Goal: Communication & Community: Answer question/provide support

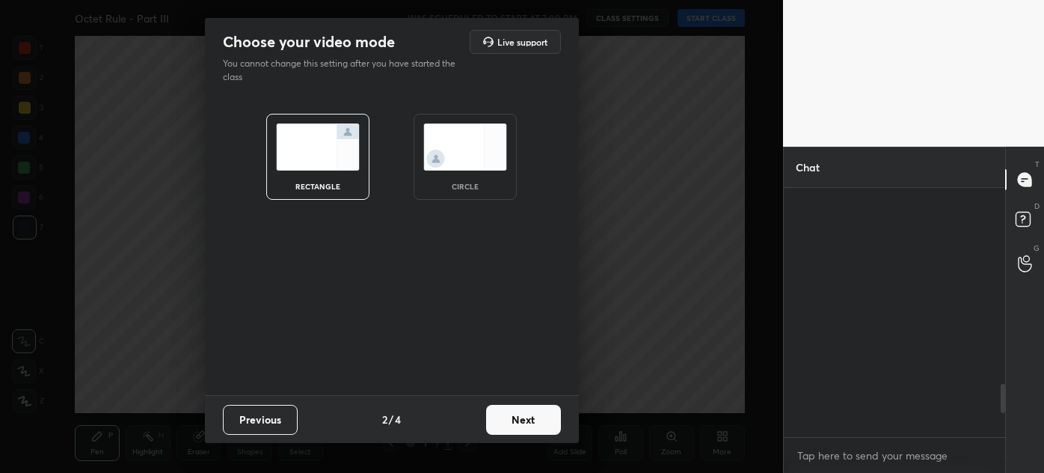
scroll to position [2030, 0]
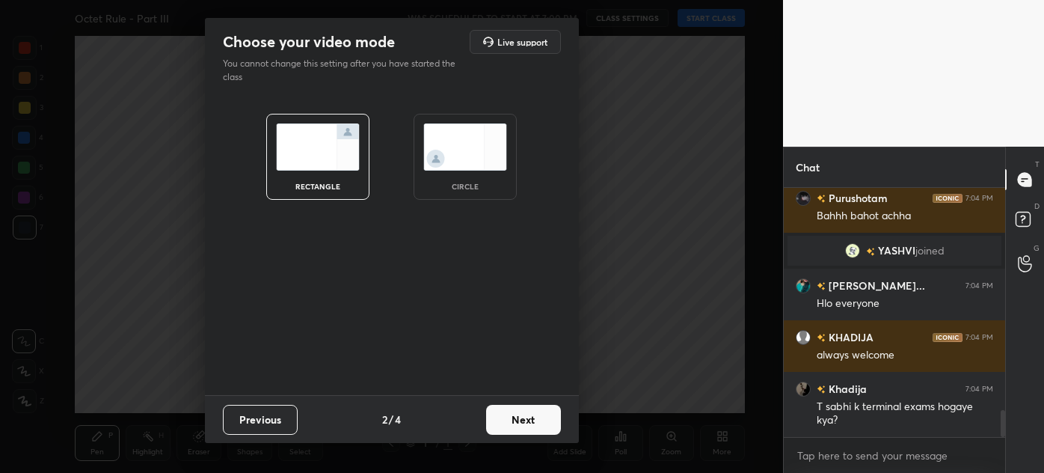
click at [528, 428] on button "Next" at bounding box center [523, 420] width 75 height 30
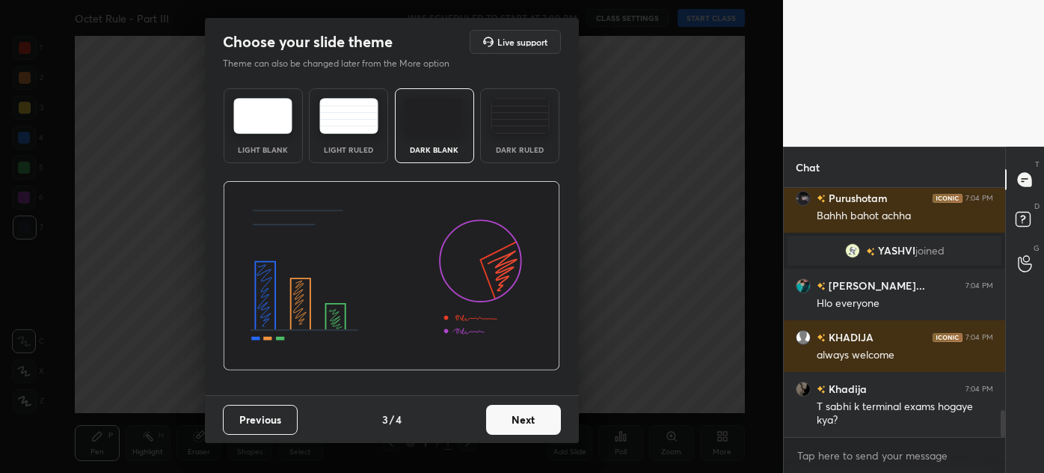
click at [530, 427] on button "Next" at bounding box center [523, 420] width 75 height 30
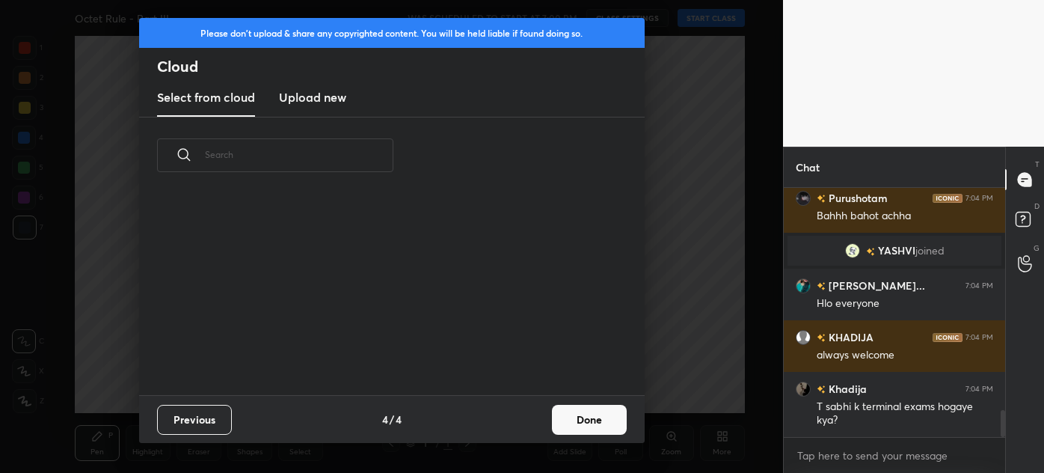
click at [574, 422] on button "Done" at bounding box center [589, 420] width 75 height 30
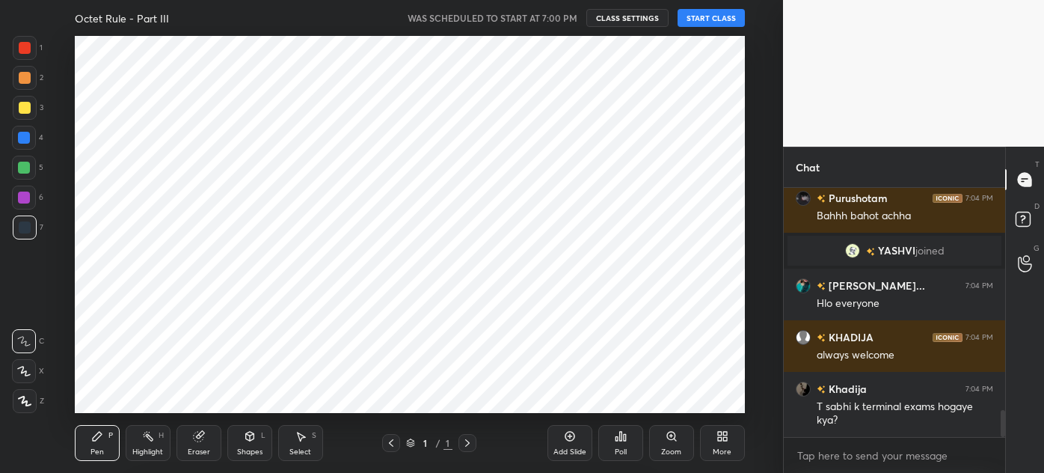
click at [584, 423] on div "Add Slide Poll Zoom More" at bounding box center [645, 443] width 197 height 84
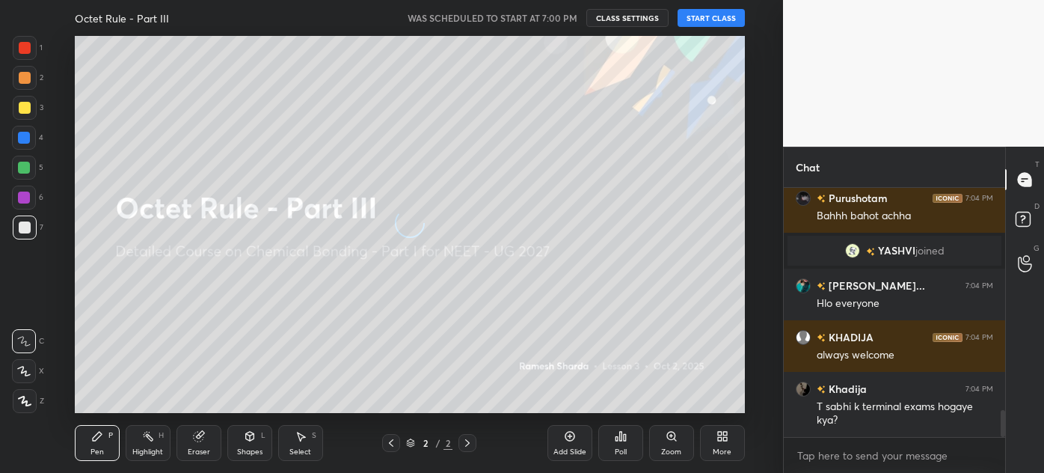
scroll to position [2065, 0]
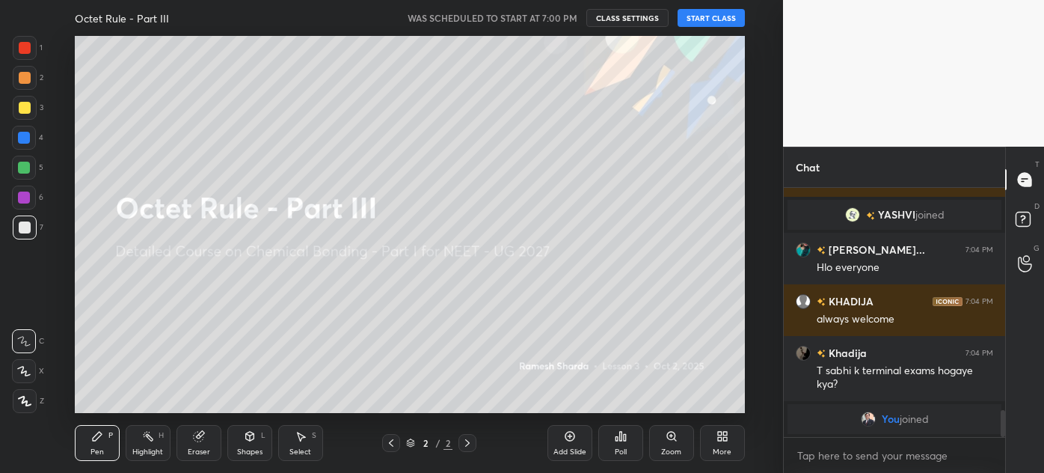
click at [706, 16] on button "START CLASS" at bounding box center [711, 18] width 67 height 18
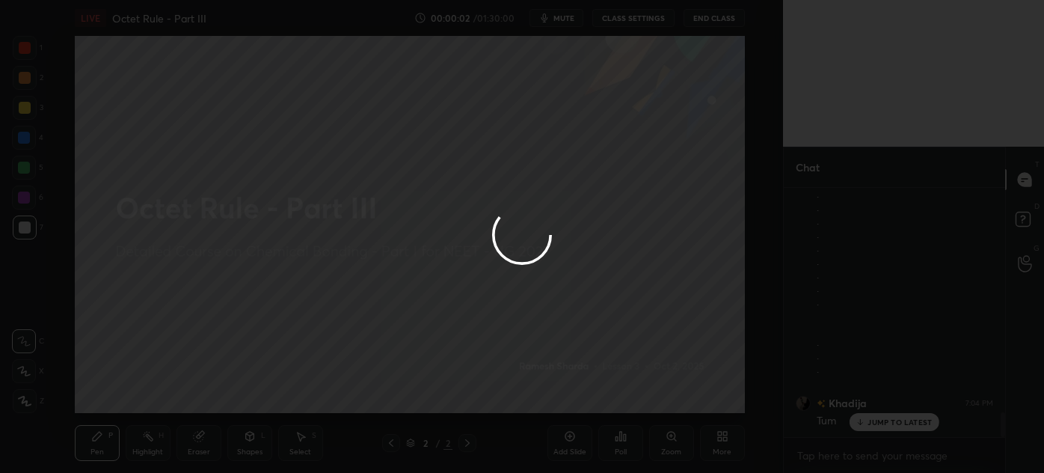
scroll to position [2303, 0]
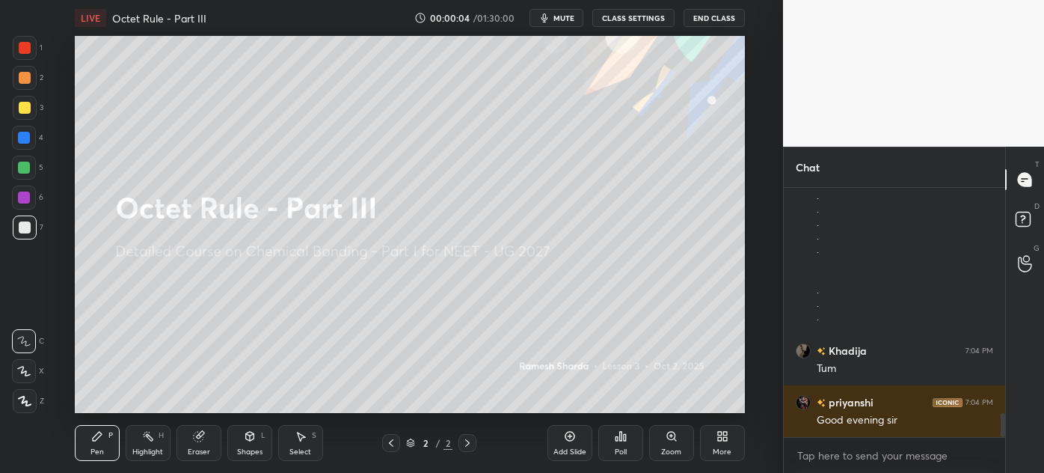
click at [731, 442] on div "More" at bounding box center [722, 443] width 45 height 36
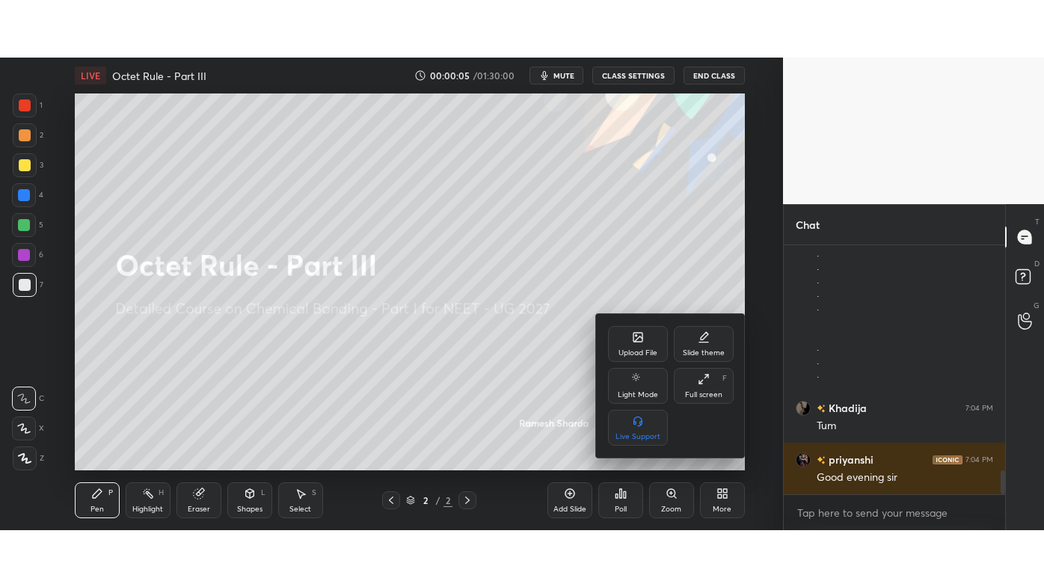
scroll to position [2355, 0]
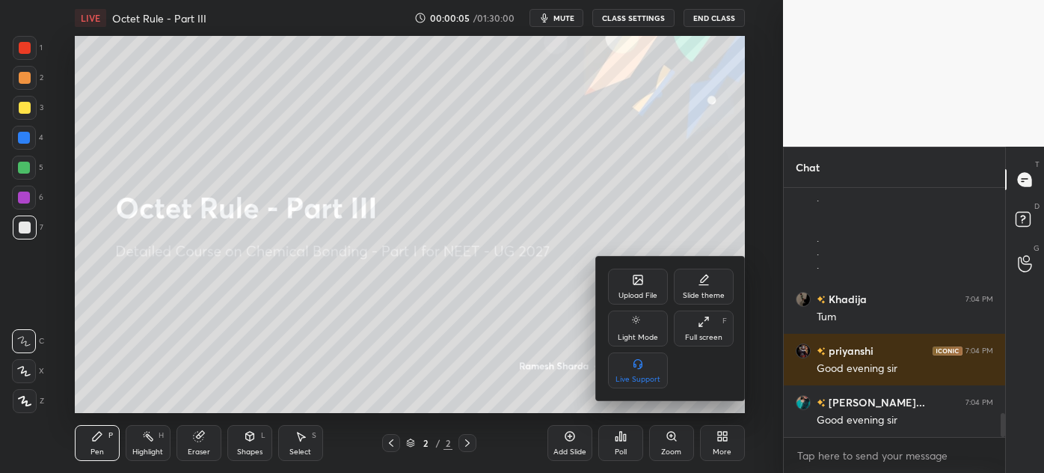
click at [713, 325] on div "Full screen F" at bounding box center [704, 328] width 60 height 36
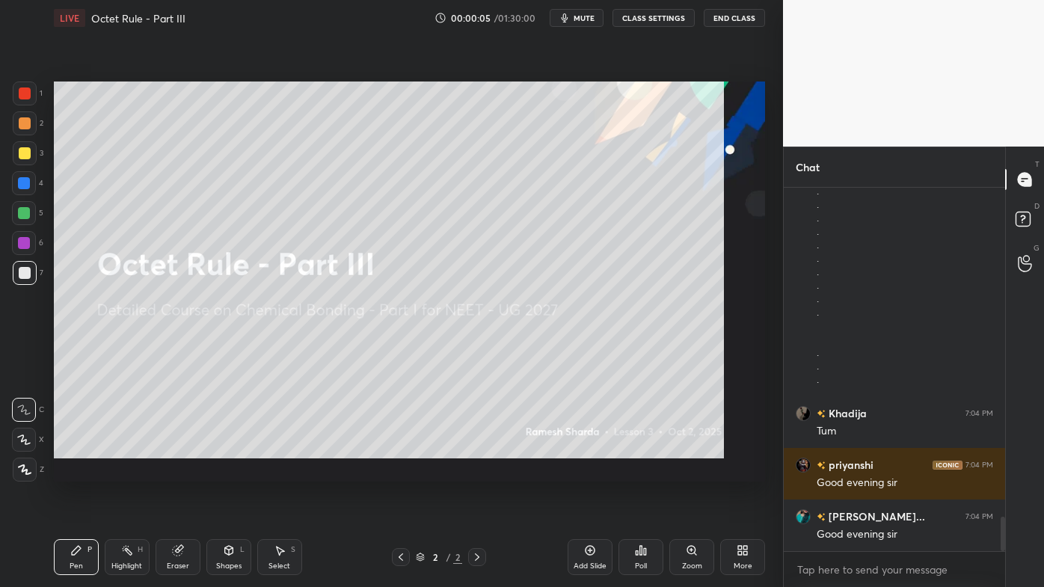
scroll to position [2240, 0]
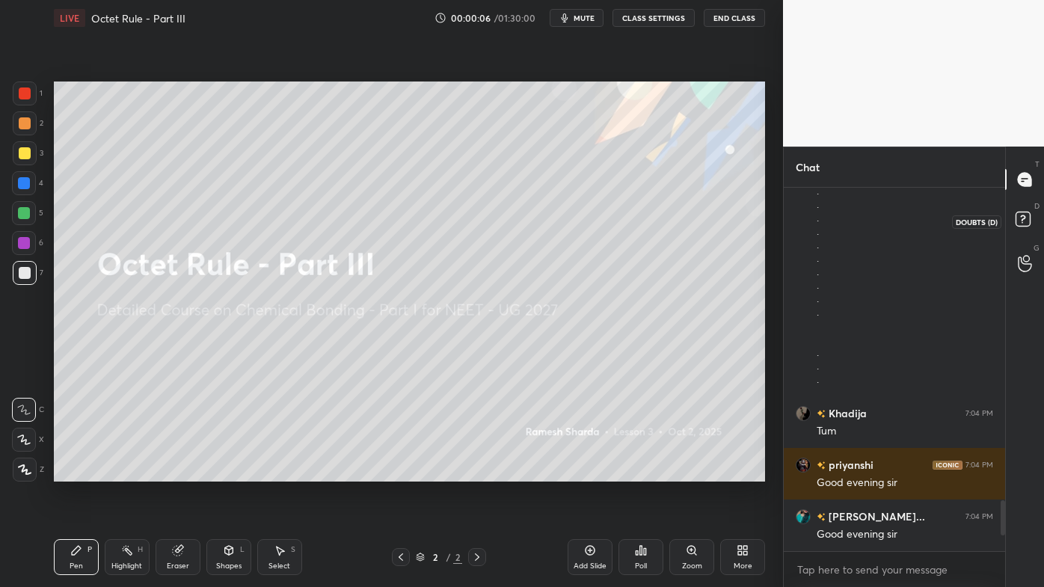
click at [1027, 213] on rect at bounding box center [1023, 219] width 14 height 14
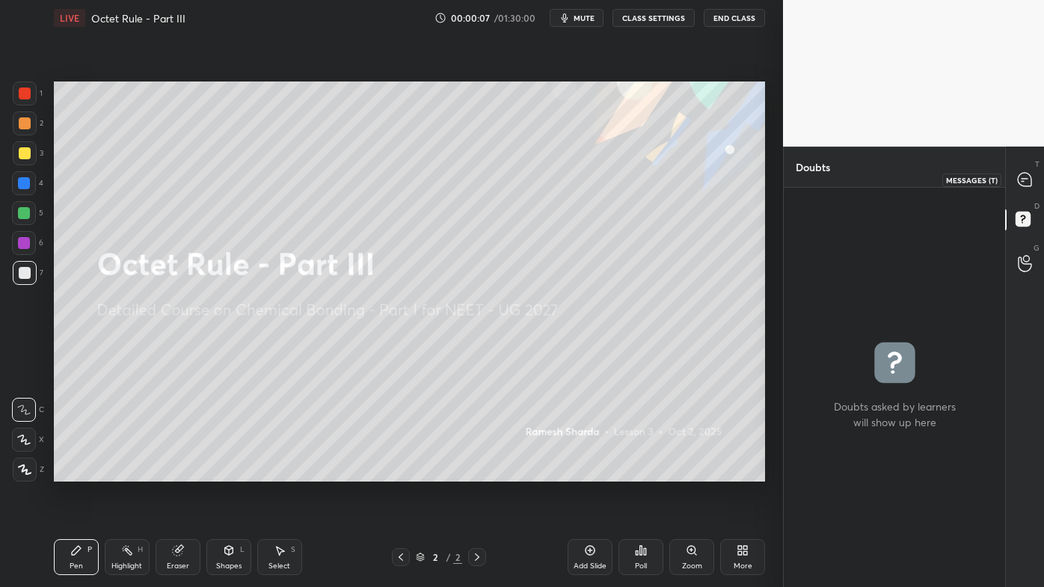
click at [1030, 179] on icon at bounding box center [1024, 179] width 13 height 13
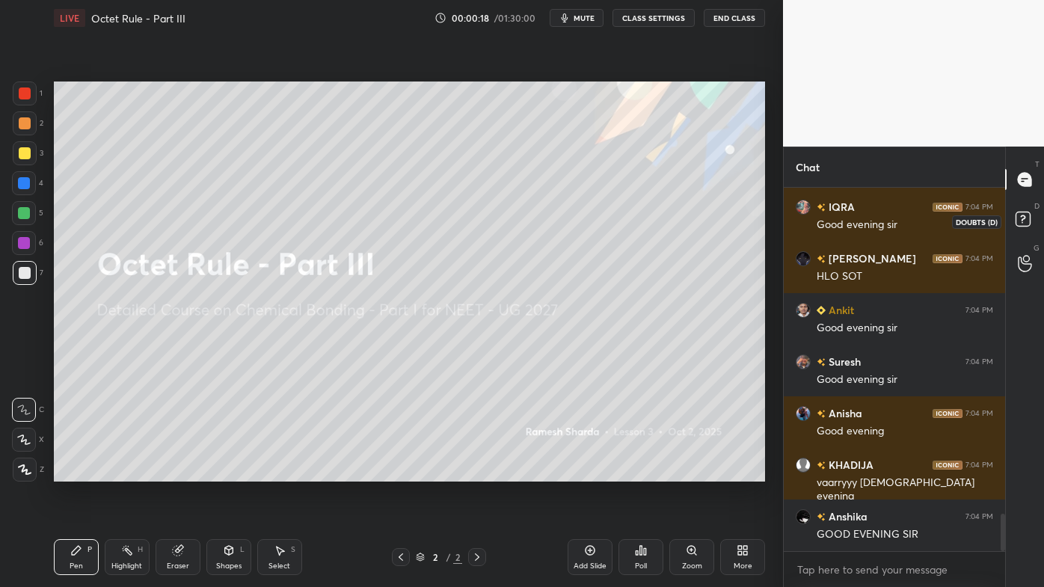
scroll to position [0, 0]
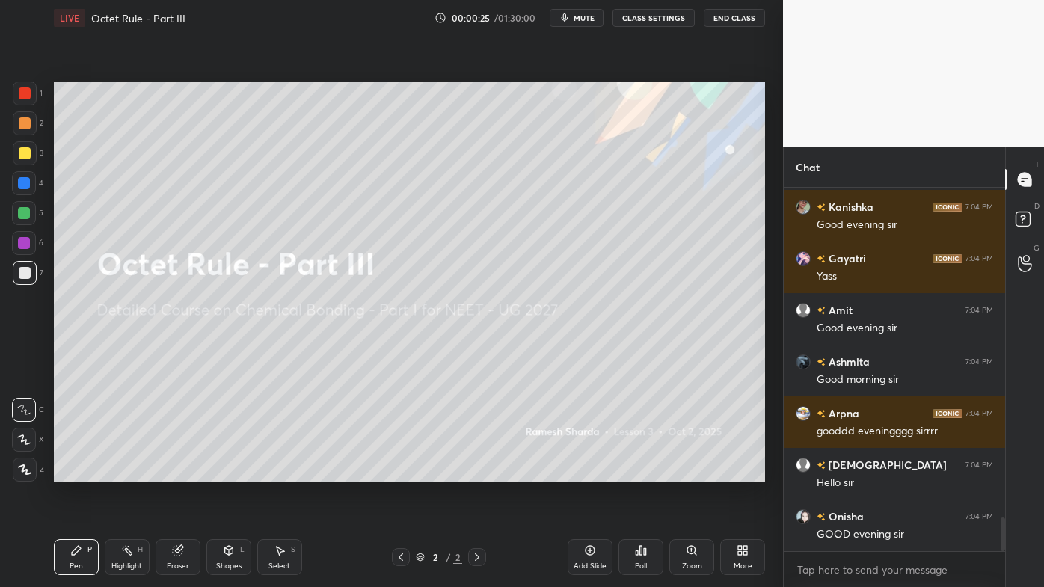
click at [27, 89] on div at bounding box center [25, 93] width 12 height 12
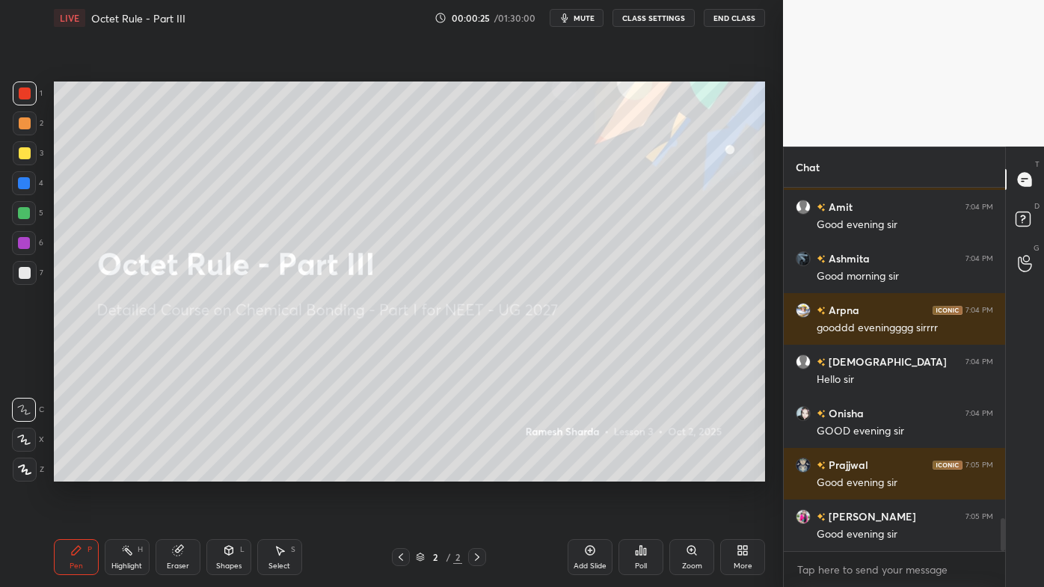
click at [25, 462] on div at bounding box center [25, 470] width 24 height 24
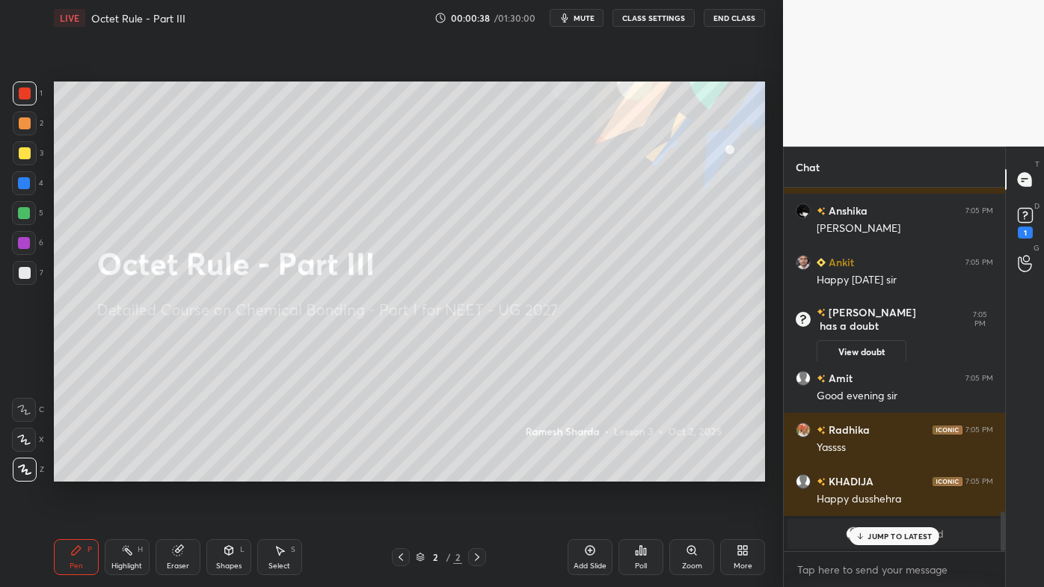
click at [881, 472] on p "JUMP TO LATEST" at bounding box center [899, 536] width 64 height 9
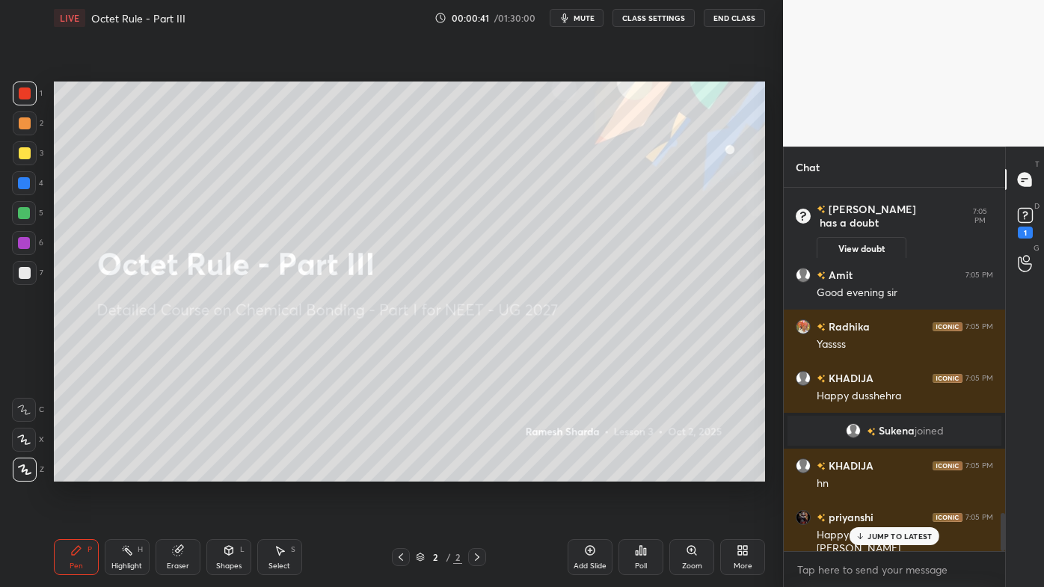
click at [594, 472] on icon at bounding box center [591, 551] width 10 height 10
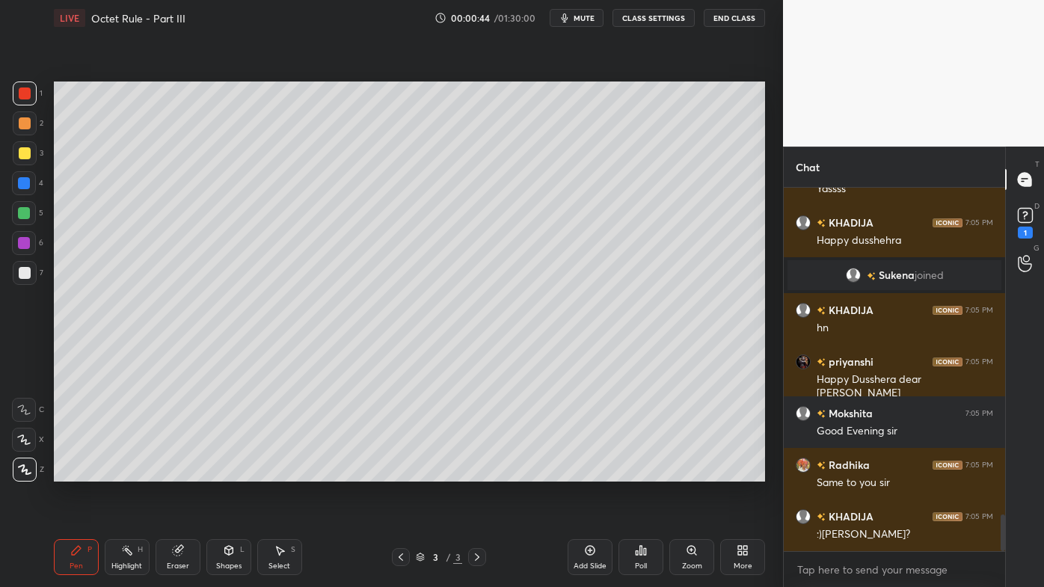
drag, startPoint x: 24, startPoint y: 117, endPoint x: 39, endPoint y: 115, distance: 15.1
click at [24, 118] on div at bounding box center [25, 123] width 12 height 12
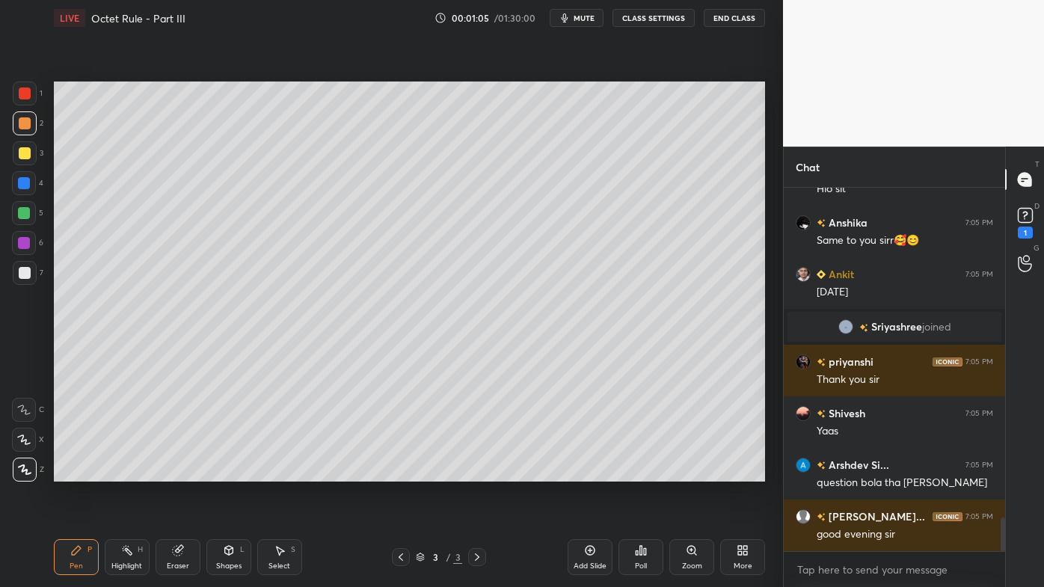
drag, startPoint x: 78, startPoint y: 548, endPoint x: 73, endPoint y: 541, distance: 8.5
click at [79, 472] on icon at bounding box center [76, 550] width 9 height 9
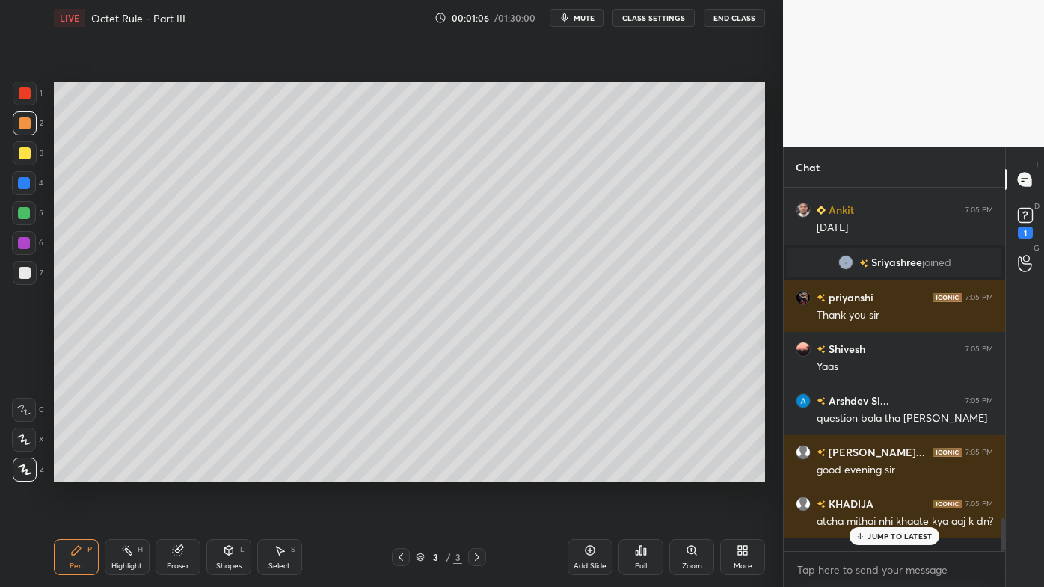
drag, startPoint x: 30, startPoint y: 150, endPoint x: 47, endPoint y: 144, distance: 18.2
click at [30, 148] on div at bounding box center [25, 153] width 24 height 24
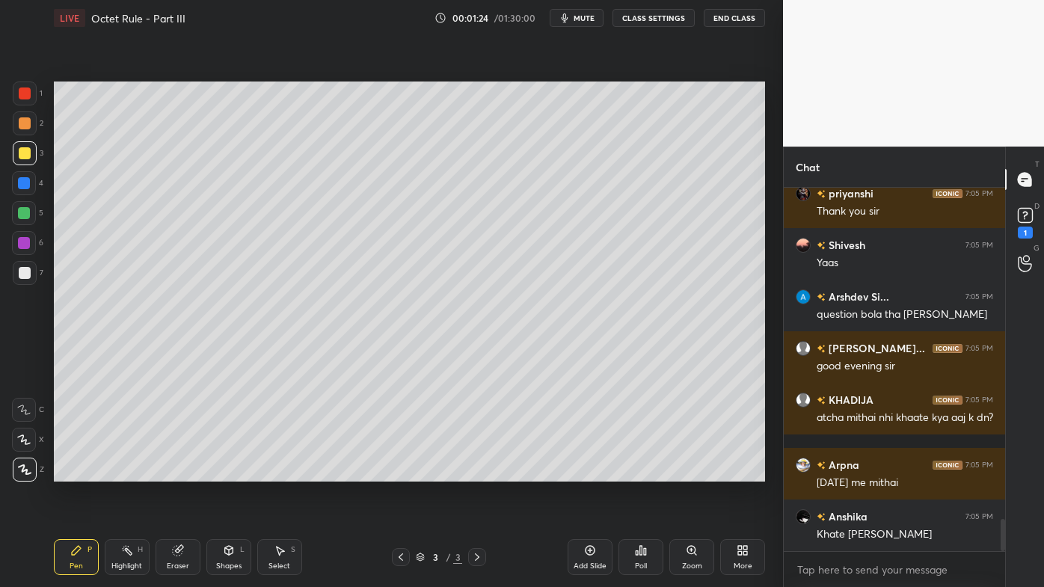
scroll to position [3815, 0]
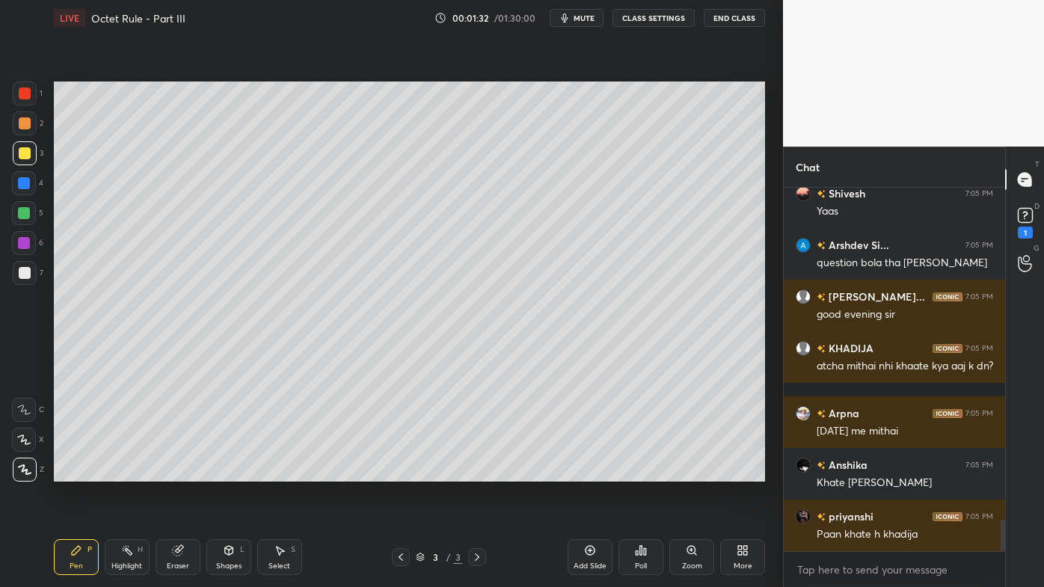
click at [642, 472] on icon at bounding box center [641, 550] width 12 height 12
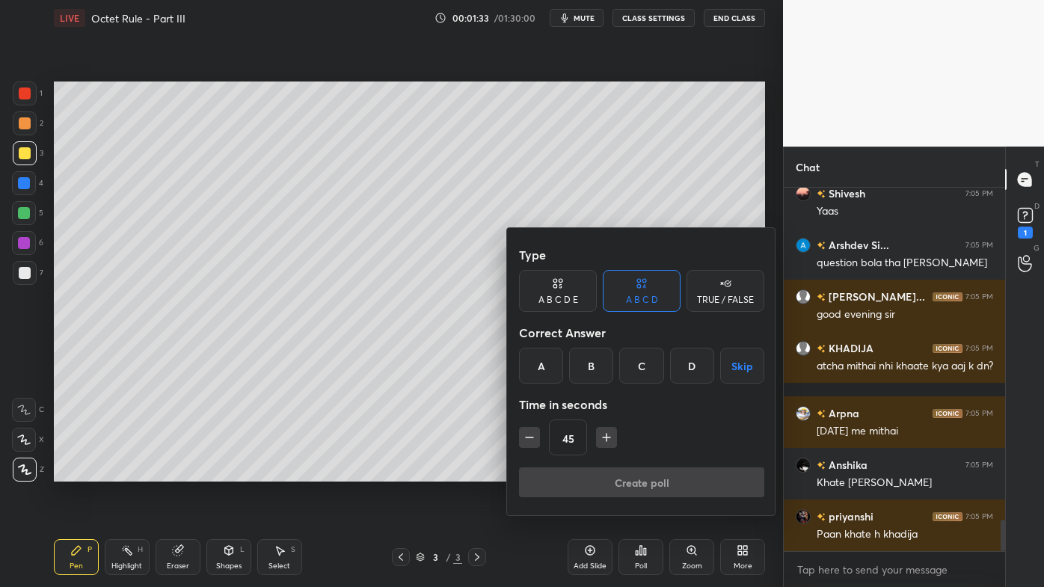
click at [689, 365] on div "D" at bounding box center [692, 366] width 44 height 36
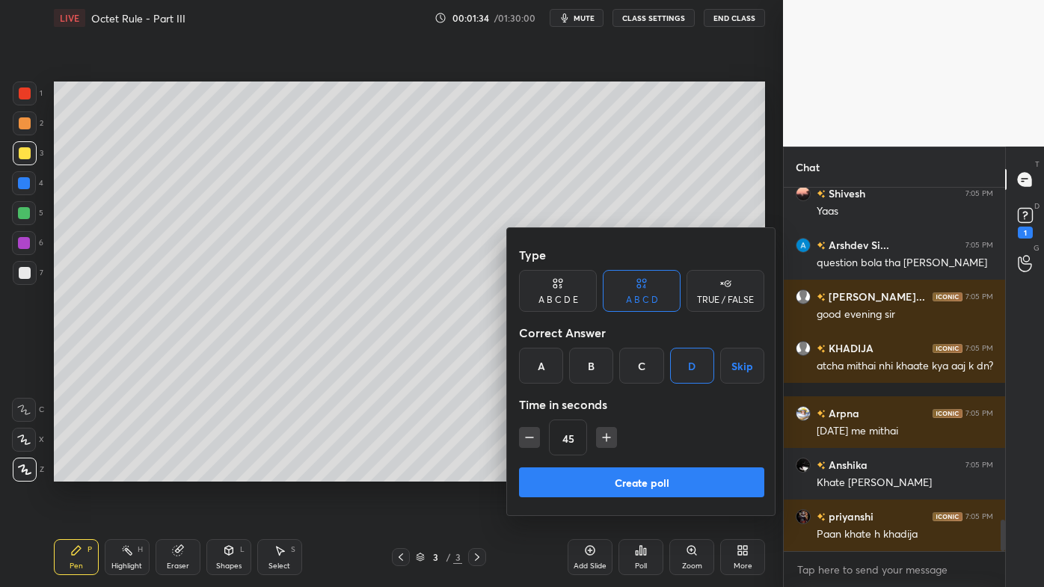
drag, startPoint x: 592, startPoint y: 482, endPoint x: 582, endPoint y: 486, distance: 10.4
click at [591, 472] on button "Create poll" at bounding box center [641, 482] width 245 height 30
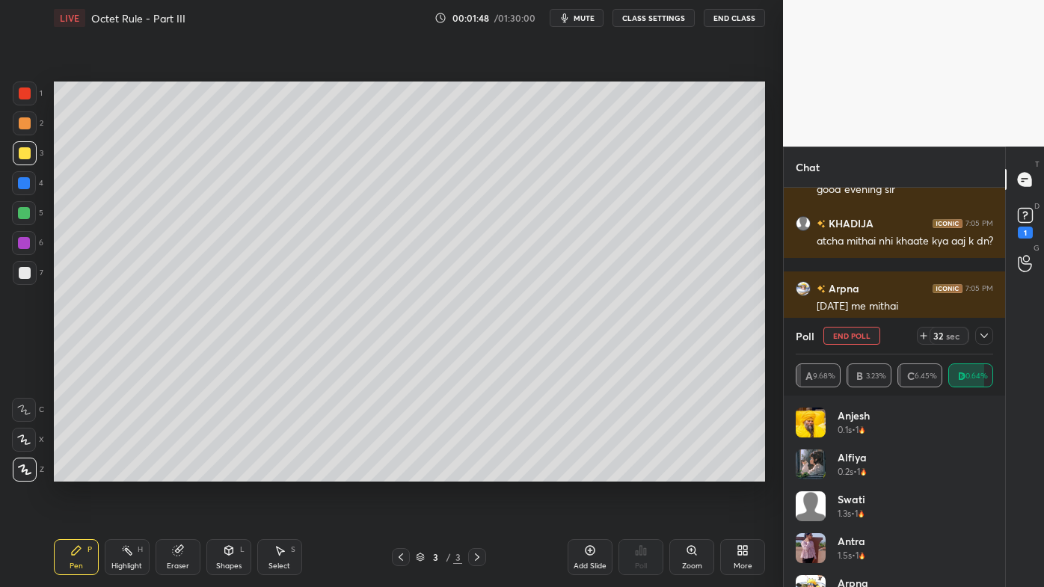
scroll to position [3849, 0]
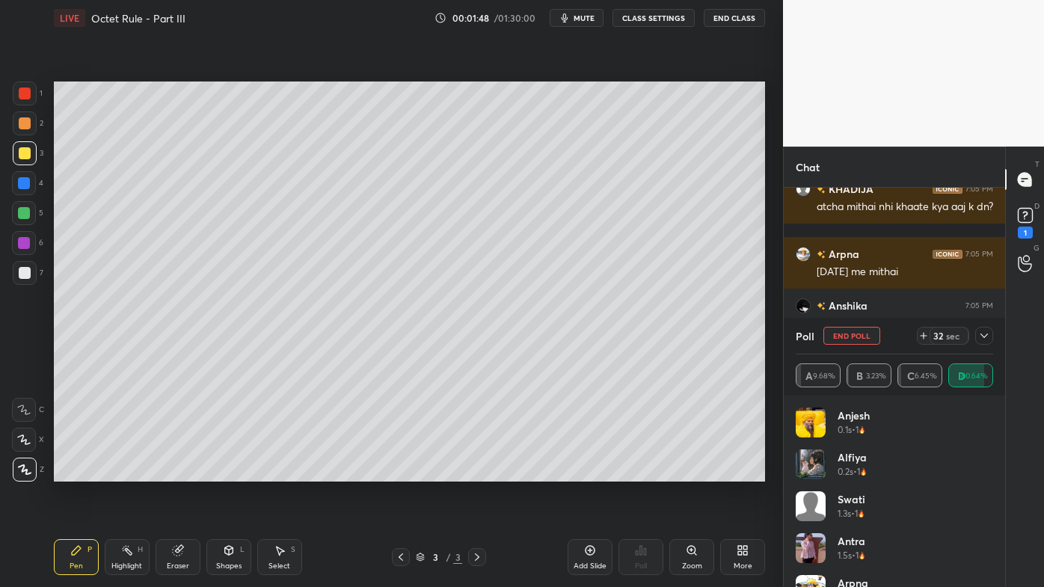
click at [988, 335] on icon at bounding box center [984, 336] width 12 height 12
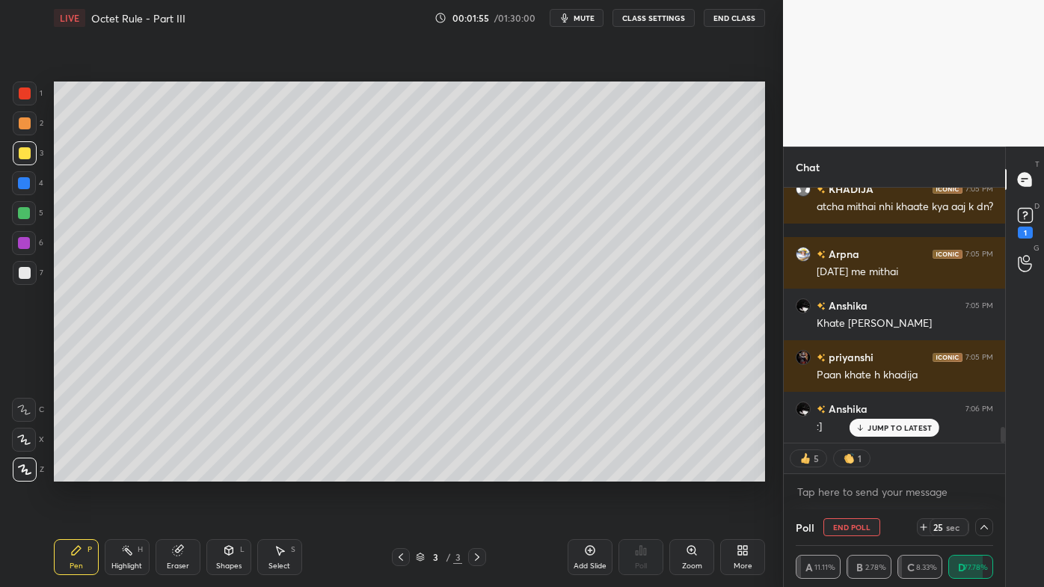
scroll to position [3885, 0]
click at [903, 428] on p "JUMP TO LATEST" at bounding box center [899, 427] width 64 height 9
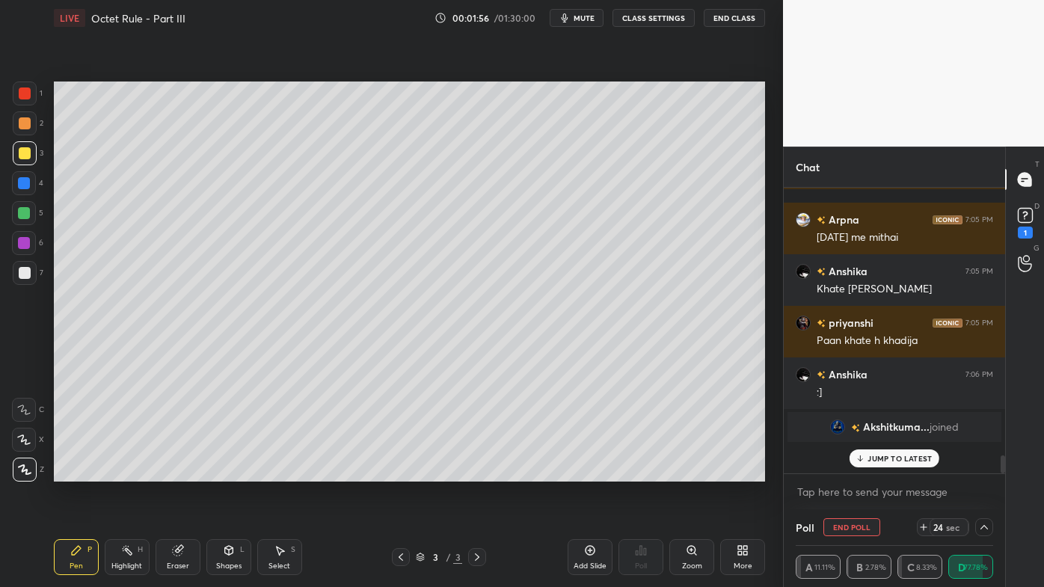
scroll to position [3854, 0]
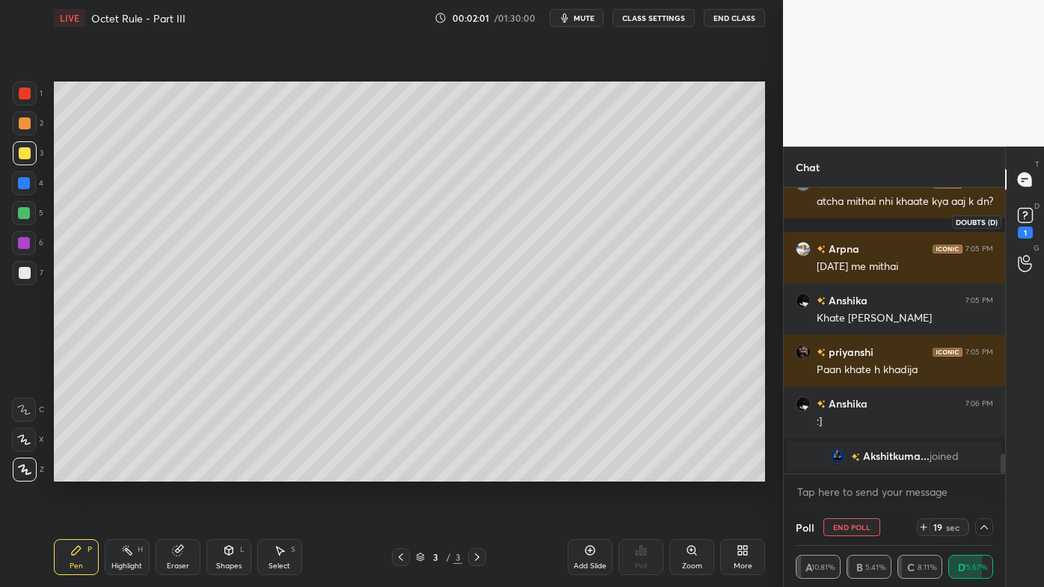
click at [1029, 229] on div "1" at bounding box center [1025, 233] width 15 height 12
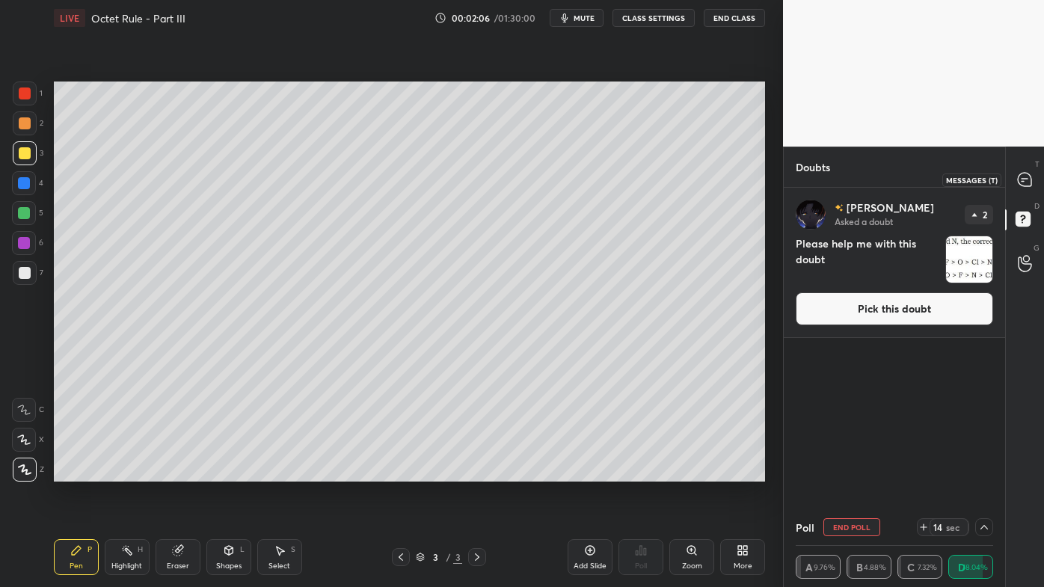
click at [1029, 175] on icon at bounding box center [1024, 179] width 13 height 13
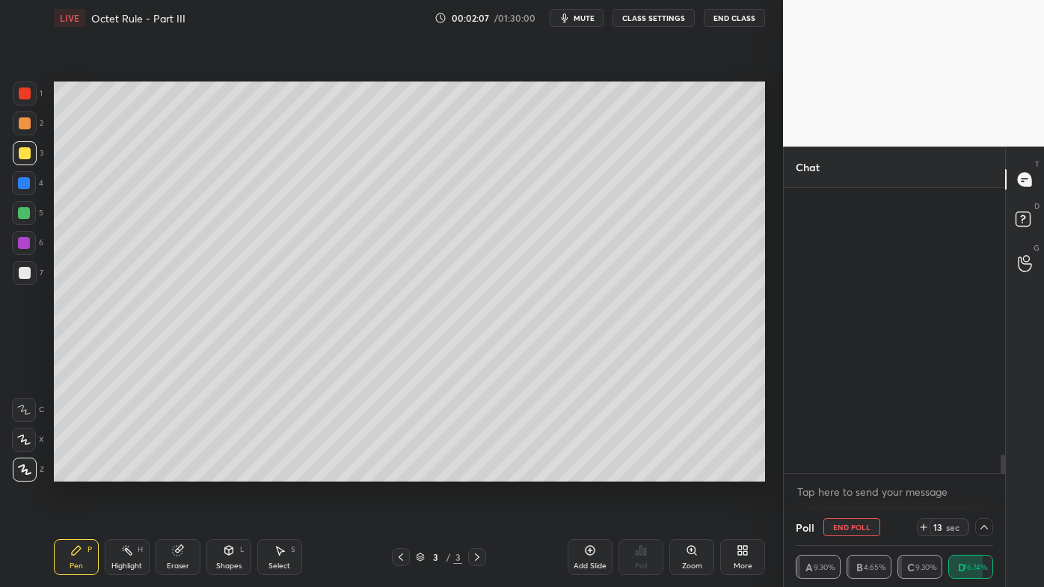
scroll to position [281, 217]
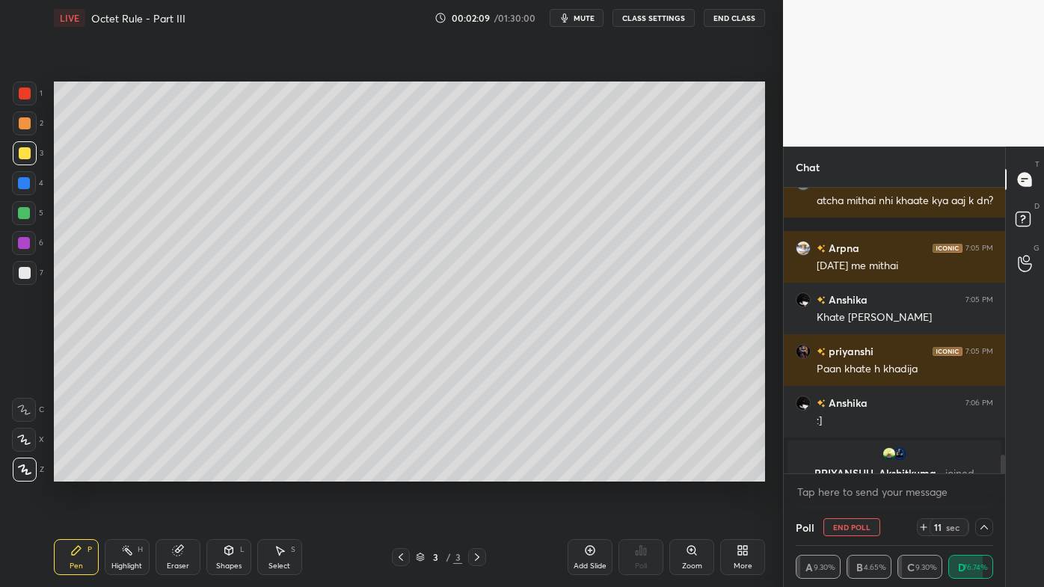
click at [988, 472] on icon at bounding box center [984, 527] width 12 height 12
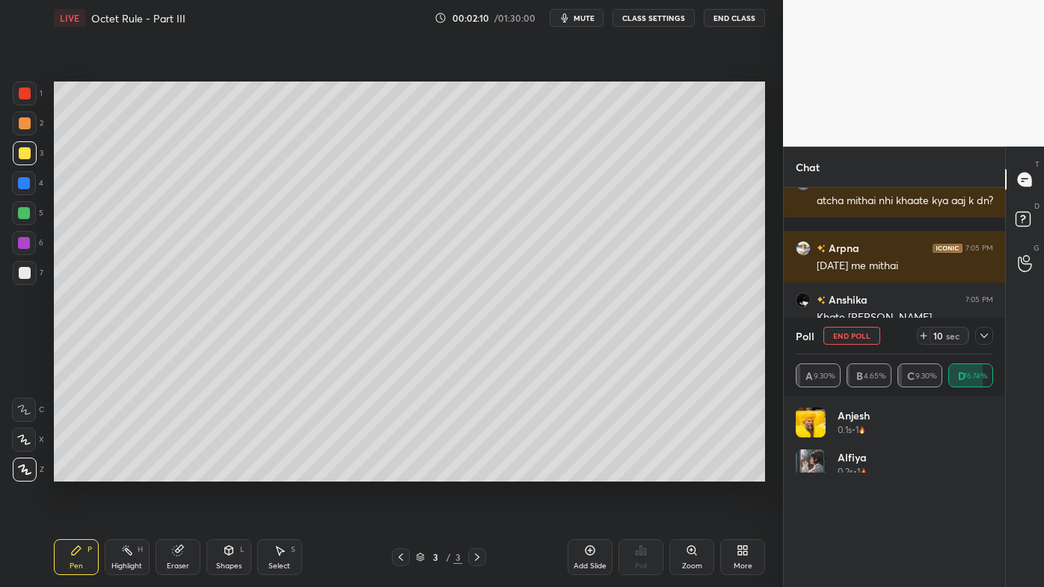
scroll to position [175, 193]
click at [853, 340] on button "End Poll" at bounding box center [851, 336] width 57 height 18
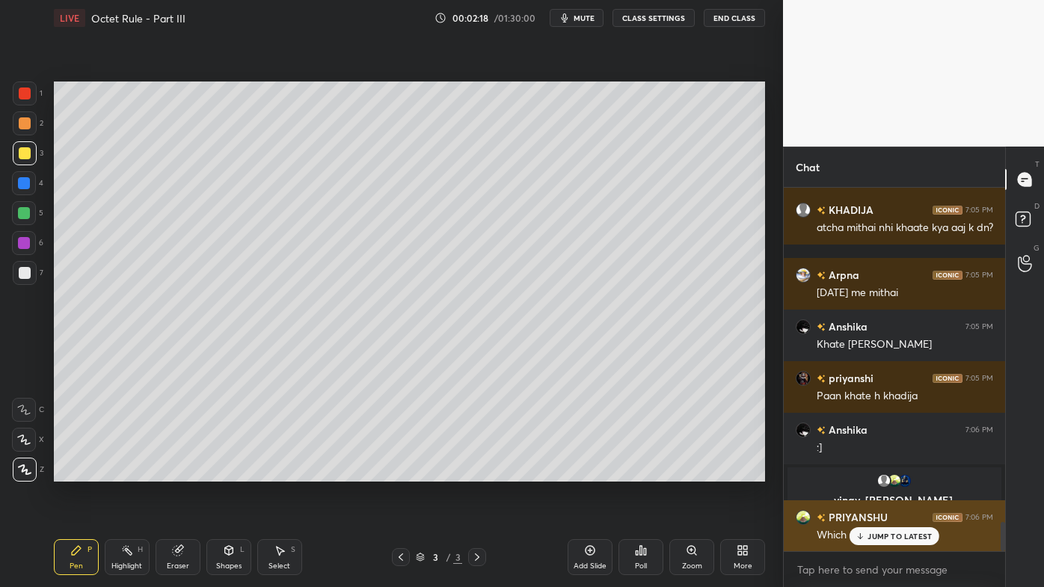
click at [888, 472] on div "PRIYANSHU 7:06 PM" at bounding box center [894, 517] width 197 height 16
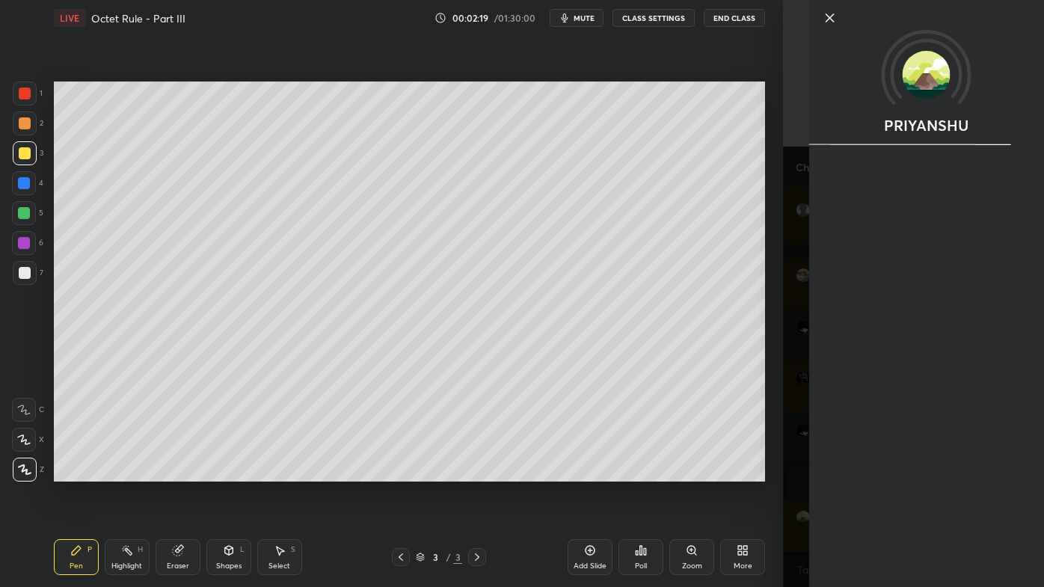
click at [889, 472] on div "PRIYANSHU" at bounding box center [926, 293] width 235 height 587
drag, startPoint x: 740, startPoint y: 506, endPoint x: 833, endPoint y: 518, distance: 93.5
click at [742, 472] on div "Setting up your live class Poll for secs No correct answer Start poll" at bounding box center [409, 281] width 723 height 491
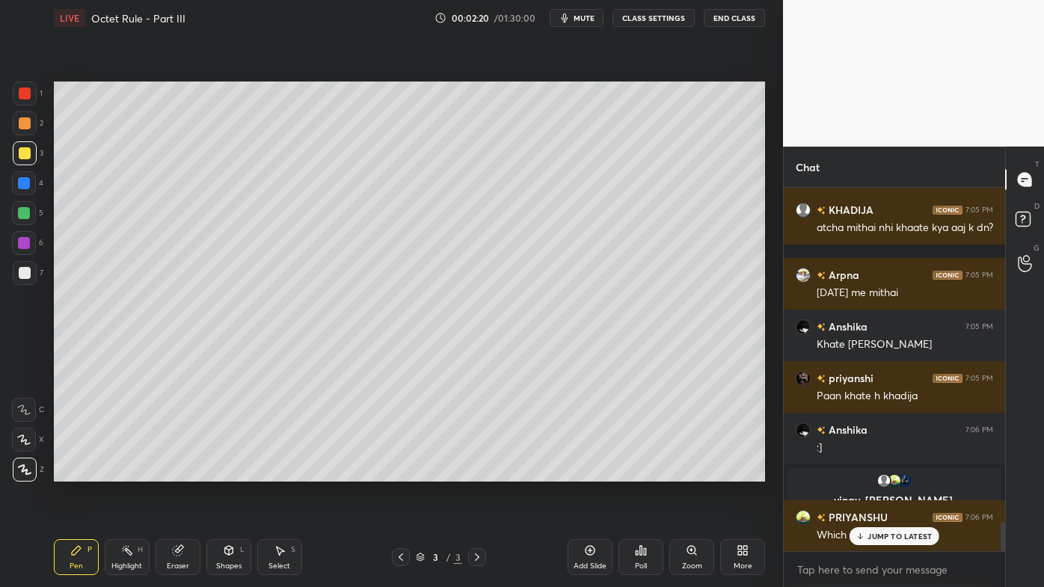
click at [887, 472] on p "JUMP TO LATEST" at bounding box center [899, 536] width 64 height 9
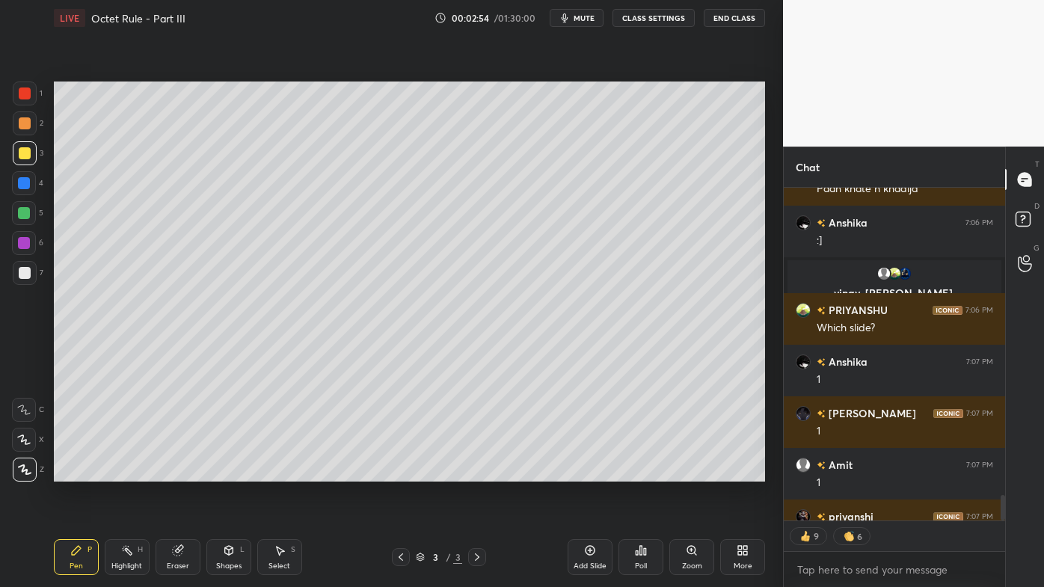
drag, startPoint x: 128, startPoint y: 548, endPoint x: 123, endPoint y: 536, distance: 12.8
click at [126, 472] on icon at bounding box center [127, 550] width 12 height 12
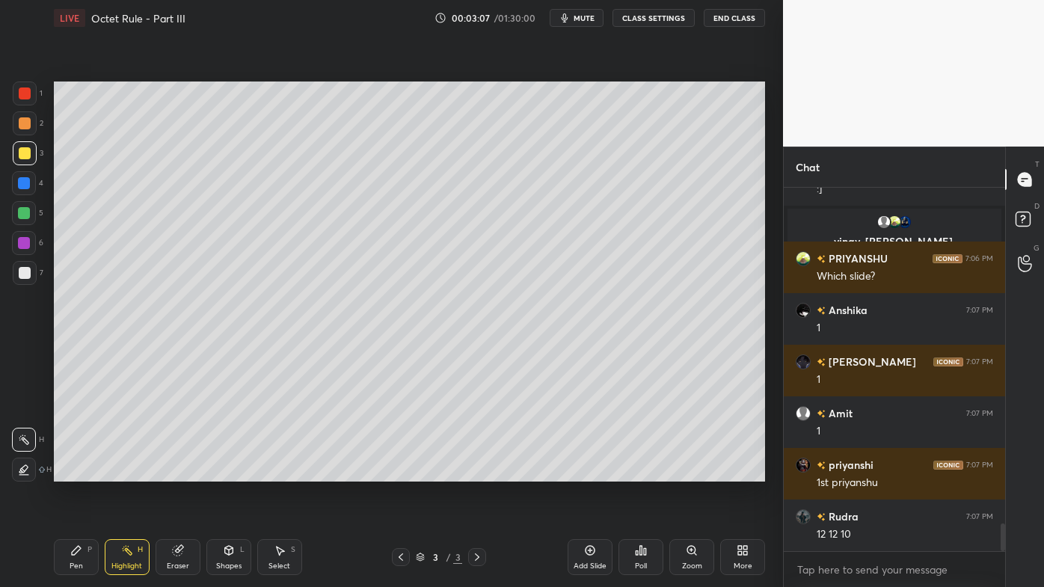
scroll to position [4440, 0]
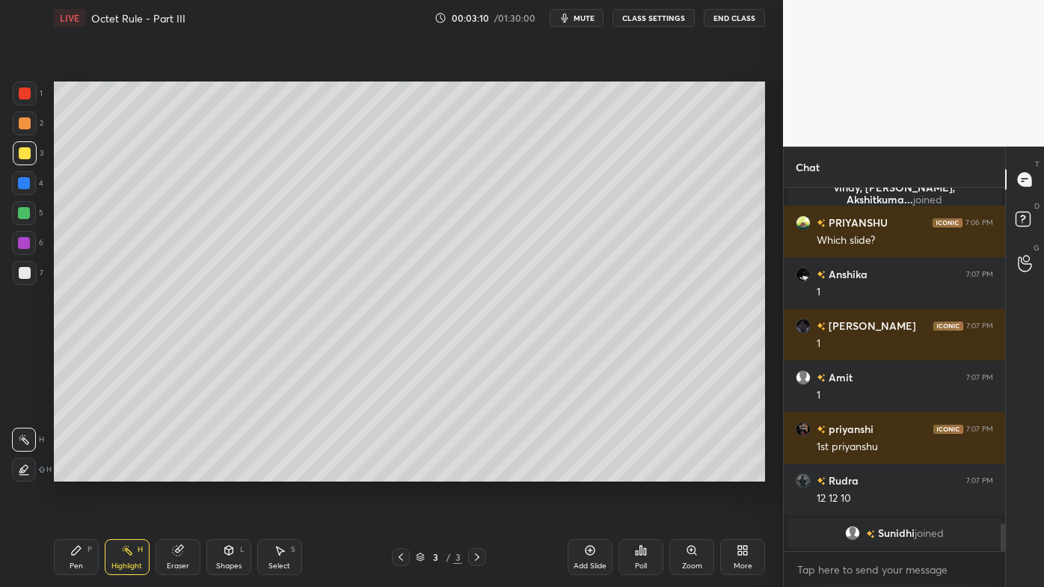
click at [80, 472] on div "Pen P" at bounding box center [76, 557] width 45 height 36
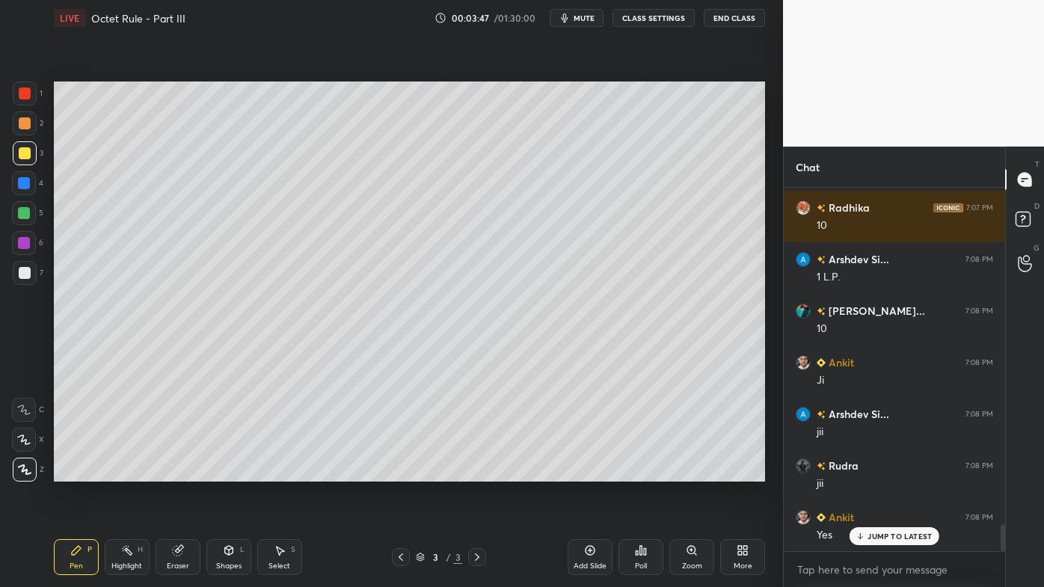
scroll to position [4518, 0]
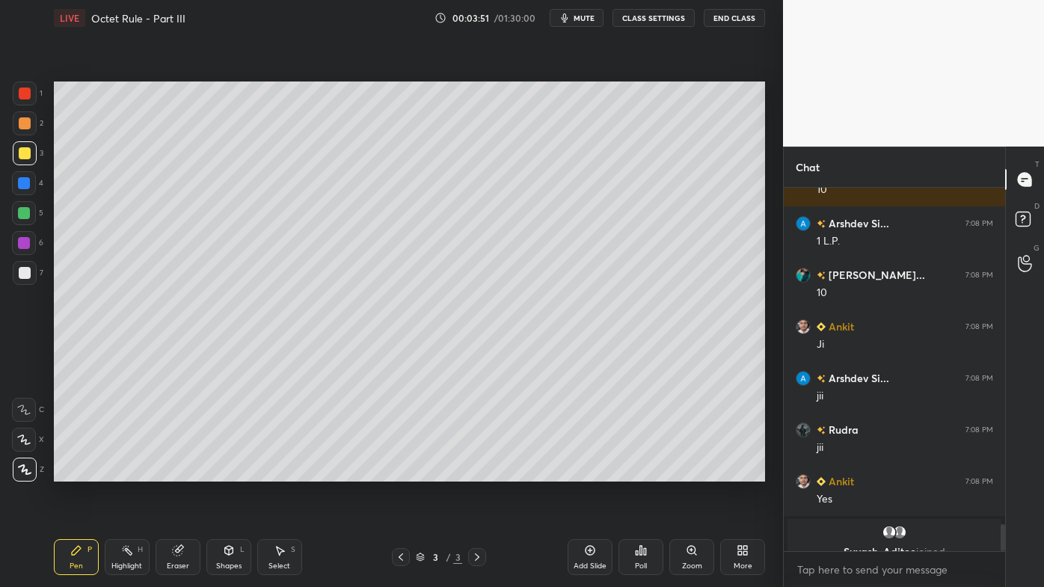
click at [592, 472] on icon at bounding box center [590, 550] width 12 height 12
click at [30, 129] on div at bounding box center [25, 123] width 24 height 24
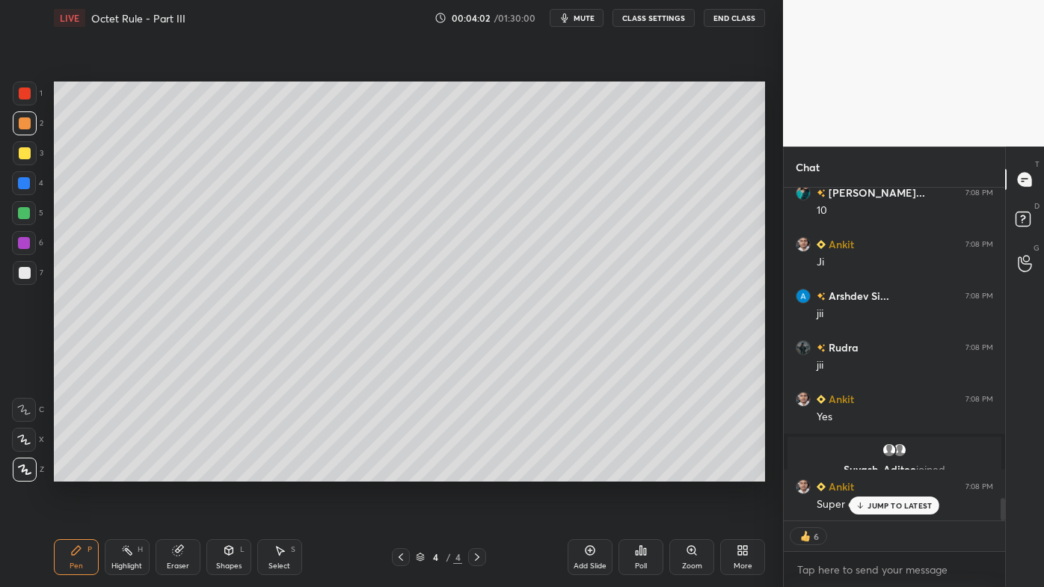
click at [867, 472] on div "JUMP TO LATEST" at bounding box center [894, 506] width 90 height 18
drag, startPoint x: 22, startPoint y: 150, endPoint x: 47, endPoint y: 153, distance: 25.0
click at [24, 150] on div at bounding box center [25, 153] width 12 height 12
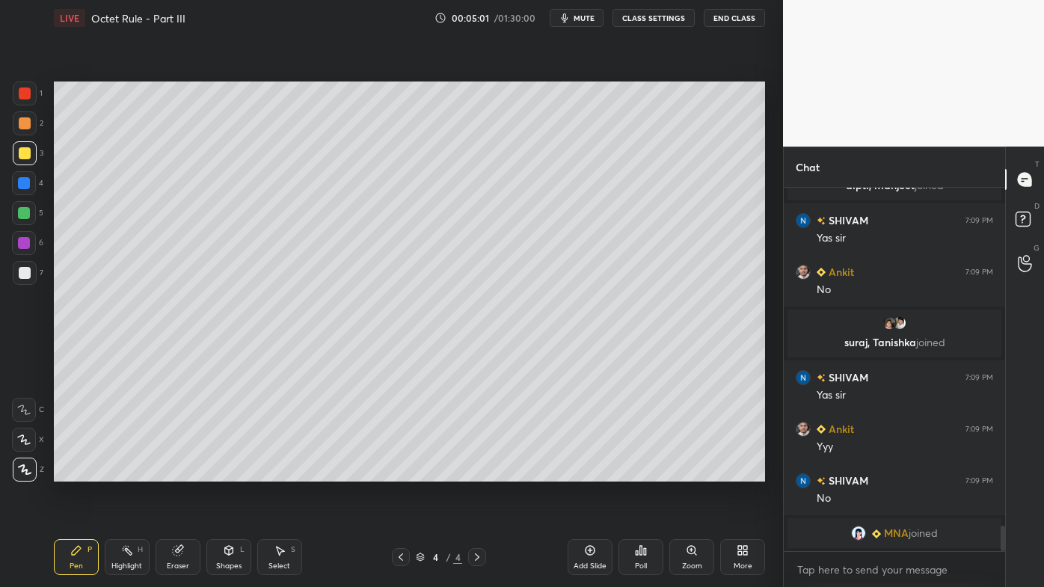
scroll to position [4786, 0]
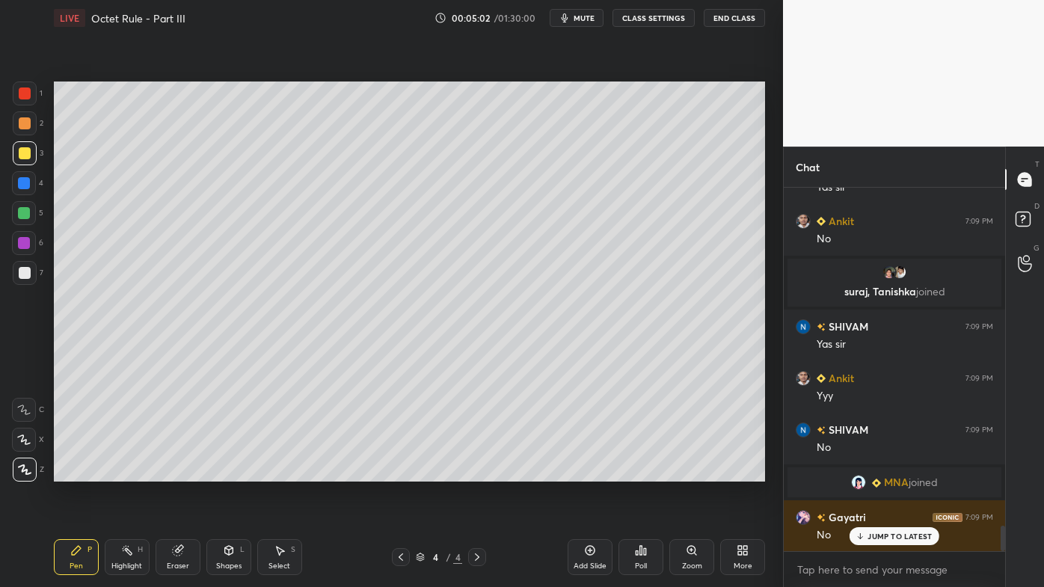
drag, startPoint x: 25, startPoint y: 119, endPoint x: 33, endPoint y: 123, distance: 8.7
click at [25, 120] on div at bounding box center [25, 123] width 12 height 12
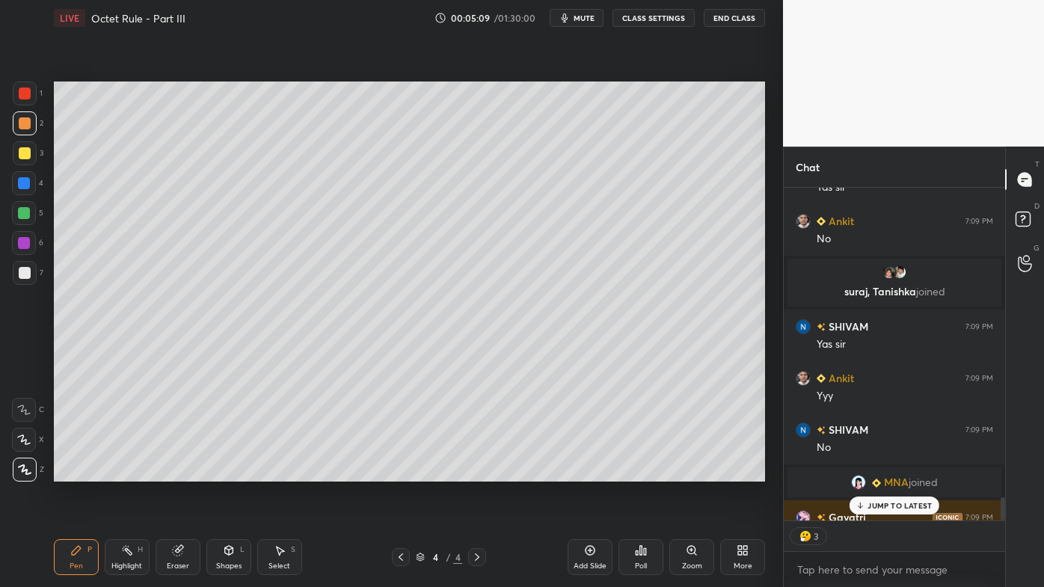
click at [885, 472] on p "JUMP TO LATEST" at bounding box center [899, 505] width 64 height 9
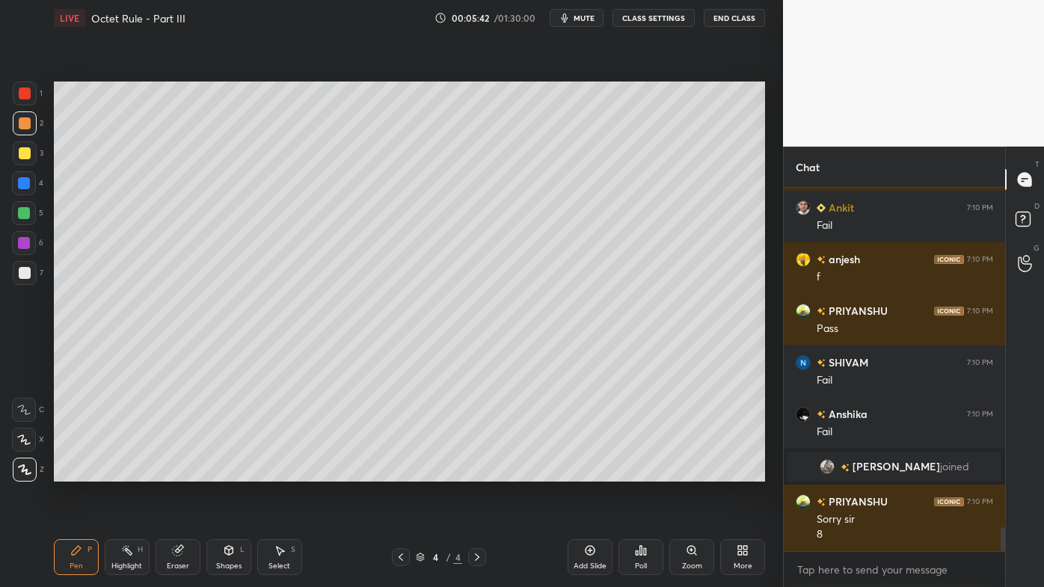
scroll to position [5128, 0]
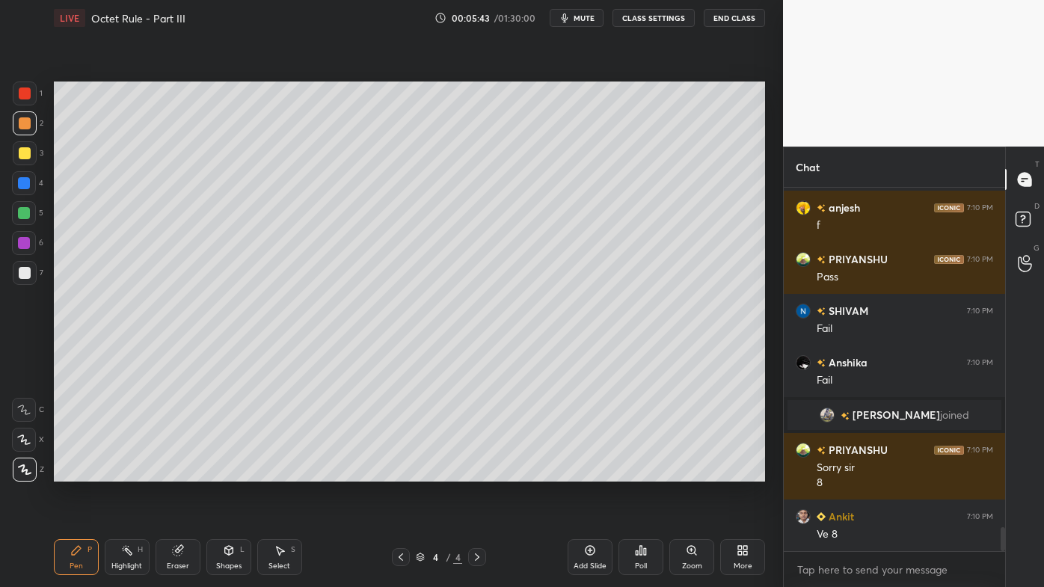
click at [592, 472] on div "Add Slide" at bounding box center [590, 557] width 45 height 36
click at [34, 150] on div "3" at bounding box center [28, 153] width 31 height 24
drag, startPoint x: 31, startPoint y: 125, endPoint x: 48, endPoint y: 124, distance: 16.5
click at [34, 126] on div at bounding box center [25, 123] width 24 height 24
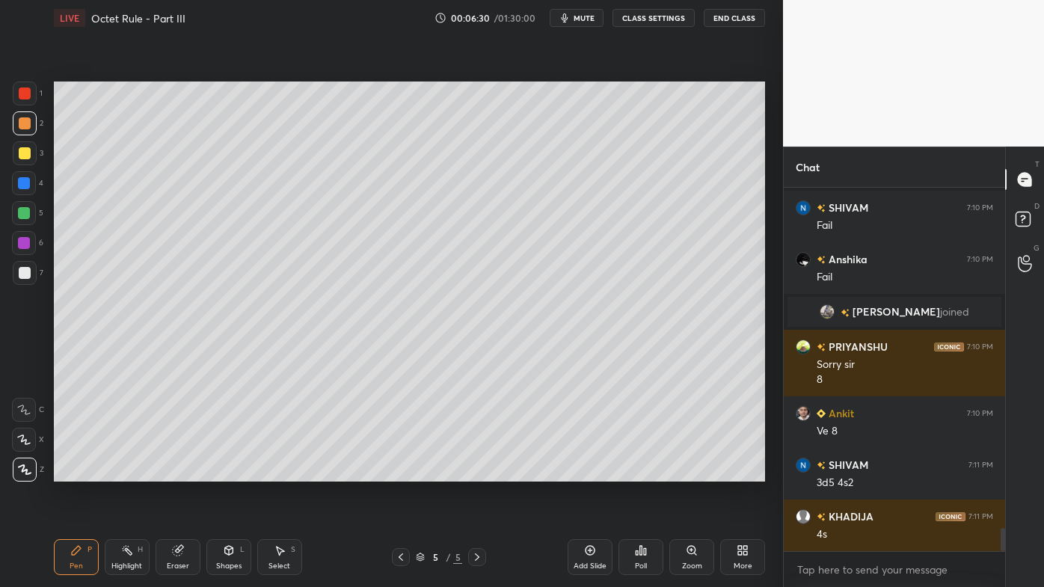
scroll to position [5334, 0]
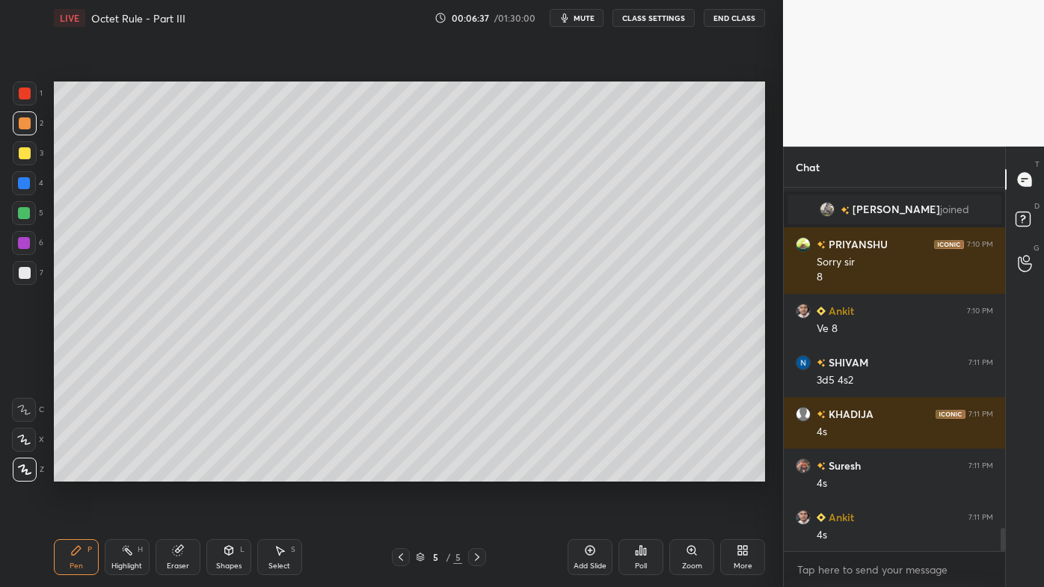
click at [186, 472] on div "Eraser" at bounding box center [178, 557] width 45 height 36
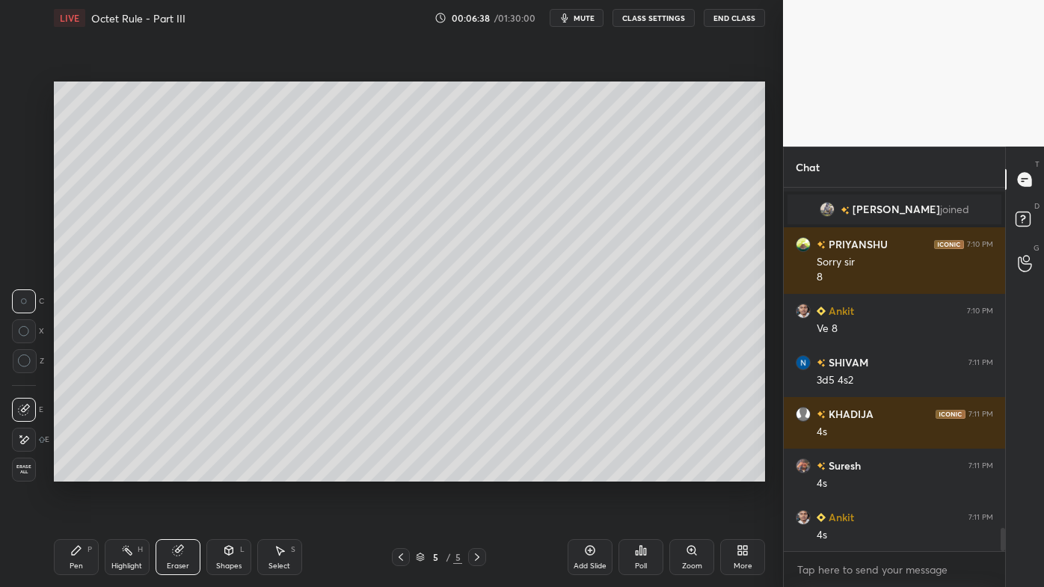
click at [28, 438] on icon at bounding box center [25, 439] width 8 height 7
click at [73, 472] on icon at bounding box center [76, 550] width 12 height 12
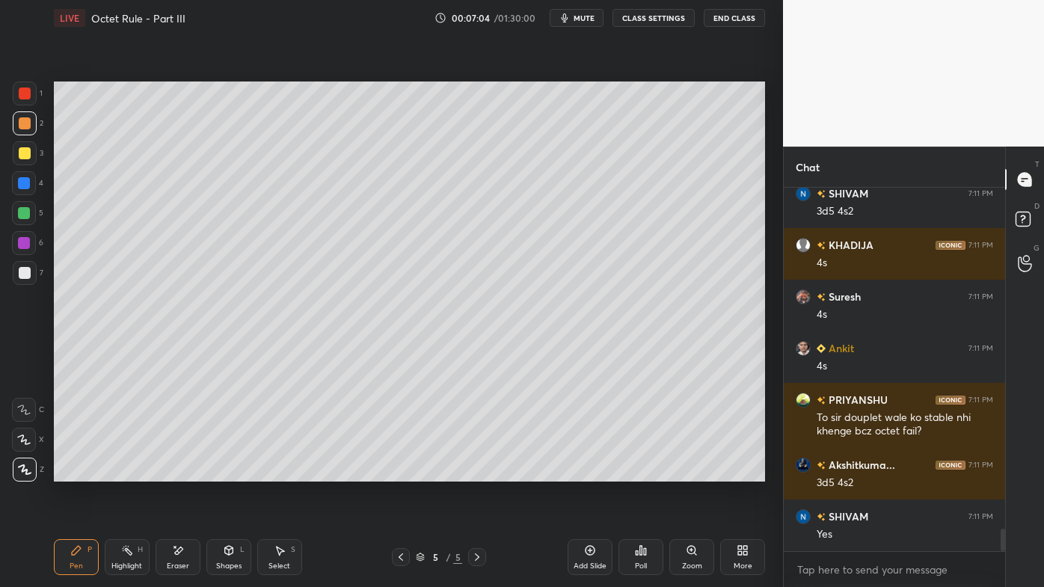
scroll to position [5555, 0]
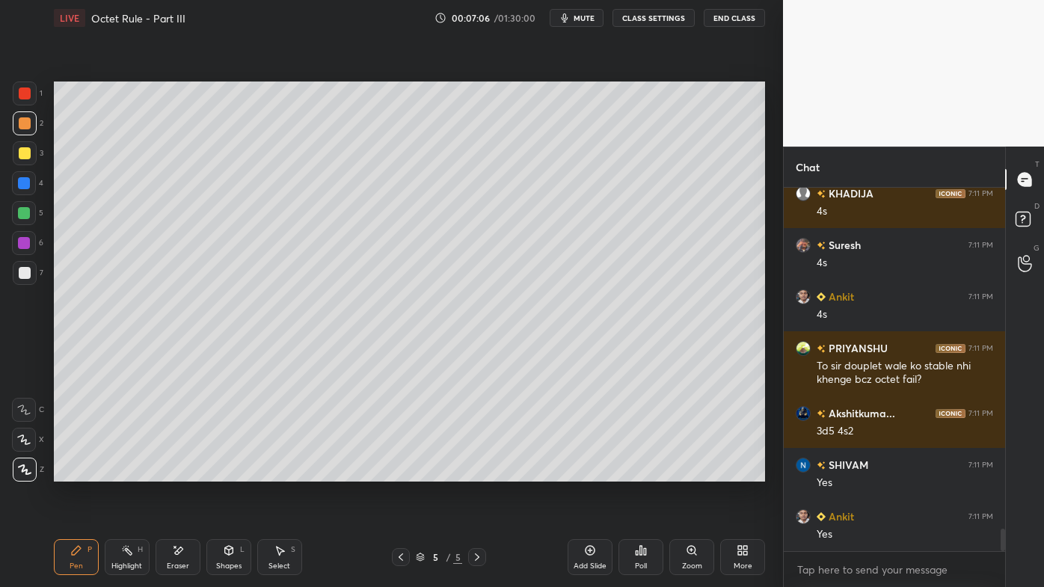
drag, startPoint x: 118, startPoint y: 555, endPoint x: 134, endPoint y: 506, distance: 51.1
click at [115, 472] on div "Highlight H" at bounding box center [127, 557] width 45 height 36
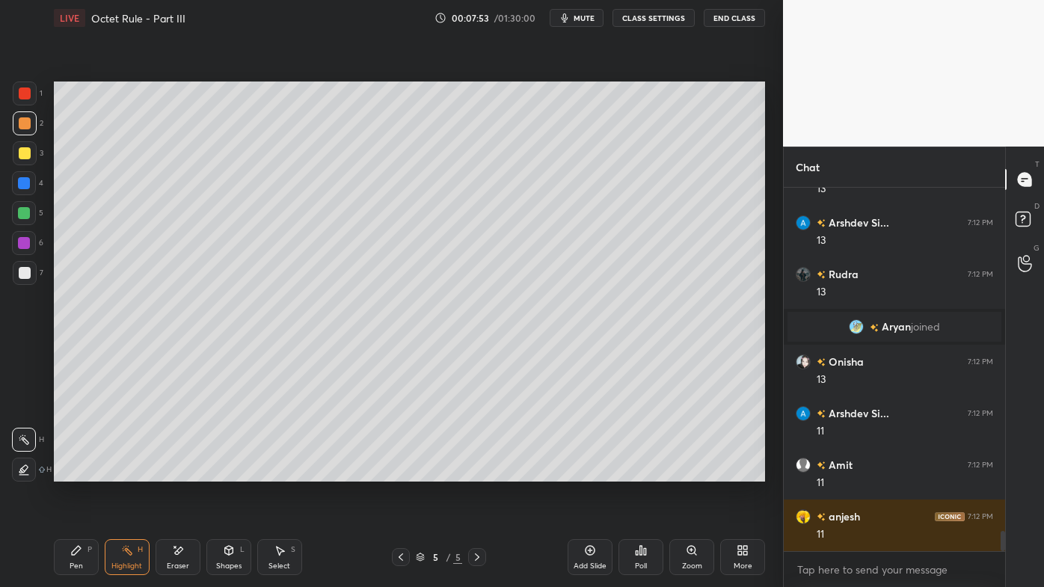
scroll to position [6225, 0]
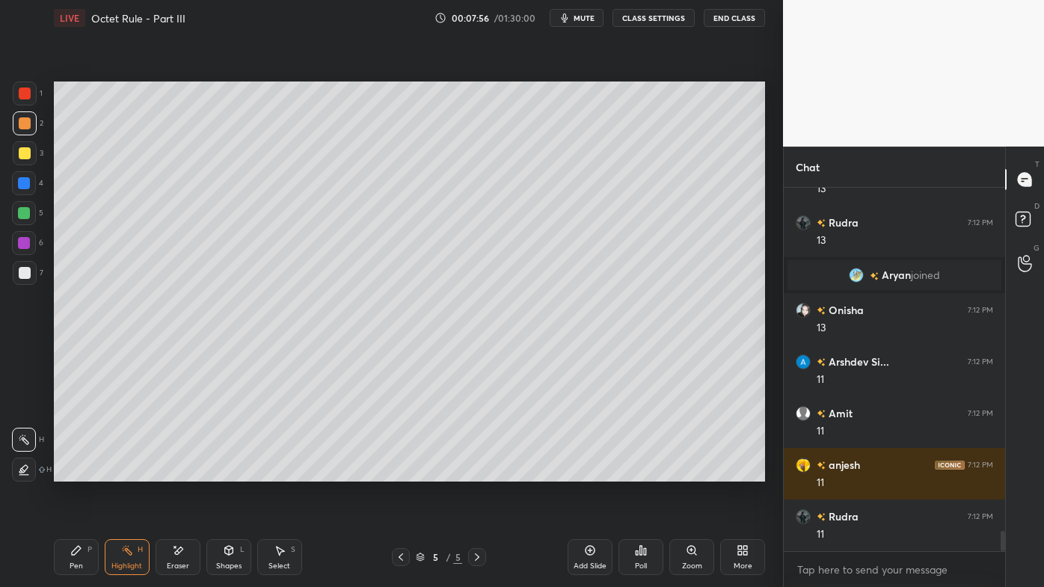
click at [75, 472] on icon at bounding box center [76, 550] width 9 height 9
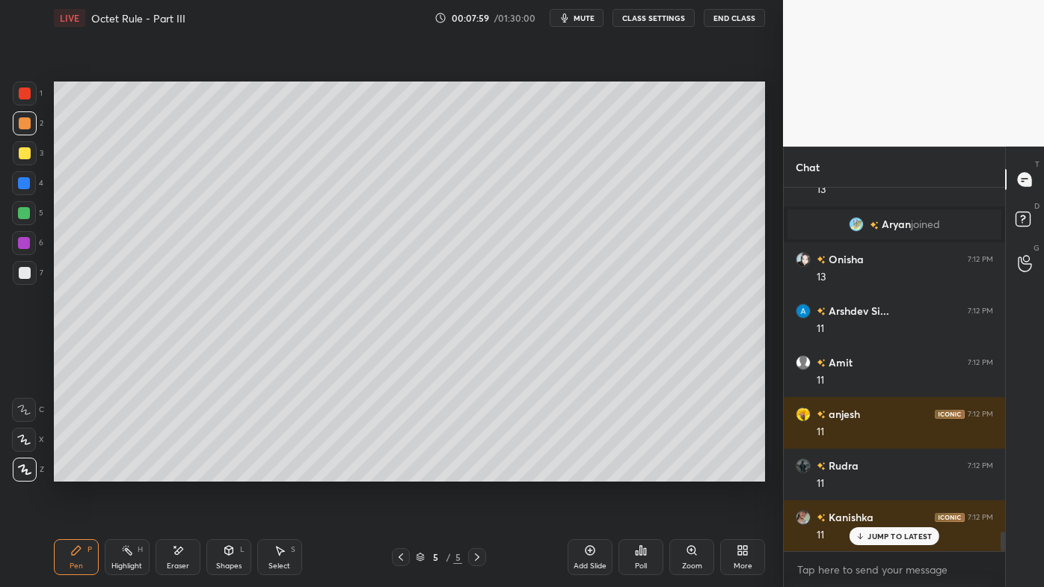
scroll to position [6327, 0]
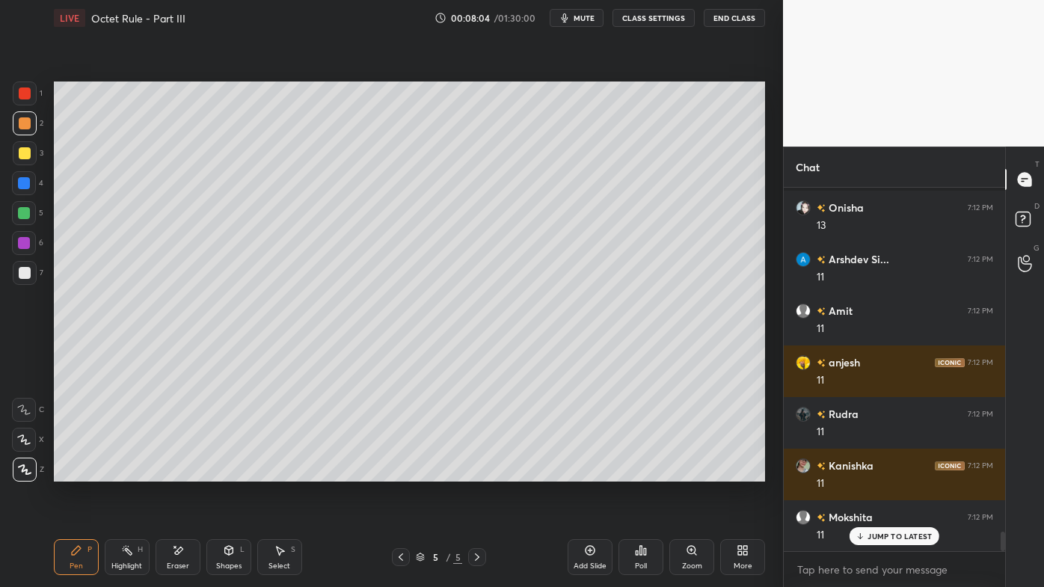
drag, startPoint x: 132, startPoint y: 547, endPoint x: 171, endPoint y: 488, distance: 71.1
click at [132, 472] on div "Highlight H" at bounding box center [127, 557] width 45 height 36
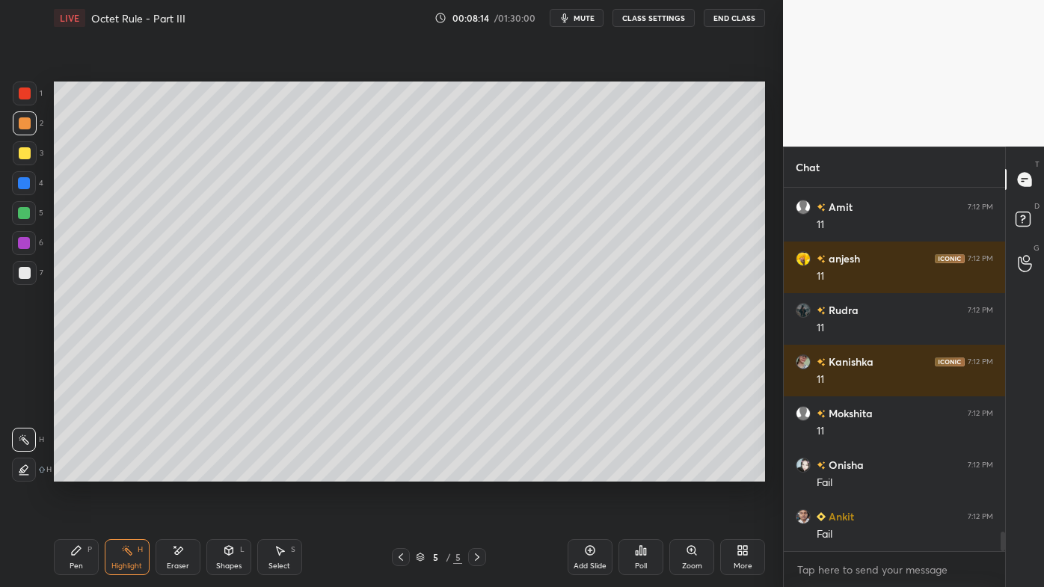
scroll to position [6483, 0]
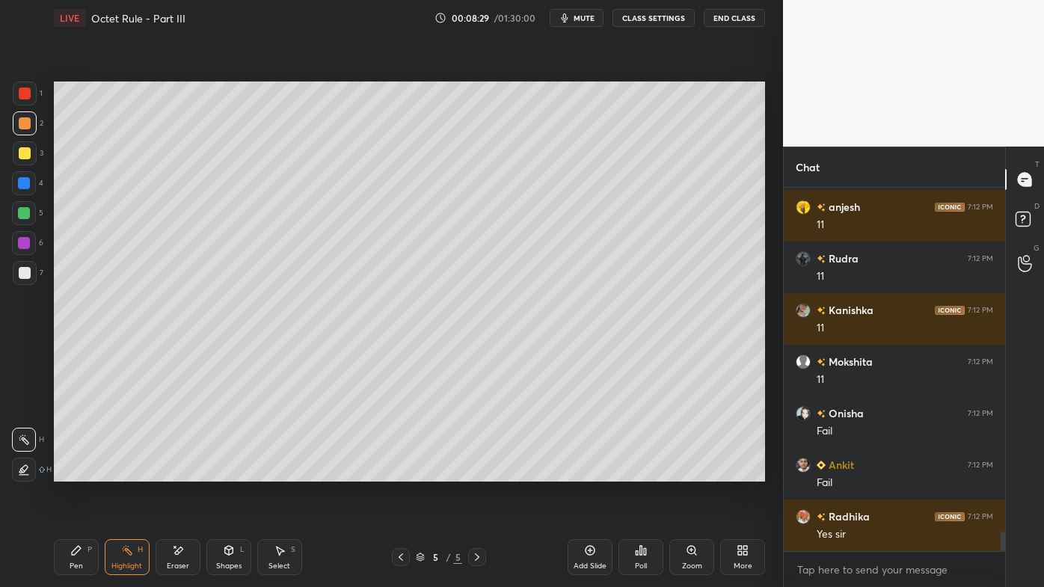
click at [636, 472] on icon at bounding box center [637, 553] width 2 height 4
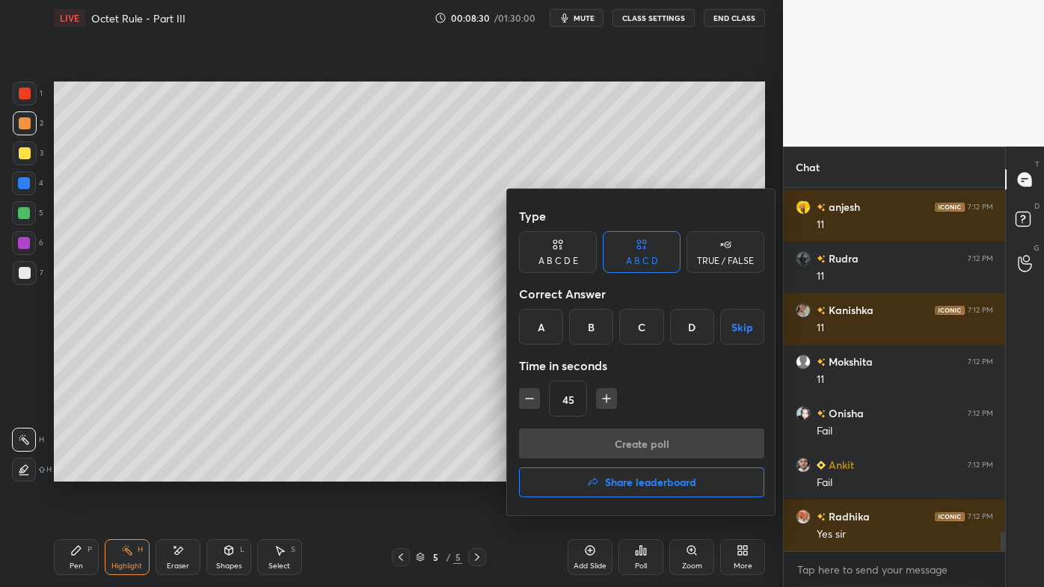
click at [643, 328] on div "C" at bounding box center [641, 327] width 44 height 36
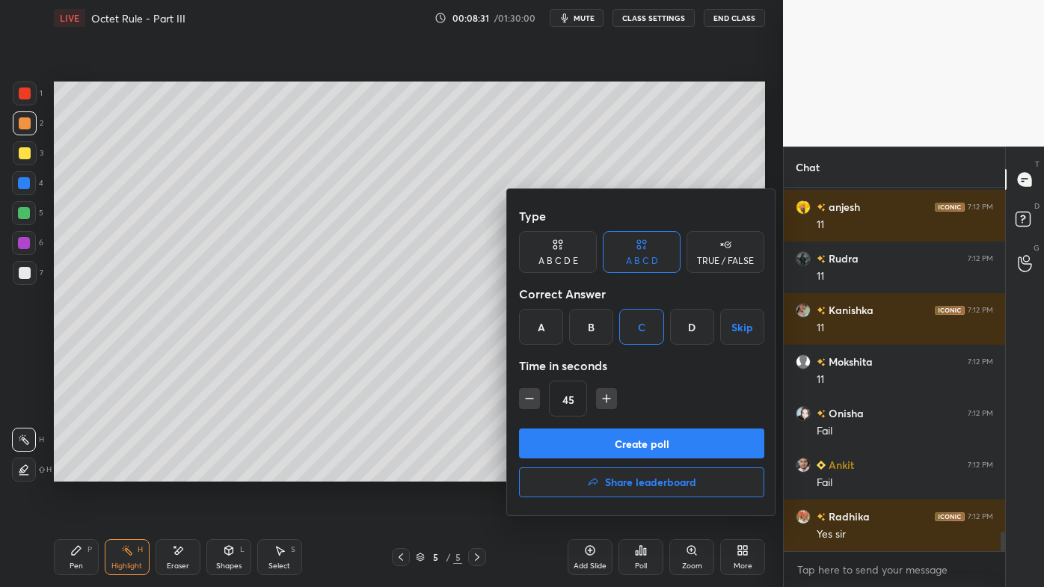
drag, startPoint x: 611, startPoint y: 440, endPoint x: 601, endPoint y: 467, distance: 29.3
click at [611, 440] on button "Create poll" at bounding box center [641, 443] width 245 height 30
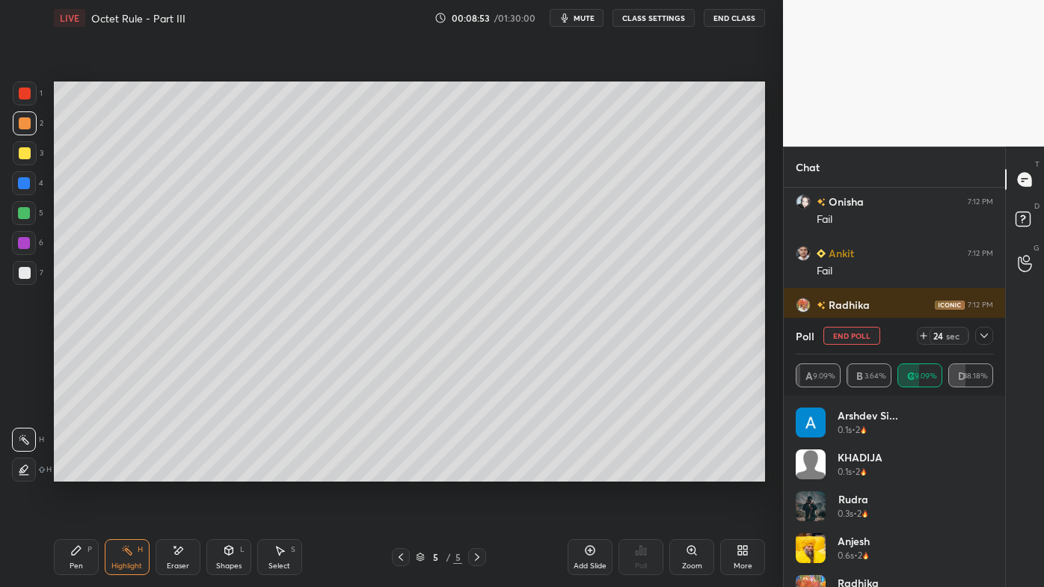
scroll to position [6746, 0]
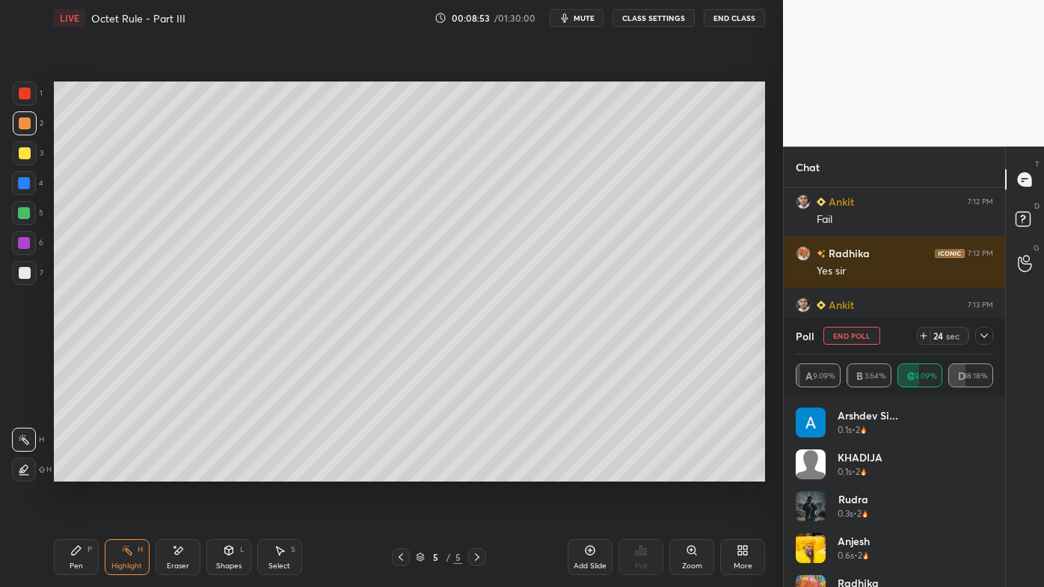
click at [72, 472] on icon at bounding box center [76, 550] width 9 height 9
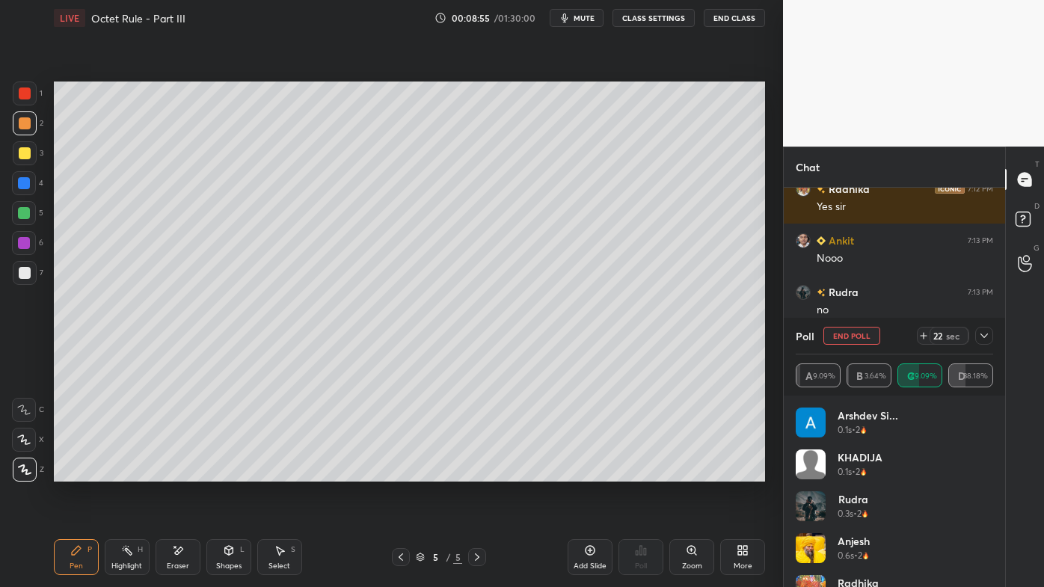
click at [991, 335] on div at bounding box center [984, 336] width 18 height 18
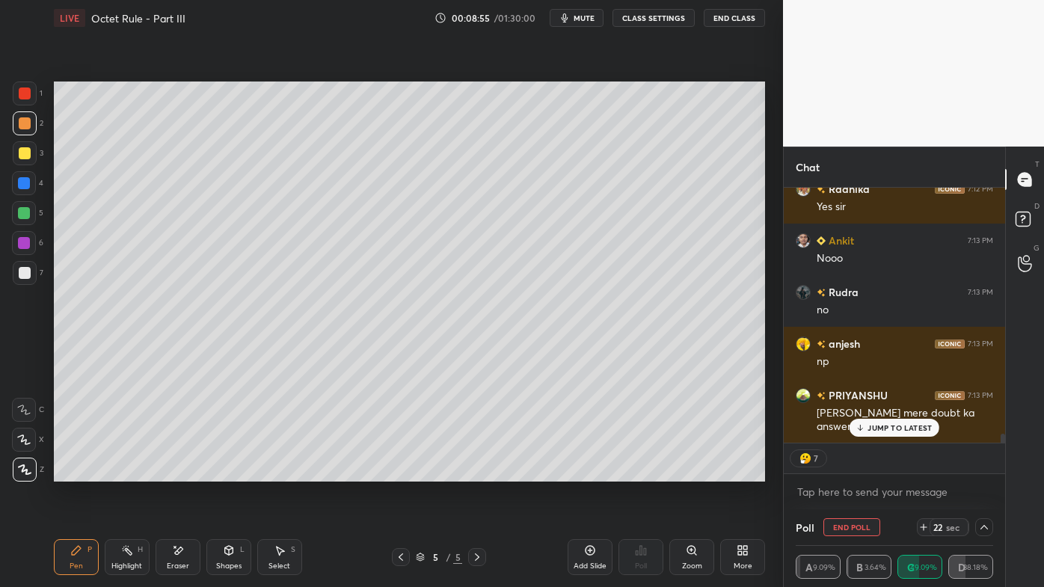
scroll to position [0, 0]
click at [888, 429] on div "[PERSON_NAME] joined Onisha 7:12 PM 13 [PERSON_NAME] Si... 7:12 PM 11 Amit 7:12…" at bounding box center [894, 315] width 221 height 255
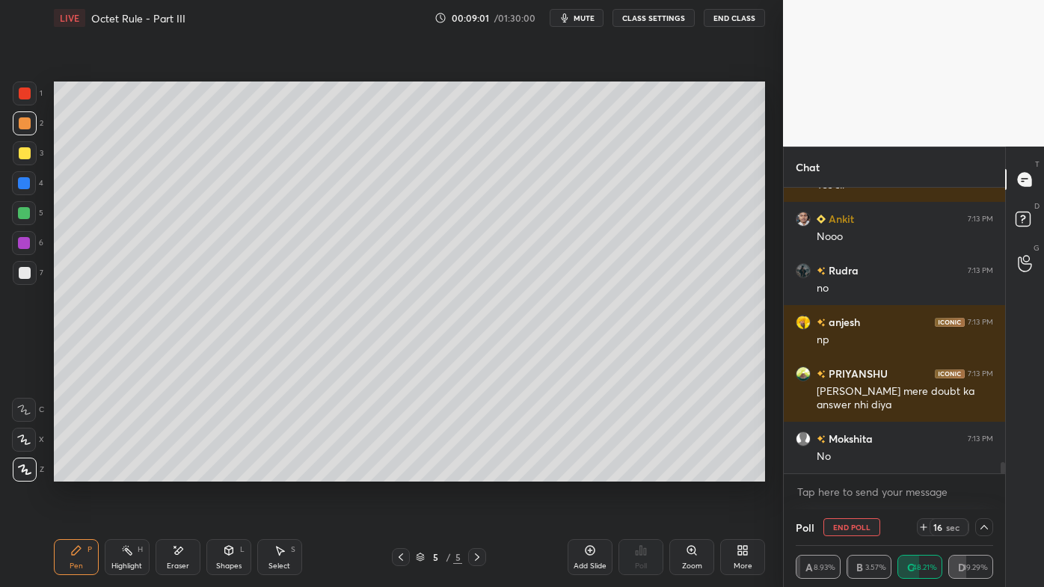
scroll to position [6832, 0]
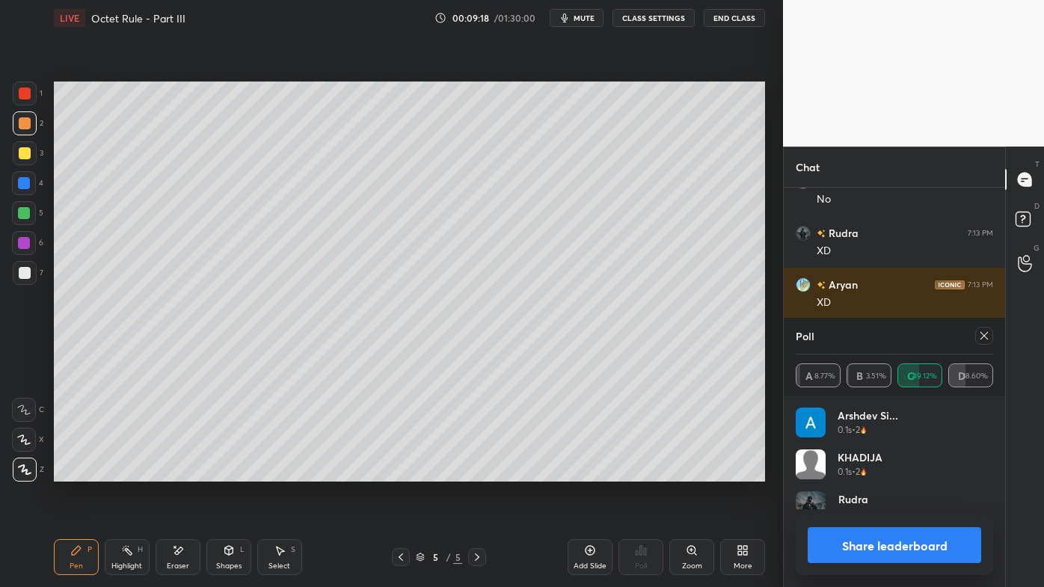
click at [989, 337] on icon at bounding box center [984, 336] width 12 height 12
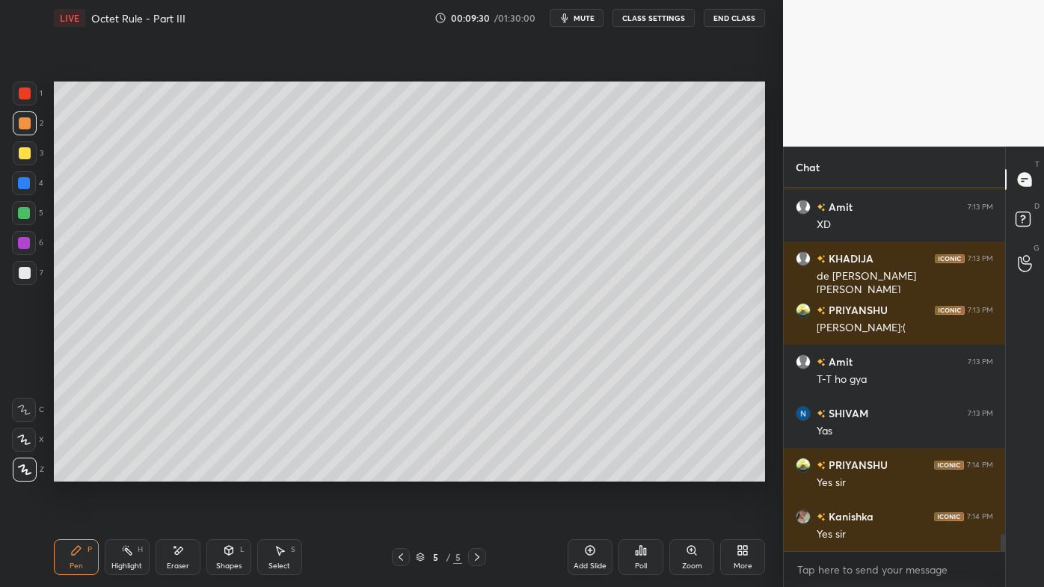
click at [127, 472] on rect at bounding box center [128, 551] width 7 height 7
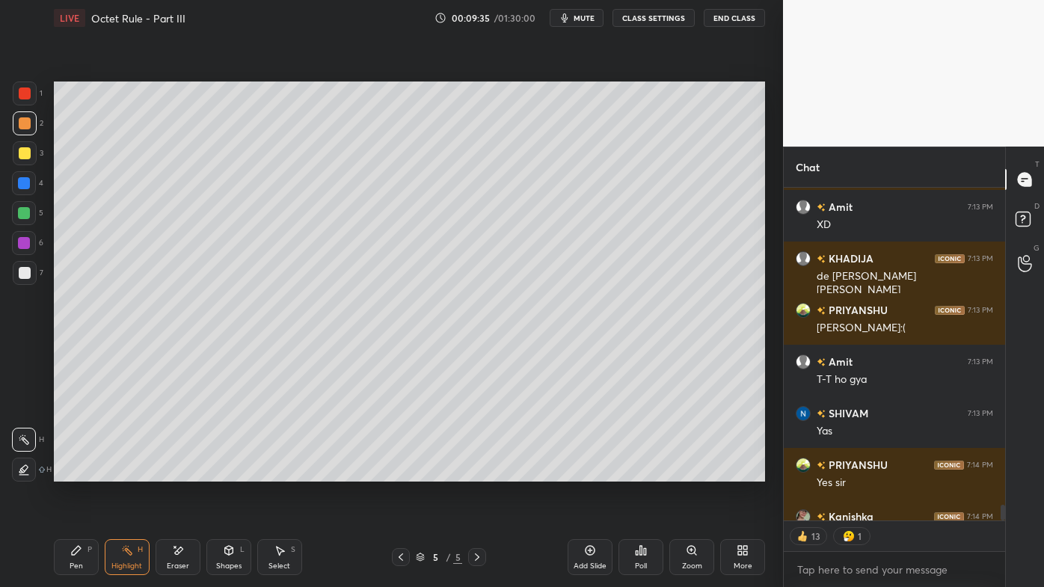
drag, startPoint x: 75, startPoint y: 543, endPoint x: 86, endPoint y: 526, distance: 19.9
click at [75, 472] on div "Pen P" at bounding box center [76, 557] width 45 height 36
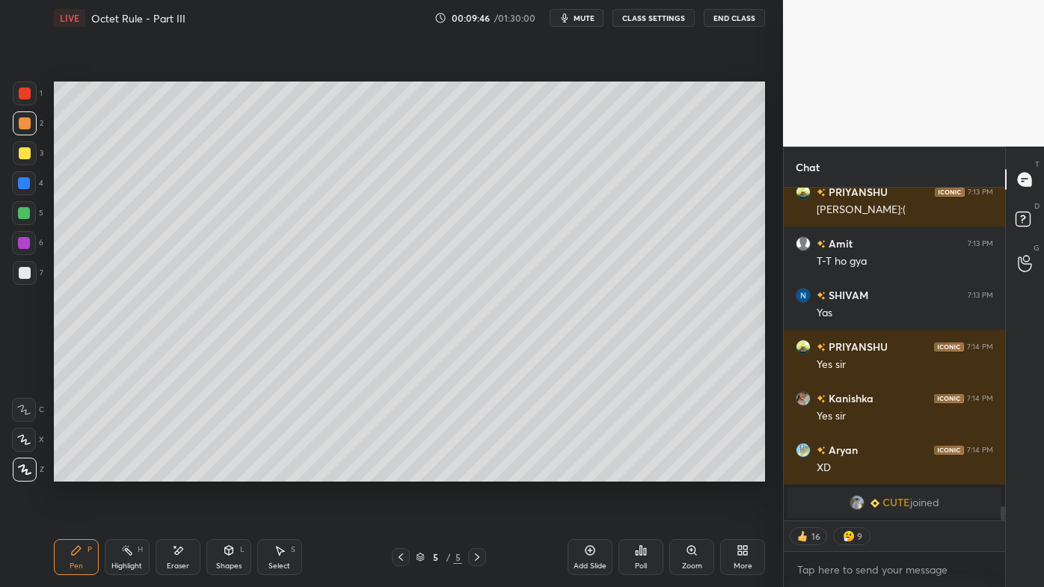
drag, startPoint x: 124, startPoint y: 555, endPoint x: 135, endPoint y: 504, distance: 52.1
click at [123, 472] on icon at bounding box center [127, 550] width 12 height 12
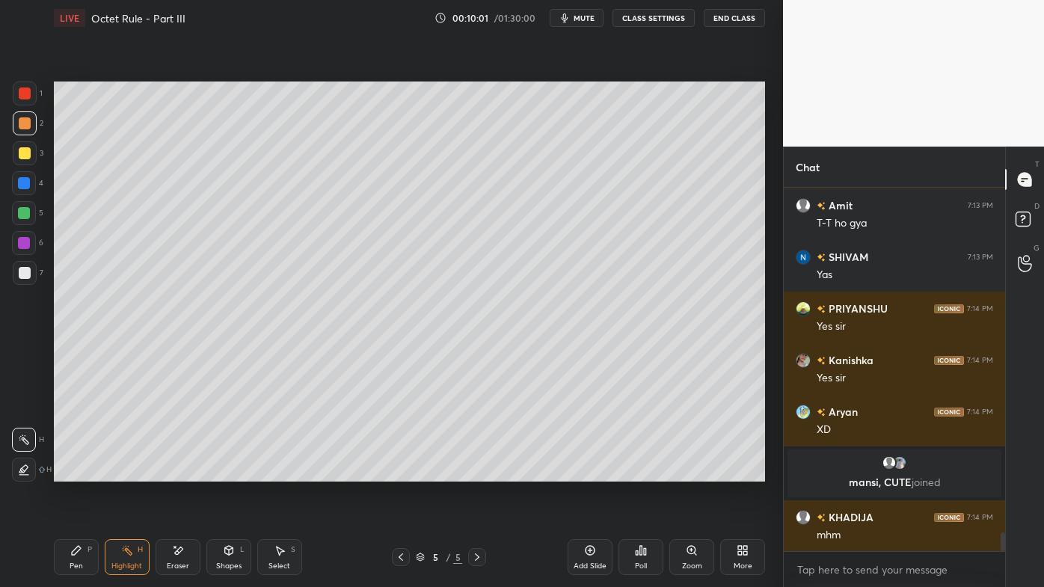
click at [401, 472] on icon at bounding box center [401, 557] width 12 height 12
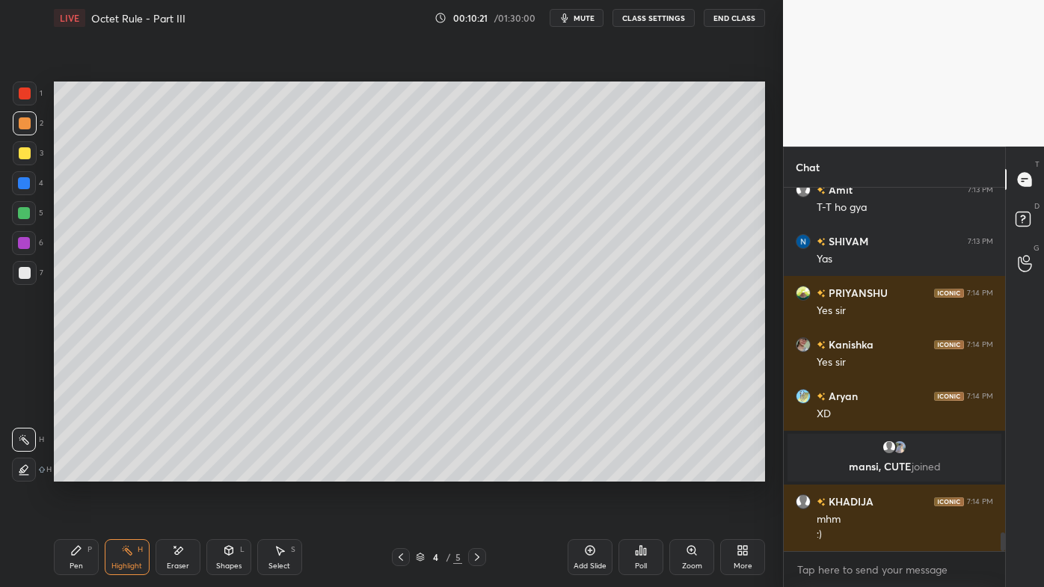
click at [476, 472] on icon at bounding box center [477, 557] width 12 height 12
click at [590, 472] on icon at bounding box center [590, 550] width 4 height 4
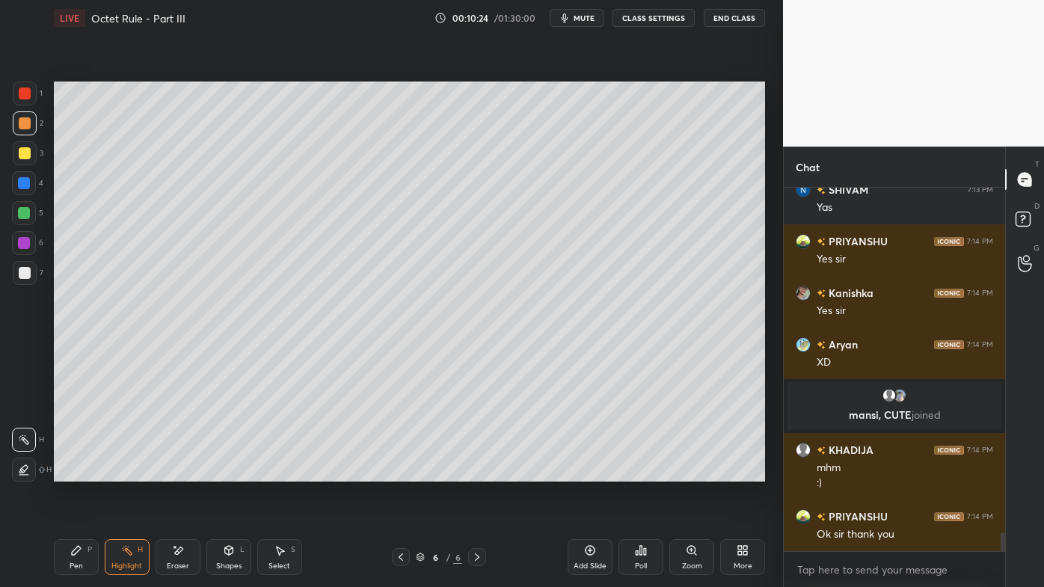
click at [78, 472] on icon at bounding box center [76, 550] width 12 height 12
drag, startPoint x: 19, startPoint y: 153, endPoint x: 49, endPoint y: 157, distance: 30.1
click at [19, 154] on div at bounding box center [25, 153] width 12 height 12
click at [76, 472] on div "Pen P" at bounding box center [76, 557] width 45 height 36
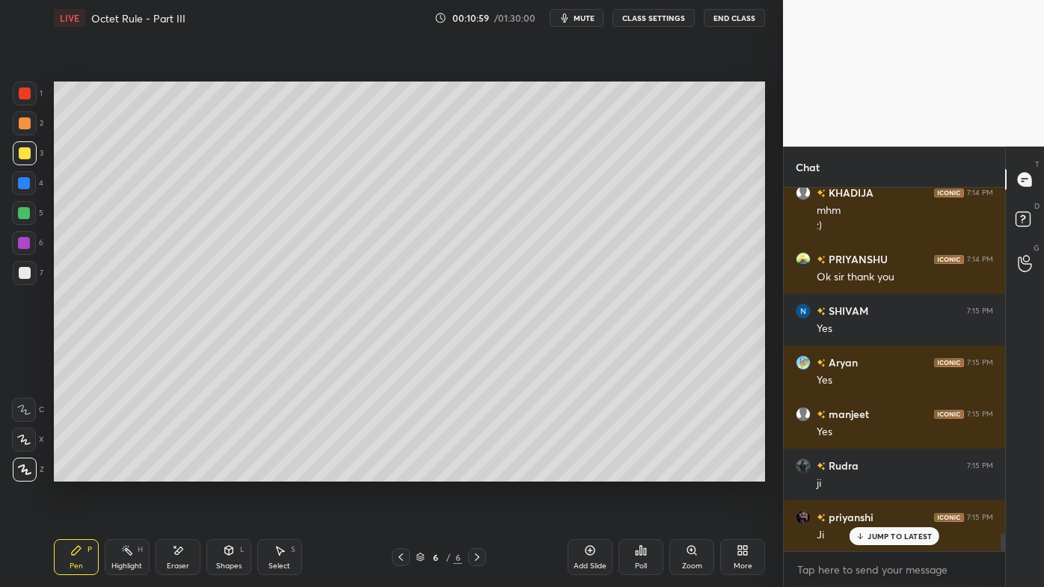
scroll to position [7089, 0]
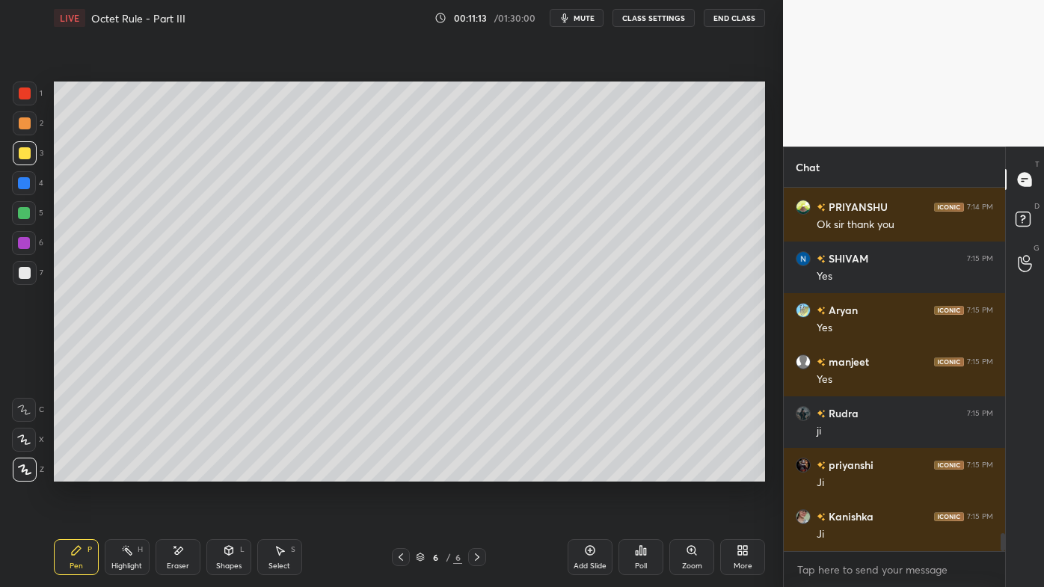
drag, startPoint x: 132, startPoint y: 554, endPoint x: 133, endPoint y: 536, distance: 18.0
click at [133, 472] on div "Highlight H" at bounding box center [127, 557] width 45 height 36
click at [72, 472] on div "Pen P" at bounding box center [76, 557] width 45 height 36
click at [32, 269] on div at bounding box center [25, 273] width 24 height 24
drag, startPoint x: 78, startPoint y: 552, endPoint x: 81, endPoint y: 529, distance: 23.4
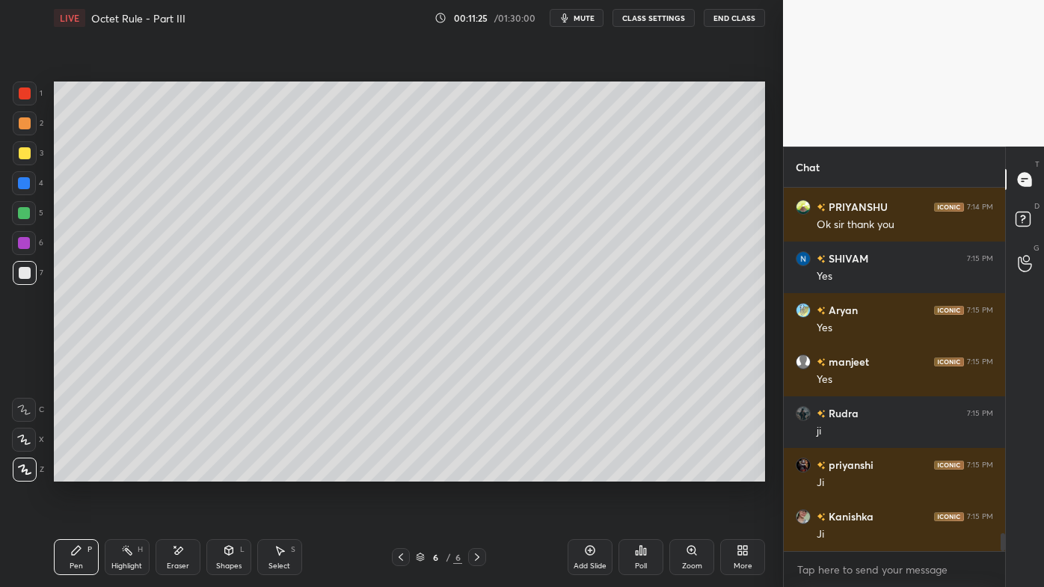
click at [78, 472] on div "Pen P" at bounding box center [76, 557] width 45 height 36
click at [174, 472] on div "Setting up your live class Poll for secs No correct answer Start poll" at bounding box center [409, 281] width 723 height 491
click at [188, 472] on div "Setting up your live class Poll for secs No correct answer Start poll" at bounding box center [409, 281] width 723 height 491
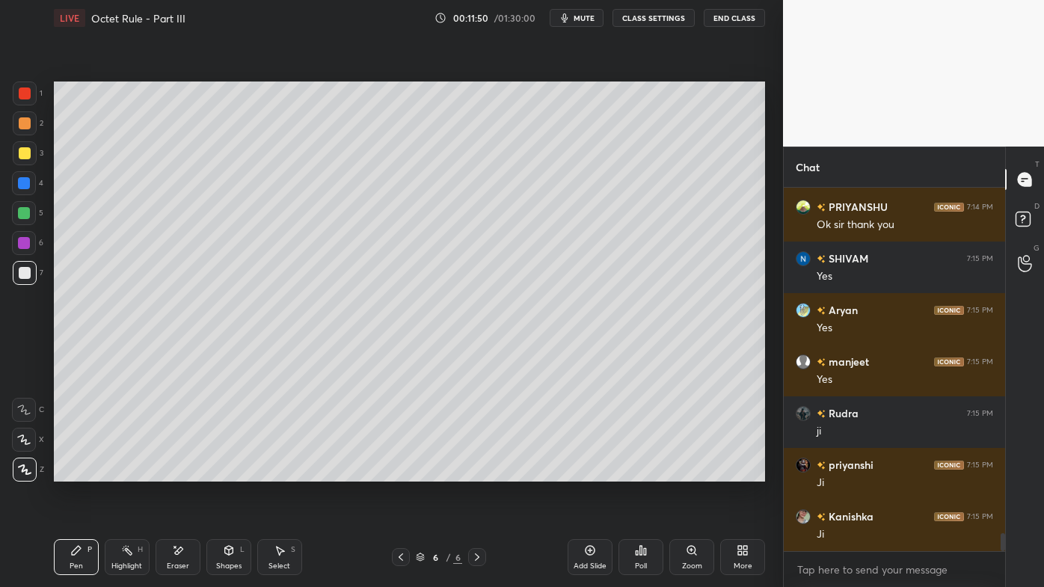
drag, startPoint x: 128, startPoint y: 552, endPoint x: 141, endPoint y: 552, distance: 12.7
click at [128, 472] on rect at bounding box center [128, 551] width 7 height 7
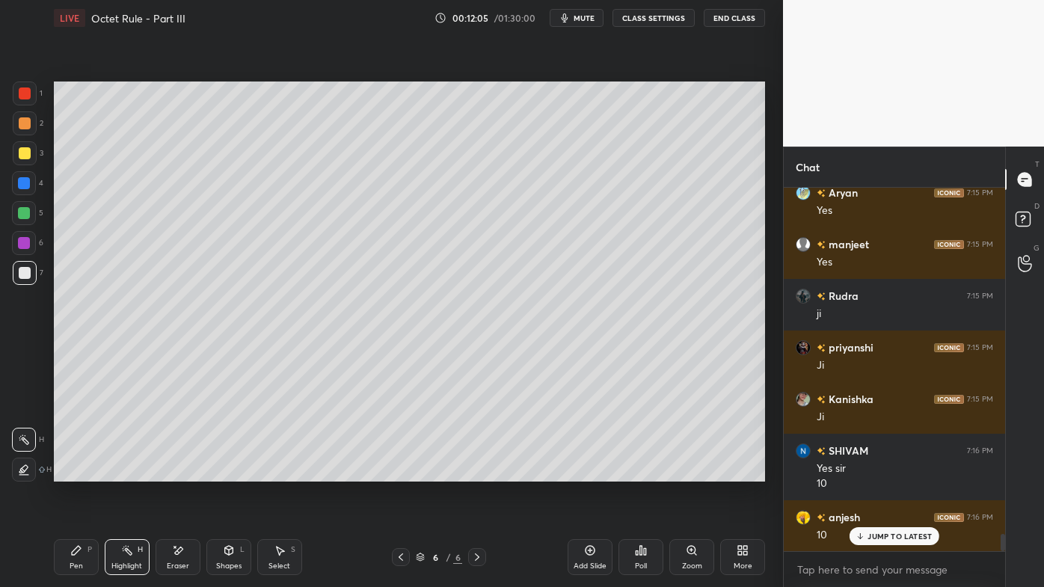
scroll to position [7258, 0]
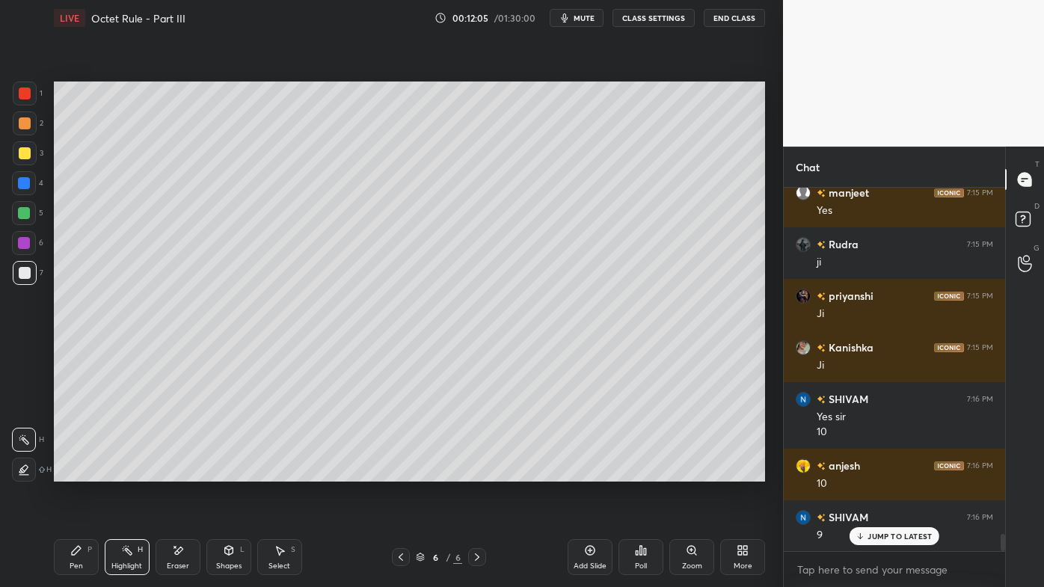
drag, startPoint x: 25, startPoint y: 152, endPoint x: 38, endPoint y: 181, distance: 31.8
click at [24, 154] on div at bounding box center [25, 153] width 12 height 12
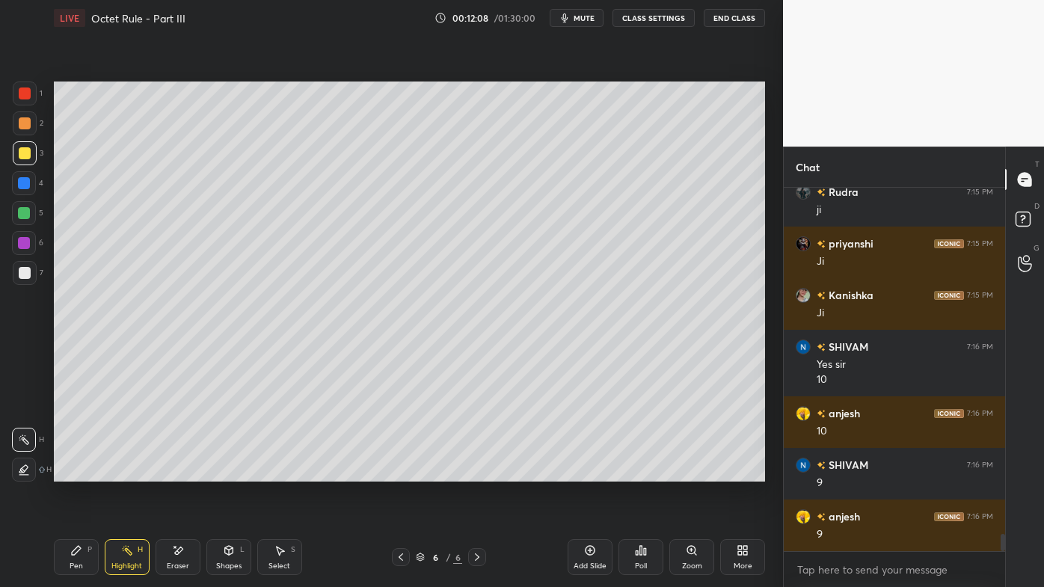
scroll to position [7362, 0]
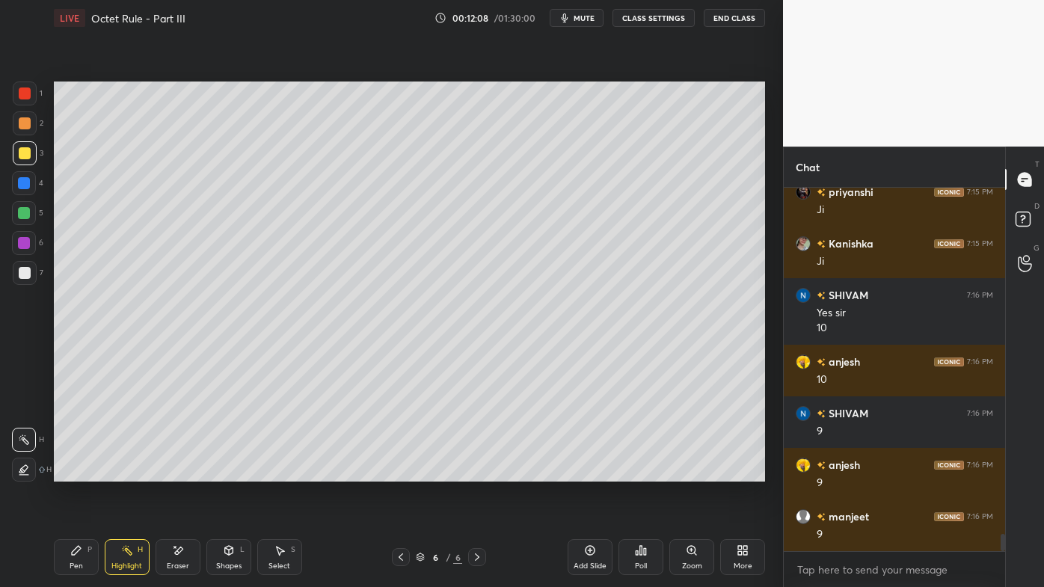
click at [76, 472] on icon at bounding box center [76, 550] width 12 height 12
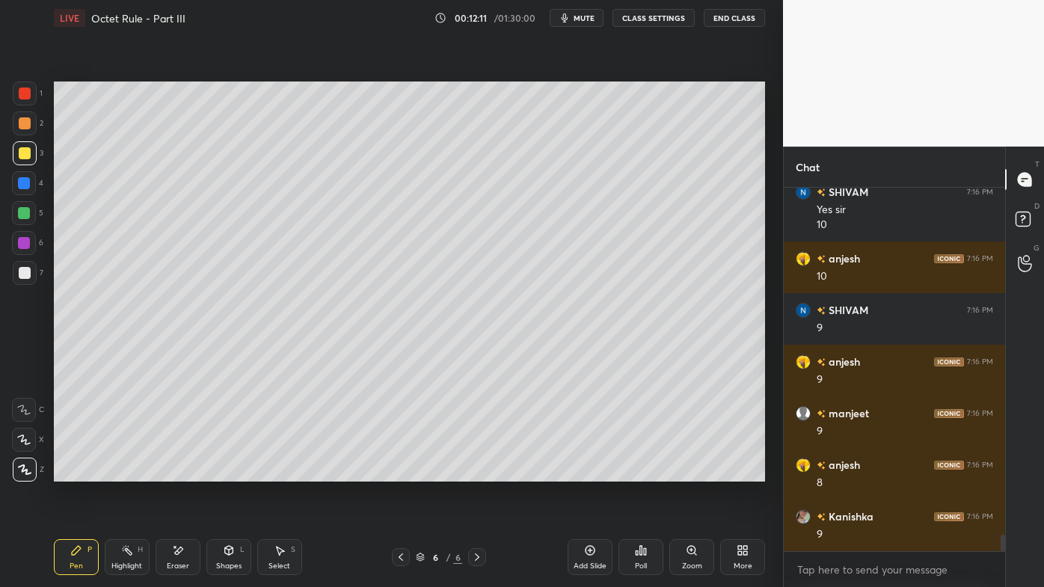
scroll to position [7517, 0]
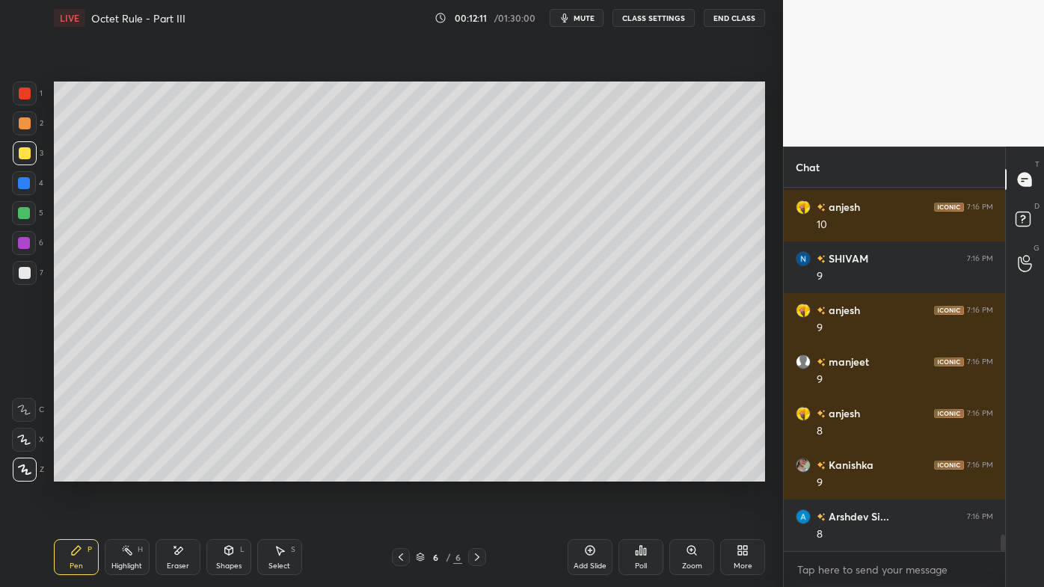
click at [279, 472] on div "Setting up your live class Poll for secs No correct answer Start poll" at bounding box center [409, 281] width 723 height 491
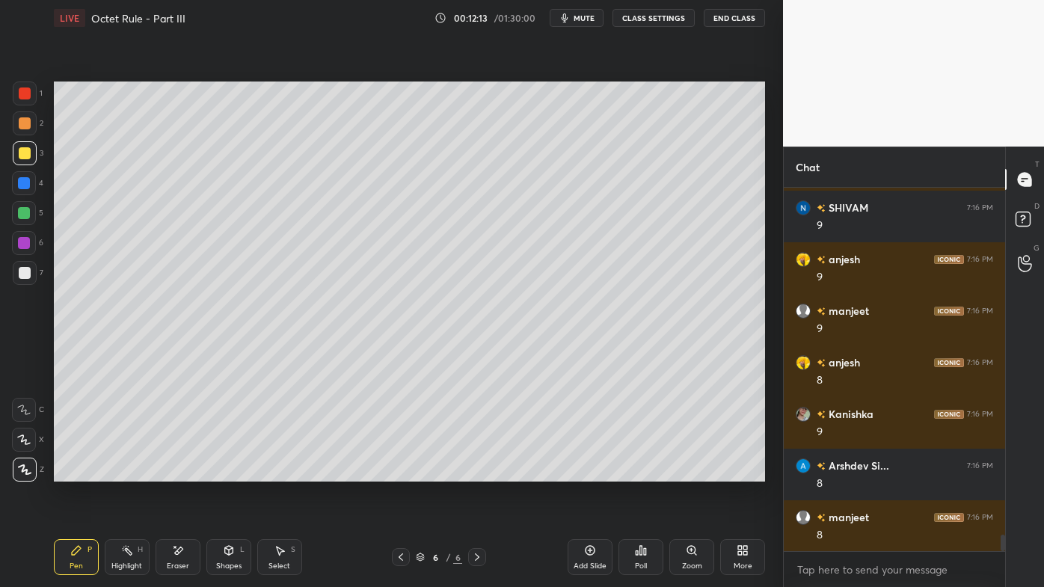
click at [276, 472] on div "Setting up your live class Poll for secs No correct answer Start poll" at bounding box center [409, 281] width 723 height 491
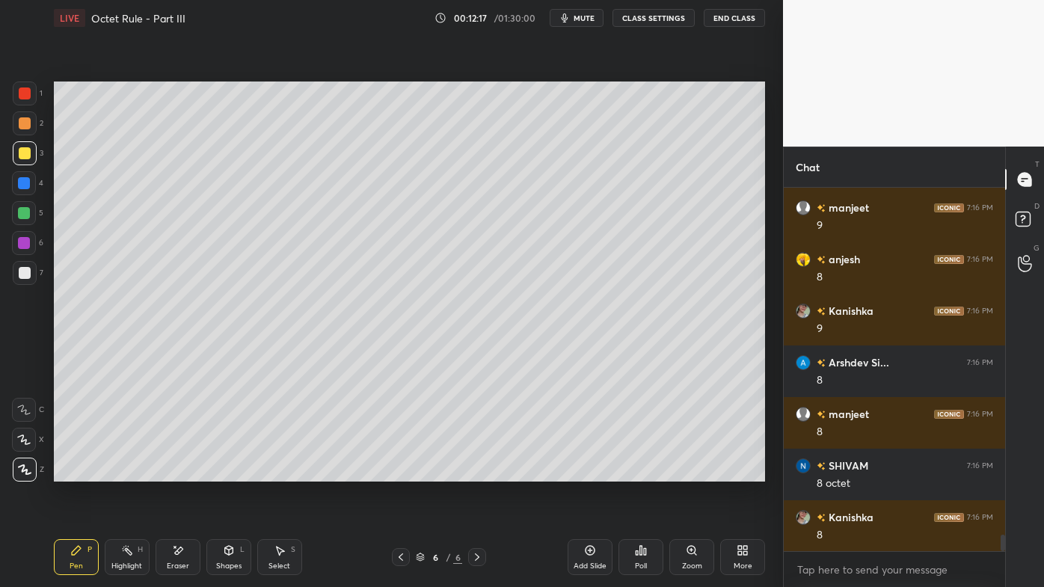
scroll to position [7723, 0]
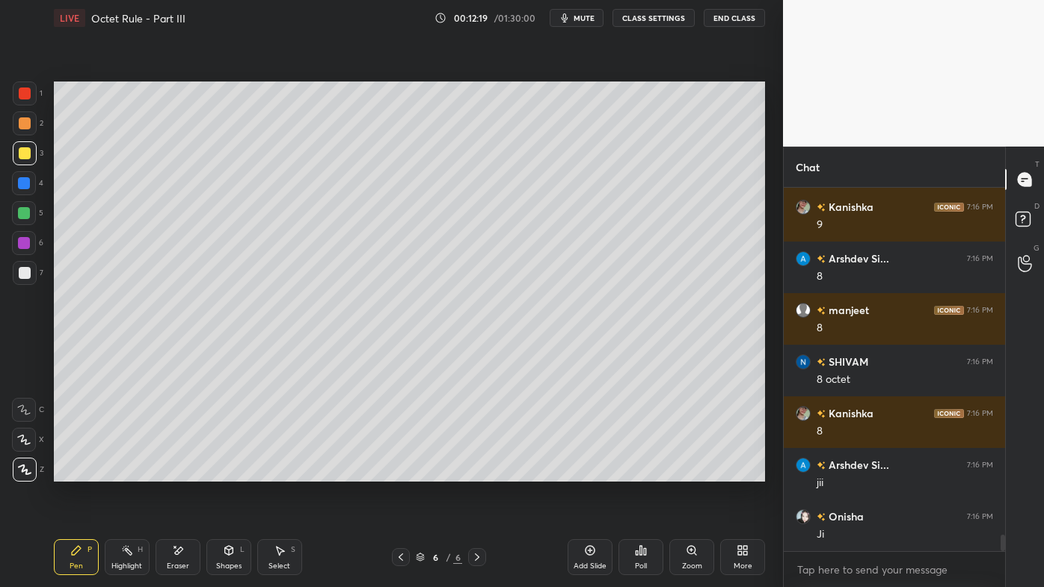
click at [402, 472] on icon at bounding box center [401, 556] width 4 height 7
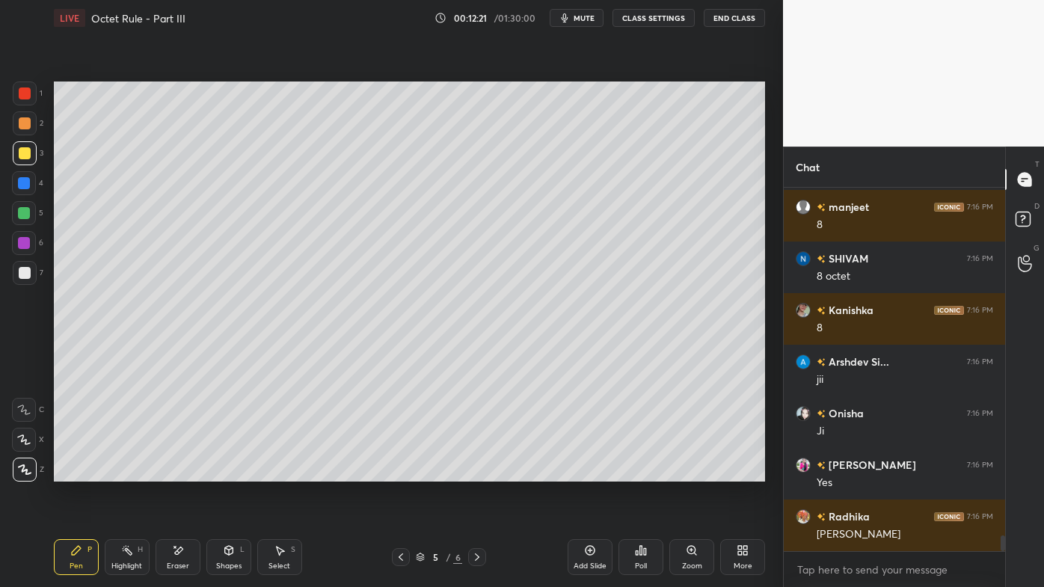
click at [123, 472] on icon at bounding box center [127, 550] width 12 height 12
click at [474, 472] on icon at bounding box center [477, 557] width 12 height 12
drag, startPoint x: 592, startPoint y: 546, endPoint x: 580, endPoint y: 544, distance: 11.3
click at [590, 472] on icon at bounding box center [591, 551] width 10 height 10
click at [75, 472] on icon at bounding box center [76, 550] width 9 height 9
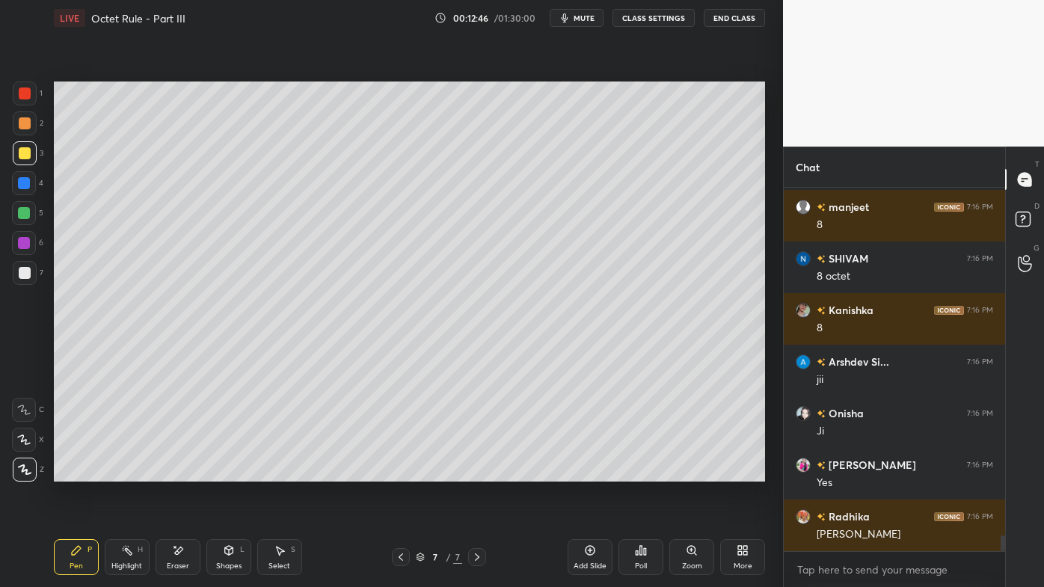
click at [25, 125] on div at bounding box center [25, 123] width 12 height 12
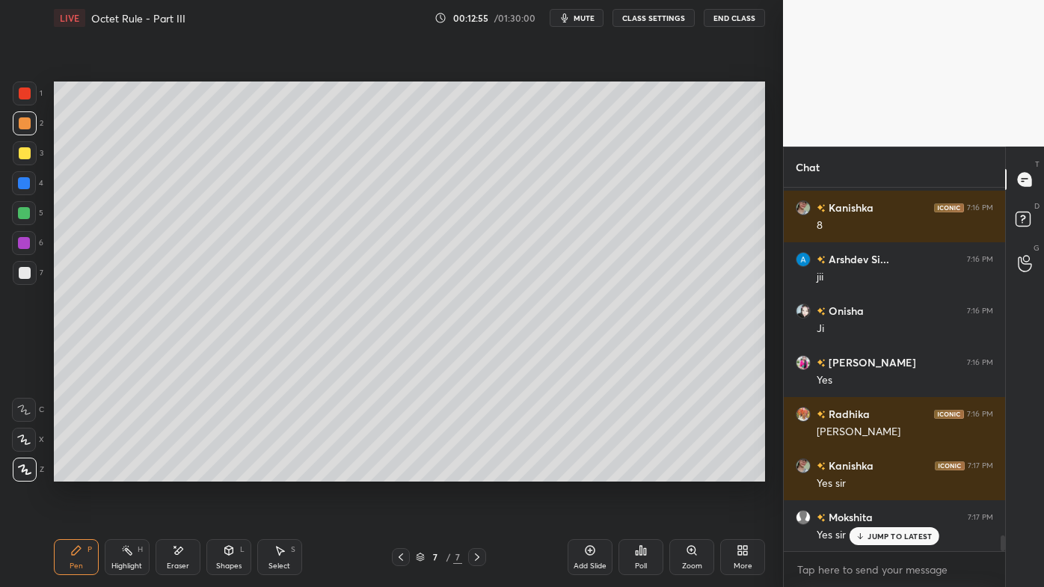
scroll to position [8032, 0]
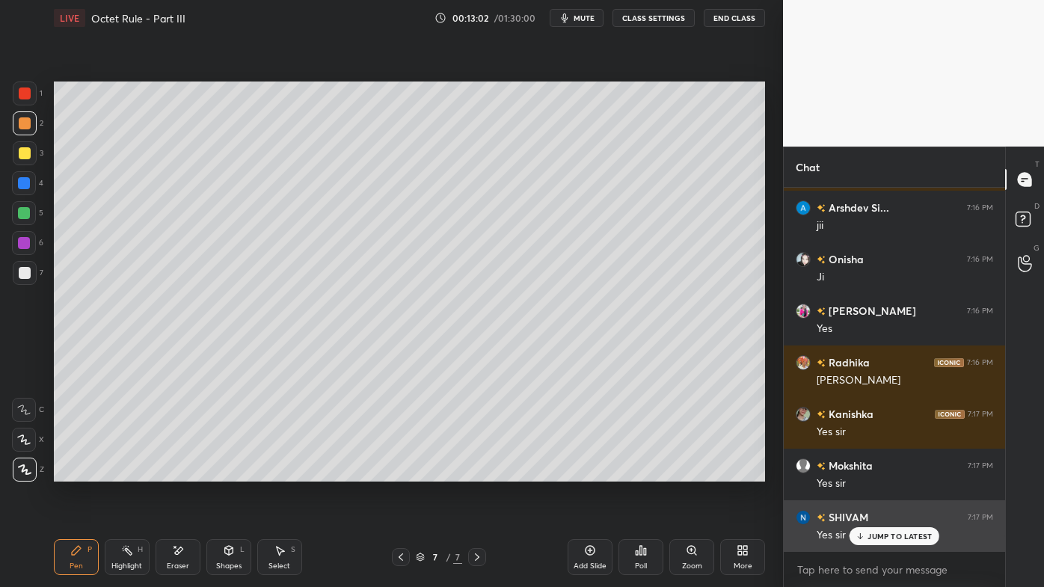
click at [879, 472] on p "JUMP TO LATEST" at bounding box center [899, 536] width 64 height 9
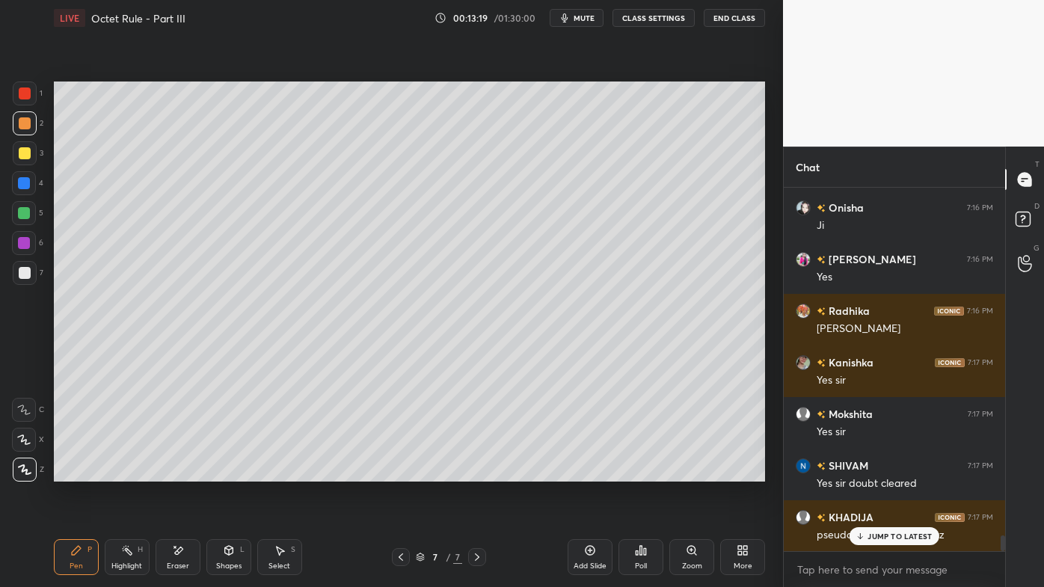
click at [865, 472] on div "JUMP TO LATEST" at bounding box center [894, 536] width 90 height 18
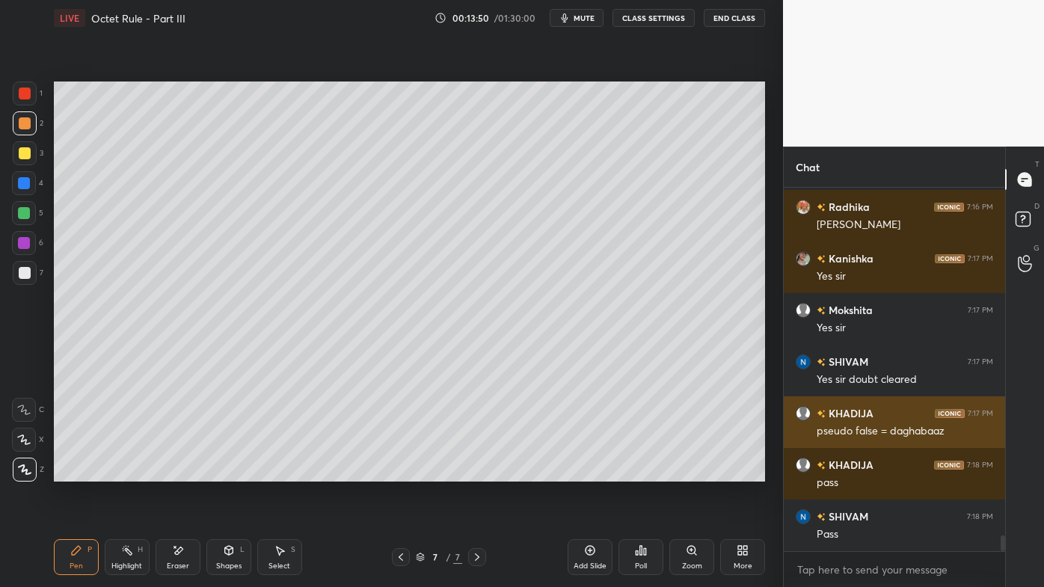
scroll to position [8239, 0]
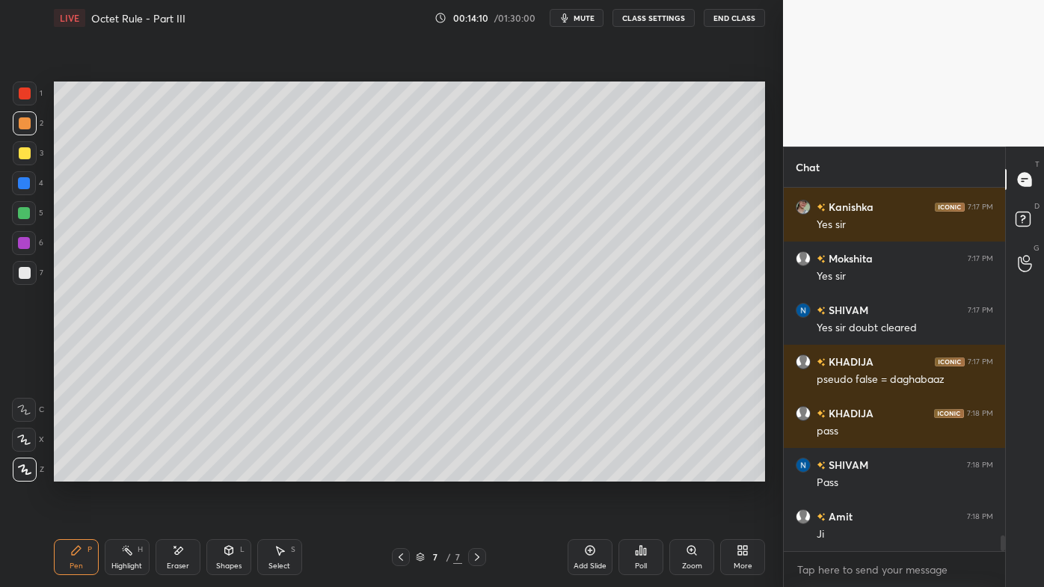
drag, startPoint x: 126, startPoint y: 552, endPoint x: 147, endPoint y: 516, distance: 41.9
click at [126, 472] on rect at bounding box center [128, 551] width 7 height 7
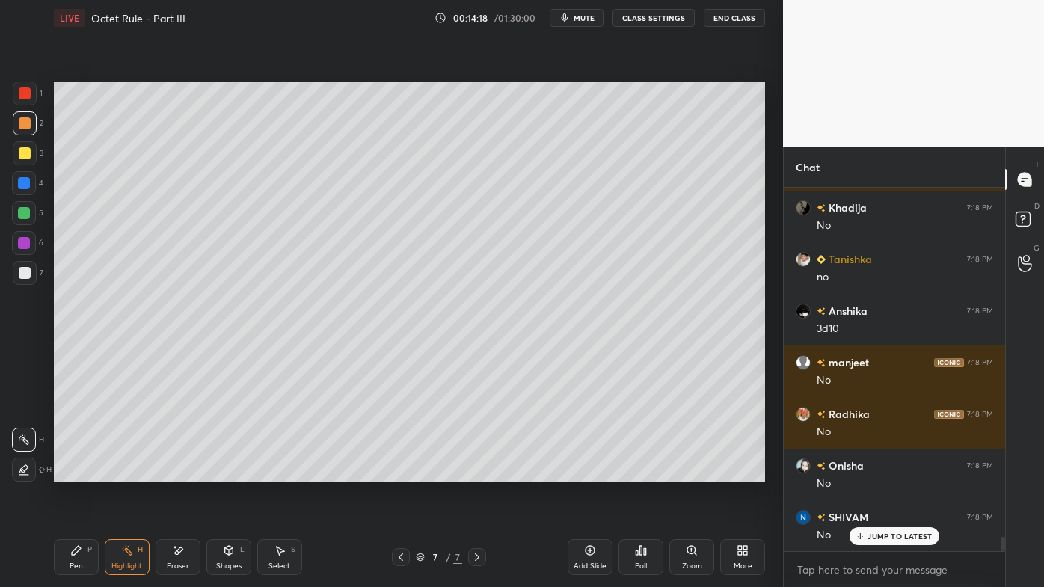
scroll to position [8858, 0]
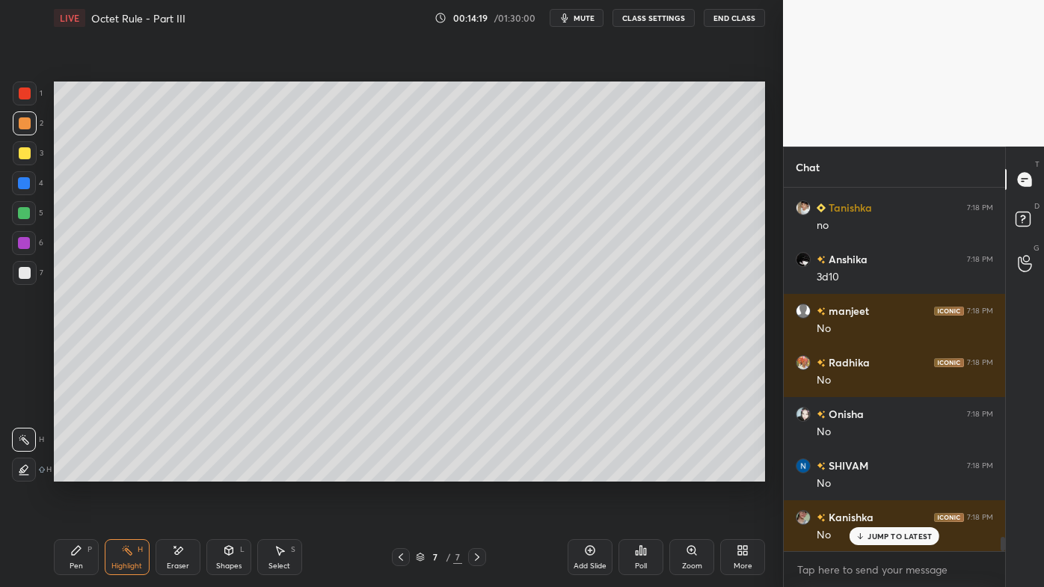
drag, startPoint x: 181, startPoint y: 548, endPoint x: 236, endPoint y: 497, distance: 75.2
click at [182, 472] on icon at bounding box center [178, 550] width 12 height 13
click at [76, 472] on icon at bounding box center [76, 550] width 12 height 12
drag, startPoint x: 25, startPoint y: 159, endPoint x: 34, endPoint y: 167, distance: 12.3
click at [28, 158] on div at bounding box center [25, 153] width 12 height 12
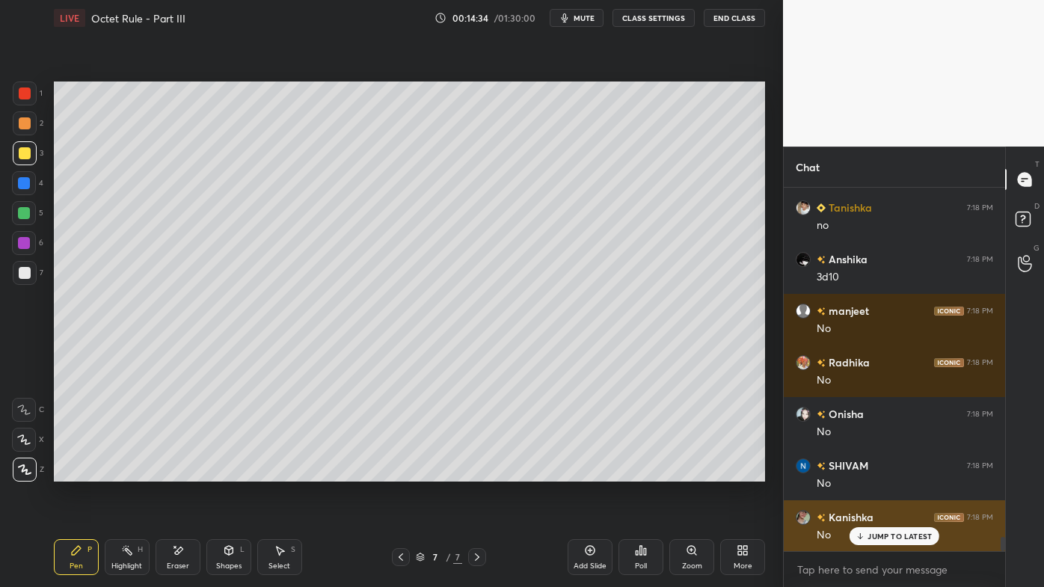
click at [879, 472] on p "JUMP TO LATEST" at bounding box center [899, 536] width 64 height 9
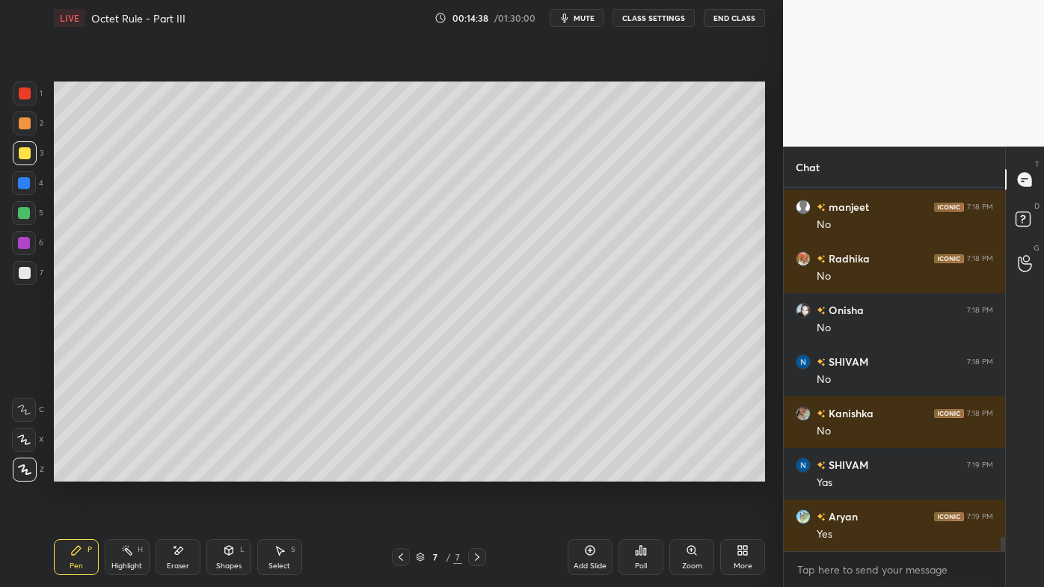
scroll to position [9013, 0]
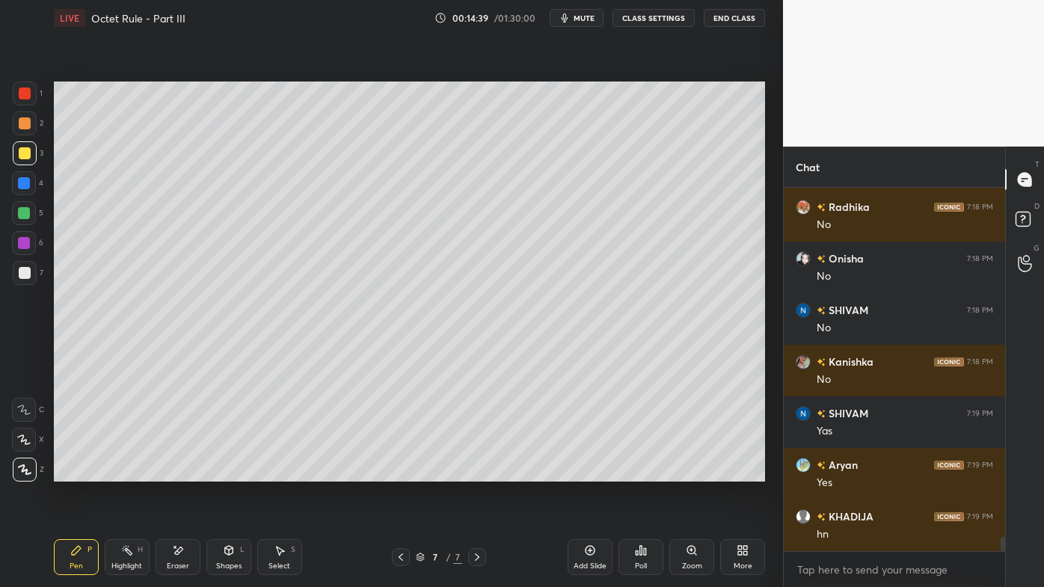
click at [131, 472] on icon at bounding box center [127, 550] width 12 height 12
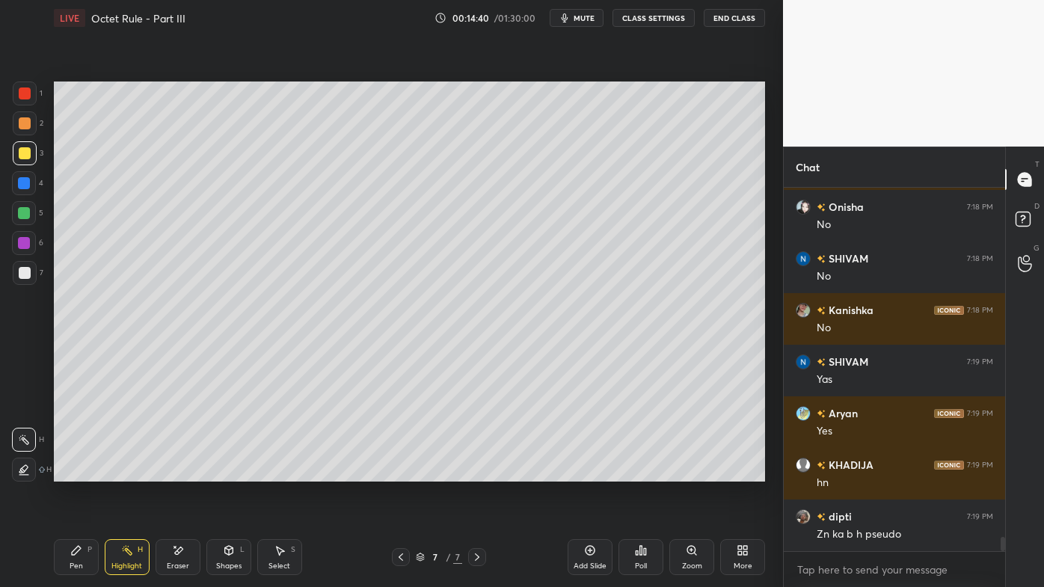
scroll to position [9116, 0]
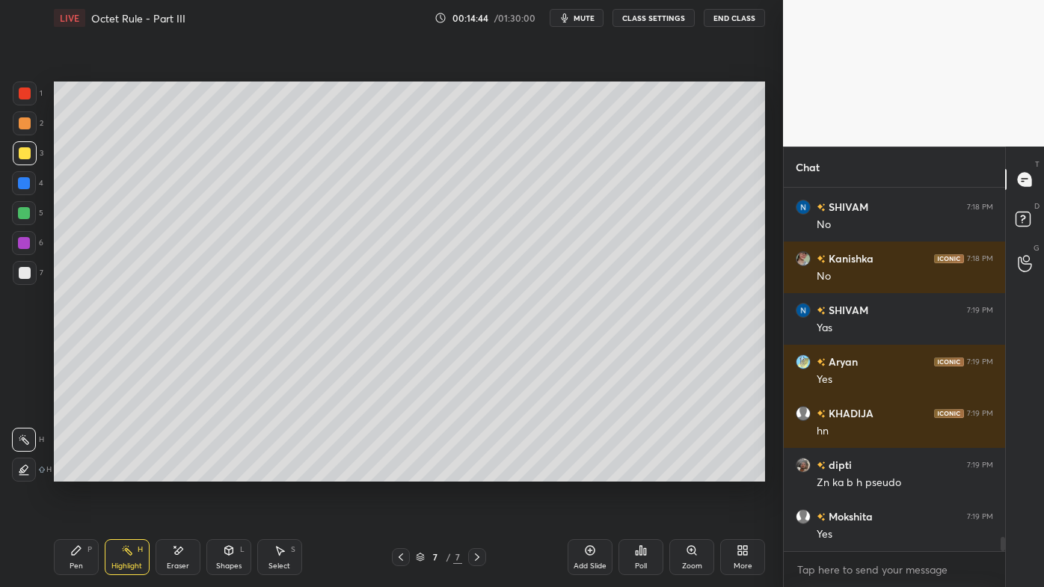
click at [648, 472] on div "Poll" at bounding box center [640, 557] width 45 height 36
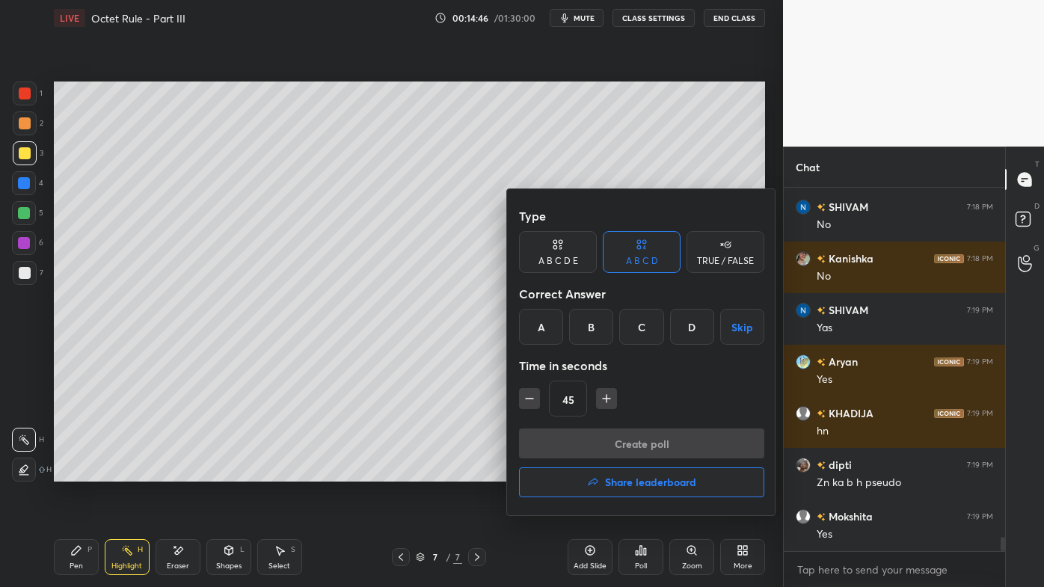
drag, startPoint x: 545, startPoint y: 323, endPoint x: 544, endPoint y: 348, distance: 24.7
click at [546, 323] on div "A" at bounding box center [541, 327] width 44 height 36
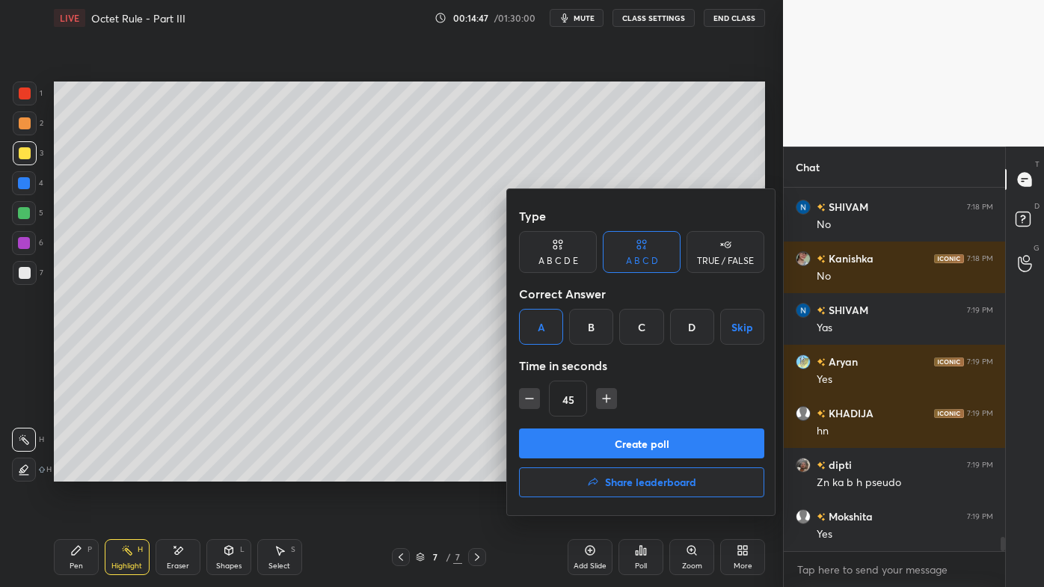
click at [690, 327] on div "D" at bounding box center [692, 327] width 44 height 36
click at [592, 449] on button "Create poll" at bounding box center [641, 443] width 245 height 30
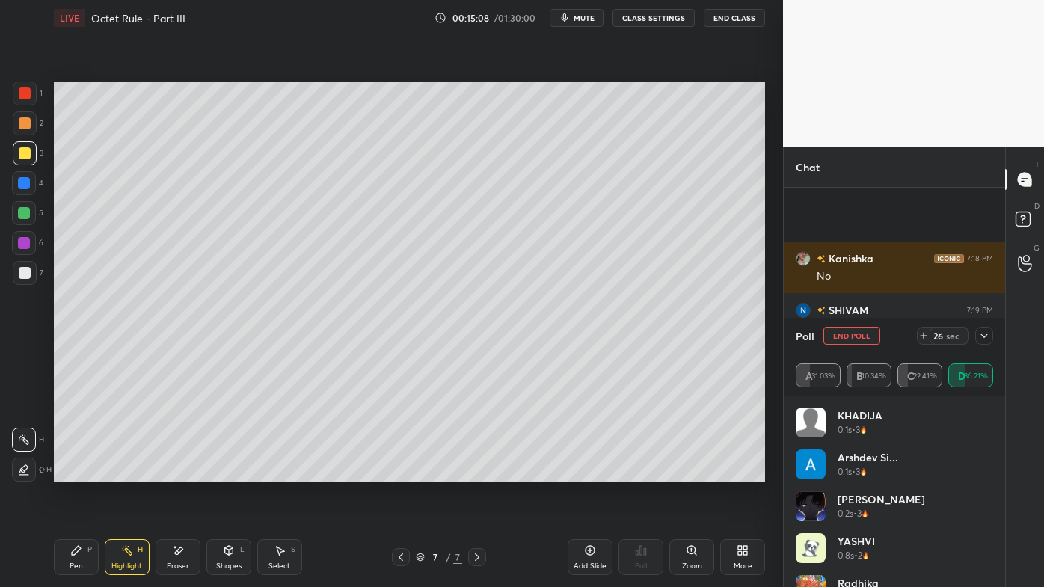
scroll to position [9246, 0]
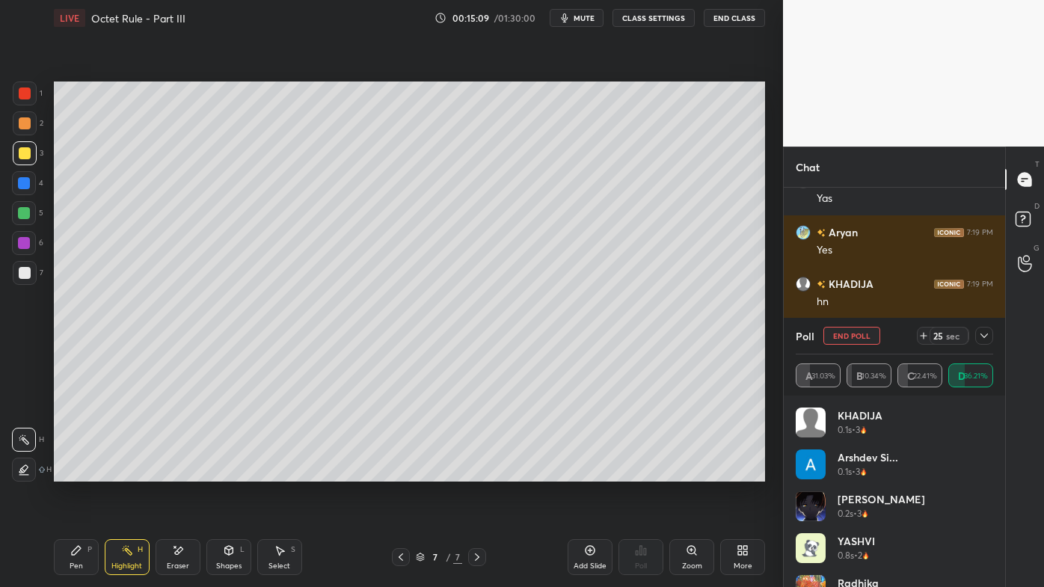
click at [79, 472] on icon at bounding box center [76, 550] width 9 height 9
click at [987, 336] on icon at bounding box center [984, 336] width 12 height 12
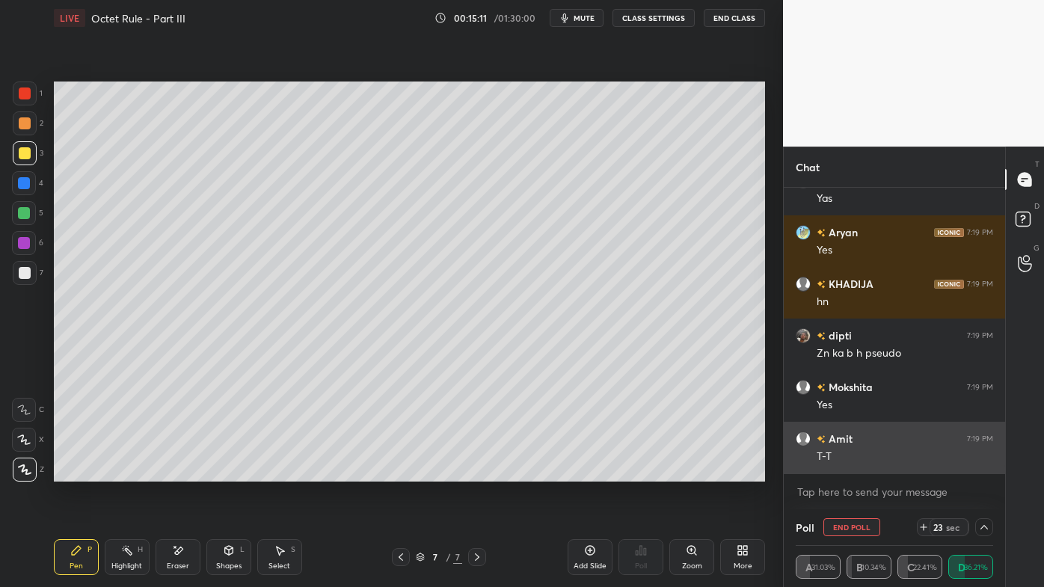
scroll to position [0, 0]
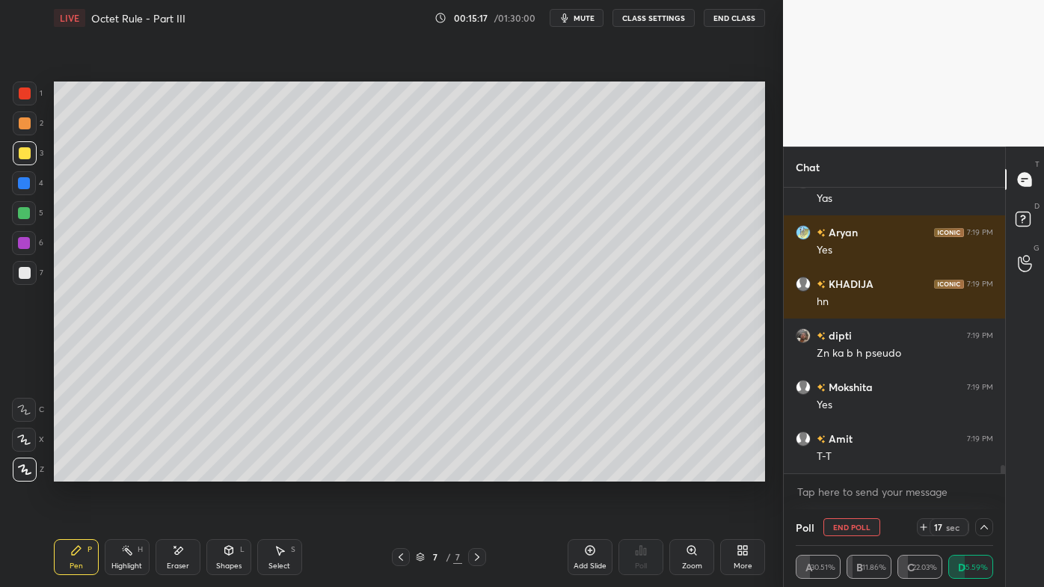
click at [79, 472] on icon at bounding box center [76, 550] width 12 height 12
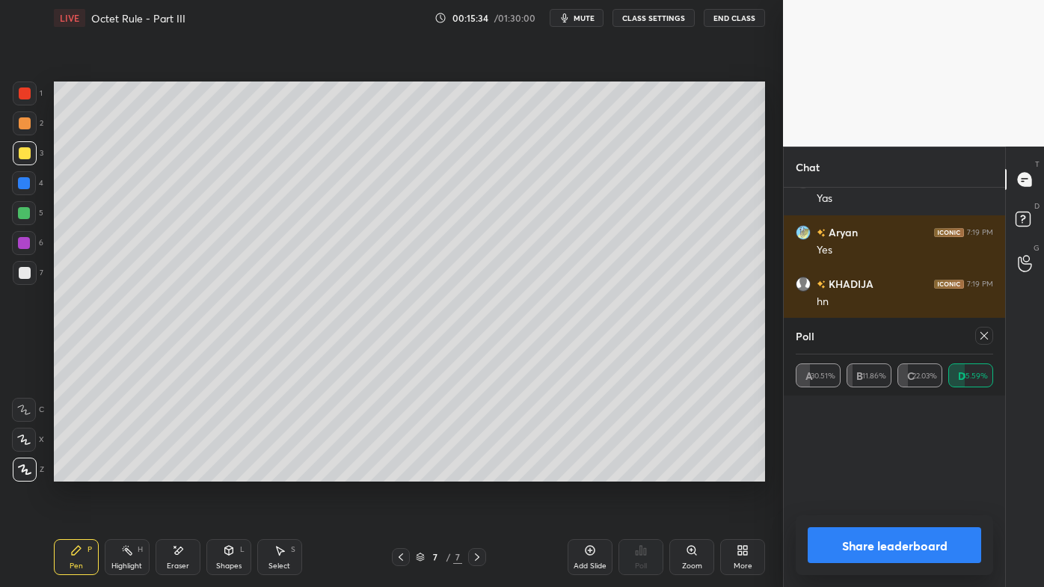
click at [854, 472] on button "Share leaderboard" at bounding box center [894, 545] width 173 height 36
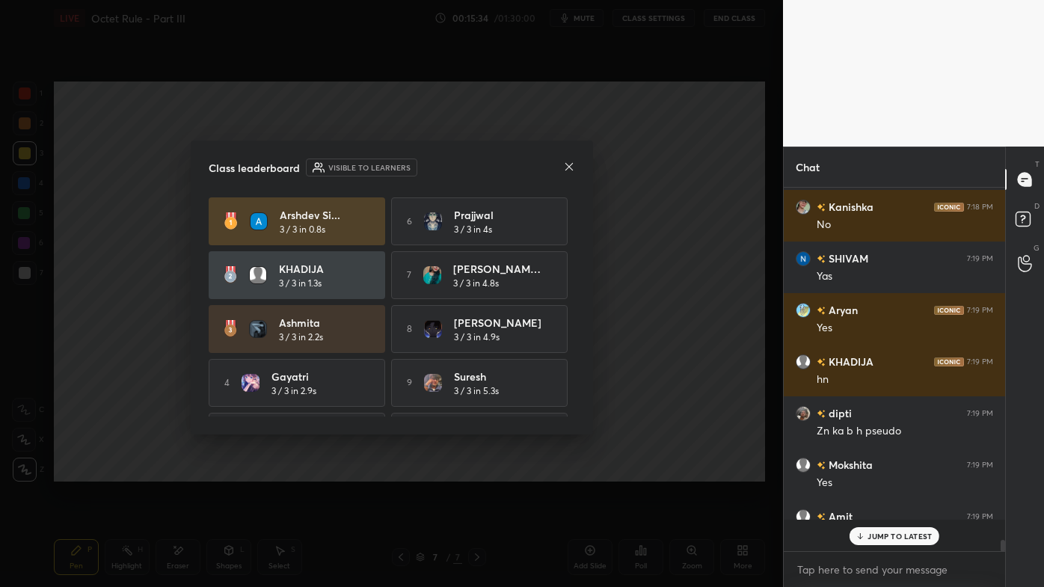
scroll to position [359, 217]
click at [584, 147] on div "Class leaderboard Visible to learners [PERSON_NAME]... 3 / 3 in 0.8s 6 Prajjwal…" at bounding box center [392, 288] width 402 height 294
click at [571, 162] on icon at bounding box center [569, 167] width 12 height 12
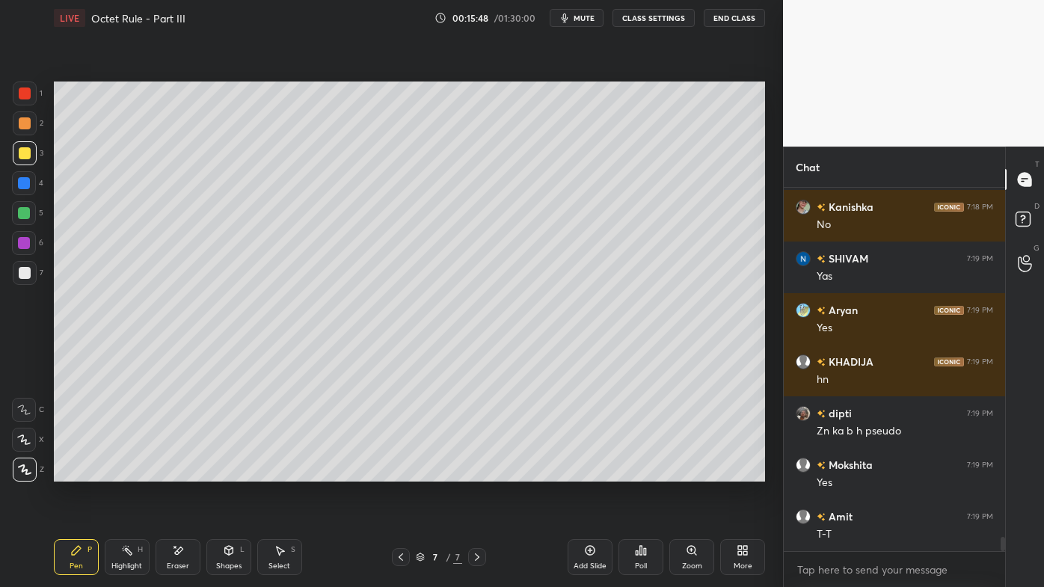
click at [589, 472] on icon at bounding box center [590, 550] width 12 height 12
click at [79, 472] on div "Pen P" at bounding box center [76, 557] width 45 height 36
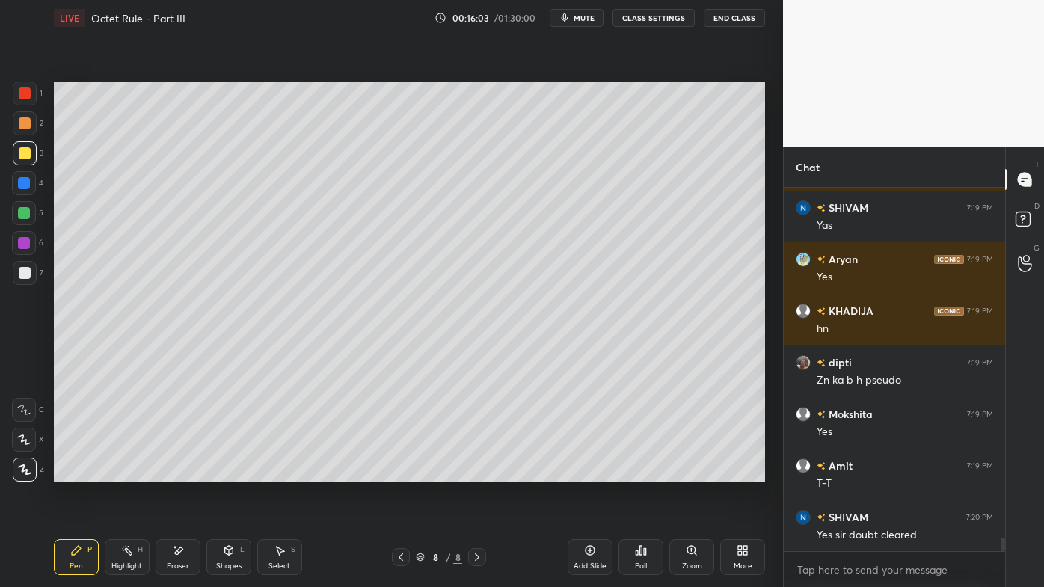
click at [28, 122] on div at bounding box center [25, 123] width 12 height 12
click at [639, 472] on icon at bounding box center [641, 550] width 12 height 12
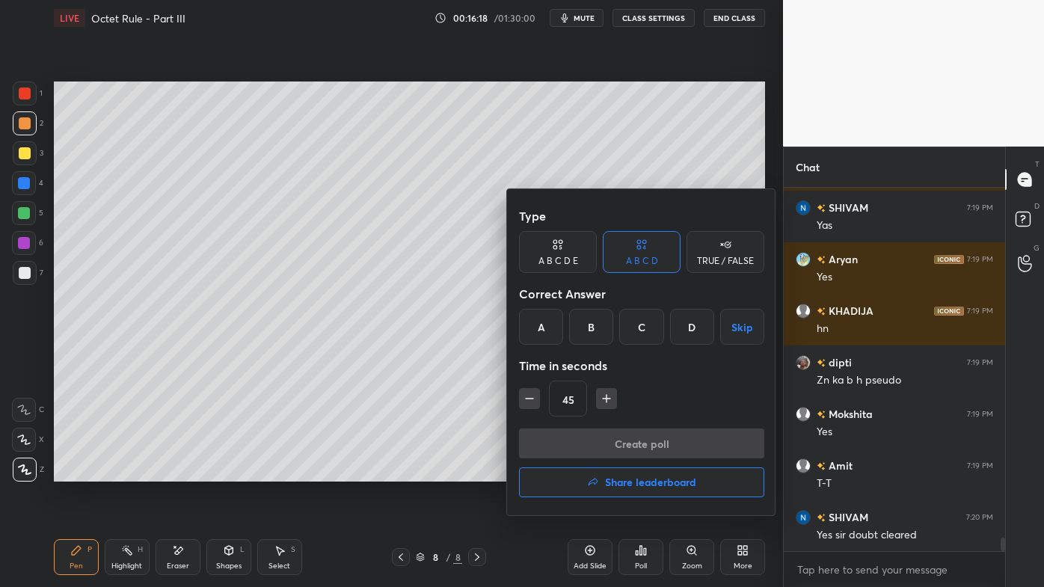
drag, startPoint x: 556, startPoint y: 259, endPoint x: 570, endPoint y: 263, distance: 14.7
click at [558, 260] on div "A B C D E" at bounding box center [558, 260] width 40 height 9
click at [669, 329] on div "D" at bounding box center [663, 327] width 36 height 36
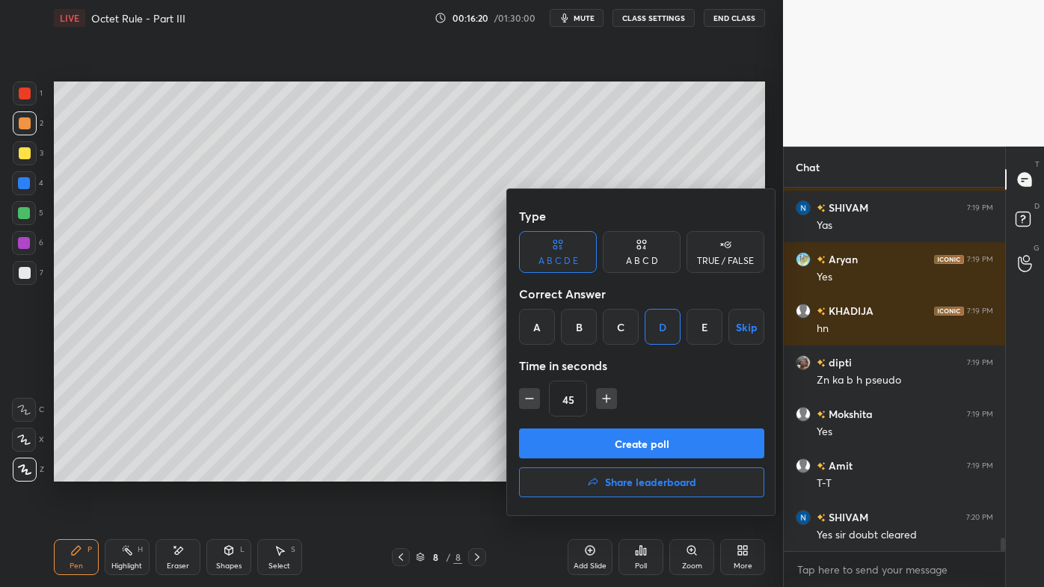
click at [622, 444] on button "Create poll" at bounding box center [641, 443] width 245 height 30
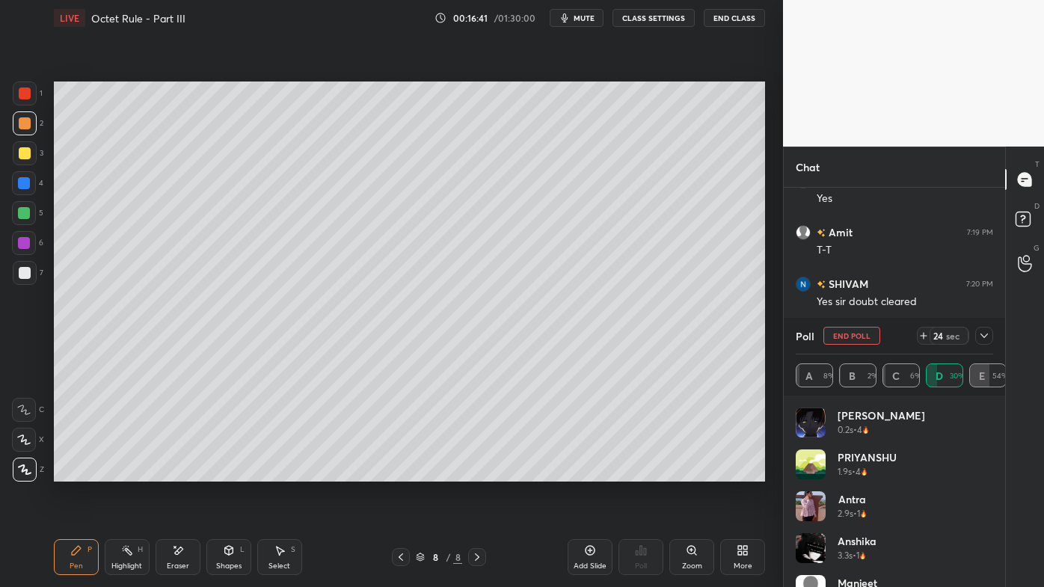
scroll to position [9504, 0]
drag, startPoint x: 983, startPoint y: 332, endPoint x: 973, endPoint y: 342, distance: 14.8
click at [985, 334] on icon at bounding box center [984, 336] width 12 height 12
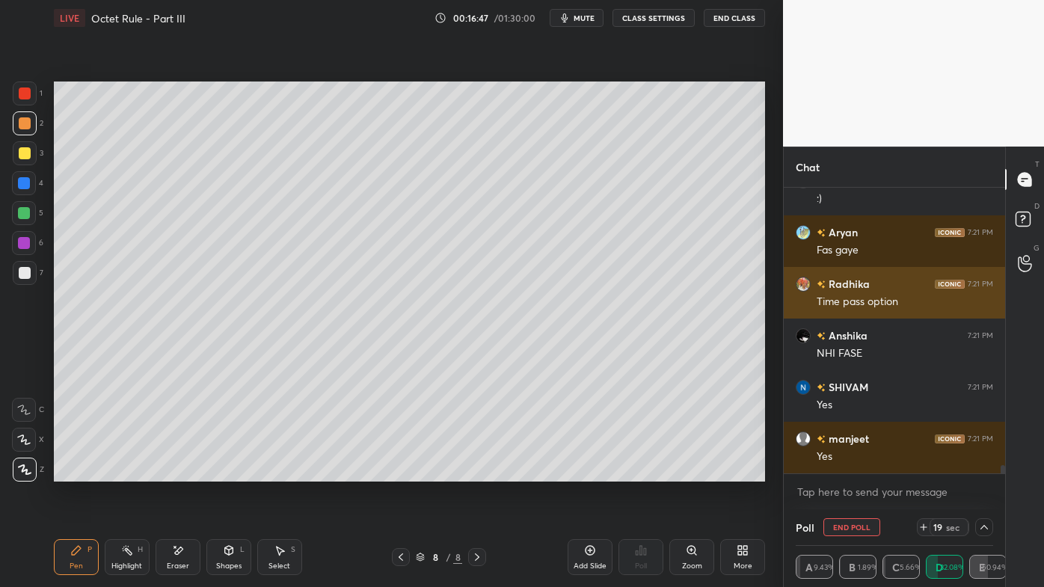
scroll to position [9659, 0]
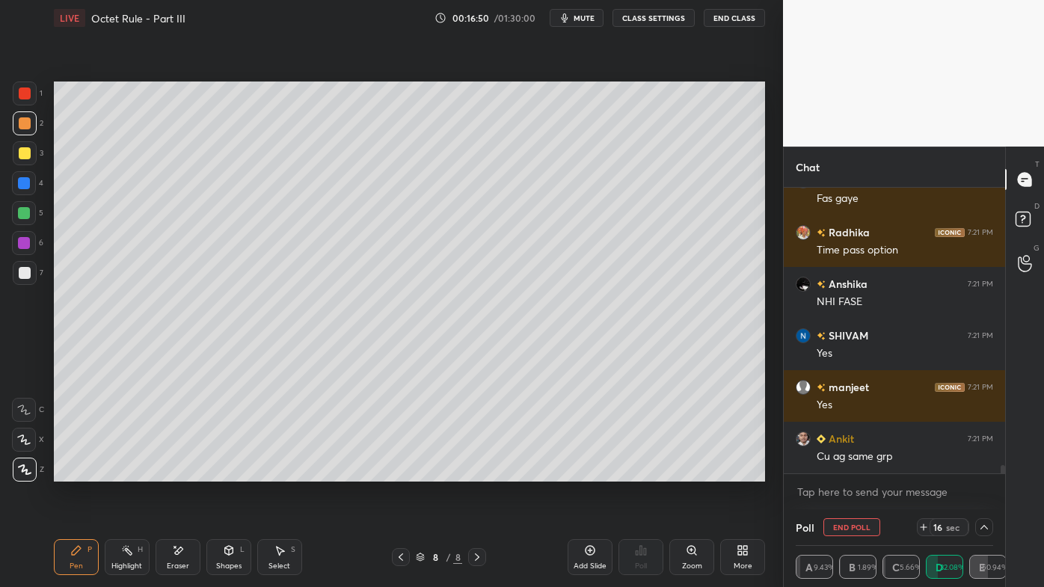
click at [168, 472] on div "Eraser" at bounding box center [178, 557] width 45 height 36
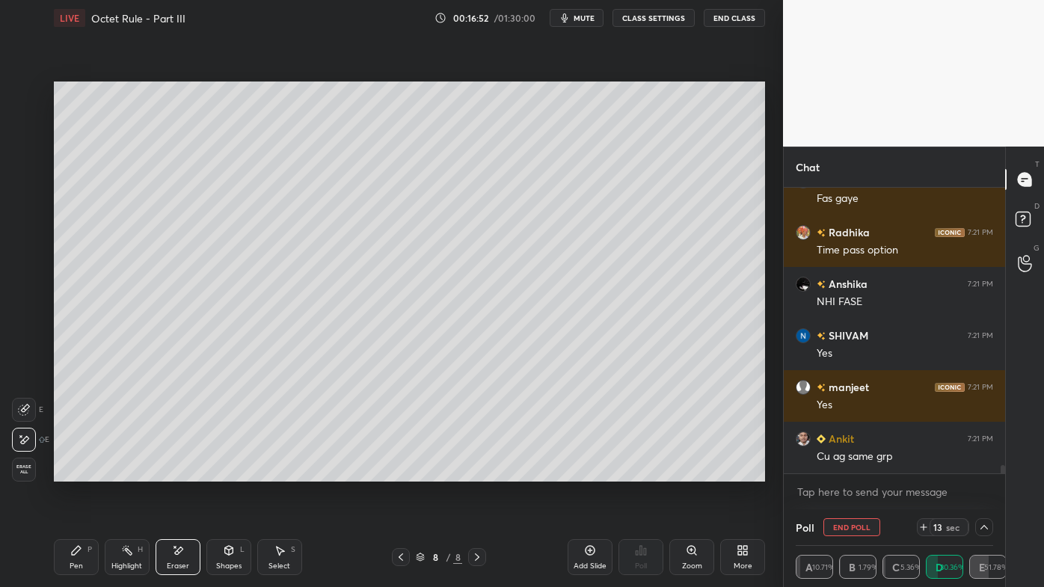
click at [852, 472] on button "End Poll" at bounding box center [851, 527] width 57 height 18
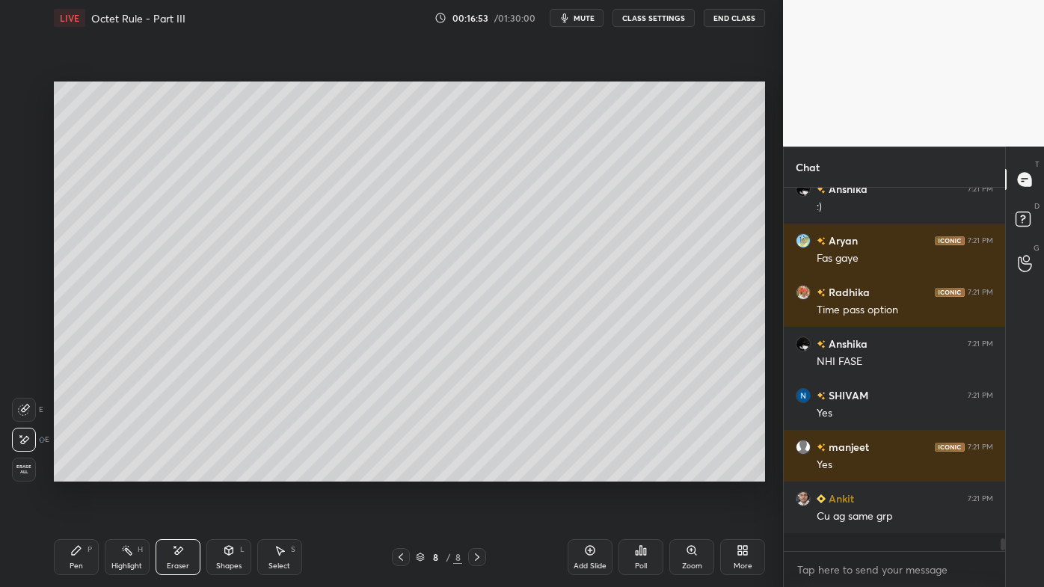
scroll to position [4, 4]
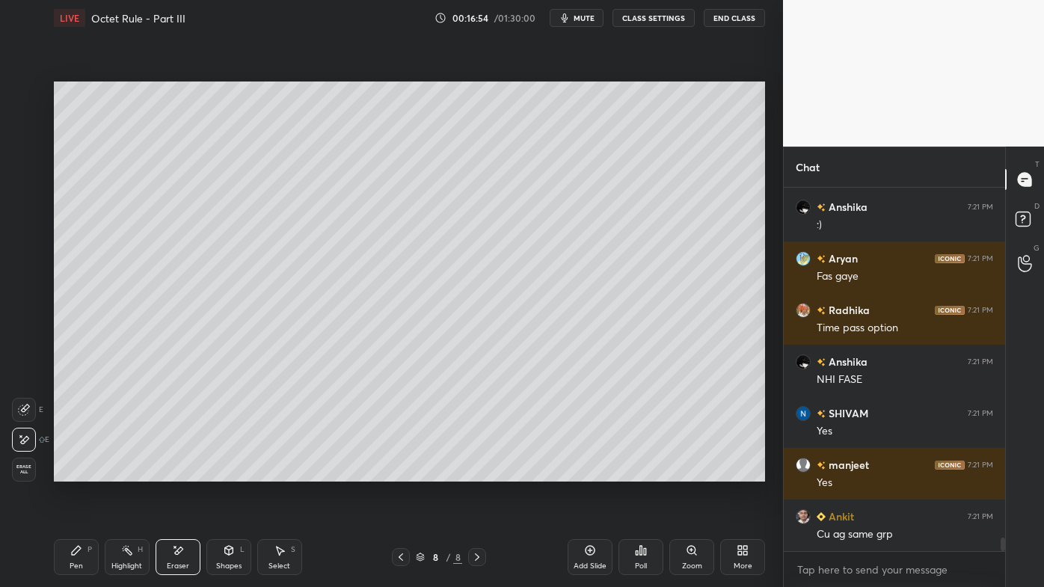
click at [67, 472] on div "Pen P" at bounding box center [76, 557] width 45 height 36
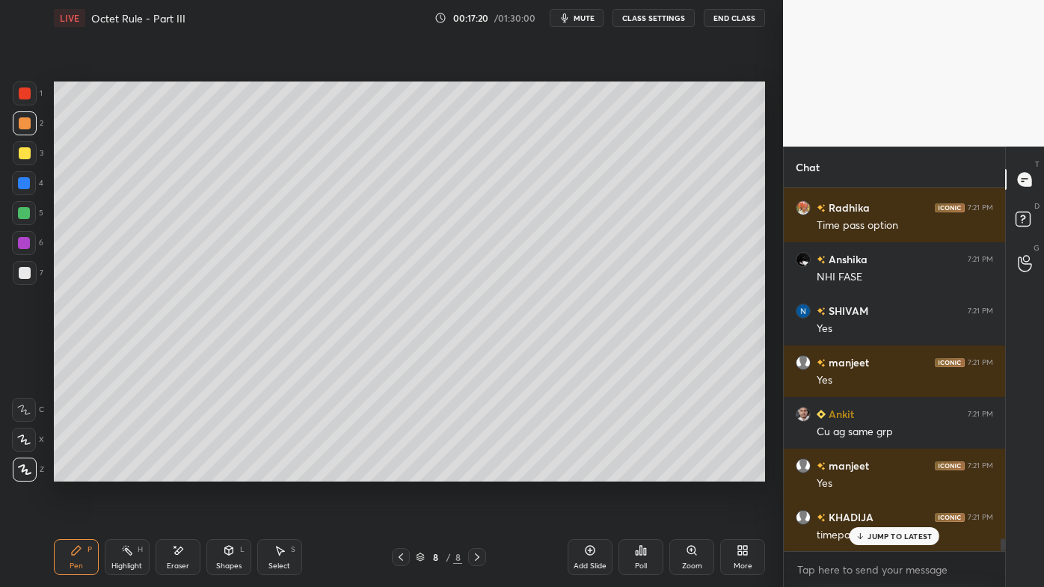
scroll to position [9735, 0]
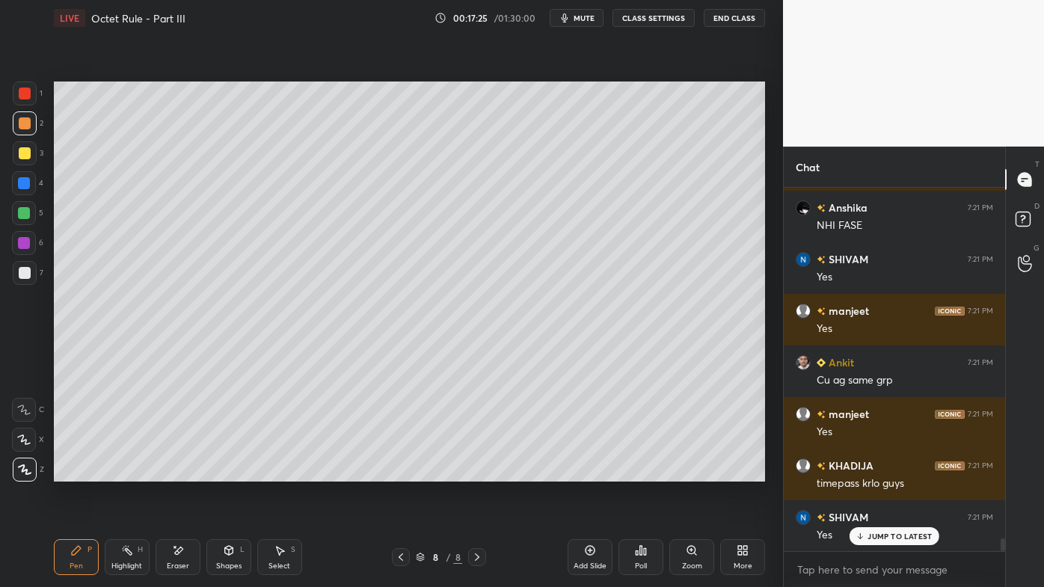
drag, startPoint x: 176, startPoint y: 553, endPoint x: 177, endPoint y: 522, distance: 31.4
click at [177, 472] on icon at bounding box center [178, 550] width 12 height 13
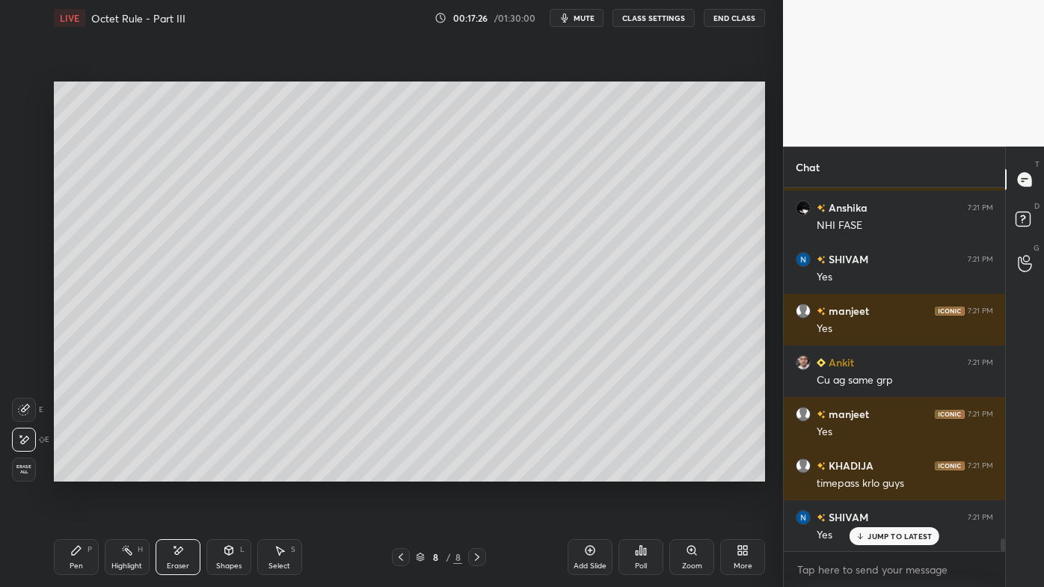
click at [78, 472] on icon at bounding box center [76, 550] width 9 height 9
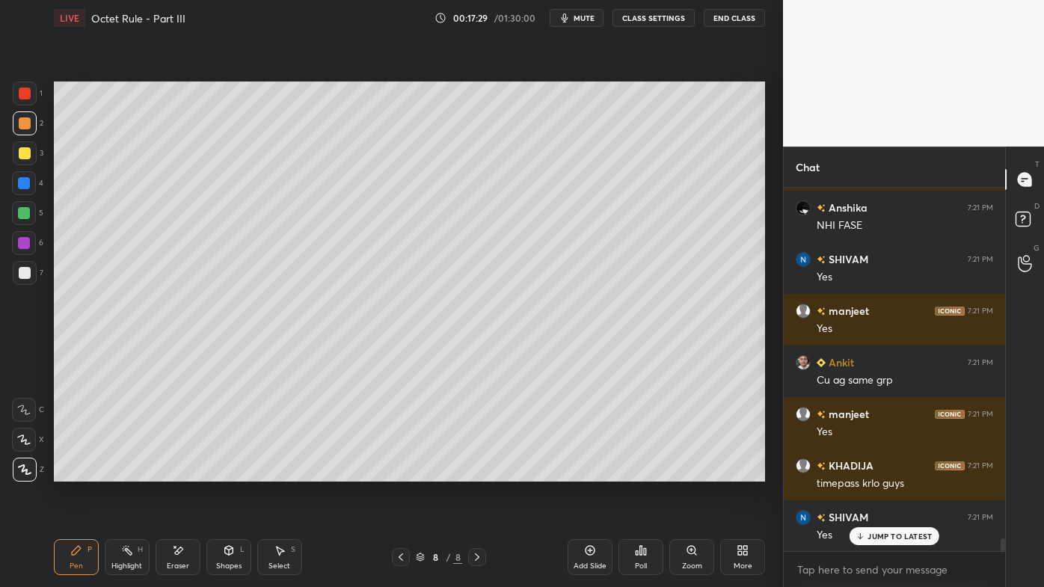
click at [132, 472] on icon at bounding box center [127, 550] width 12 height 12
click at [77, 472] on icon at bounding box center [76, 550] width 12 height 12
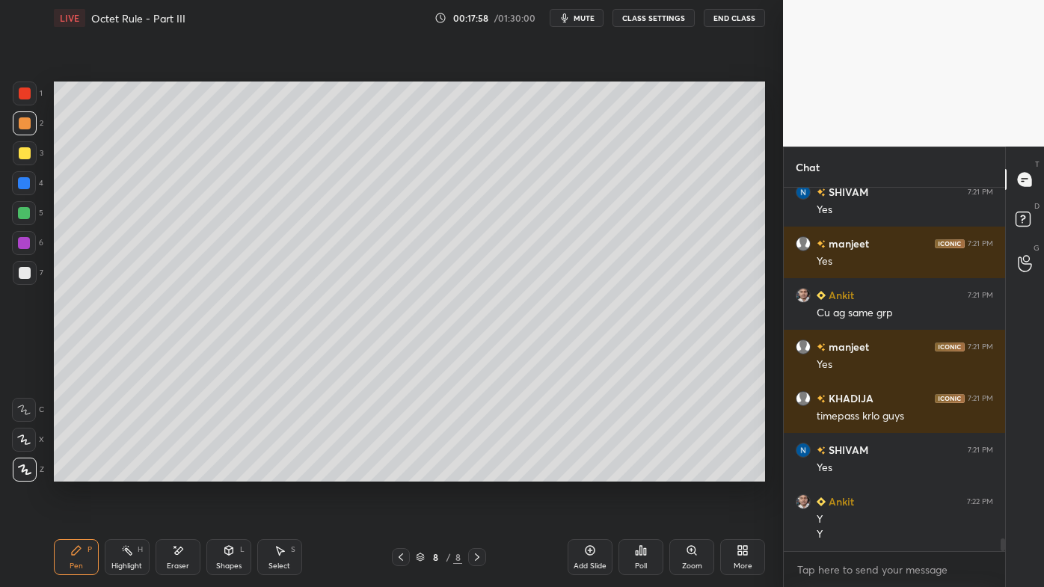
scroll to position [9853, 0]
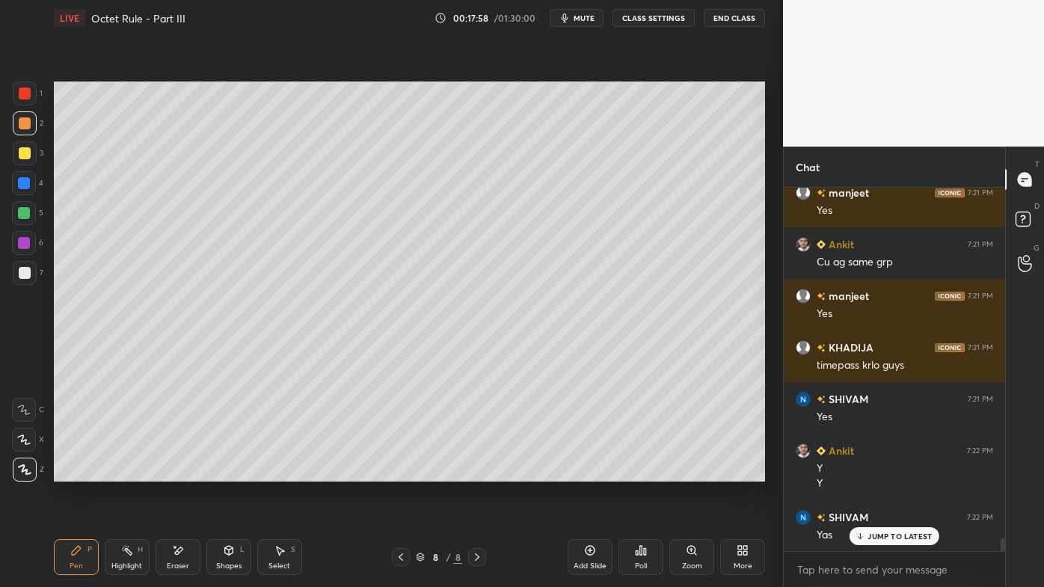
click at [128, 472] on icon at bounding box center [127, 550] width 12 height 12
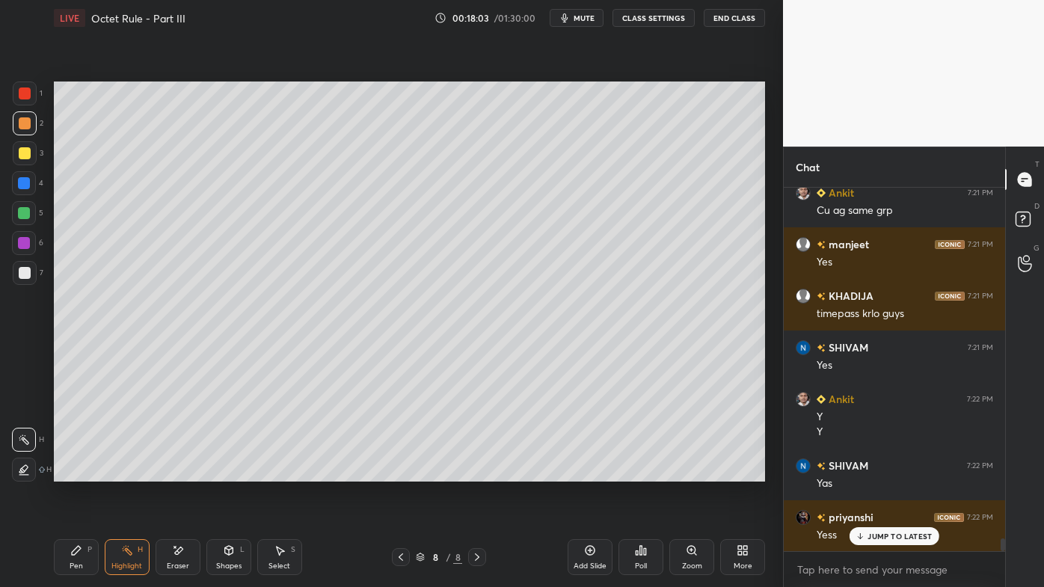
click at [589, 472] on icon at bounding box center [590, 550] width 12 height 12
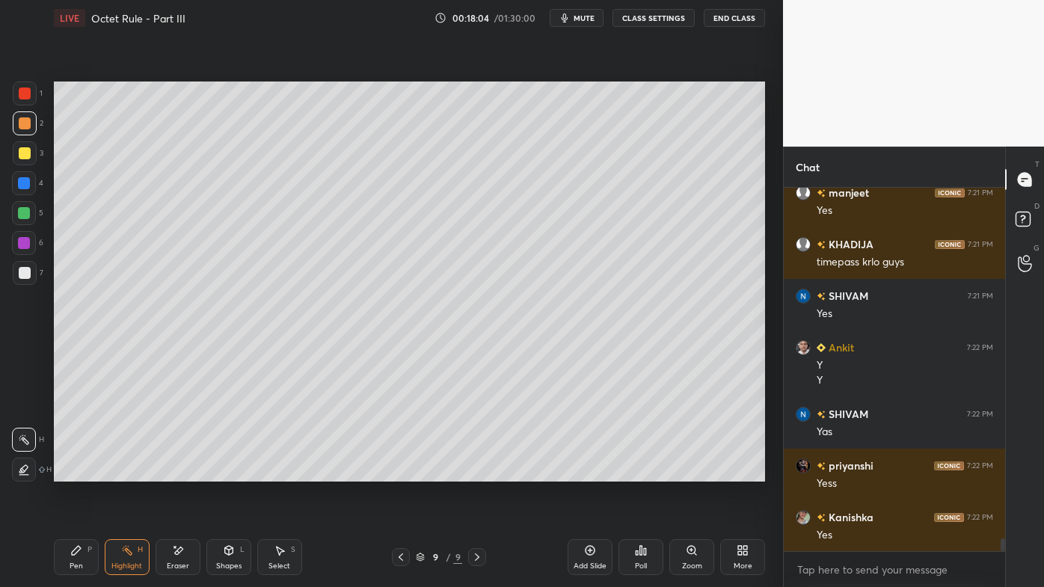
drag, startPoint x: 73, startPoint y: 550, endPoint x: 64, endPoint y: 539, distance: 14.4
click at [71, 472] on icon at bounding box center [76, 550] width 12 height 12
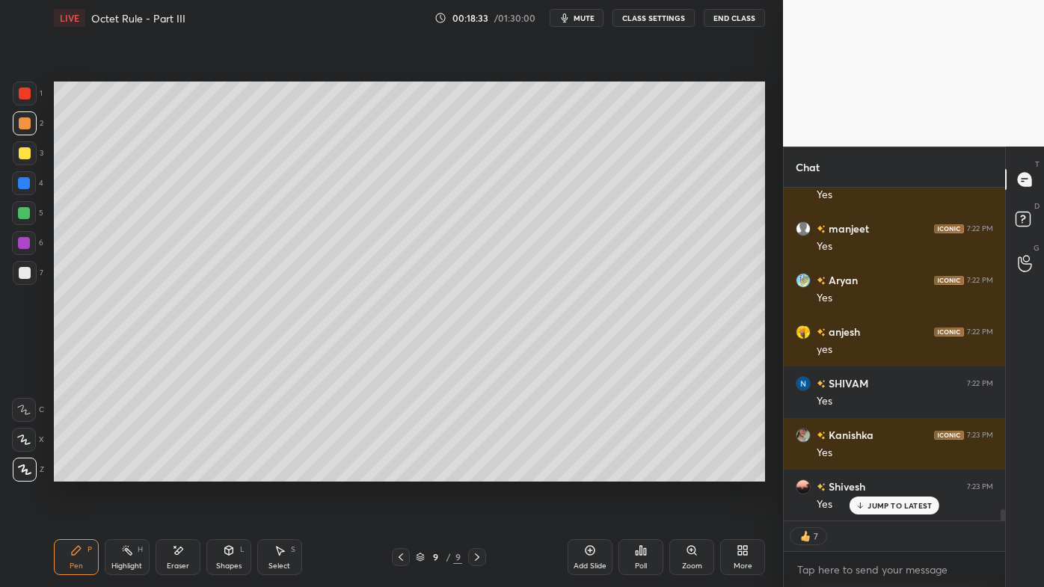
scroll to position [9422, 0]
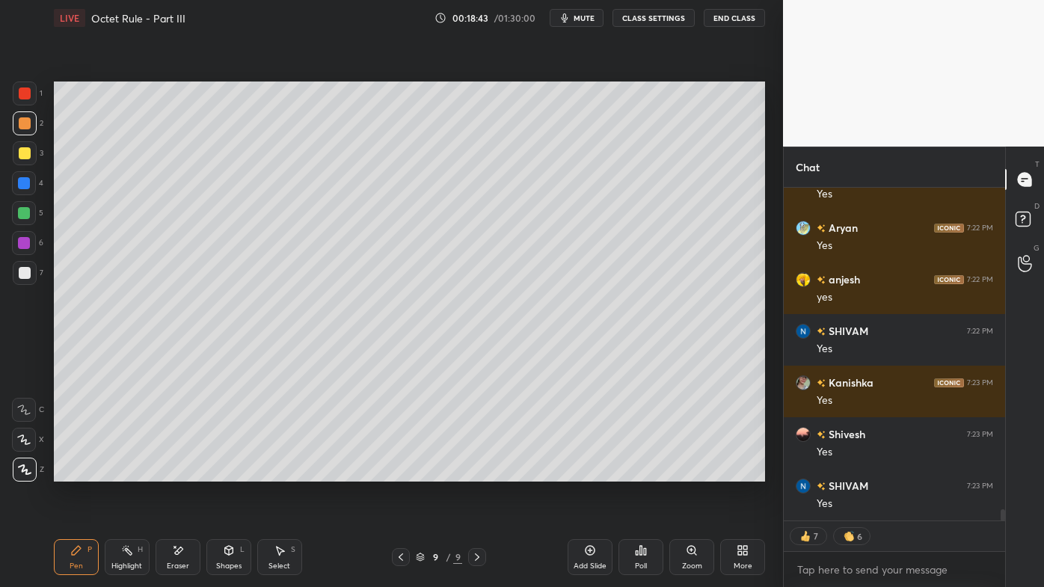
drag, startPoint x: 122, startPoint y: 543, endPoint x: 137, endPoint y: 509, distance: 37.5
click at [121, 472] on div "Highlight H" at bounding box center [127, 557] width 45 height 36
click at [398, 472] on icon at bounding box center [401, 557] width 12 height 12
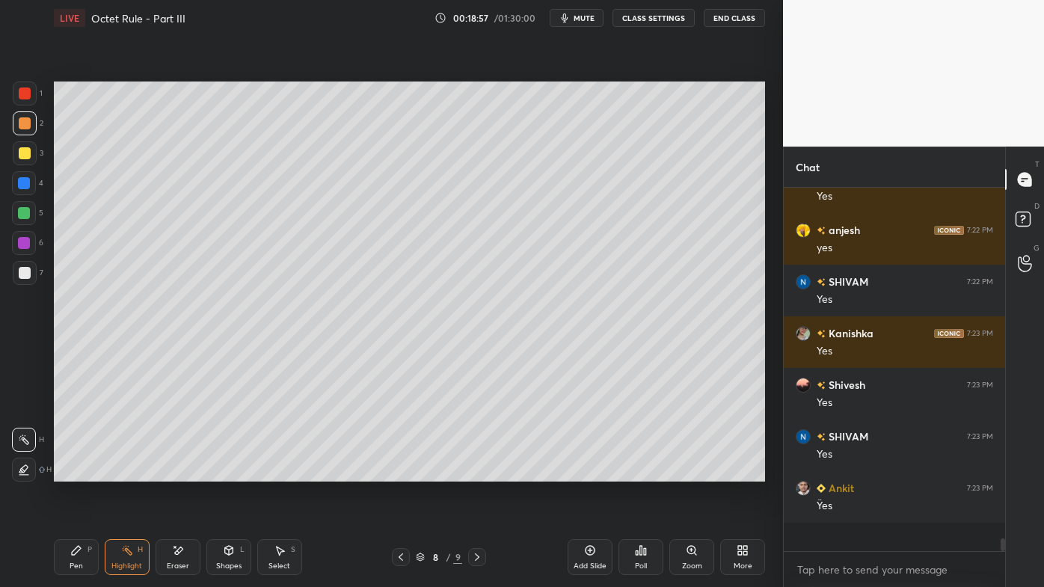
scroll to position [9443, 0]
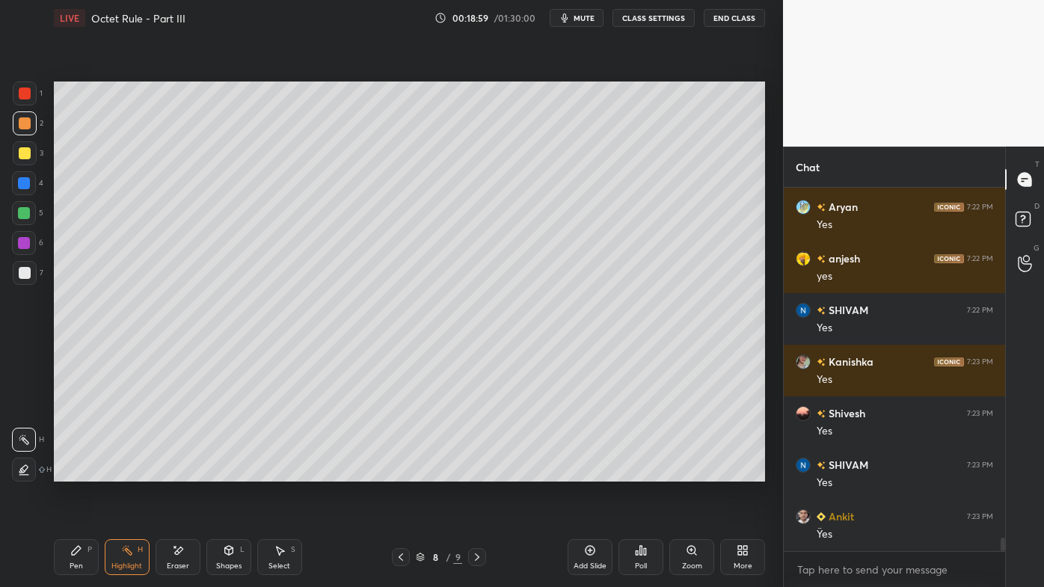
click at [478, 472] on icon at bounding box center [477, 556] width 4 height 7
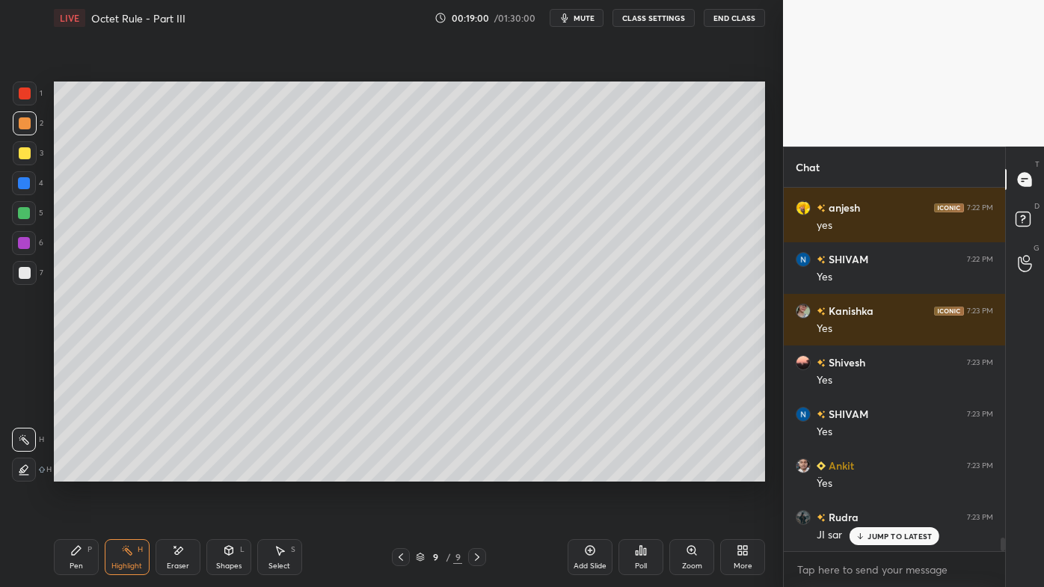
click at [65, 472] on div "Pen P" at bounding box center [76, 557] width 45 height 36
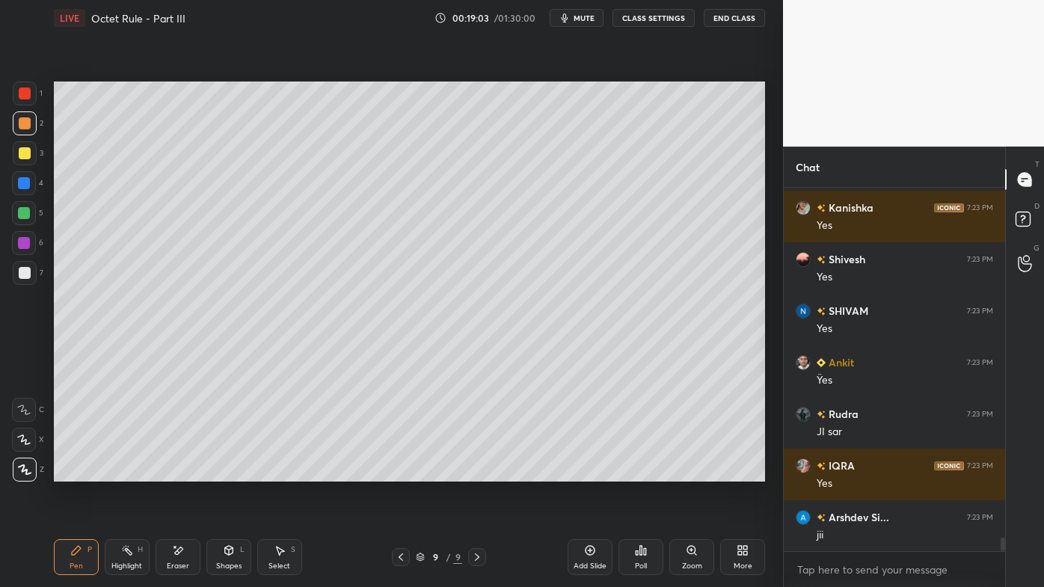
scroll to position [9650, 0]
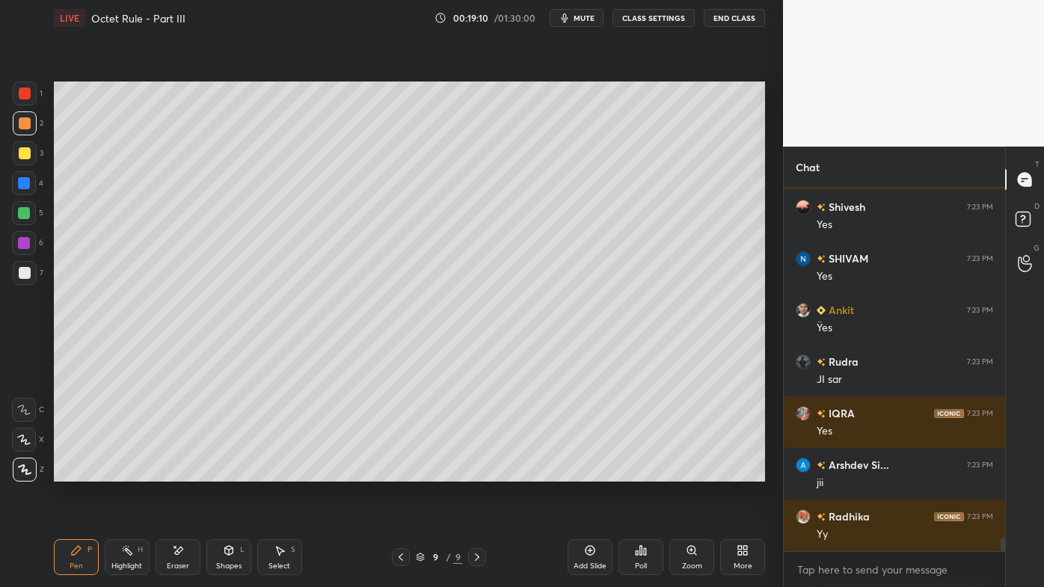
drag, startPoint x: 139, startPoint y: 549, endPoint x: 183, endPoint y: 492, distance: 71.9
click at [138, 472] on div "H" at bounding box center [140, 549] width 5 height 7
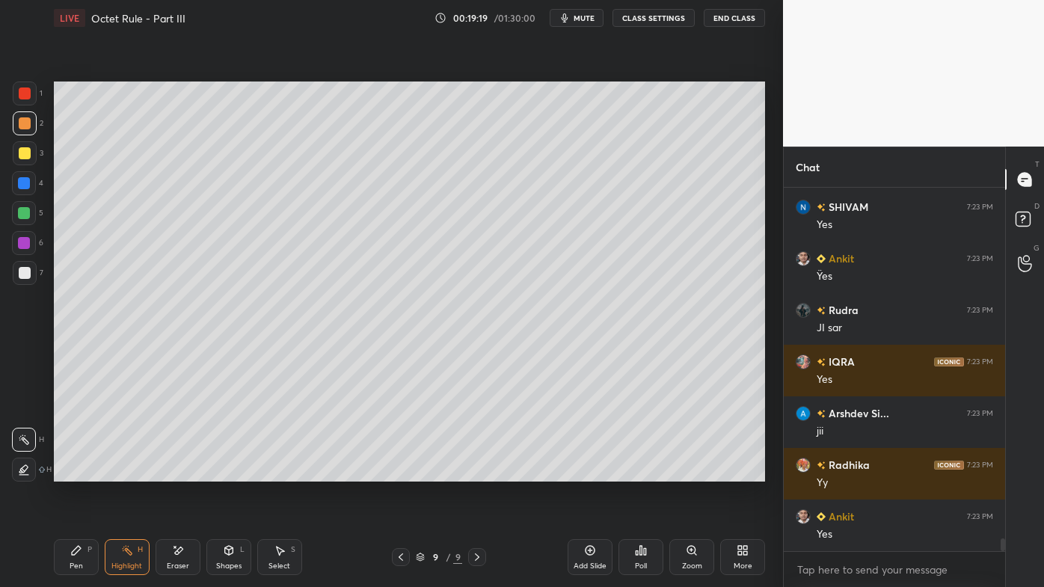
scroll to position [9753, 0]
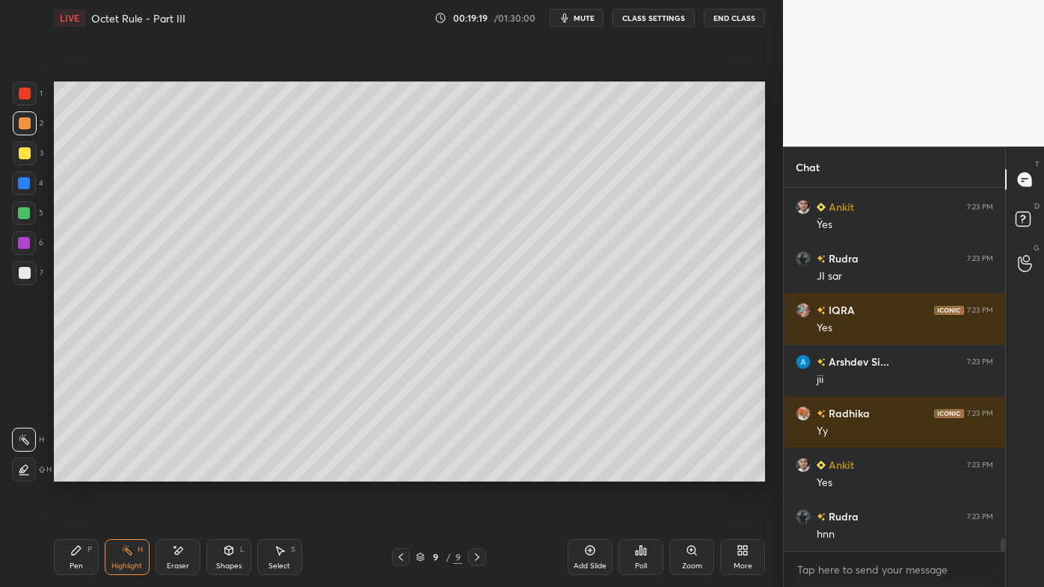
click at [73, 472] on icon at bounding box center [76, 550] width 9 height 9
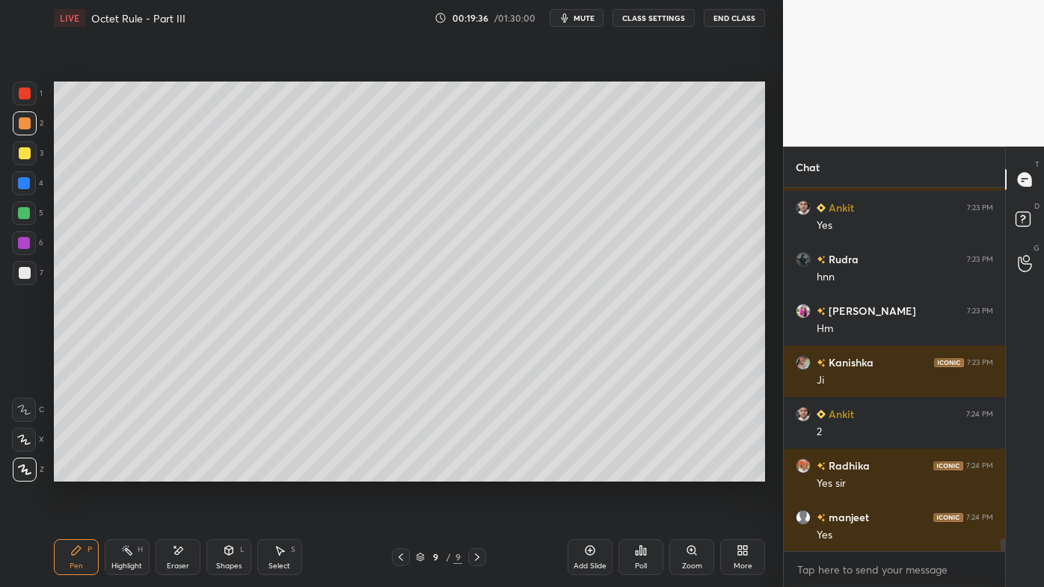
scroll to position [10062, 0]
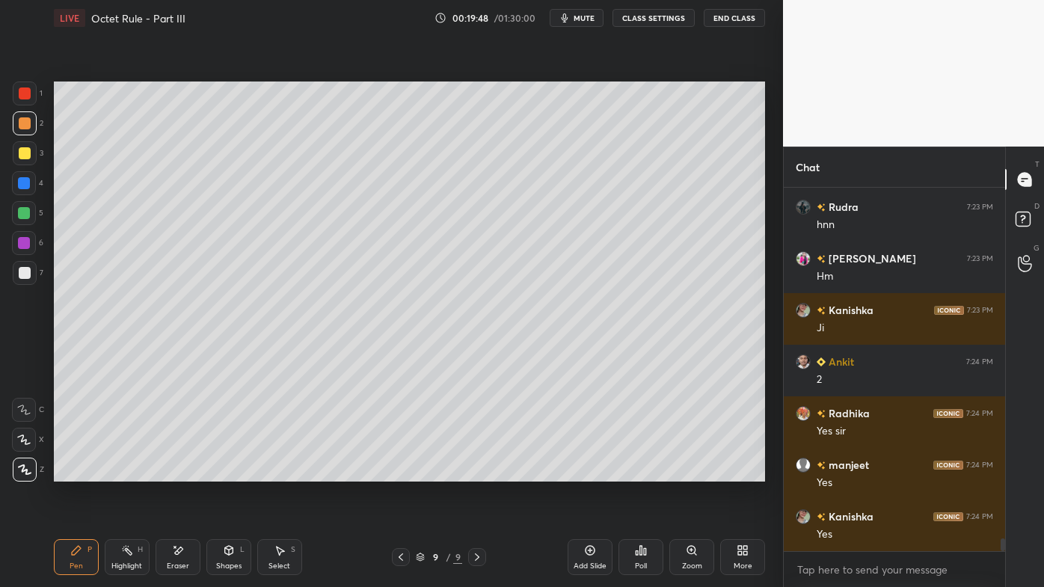
drag, startPoint x: 134, startPoint y: 547, endPoint x: 159, endPoint y: 506, distance: 48.6
click at [132, 472] on div "Highlight H" at bounding box center [127, 557] width 45 height 36
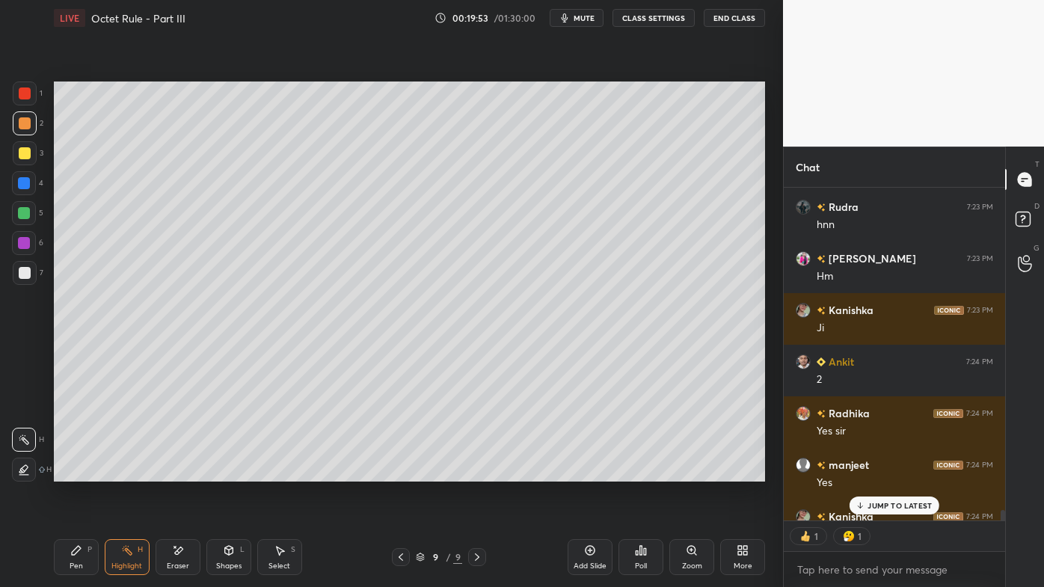
scroll to position [10144, 0]
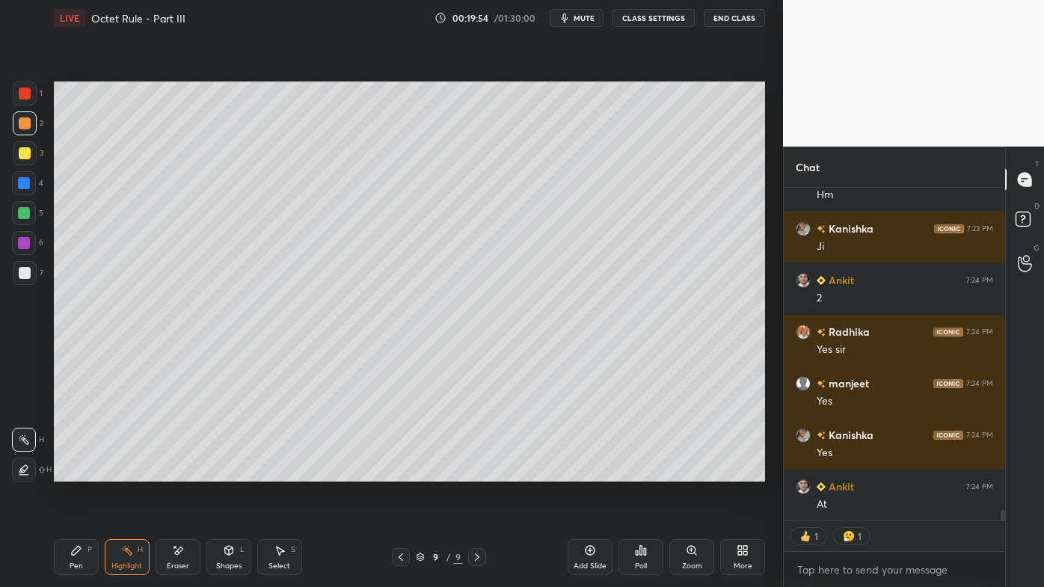
drag, startPoint x: 76, startPoint y: 552, endPoint x: 82, endPoint y: 536, distance: 16.6
click at [77, 472] on icon at bounding box center [76, 550] width 9 height 9
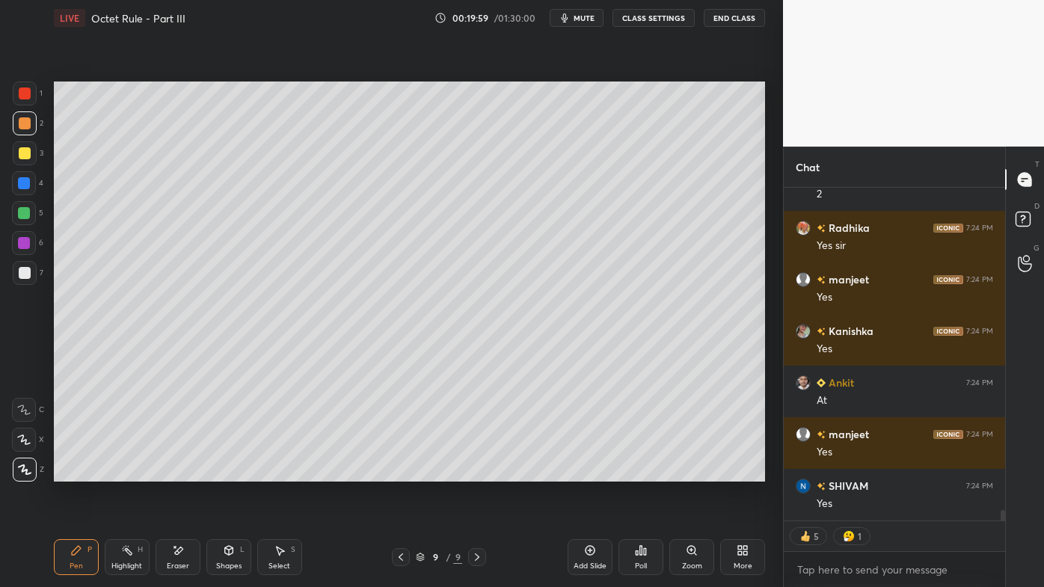
scroll to position [10299, 0]
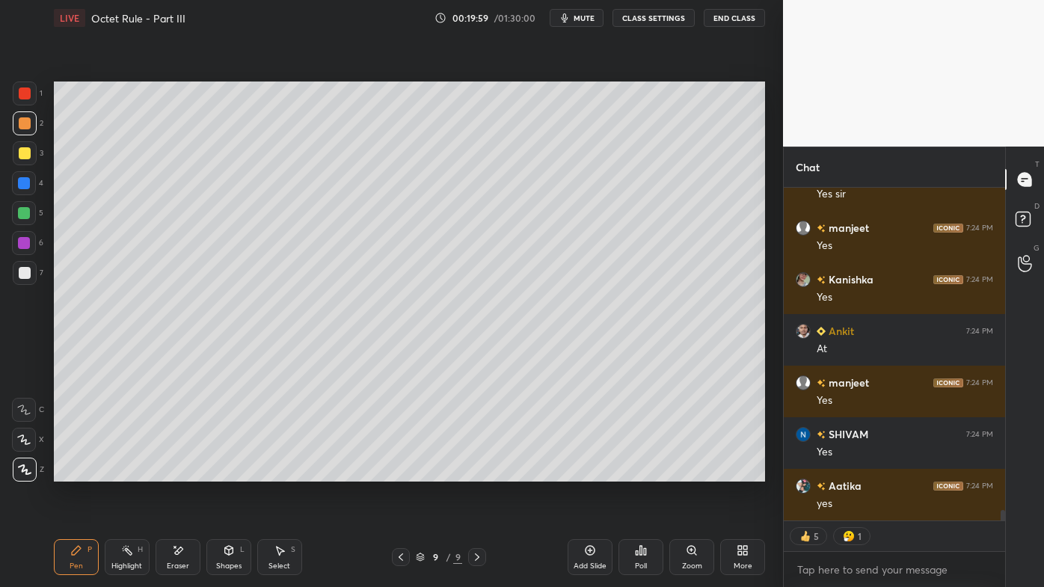
drag, startPoint x: 126, startPoint y: 548, endPoint x: 155, endPoint y: 492, distance: 62.9
click at [126, 472] on icon at bounding box center [127, 550] width 12 height 12
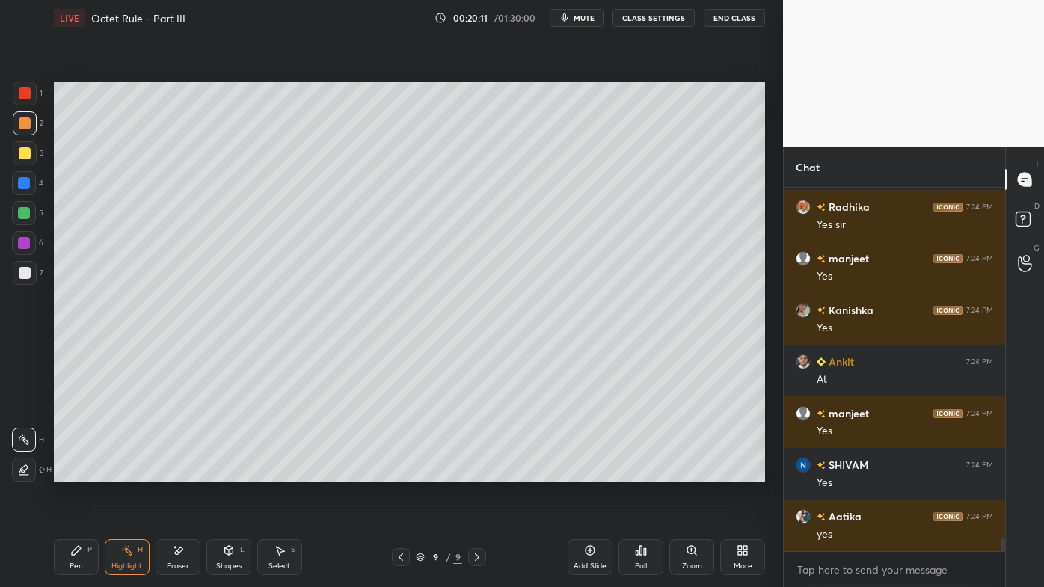
scroll to position [4, 4]
click at [590, 472] on icon at bounding box center [590, 550] width 4 height 4
drag, startPoint x: 23, startPoint y: 150, endPoint x: 37, endPoint y: 144, distance: 14.7
click at [25, 150] on div at bounding box center [25, 153] width 12 height 12
click at [75, 472] on div "Pen P" at bounding box center [76, 557] width 45 height 36
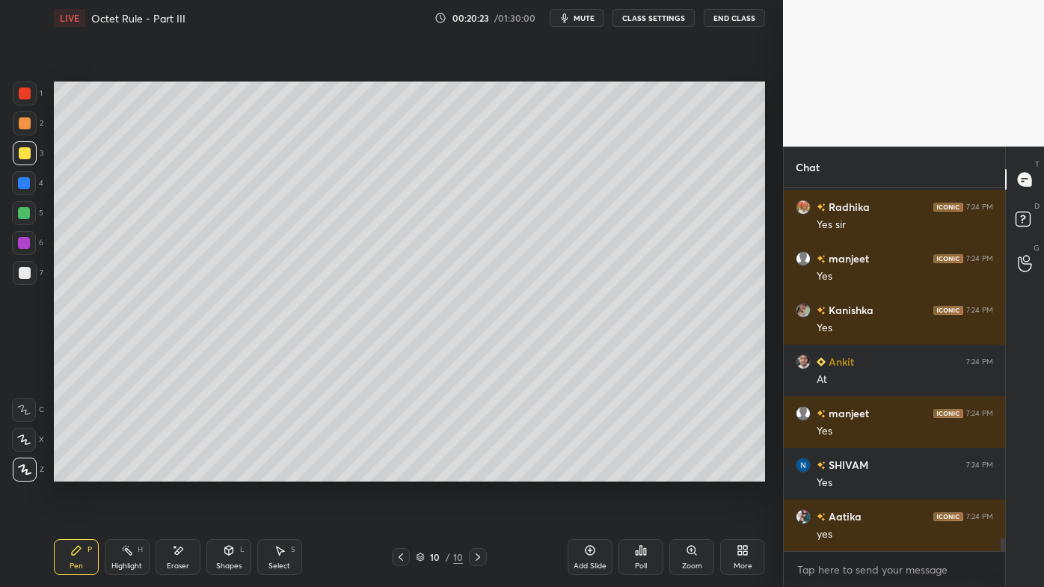
scroll to position [359, 217]
click at [22, 118] on div at bounding box center [25, 123] width 12 height 12
click at [132, 472] on icon at bounding box center [127, 550] width 12 height 12
click at [658, 472] on div "Poll" at bounding box center [640, 557] width 45 height 36
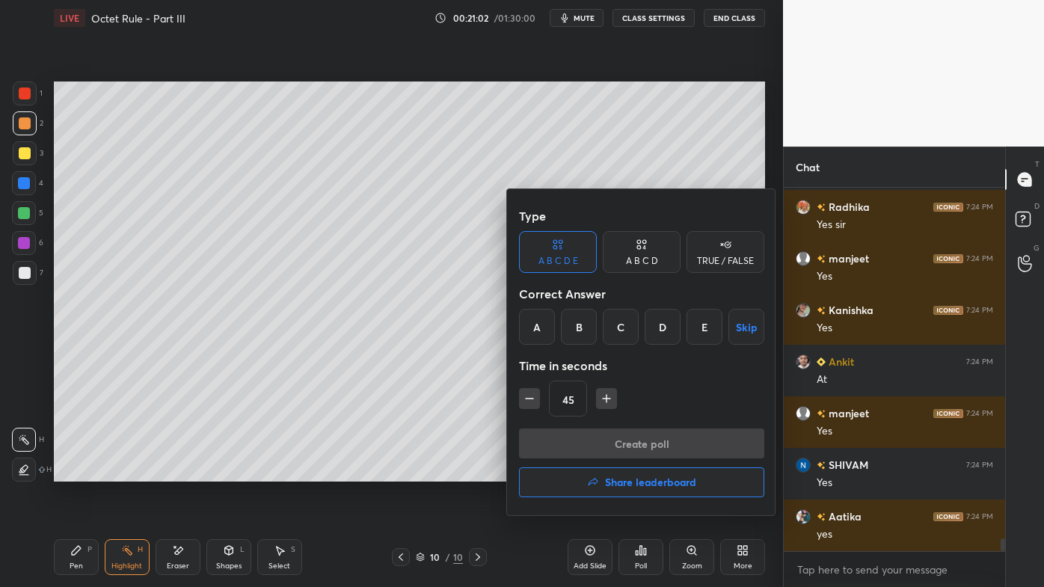
click at [656, 245] on div "A B C D" at bounding box center [642, 252] width 78 height 42
drag, startPoint x: 591, startPoint y: 328, endPoint x: 590, endPoint y: 335, distance: 7.5
click at [590, 331] on div "B" at bounding box center [591, 327] width 44 height 36
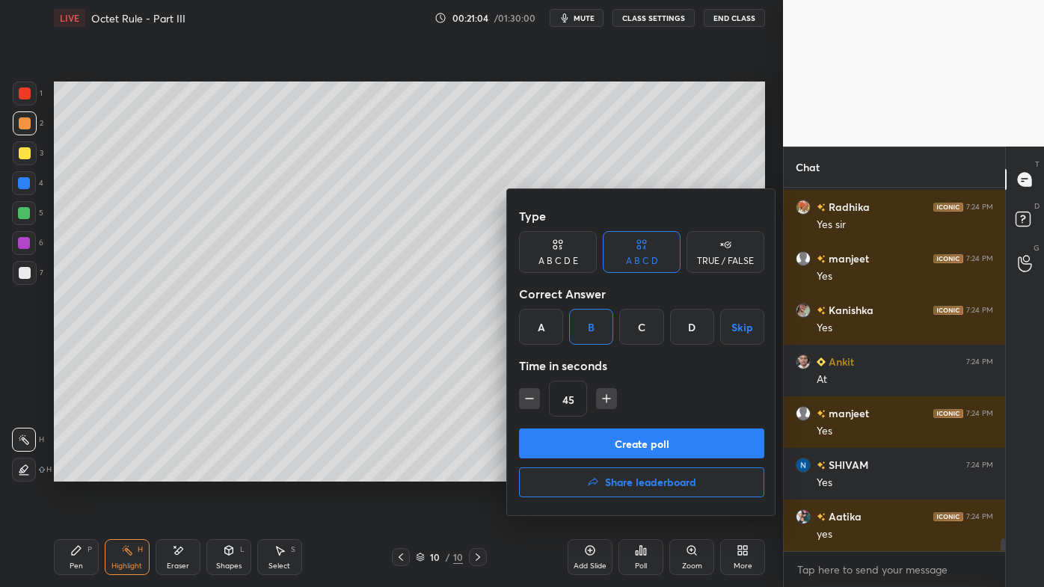
click at [639, 246] on icon at bounding box center [642, 244] width 12 height 15
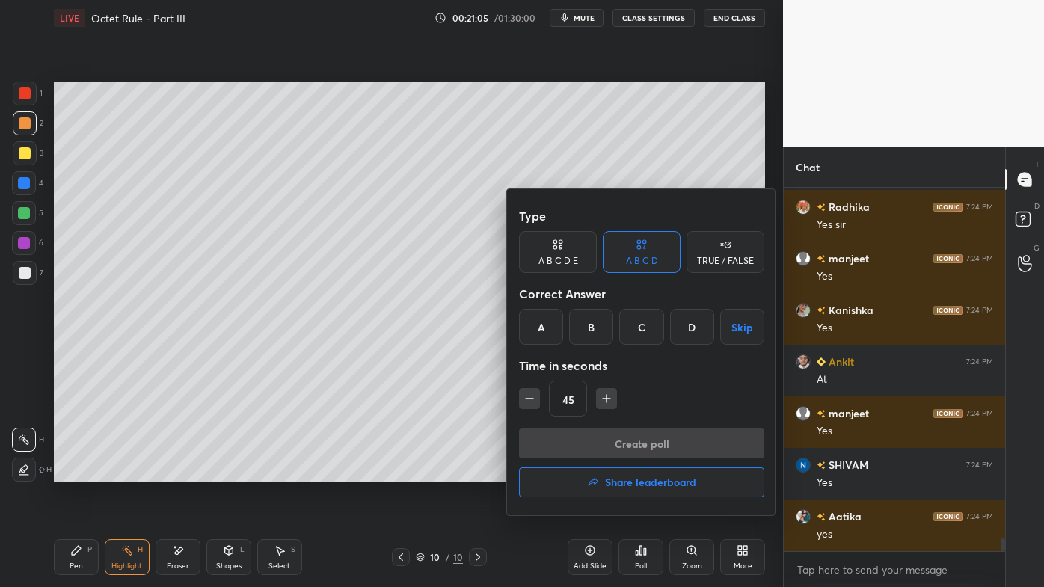
click at [592, 339] on div "B" at bounding box center [591, 327] width 44 height 36
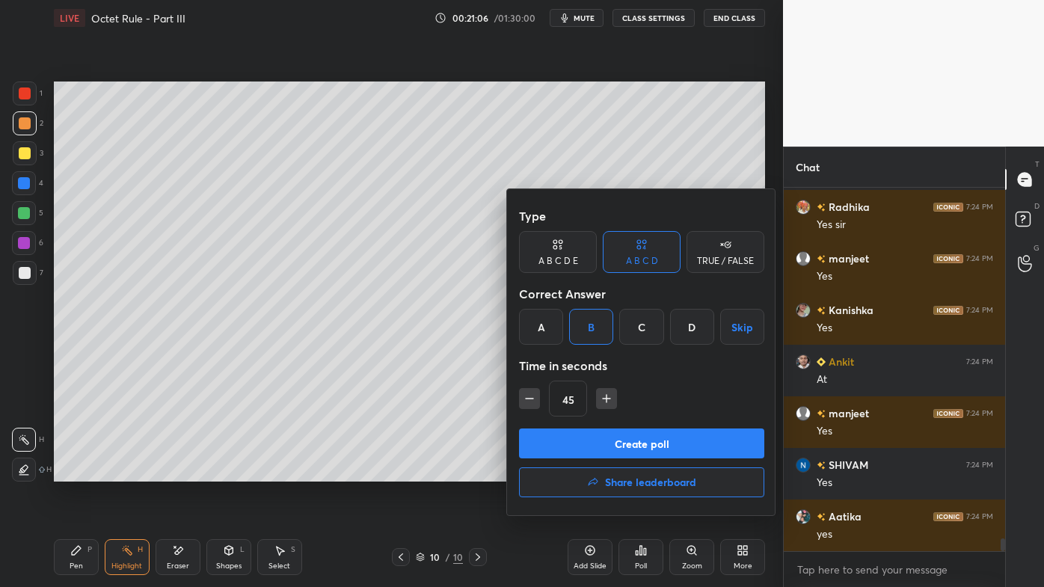
drag, startPoint x: 586, startPoint y: 450, endPoint x: 579, endPoint y: 464, distance: 16.1
click at [584, 452] on button "Create poll" at bounding box center [641, 443] width 245 height 30
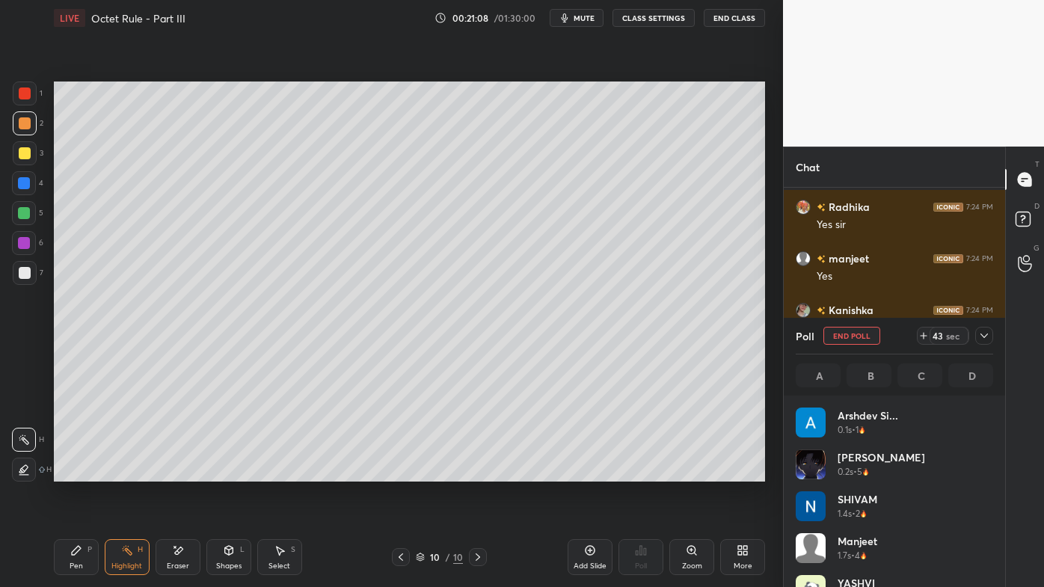
scroll to position [175, 193]
click at [985, 337] on icon at bounding box center [984, 336] width 12 height 12
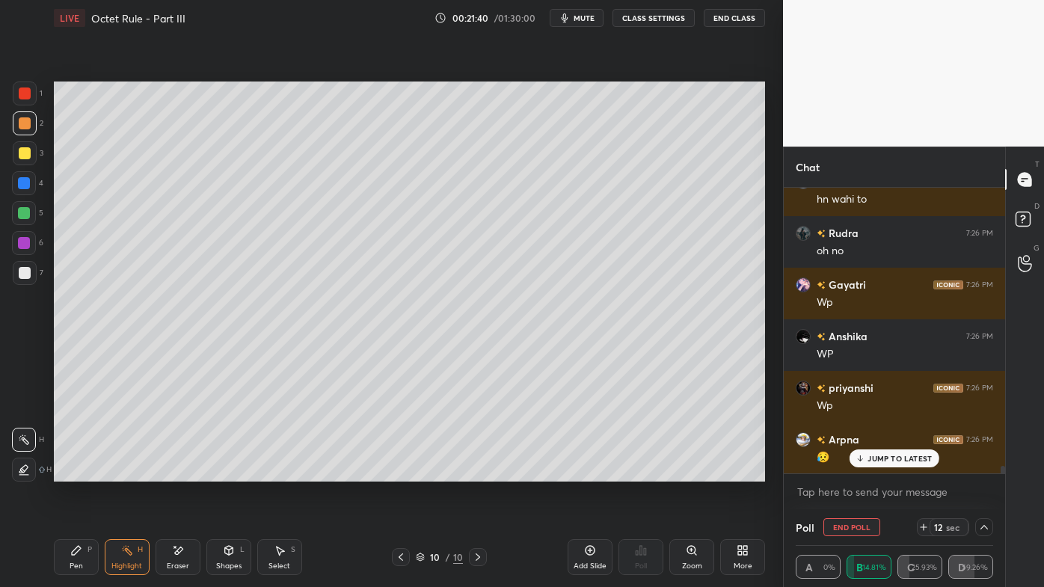
scroll to position [10913, 0]
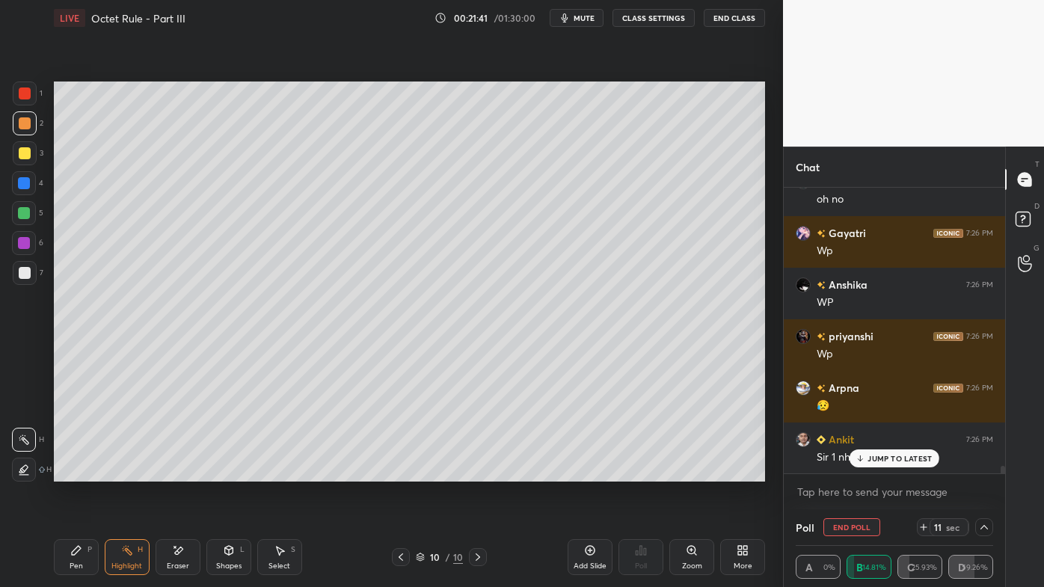
click at [870, 457] on div "Kanishka 7:24 PM Yes Ankit 7:24 PM At manjeet 7:24 PM Yes SHIVAM 7:24 PM Yes Aa…" at bounding box center [894, 331] width 221 height 286
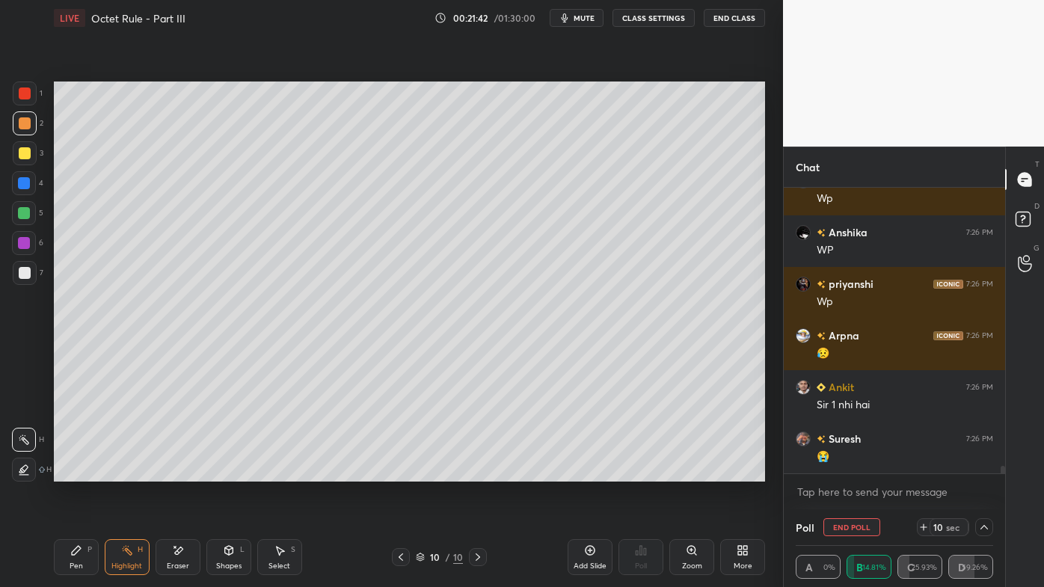
scroll to position [11017, 0]
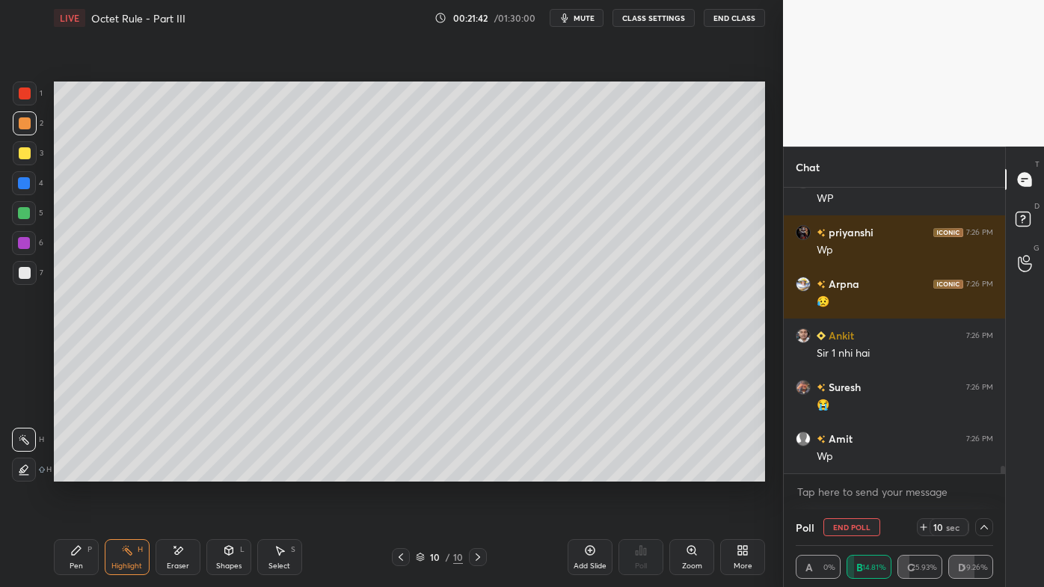
click at [835, 472] on button "End Poll" at bounding box center [851, 527] width 57 height 18
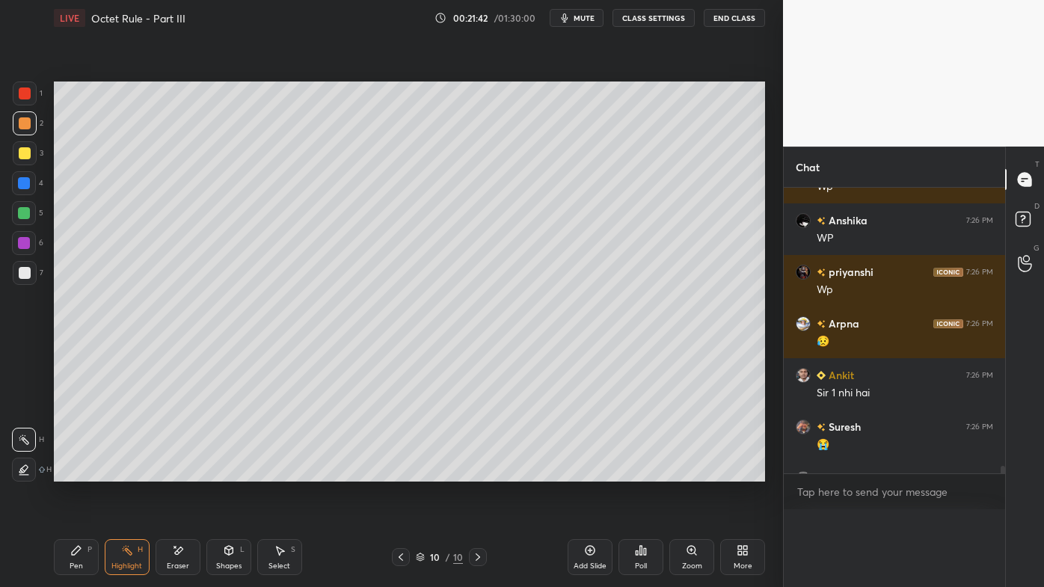
scroll to position [321, 217]
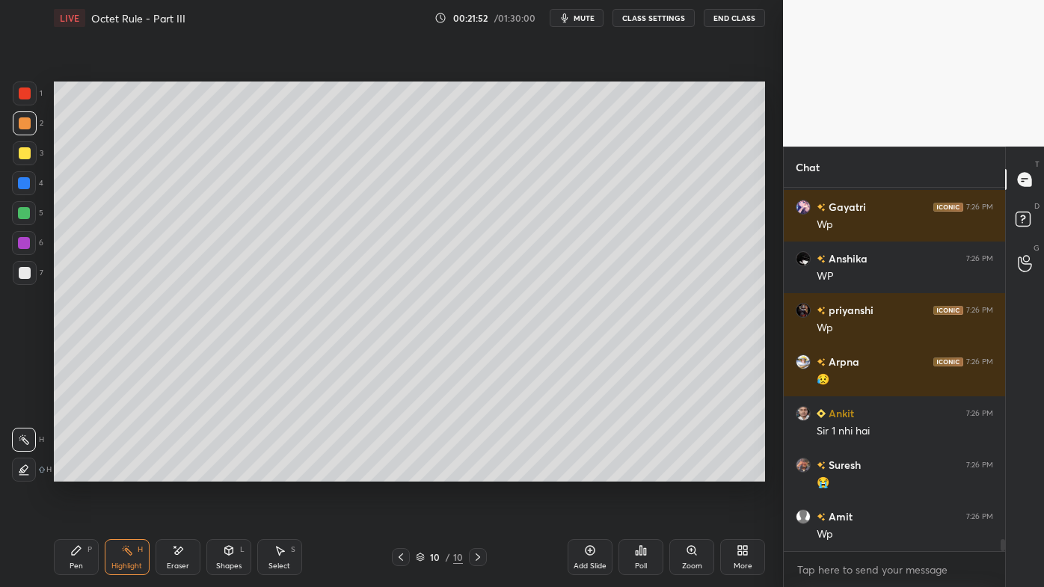
click at [743, 472] on icon at bounding box center [745, 553] width 4 height 4
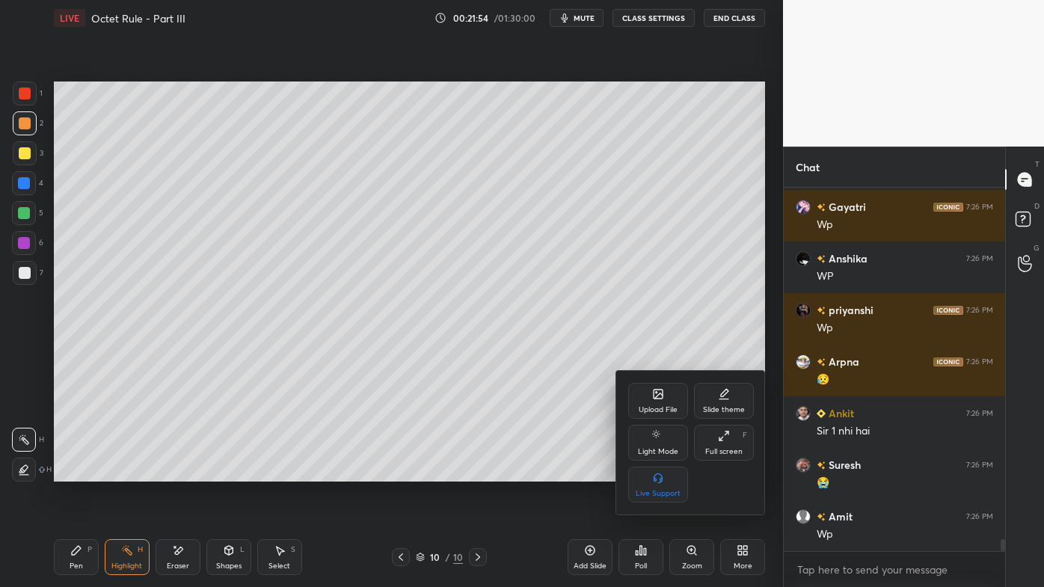
click at [542, 444] on div at bounding box center [522, 293] width 1044 height 587
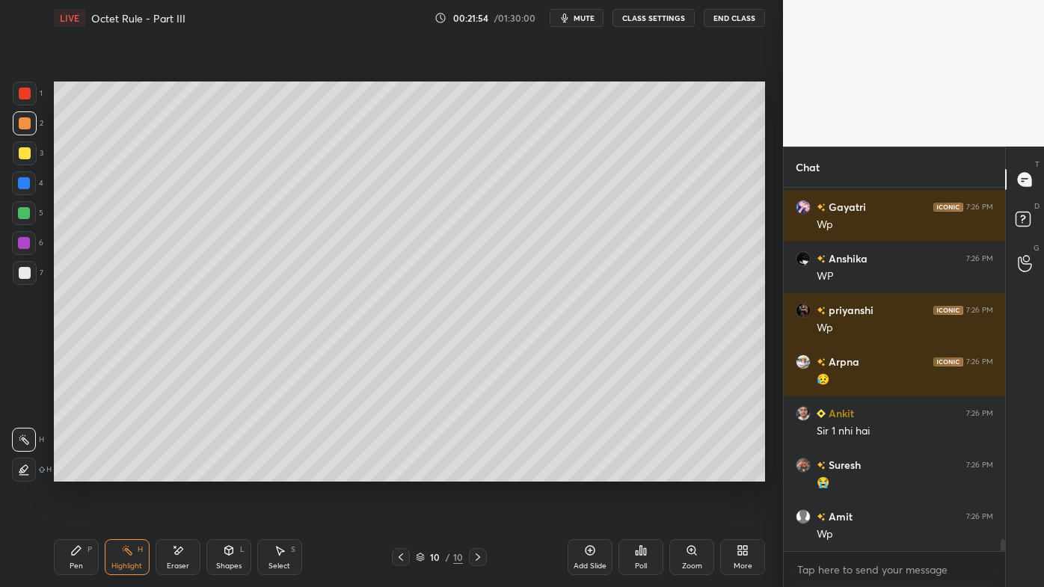
click at [643, 472] on div "Poll" at bounding box center [641, 565] width 12 height 7
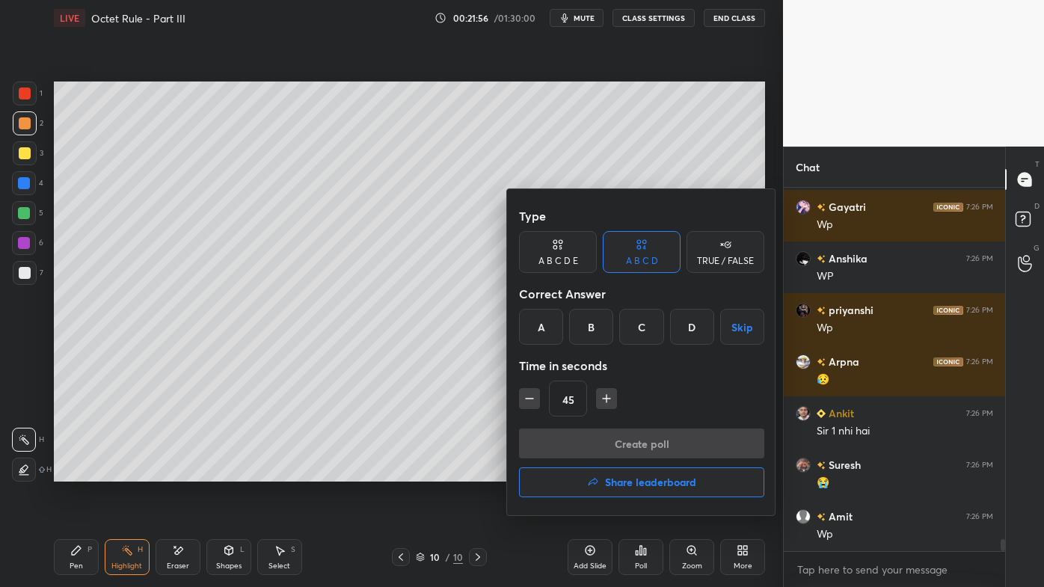
click at [565, 261] on div "A B C D E" at bounding box center [558, 260] width 40 height 9
click at [583, 325] on div "B" at bounding box center [579, 327] width 36 height 36
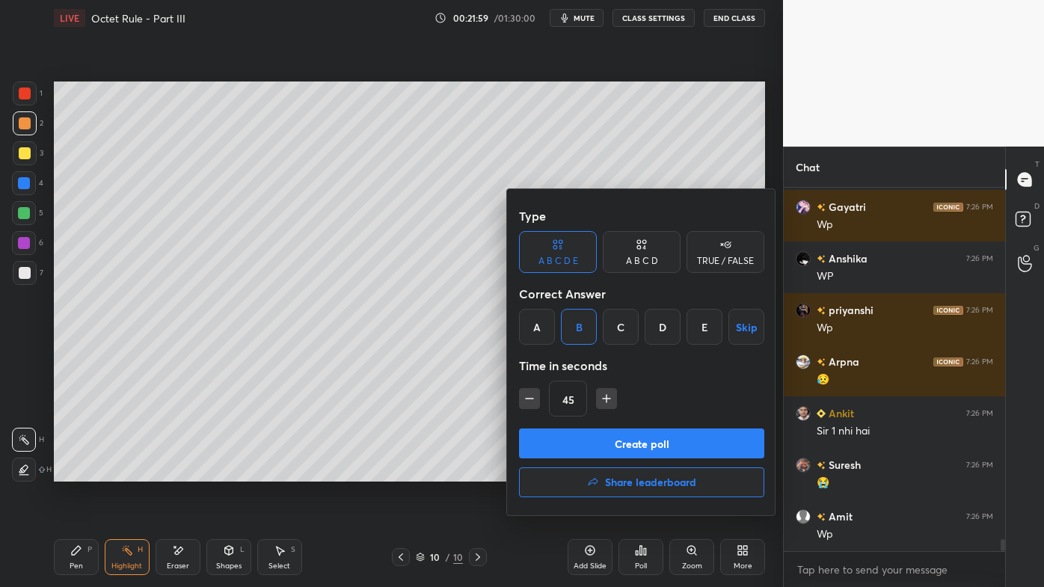
click at [595, 455] on button "Create poll" at bounding box center [641, 443] width 245 height 30
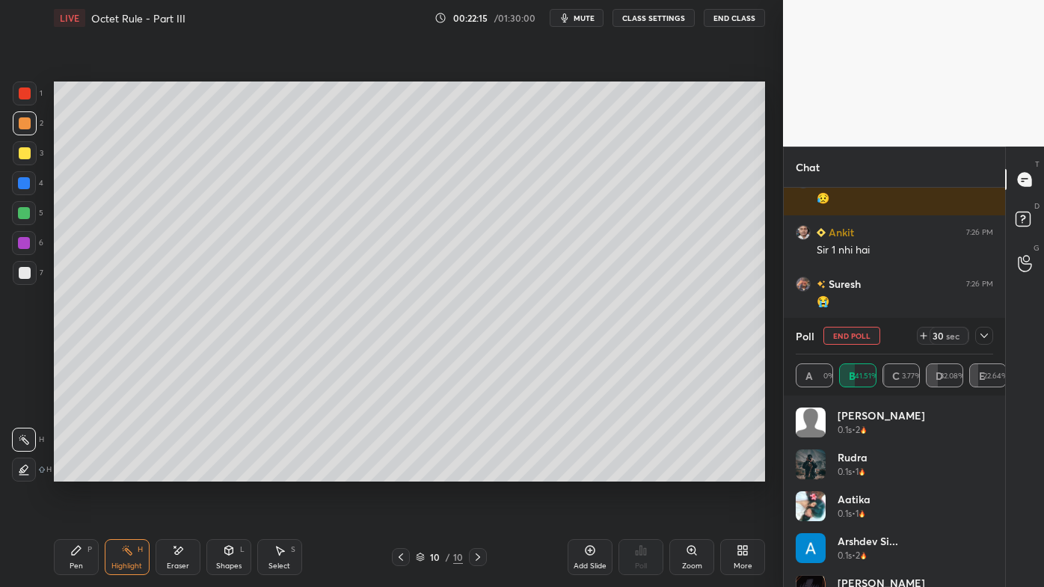
drag, startPoint x: 991, startPoint y: 333, endPoint x: 981, endPoint y: 360, distance: 29.3
click at [991, 334] on div at bounding box center [984, 336] width 18 height 18
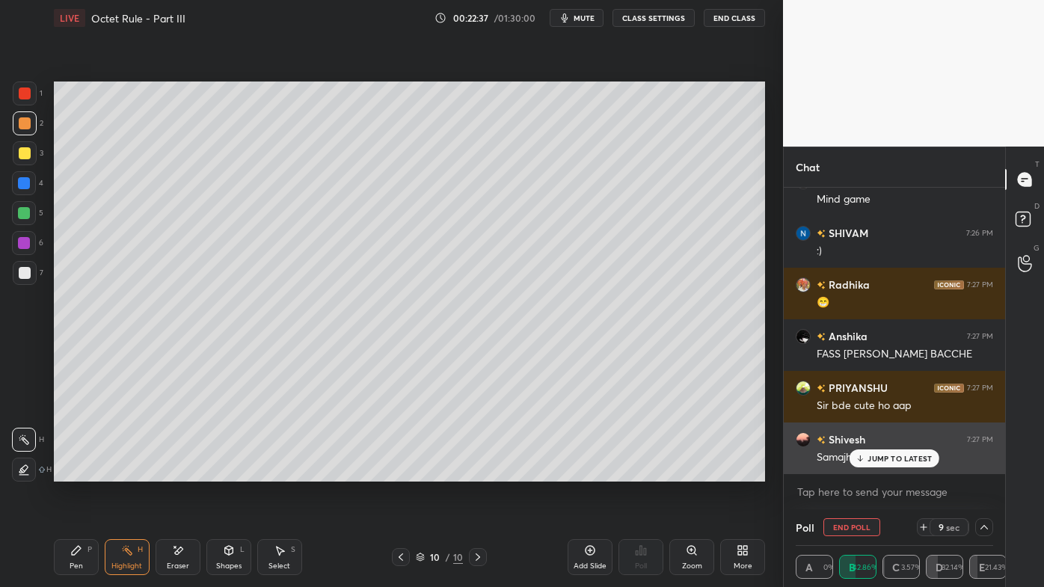
click at [867, 455] on div "JUMP TO LATEST" at bounding box center [894, 458] width 90 height 18
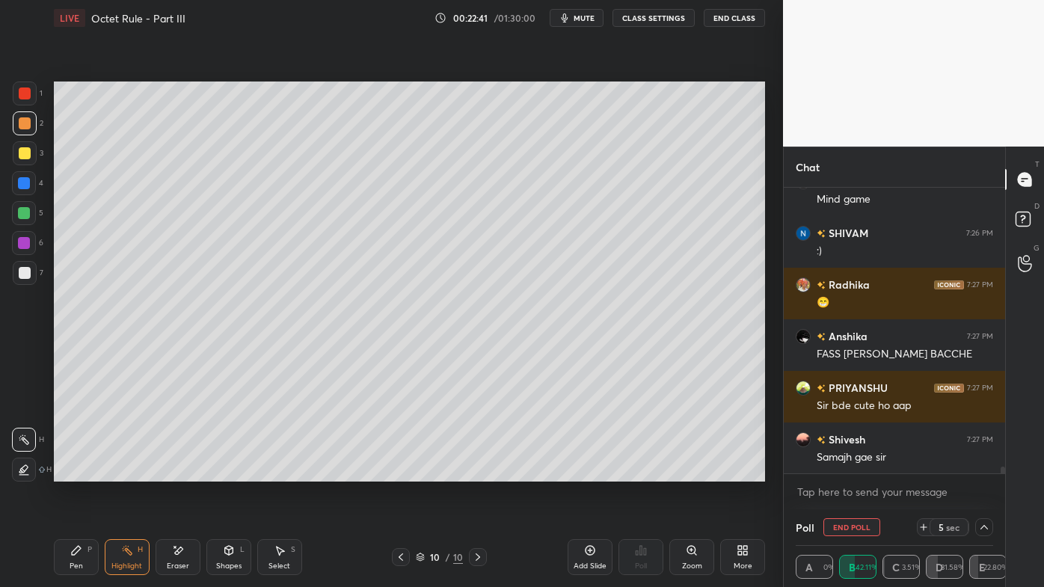
click at [847, 472] on button "End Poll" at bounding box center [851, 527] width 57 height 18
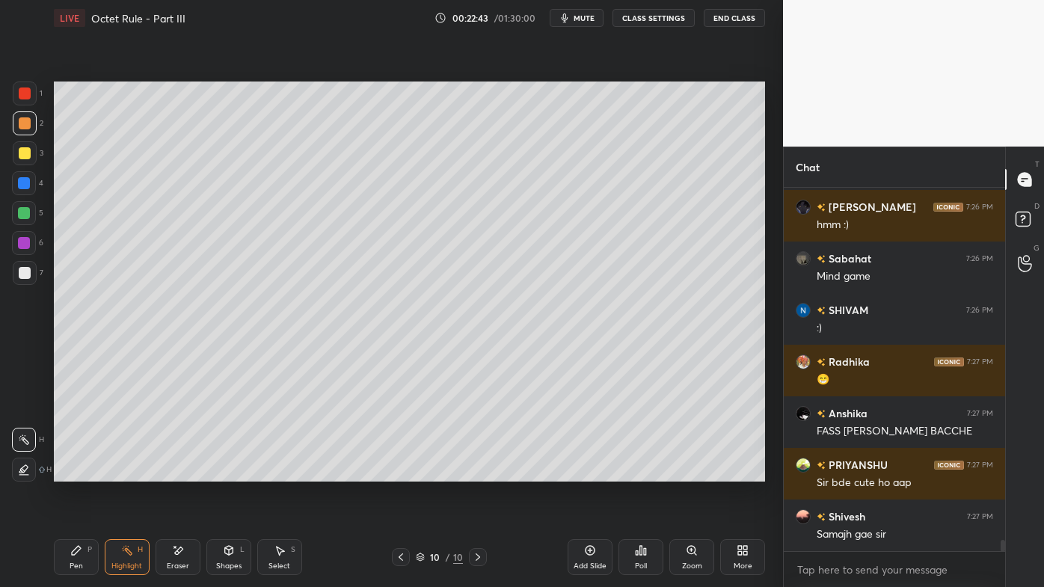
click at [123, 472] on icon at bounding box center [127, 550] width 12 height 12
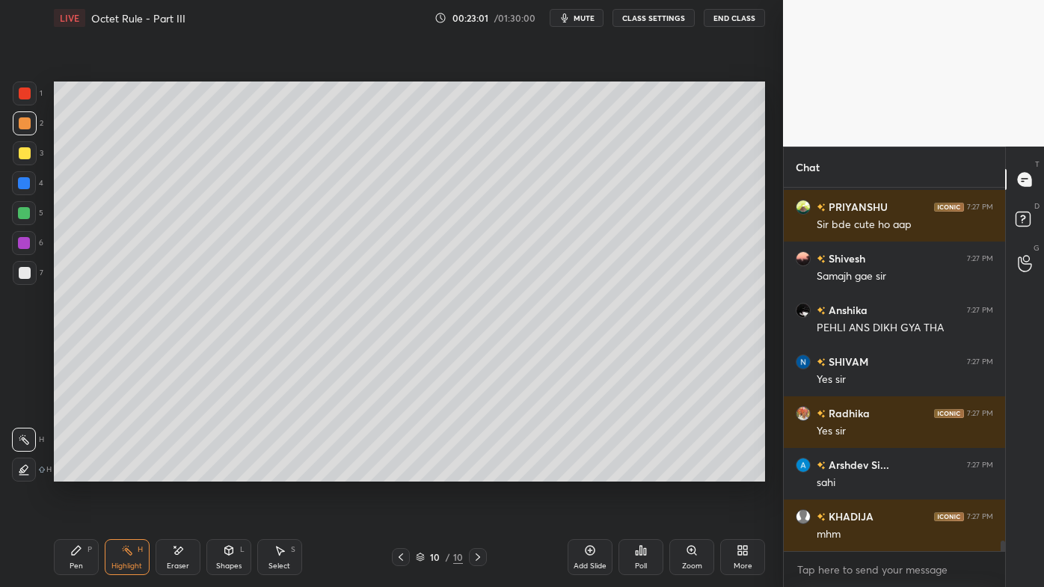
drag, startPoint x: 80, startPoint y: 551, endPoint x: 72, endPoint y: 546, distance: 9.8
click at [79, 472] on icon at bounding box center [76, 550] width 12 height 12
drag, startPoint x: 25, startPoint y: 266, endPoint x: 43, endPoint y: 262, distance: 18.5
click at [28, 270] on div at bounding box center [25, 273] width 24 height 24
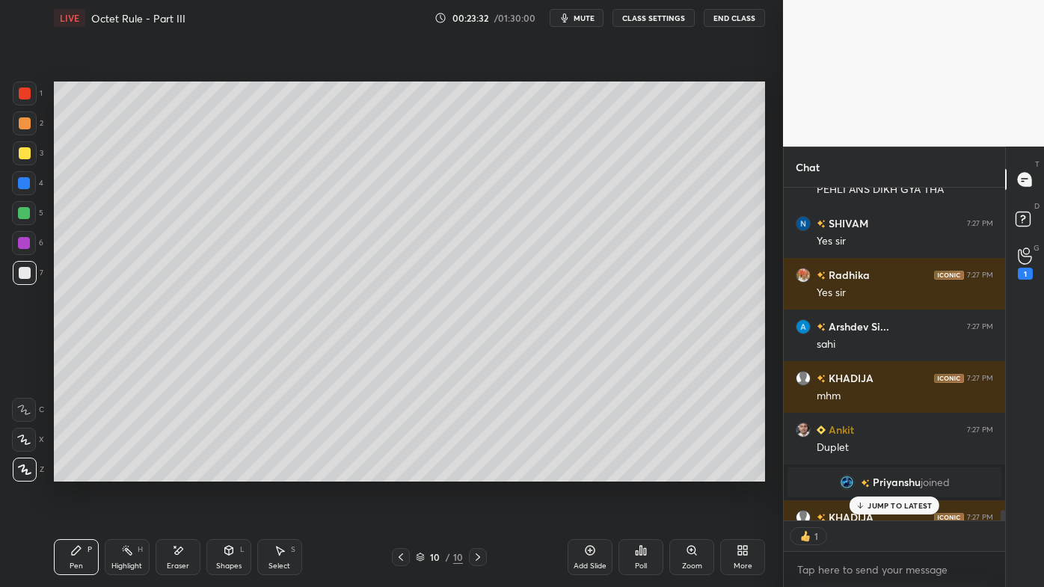
scroll to position [4, 4]
click at [885, 472] on p "JUMP TO LATEST" at bounding box center [899, 505] width 64 height 9
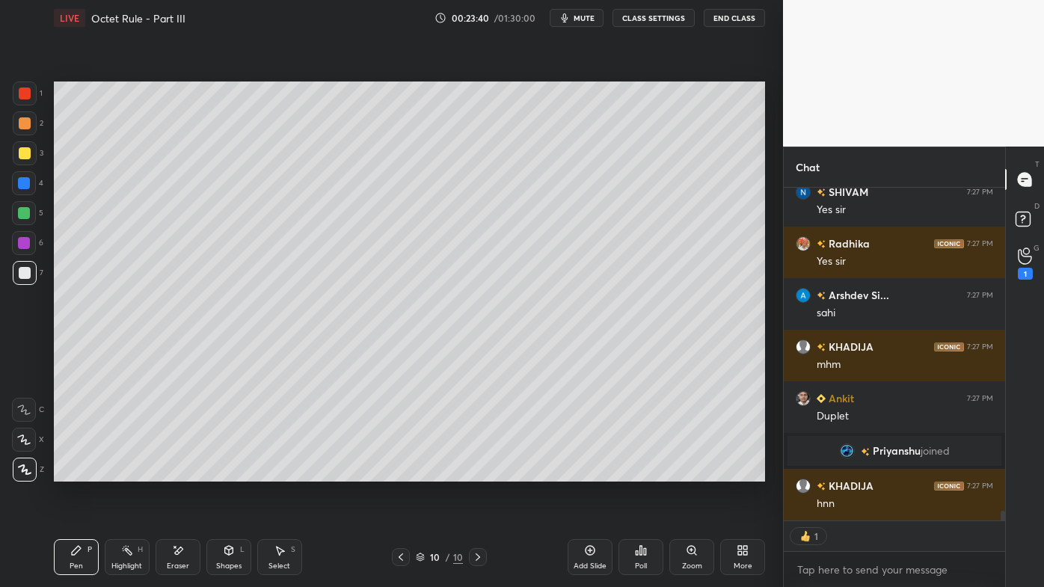
click at [402, 472] on icon at bounding box center [401, 557] width 12 height 12
click at [132, 472] on div "Highlight H" at bounding box center [127, 557] width 45 height 36
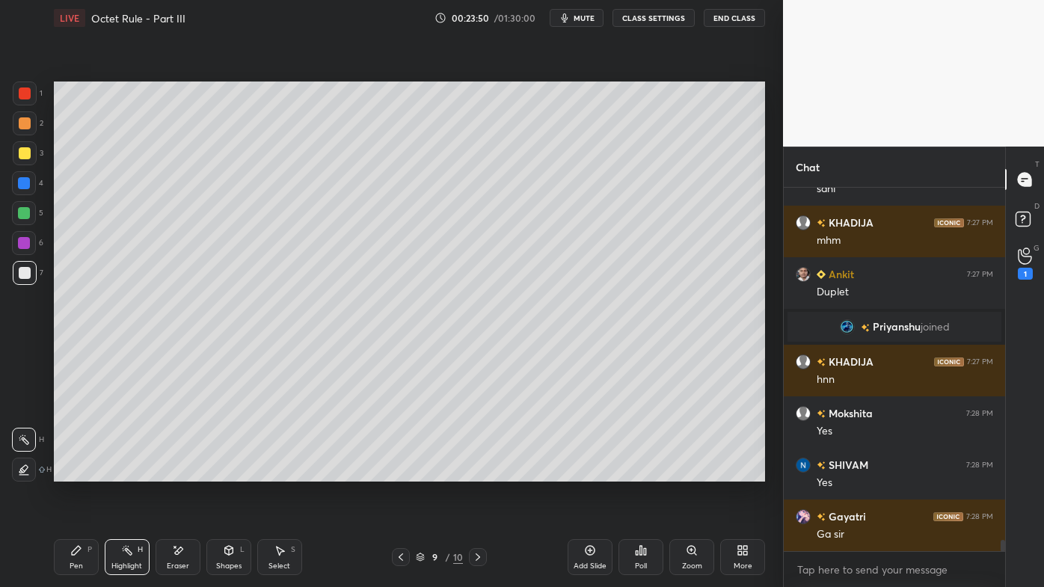
scroll to position [11380, 0]
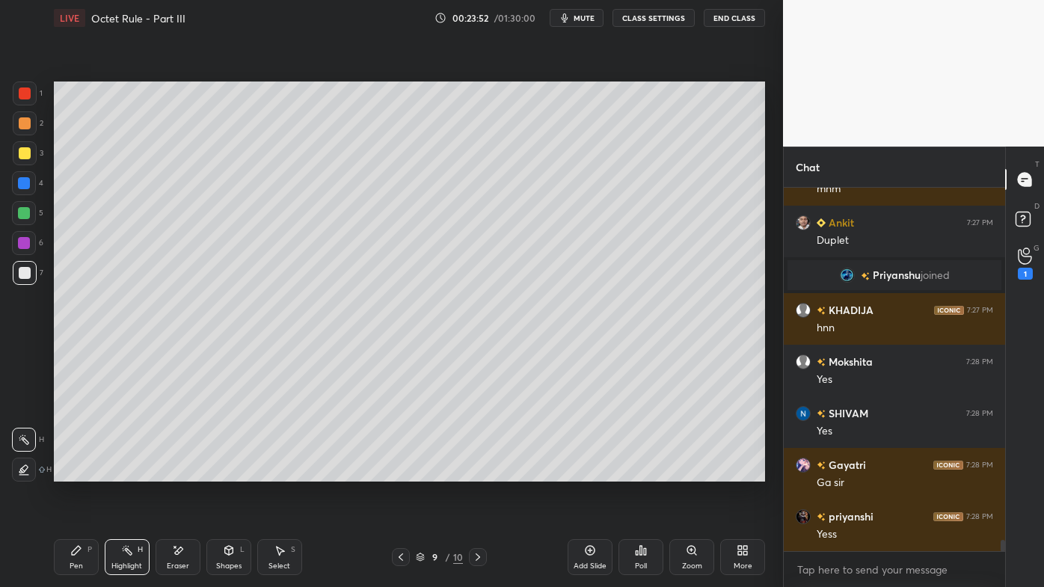
click at [474, 472] on icon at bounding box center [478, 557] width 12 height 12
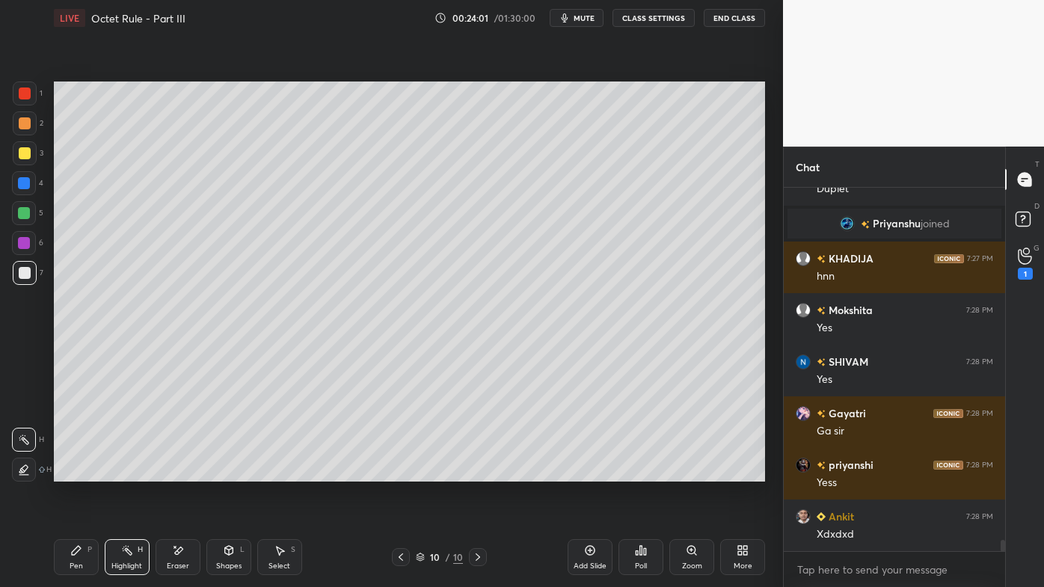
drag, startPoint x: 73, startPoint y: 552, endPoint x: 85, endPoint y: 543, distance: 15.6
click at [70, 472] on icon at bounding box center [76, 550] width 12 height 12
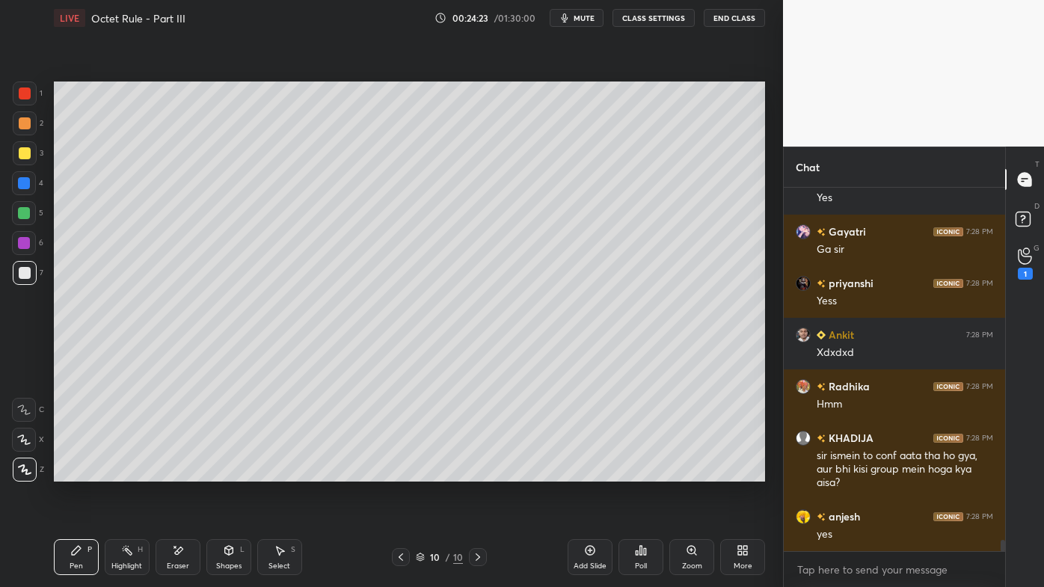
scroll to position [11665, 0]
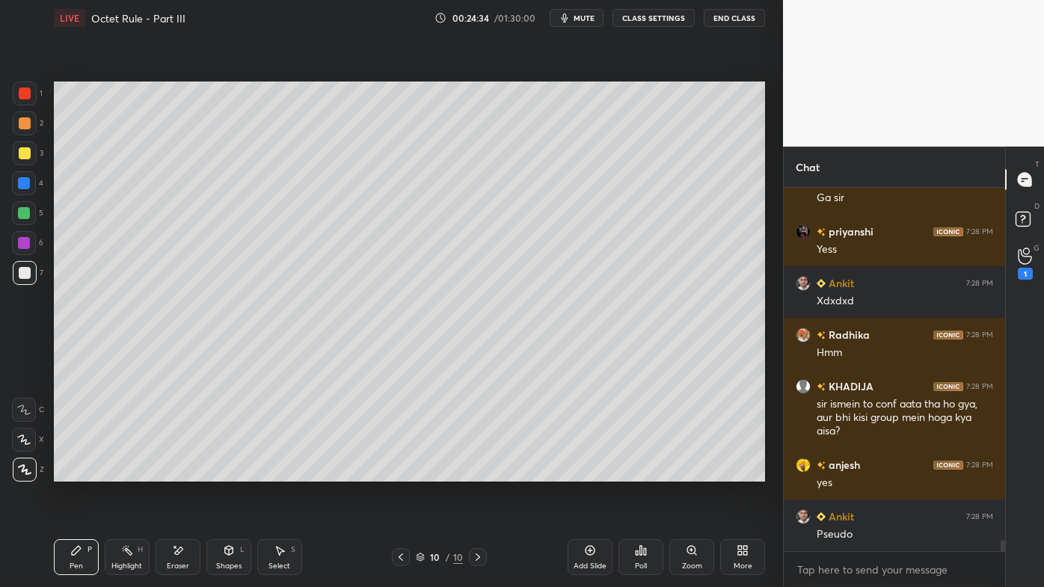
click at [125, 472] on icon at bounding box center [127, 550] width 12 height 12
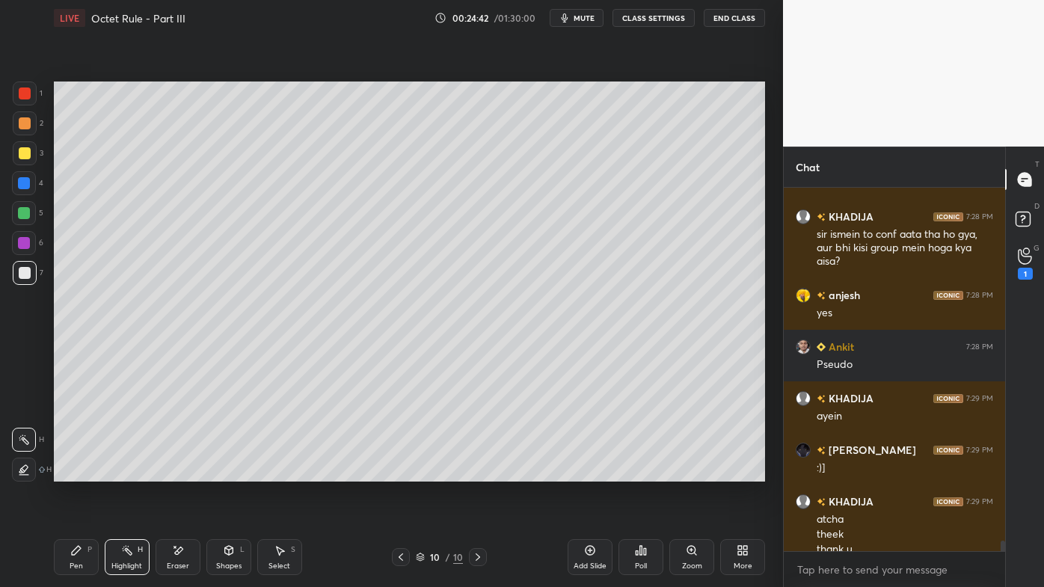
scroll to position [11849, 0]
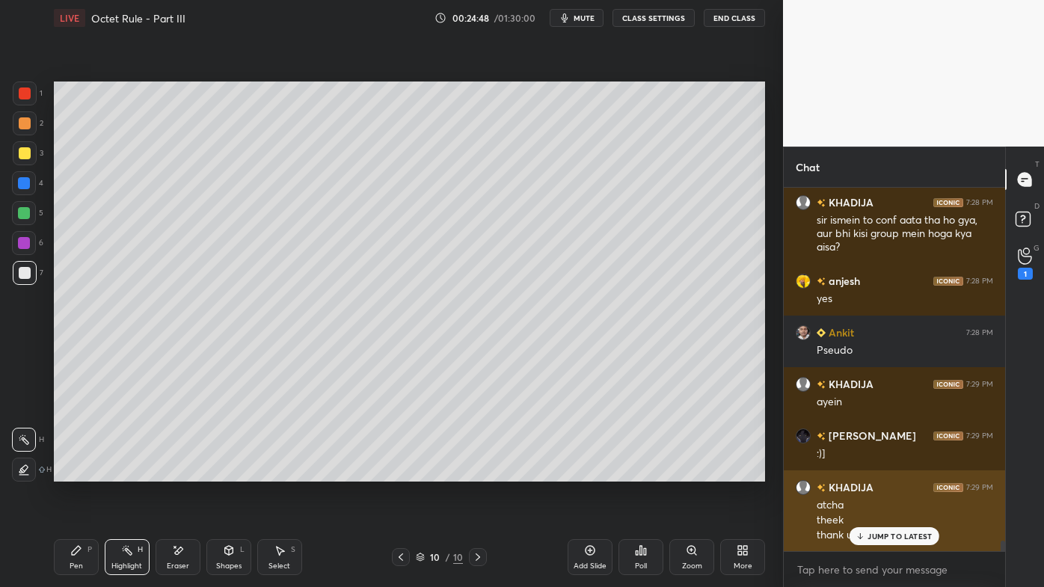
drag, startPoint x: 872, startPoint y: 536, endPoint x: 858, endPoint y: 544, distance: 16.1
click at [870, 472] on p "JUMP TO LATEST" at bounding box center [899, 536] width 64 height 9
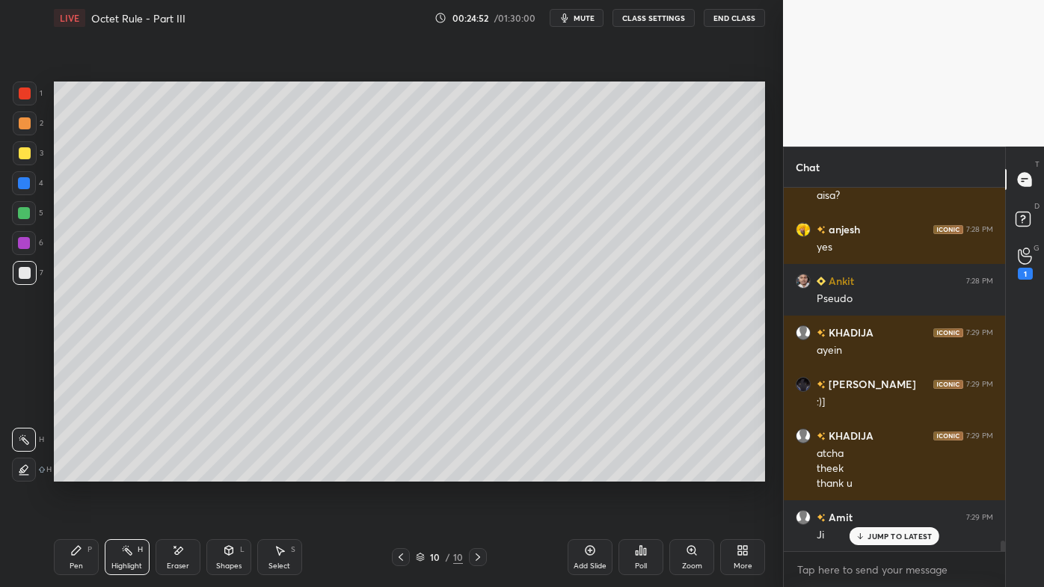
click at [590, 472] on icon at bounding box center [590, 550] width 12 height 12
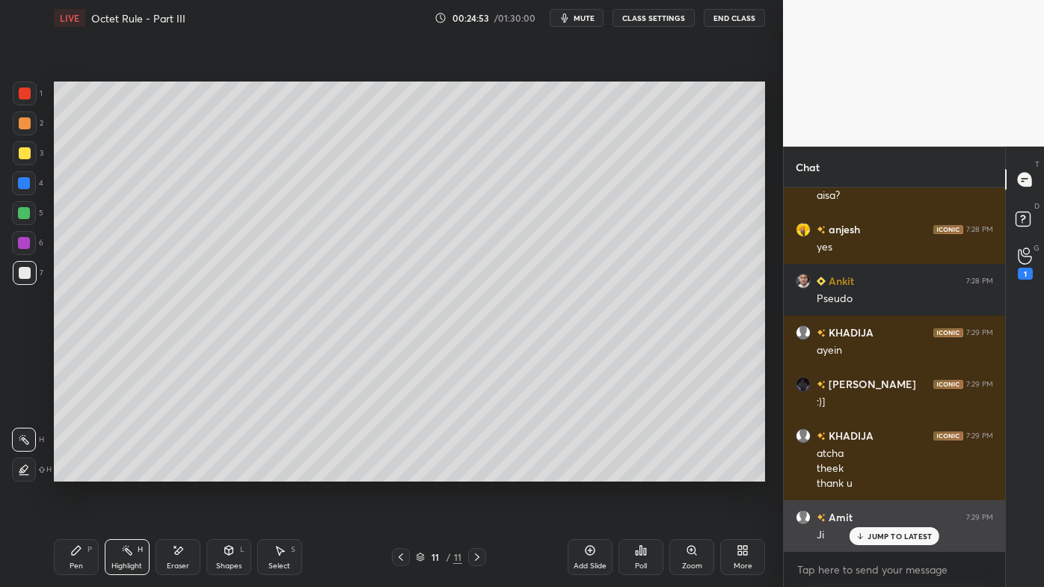
click at [878, 472] on p "JUMP TO LATEST" at bounding box center [899, 536] width 64 height 9
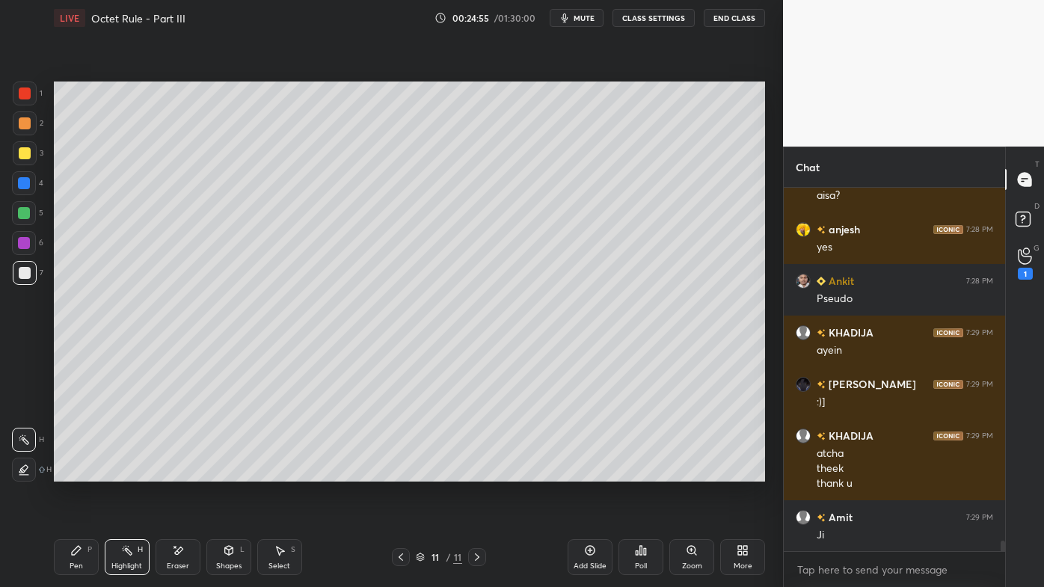
click at [74, 472] on icon at bounding box center [76, 550] width 12 height 12
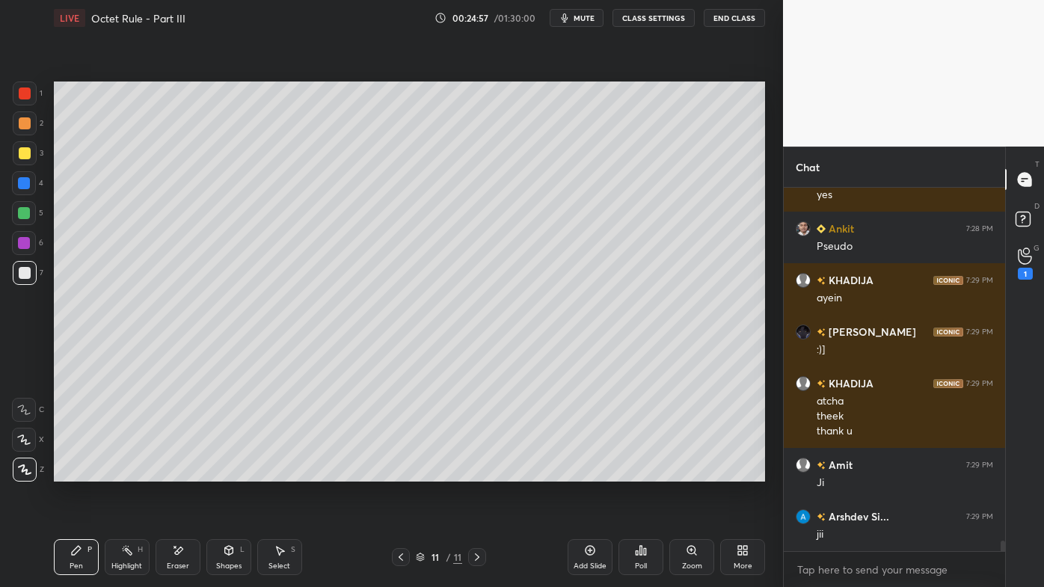
scroll to position [12004, 0]
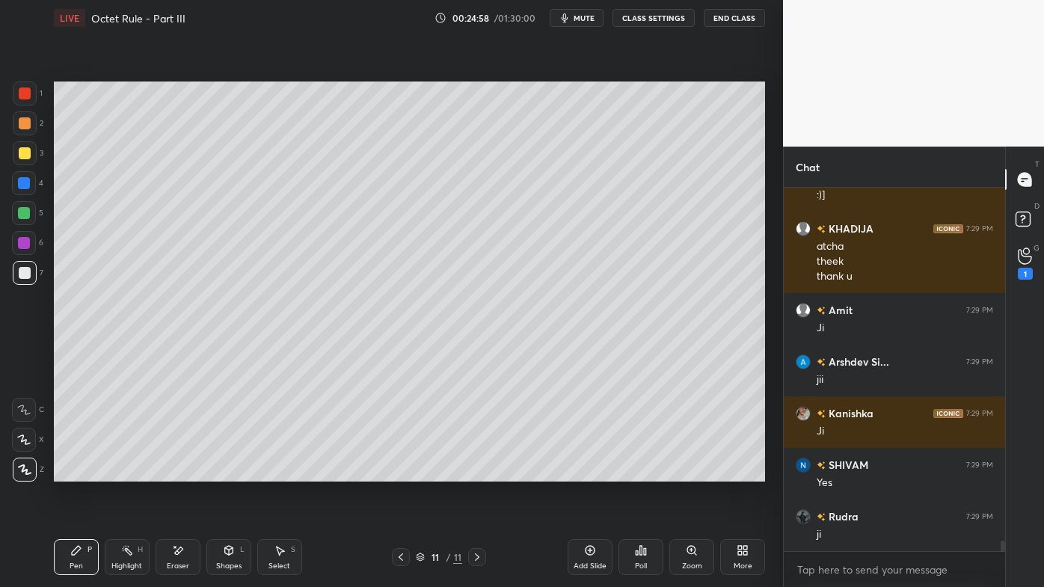
click at [19, 125] on div at bounding box center [25, 123] width 12 height 12
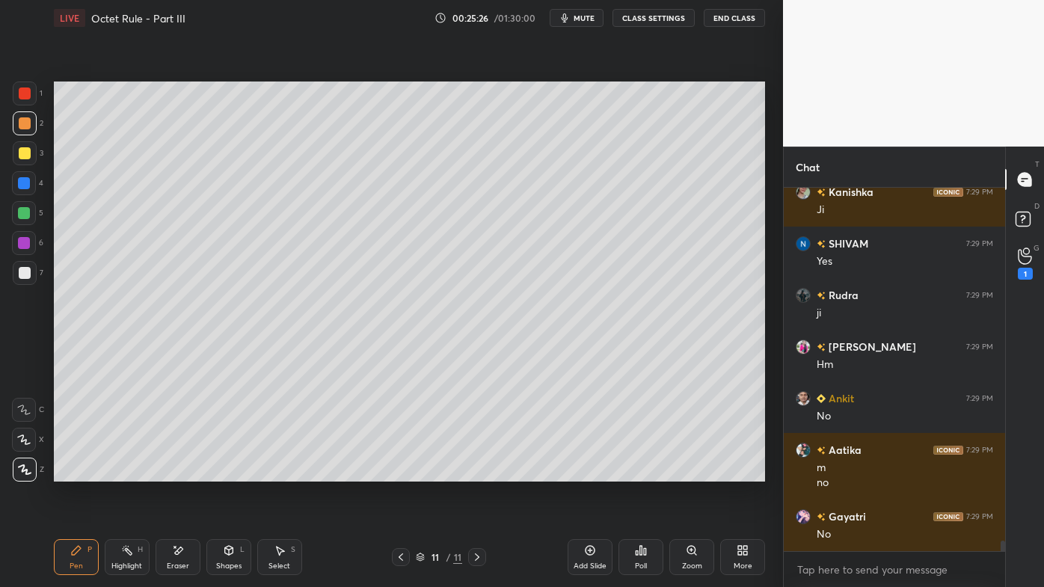
scroll to position [12381, 0]
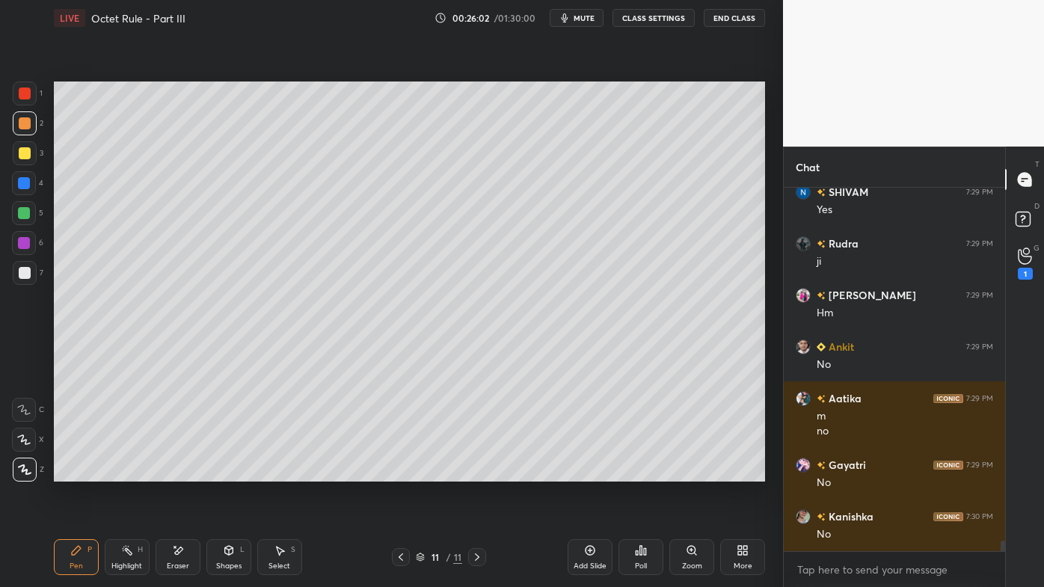
click at [25, 150] on div at bounding box center [25, 153] width 12 height 12
drag, startPoint x: 124, startPoint y: 548, endPoint x: 138, endPoint y: 530, distance: 22.4
click at [124, 472] on icon at bounding box center [127, 550] width 12 height 12
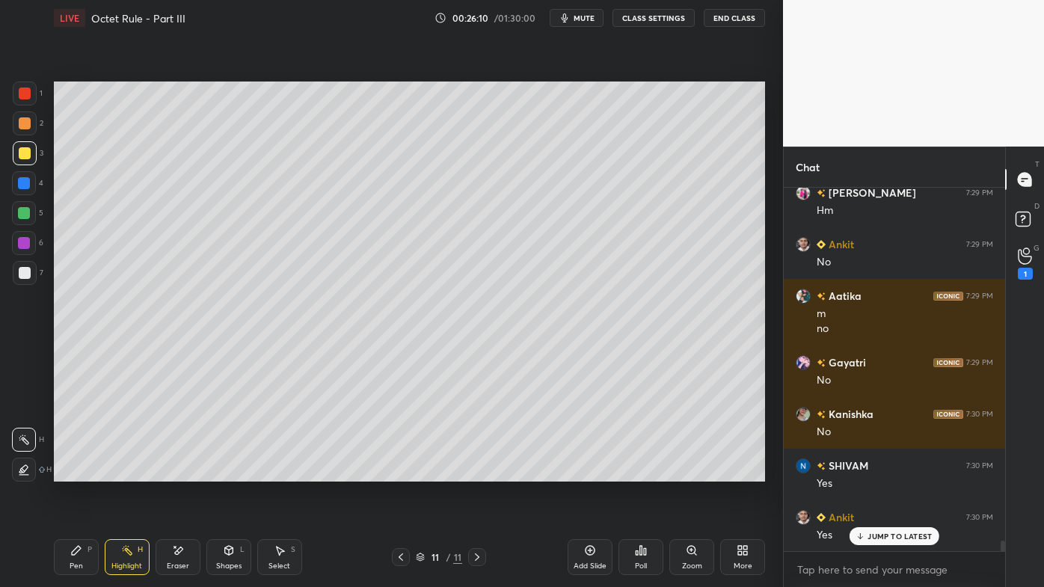
scroll to position [12535, 0]
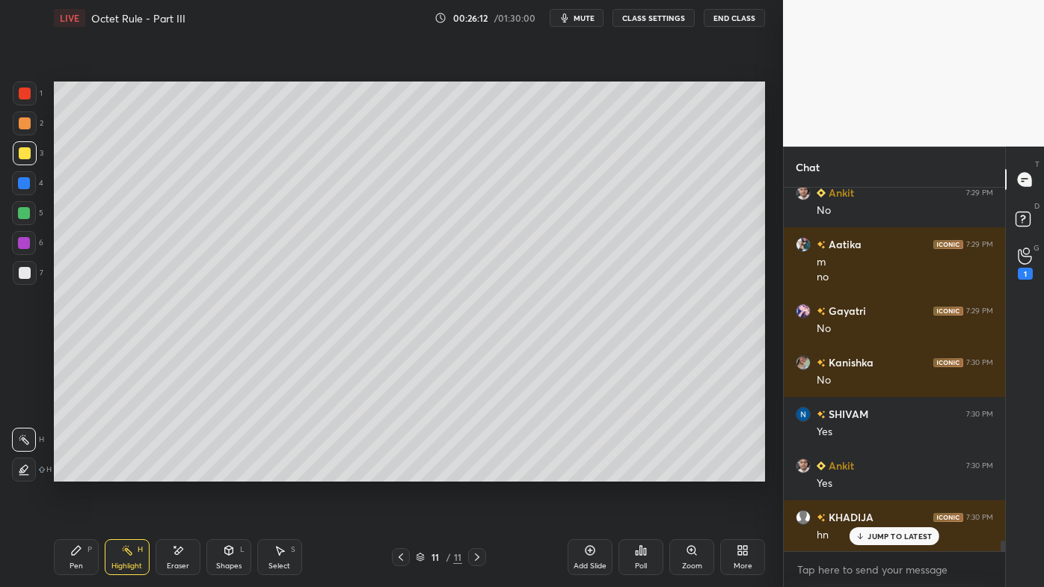
drag, startPoint x: 78, startPoint y: 548, endPoint x: 72, endPoint y: 542, distance: 8.5
click at [79, 472] on icon at bounding box center [76, 550] width 9 height 9
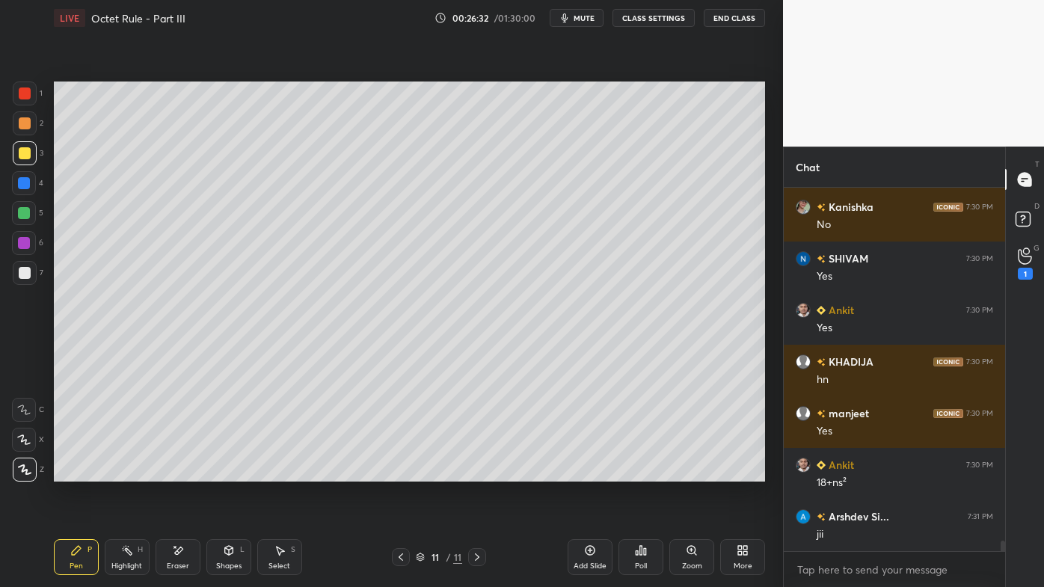
scroll to position [12742, 0]
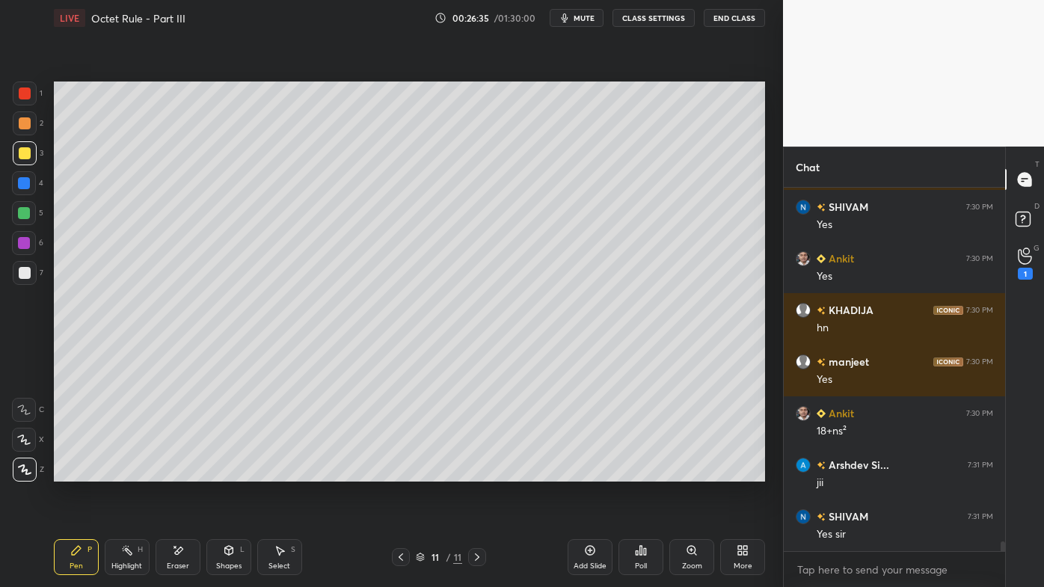
drag, startPoint x: 125, startPoint y: 554, endPoint x: 165, endPoint y: 488, distance: 77.2
click at [126, 472] on icon at bounding box center [127, 550] width 12 height 12
drag, startPoint x: 593, startPoint y: 548, endPoint x: 584, endPoint y: 527, distance: 22.8
click at [589, 472] on icon at bounding box center [590, 550] width 12 height 12
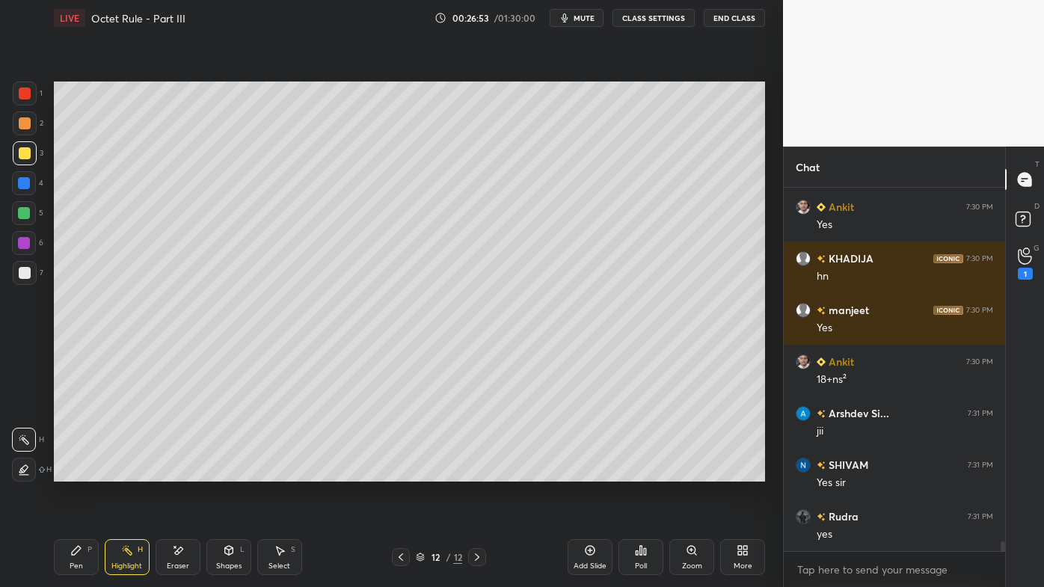
click at [68, 472] on div "Pen P" at bounding box center [76, 557] width 45 height 36
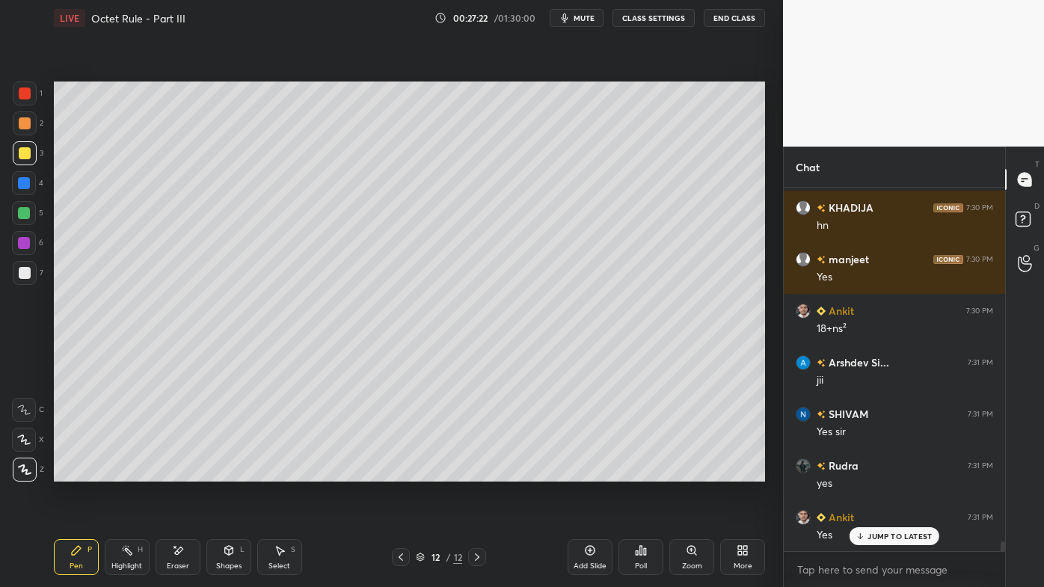
drag, startPoint x: 22, startPoint y: 267, endPoint x: 52, endPoint y: 291, distance: 37.7
click at [24, 268] on div at bounding box center [25, 273] width 12 height 12
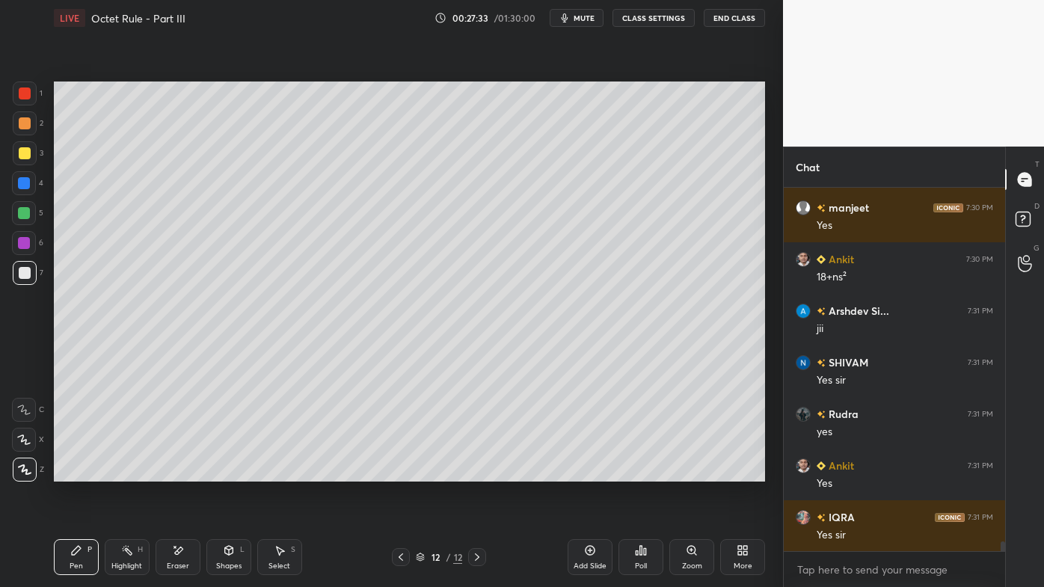
drag, startPoint x: 129, startPoint y: 550, endPoint x: 168, endPoint y: 485, distance: 75.2
click at [129, 472] on icon at bounding box center [127, 550] width 12 height 12
click at [638, 472] on icon at bounding box center [641, 550] width 12 height 12
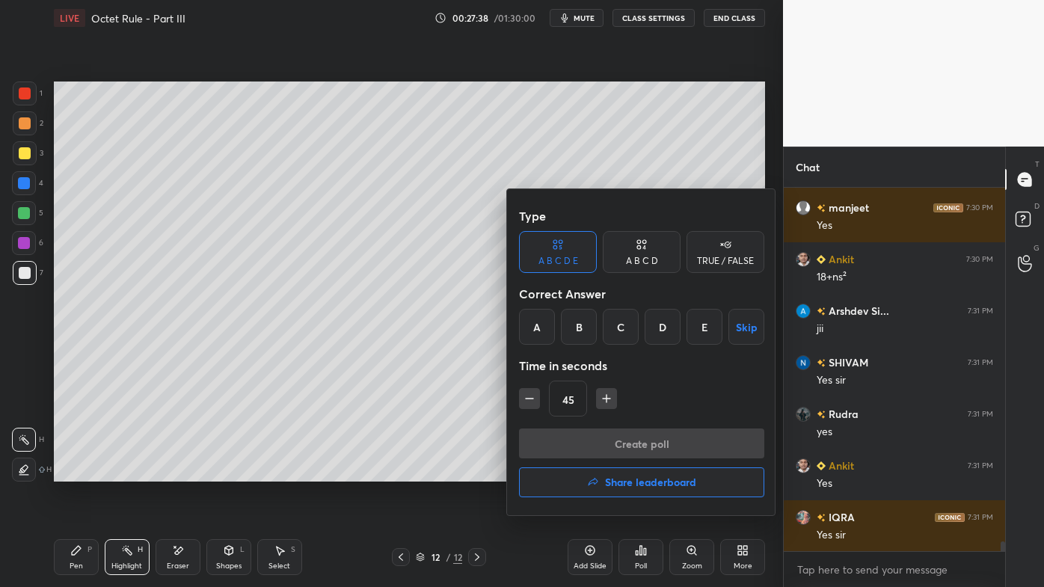
drag, startPoint x: 701, startPoint y: 265, endPoint x: 695, endPoint y: 277, distance: 13.4
click at [703, 265] on div "TRUE / FALSE" at bounding box center [725, 260] width 57 height 9
click at [564, 326] on div "True" at bounding box center [558, 327] width 78 height 36
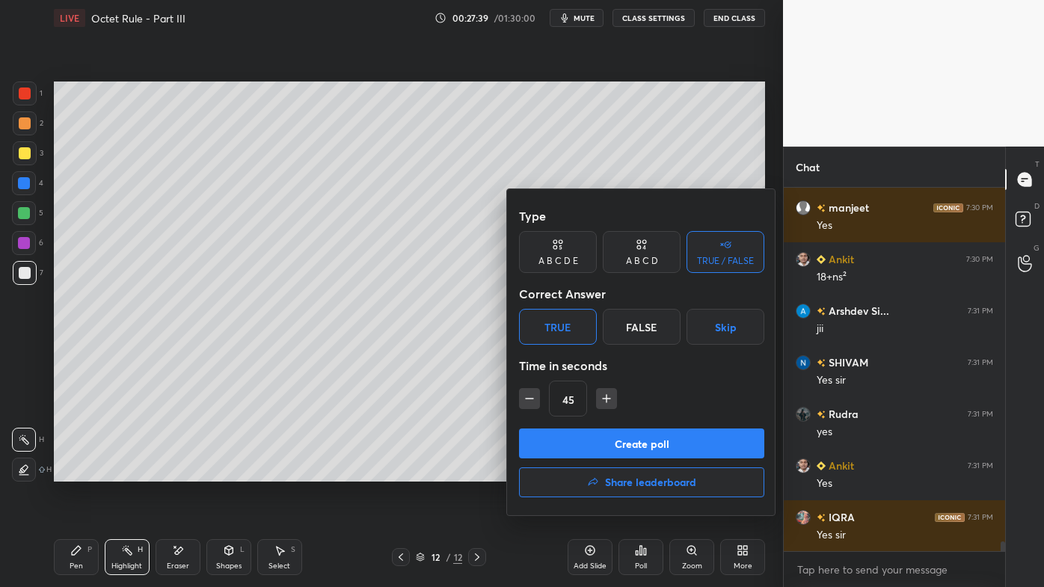
click at [531, 389] on button "button" at bounding box center [529, 398] width 21 height 21
drag, startPoint x: 532, startPoint y: 393, endPoint x: 535, endPoint y: 402, distance: 10.2
click at [532, 393] on icon "button" at bounding box center [529, 398] width 15 height 15
type input "15"
click at [588, 440] on button "Create poll" at bounding box center [641, 443] width 245 height 30
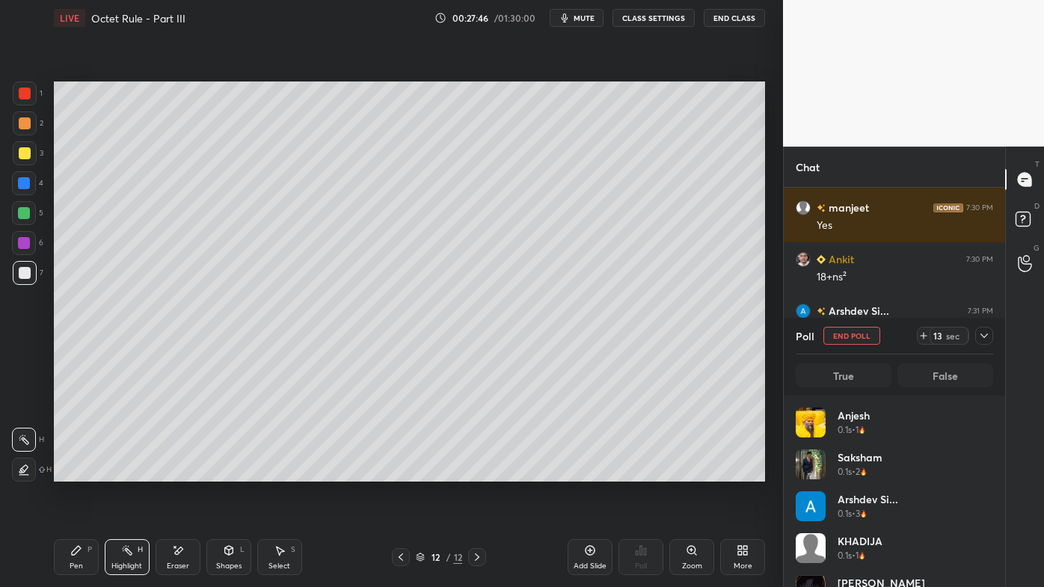
scroll to position [175, 193]
click at [987, 337] on icon at bounding box center [984, 336] width 12 height 12
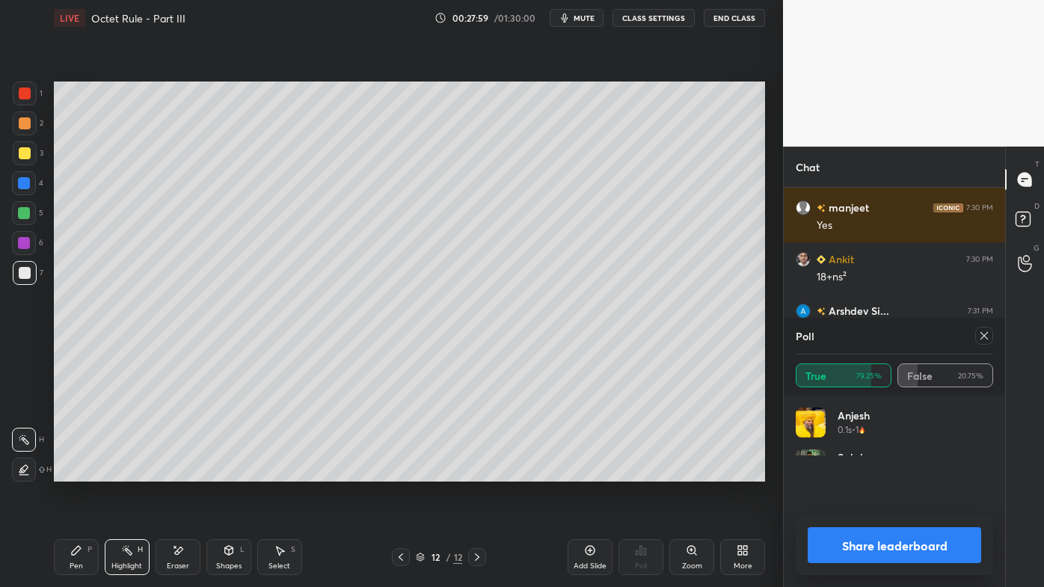
scroll to position [43, 193]
click at [986, 335] on icon at bounding box center [984, 336] width 12 height 12
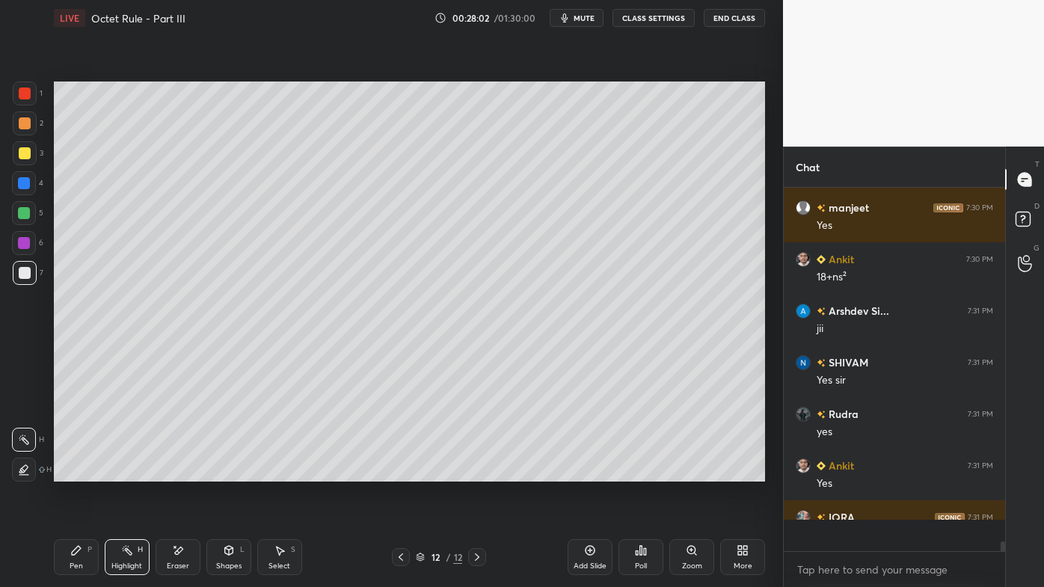
scroll to position [393, 217]
click at [118, 472] on div "Highlight H" at bounding box center [127, 557] width 45 height 36
click at [76, 472] on icon at bounding box center [76, 550] width 9 height 9
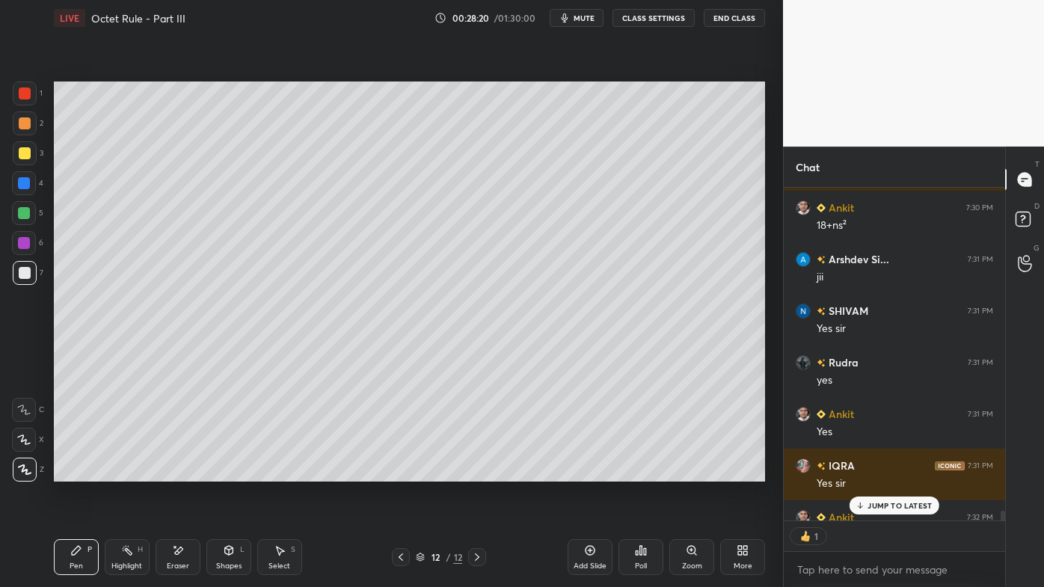
click at [879, 472] on p "JUMP TO LATEST" at bounding box center [899, 505] width 64 height 9
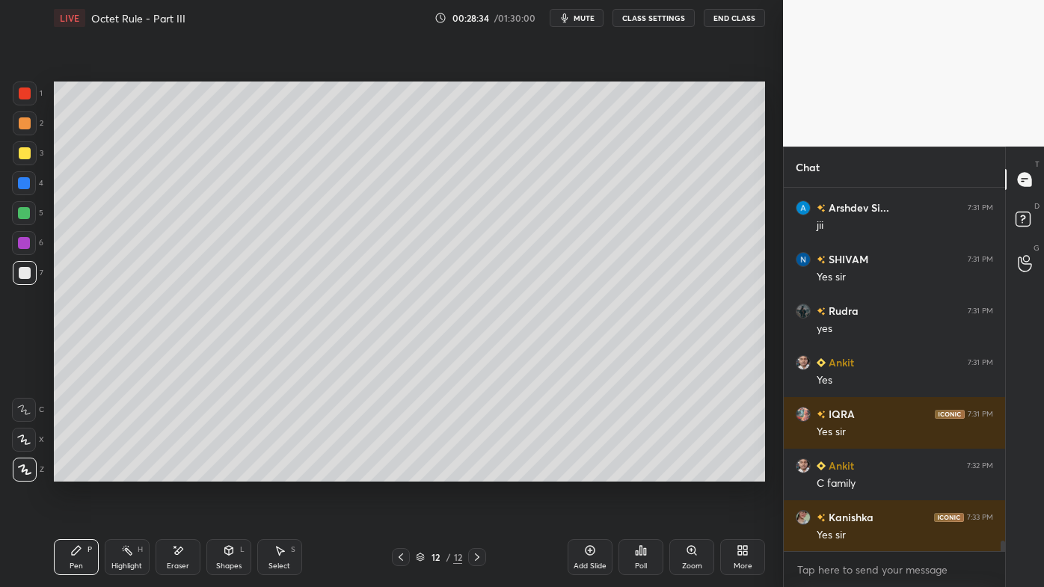
click at [403, 472] on icon at bounding box center [401, 556] width 4 height 7
click at [403, 472] on icon at bounding box center [401, 557] width 12 height 12
click at [399, 472] on icon at bounding box center [401, 557] width 12 height 12
click at [400, 472] on icon at bounding box center [401, 556] width 4 height 7
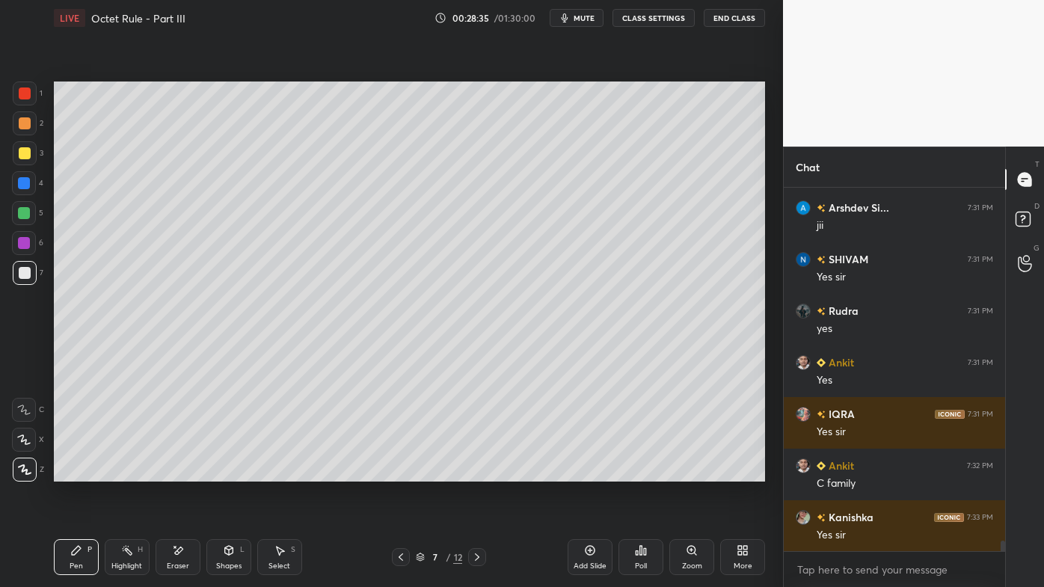
click at [397, 472] on icon at bounding box center [401, 557] width 12 height 12
click at [393, 472] on div at bounding box center [401, 557] width 18 height 18
click at [394, 472] on div at bounding box center [401, 557] width 18 height 18
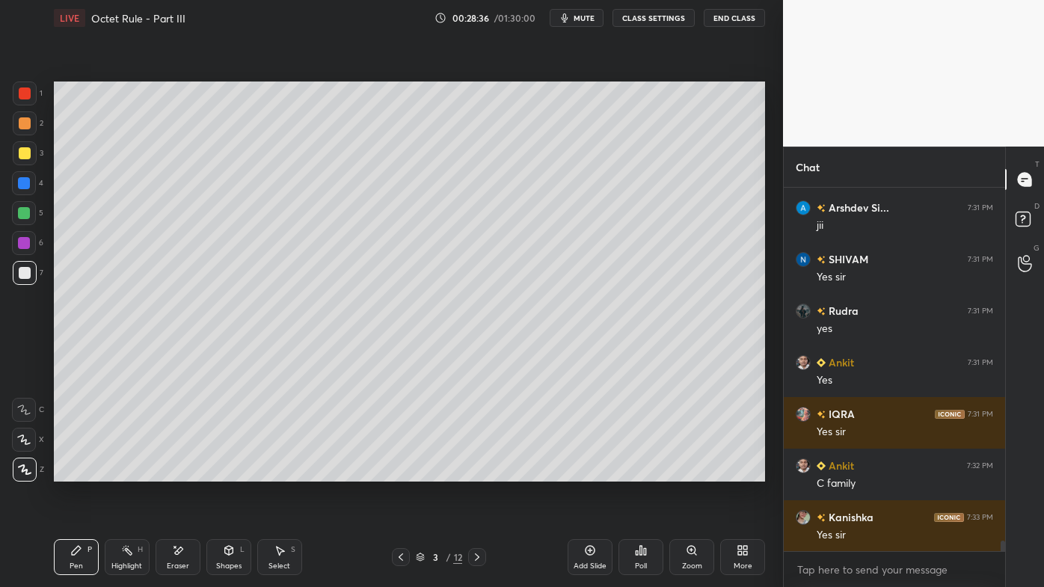
click at [394, 472] on div at bounding box center [401, 557] width 18 height 18
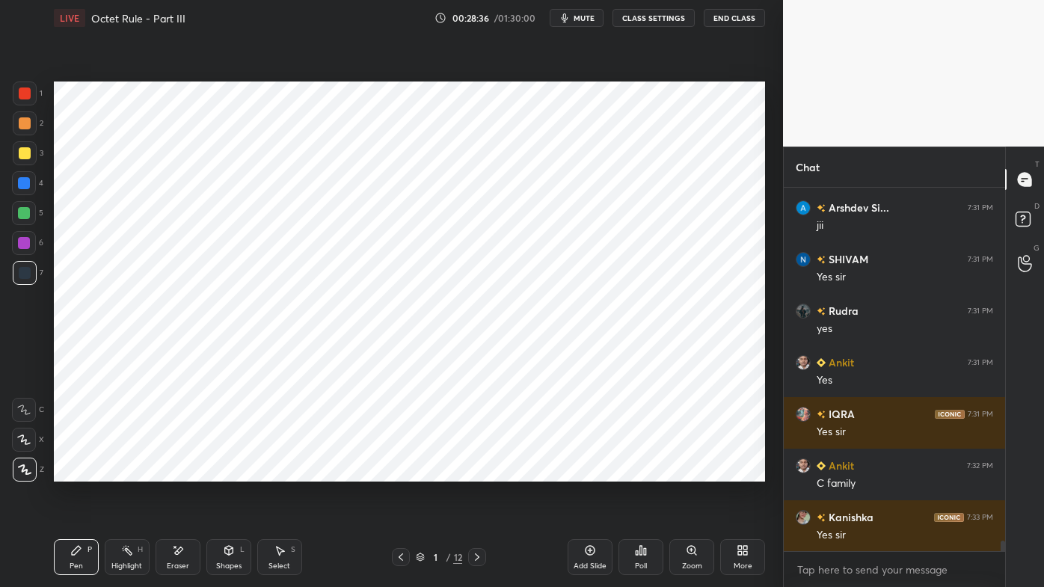
click at [393, 472] on div at bounding box center [401, 557] width 18 height 18
click at [476, 472] on icon at bounding box center [477, 557] width 12 height 12
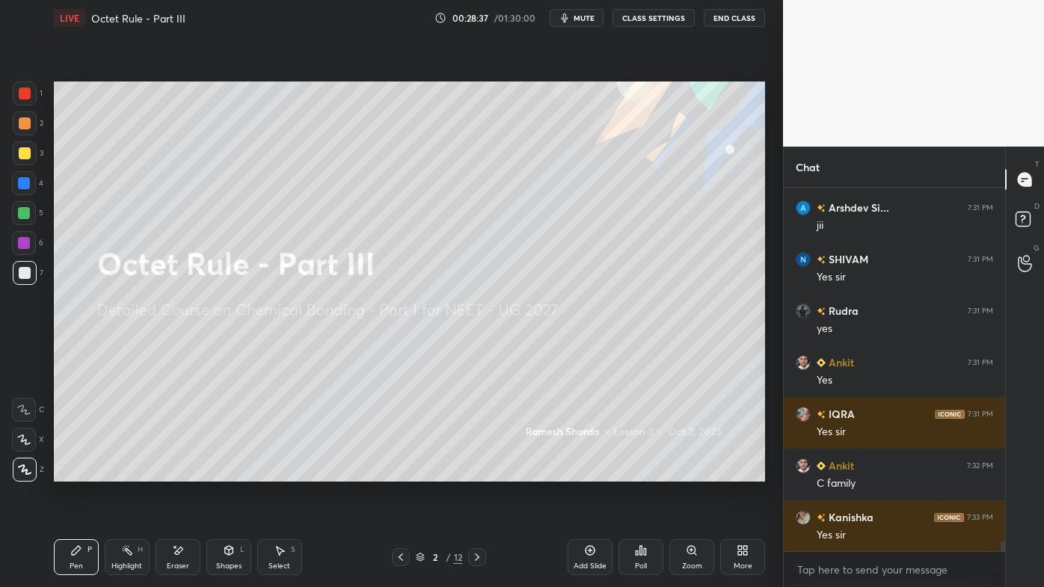
click at [477, 472] on icon at bounding box center [477, 557] width 12 height 12
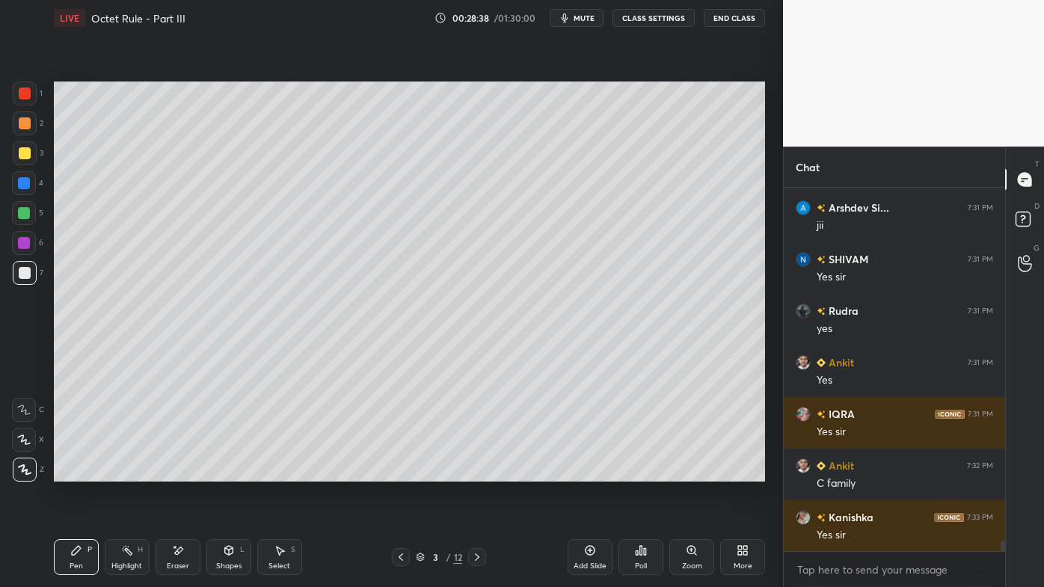
click at [477, 472] on icon at bounding box center [477, 557] width 12 height 12
drag, startPoint x: 124, startPoint y: 552, endPoint x: 176, endPoint y: 482, distance: 86.6
click at [123, 472] on icon at bounding box center [127, 550] width 12 height 12
click at [473, 472] on icon at bounding box center [477, 557] width 12 height 12
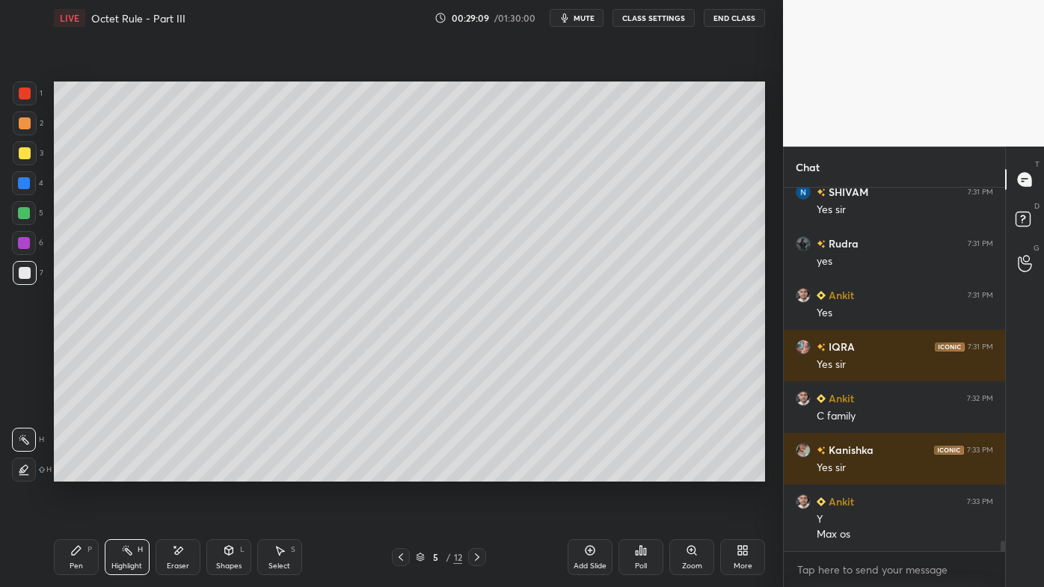
scroll to position [12608, 0]
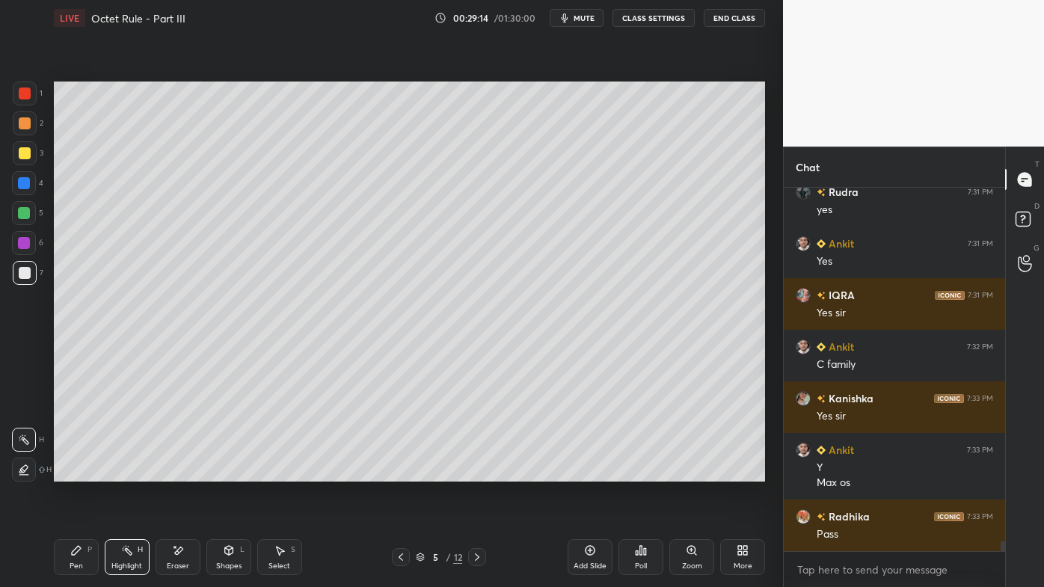
click at [479, 472] on icon at bounding box center [477, 556] width 4 height 7
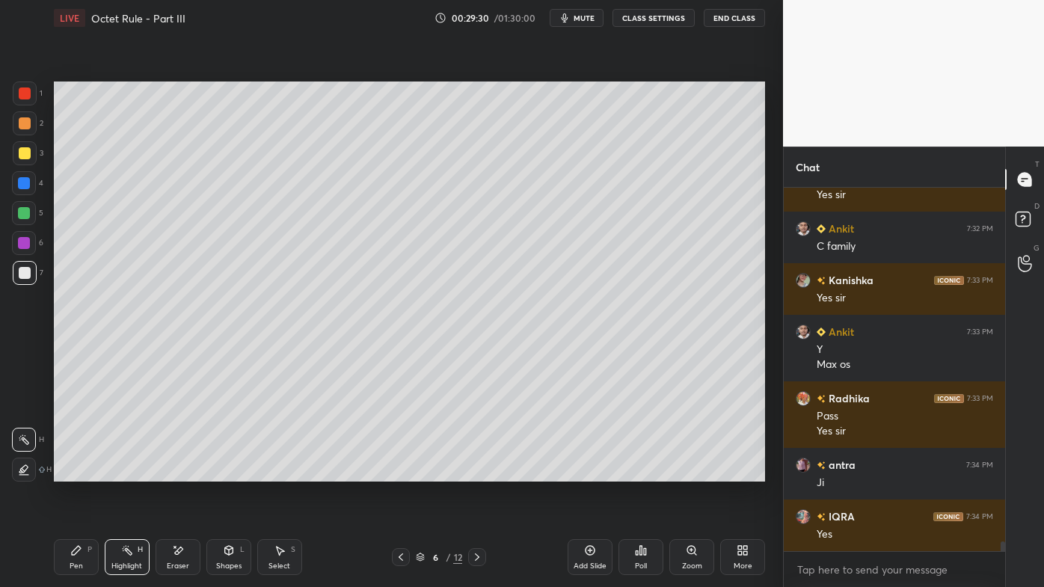
scroll to position [12778, 0]
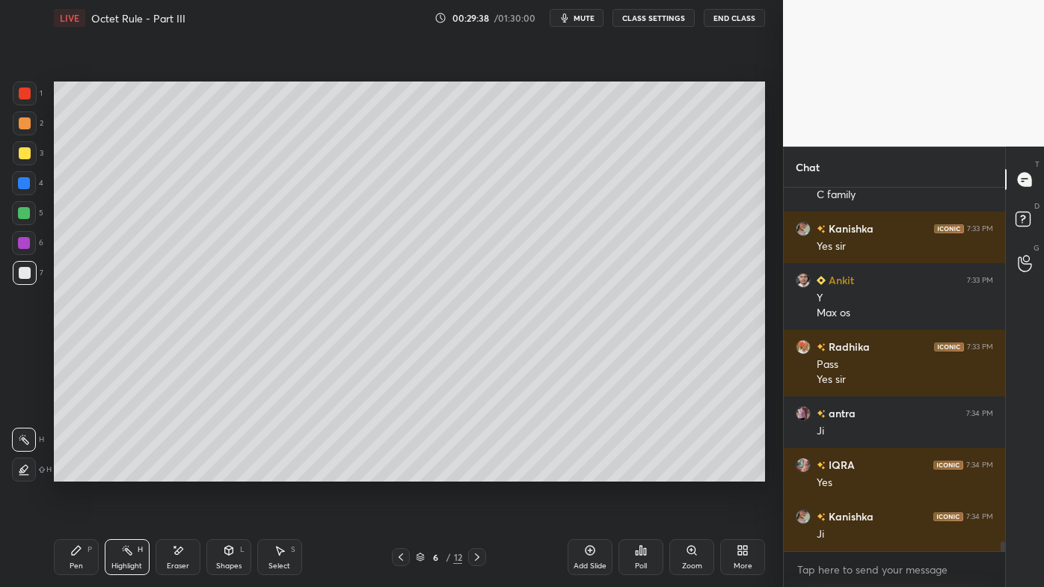
click at [479, 472] on icon at bounding box center [477, 557] width 12 height 12
click at [475, 472] on icon at bounding box center [477, 557] width 12 height 12
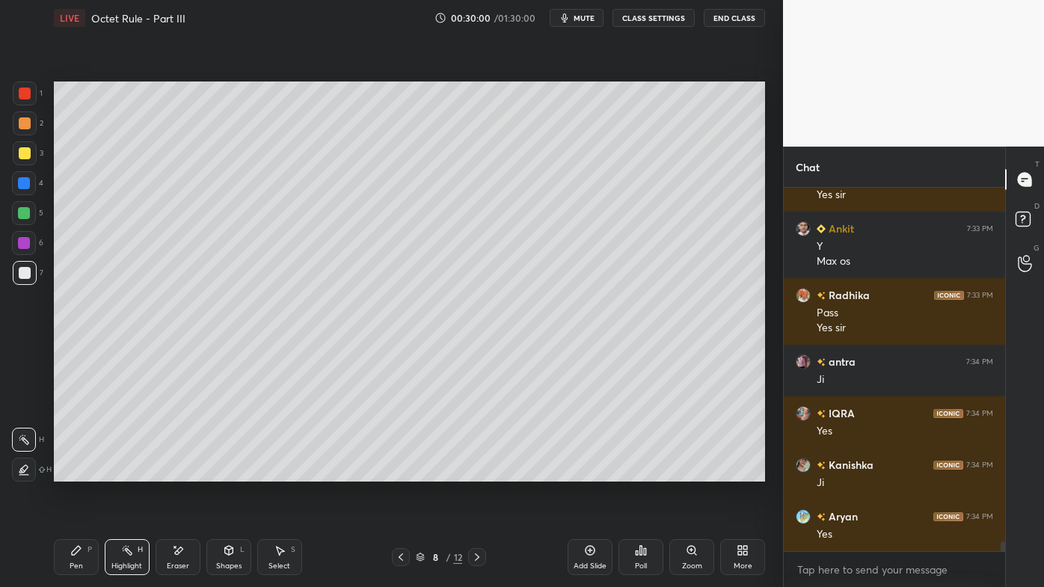
scroll to position [12880, 0]
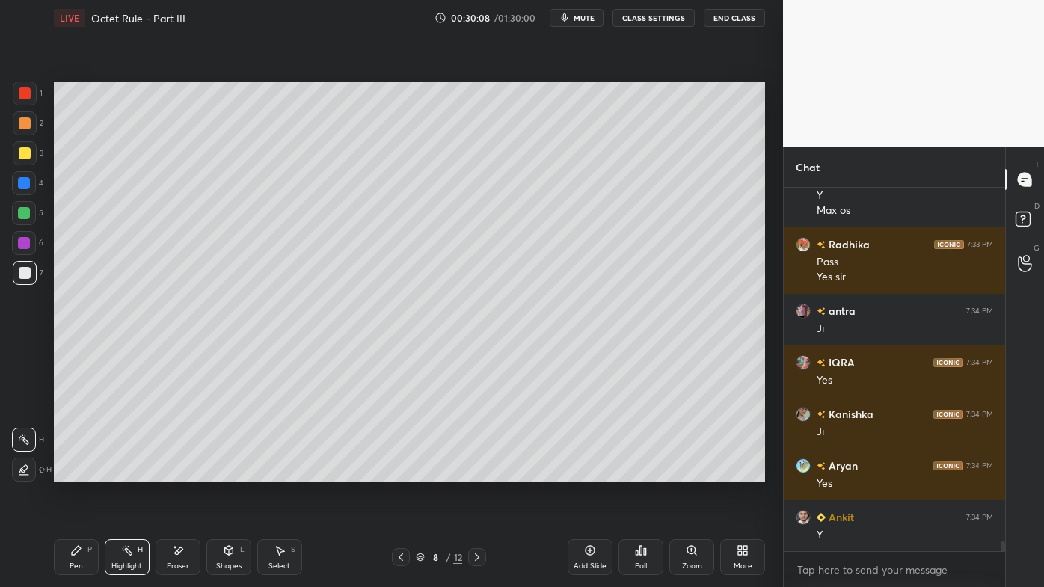
click at [479, 472] on icon at bounding box center [477, 556] width 4 height 7
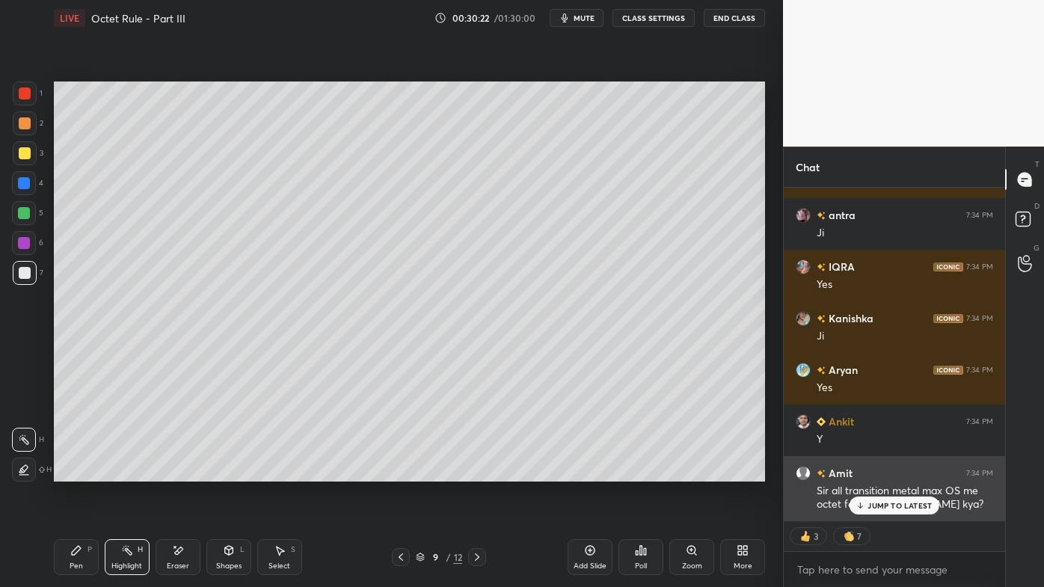
drag, startPoint x: 877, startPoint y: 509, endPoint x: 841, endPoint y: 503, distance: 36.5
click at [876, 472] on p "JUMP TO LATEST" at bounding box center [899, 505] width 64 height 9
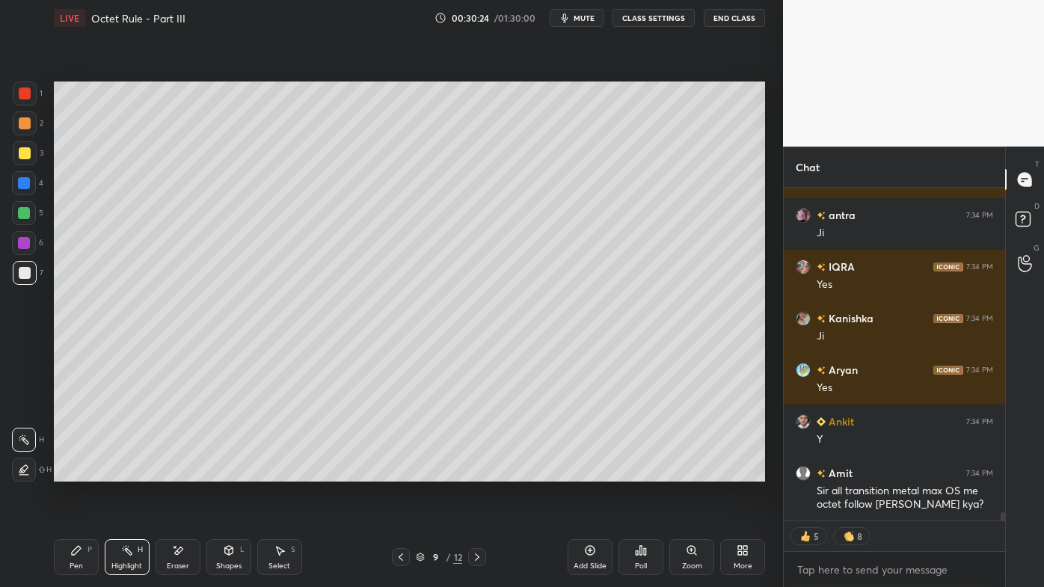
scroll to position [12991, 0]
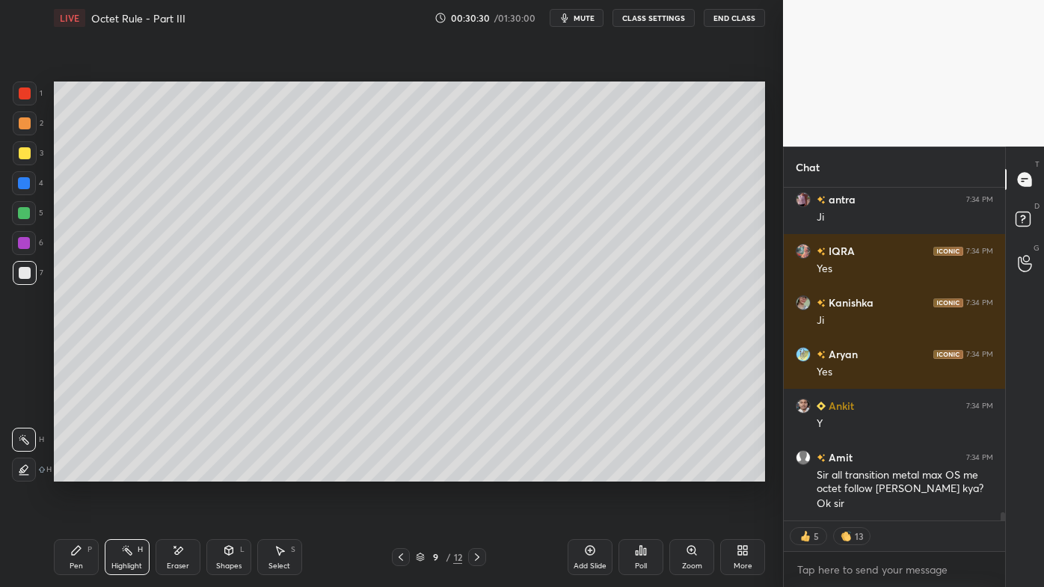
click at [479, 472] on icon at bounding box center [477, 556] width 4 height 7
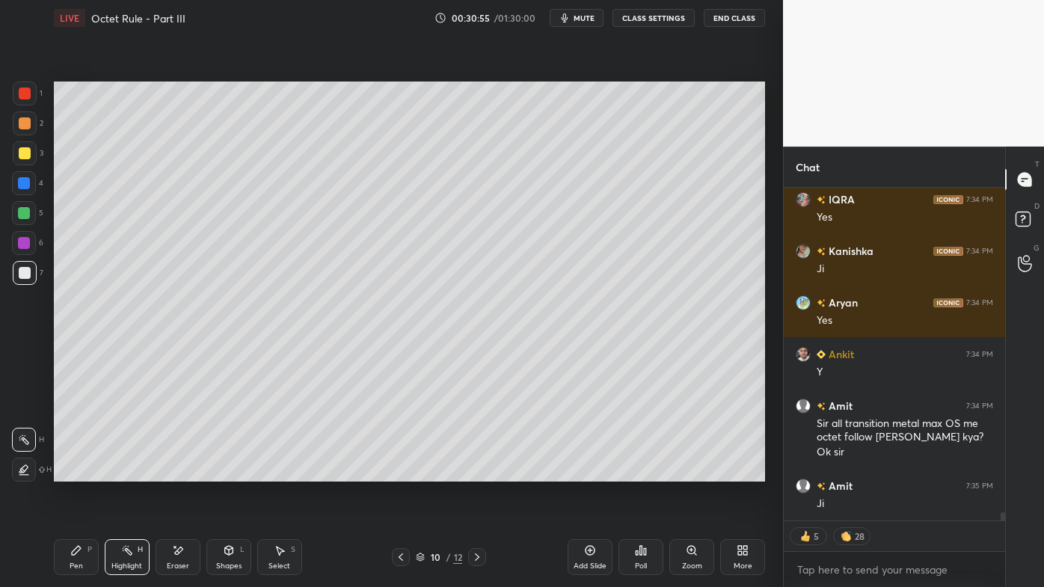
click at [479, 472] on icon at bounding box center [477, 557] width 12 height 12
click at [476, 472] on icon at bounding box center [477, 556] width 4 height 7
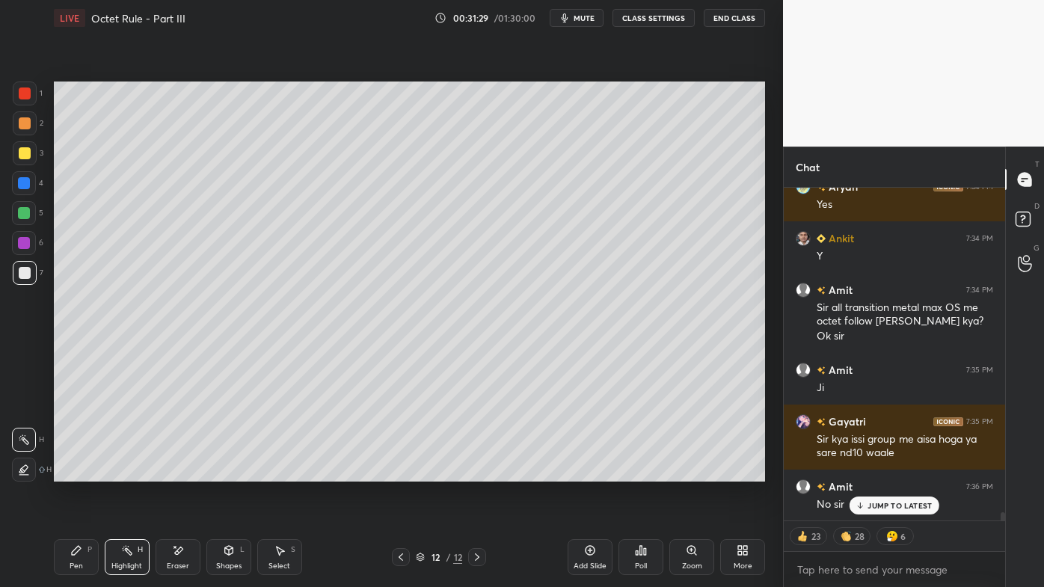
scroll to position [13211, 0]
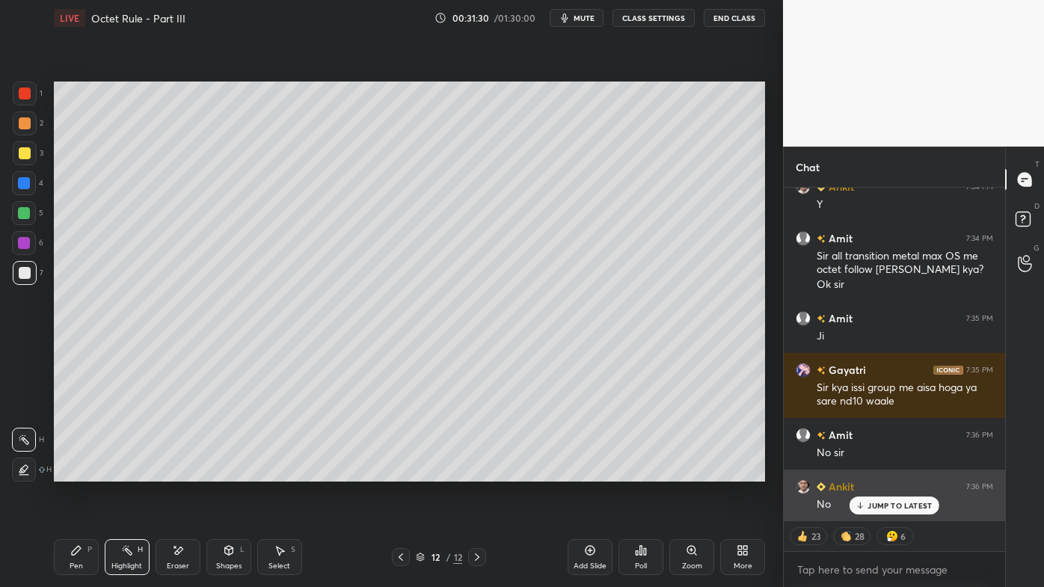
drag, startPoint x: 875, startPoint y: 503, endPoint x: 853, endPoint y: 511, distance: 23.2
click at [876, 472] on p "JUMP TO LATEST" at bounding box center [899, 505] width 64 height 9
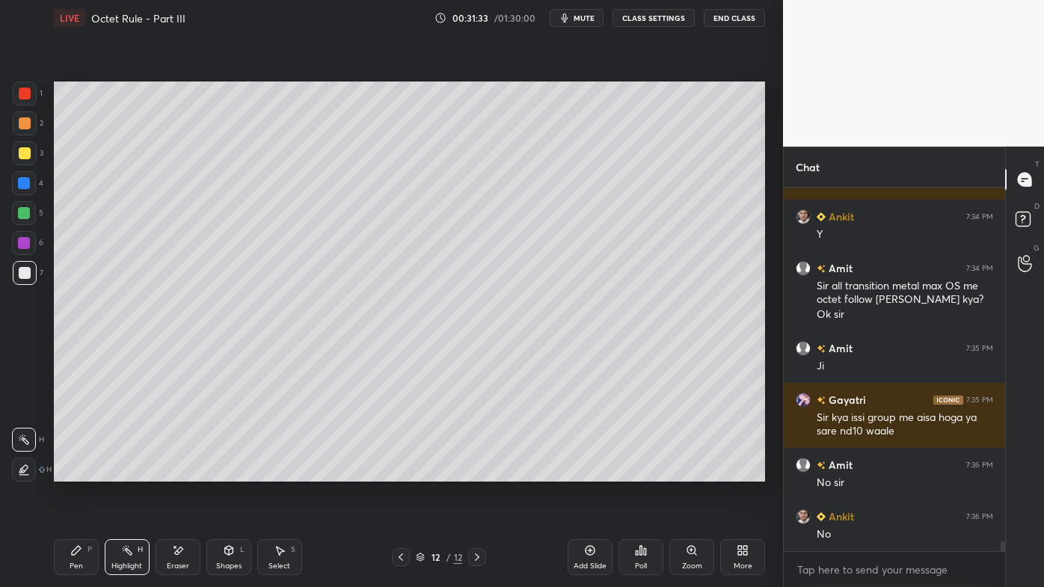
scroll to position [4, 4]
drag, startPoint x: 590, startPoint y: 550, endPoint x: 584, endPoint y: 545, distance: 7.9
click at [589, 472] on icon at bounding box center [590, 550] width 12 height 12
drag, startPoint x: 85, startPoint y: 547, endPoint x: 84, endPoint y: 534, distance: 13.5
click at [85, 472] on div "Pen P" at bounding box center [76, 557] width 45 height 36
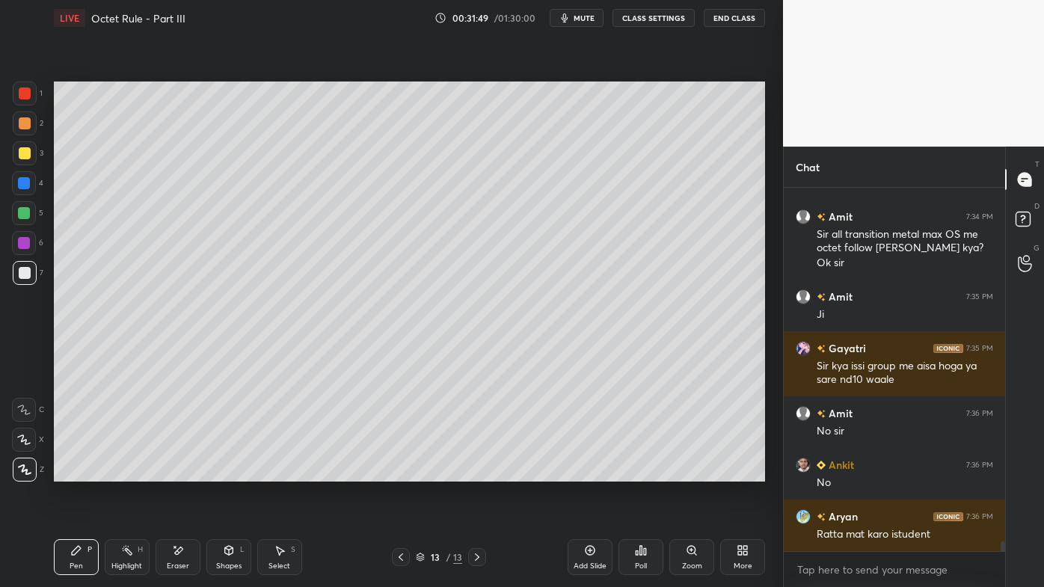
scroll to position [13284, 0]
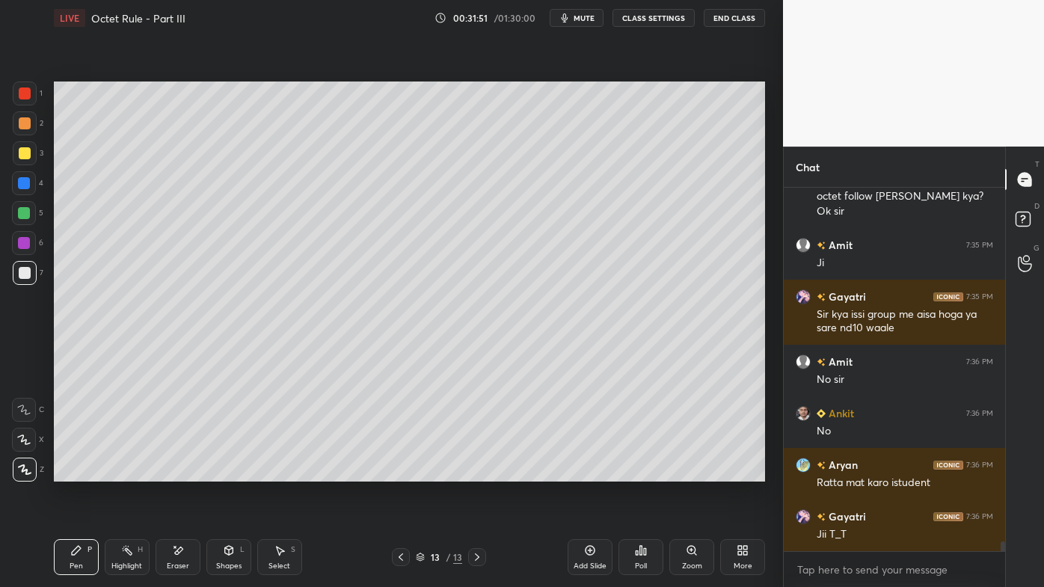
drag, startPoint x: 123, startPoint y: 552, endPoint x: 123, endPoint y: 544, distance: 7.5
click at [123, 472] on icon at bounding box center [127, 550] width 12 height 12
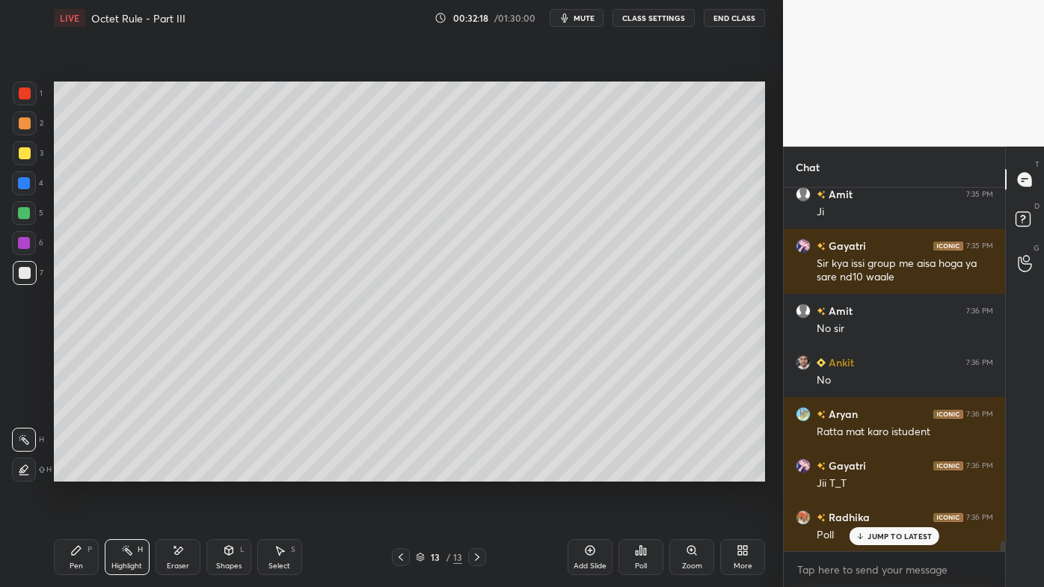
click at [638, 472] on div "Poll" at bounding box center [640, 557] width 45 height 36
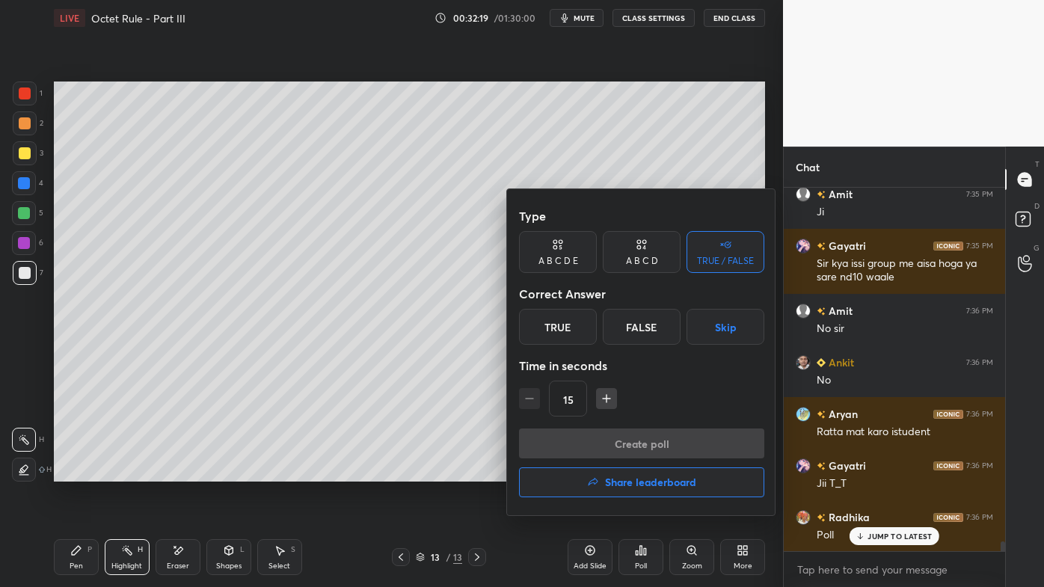
drag, startPoint x: 653, startPoint y: 265, endPoint x: 647, endPoint y: 275, distance: 11.4
click at [652, 268] on div "A B C D" at bounding box center [642, 252] width 78 height 42
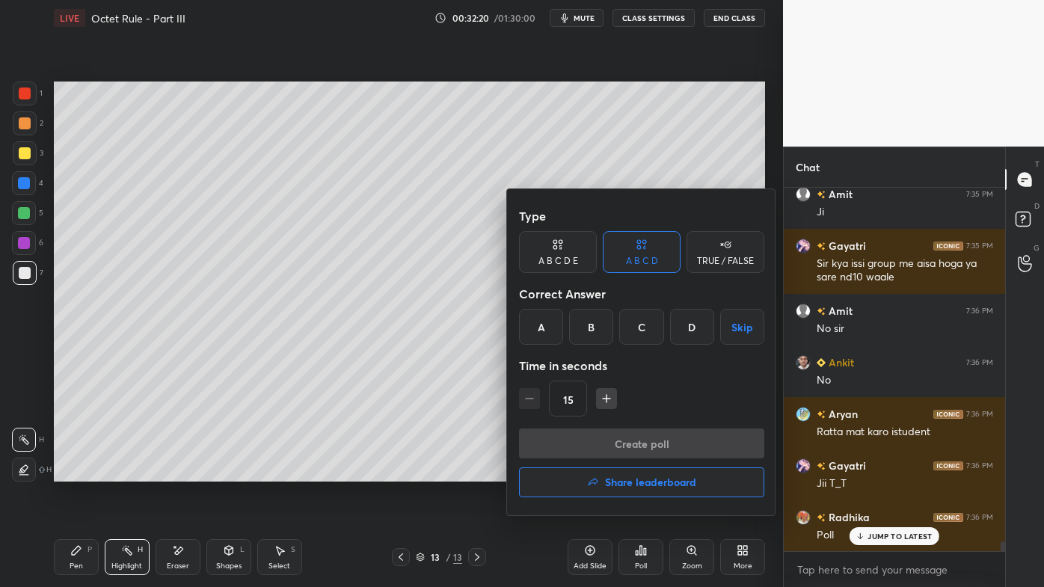
click at [588, 327] on div "B" at bounding box center [591, 327] width 44 height 36
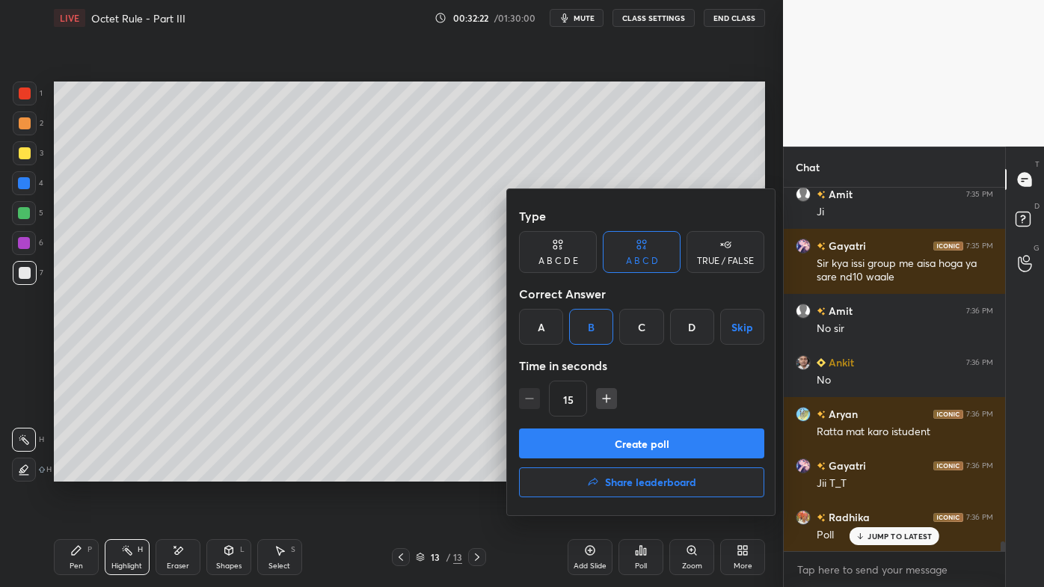
click at [582, 439] on button "Create poll" at bounding box center [641, 443] width 245 height 30
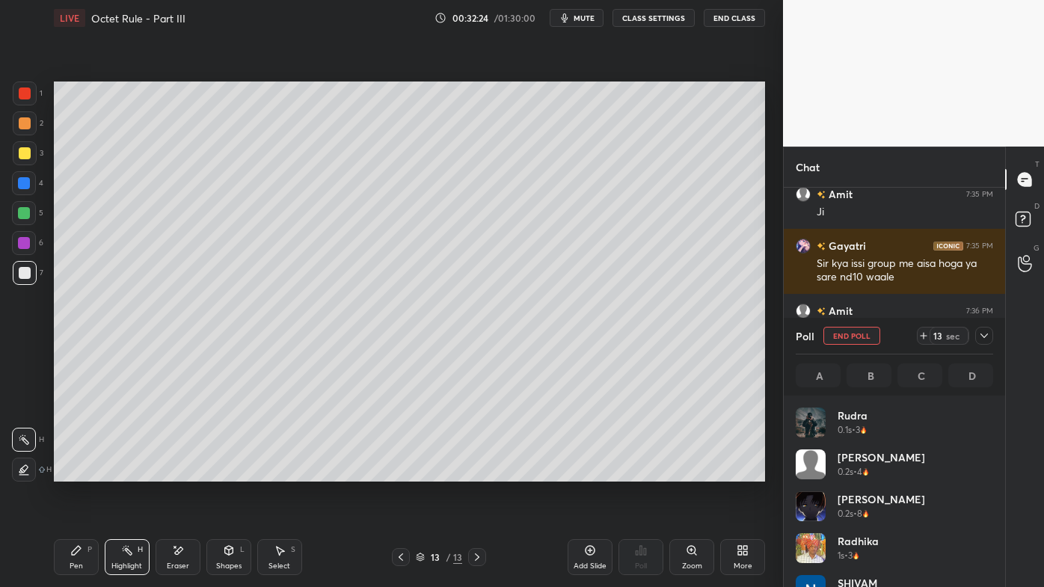
scroll to position [175, 193]
click at [27, 120] on div at bounding box center [25, 123] width 12 height 12
drag, startPoint x: 72, startPoint y: 548, endPoint x: 84, endPoint y: 518, distance: 32.2
click at [73, 472] on icon at bounding box center [76, 550] width 12 height 12
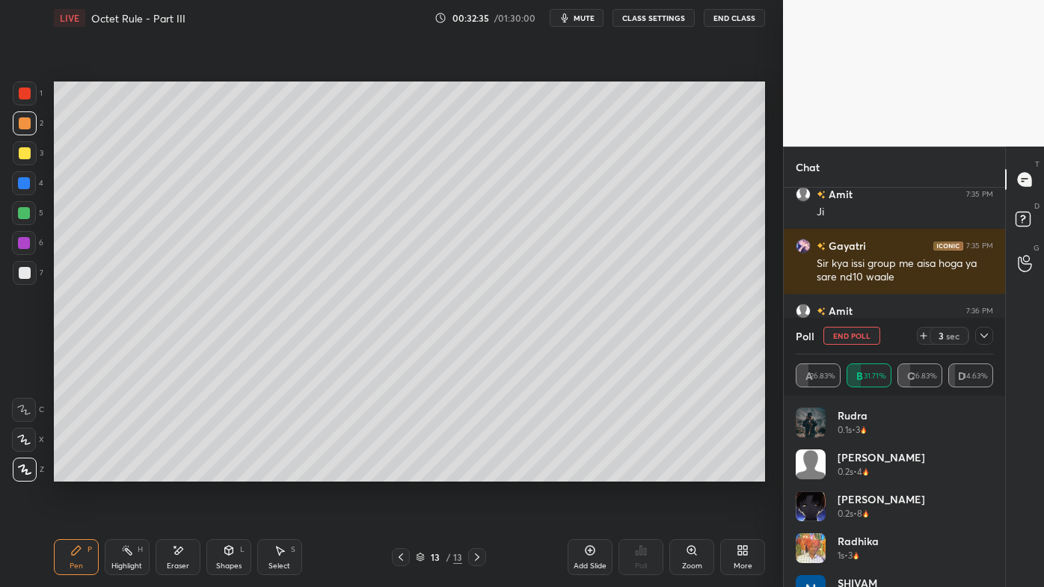
scroll to position [13464, 0]
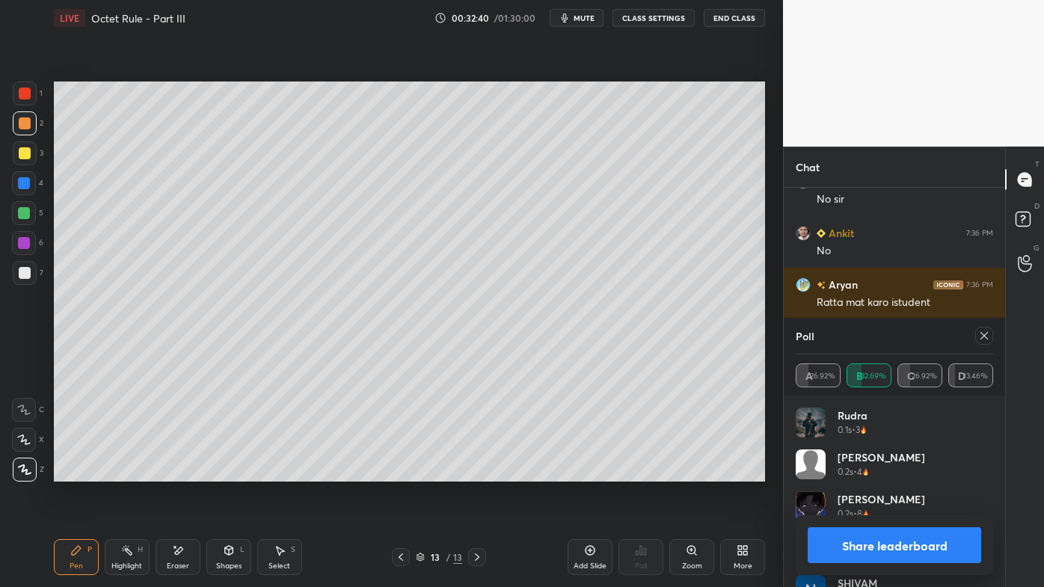
drag, startPoint x: 987, startPoint y: 334, endPoint x: 971, endPoint y: 349, distance: 22.7
click at [987, 337] on icon at bounding box center [984, 336] width 12 height 12
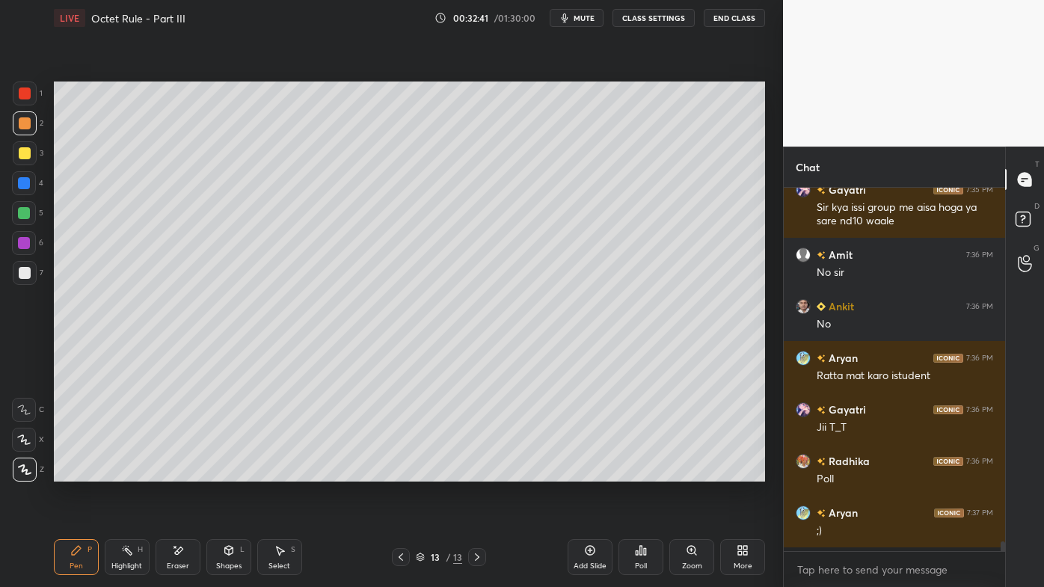
scroll to position [13389, 0]
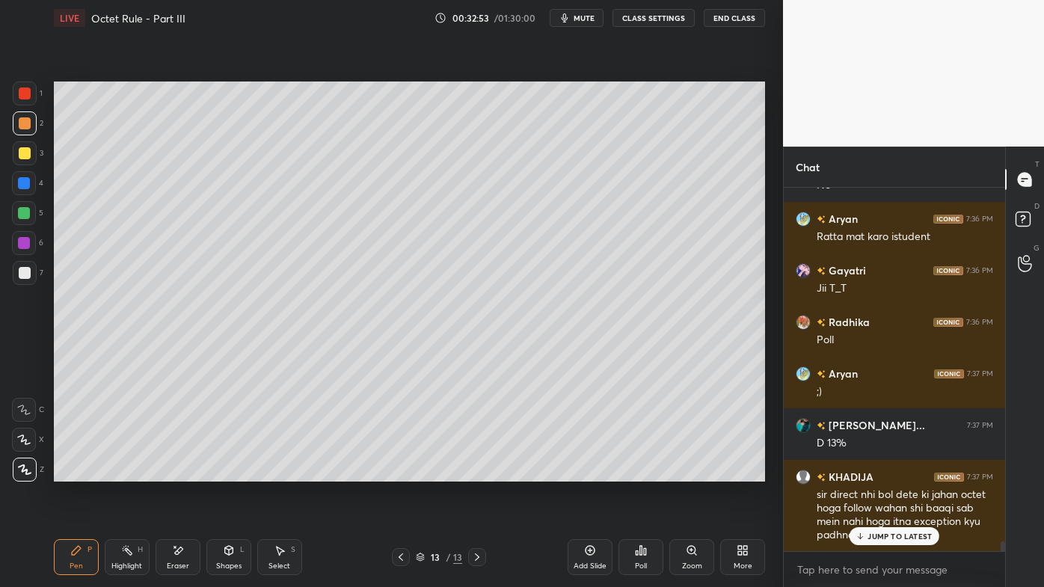
click at [869, 472] on p "JUMP TO LATEST" at bounding box center [899, 536] width 64 height 9
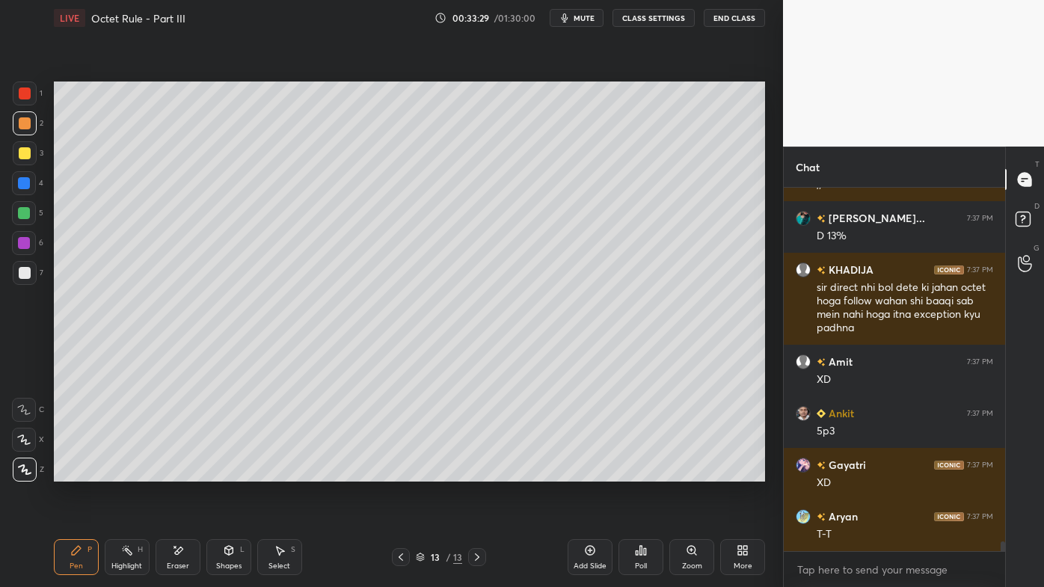
click at [120, 472] on div "Highlight H" at bounding box center [127, 557] width 45 height 36
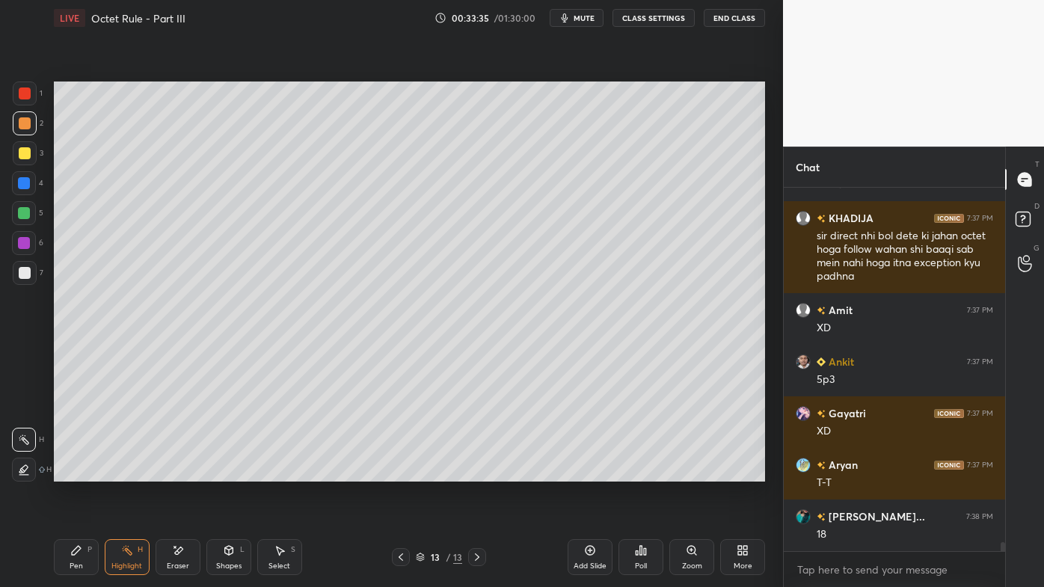
drag, startPoint x: 70, startPoint y: 552, endPoint x: 55, endPoint y: 555, distance: 14.5
click at [69, 472] on div "Pen P" at bounding box center [76, 557] width 45 height 36
click at [67, 472] on div "Pen P" at bounding box center [76, 557] width 45 height 36
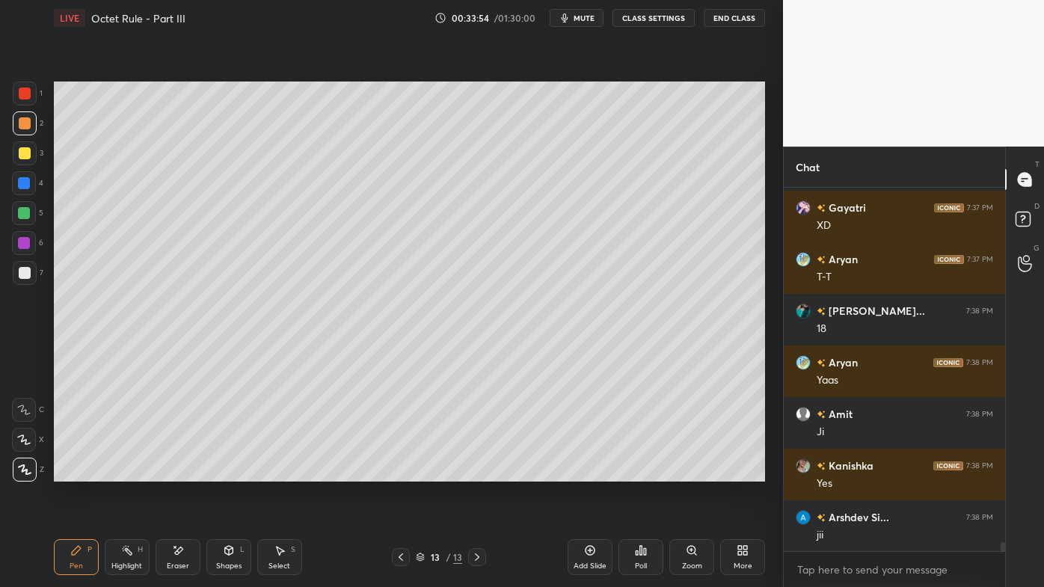
scroll to position [14047, 0]
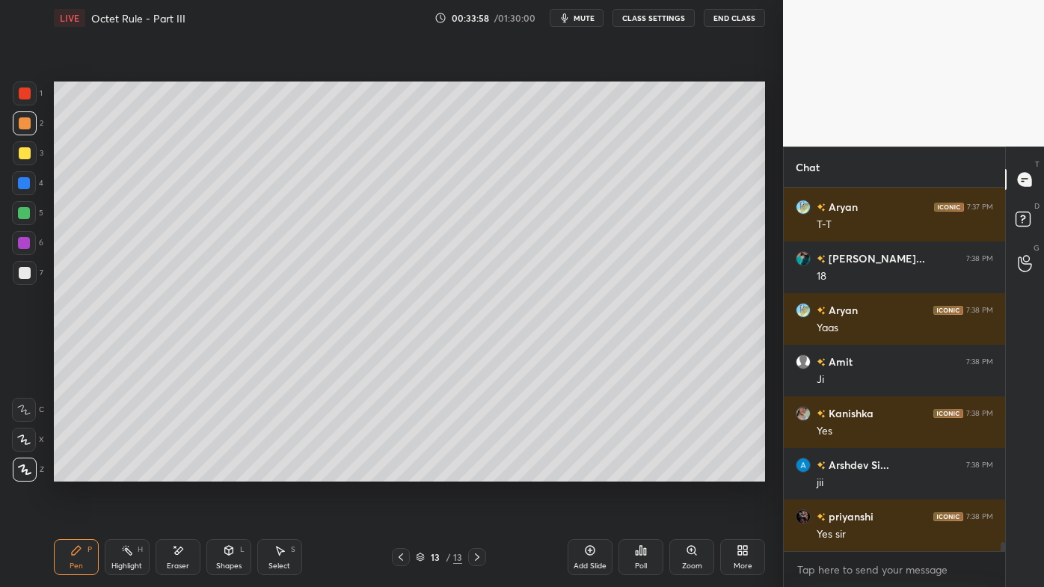
click at [401, 472] on icon at bounding box center [401, 557] width 12 height 12
click at [399, 472] on icon at bounding box center [401, 557] width 12 height 12
click at [402, 472] on icon at bounding box center [401, 557] width 12 height 12
drag, startPoint x: 476, startPoint y: 553, endPoint x: 468, endPoint y: 550, distance: 8.4
click at [476, 472] on icon at bounding box center [477, 557] width 12 height 12
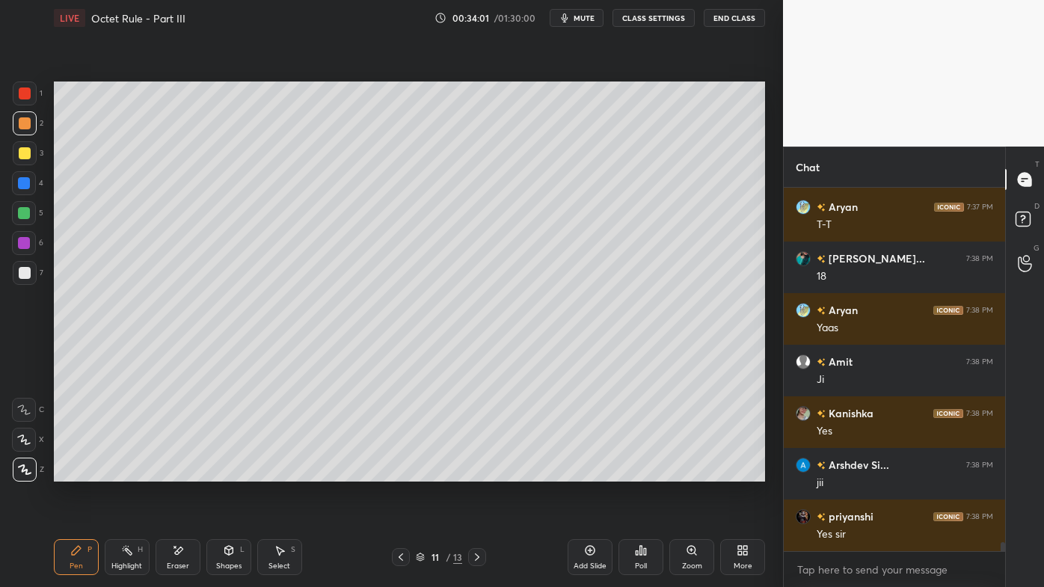
click at [120, 472] on div "Highlight H" at bounding box center [127, 557] width 45 height 36
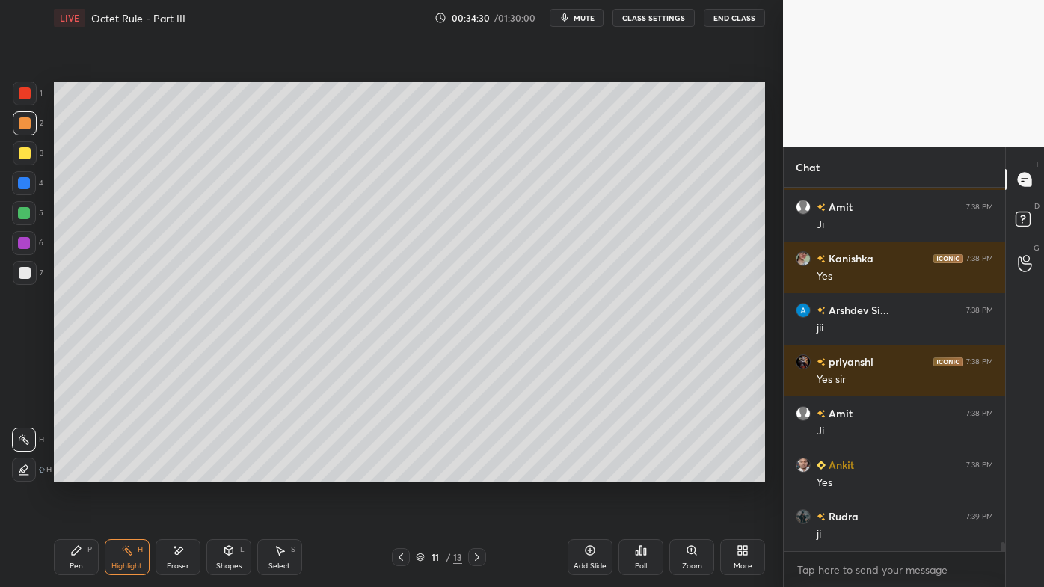
scroll to position [14253, 0]
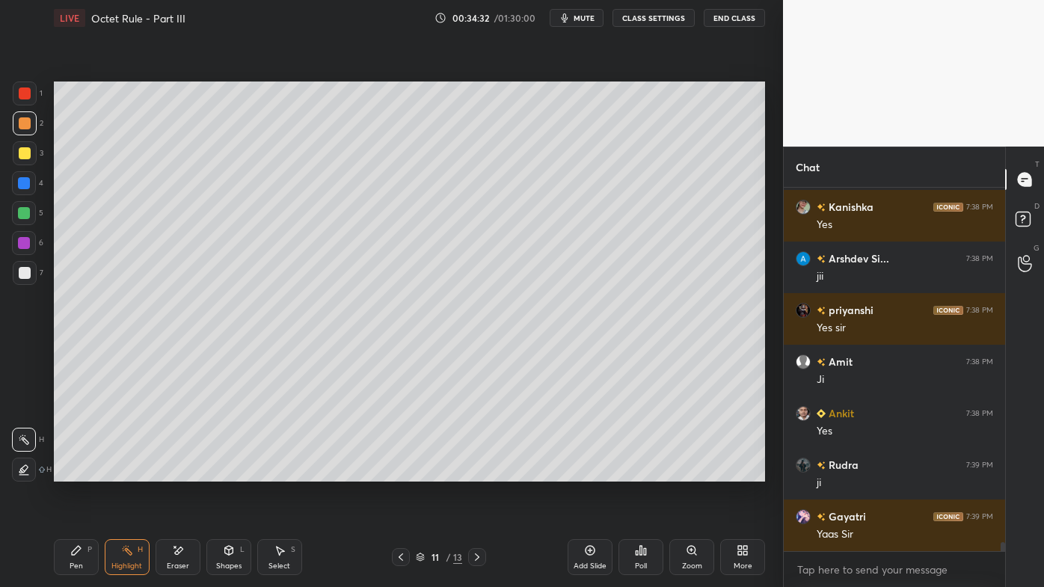
click at [476, 472] on icon at bounding box center [477, 556] width 4 height 7
click at [474, 472] on icon at bounding box center [477, 557] width 12 height 12
click at [473, 472] on icon at bounding box center [477, 557] width 12 height 12
click at [589, 472] on icon at bounding box center [590, 550] width 12 height 12
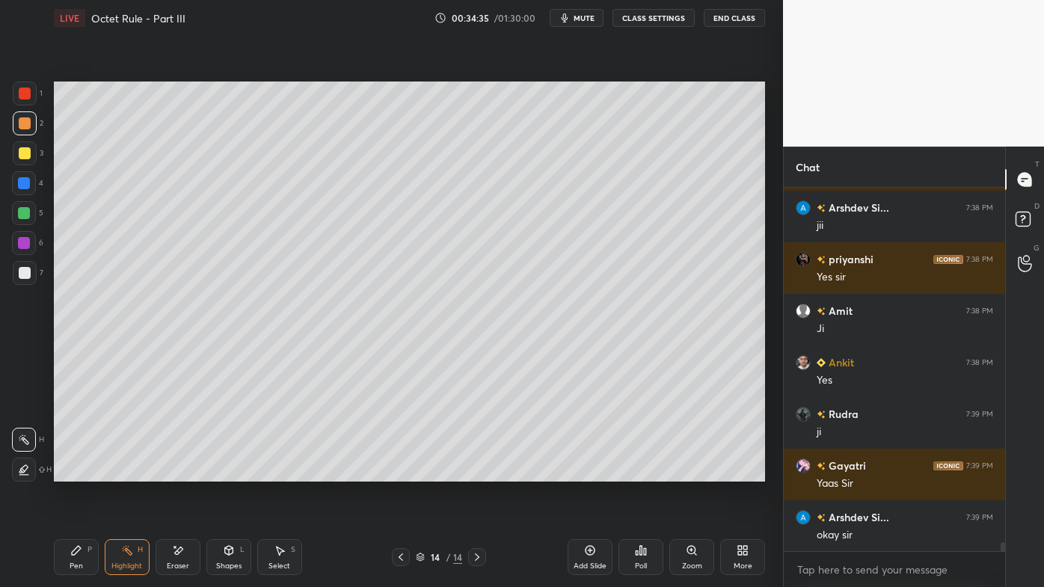
click at [74, 472] on icon at bounding box center [76, 550] width 12 height 12
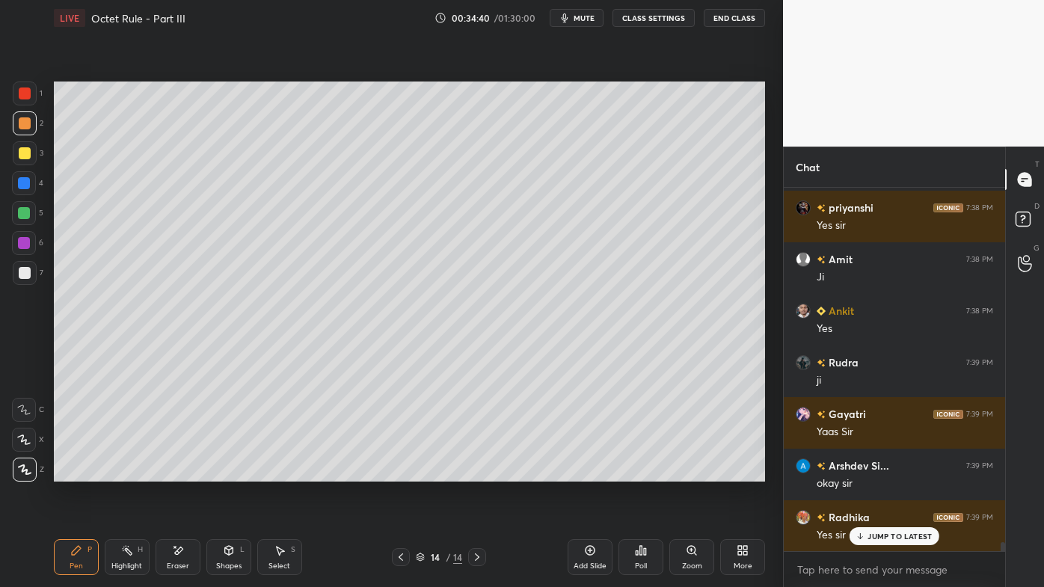
click at [640, 472] on icon at bounding box center [641, 550] width 2 height 9
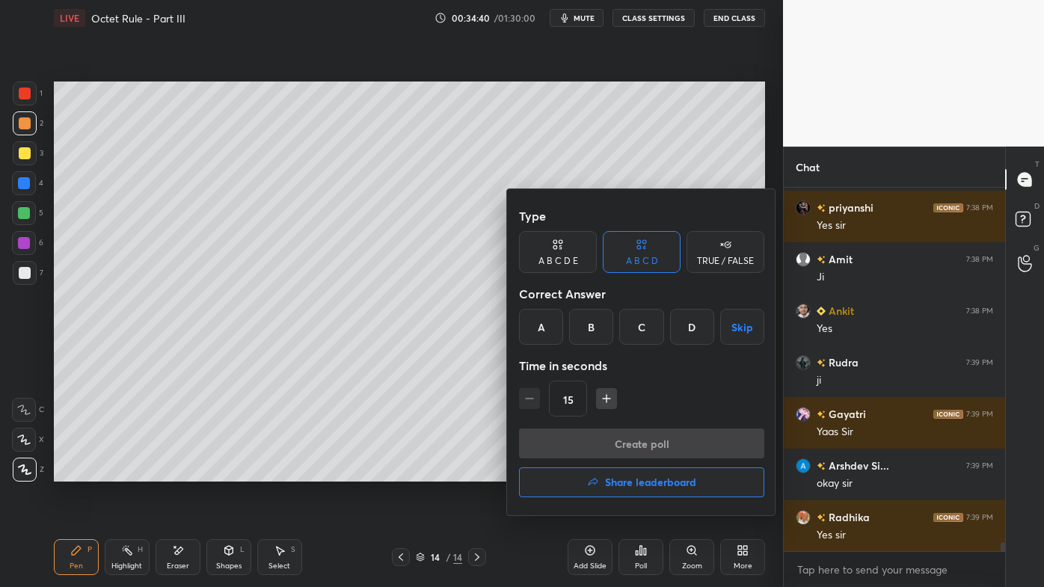
scroll to position [14407, 0]
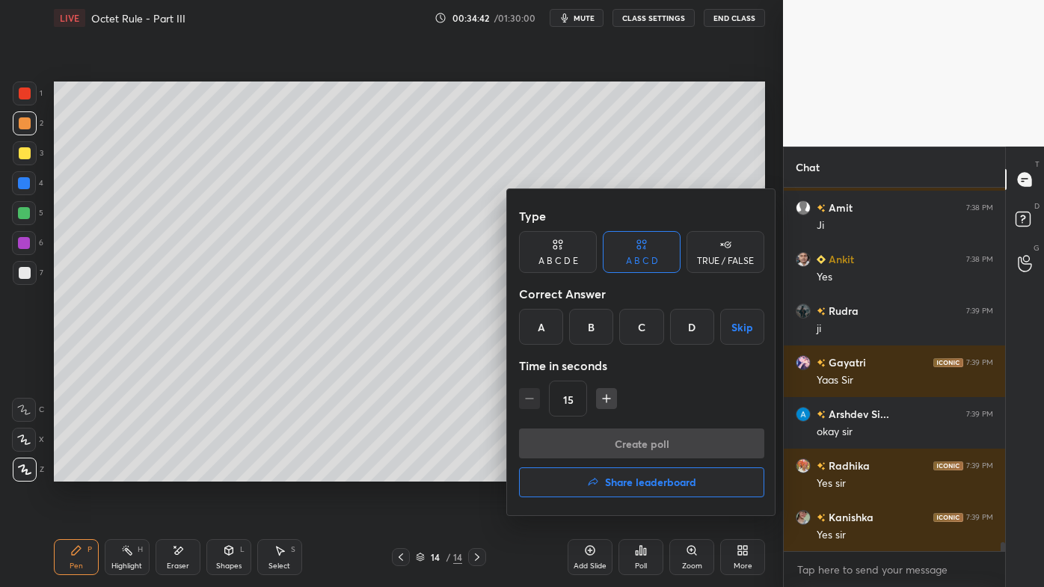
click at [540, 327] on div "A" at bounding box center [541, 327] width 44 height 36
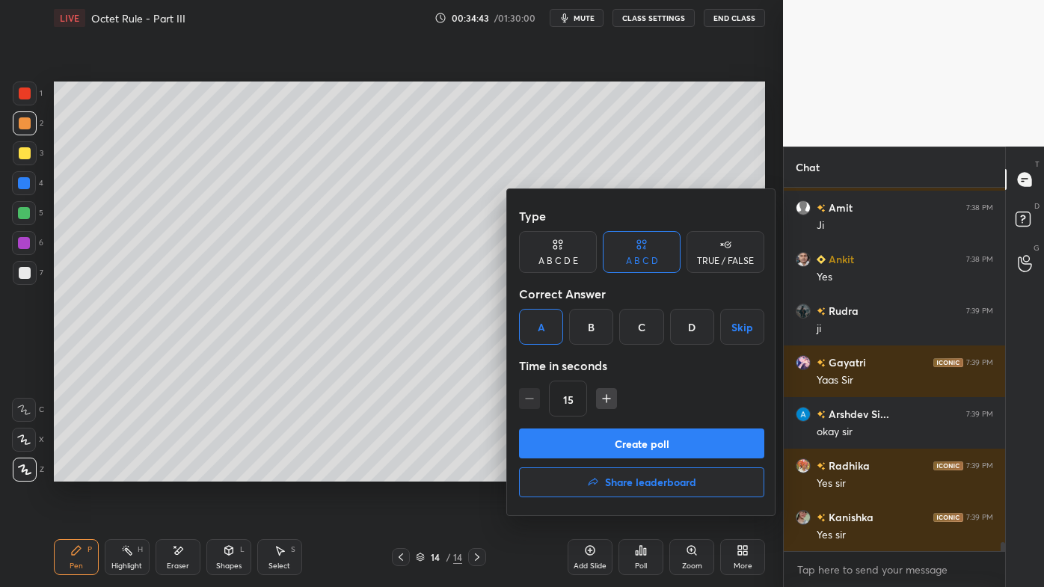
click at [580, 446] on button "Create poll" at bounding box center [641, 443] width 245 height 30
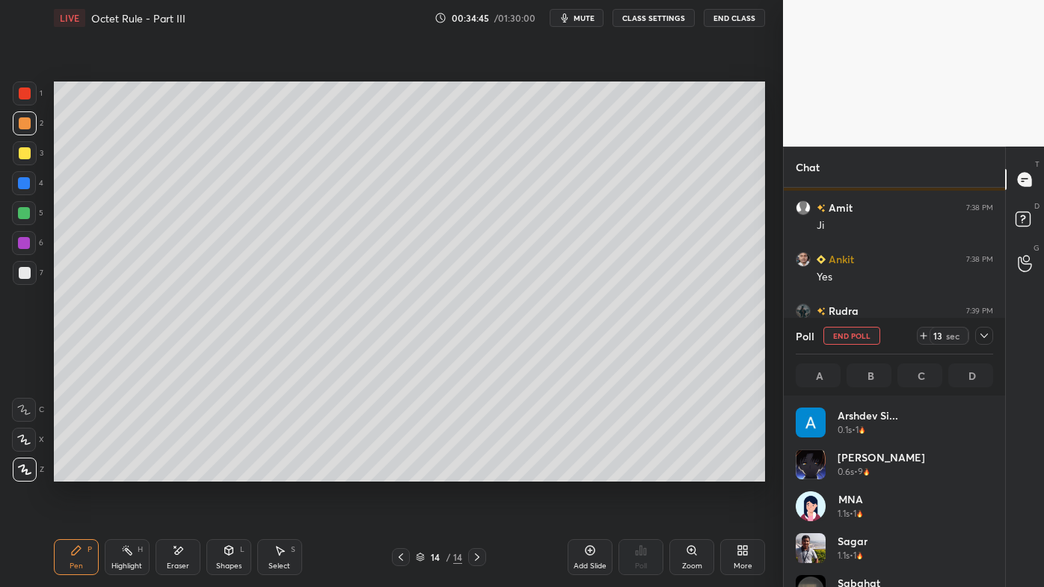
scroll to position [175, 193]
click at [988, 334] on icon at bounding box center [984, 336] width 12 height 12
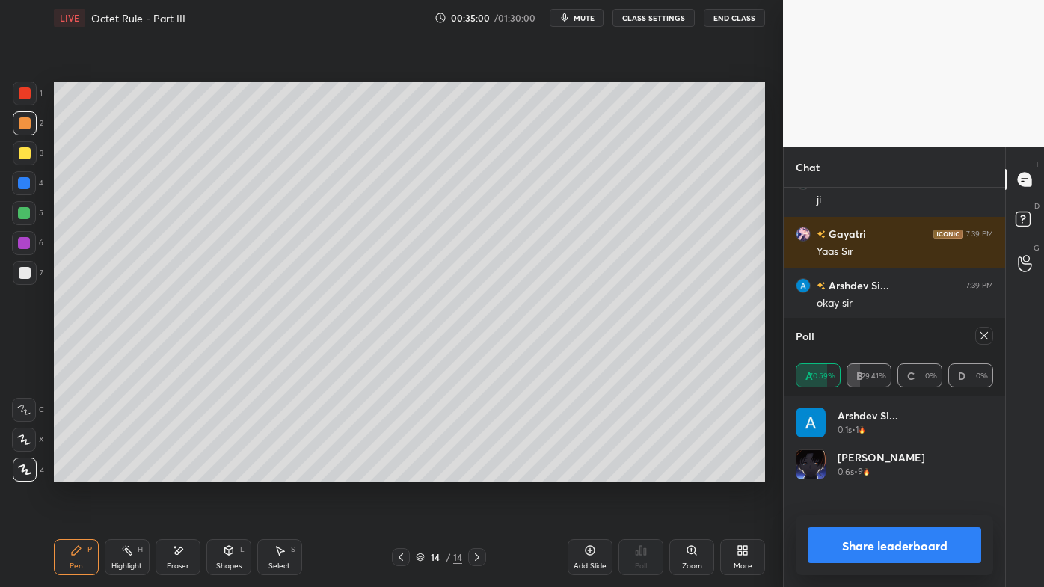
scroll to position [14587, 0]
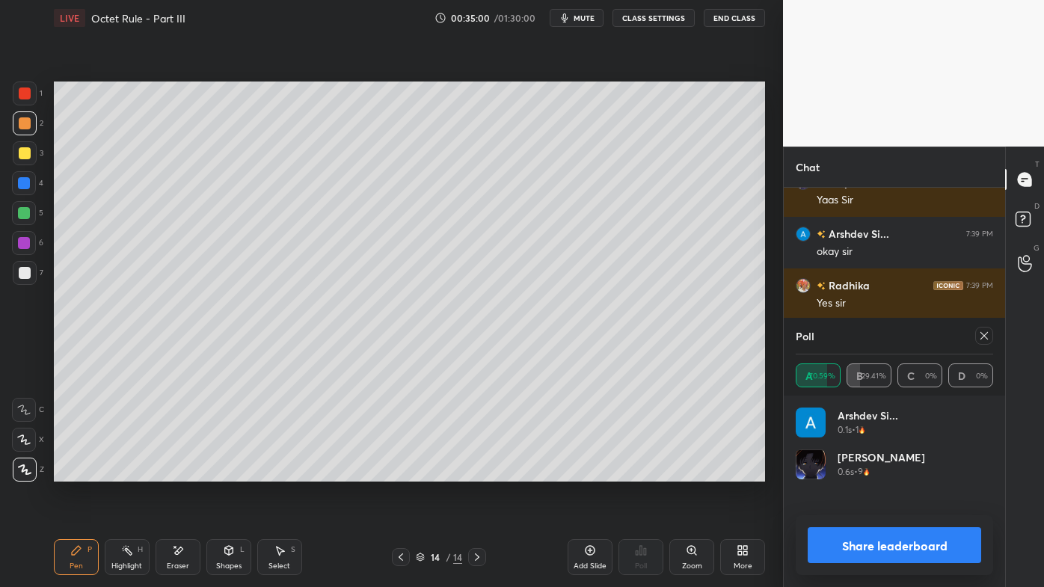
drag, startPoint x: 984, startPoint y: 337, endPoint x: 974, endPoint y: 352, distance: 18.3
click at [984, 337] on icon at bounding box center [984, 336] width 12 height 12
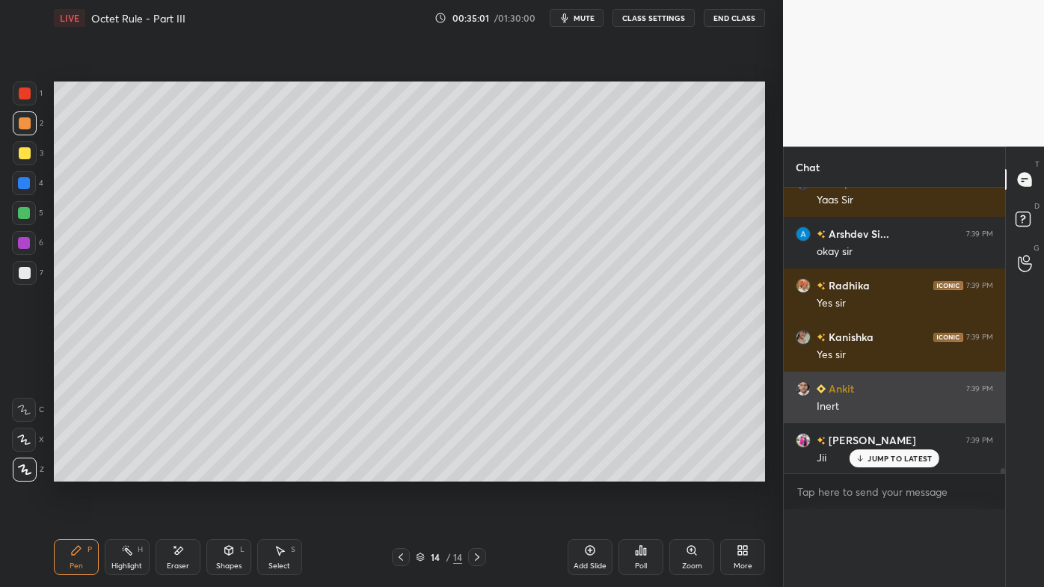
scroll to position [14622, 0]
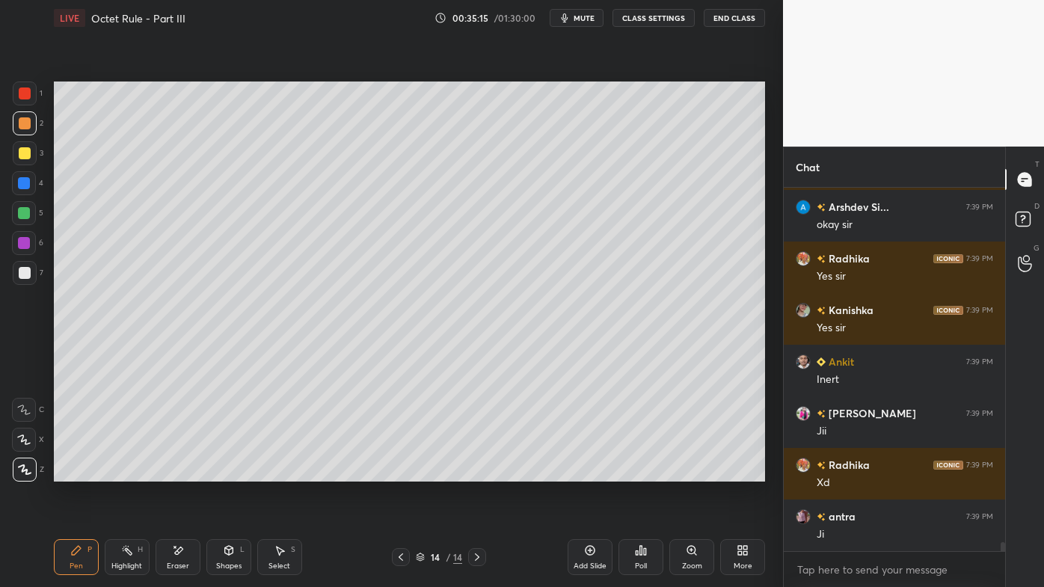
click at [645, 472] on icon at bounding box center [641, 550] width 12 height 12
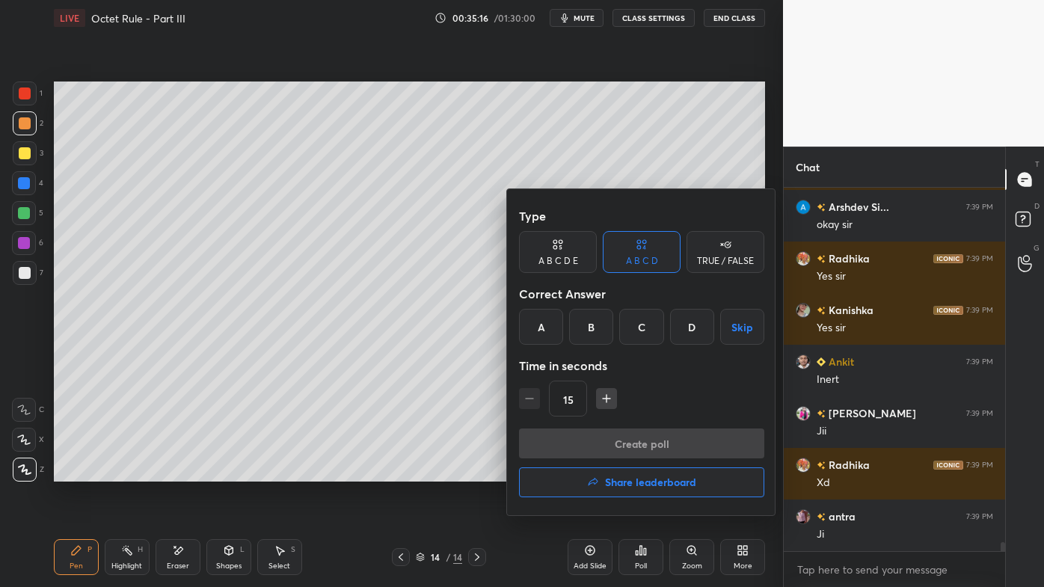
click at [593, 334] on div "B" at bounding box center [591, 327] width 44 height 36
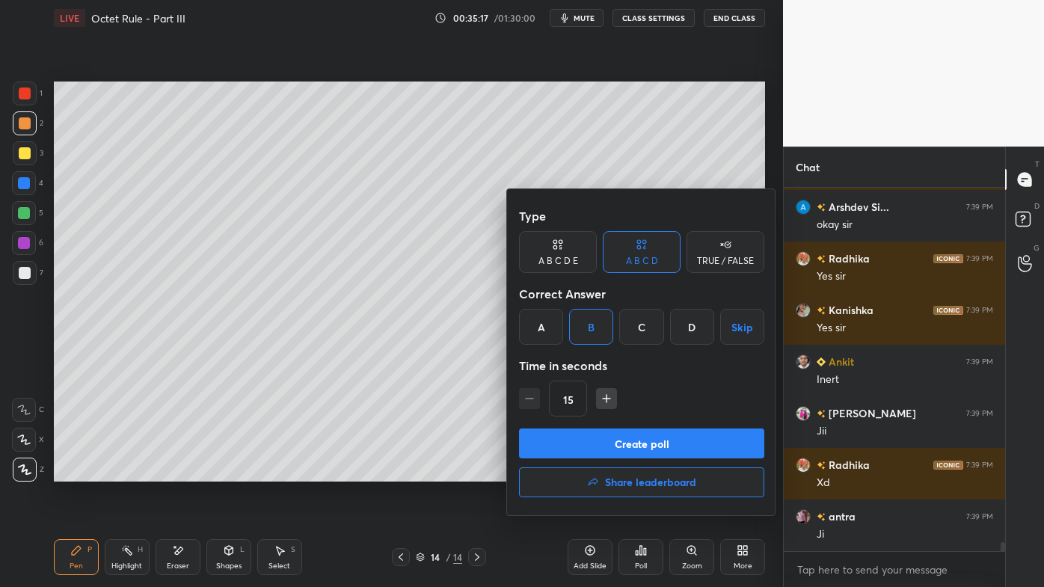
click at [588, 443] on button "Create poll" at bounding box center [641, 443] width 245 height 30
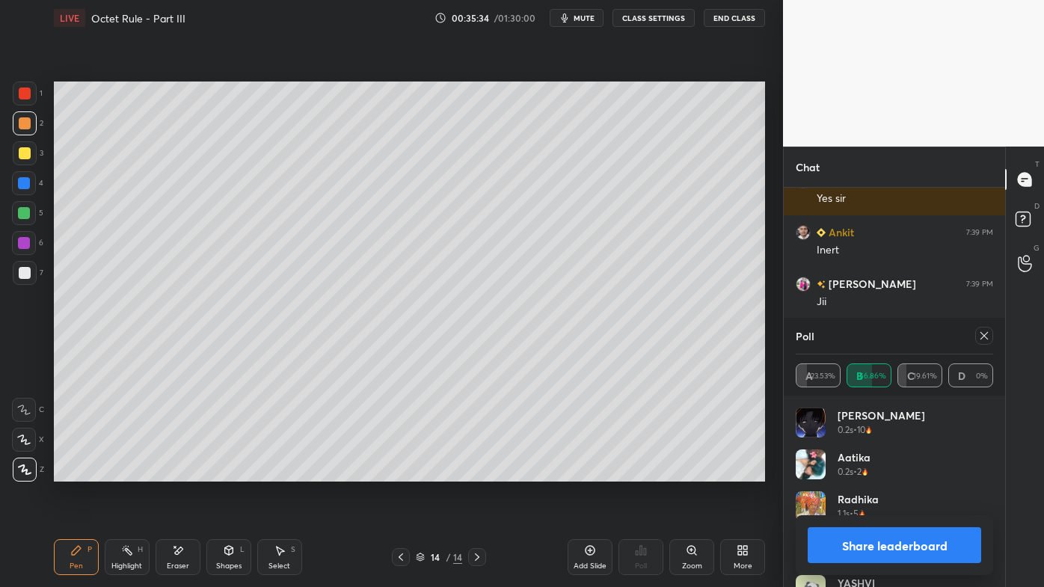
click at [986, 335] on icon at bounding box center [984, 336] width 12 height 12
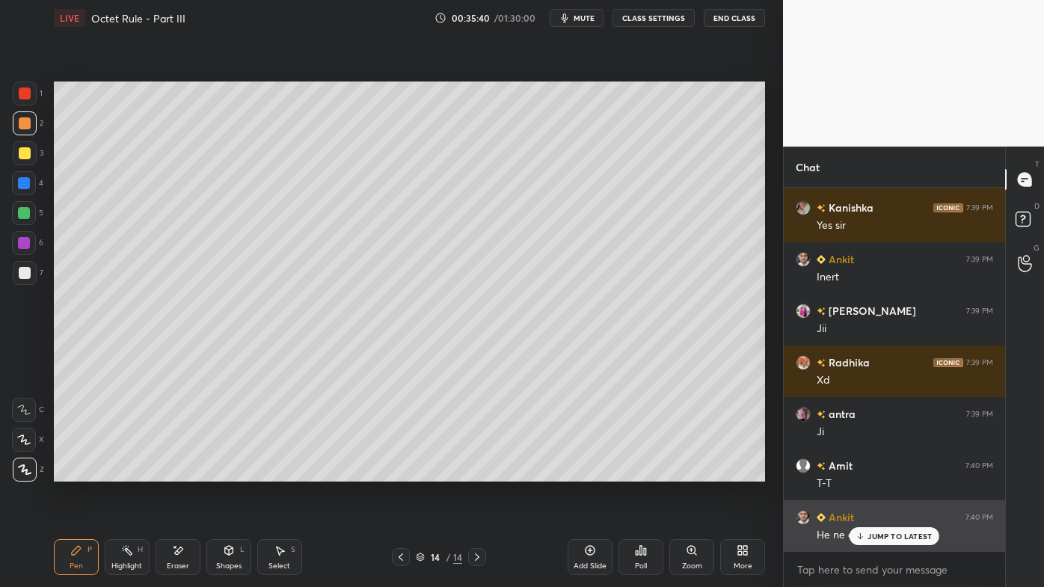
drag, startPoint x: 869, startPoint y: 534, endPoint x: 859, endPoint y: 537, distance: 10.2
click at [867, 472] on p "JUMP TO LATEST" at bounding box center [899, 536] width 64 height 9
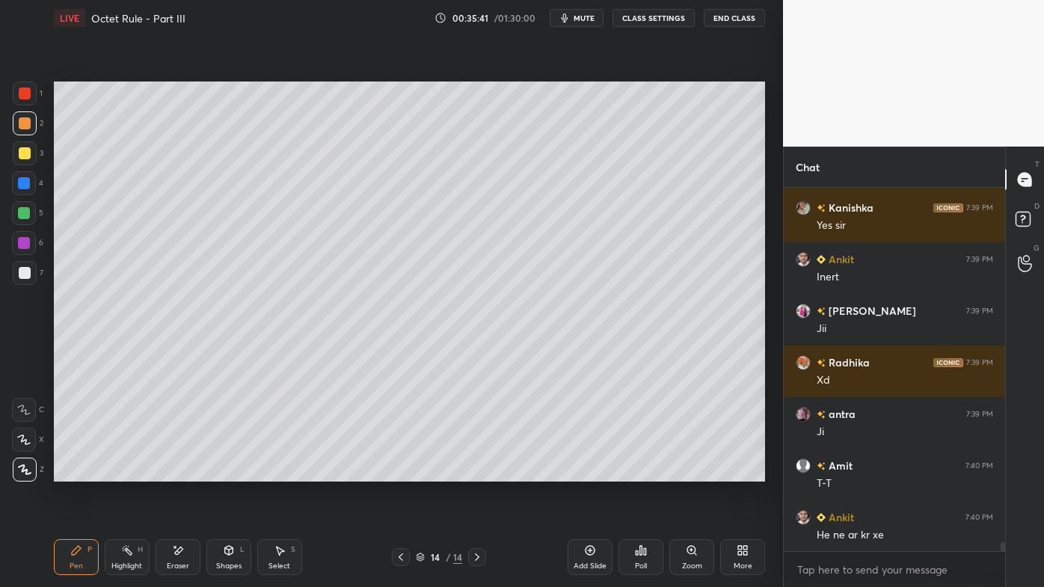
click at [175, 472] on icon at bounding box center [178, 550] width 12 height 13
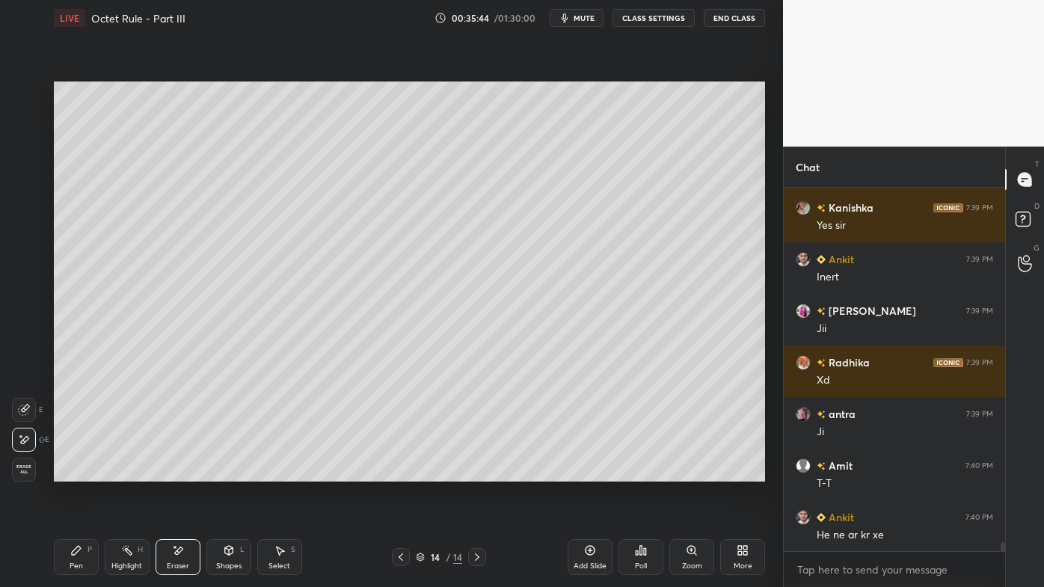
click at [67, 472] on div "Pen P" at bounding box center [76, 557] width 45 height 36
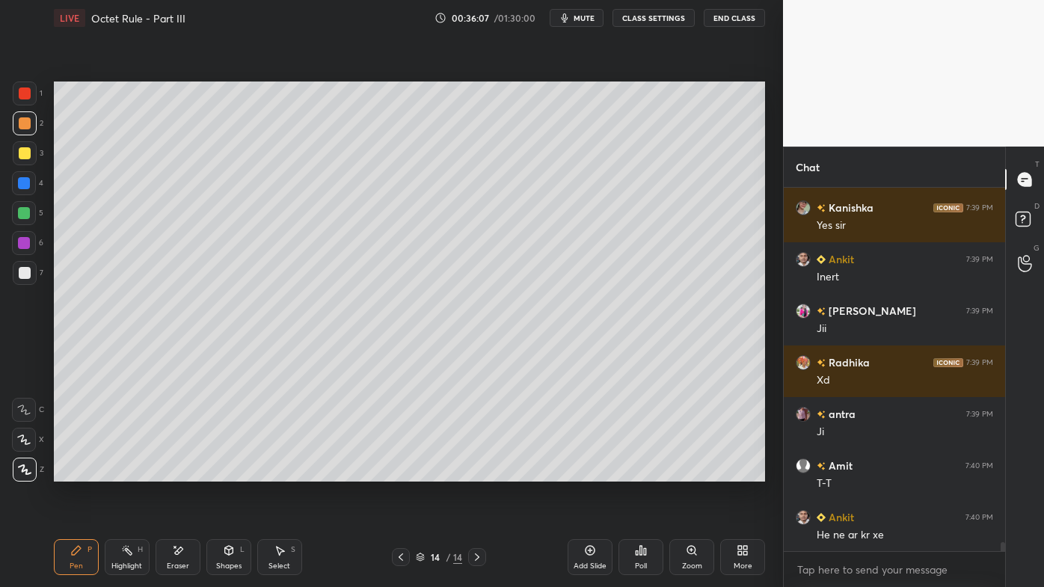
scroll to position [14768, 0]
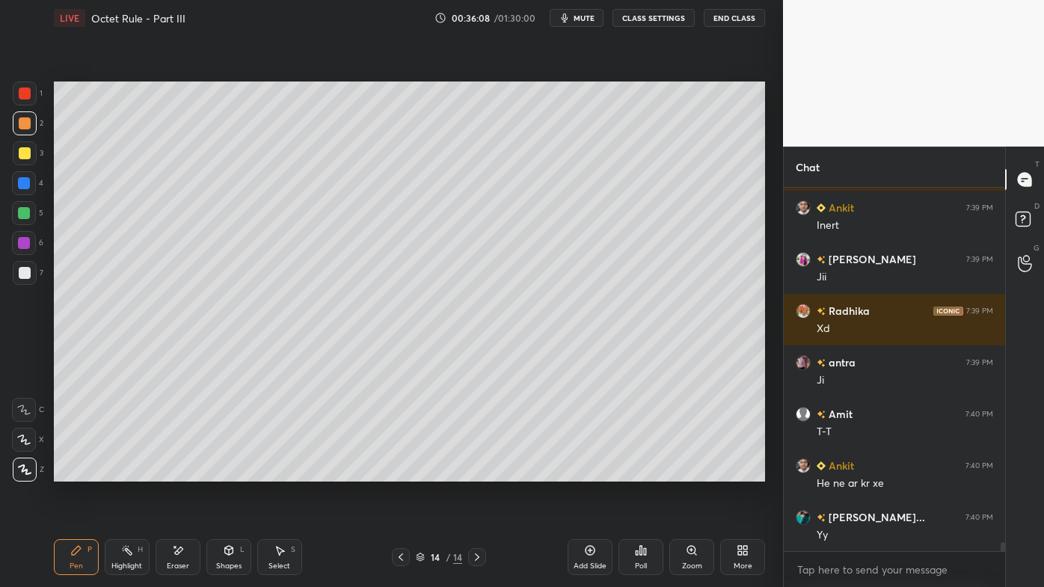
click at [126, 472] on icon at bounding box center [127, 550] width 12 height 12
click at [589, 472] on icon at bounding box center [590, 550] width 12 height 12
click at [72, 472] on div "Pen P" at bounding box center [76, 557] width 45 height 36
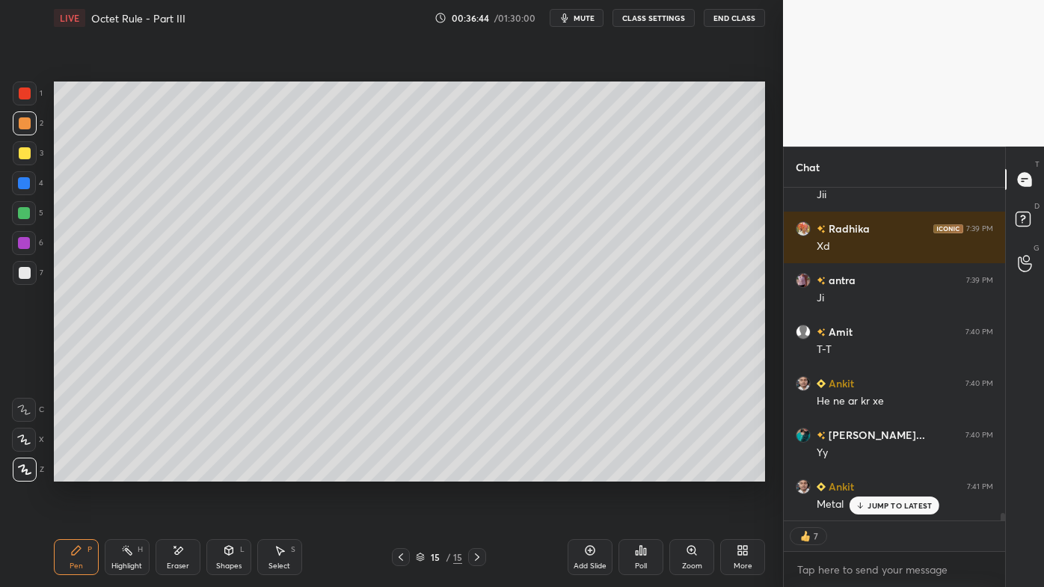
click at [25, 150] on div at bounding box center [25, 153] width 12 height 12
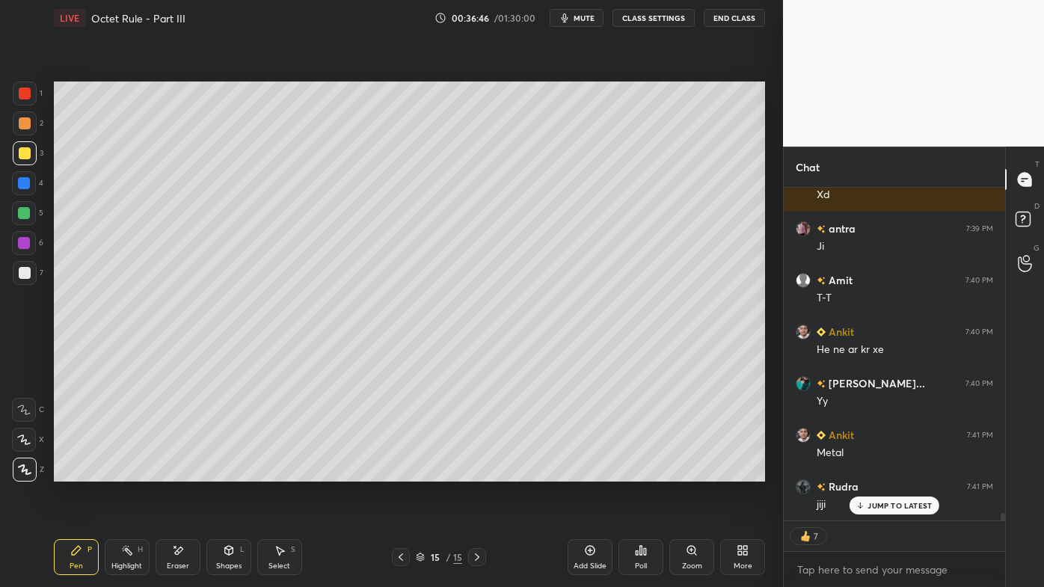
scroll to position [14954, 0]
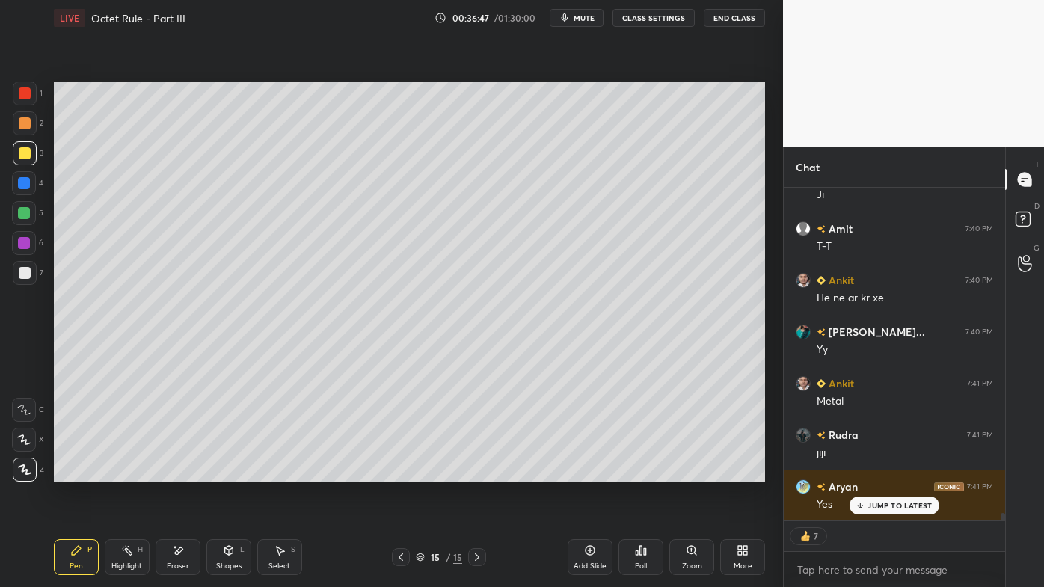
drag, startPoint x: 127, startPoint y: 550, endPoint x: 145, endPoint y: 497, distance: 56.8
click at [132, 472] on icon at bounding box center [127, 550] width 12 height 12
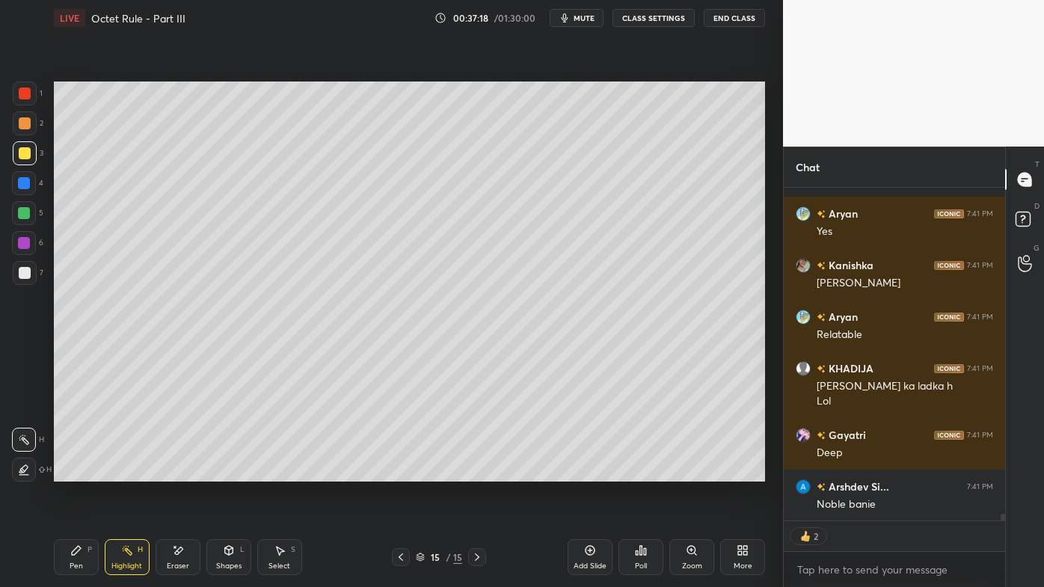
scroll to position [15279, 0]
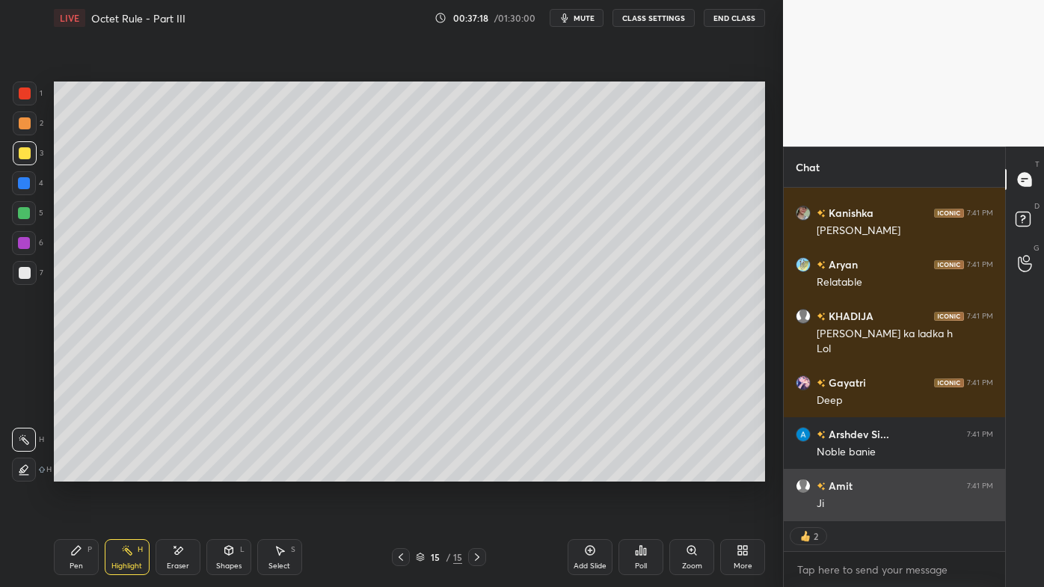
click at [886, 472] on div "Ji" at bounding box center [905, 504] width 176 height 15
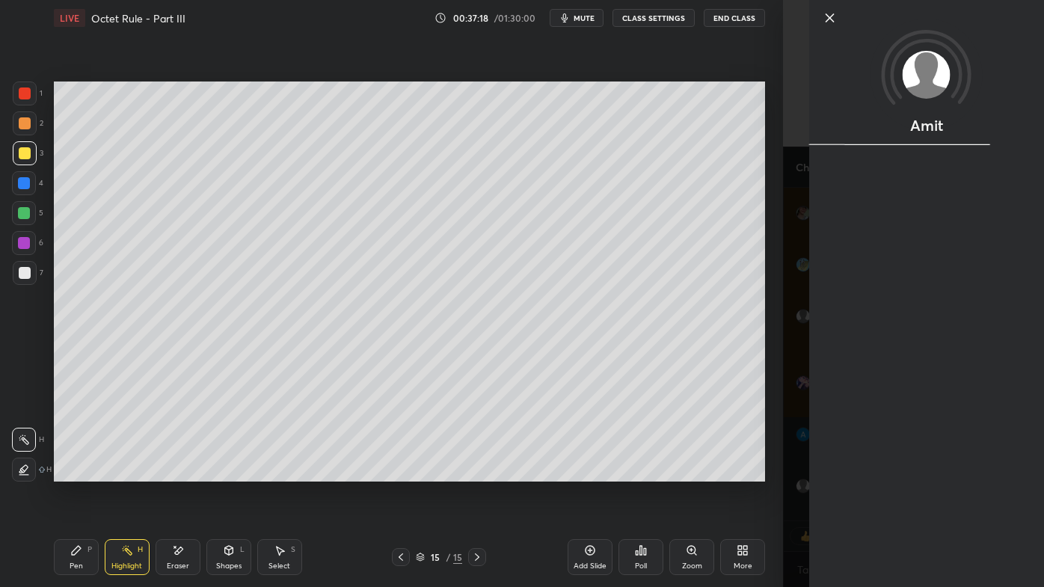
drag, startPoint x: 735, startPoint y: 494, endPoint x: 713, endPoint y: 497, distance: 22.7
click at [732, 472] on div "Setting up your live class Poll for secs No correct answer Start poll" at bounding box center [409, 281] width 723 height 491
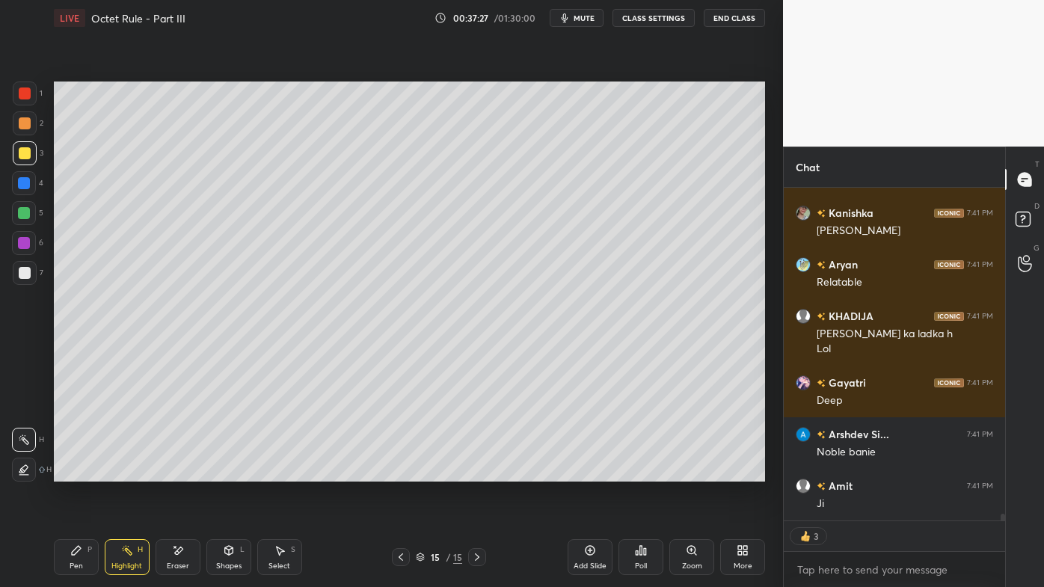
scroll to position [15331, 0]
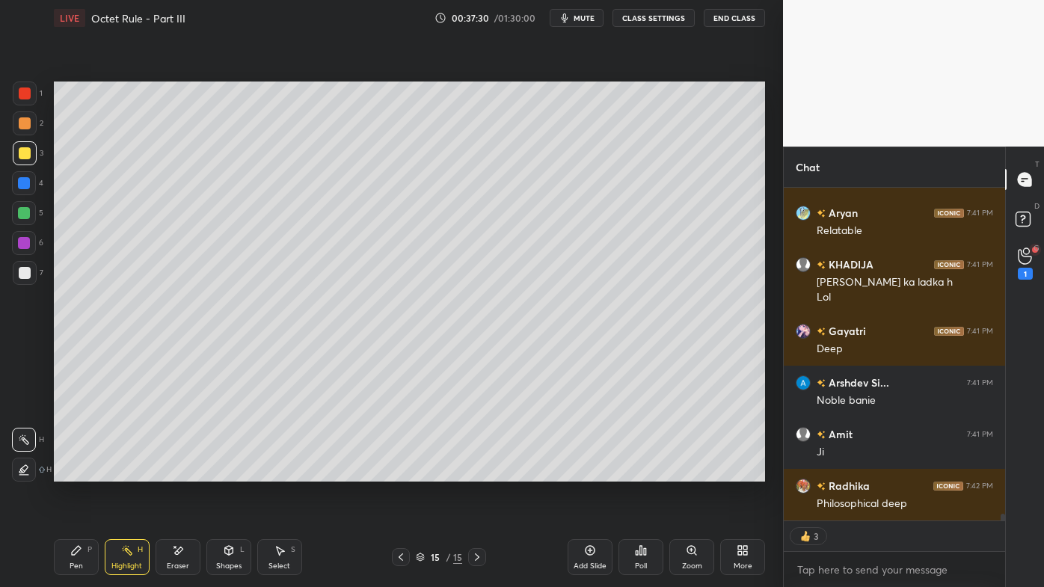
click at [82, 472] on div "Pen P Highlight H Eraser Shapes L Select S 15 / 15 Add Slide Poll Zoom More" at bounding box center [409, 557] width 711 height 60
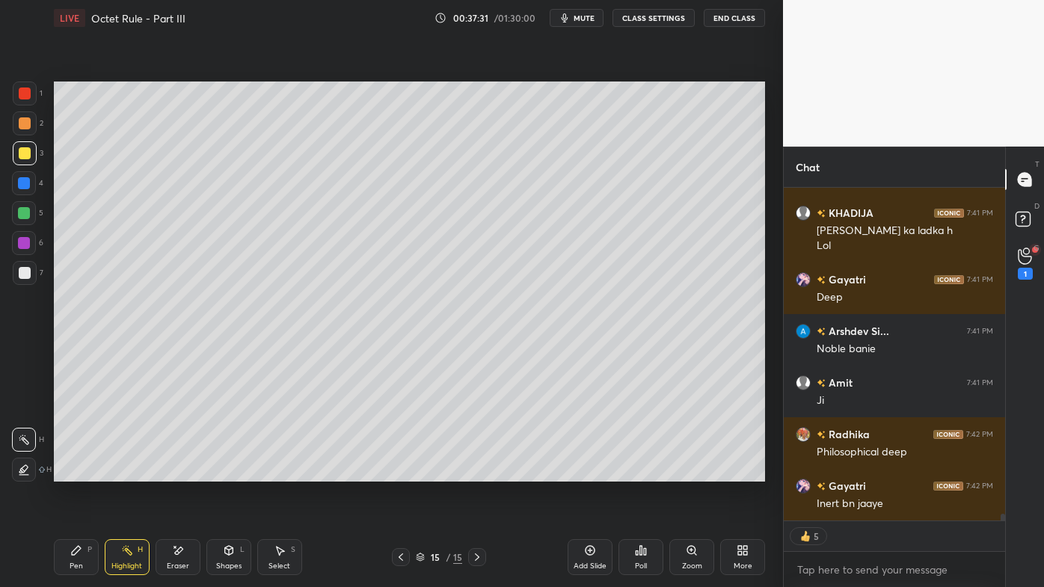
drag, startPoint x: 73, startPoint y: 558, endPoint x: 63, endPoint y: 550, distance: 12.7
click at [70, 472] on div "Pen P" at bounding box center [76, 557] width 45 height 36
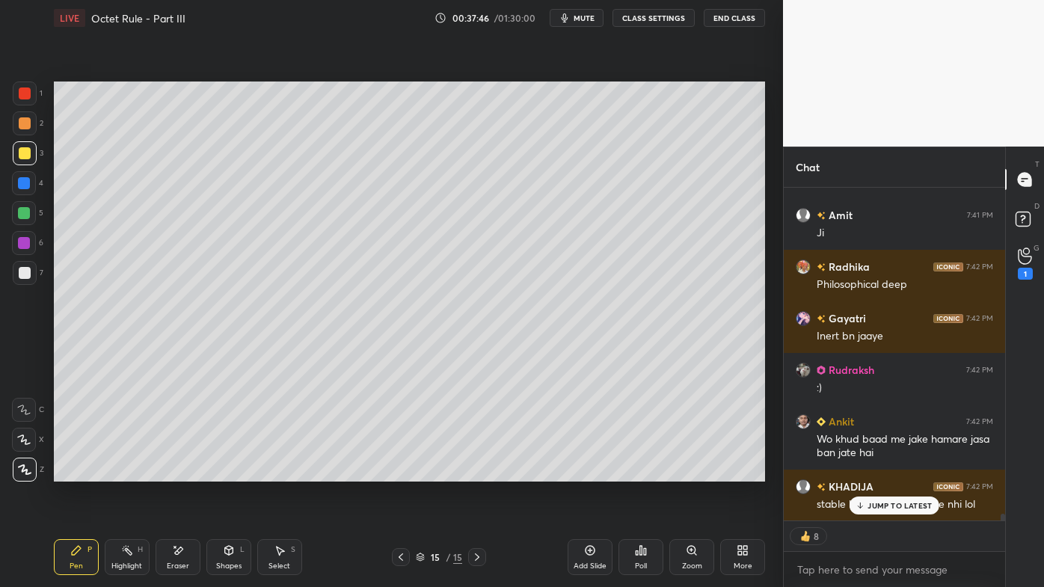
scroll to position [15602, 0]
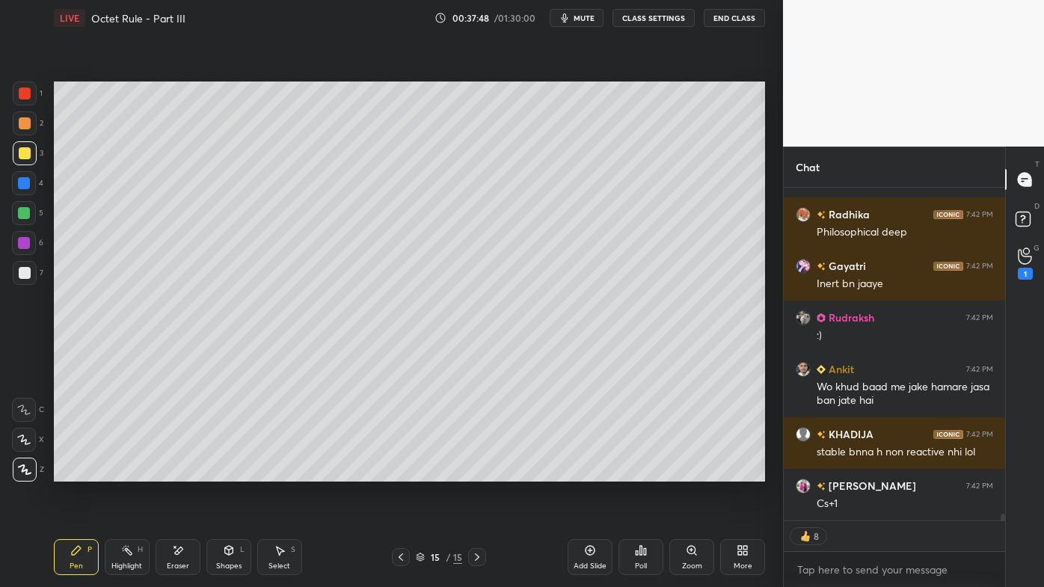
drag, startPoint x: 123, startPoint y: 542, endPoint x: 185, endPoint y: 486, distance: 83.1
click at [123, 472] on div "Highlight H" at bounding box center [127, 557] width 45 height 36
drag, startPoint x: 73, startPoint y: 550, endPoint x: 102, endPoint y: 491, distance: 66.2
click at [70, 472] on div "Pen P" at bounding box center [76, 557] width 45 height 36
click at [117, 472] on div "Highlight H" at bounding box center [127, 557] width 45 height 36
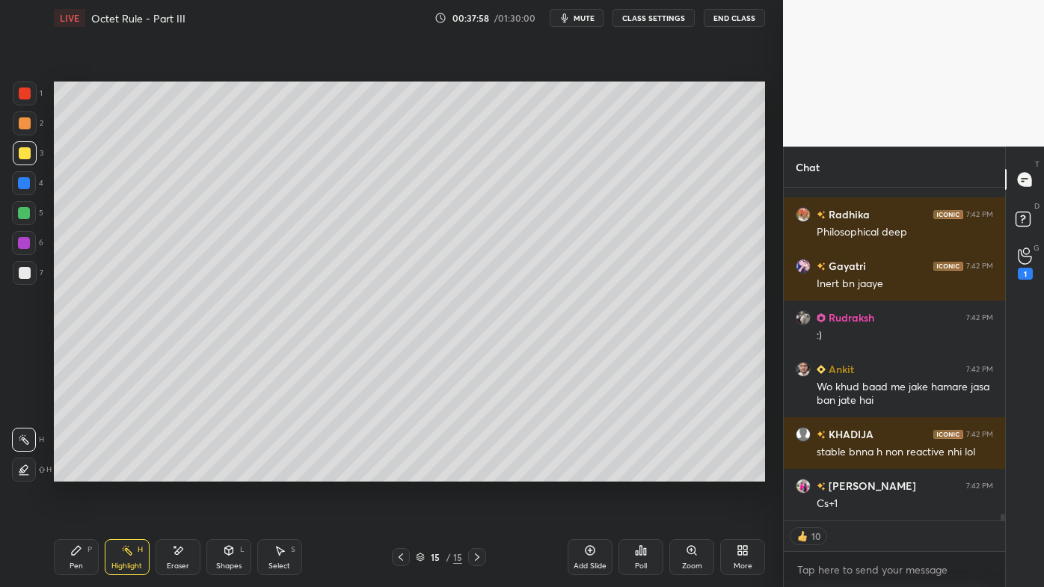
drag, startPoint x: 76, startPoint y: 551, endPoint x: 76, endPoint y: 542, distance: 9.0
click at [76, 472] on icon at bounding box center [76, 550] width 12 height 12
drag, startPoint x: 128, startPoint y: 548, endPoint x: 123, endPoint y: 542, distance: 7.9
click at [127, 472] on icon at bounding box center [127, 550] width 12 height 12
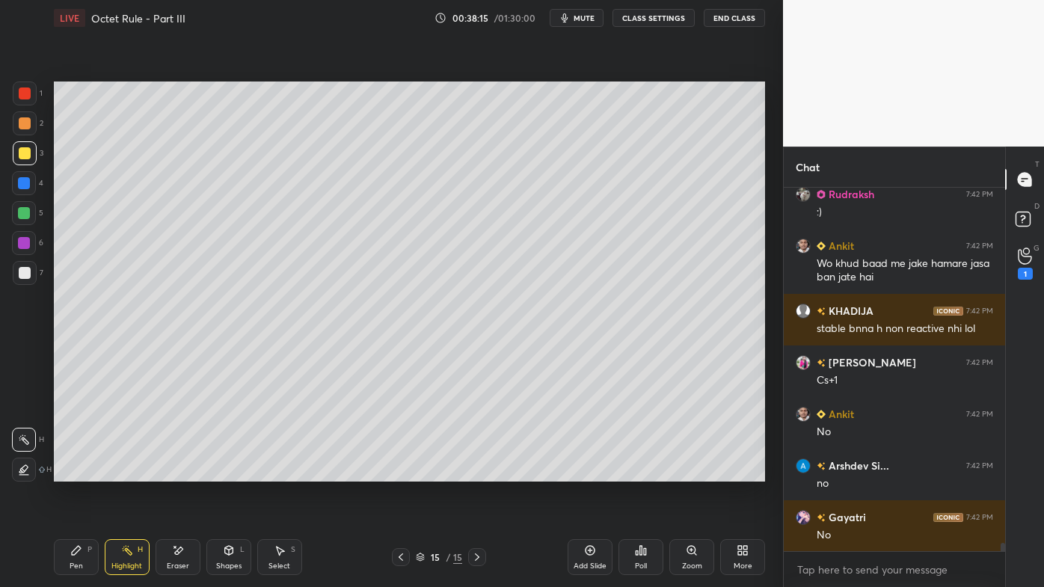
scroll to position [4, 4]
click at [689, 472] on div "LIVE Octet Rule - Part III 00:38:19 / 01:30:00 mute CLASS SETTINGS End Class Se…" at bounding box center [409, 293] width 723 height 587
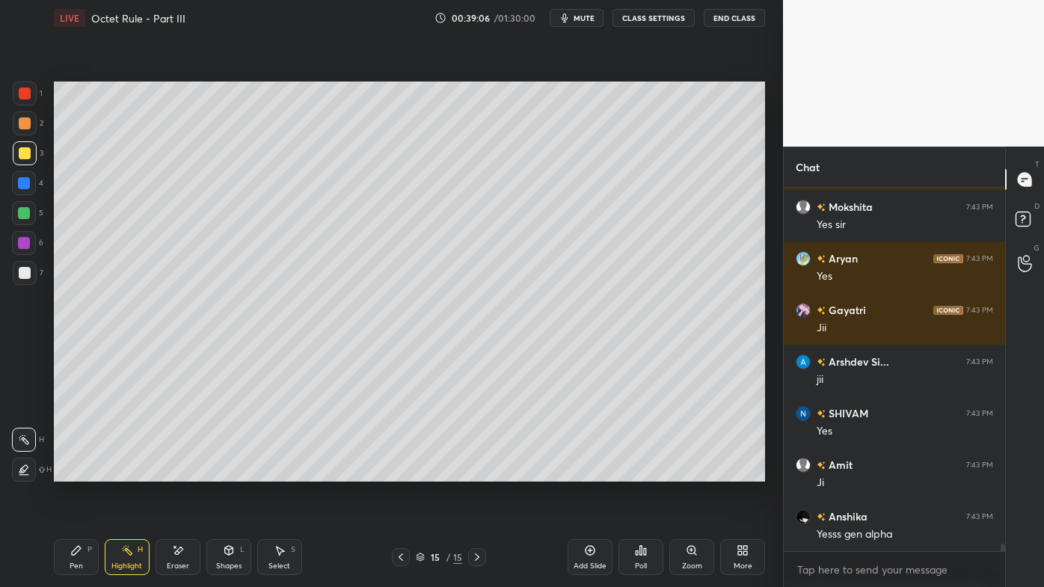
scroll to position [16449, 0]
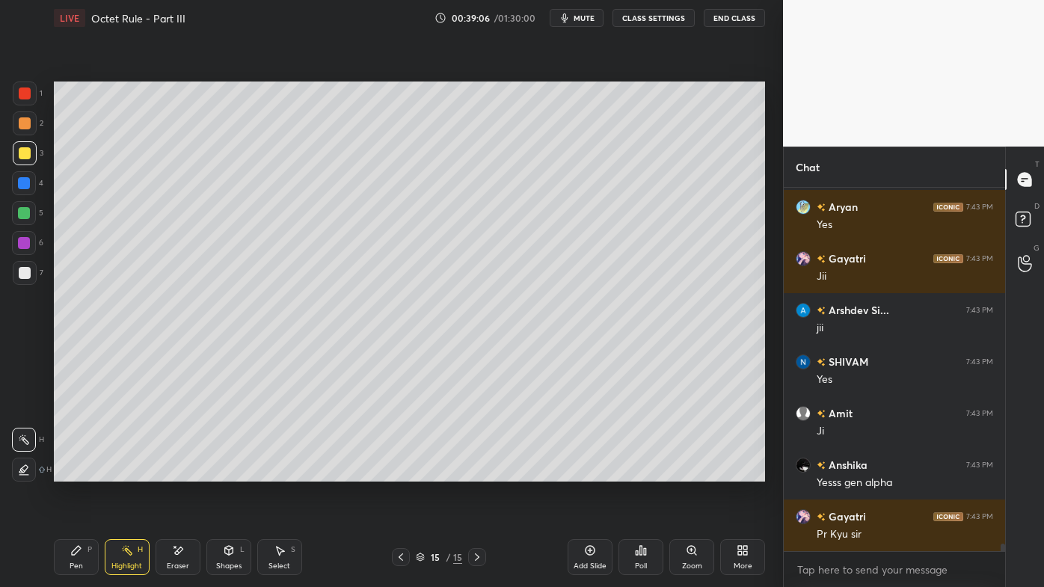
drag, startPoint x: 588, startPoint y: 546, endPoint x: 569, endPoint y: 526, distance: 27.0
click at [588, 472] on icon at bounding box center [591, 551] width 10 height 10
click at [73, 472] on icon at bounding box center [76, 550] width 9 height 9
click at [24, 117] on div at bounding box center [25, 123] width 12 height 12
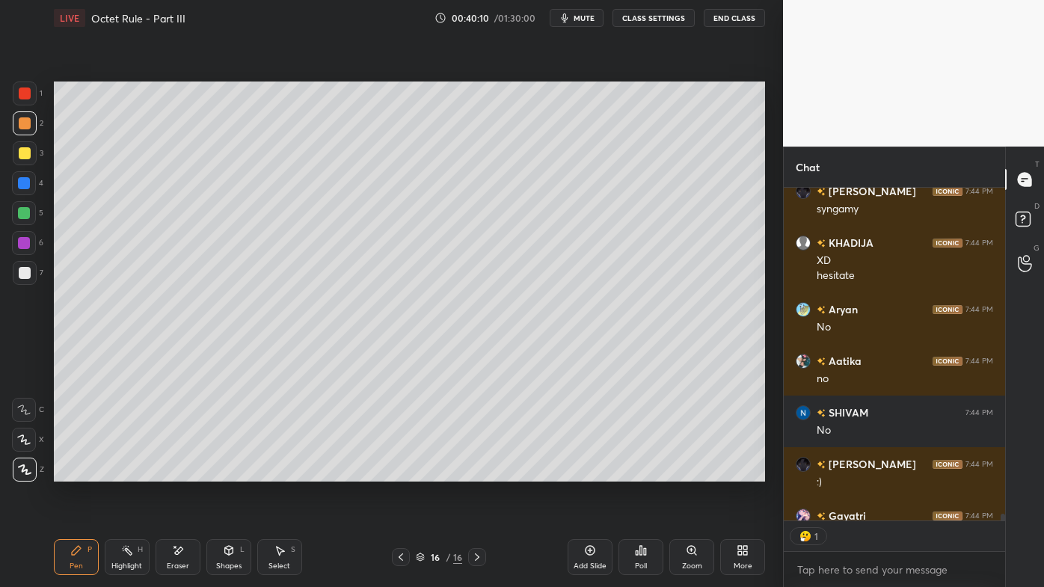
scroll to position [329, 217]
click at [22, 147] on div at bounding box center [25, 153] width 12 height 12
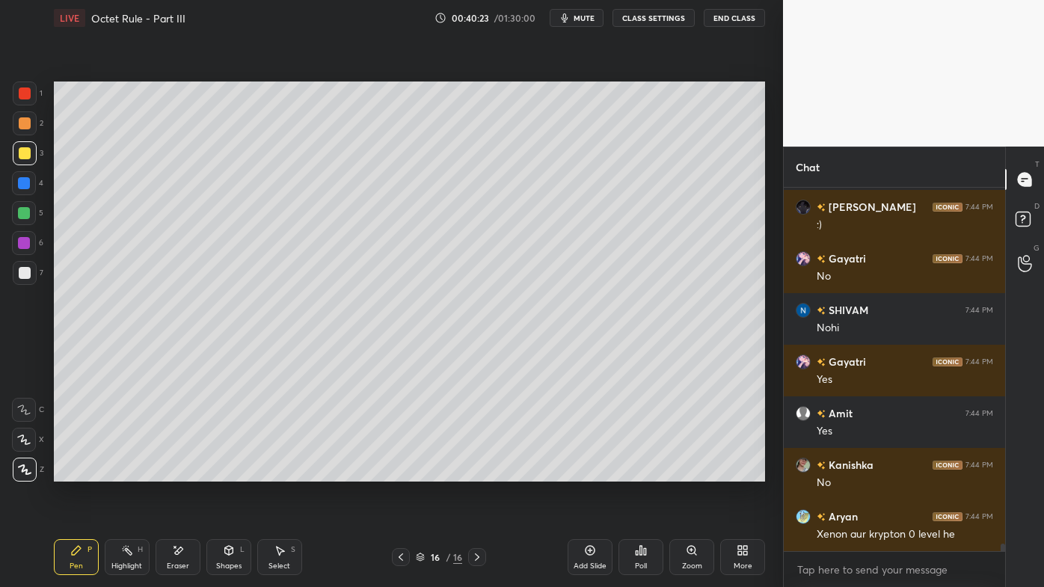
scroll to position [4, 4]
click at [33, 272] on div at bounding box center [25, 273] width 24 height 24
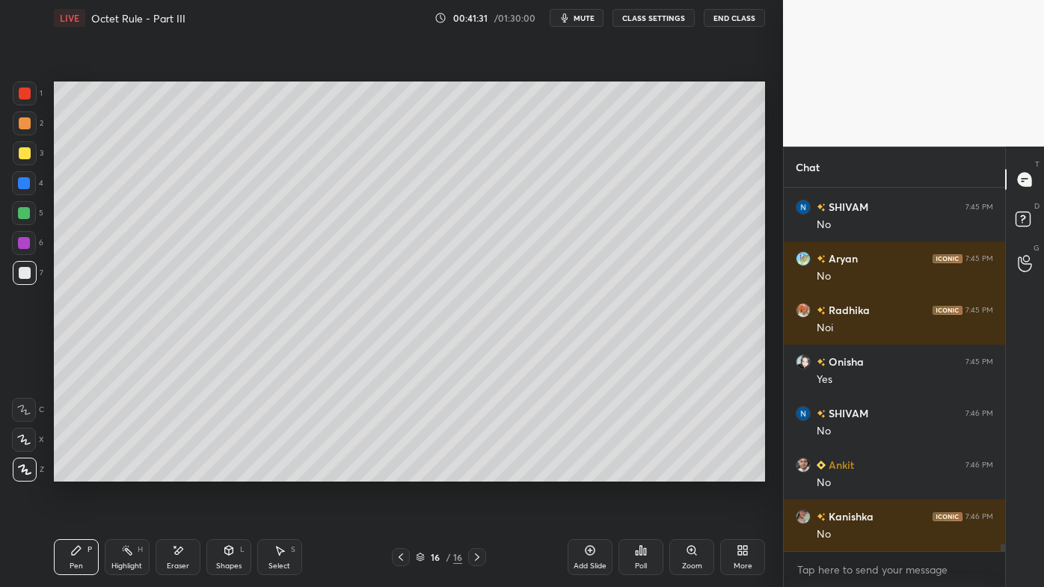
scroll to position [16529, 0]
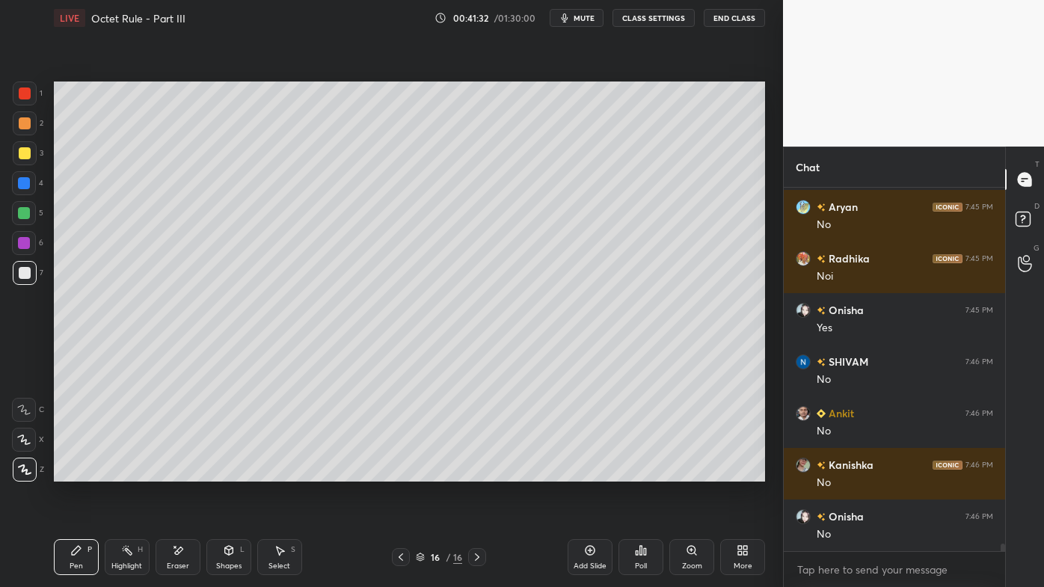
click at [132, 472] on div "Highlight H" at bounding box center [127, 557] width 45 height 36
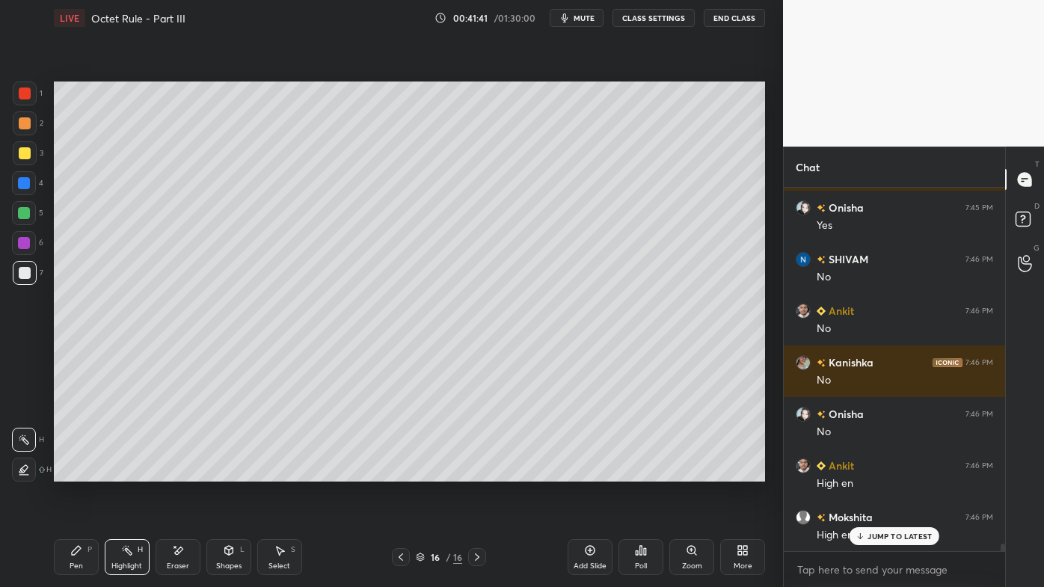
scroll to position [16683, 0]
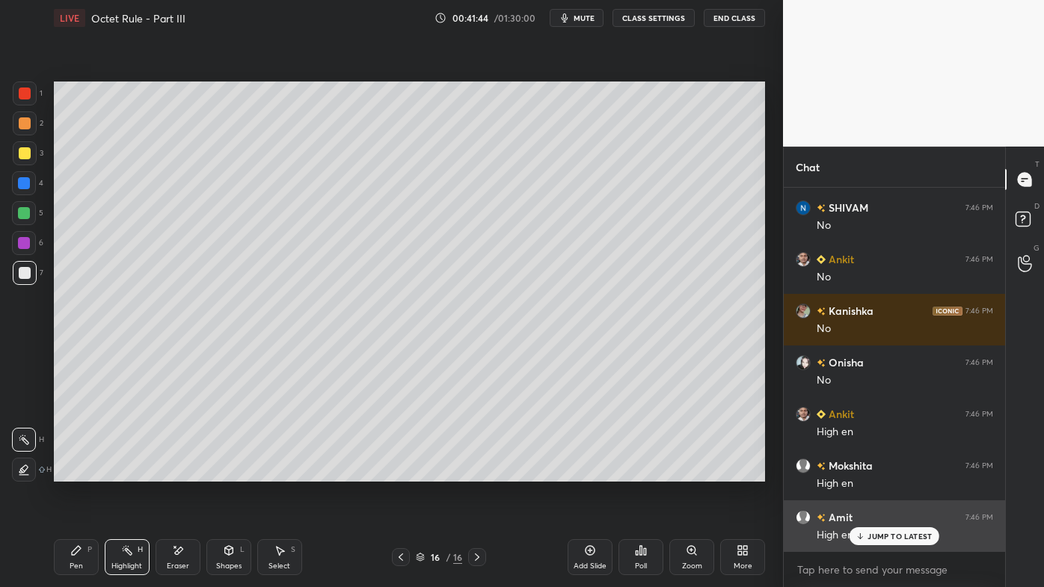
click at [878, 472] on p "JUMP TO LATEST" at bounding box center [899, 536] width 64 height 9
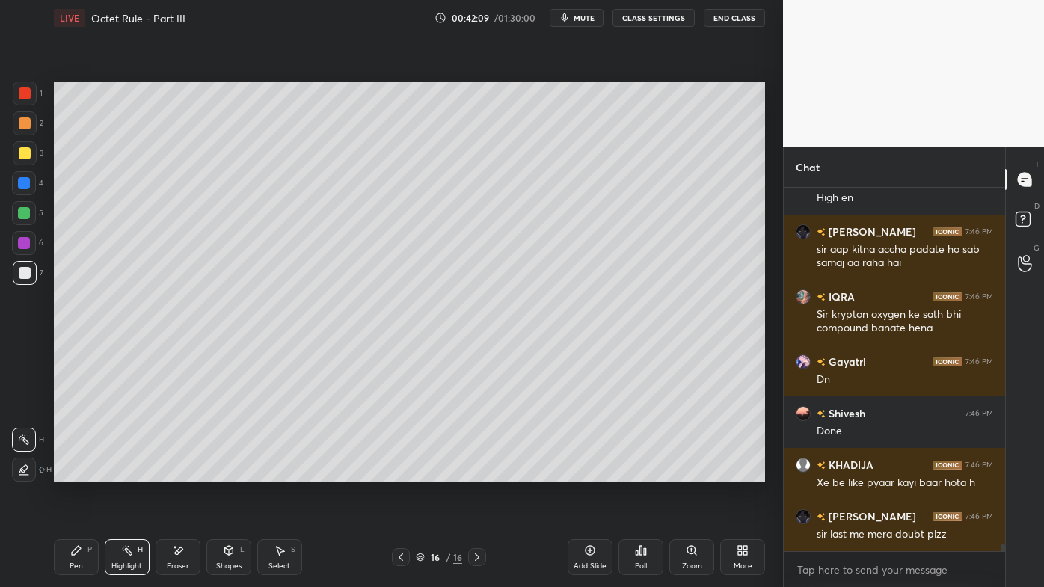
scroll to position [17071, 0]
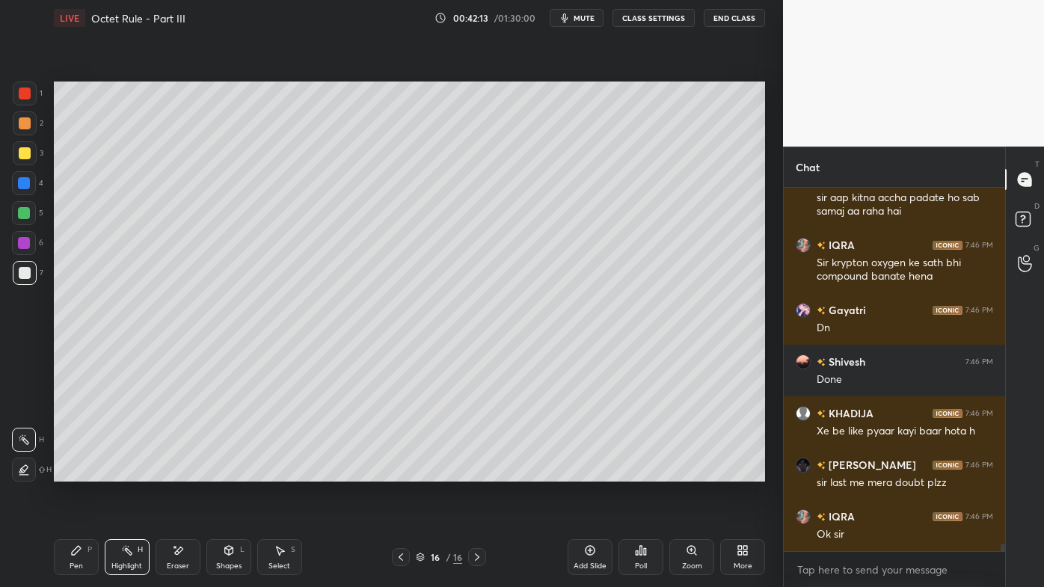
click at [594, 472] on icon at bounding box center [590, 550] width 12 height 12
click at [76, 472] on icon at bounding box center [76, 550] width 12 height 12
click at [35, 120] on div "2" at bounding box center [28, 123] width 31 height 24
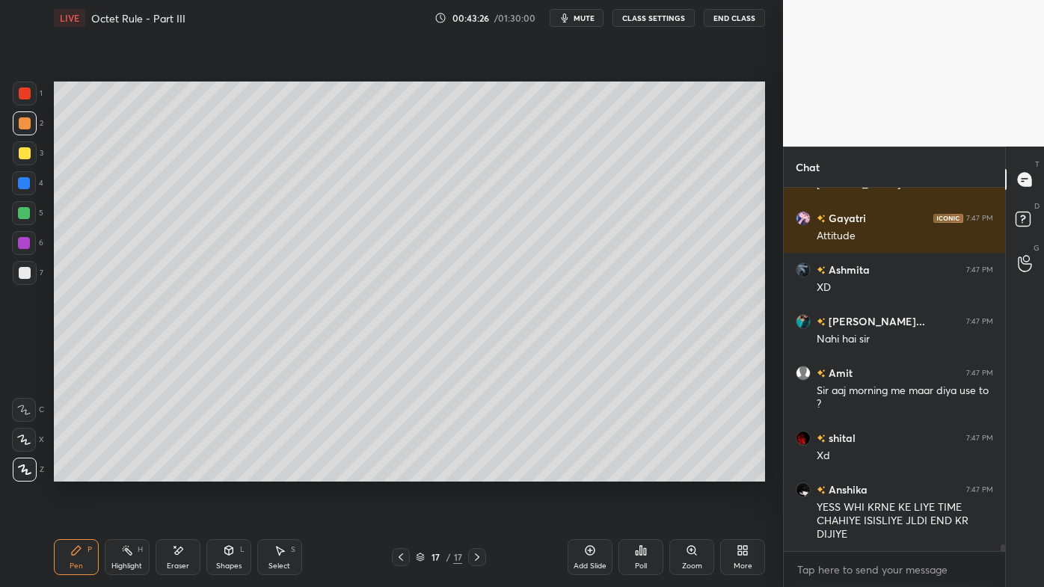
scroll to position [19024, 0]
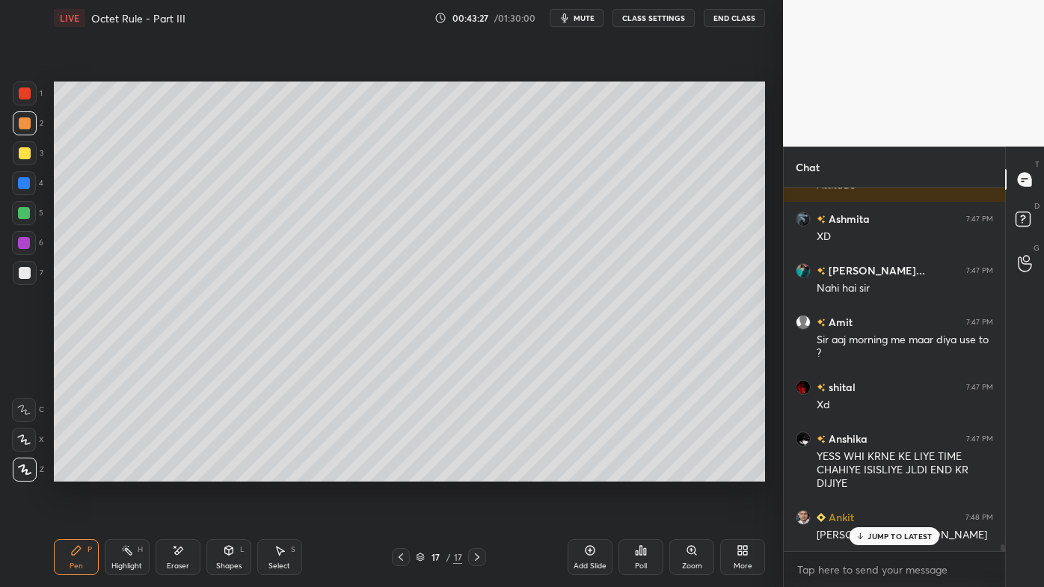
click at [67, 472] on div "Pen P" at bounding box center [76, 557] width 45 height 36
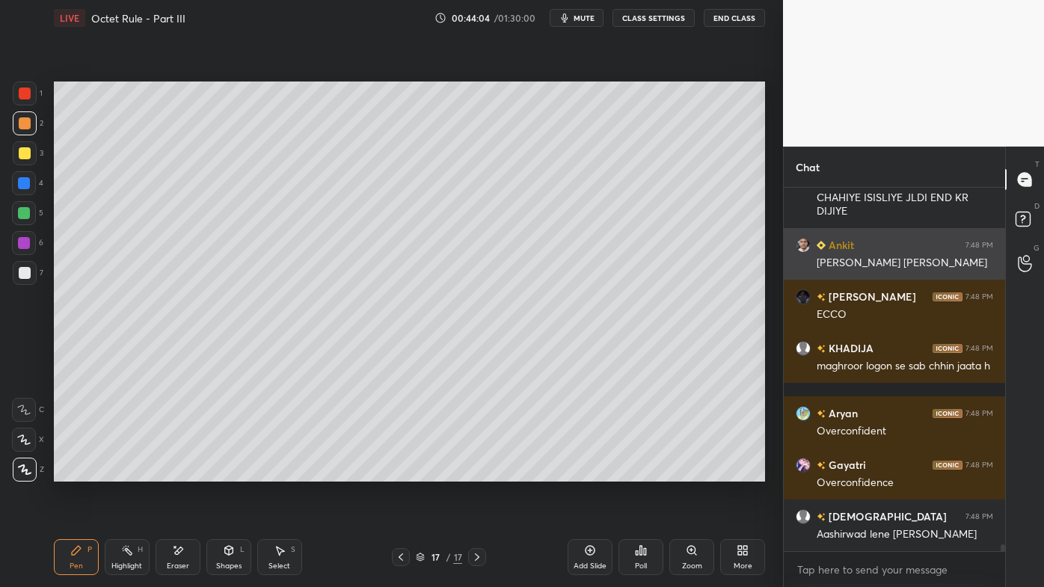
scroll to position [19347, 0]
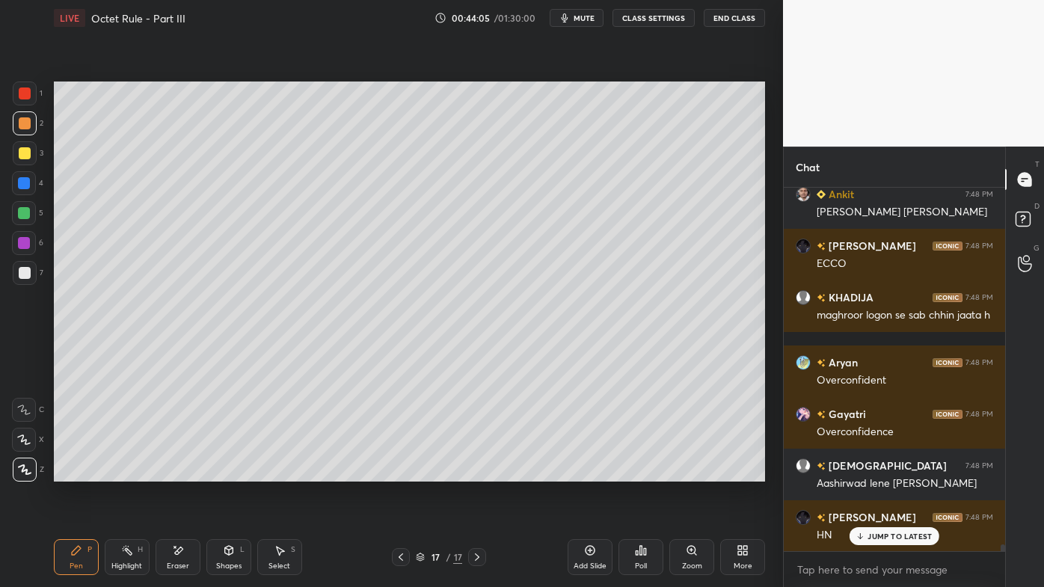
drag, startPoint x: 126, startPoint y: 544, endPoint x: 164, endPoint y: 509, distance: 51.9
click at [127, 472] on div "Highlight H" at bounding box center [127, 557] width 45 height 36
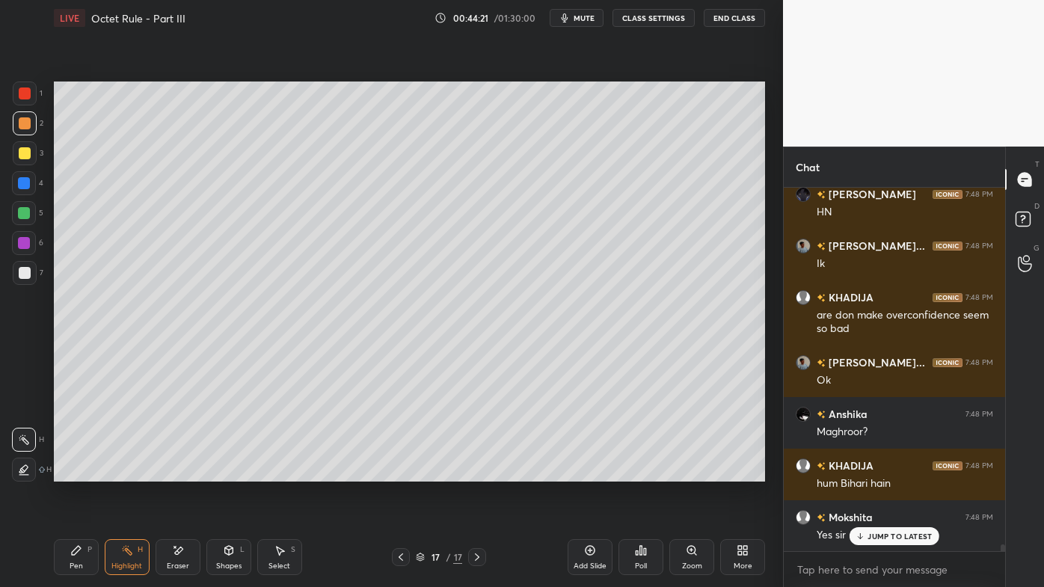
scroll to position [19722, 0]
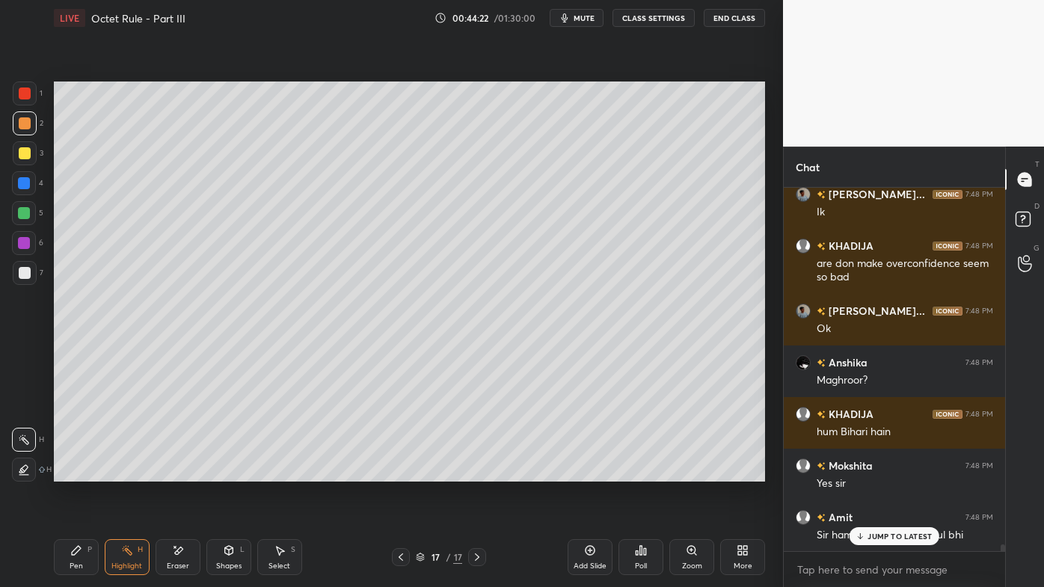
drag, startPoint x: 173, startPoint y: 550, endPoint x: 179, endPoint y: 540, distance: 12.1
click at [175, 472] on icon at bounding box center [178, 550] width 12 height 13
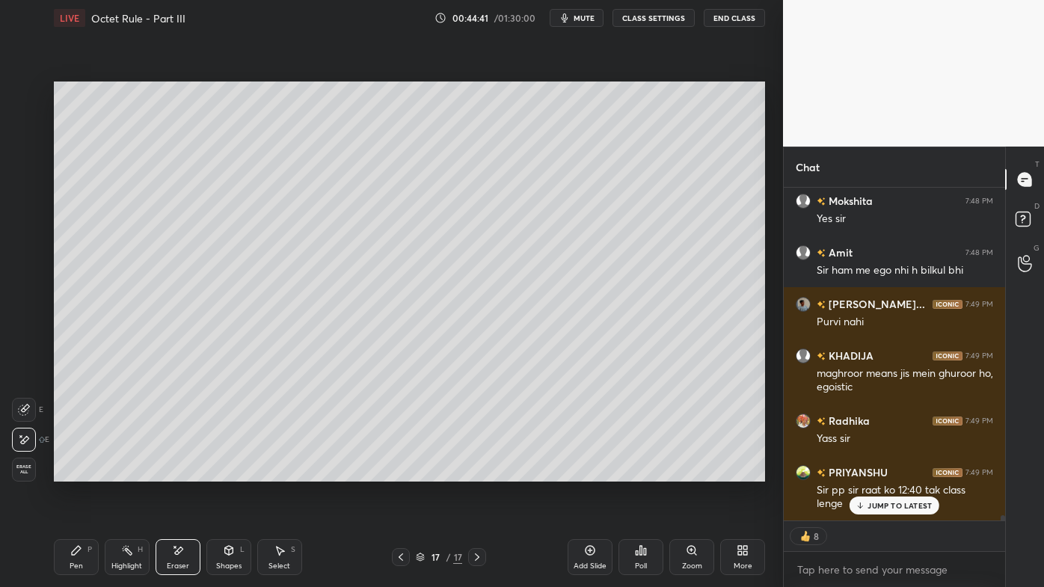
scroll to position [20037, 0]
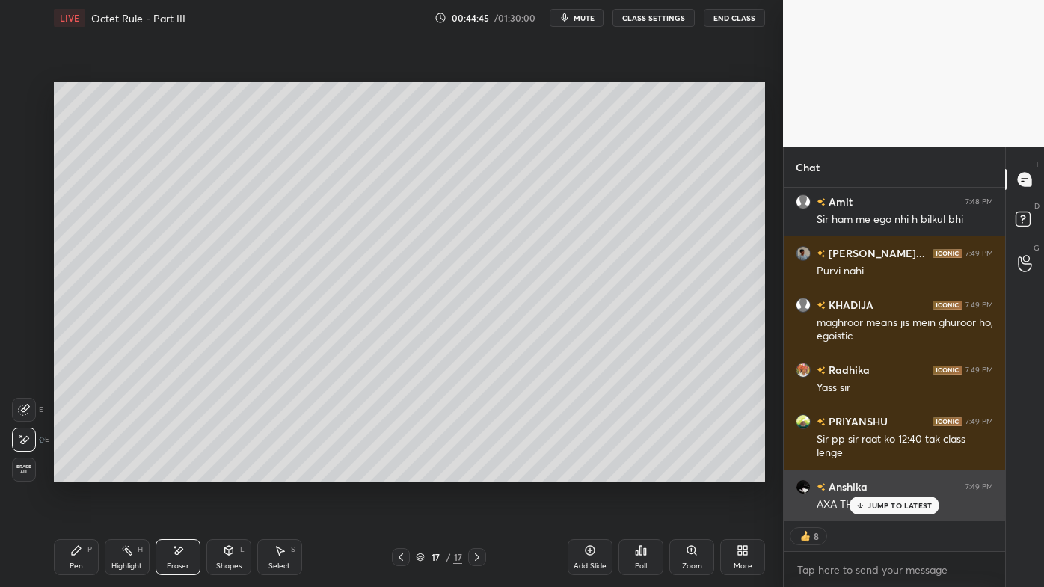
click at [870, 472] on div "Anshika 7:49 PM AXA THX" at bounding box center [894, 496] width 221 height 52
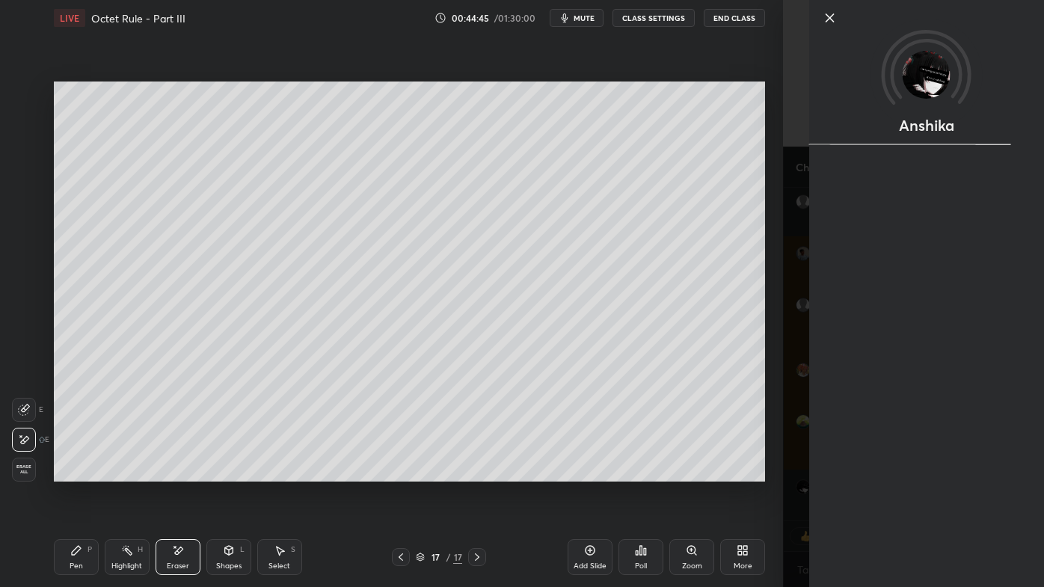
click at [767, 472] on div "Setting up your live class Poll for secs No correct answer Start poll" at bounding box center [409, 281] width 723 height 491
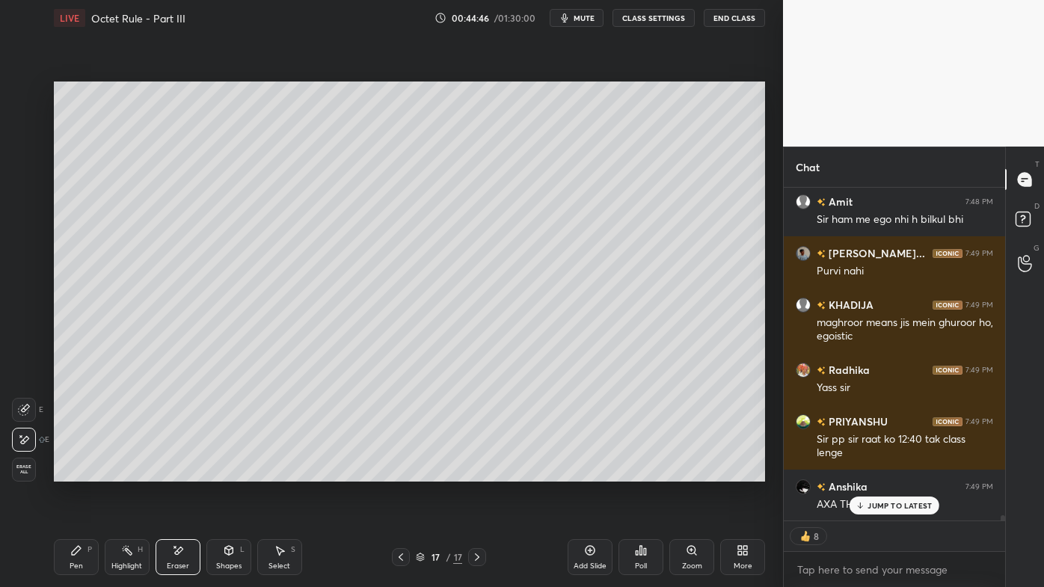
click at [877, 472] on div "Aryan 7:48 PM Overconfident Gayatri 7:48 PM Overconfidence [PERSON_NAME] 7:48 P…" at bounding box center [894, 354] width 221 height 333
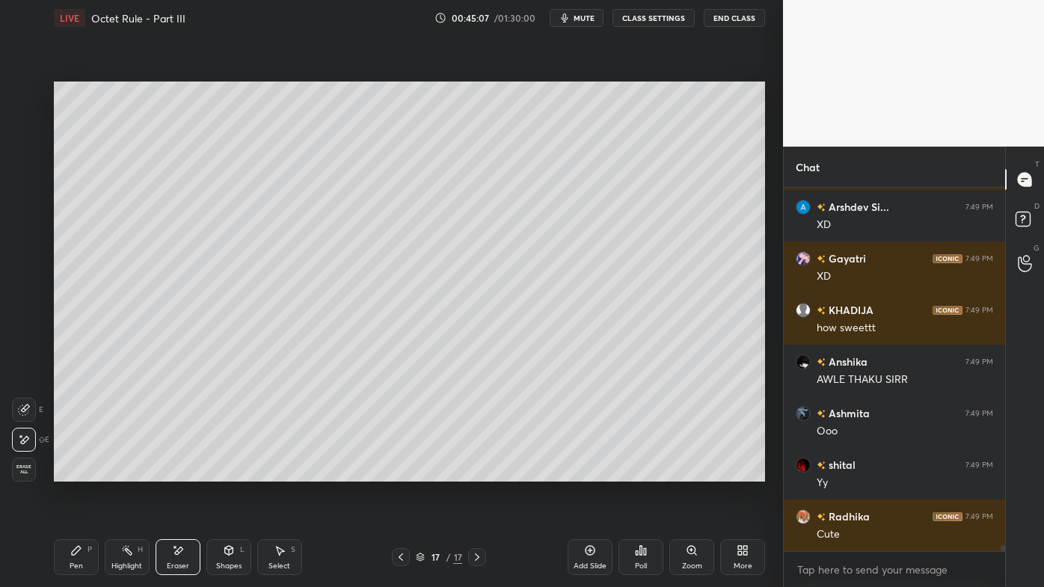
scroll to position [5, 4]
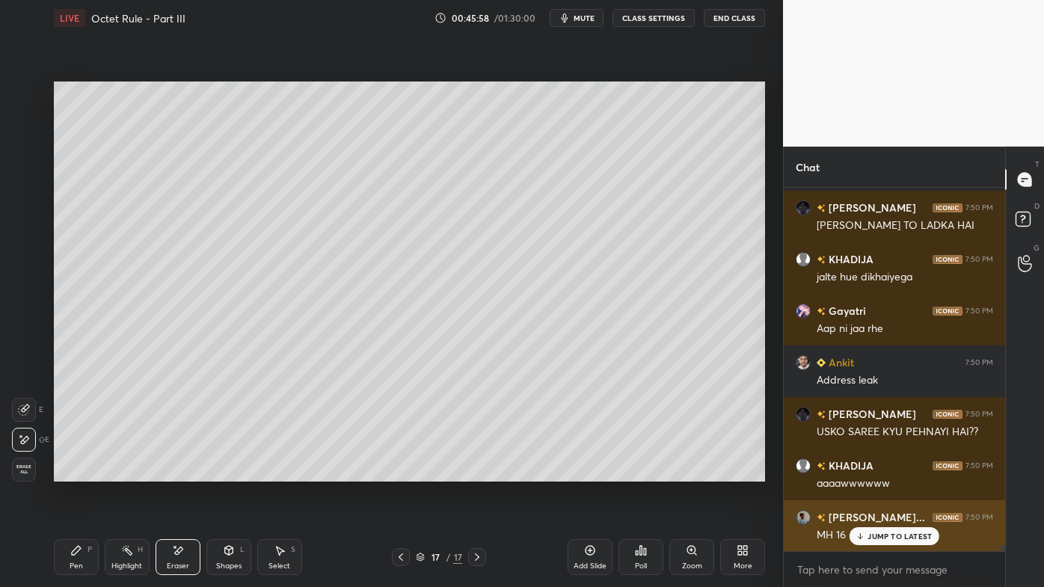
click at [877, 472] on p "JUMP TO LATEST" at bounding box center [899, 536] width 64 height 9
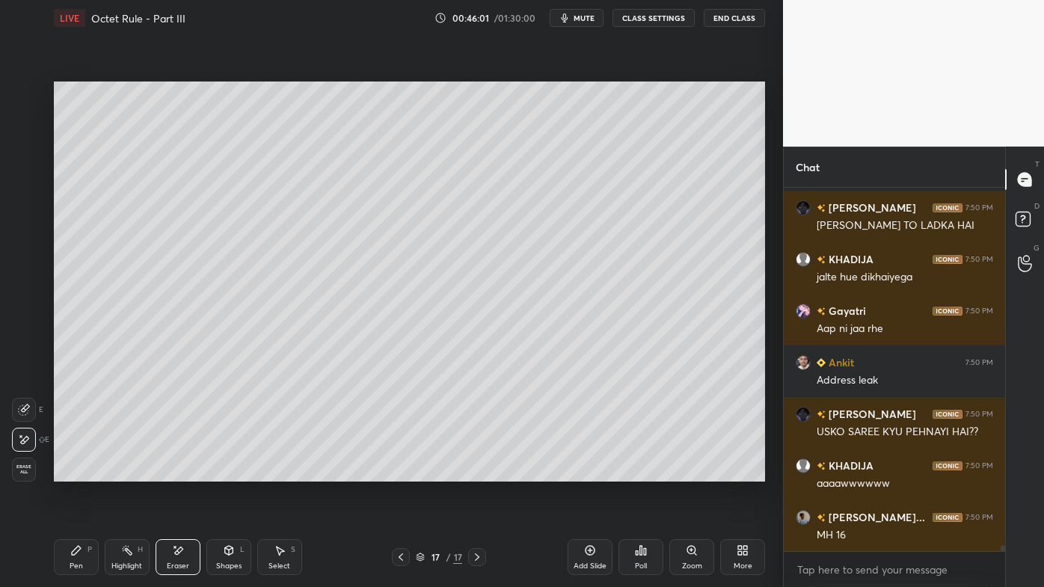
click at [75, 472] on icon at bounding box center [76, 550] width 9 height 9
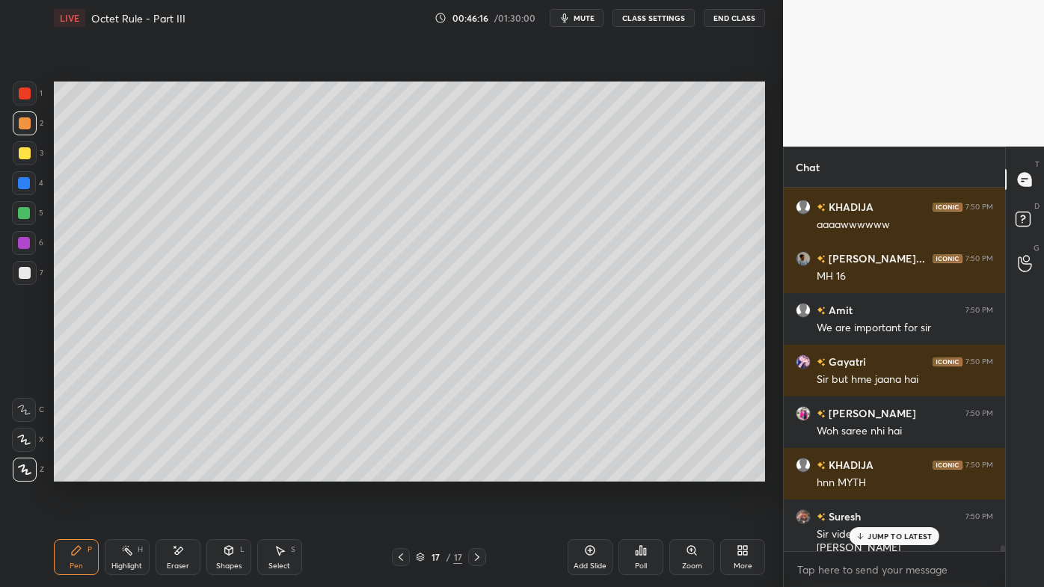
scroll to position [22380, 0]
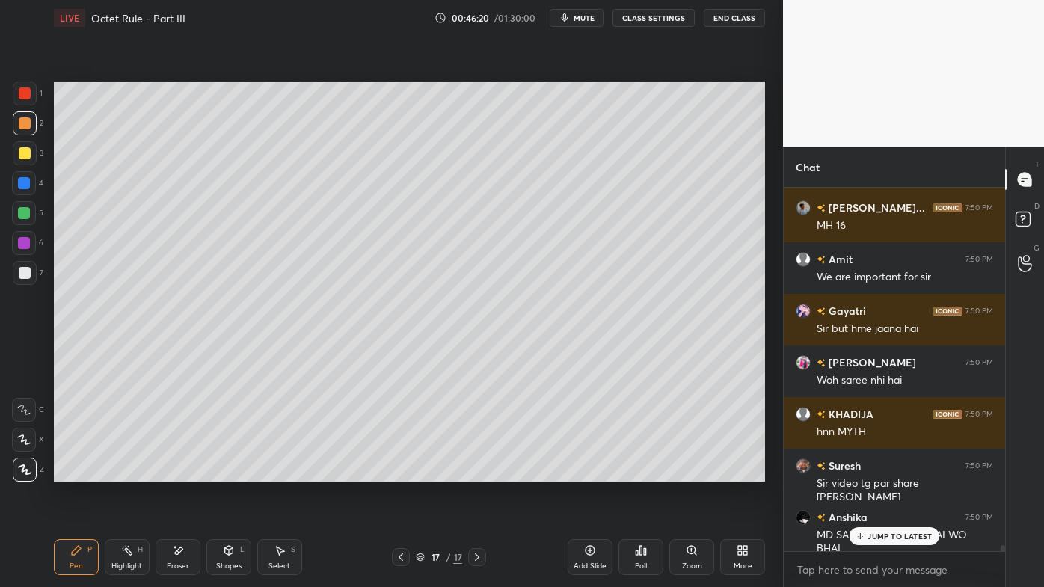
drag, startPoint x: 901, startPoint y: 531, endPoint x: 862, endPoint y: 557, distance: 46.9
click at [900, 472] on p "JUMP TO LATEST" at bounding box center [899, 536] width 64 height 9
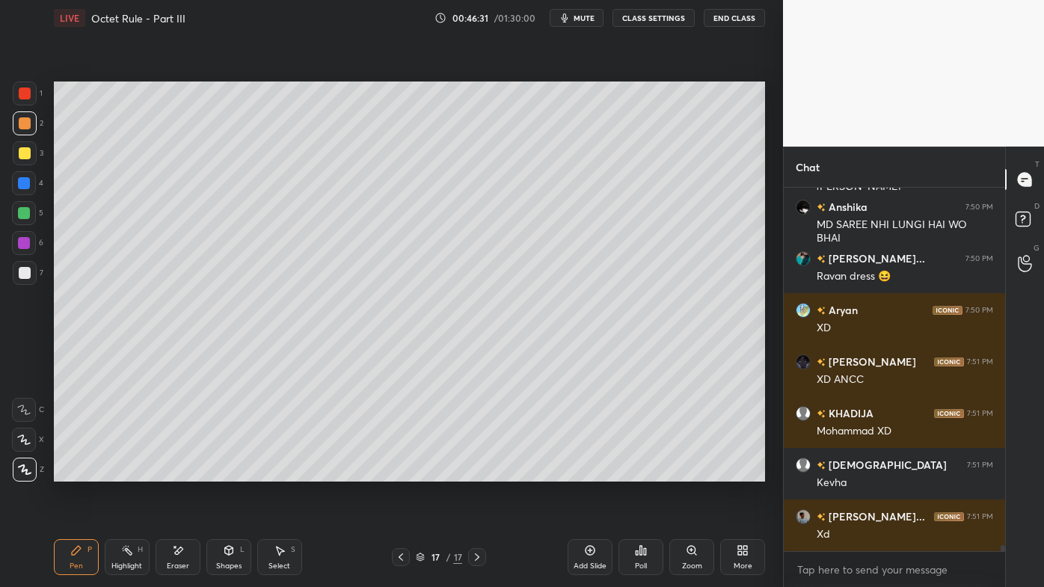
scroll to position [22742, 0]
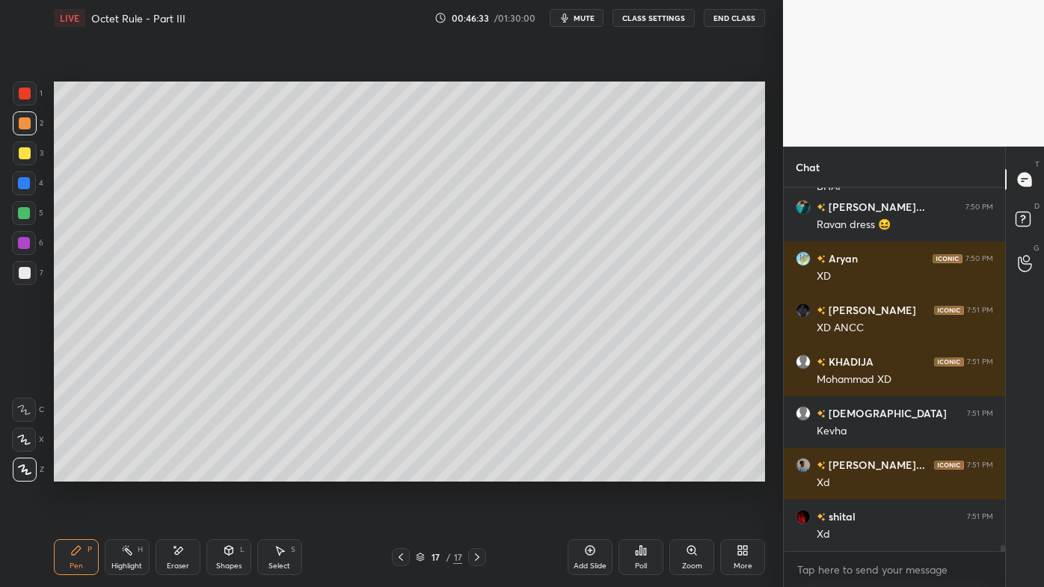
drag, startPoint x: 170, startPoint y: 546, endPoint x: 215, endPoint y: 491, distance: 71.7
click at [172, 472] on div "Eraser" at bounding box center [178, 557] width 45 height 36
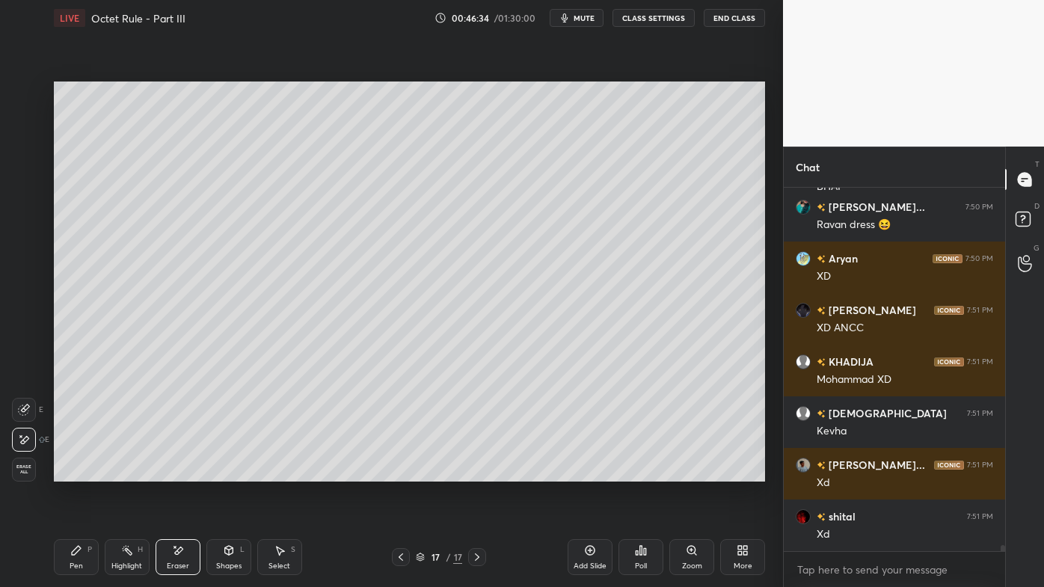
click at [395, 472] on div at bounding box center [401, 557] width 18 height 18
click at [480, 472] on icon at bounding box center [477, 557] width 12 height 12
click at [72, 472] on div "Pen P" at bounding box center [76, 557] width 45 height 36
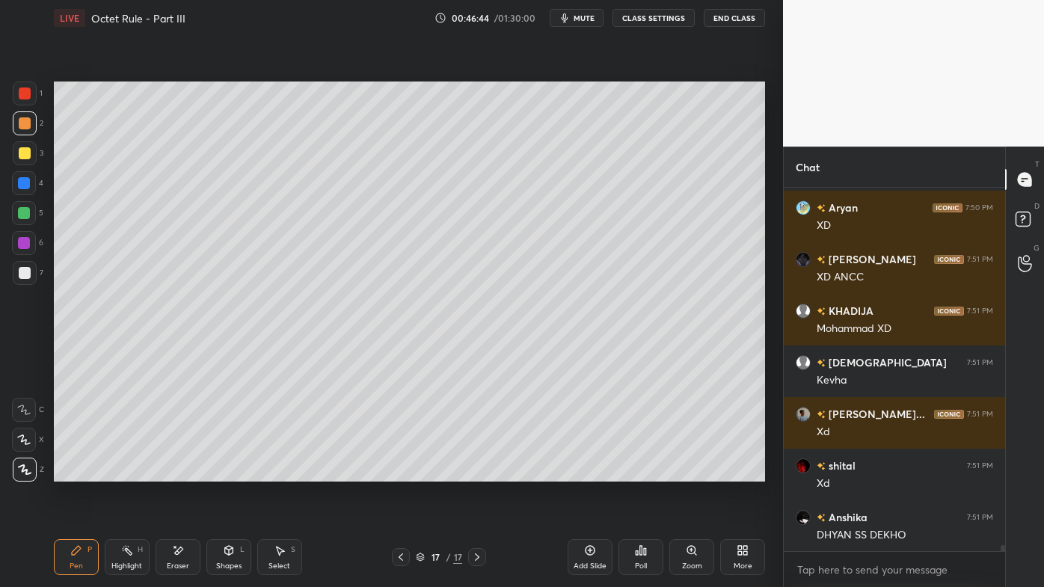
scroll to position [22844, 0]
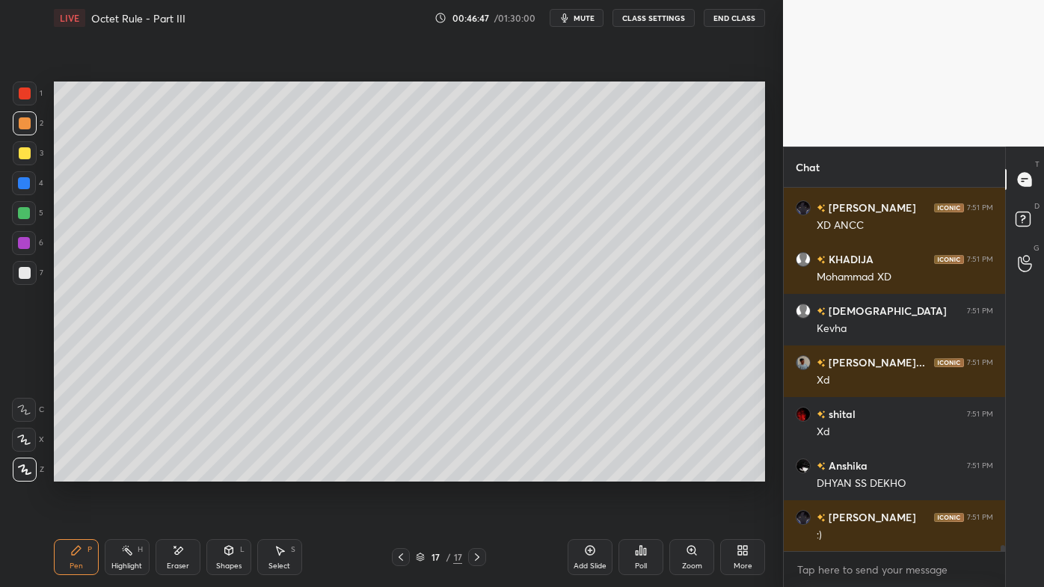
drag, startPoint x: 30, startPoint y: 147, endPoint x: 46, endPoint y: 143, distance: 16.3
click at [31, 147] on div at bounding box center [25, 153] width 24 height 24
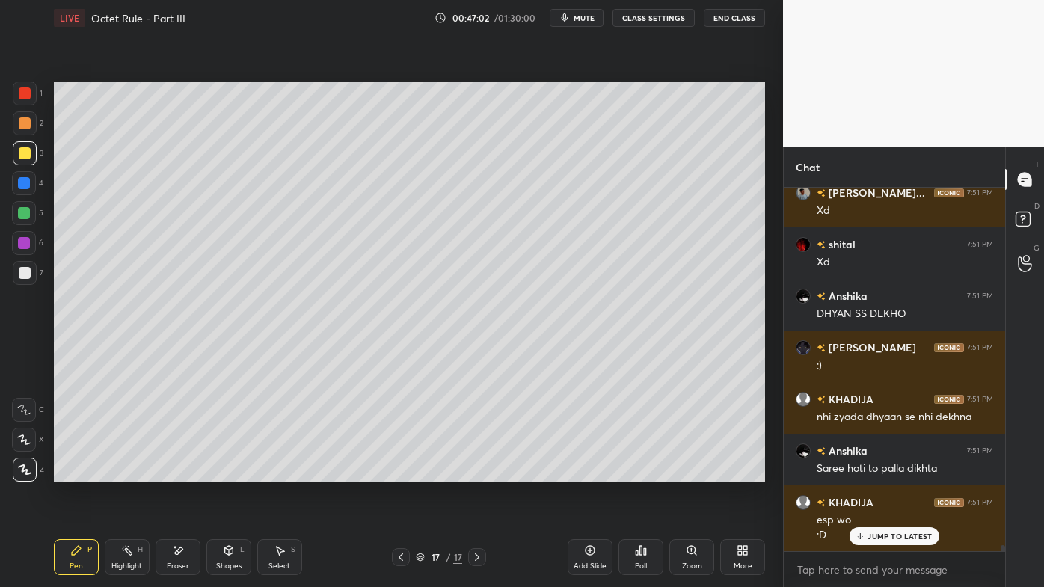
scroll to position [23066, 0]
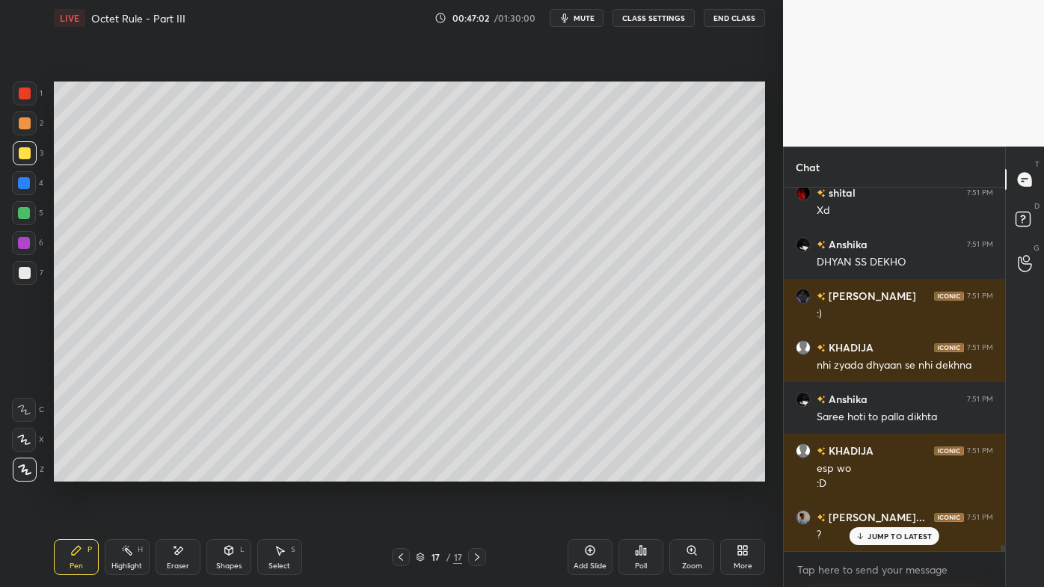
click at [650, 472] on div "Poll" at bounding box center [640, 557] width 45 height 36
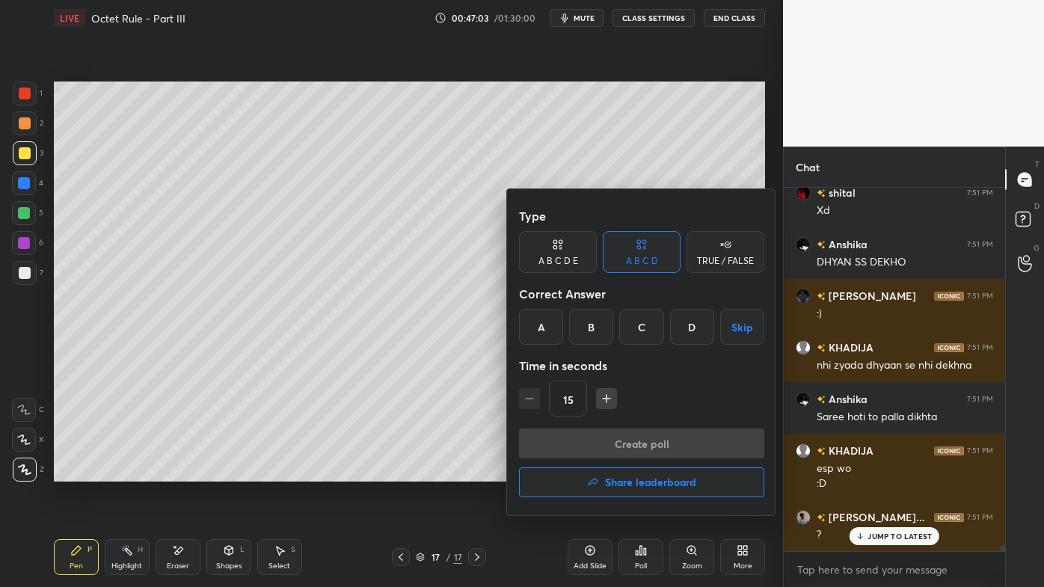
click at [639, 329] on div "C" at bounding box center [641, 327] width 44 height 36
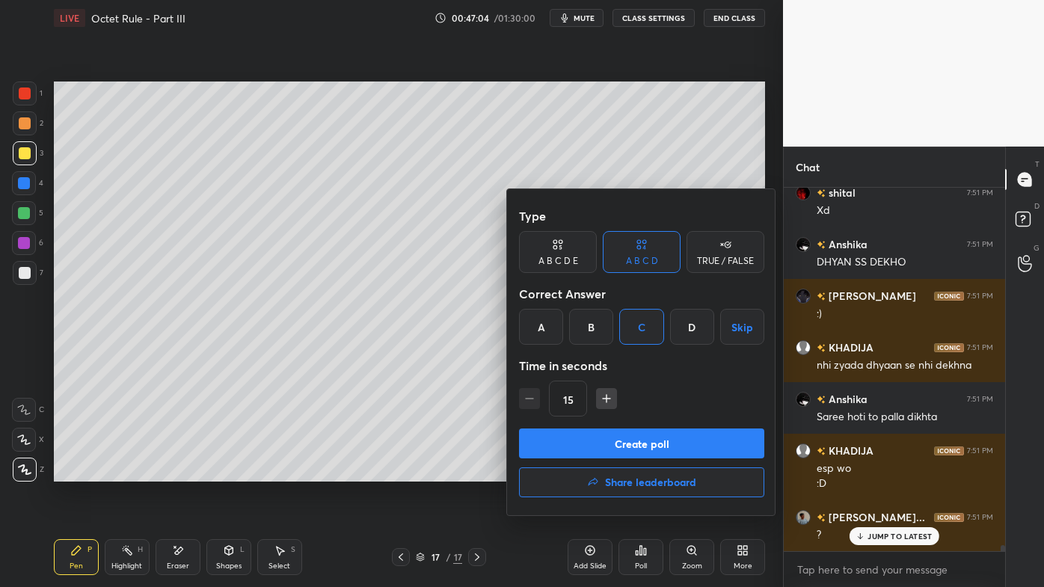
click at [594, 439] on button "Create poll" at bounding box center [641, 443] width 245 height 30
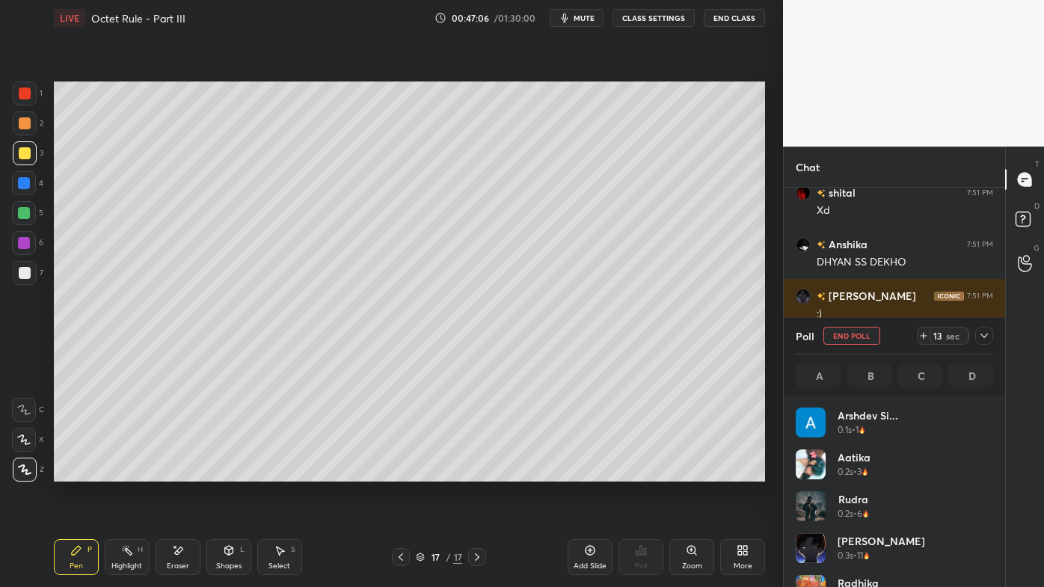
scroll to position [175, 193]
drag, startPoint x: 987, startPoint y: 337, endPoint x: 925, endPoint y: 365, distance: 68.3
click at [987, 337] on icon at bounding box center [984, 336] width 12 height 12
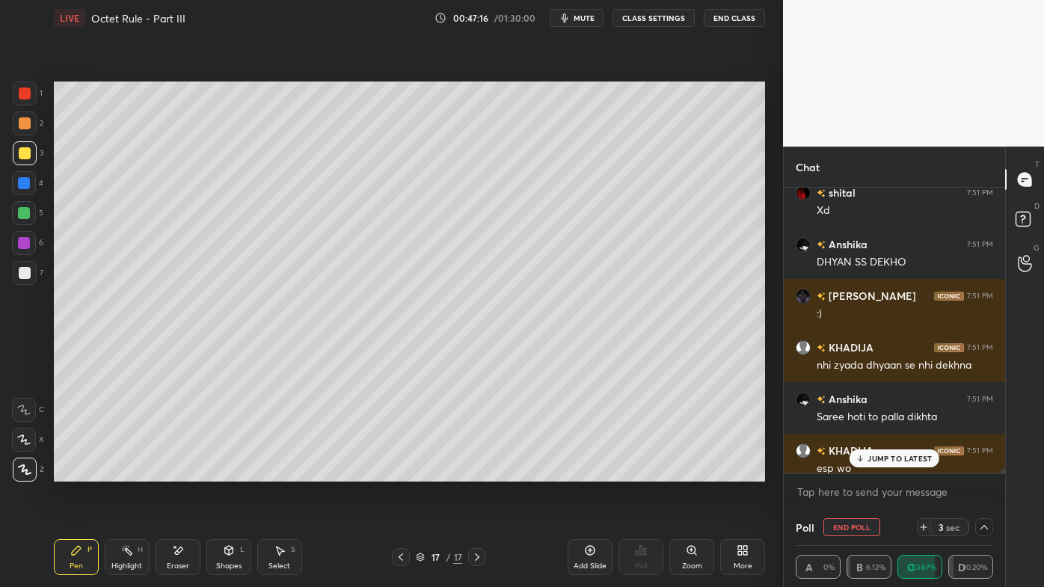
scroll to position [0, 4]
click at [864, 462] on icon at bounding box center [860, 458] width 10 height 9
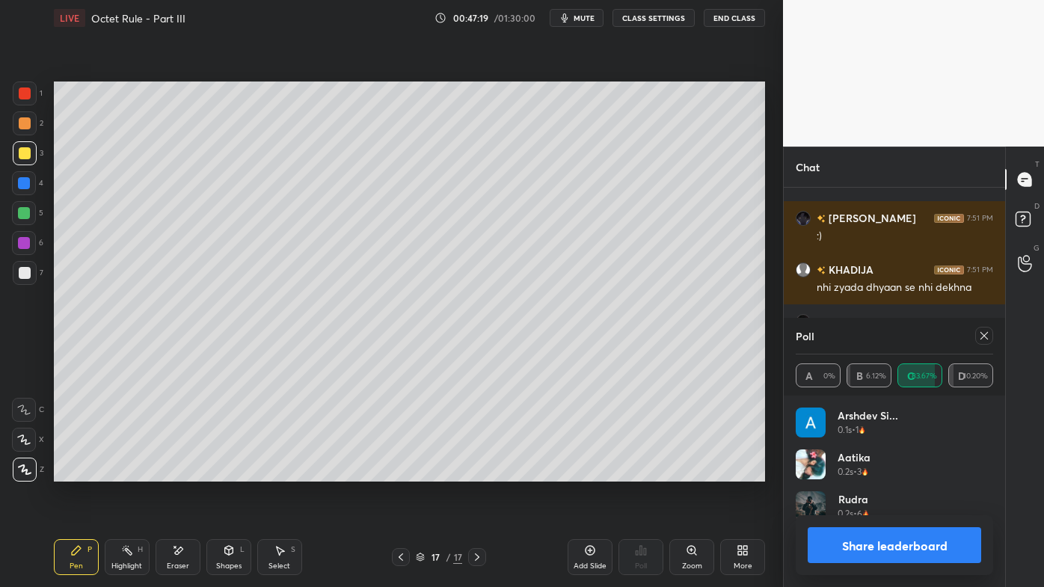
scroll to position [175, 193]
drag, startPoint x: 126, startPoint y: 553, endPoint x: 123, endPoint y: 523, distance: 30.7
click at [126, 472] on icon at bounding box center [127, 550] width 12 height 12
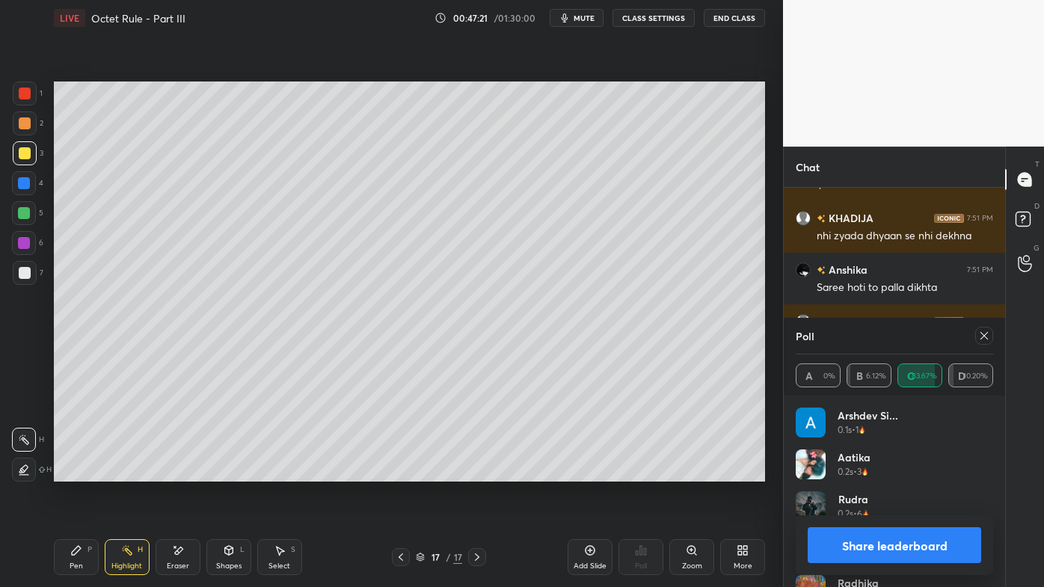
scroll to position [23247, 0]
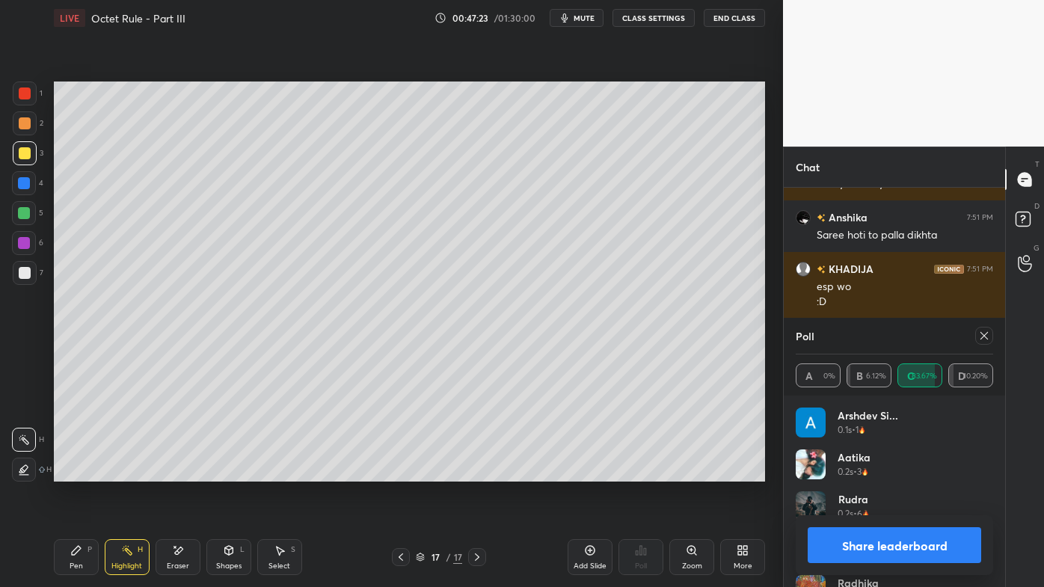
click at [981, 339] on icon at bounding box center [984, 336] width 12 height 12
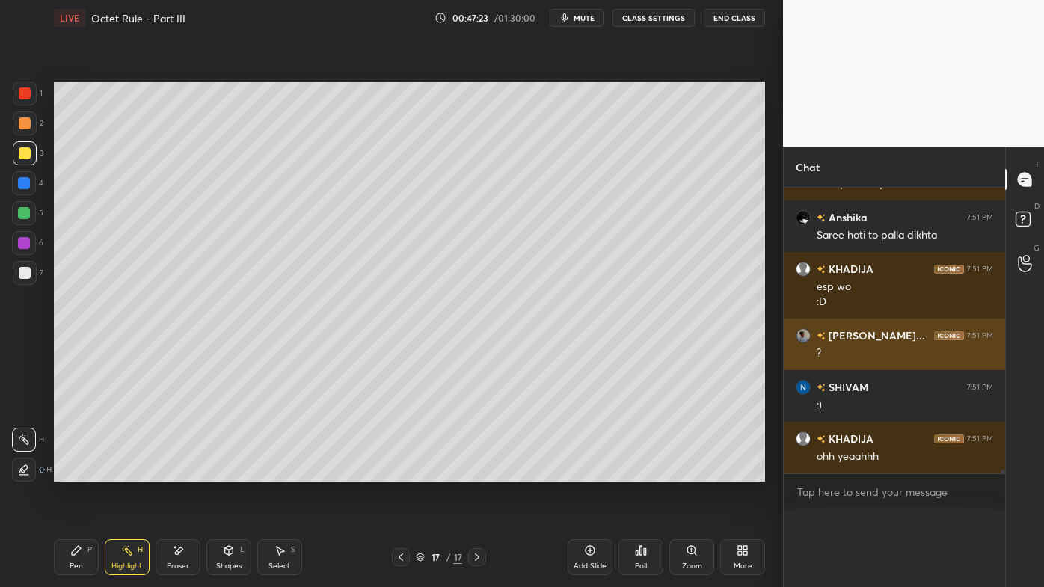
scroll to position [90, 193]
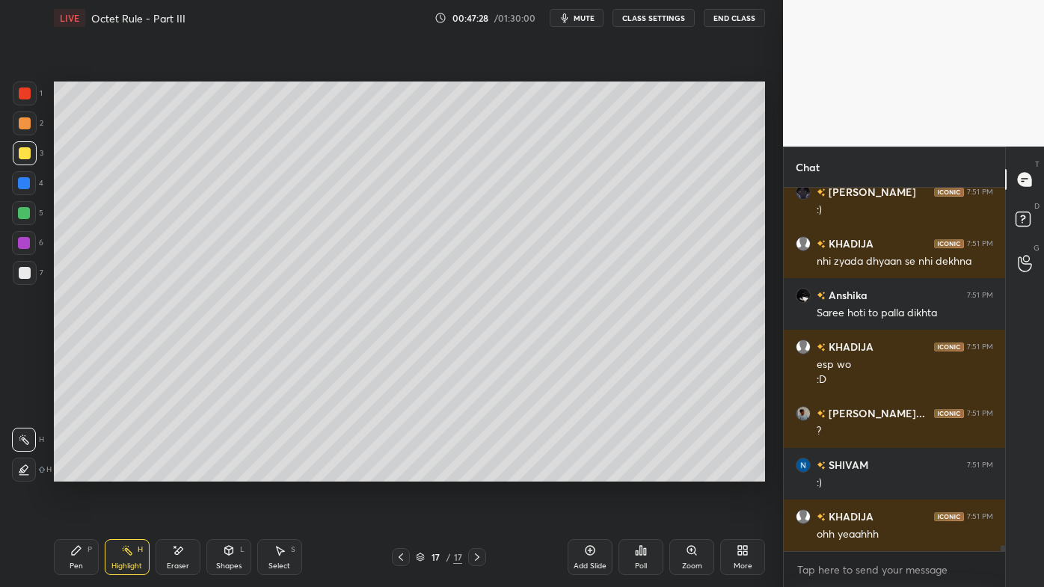
click at [398, 472] on icon at bounding box center [401, 557] width 12 height 12
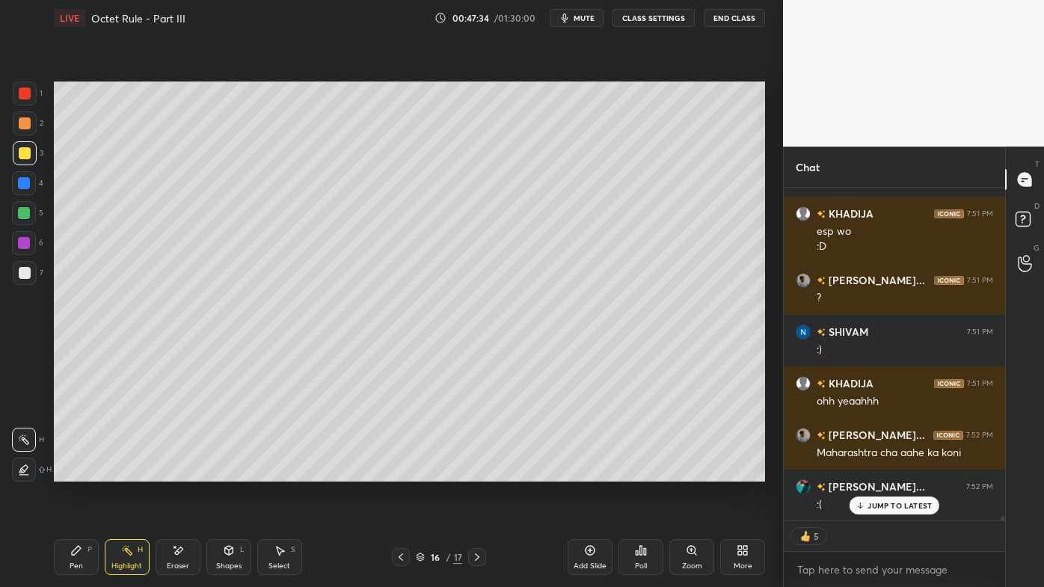
click at [882, 472] on div "JUMP TO LATEST" at bounding box center [894, 506] width 90 height 18
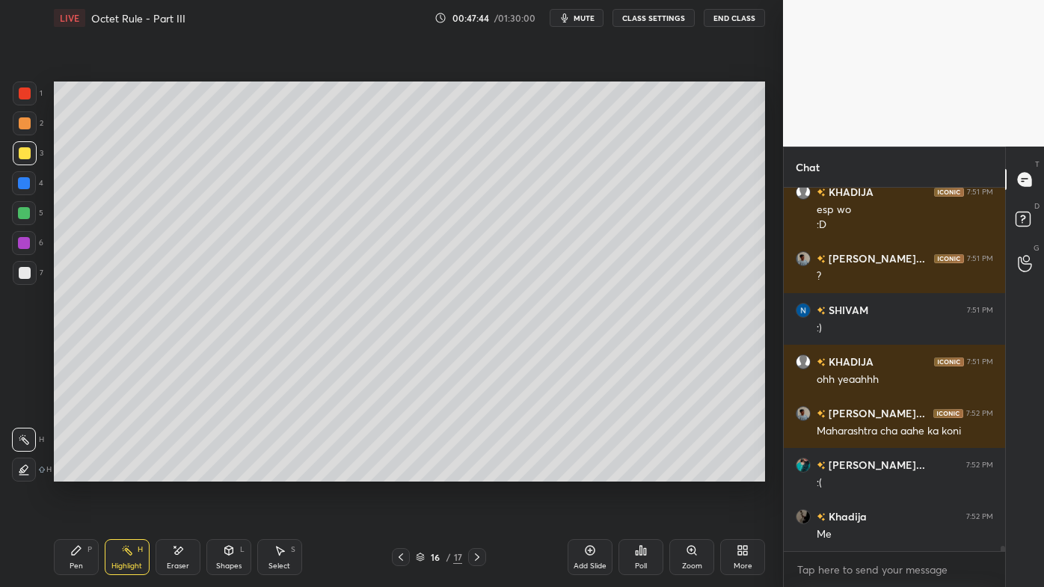
click at [479, 472] on icon at bounding box center [477, 557] width 12 height 12
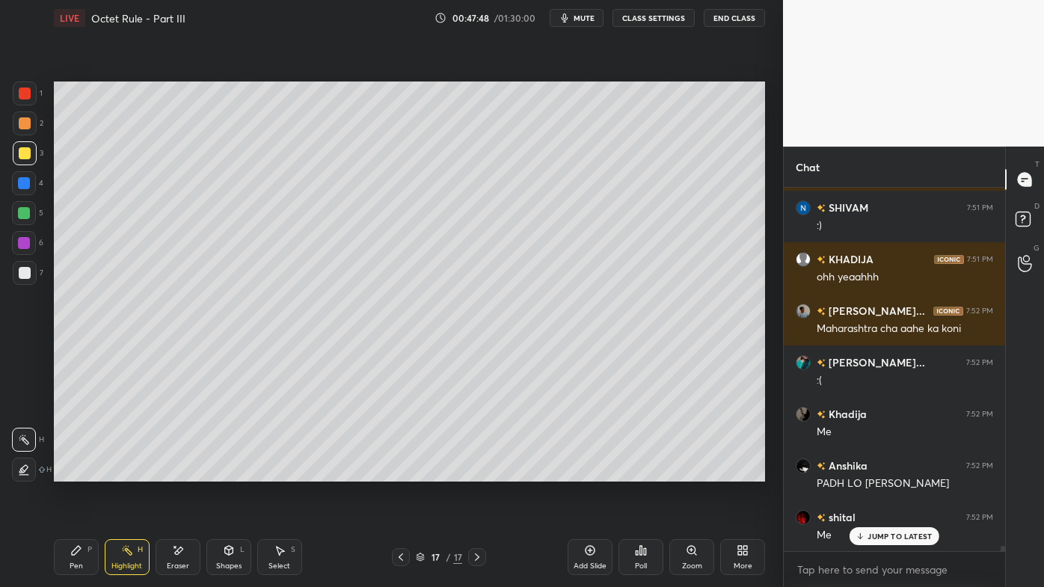
drag, startPoint x: 76, startPoint y: 549, endPoint x: 104, endPoint y: 486, distance: 68.9
click at [73, 472] on icon at bounding box center [76, 550] width 12 height 12
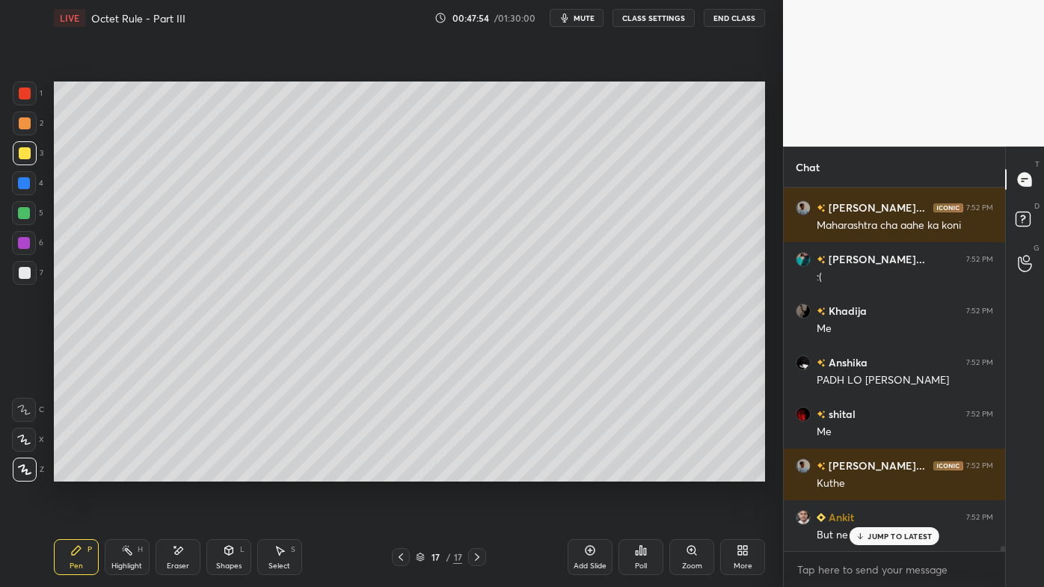
click at [123, 472] on icon at bounding box center [127, 550] width 12 height 12
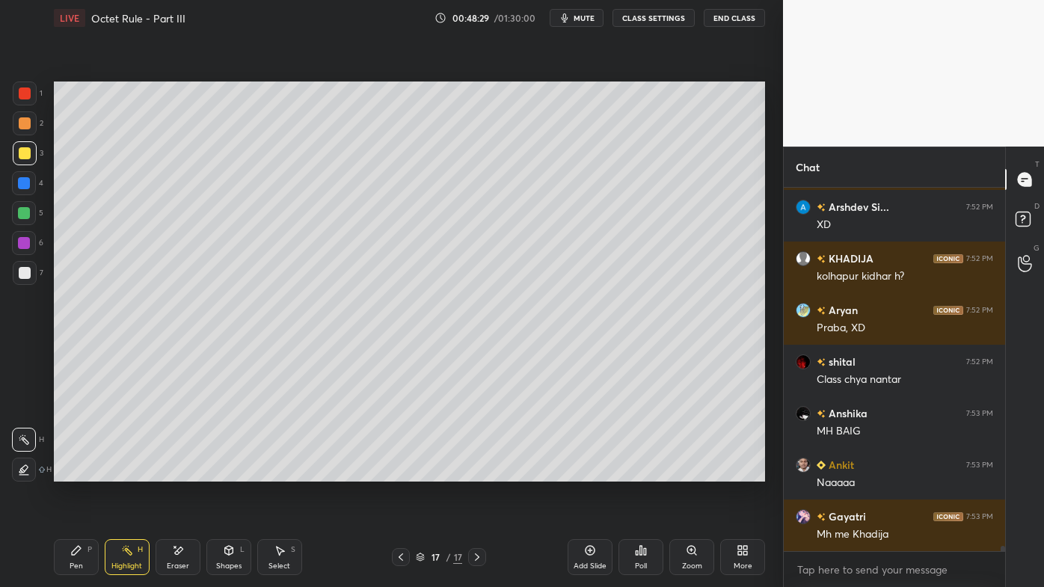
click at [399, 472] on icon at bounding box center [401, 557] width 12 height 12
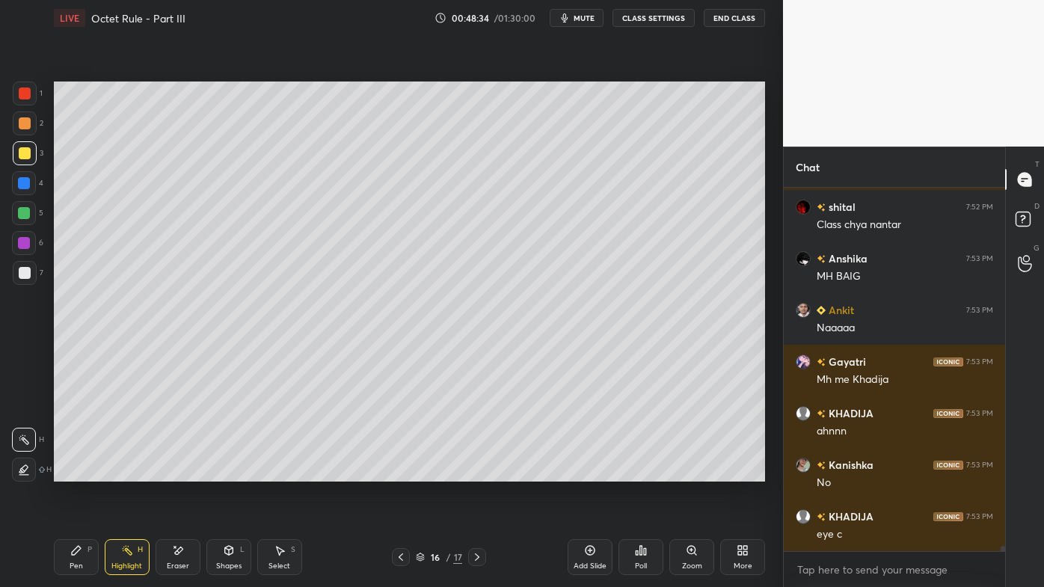
click at [473, 472] on icon at bounding box center [477, 557] width 12 height 12
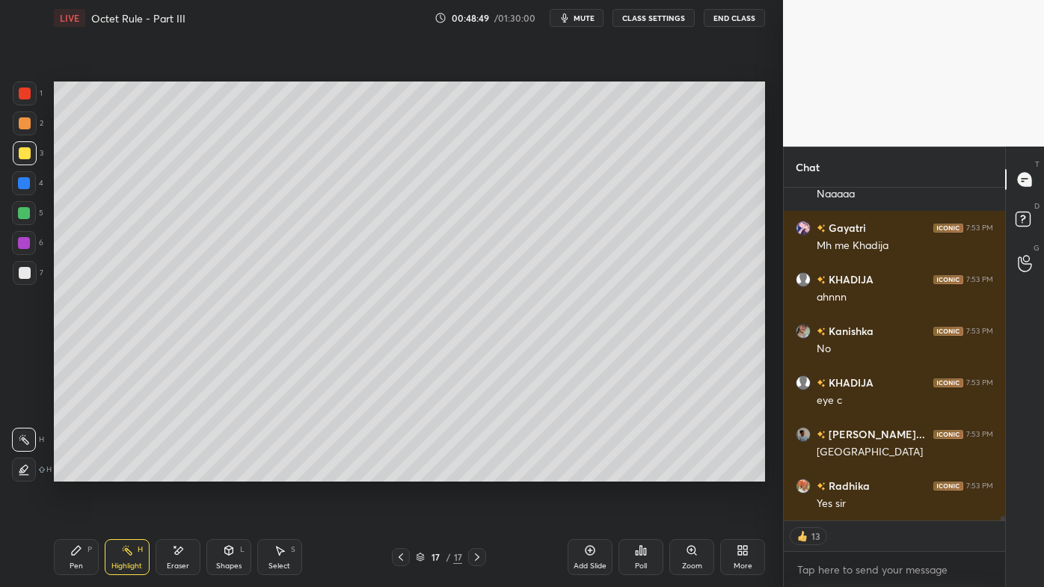
drag, startPoint x: 589, startPoint y: 547, endPoint x: 564, endPoint y: 550, distance: 25.6
click at [586, 472] on icon at bounding box center [590, 550] width 12 height 12
click at [23, 127] on div at bounding box center [25, 123] width 12 height 12
click at [69, 472] on div "Pen P" at bounding box center [76, 557] width 45 height 36
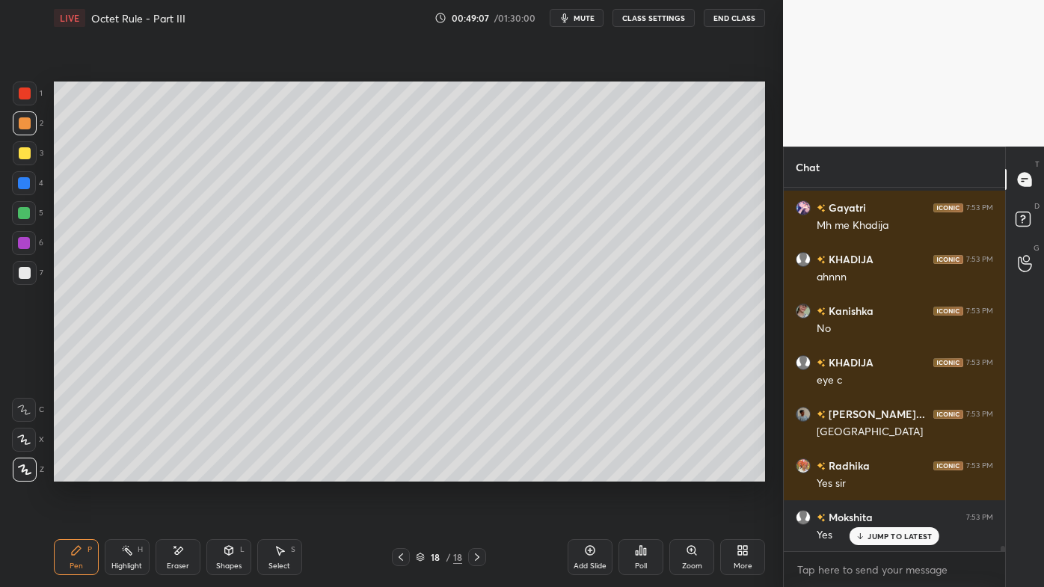
scroll to position [24769, 0]
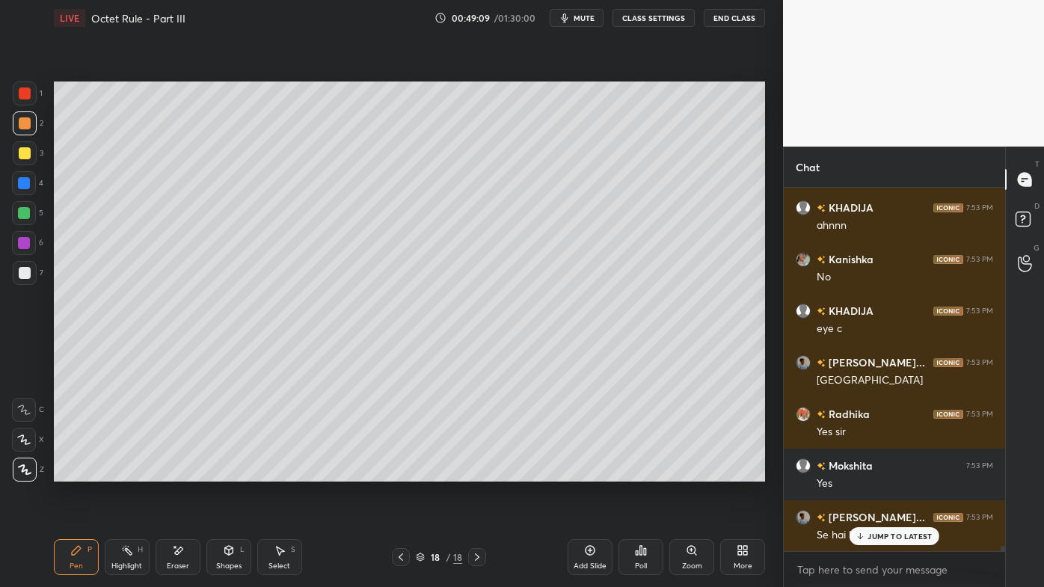
click at [871, 472] on p "JUMP TO LATEST" at bounding box center [899, 536] width 64 height 9
click at [401, 472] on icon at bounding box center [401, 557] width 12 height 12
click at [480, 472] on icon at bounding box center [477, 557] width 12 height 12
click at [31, 144] on div at bounding box center [25, 153] width 24 height 24
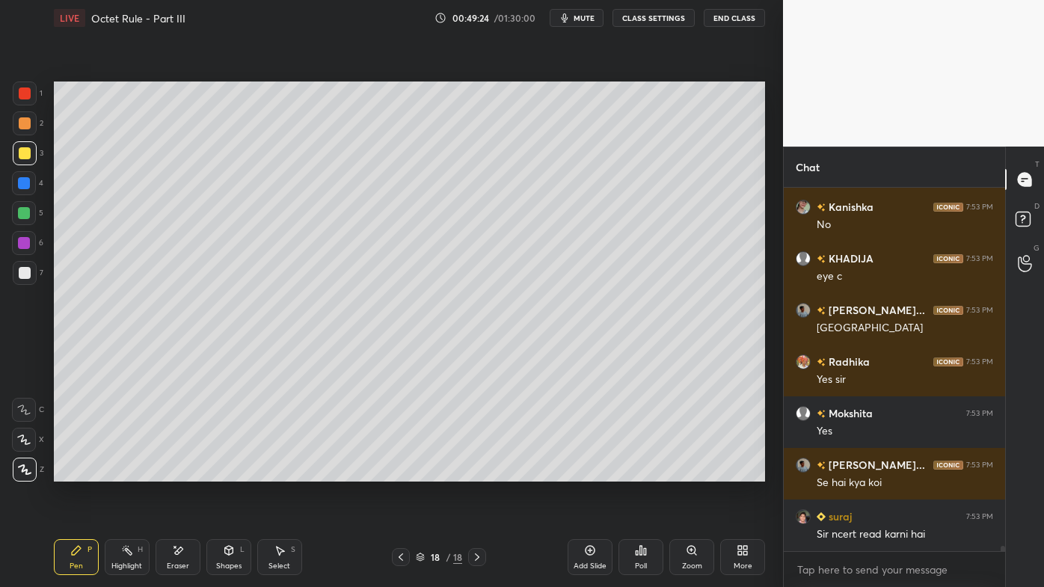
scroll to position [24872, 0]
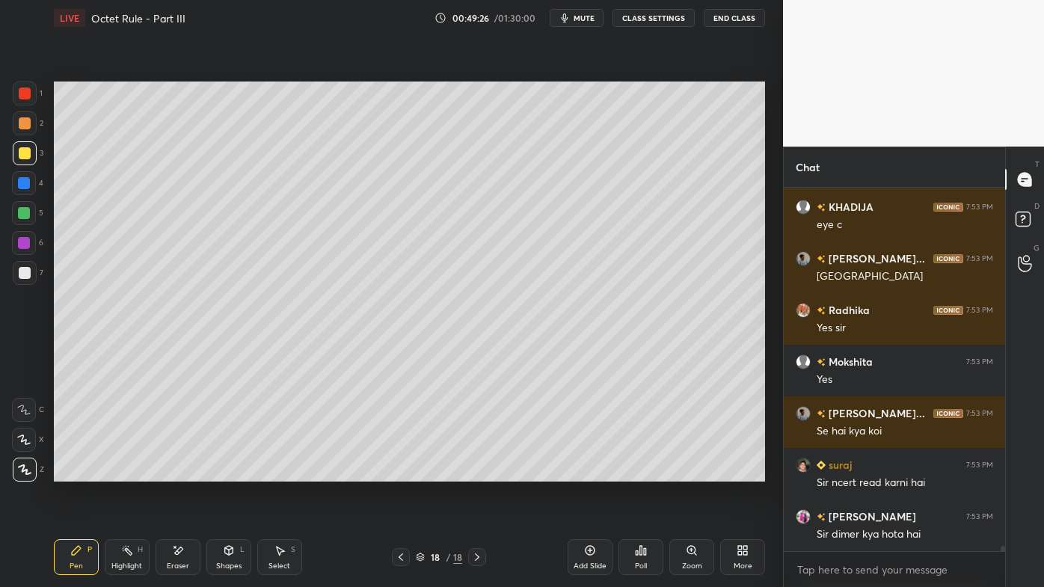
click at [589, 16] on span "mute" at bounding box center [584, 18] width 21 height 10
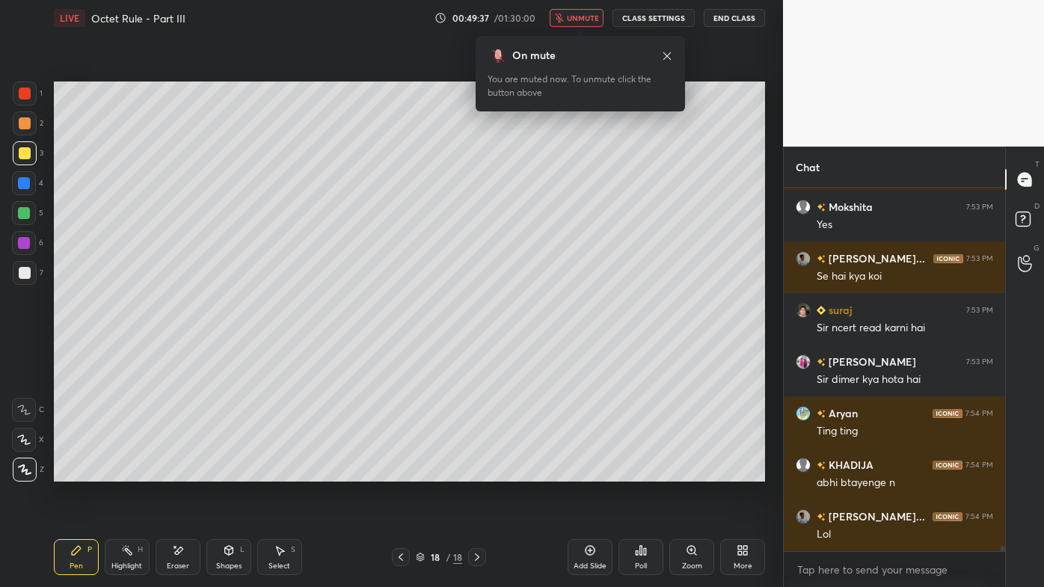
scroll to position [25078, 0]
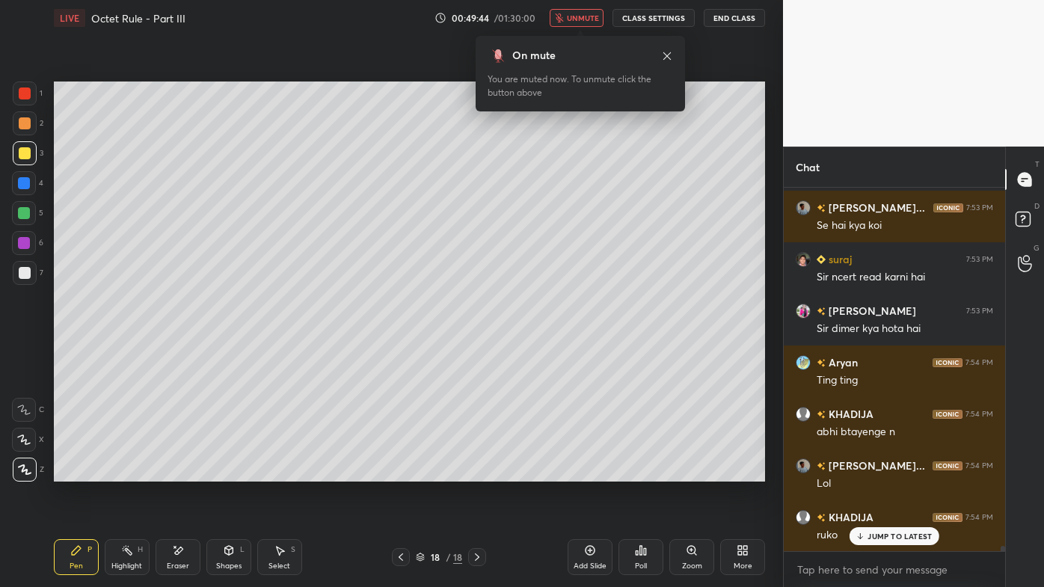
drag, startPoint x: 576, startPoint y: 18, endPoint x: 585, endPoint y: 18, distance: 9.0
click at [583, 18] on span "unmute" at bounding box center [583, 18] width 32 height 10
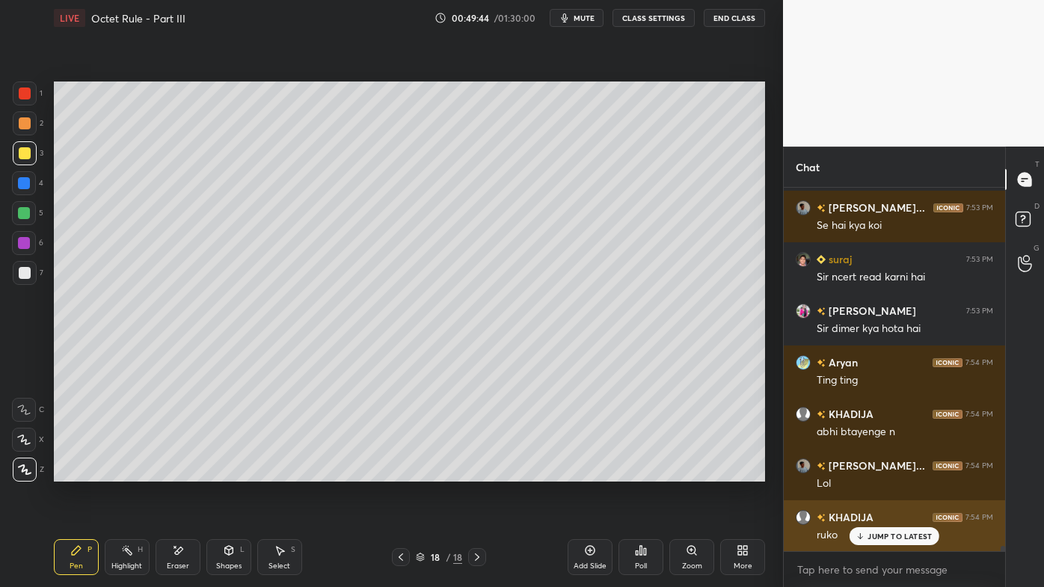
scroll to position [25130, 0]
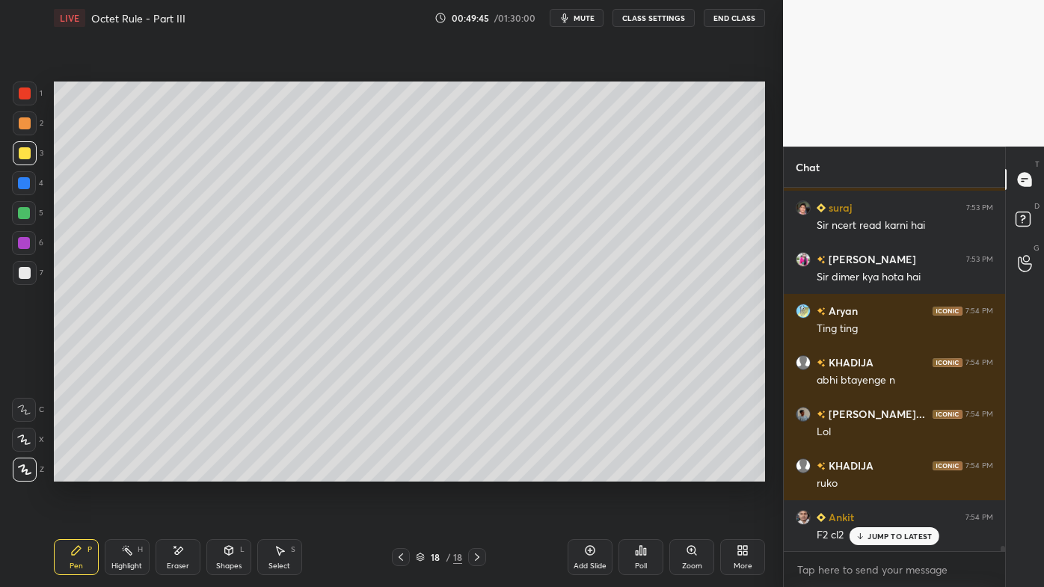
drag, startPoint x: 861, startPoint y: 539, endPoint x: 826, endPoint y: 555, distance: 39.2
click at [862, 472] on div "JUMP TO LATEST" at bounding box center [894, 536] width 90 height 18
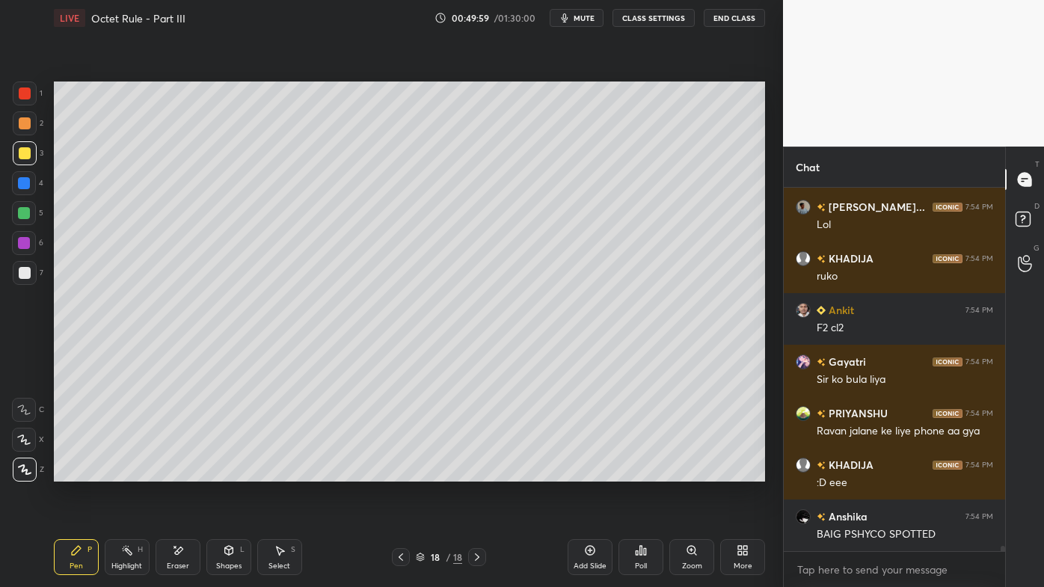
scroll to position [25388, 0]
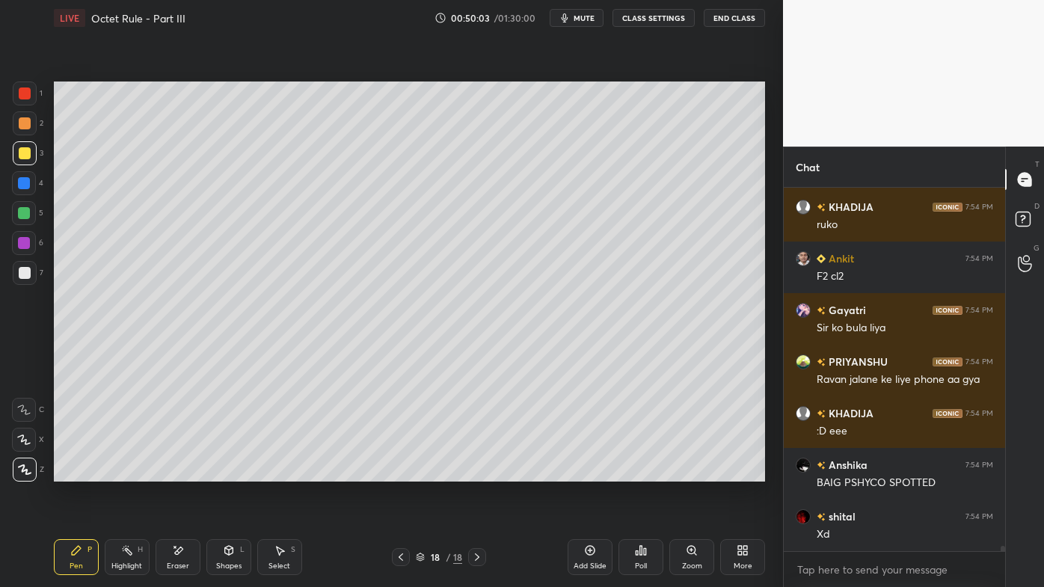
drag, startPoint x: 33, startPoint y: 275, endPoint x: 51, endPoint y: 254, distance: 27.6
click at [32, 274] on div at bounding box center [25, 273] width 24 height 24
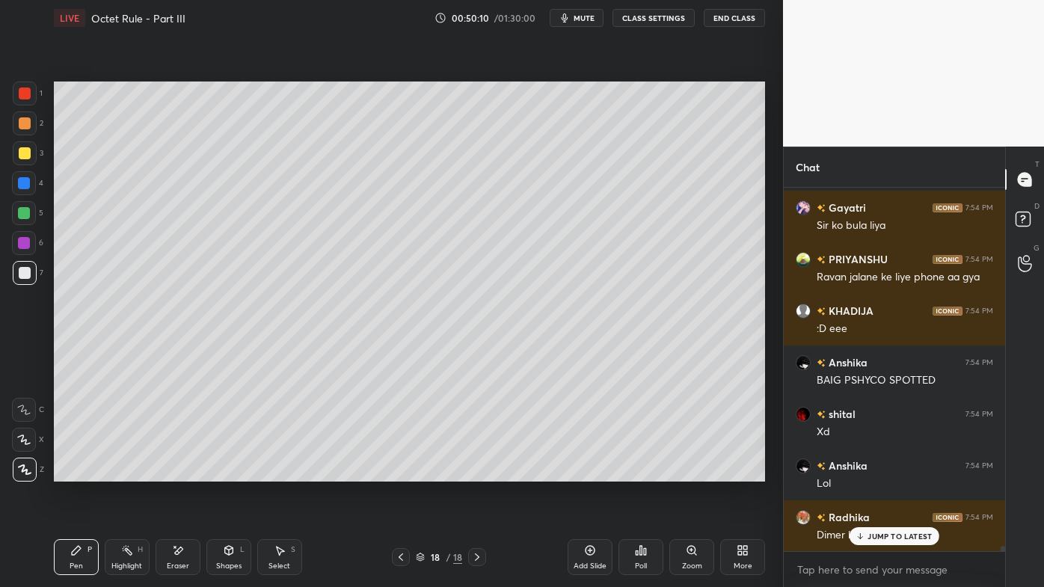
scroll to position [25542, 0]
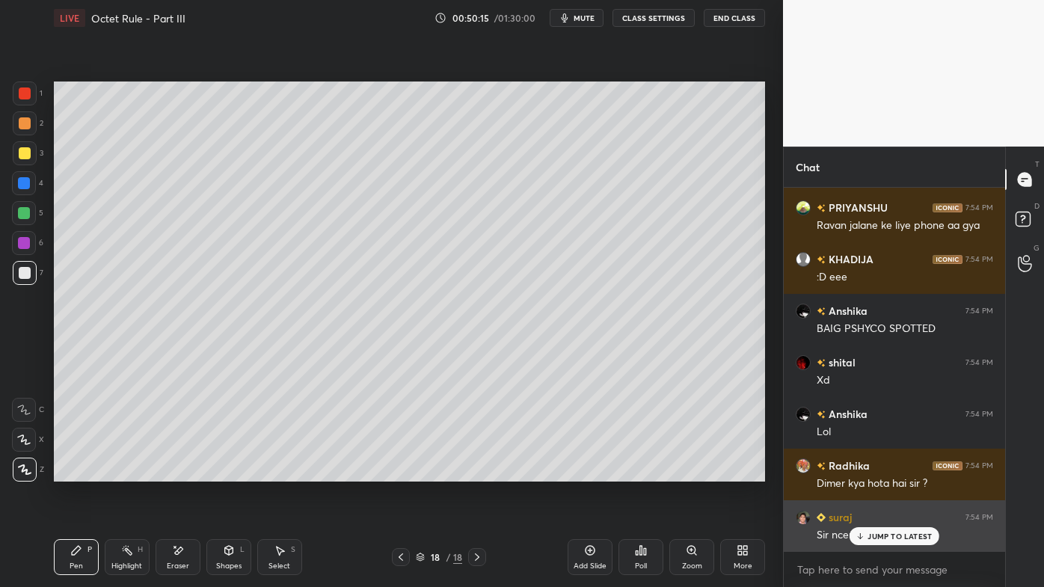
click at [879, 472] on p "JUMP TO LATEST" at bounding box center [899, 536] width 64 height 9
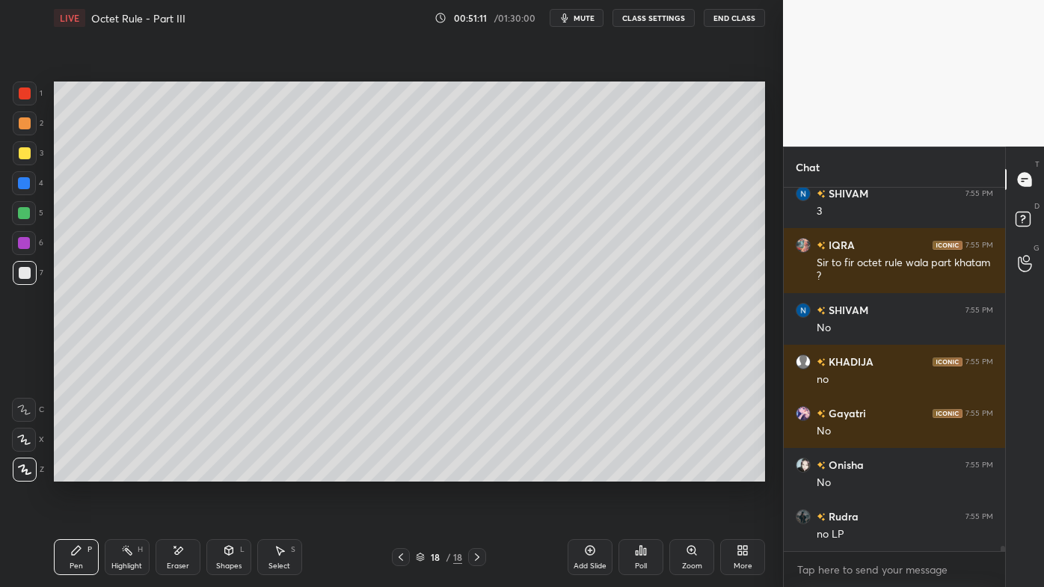
scroll to position [26176, 0]
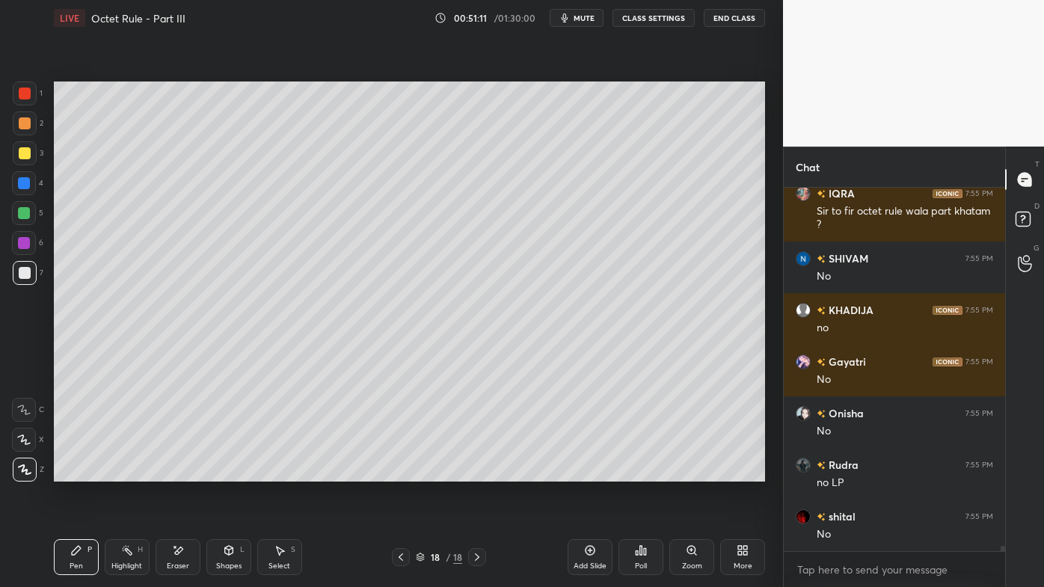
drag, startPoint x: 131, startPoint y: 552, endPoint x: 131, endPoint y: 528, distance: 23.9
click at [132, 472] on div "Highlight H" at bounding box center [127, 557] width 45 height 36
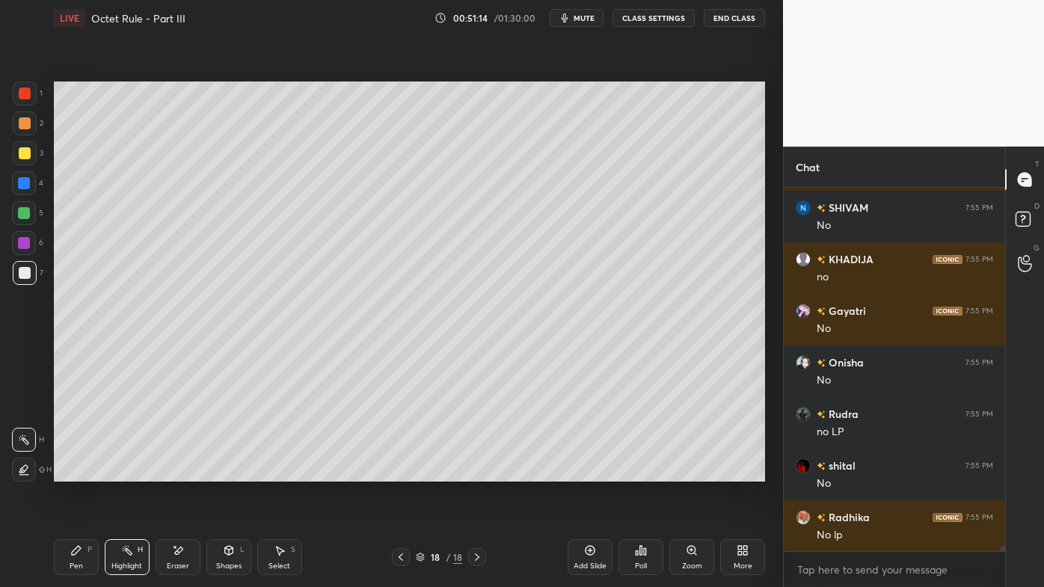
scroll to position [26278, 0]
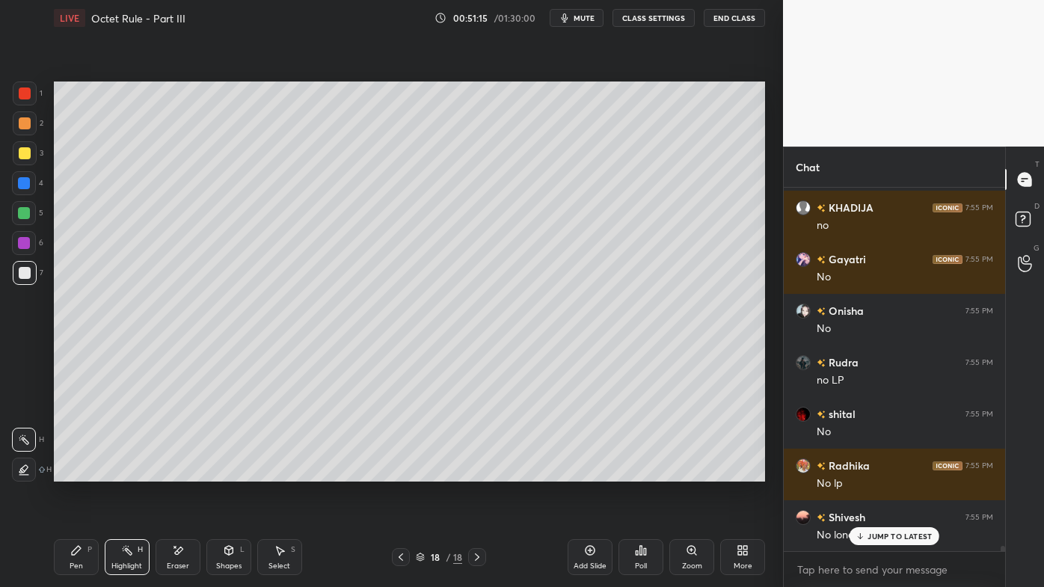
drag, startPoint x: 73, startPoint y: 563, endPoint x: 114, endPoint y: 494, distance: 80.4
click at [70, 472] on div "Pen P" at bounding box center [76, 557] width 45 height 36
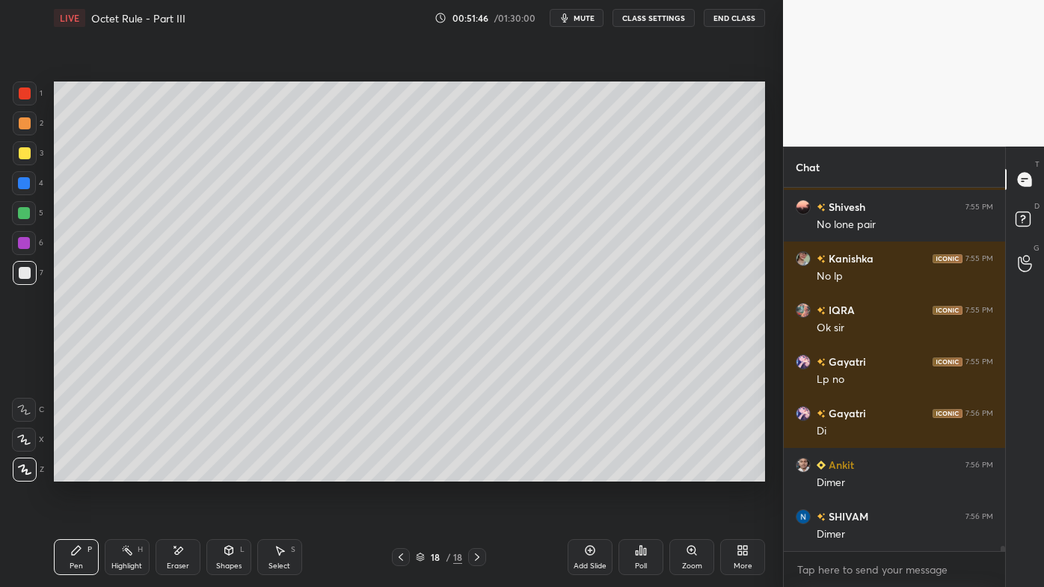
scroll to position [26625, 0]
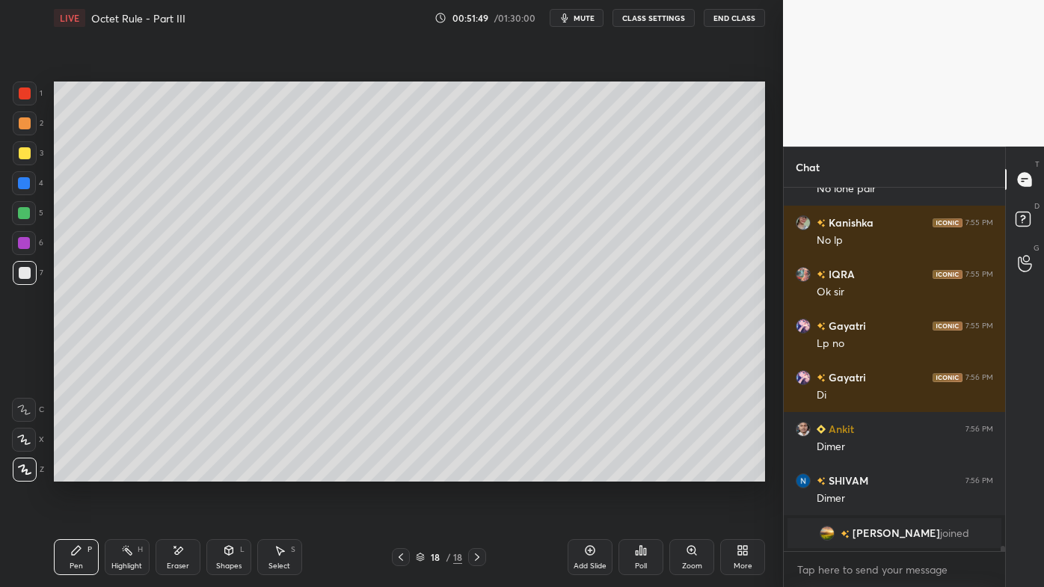
drag, startPoint x: 126, startPoint y: 546, endPoint x: 154, endPoint y: 524, distance: 35.2
click at [126, 472] on icon at bounding box center [127, 550] width 12 height 12
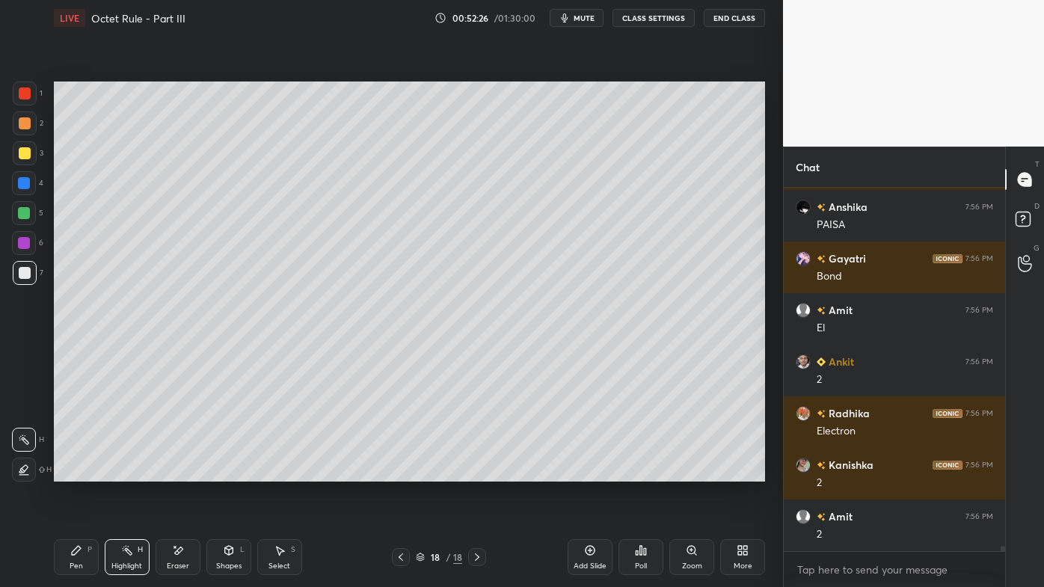
scroll to position [24338, 0]
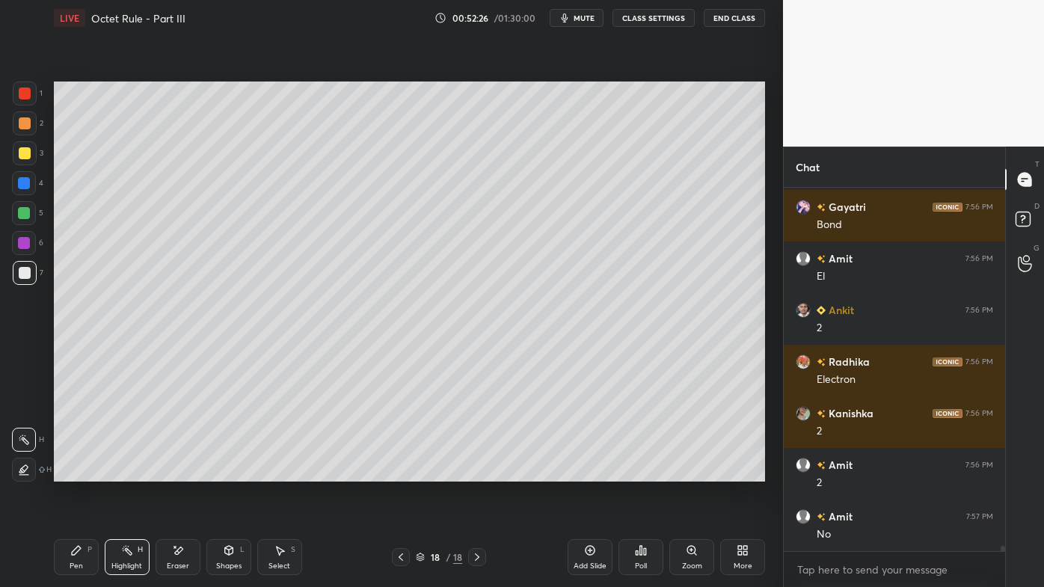
drag, startPoint x: 78, startPoint y: 560, endPoint x: 78, endPoint y: 547, distance: 13.5
click at [76, 472] on div "Pen P" at bounding box center [76, 557] width 45 height 36
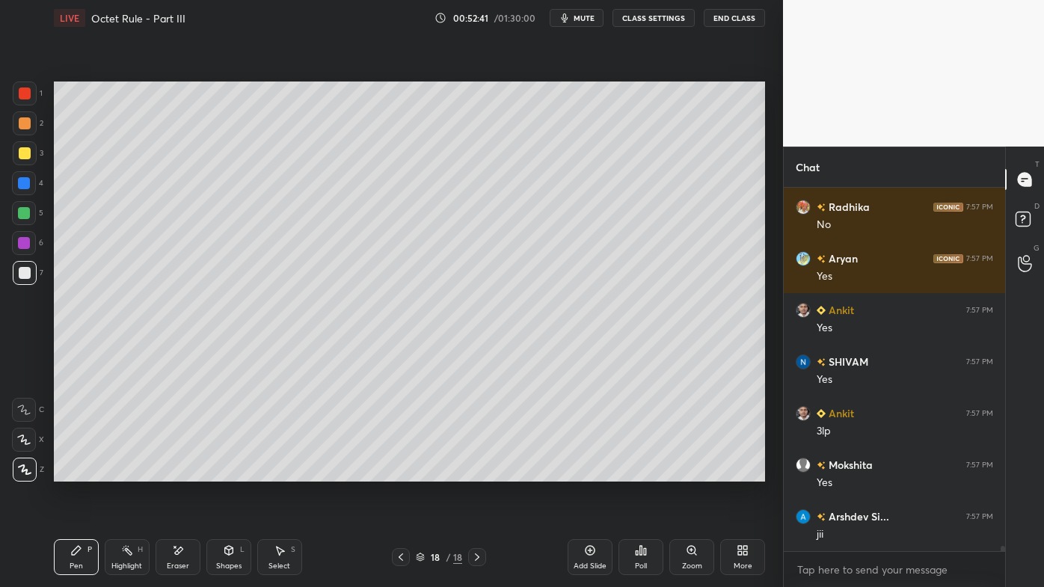
scroll to position [24802, 0]
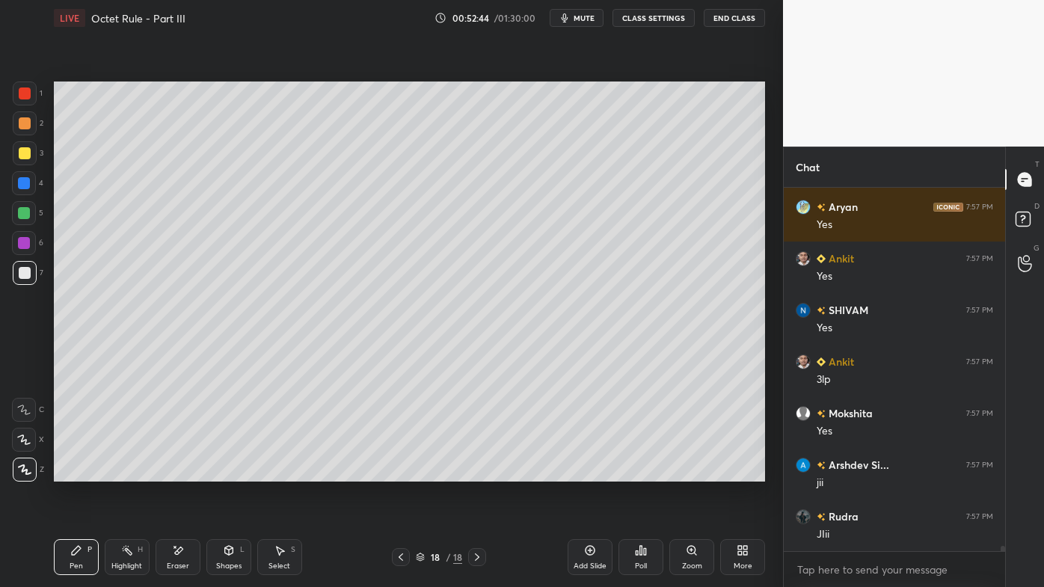
drag, startPoint x: 124, startPoint y: 546, endPoint x: 182, endPoint y: 515, distance: 65.9
click at [124, 472] on icon at bounding box center [127, 550] width 12 height 12
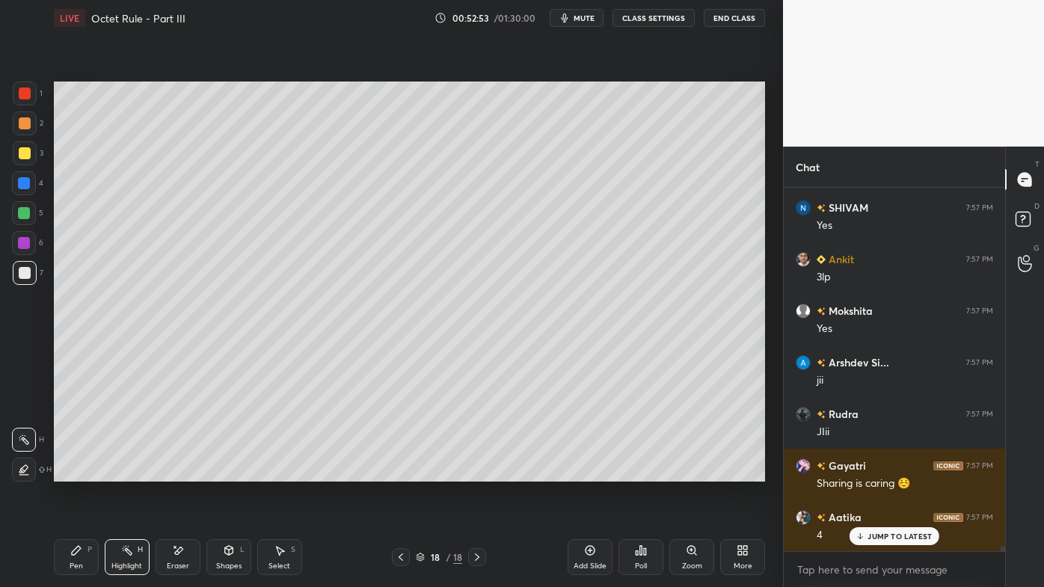
scroll to position [24956, 0]
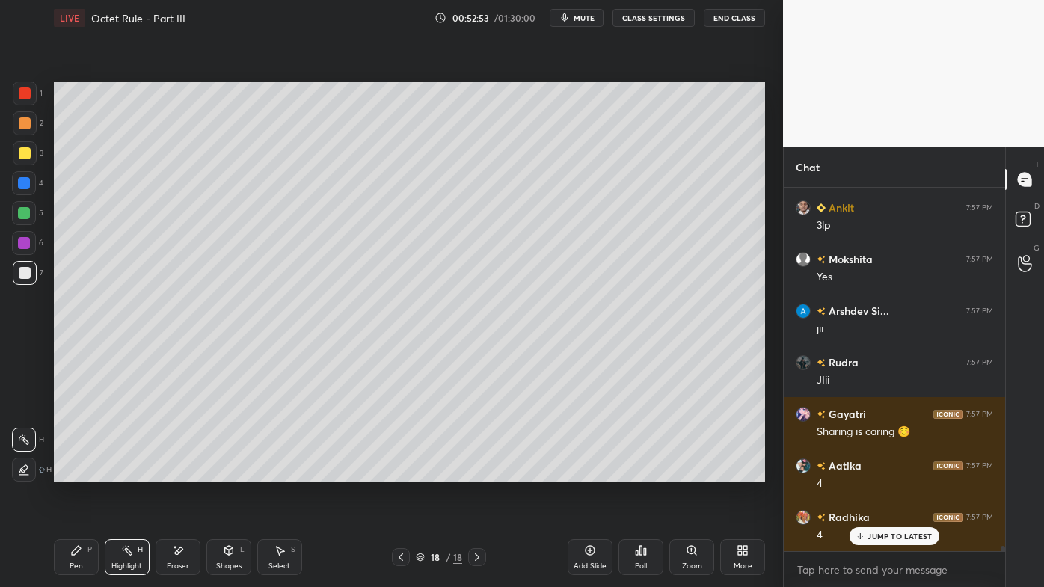
click at [72, 472] on icon at bounding box center [76, 550] width 12 height 12
click at [179, 472] on icon at bounding box center [178, 550] width 12 height 13
click at [120, 472] on div "Setting up your live class Poll for secs No correct answer Start poll" at bounding box center [409, 281] width 723 height 491
drag, startPoint x: 67, startPoint y: 550, endPoint x: 93, endPoint y: 518, distance: 41.9
click at [67, 472] on div "Pen P" at bounding box center [76, 557] width 45 height 36
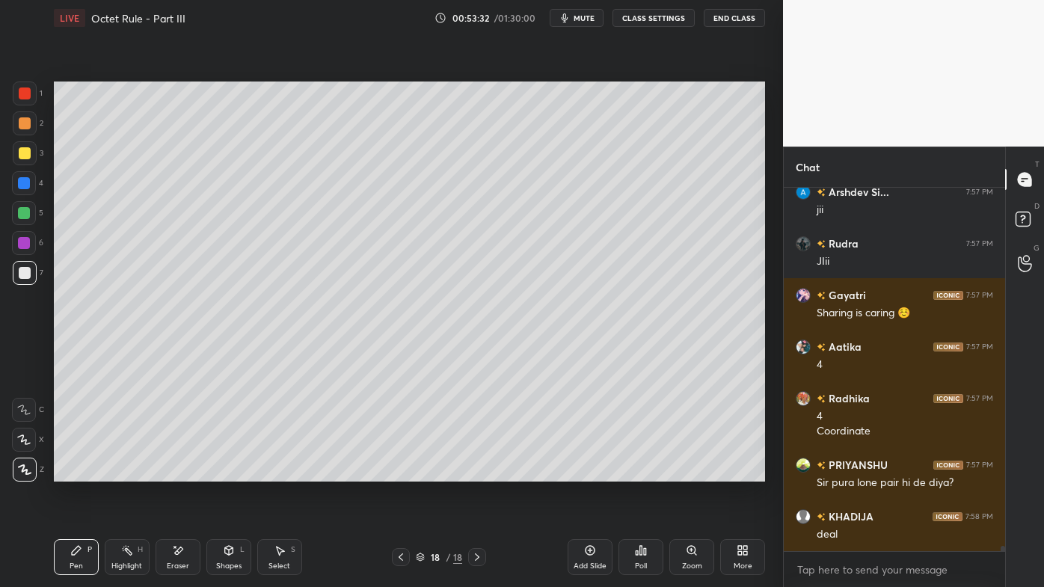
scroll to position [25126, 0]
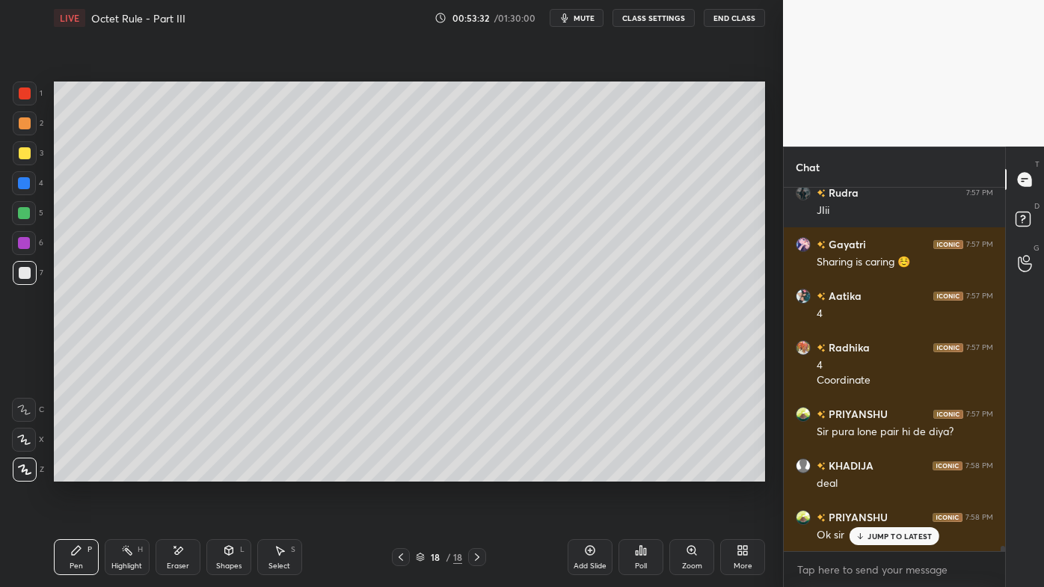
click at [138, 472] on div "Highlight H" at bounding box center [127, 557] width 45 height 36
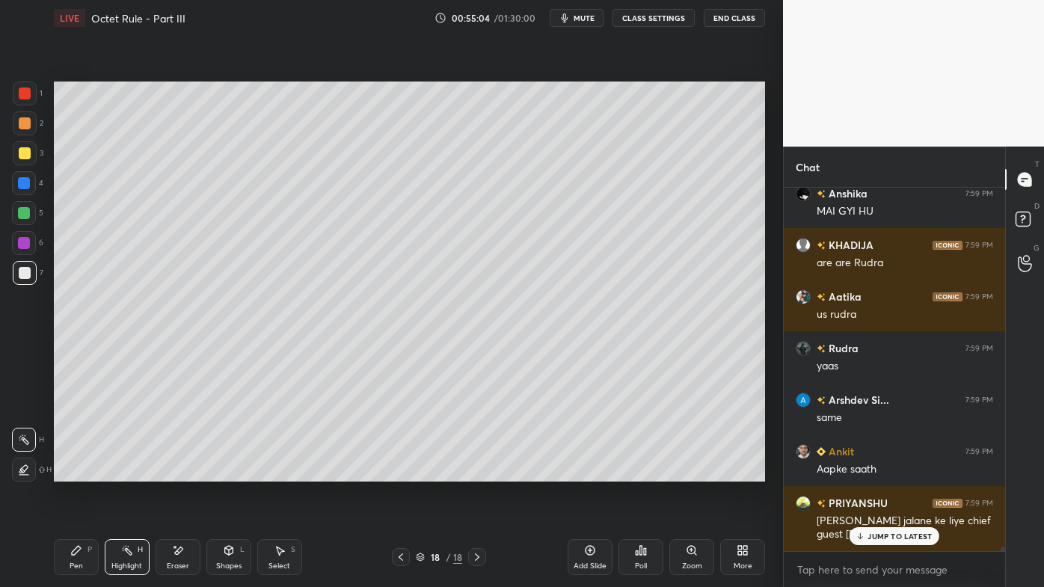
scroll to position [26871, 0]
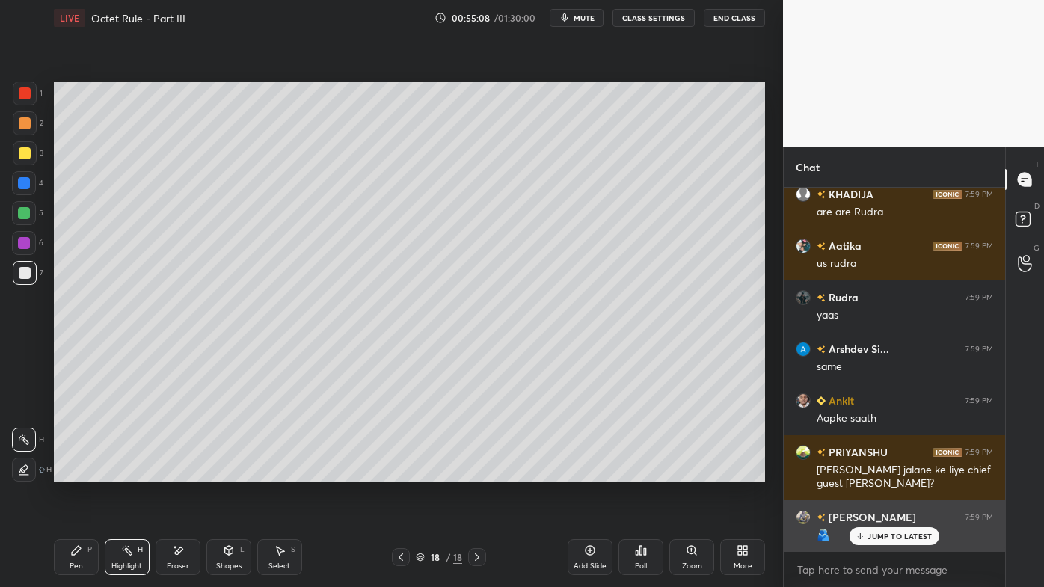
click at [888, 472] on p "JUMP TO LATEST" at bounding box center [899, 536] width 64 height 9
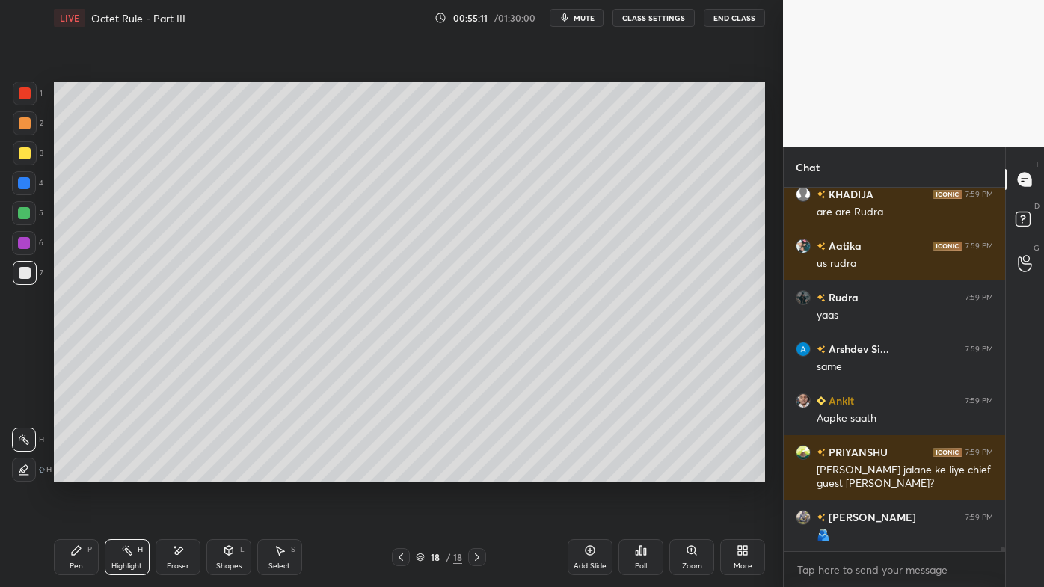
click at [597, 472] on div "Add Slide" at bounding box center [590, 557] width 45 height 36
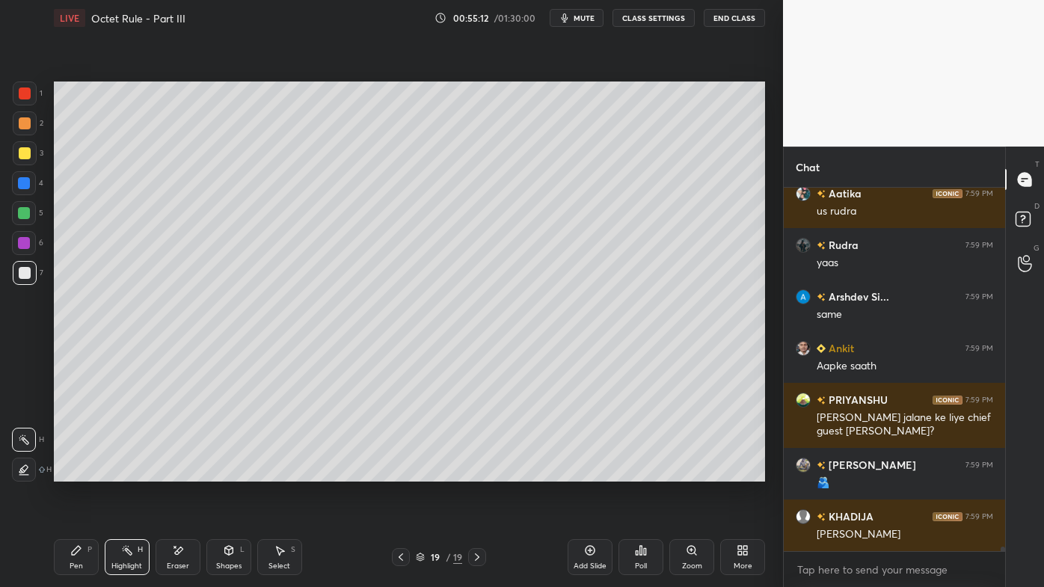
scroll to position [27026, 0]
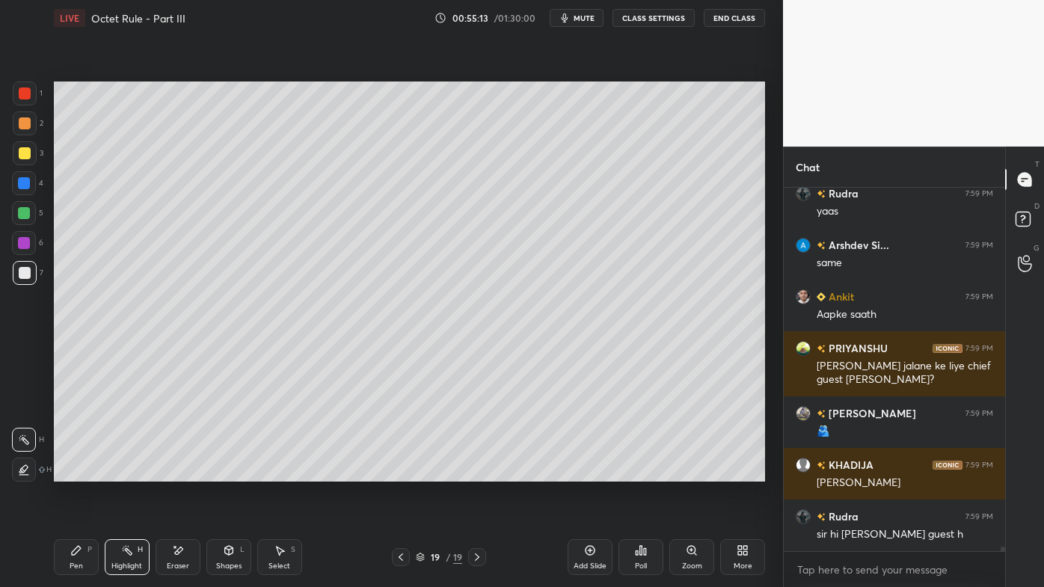
click at [70, 472] on div "Pen P" at bounding box center [76, 557] width 45 height 36
click at [25, 122] on div at bounding box center [25, 123] width 12 height 12
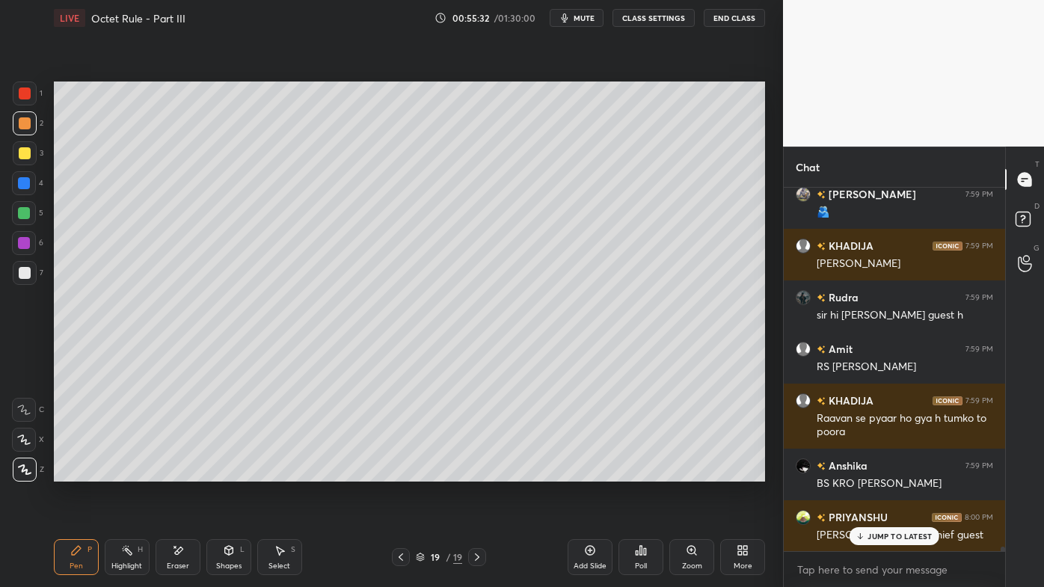
scroll to position [27298, 0]
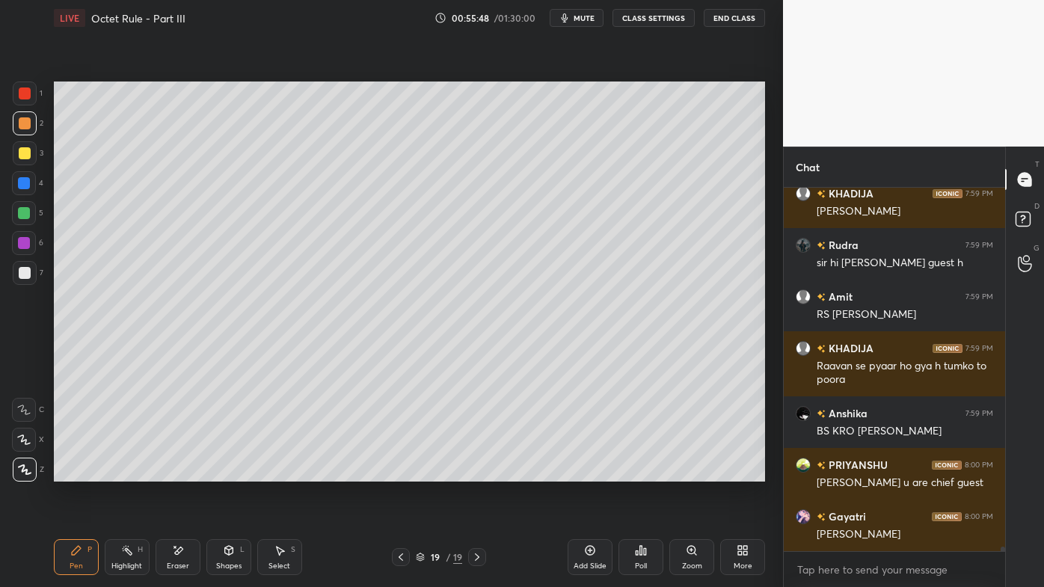
drag, startPoint x: 132, startPoint y: 552, endPoint x: 183, endPoint y: 500, distance: 73.0
click at [133, 472] on div "Highlight H" at bounding box center [127, 557] width 45 height 36
click at [76, 472] on icon at bounding box center [76, 550] width 9 height 9
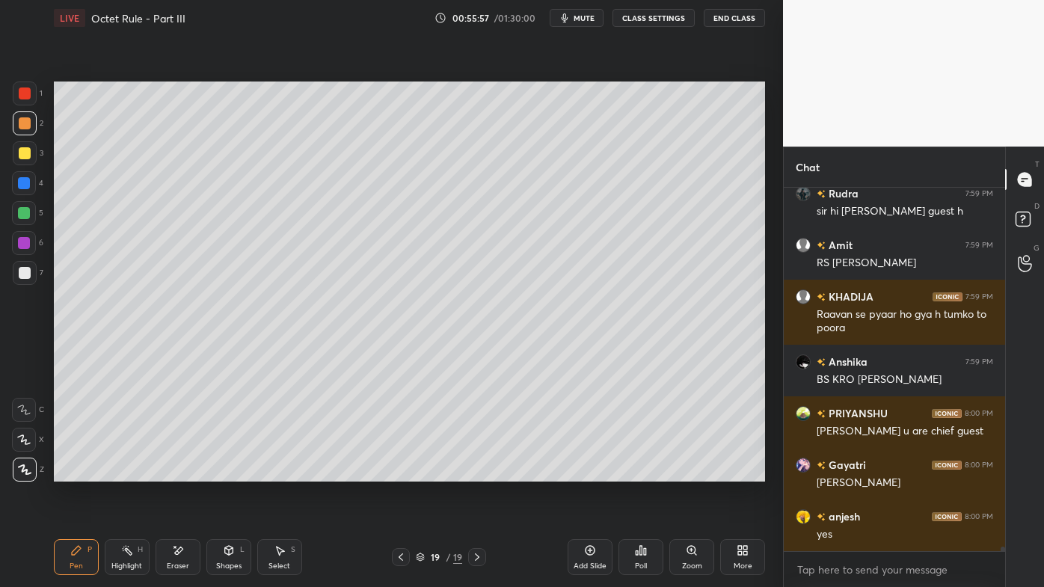
drag, startPoint x: 132, startPoint y: 544, endPoint x: 123, endPoint y: 544, distance: 8.3
click at [132, 472] on div "Highlight H" at bounding box center [127, 557] width 45 height 36
click at [645, 472] on div "Poll" at bounding box center [640, 557] width 45 height 36
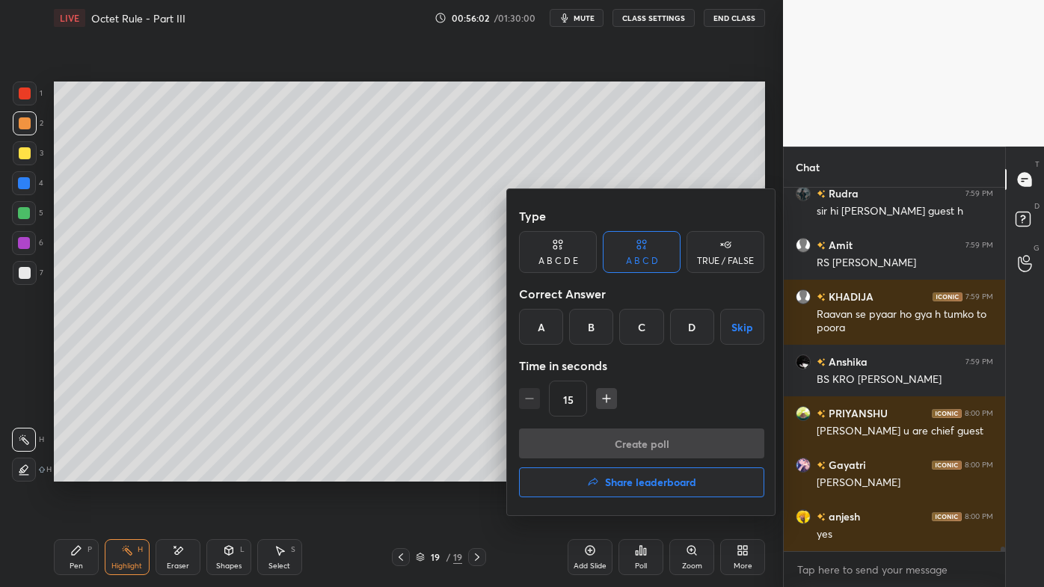
click at [694, 325] on div "D" at bounding box center [692, 327] width 44 height 36
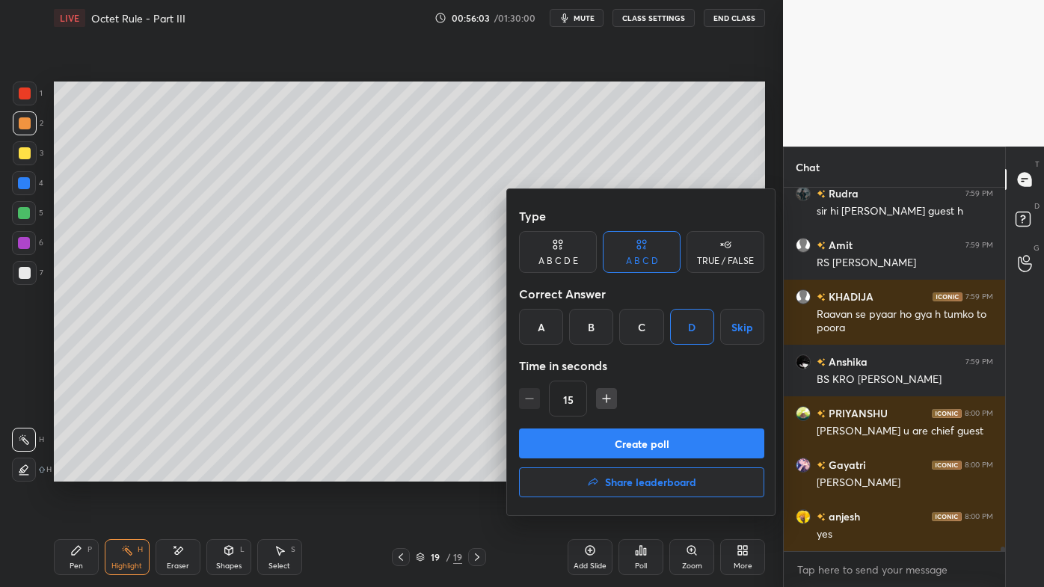
drag, startPoint x: 604, startPoint y: 391, endPoint x: 600, endPoint y: 421, distance: 30.1
click at [605, 392] on icon "button" at bounding box center [606, 398] width 15 height 15
type input "30"
click at [598, 438] on button "Create poll" at bounding box center [641, 443] width 245 height 30
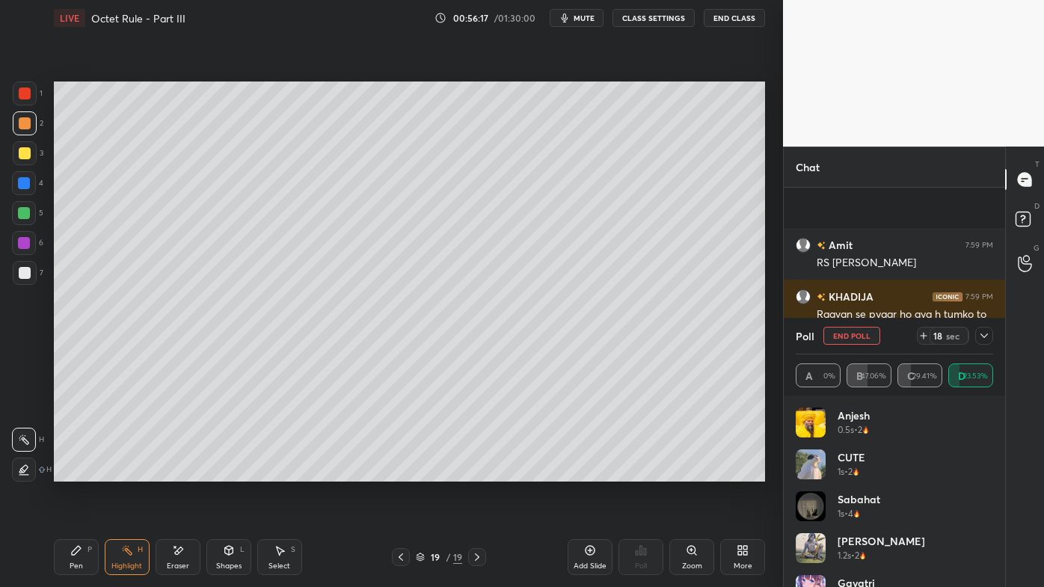
scroll to position [27479, 0]
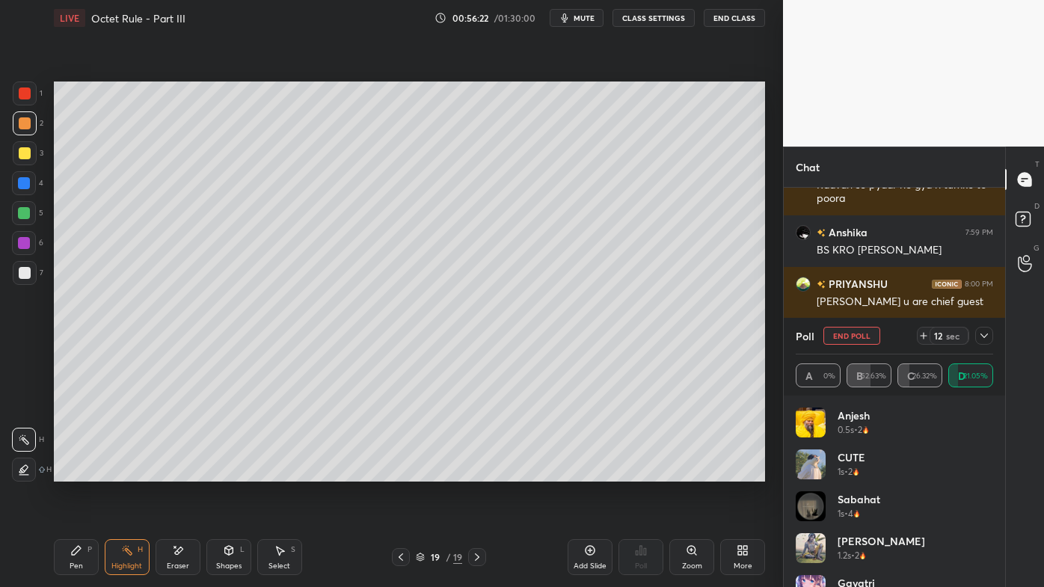
click at [72, 472] on div "Pen P" at bounding box center [76, 557] width 45 height 36
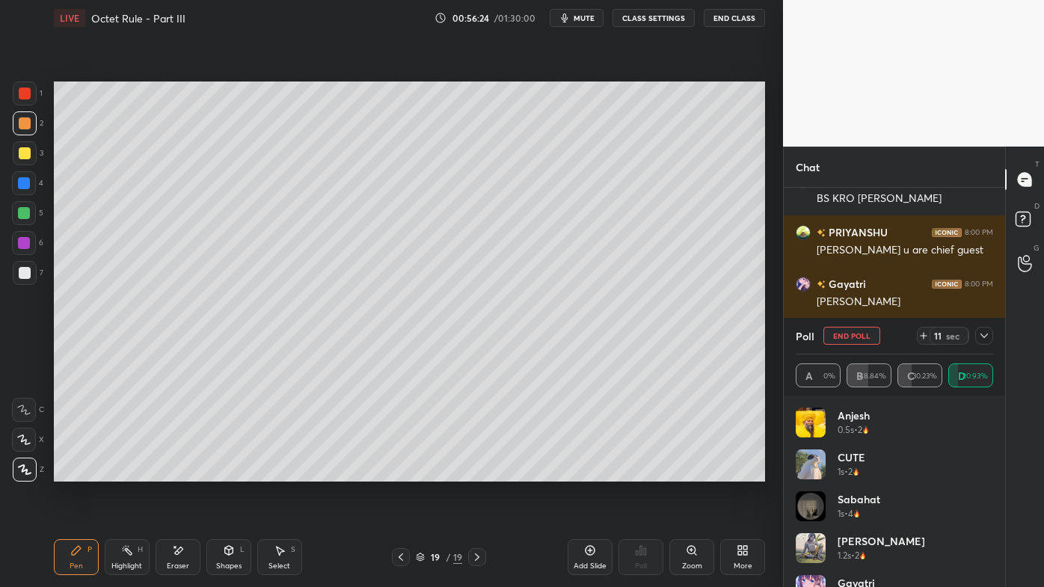
drag, startPoint x: 986, startPoint y: 336, endPoint x: 975, endPoint y: 343, distance: 12.9
click at [986, 335] on icon at bounding box center [983, 336] width 7 height 4
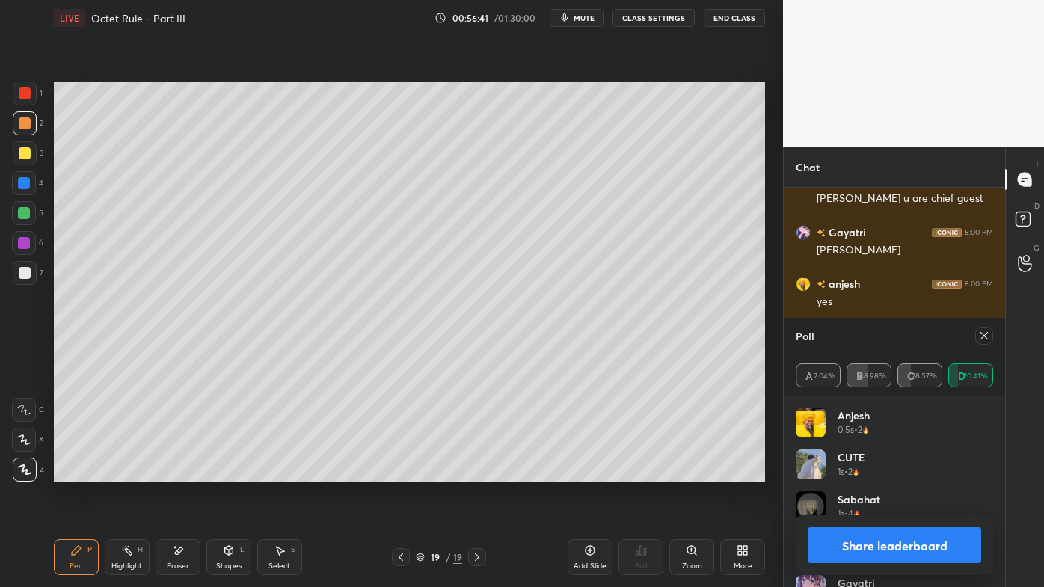
scroll to position [281, 217]
click at [985, 337] on icon at bounding box center [984, 336] width 12 height 12
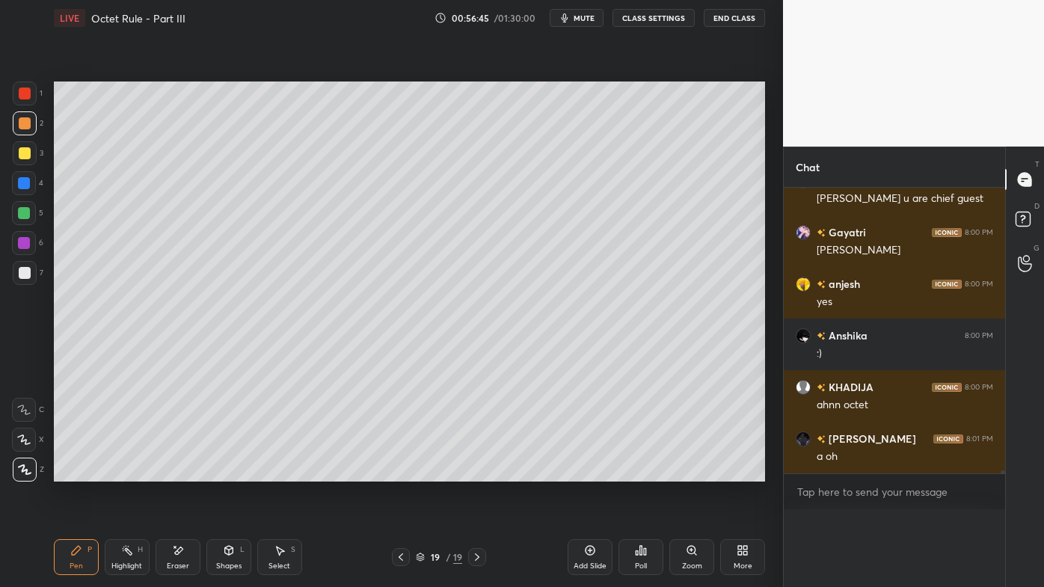
scroll to position [4, 4]
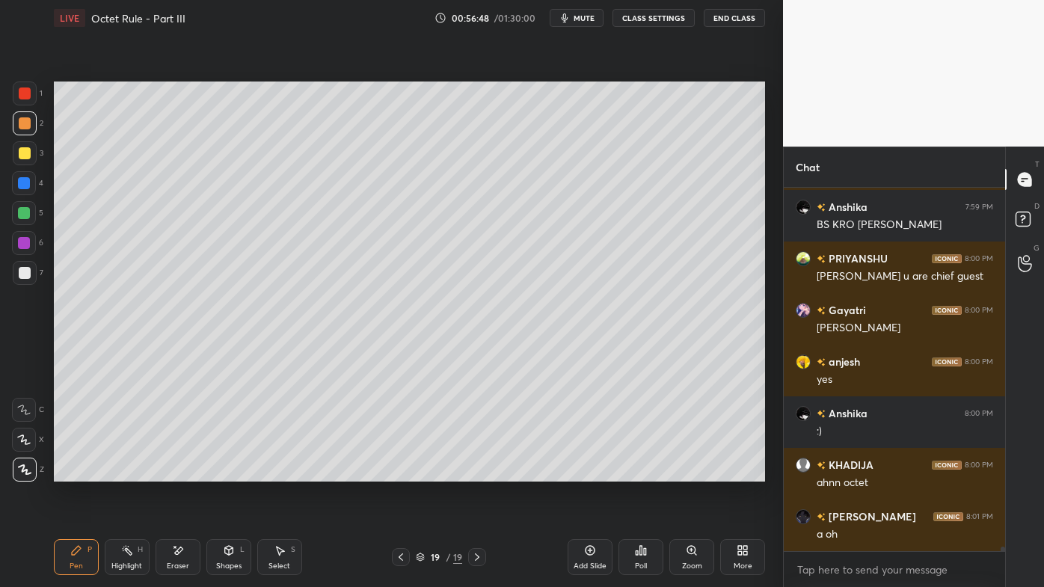
click at [403, 472] on icon at bounding box center [401, 557] width 12 height 12
drag, startPoint x: 132, startPoint y: 545, endPoint x: 135, endPoint y: 538, distance: 8.4
click at [133, 472] on div "Highlight H" at bounding box center [127, 557] width 45 height 36
drag, startPoint x: 479, startPoint y: 550, endPoint x: 479, endPoint y: 526, distance: 23.9
click at [479, 472] on div at bounding box center [477, 557] width 18 height 18
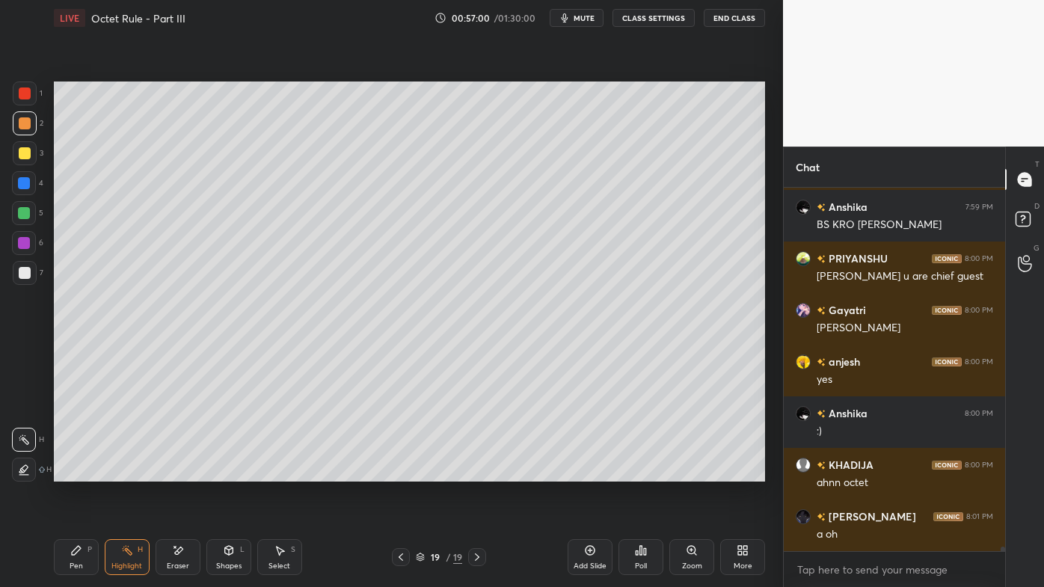
click at [594, 472] on div "Add Slide" at bounding box center [590, 557] width 45 height 36
click at [70, 472] on div "Pen P" at bounding box center [76, 557] width 45 height 36
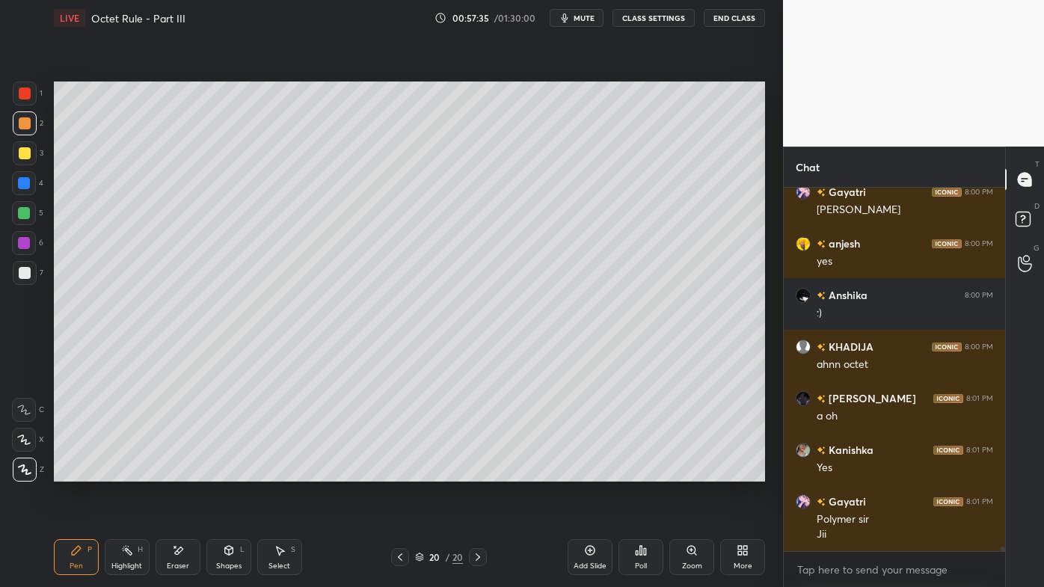
scroll to position [27674, 0]
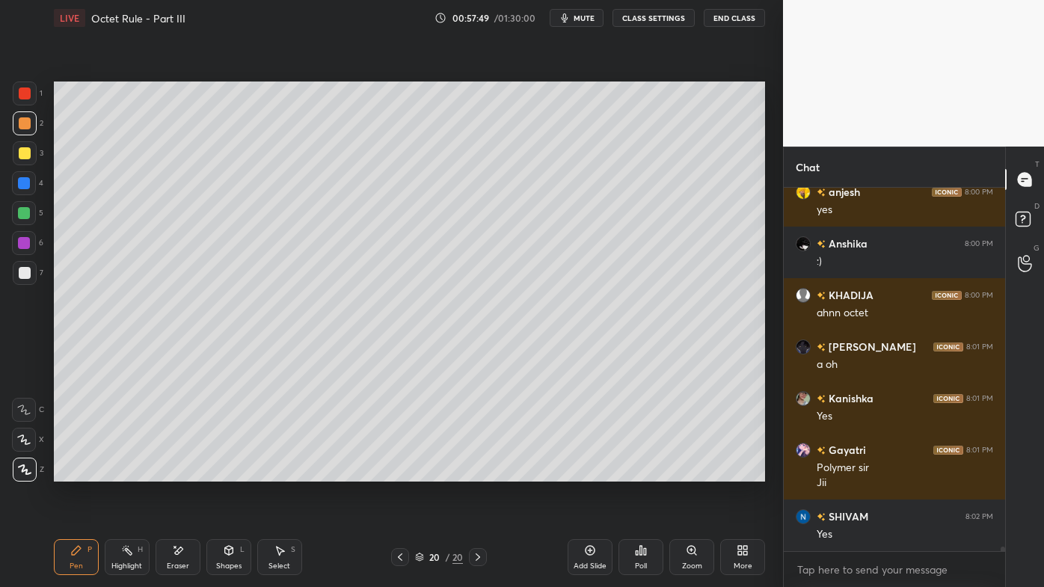
click at [32, 267] on div at bounding box center [25, 273] width 24 height 24
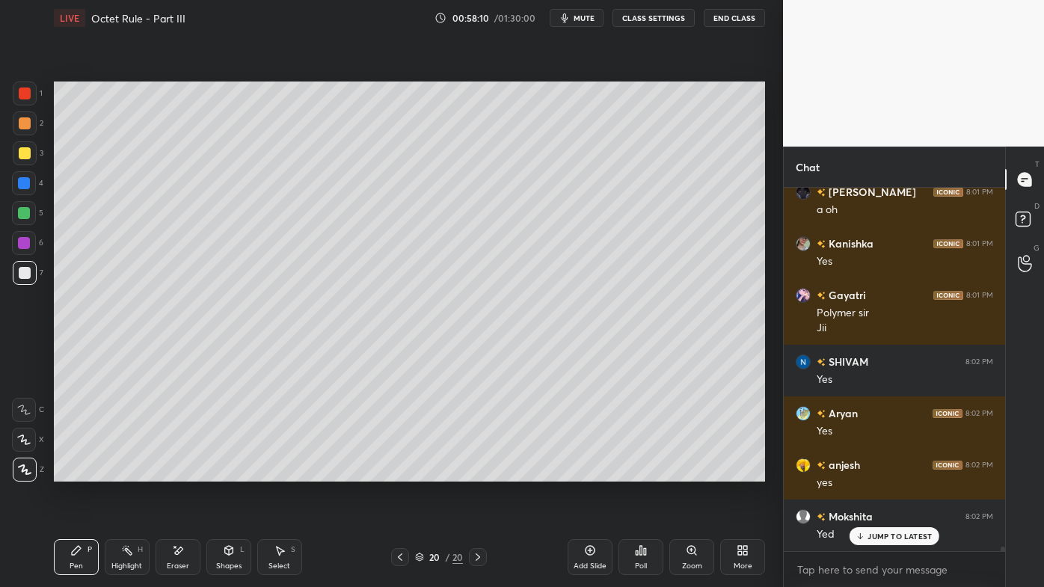
scroll to position [27828, 0]
drag, startPoint x: 129, startPoint y: 548, endPoint x: 129, endPoint y: 533, distance: 15.0
click at [129, 472] on icon at bounding box center [127, 550] width 12 height 12
drag, startPoint x: 67, startPoint y: 551, endPoint x: 109, endPoint y: 517, distance: 54.2
click at [69, 472] on div "Pen P" at bounding box center [76, 557] width 45 height 36
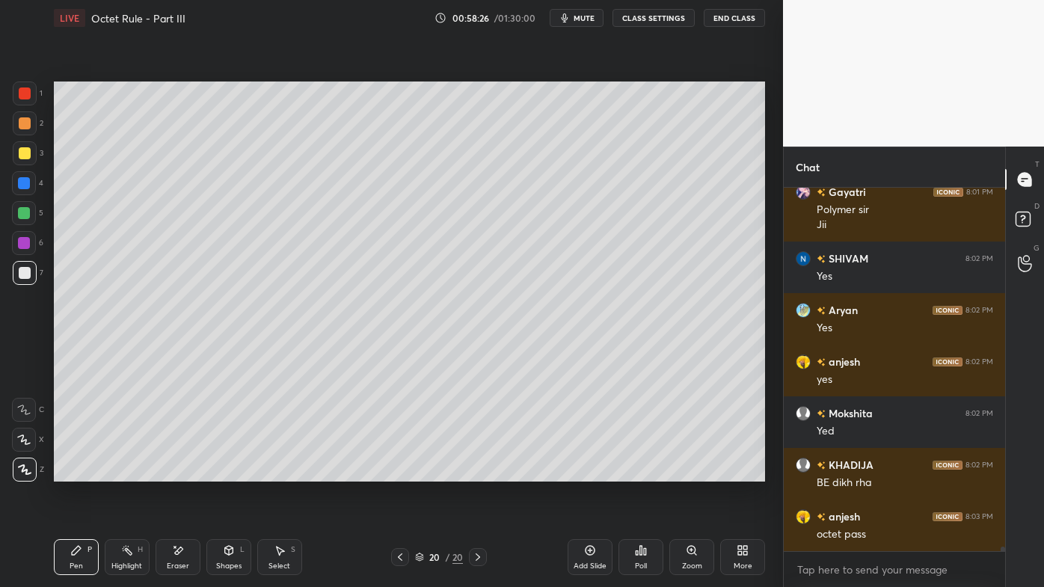
scroll to position [27983, 0]
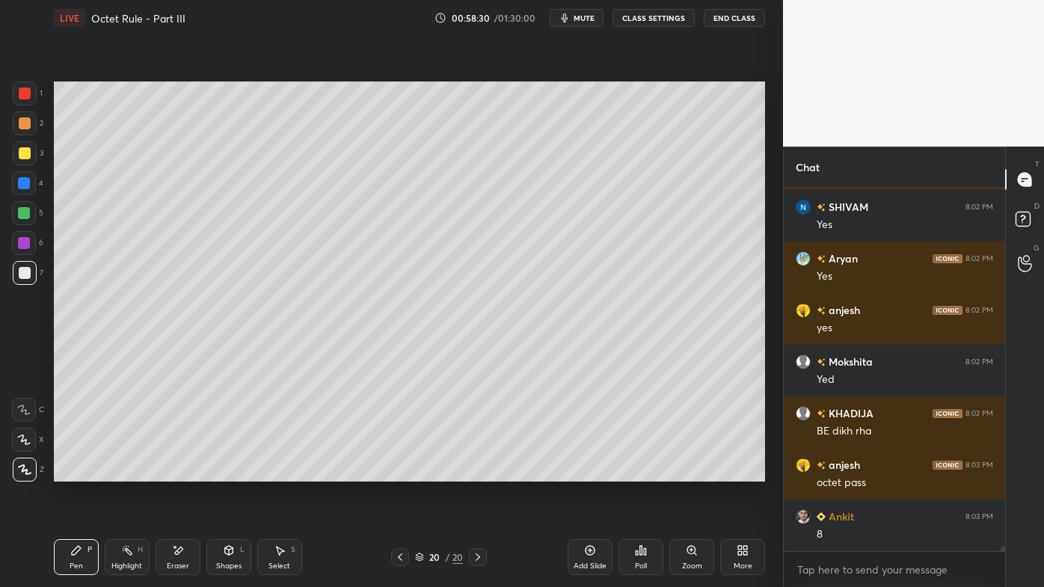
click at [397, 472] on icon at bounding box center [400, 557] width 12 height 12
click at [133, 472] on div "Highlight H" at bounding box center [127, 557] width 45 height 36
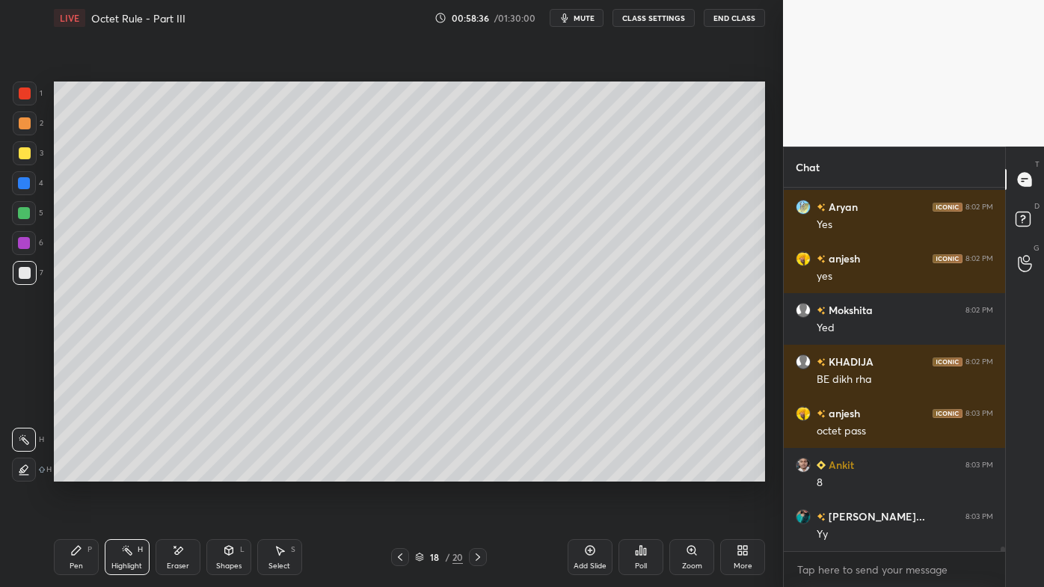
drag, startPoint x: 68, startPoint y: 549, endPoint x: 70, endPoint y: 529, distance: 20.2
click at [67, 472] on div "Pen P" at bounding box center [76, 557] width 45 height 36
drag, startPoint x: 13, startPoint y: 152, endPoint x: 36, endPoint y: 151, distance: 23.2
click at [14, 152] on div at bounding box center [25, 153] width 24 height 24
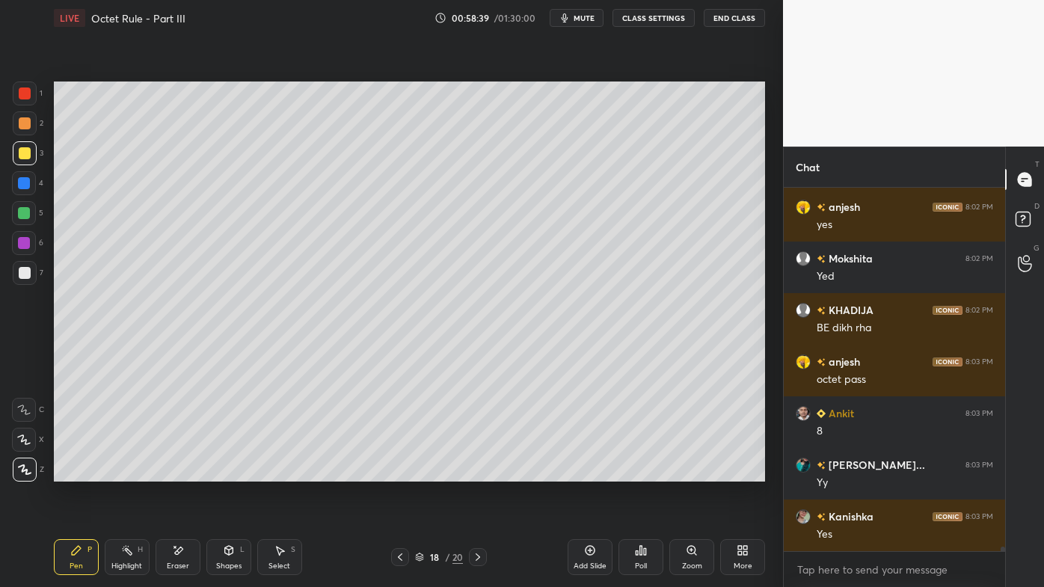
click at [399, 472] on icon at bounding box center [400, 556] width 4 height 7
click at [476, 472] on icon at bounding box center [478, 557] width 12 height 12
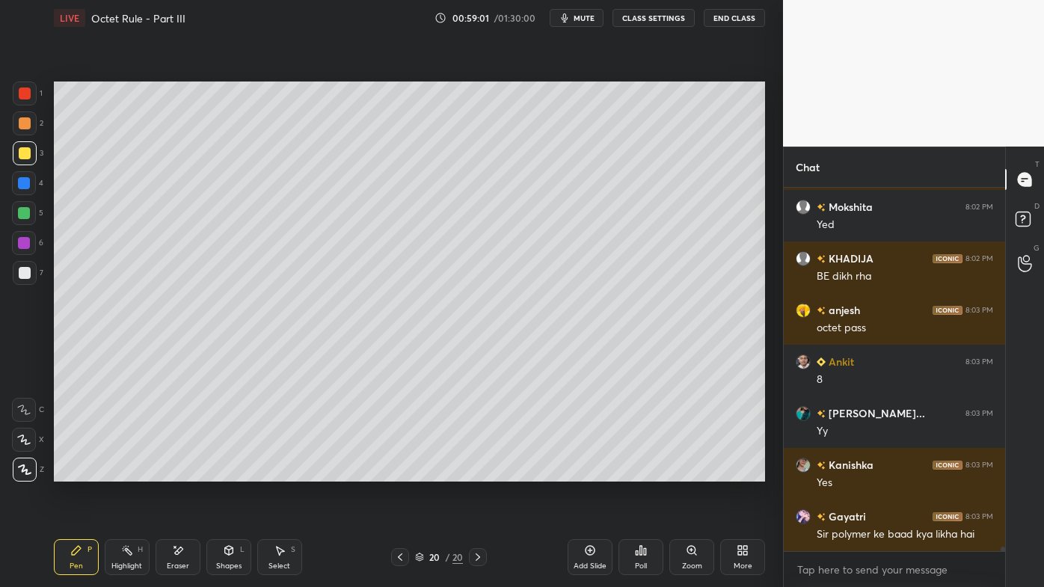
click at [586, 472] on icon at bounding box center [590, 550] width 12 height 12
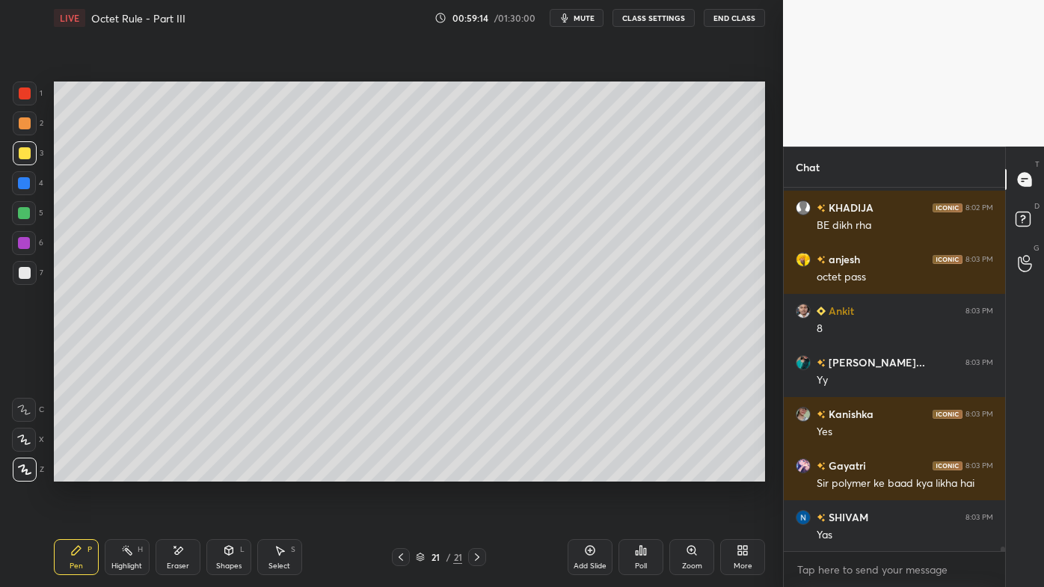
click at [25, 269] on div at bounding box center [25, 273] width 12 height 12
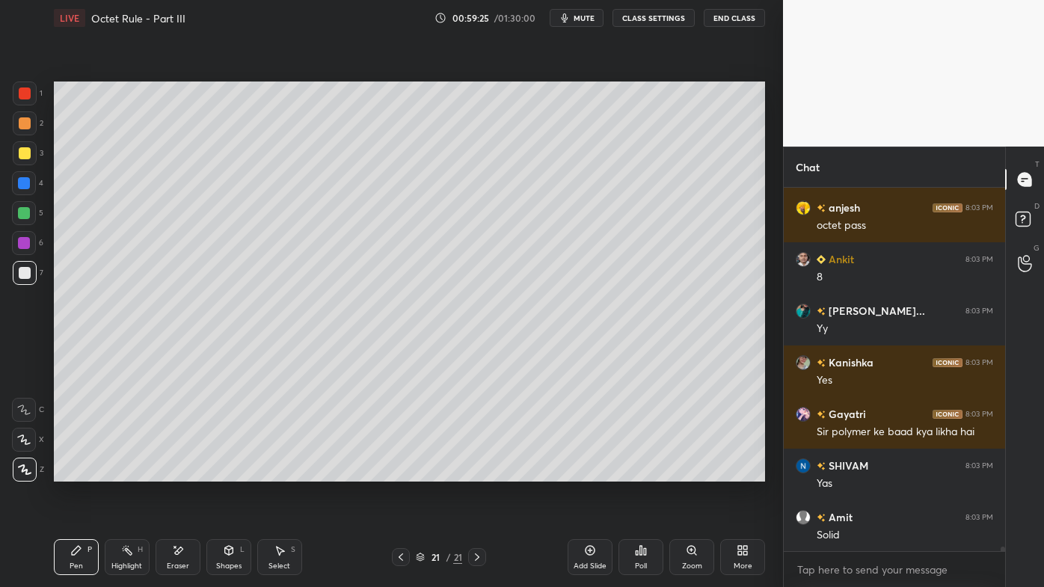
drag, startPoint x: 179, startPoint y: 548, endPoint x: 177, endPoint y: 538, distance: 10.0
click at [179, 472] on icon at bounding box center [178, 550] width 12 height 13
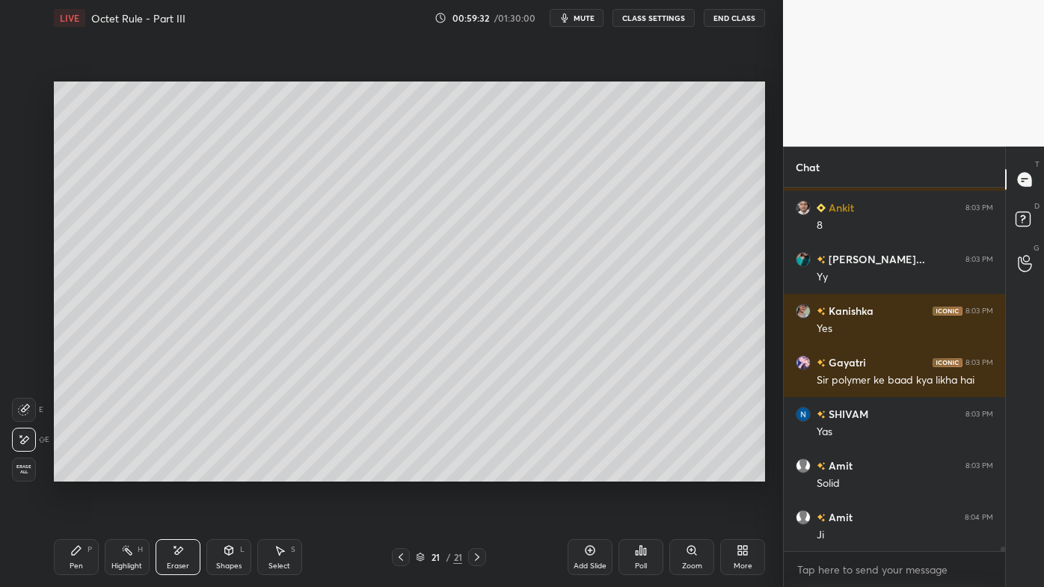
scroll to position [28344, 0]
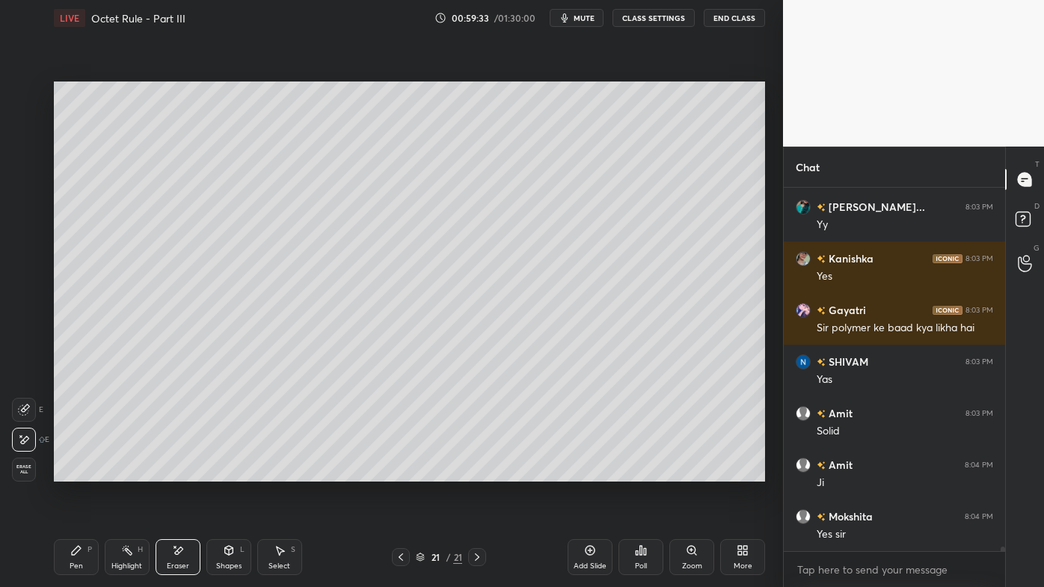
click at [79, 472] on icon at bounding box center [76, 550] width 12 height 12
click at [25, 121] on div at bounding box center [25, 123] width 12 height 12
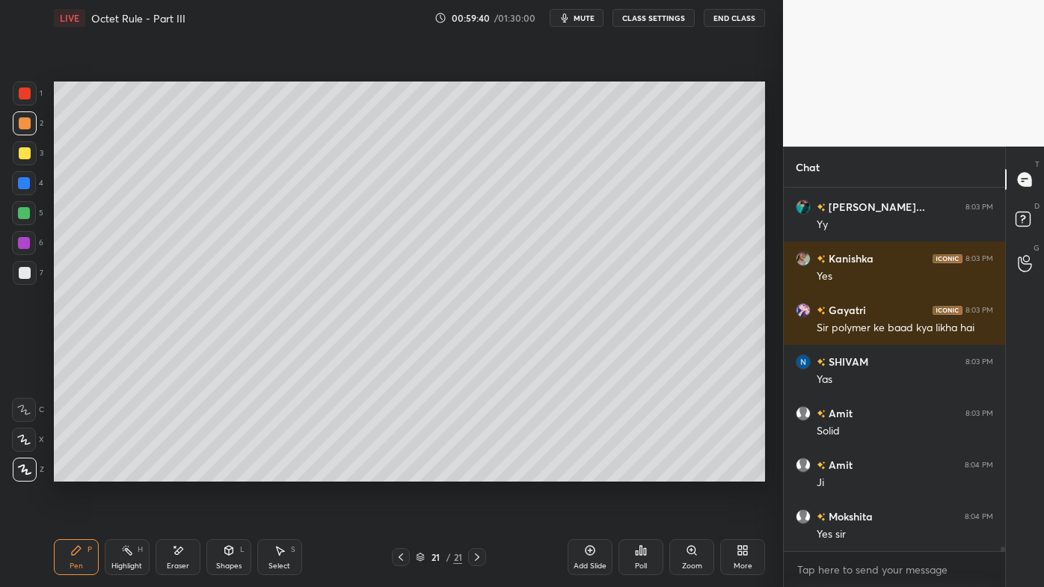
drag, startPoint x: 82, startPoint y: 550, endPoint x: 76, endPoint y: 524, distance: 26.0
click at [82, 472] on icon at bounding box center [76, 550] width 12 height 12
drag, startPoint x: 24, startPoint y: 154, endPoint x: 46, endPoint y: 159, distance: 22.3
click at [27, 153] on div at bounding box center [25, 153] width 12 height 12
drag, startPoint x: 28, startPoint y: 269, endPoint x: 51, endPoint y: 265, distance: 23.6
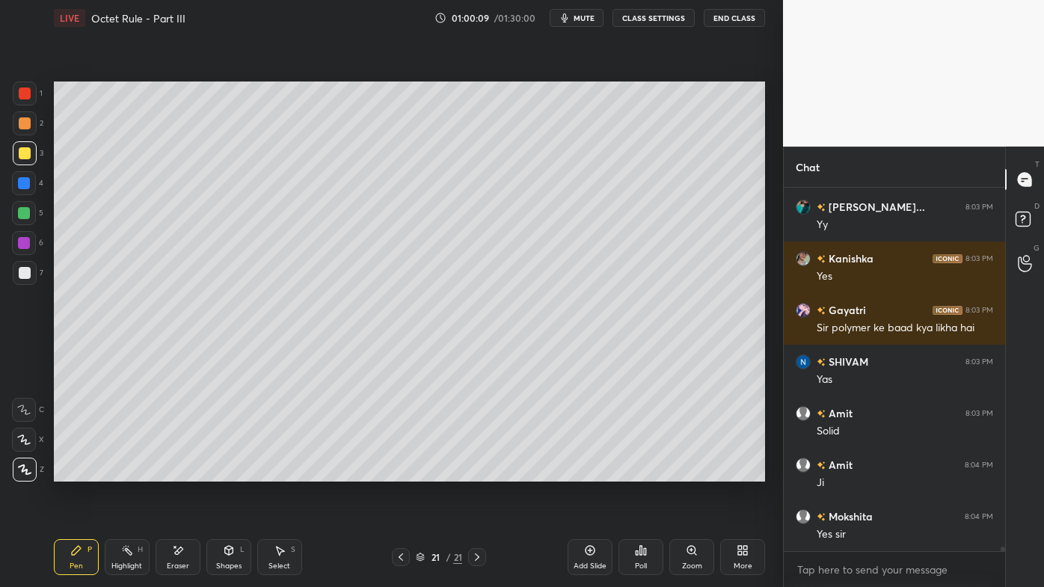
click at [29, 271] on div at bounding box center [25, 273] width 12 height 12
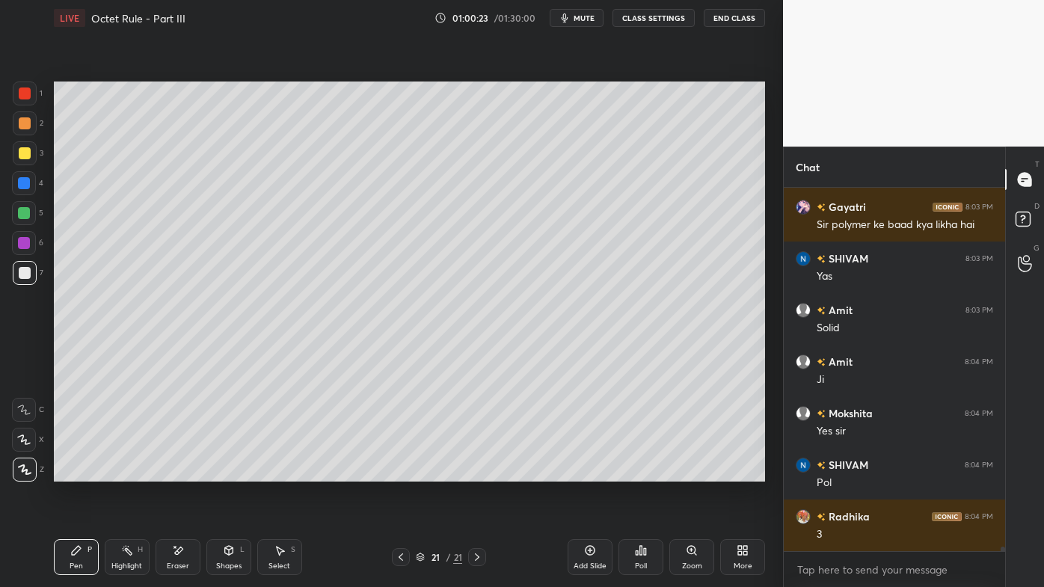
scroll to position [28484, 0]
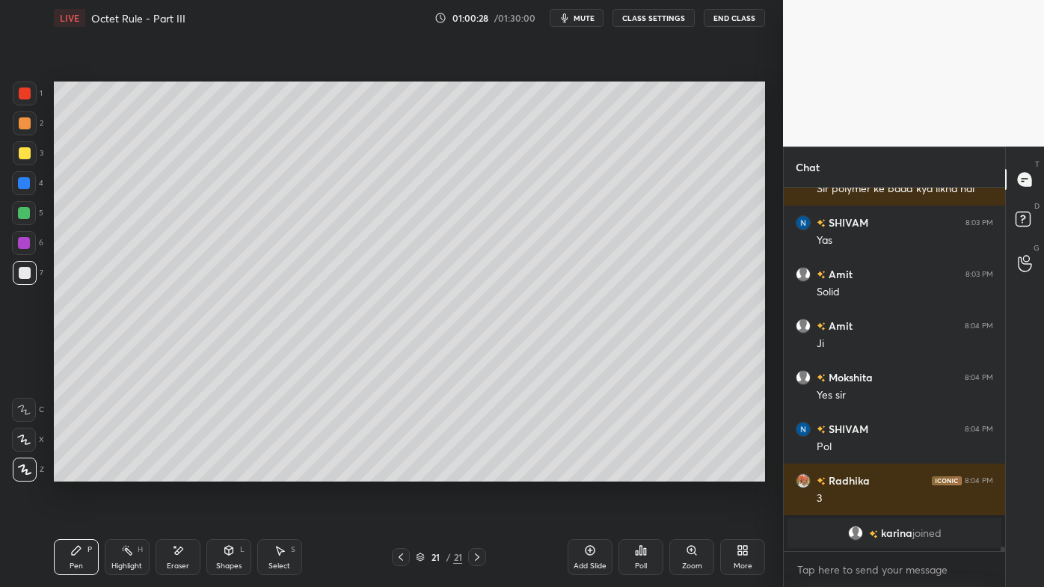
click at [588, 472] on icon at bounding box center [590, 550] width 12 height 12
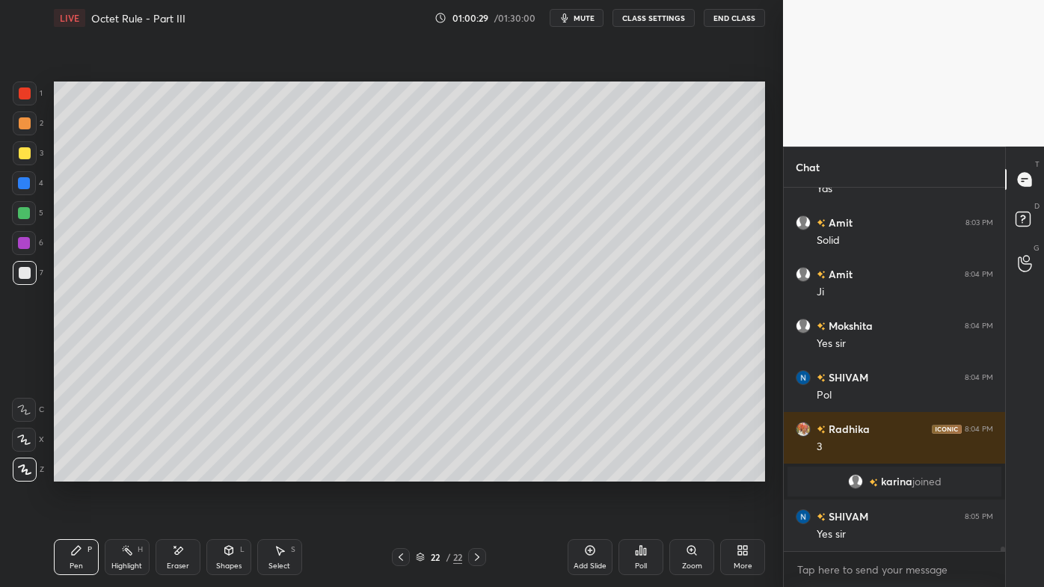
scroll to position [27102, 0]
drag, startPoint x: 85, startPoint y: 539, endPoint x: 75, endPoint y: 539, distance: 9.7
click at [83, 472] on div "Pen P" at bounding box center [76, 557] width 45 height 36
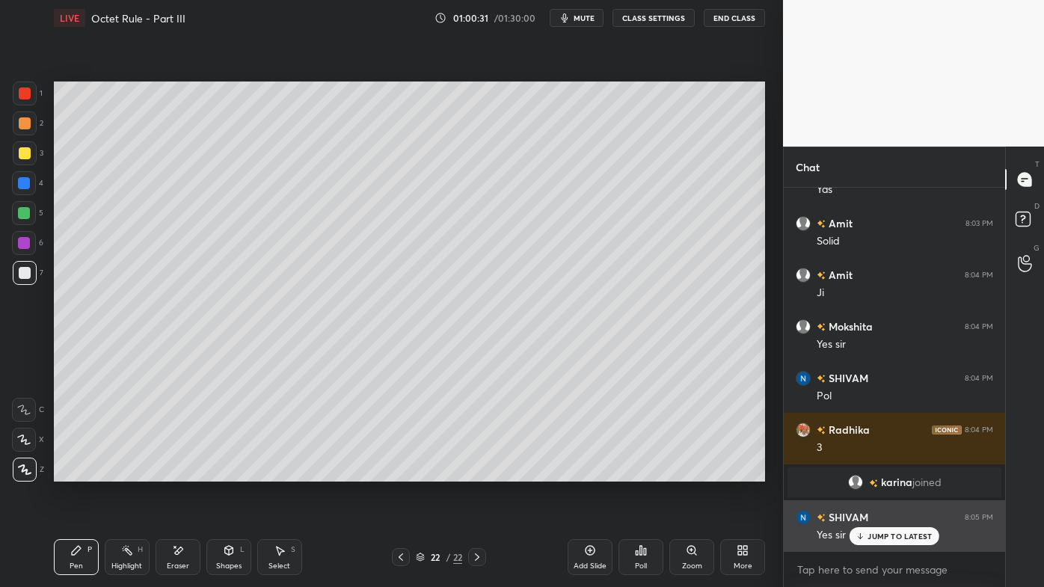
drag, startPoint x: 869, startPoint y: 538, endPoint x: 855, endPoint y: 532, distance: 15.7
click at [867, 472] on p "JUMP TO LATEST" at bounding box center [899, 536] width 64 height 9
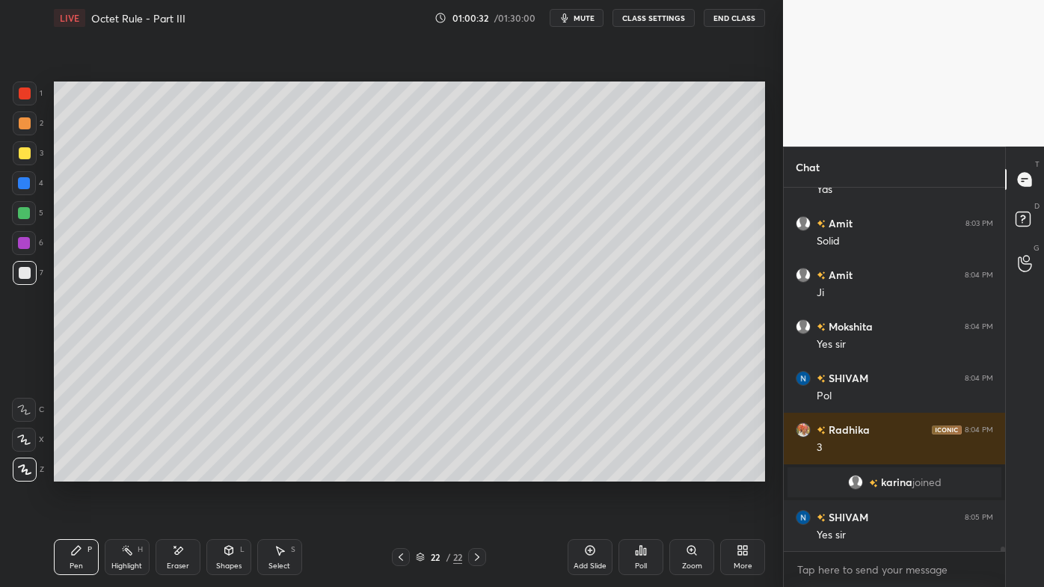
click at [28, 120] on div at bounding box center [25, 123] width 12 height 12
click at [766, 123] on div "Setting up your live class Poll for secs No correct answer Start poll" at bounding box center [409, 281] width 723 height 491
drag, startPoint x: 26, startPoint y: 274, endPoint x: 42, endPoint y: 263, distance: 19.3
click at [26, 274] on div at bounding box center [25, 273] width 12 height 12
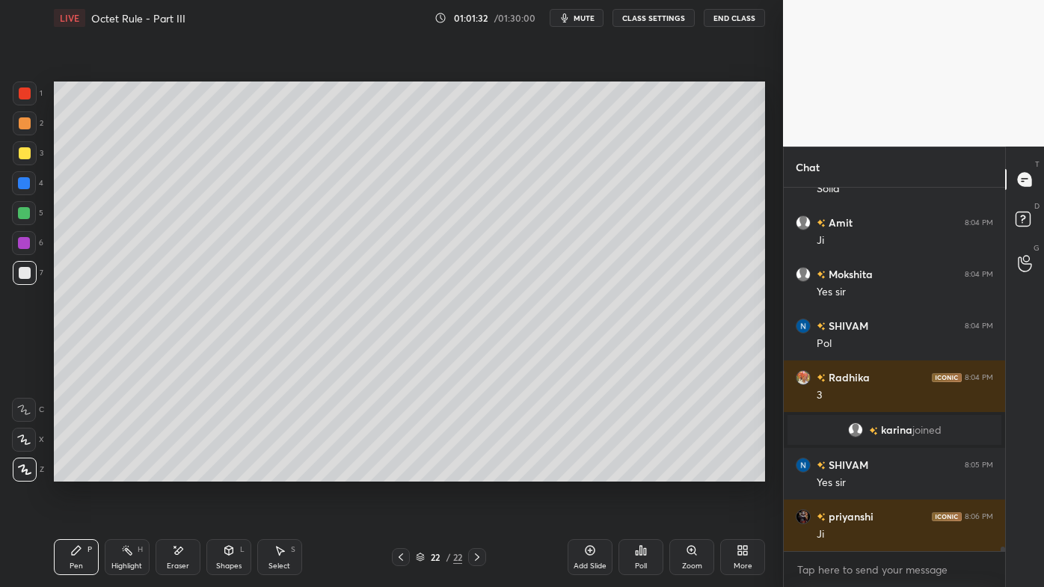
click at [772, 234] on div "1 2 3 4 5 6 7 C X Z E E Erase all H H LIVE Octet Rule - Part III 01:01:32 / 01:…" at bounding box center [391, 293] width 783 height 587
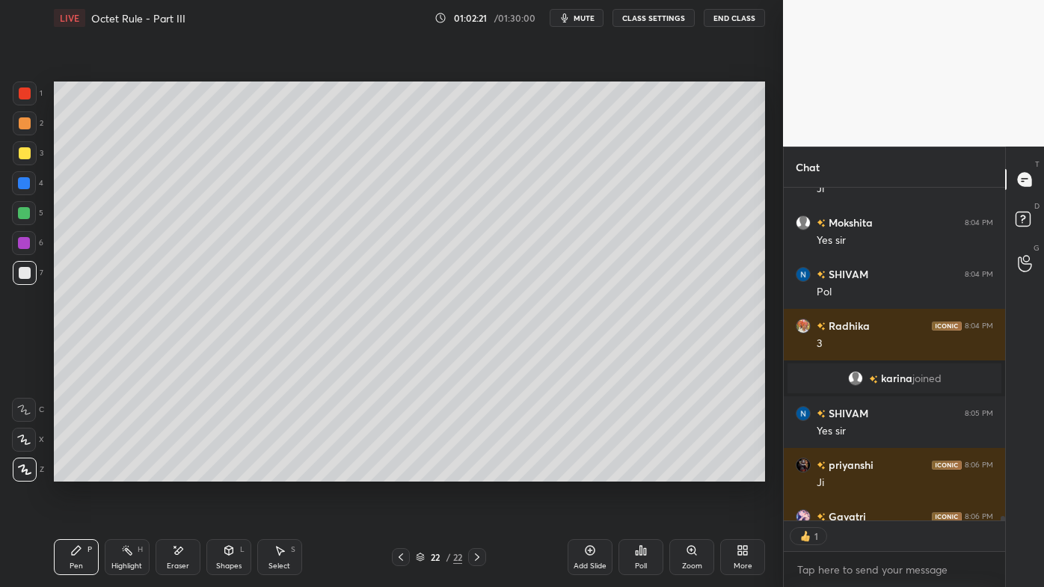
scroll to position [4, 4]
click at [592, 472] on icon at bounding box center [590, 550] width 12 height 12
click at [29, 148] on div at bounding box center [25, 153] width 12 height 12
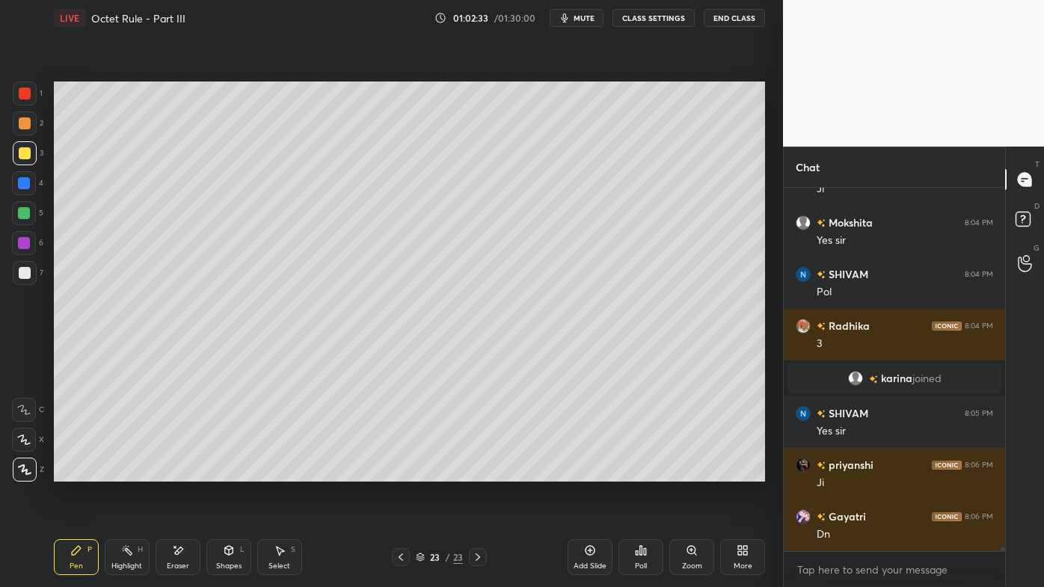
scroll to position [27206, 0]
drag, startPoint x: 129, startPoint y: 550, endPoint x: 132, endPoint y: 542, distance: 8.5
click at [129, 472] on icon at bounding box center [127, 550] width 12 height 12
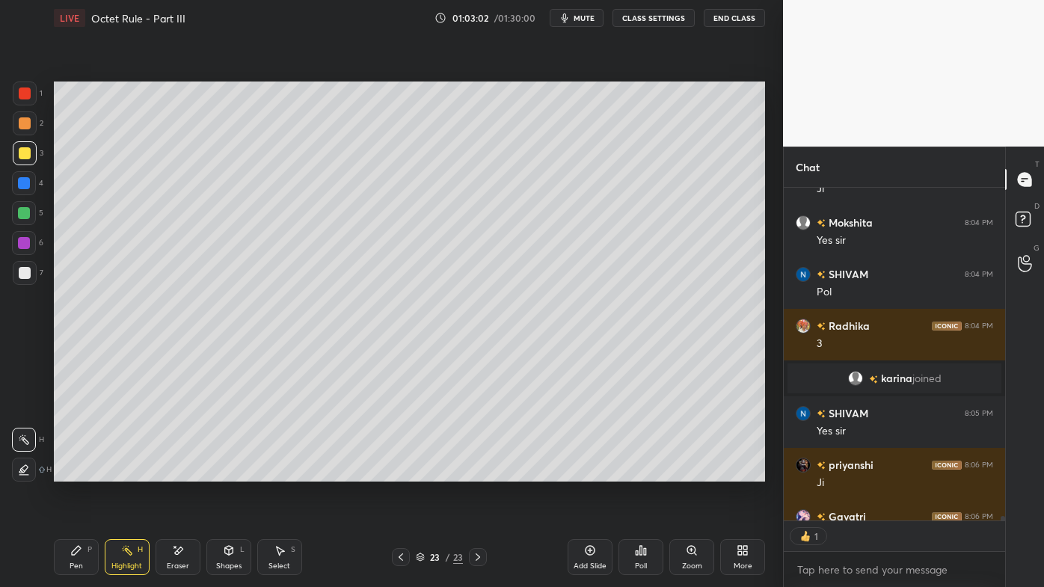
scroll to position [4, 4]
click at [1023, 215] on rect at bounding box center [1023, 219] width 14 height 14
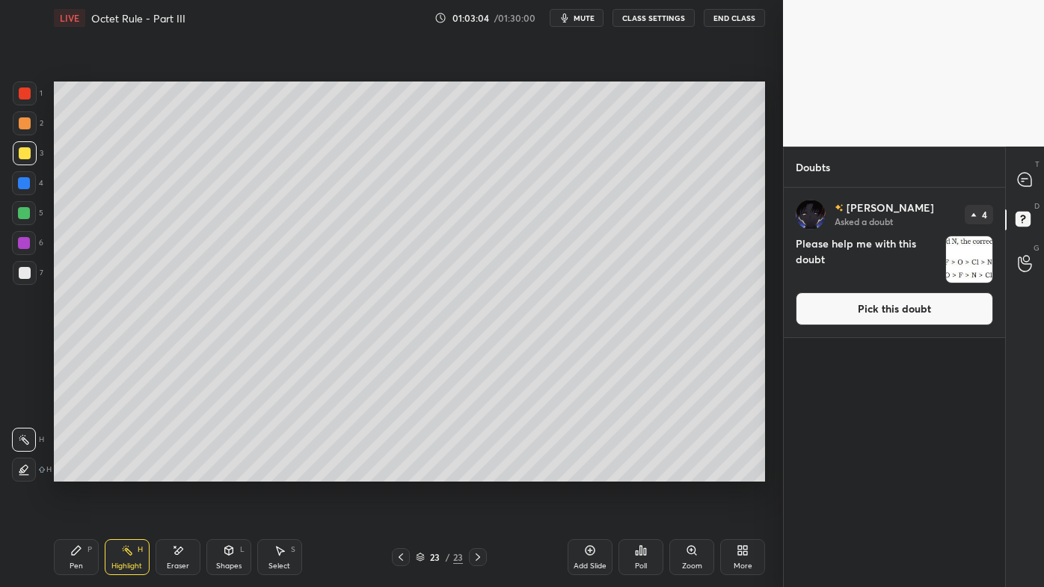
click at [1024, 189] on div at bounding box center [1025, 179] width 30 height 27
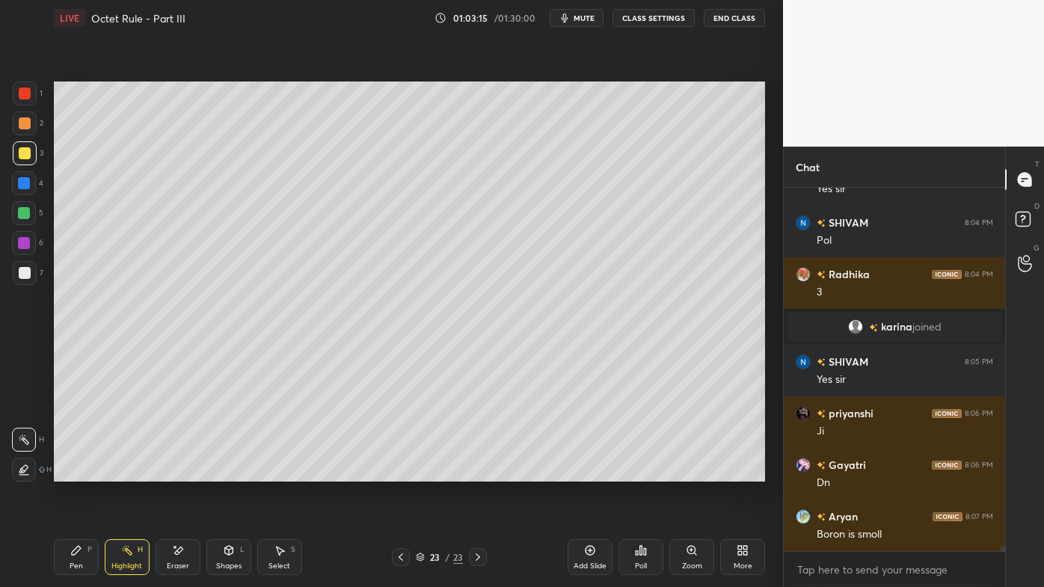
scroll to position [359, 217]
click at [74, 472] on icon at bounding box center [76, 550] width 12 height 12
click at [20, 267] on div at bounding box center [25, 273] width 12 height 12
click at [131, 472] on icon at bounding box center [127, 550] width 12 height 12
click at [402, 472] on icon at bounding box center [401, 557] width 12 height 12
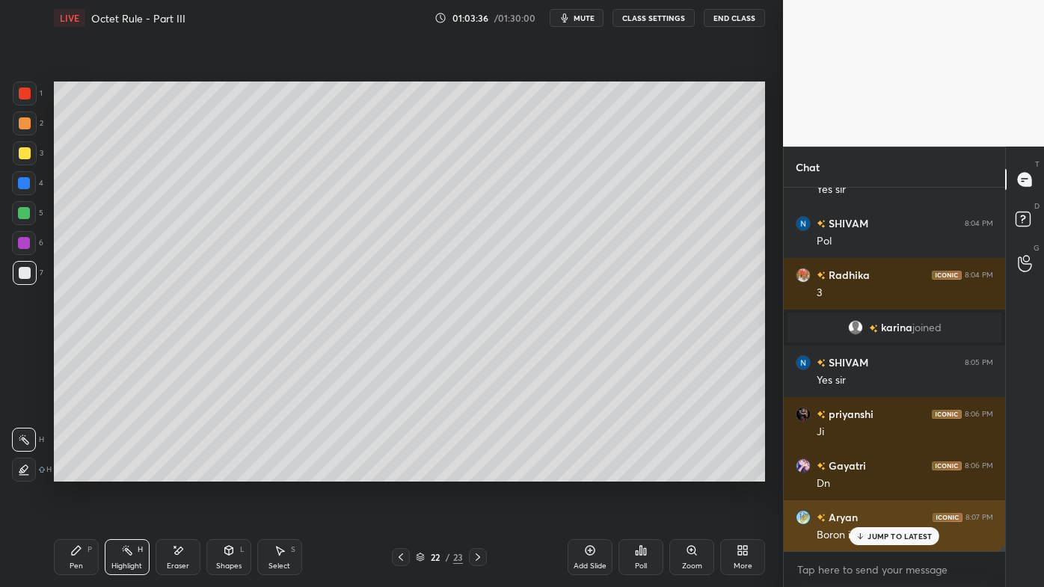
drag, startPoint x: 867, startPoint y: 538, endPoint x: 849, endPoint y: 544, distance: 19.9
click at [866, 472] on div "JUMP TO LATEST" at bounding box center [894, 536] width 90 height 18
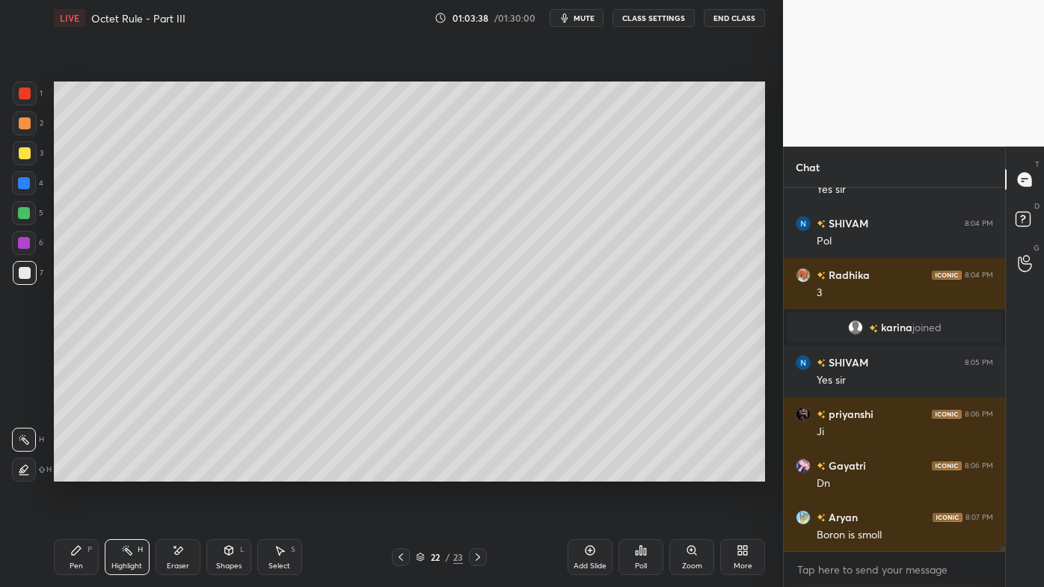
click at [479, 472] on icon at bounding box center [478, 557] width 12 height 12
drag, startPoint x: 590, startPoint y: 546, endPoint x: 584, endPoint y: 522, distance: 24.7
click at [590, 472] on icon at bounding box center [590, 550] width 12 height 12
click at [32, 126] on div at bounding box center [25, 123] width 24 height 24
drag, startPoint x: 67, startPoint y: 550, endPoint x: 69, endPoint y: 517, distance: 33.7
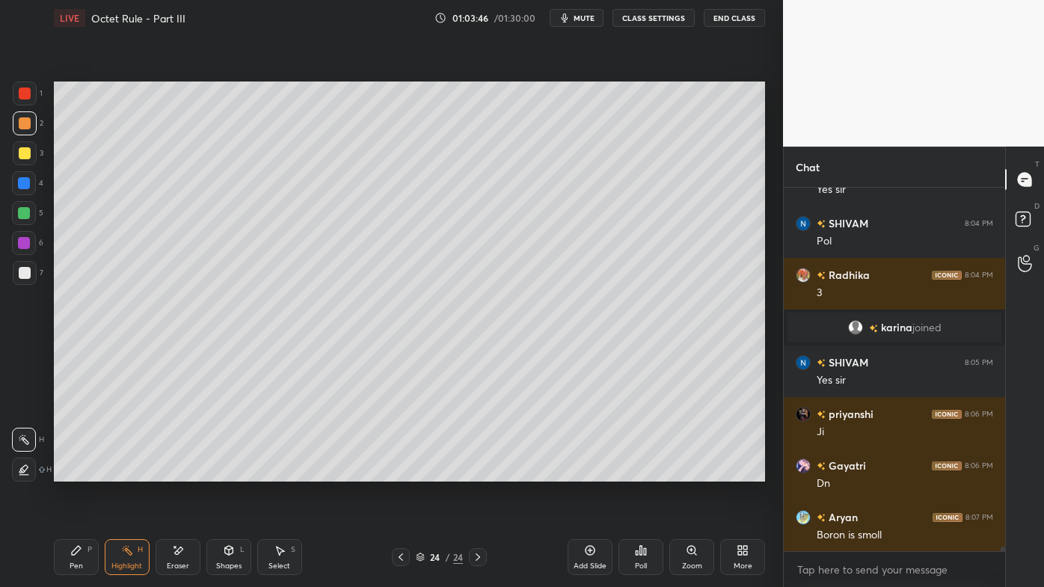
click at [66, 472] on div "Pen P" at bounding box center [76, 557] width 45 height 36
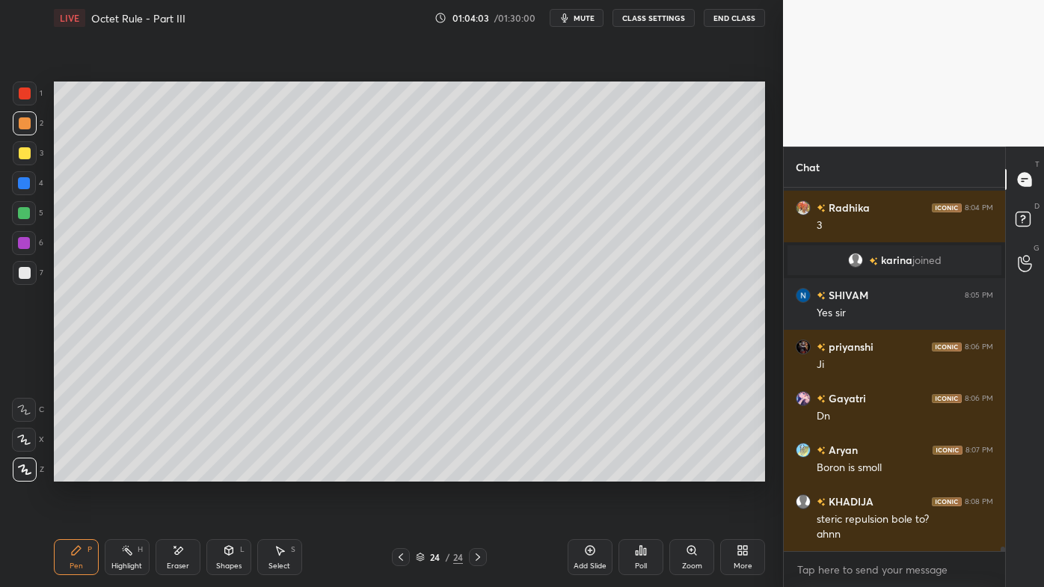
scroll to position [27638, 0]
drag, startPoint x: 402, startPoint y: 558, endPoint x: 393, endPoint y: 560, distance: 9.2
click at [400, 472] on icon at bounding box center [401, 557] width 12 height 12
click at [127, 472] on rect at bounding box center [128, 551] width 7 height 7
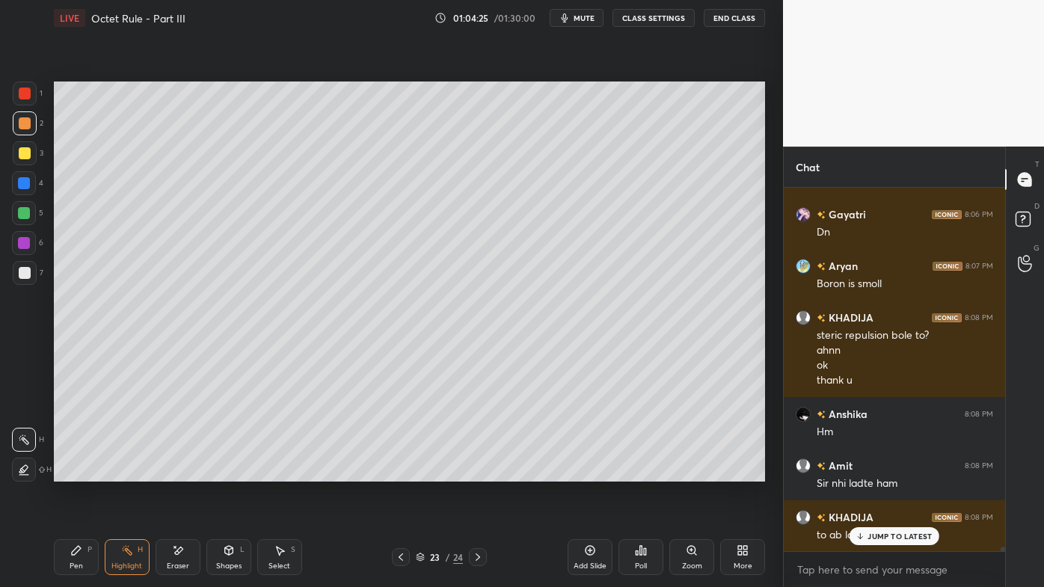
scroll to position [4, 4]
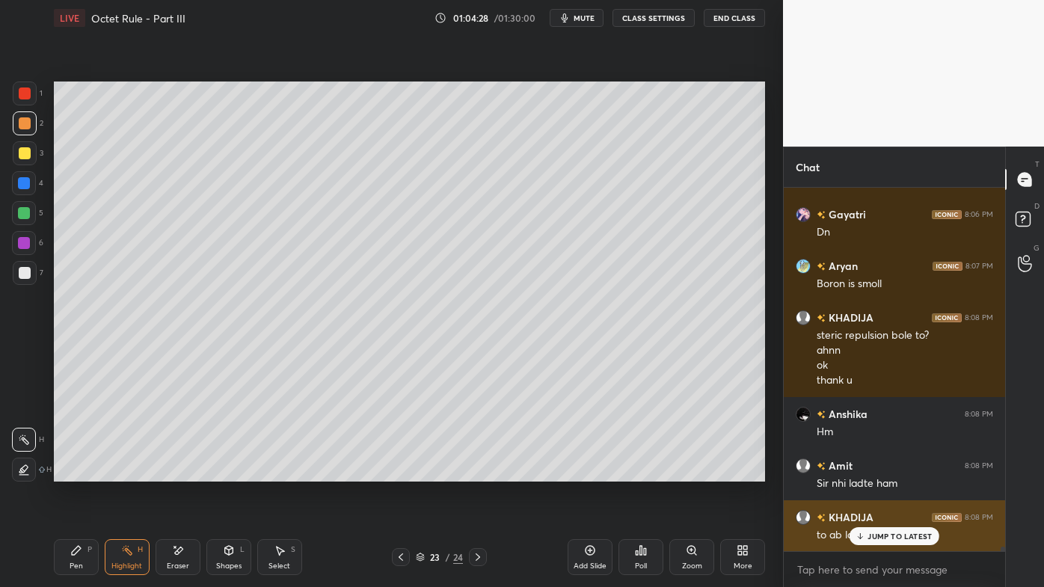
click at [879, 472] on div "JUMP TO LATEST" at bounding box center [894, 536] width 90 height 18
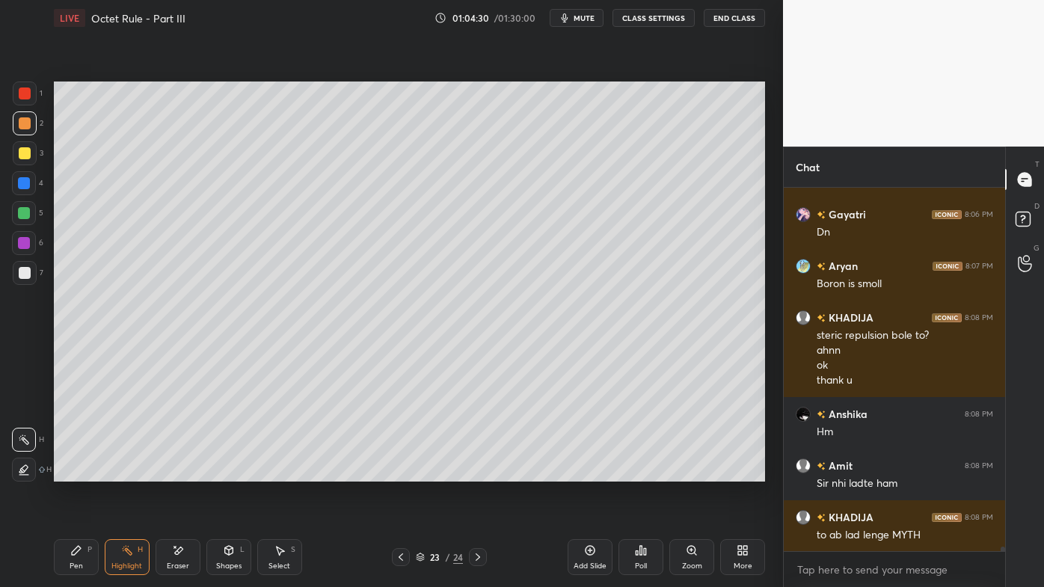
drag, startPoint x: 479, startPoint y: 554, endPoint x: 473, endPoint y: 547, distance: 9.6
click at [479, 472] on icon at bounding box center [478, 557] width 12 height 12
drag, startPoint x: 76, startPoint y: 552, endPoint x: 101, endPoint y: 516, distance: 44.0
click at [74, 472] on icon at bounding box center [76, 550] width 9 height 9
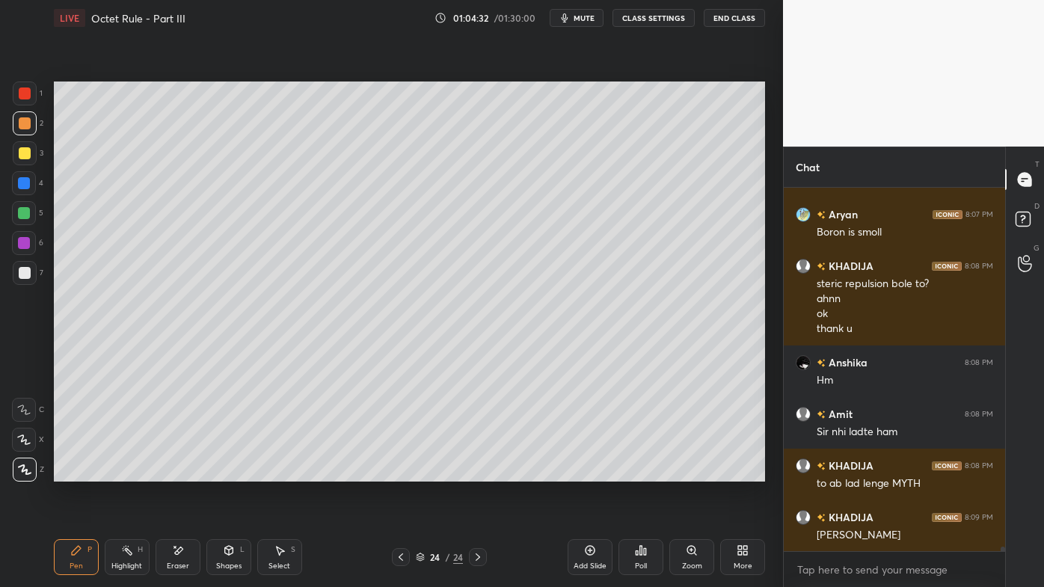
scroll to position [27926, 0]
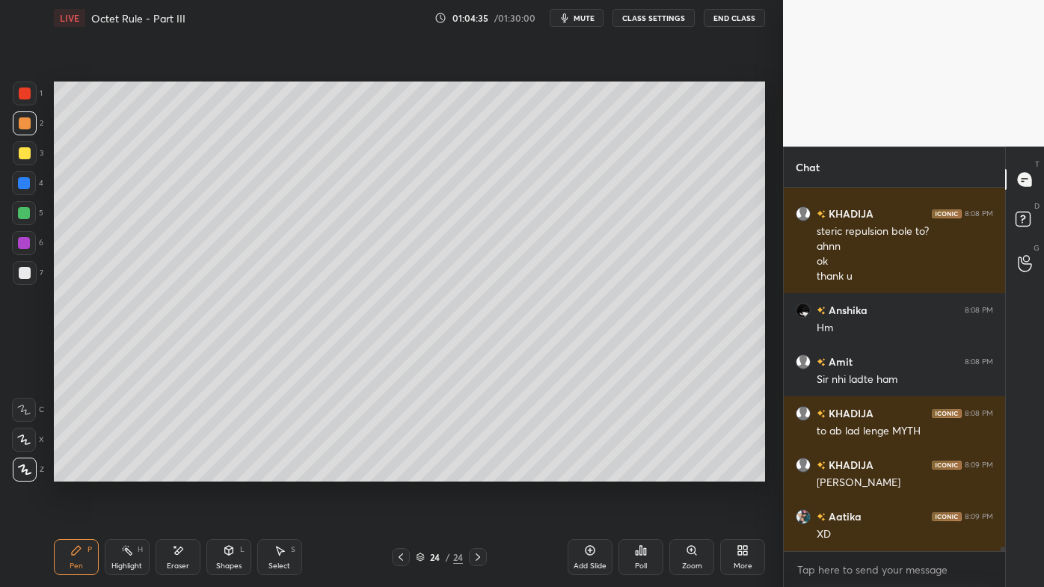
drag, startPoint x: 24, startPoint y: 153, endPoint x: 46, endPoint y: 162, distance: 23.8
click at [24, 152] on div at bounding box center [25, 153] width 12 height 12
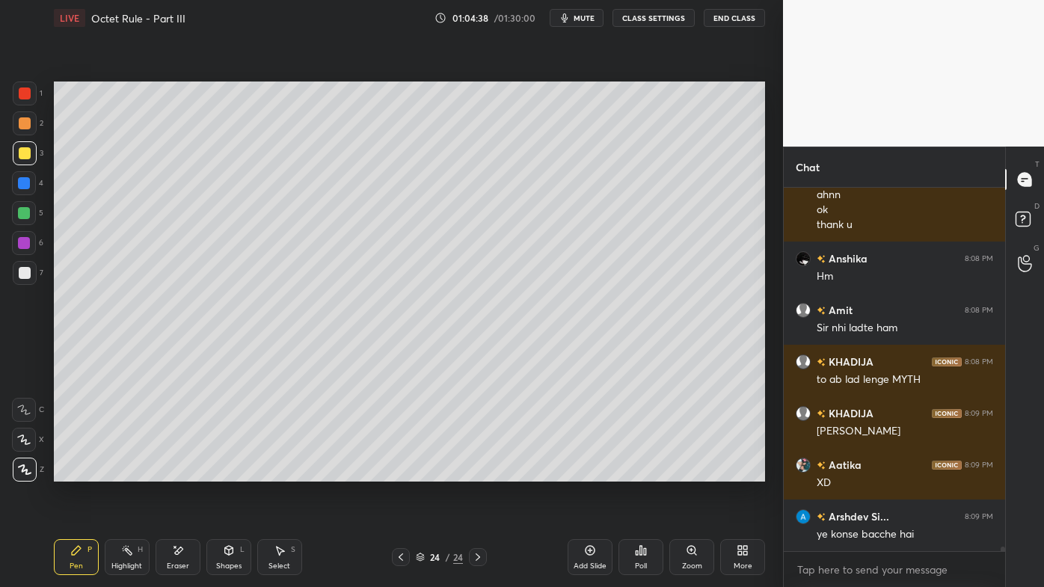
scroll to position [28029, 0]
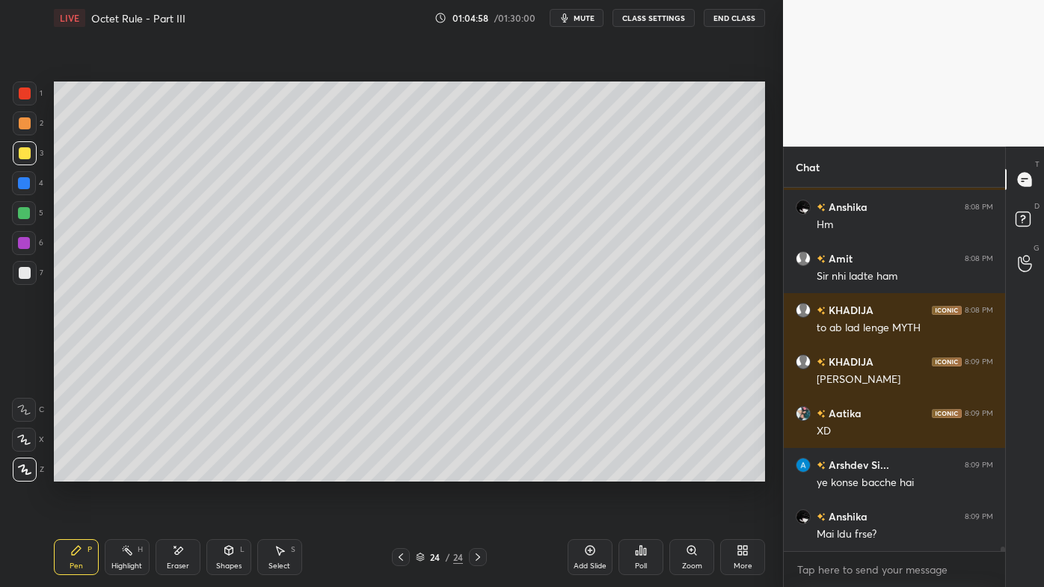
drag, startPoint x: 173, startPoint y: 541, endPoint x: 179, endPoint y: 530, distance: 12.7
click at [175, 472] on div "Eraser" at bounding box center [178, 557] width 45 height 36
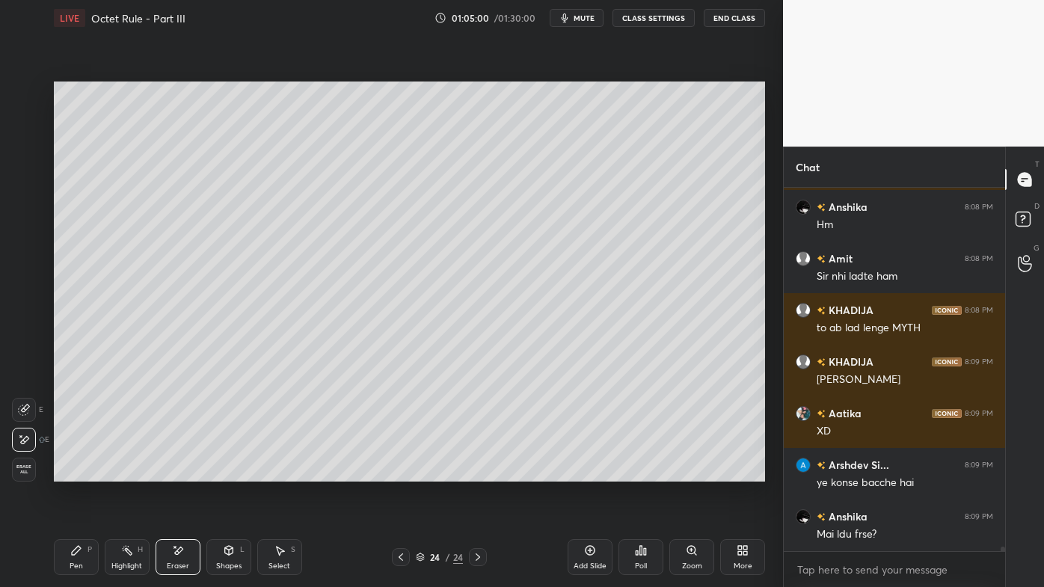
drag, startPoint x: 75, startPoint y: 556, endPoint x: 73, endPoint y: 548, distance: 8.4
click at [73, 472] on div "Pen P" at bounding box center [76, 557] width 45 height 36
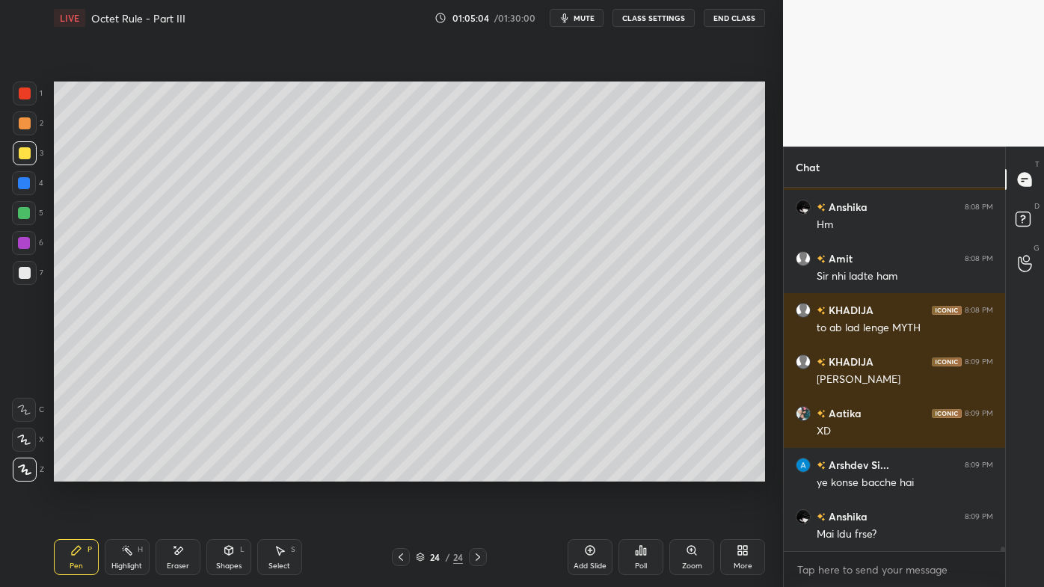
drag, startPoint x: 126, startPoint y: 553, endPoint x: 135, endPoint y: 516, distance: 37.6
click at [129, 472] on icon at bounding box center [127, 550] width 12 height 12
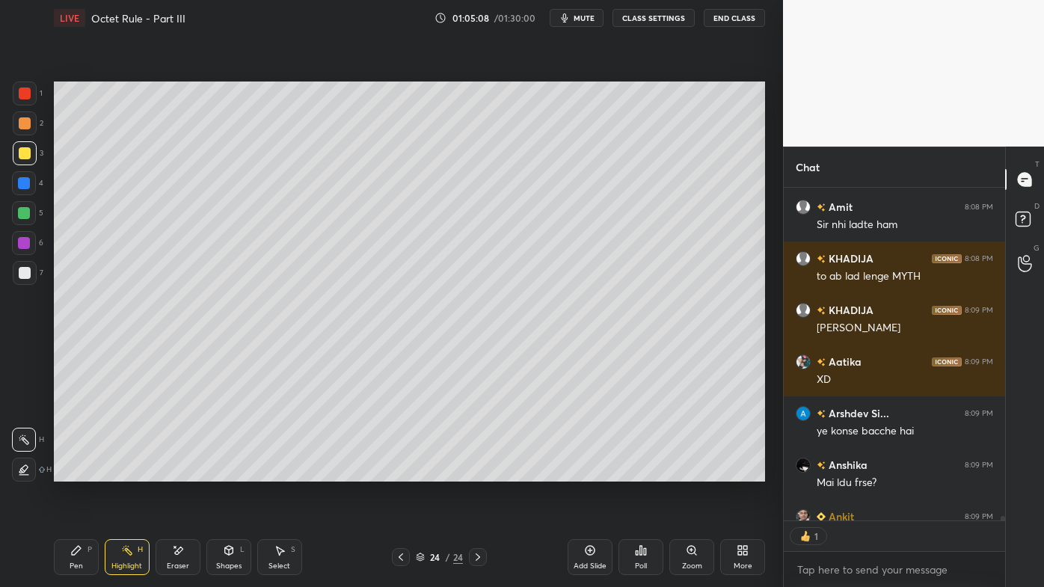
drag, startPoint x: 78, startPoint y: 548, endPoint x: 104, endPoint y: 492, distance: 61.9
click at [77, 472] on icon at bounding box center [76, 550] width 12 height 12
drag, startPoint x: 120, startPoint y: 542, endPoint x: 170, endPoint y: 485, distance: 75.8
click at [120, 472] on div "Pen P Highlight H Eraser Shapes L Select S 24 / 24 Add Slide Poll Zoom More" at bounding box center [409, 557] width 711 height 60
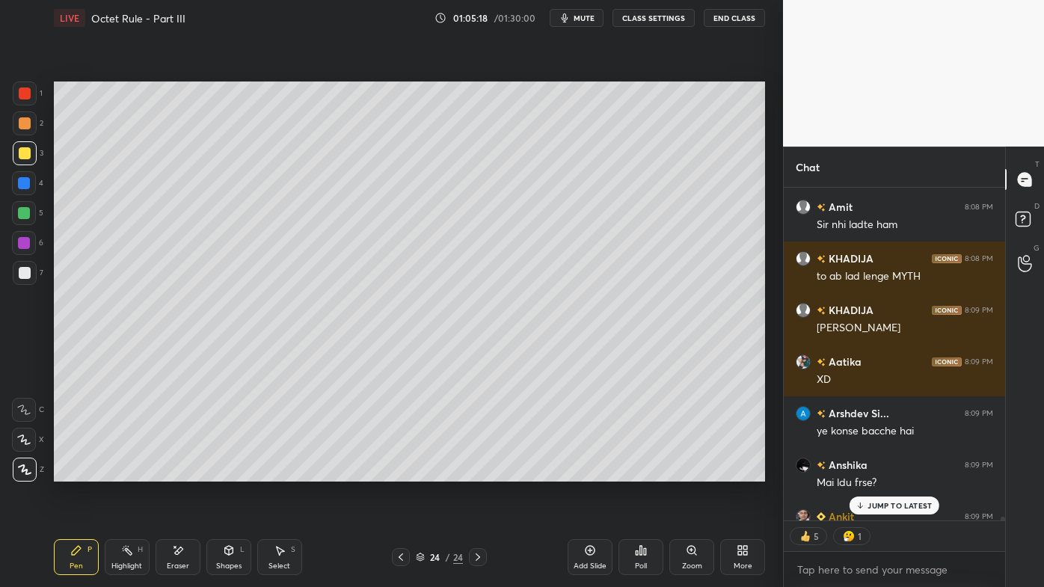
scroll to position [28125, 0]
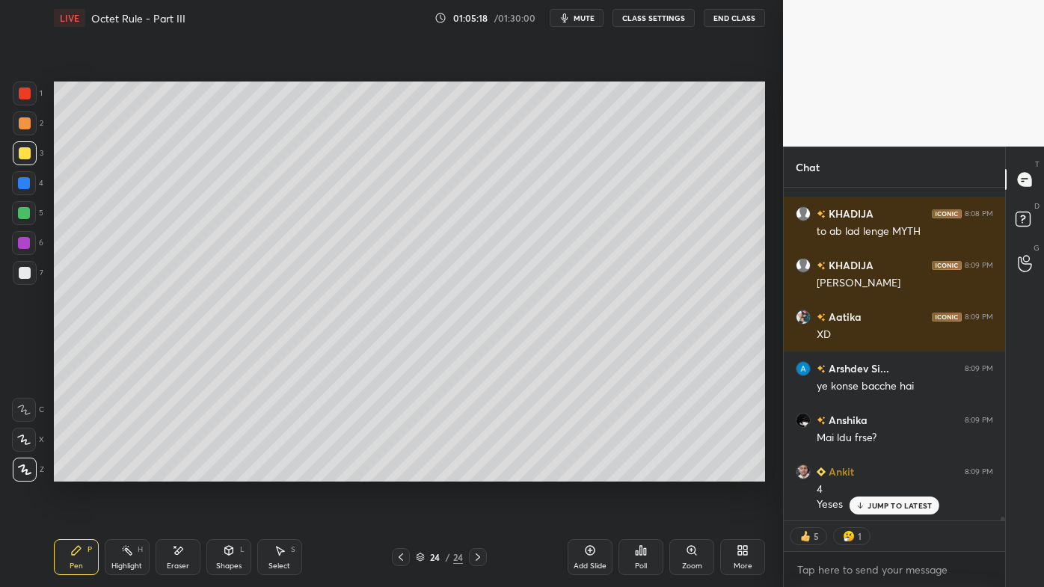
drag, startPoint x: 171, startPoint y: 545, endPoint x: 176, endPoint y: 537, distance: 9.4
click at [173, 472] on div "Eraser" at bounding box center [178, 557] width 45 height 36
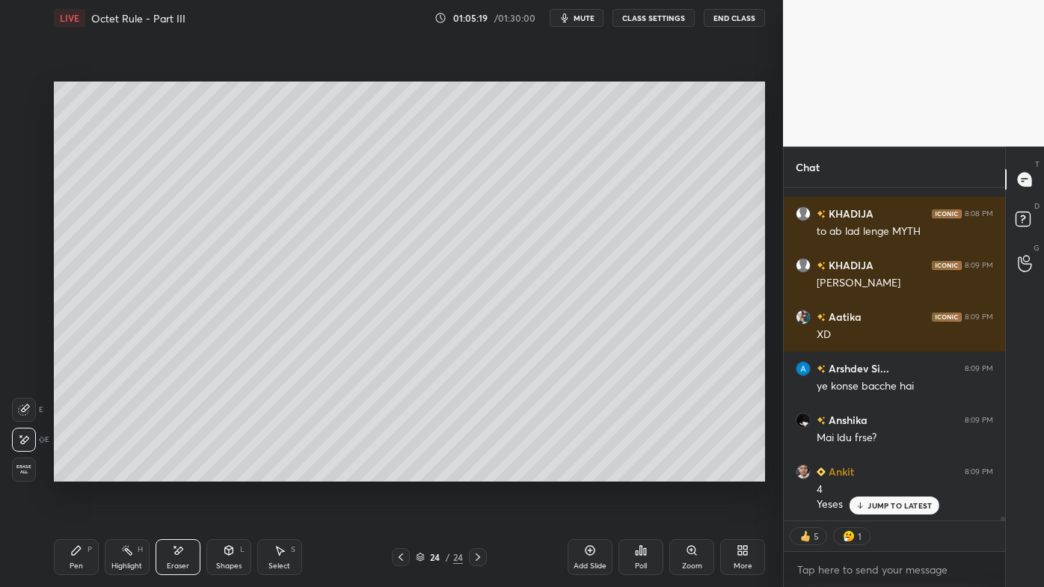
scroll to position [28229, 0]
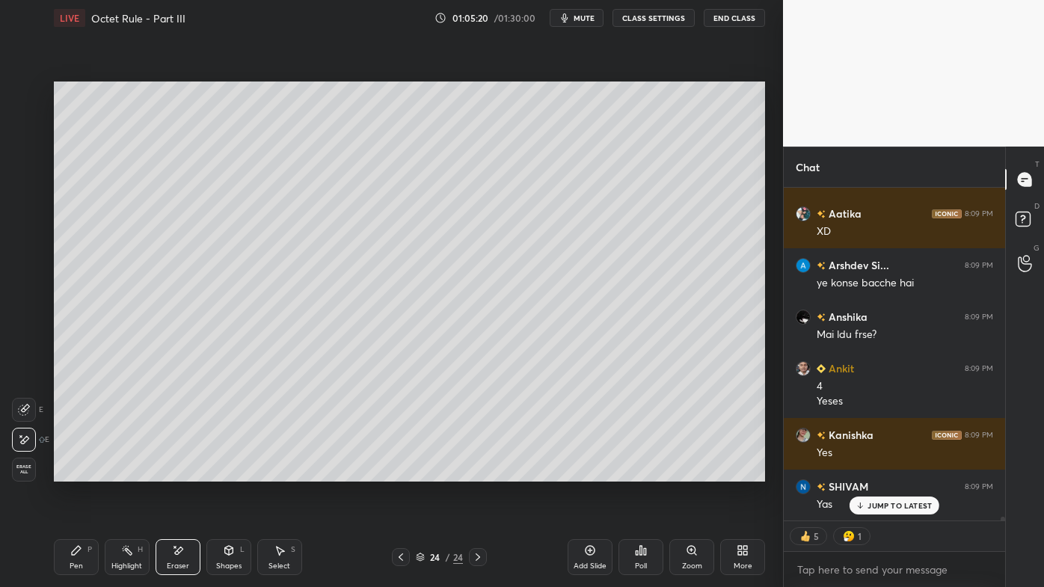
click at [74, 472] on icon at bounding box center [76, 550] width 9 height 9
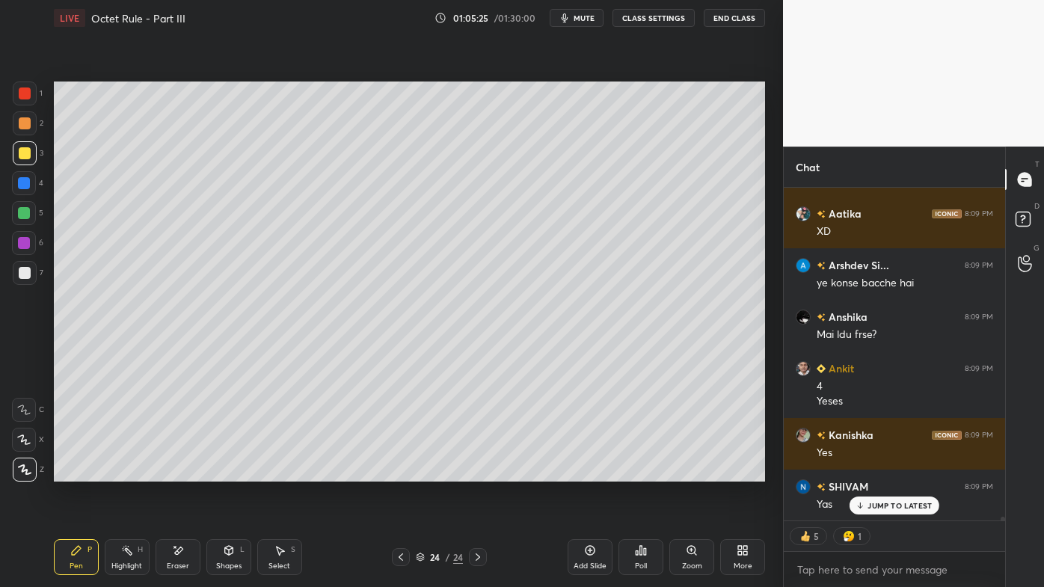
click at [881, 472] on p "JUMP TO LATEST" at bounding box center [899, 505] width 64 height 9
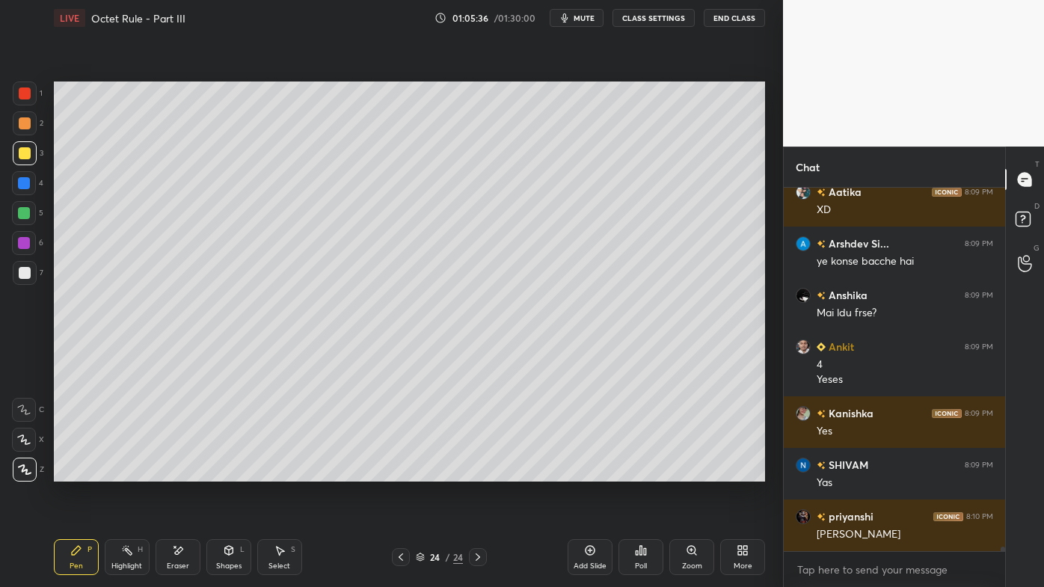
scroll to position [28302, 0]
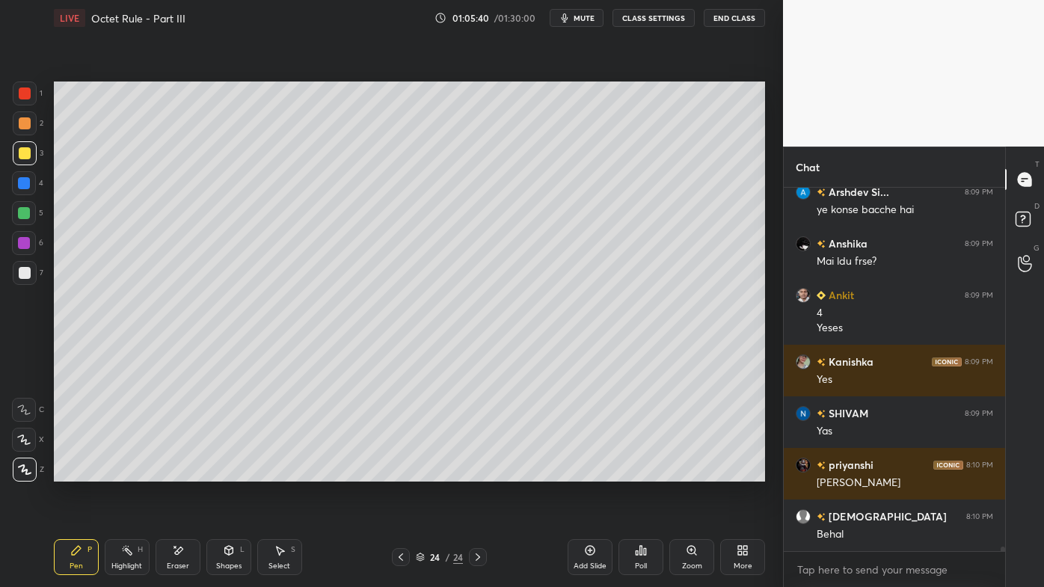
drag, startPoint x: 145, startPoint y: 552, endPoint x: 145, endPoint y: 543, distance: 9.0
click at [144, 472] on div "Highlight H" at bounding box center [127, 557] width 45 height 36
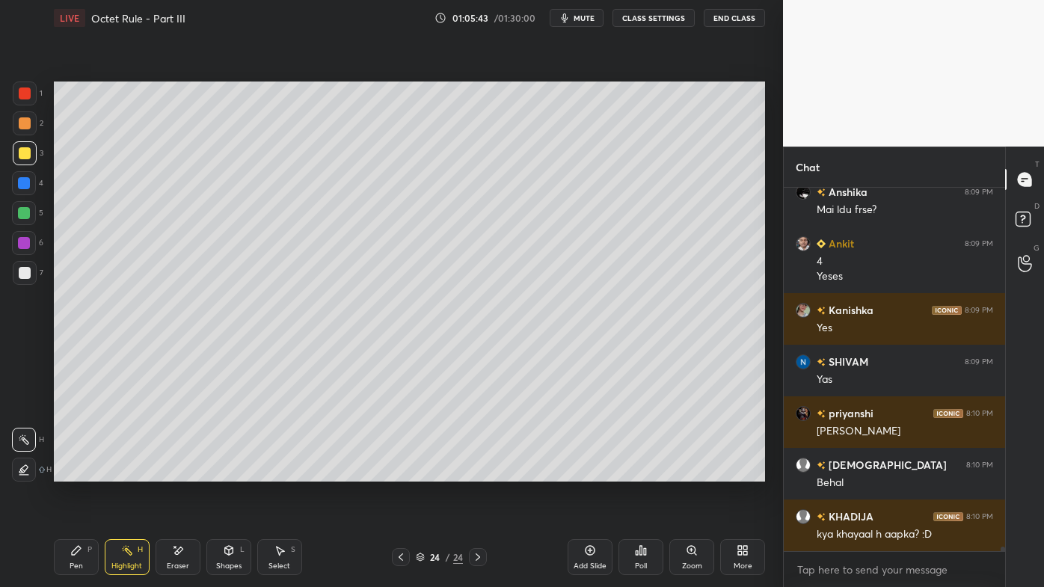
scroll to position [28404, 0]
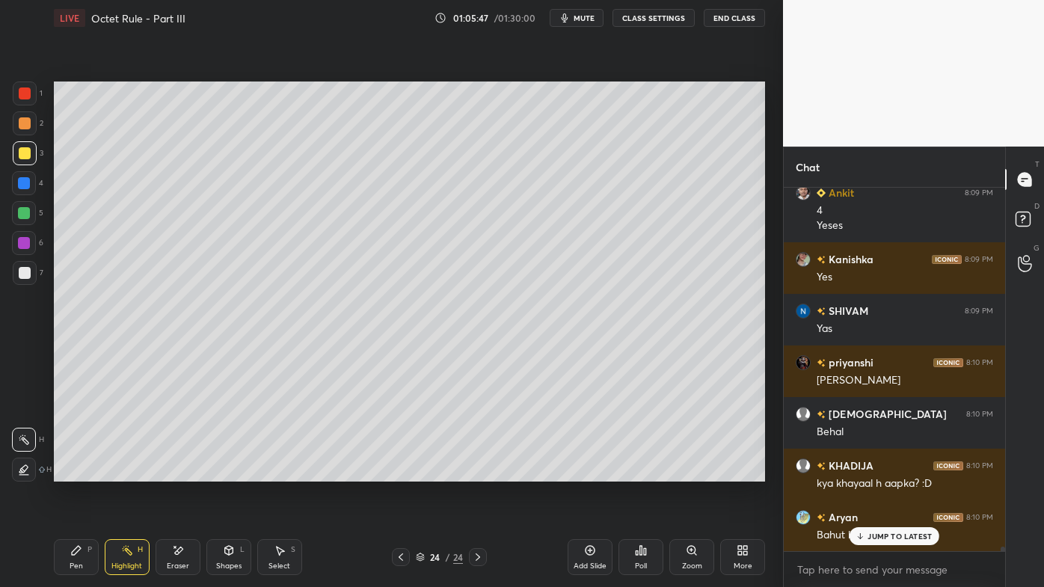
drag, startPoint x: 71, startPoint y: 553, endPoint x: 126, endPoint y: 502, distance: 75.2
click at [71, 472] on icon at bounding box center [76, 550] width 12 height 12
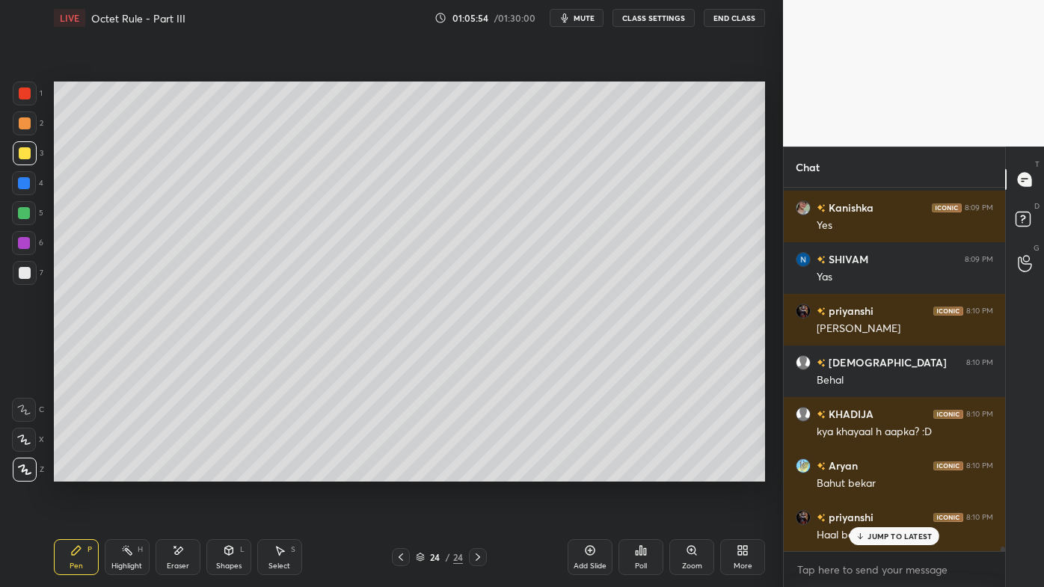
click at [123, 472] on icon at bounding box center [127, 550] width 12 height 12
click at [404, 472] on icon at bounding box center [401, 557] width 12 height 12
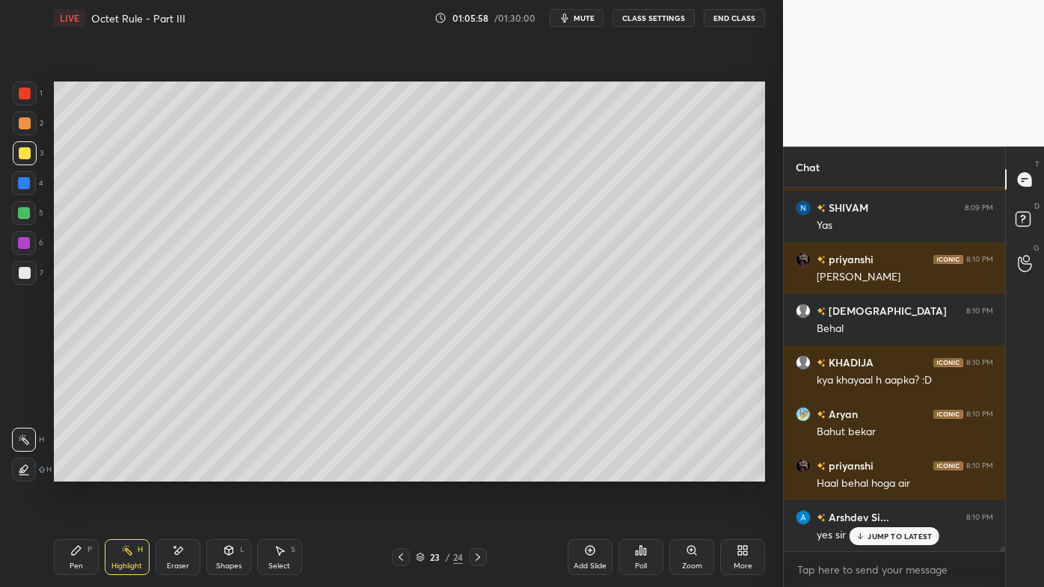
drag, startPoint x: 403, startPoint y: 556, endPoint x: 392, endPoint y: 544, distance: 17.0
click at [401, 472] on icon at bounding box center [401, 557] width 12 height 12
drag, startPoint x: 70, startPoint y: 560, endPoint x: 61, endPoint y: 497, distance: 63.5
click at [66, 472] on div "Pen P" at bounding box center [76, 557] width 45 height 36
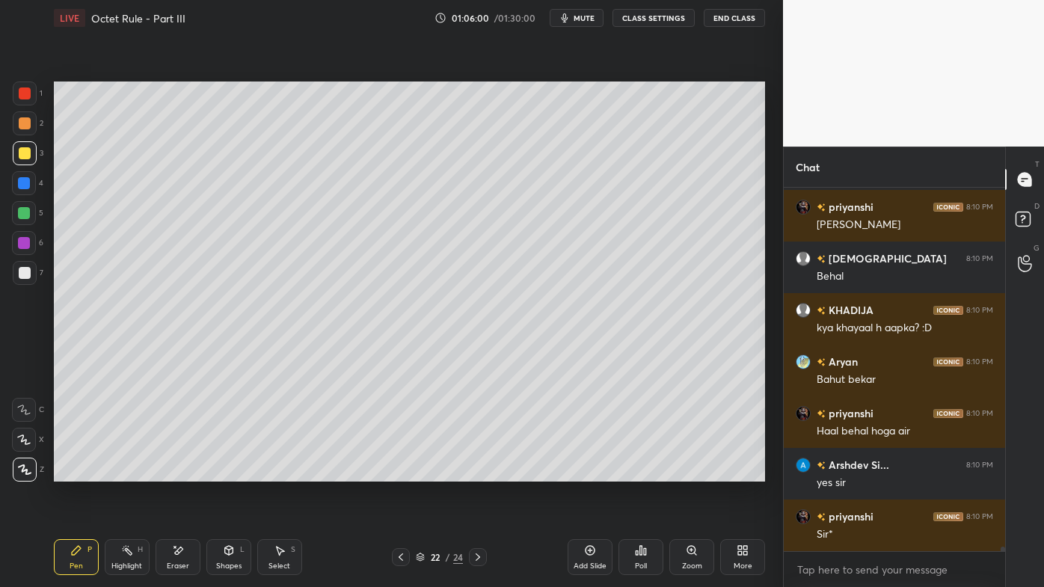
drag, startPoint x: 27, startPoint y: 182, endPoint x: 34, endPoint y: 172, distance: 11.8
click at [30, 179] on div at bounding box center [24, 183] width 24 height 24
click at [478, 472] on icon at bounding box center [478, 557] width 12 height 12
click at [475, 472] on icon at bounding box center [478, 557] width 12 height 12
click at [396, 472] on icon at bounding box center [401, 557] width 12 height 12
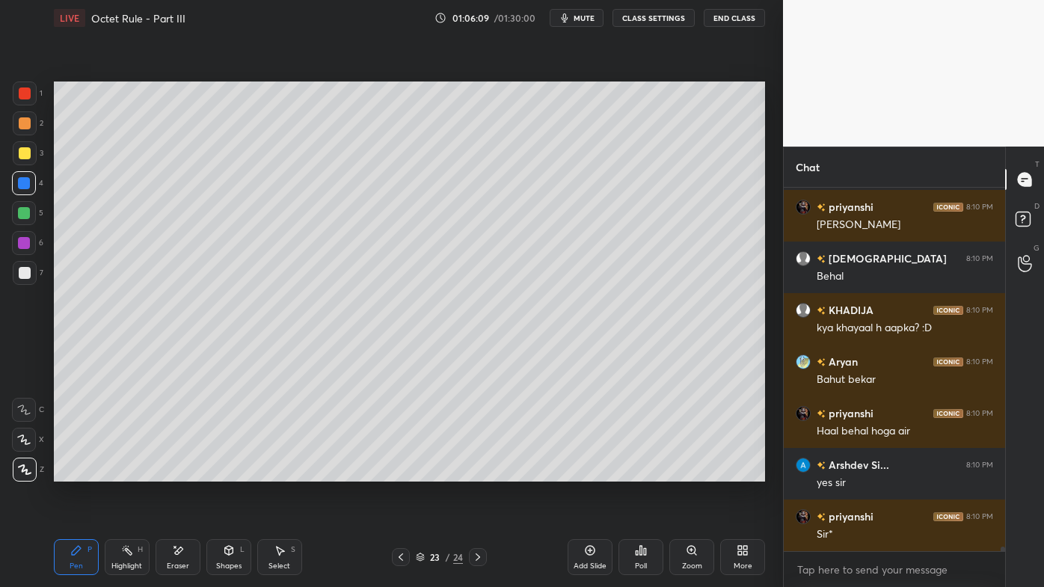
drag, startPoint x: 126, startPoint y: 552, endPoint x: 185, endPoint y: 497, distance: 81.0
click at [127, 472] on icon at bounding box center [127, 550] width 12 height 12
drag, startPoint x: 74, startPoint y: 568, endPoint x: 70, endPoint y: 558, distance: 11.1
click at [70, 472] on div "Pen" at bounding box center [76, 565] width 13 height 7
click at [476, 472] on icon at bounding box center [478, 557] width 12 height 12
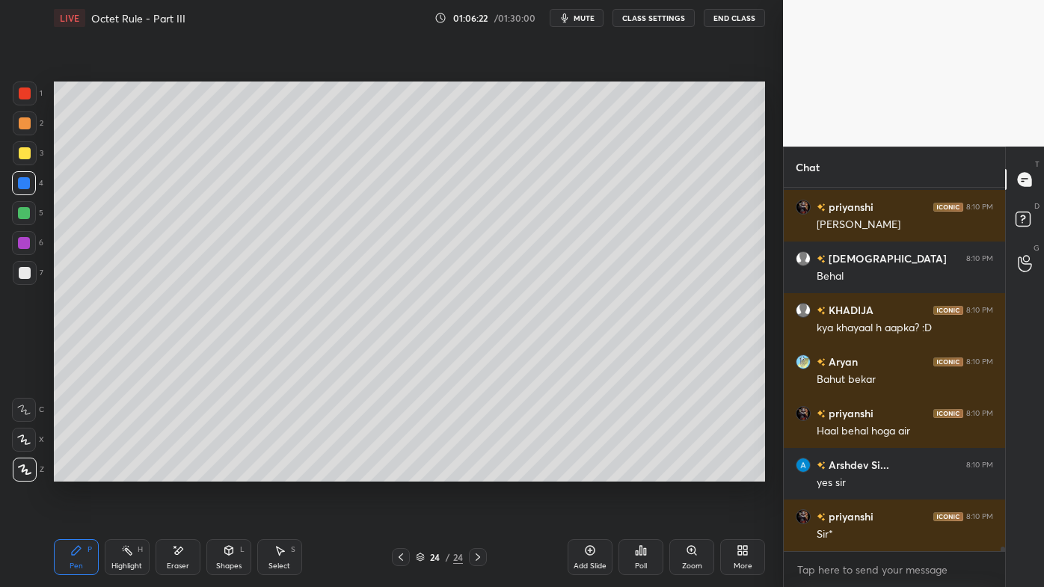
drag, startPoint x: 121, startPoint y: 540, endPoint x: 117, endPoint y: 549, distance: 9.7
click at [120, 472] on div "Highlight H" at bounding box center [127, 557] width 45 height 36
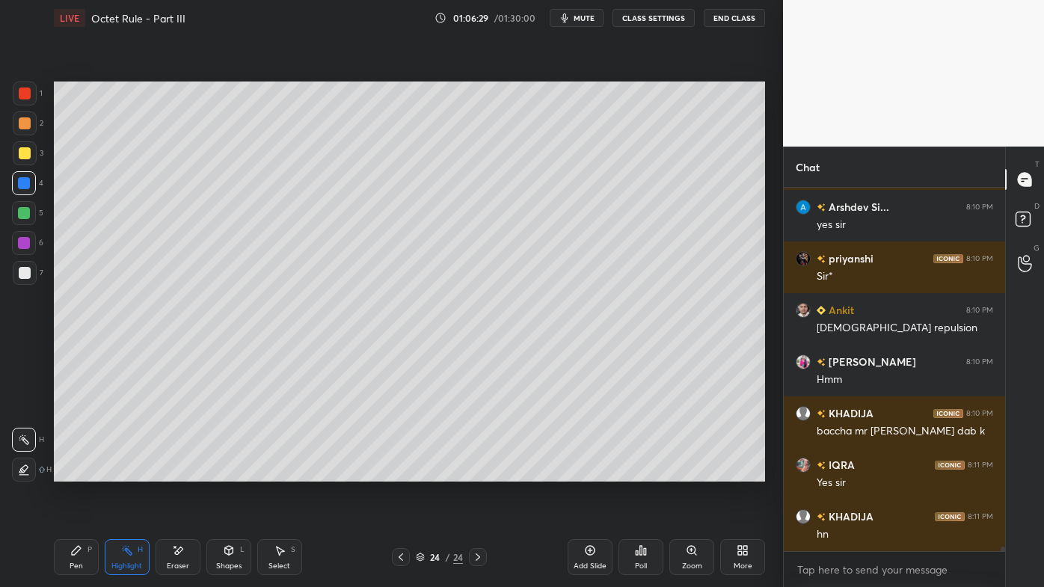
scroll to position [28258, 0]
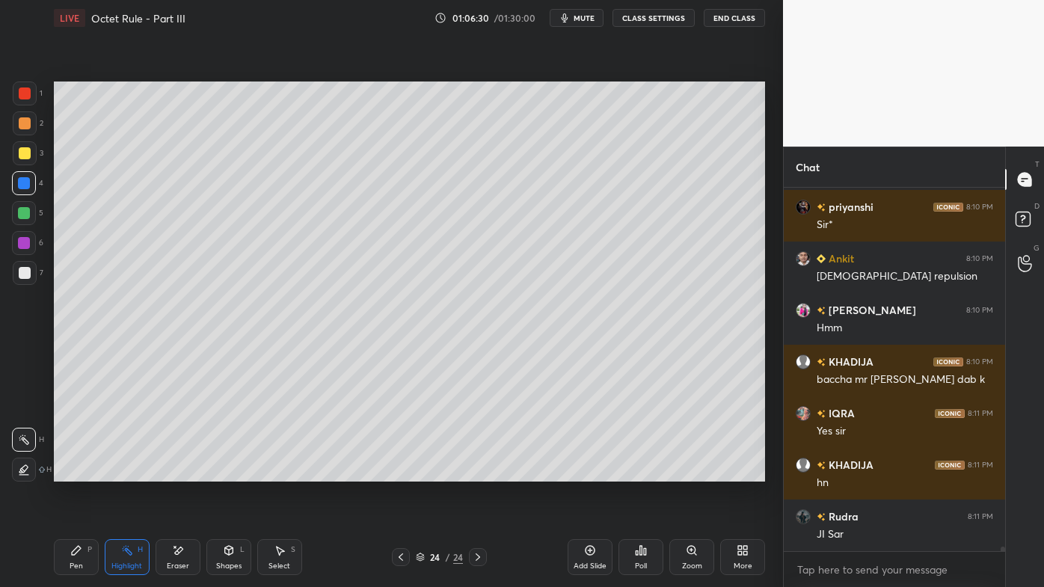
click at [593, 472] on div "Add Slide Poll Zoom More" at bounding box center [666, 557] width 197 height 84
click at [589, 472] on icon at bounding box center [590, 550] width 12 height 12
drag, startPoint x: 70, startPoint y: 554, endPoint x: 61, endPoint y: 547, distance: 11.7
click at [67, 472] on div "Pen P" at bounding box center [76, 557] width 45 height 36
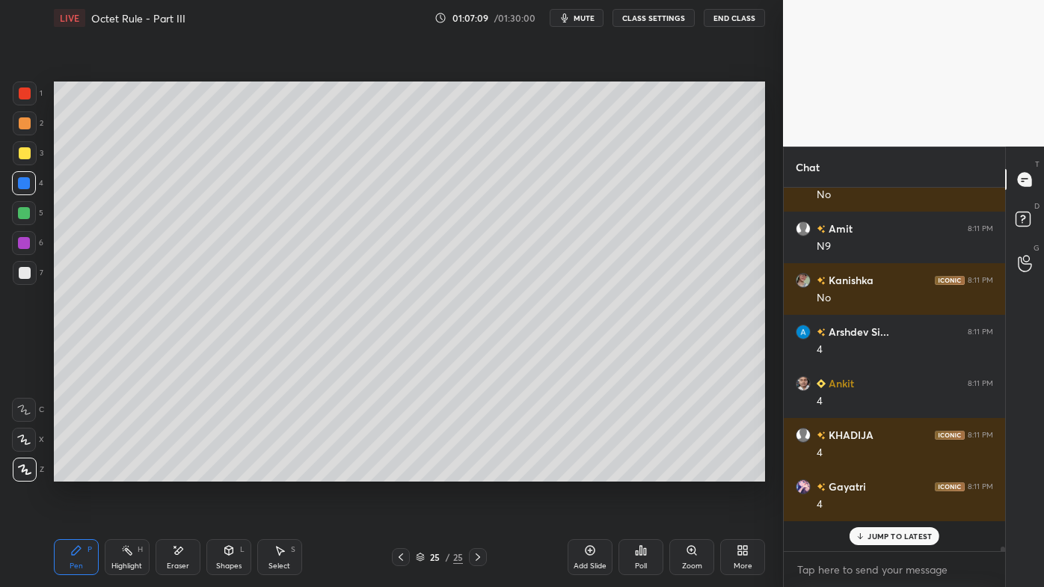
scroll to position [28877, 0]
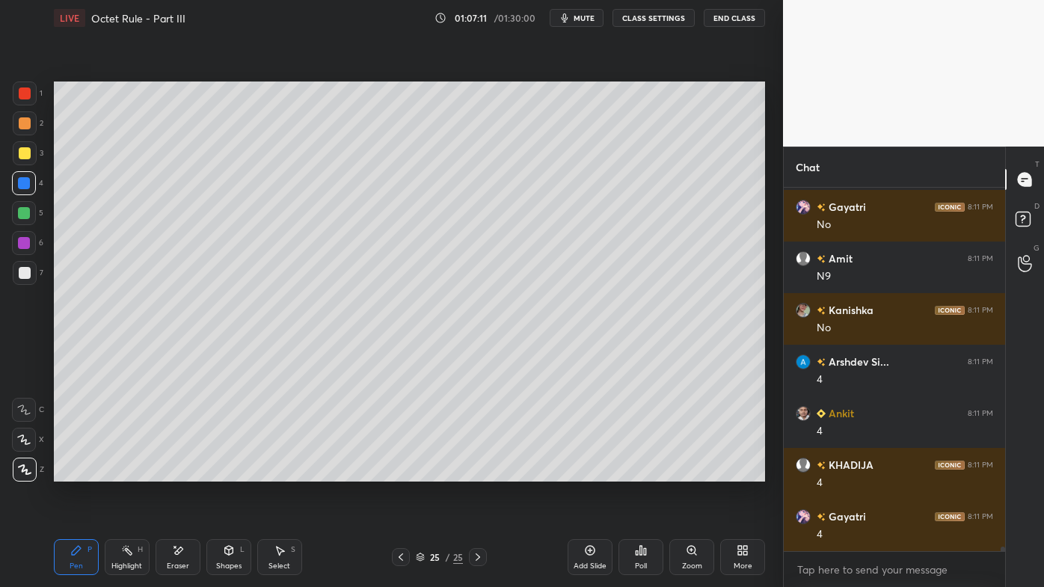
drag, startPoint x: 125, startPoint y: 552, endPoint x: 127, endPoint y: 541, distance: 11.4
click at [128, 472] on icon at bounding box center [127, 550] width 12 height 12
drag, startPoint x: 69, startPoint y: 551, endPoint x: 90, endPoint y: 522, distance: 36.3
click at [70, 472] on div "Pen P" at bounding box center [76, 557] width 45 height 36
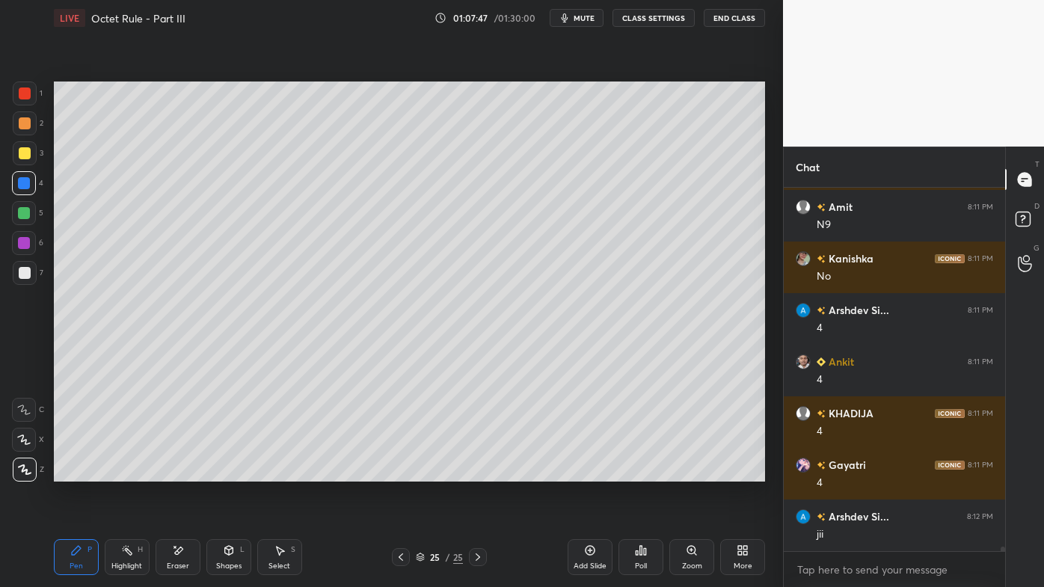
click at [590, 472] on icon at bounding box center [590, 550] width 12 height 12
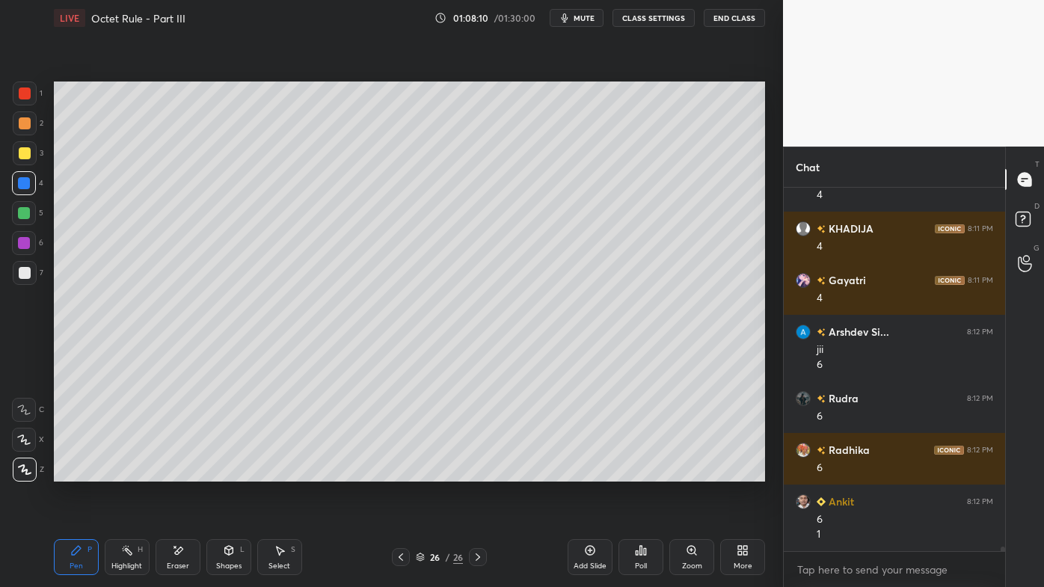
scroll to position [29164, 0]
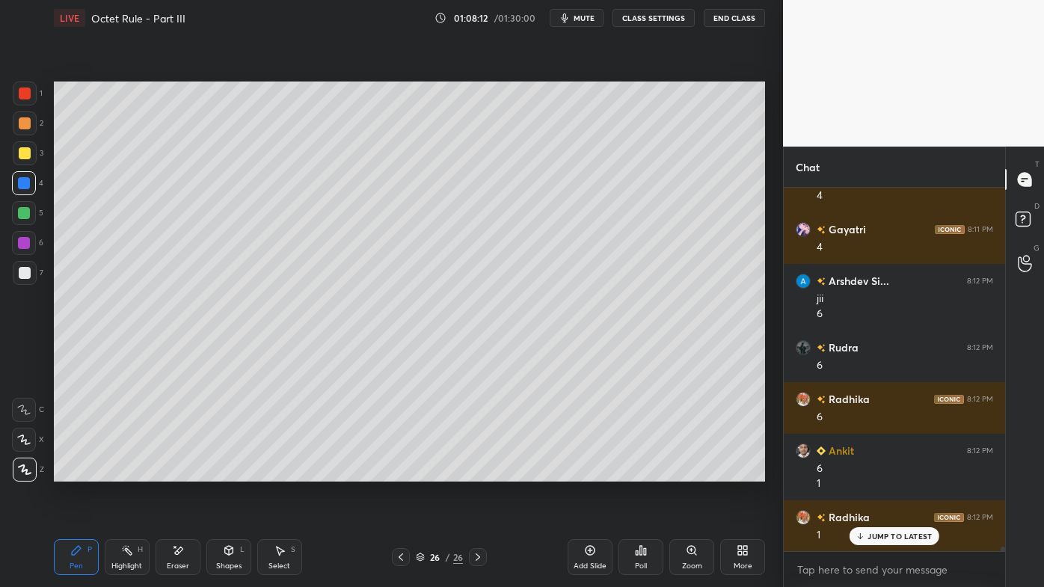
click at [156, 472] on div "Setting up your live class Poll for secs No correct answer Start poll" at bounding box center [409, 281] width 723 height 491
drag, startPoint x: 126, startPoint y: 548, endPoint x: 144, endPoint y: 503, distance: 48.1
click at [126, 472] on div "Highlight H" at bounding box center [127, 557] width 45 height 36
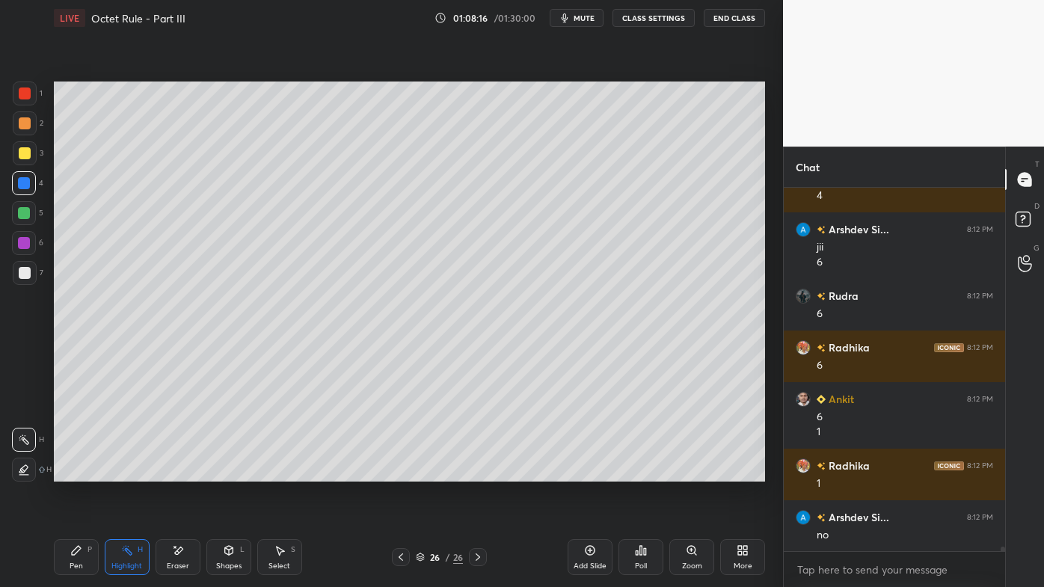
drag, startPoint x: 70, startPoint y: 554, endPoint x: 71, endPoint y: 544, distance: 10.6
click at [67, 472] on div "Pen P" at bounding box center [76, 557] width 45 height 36
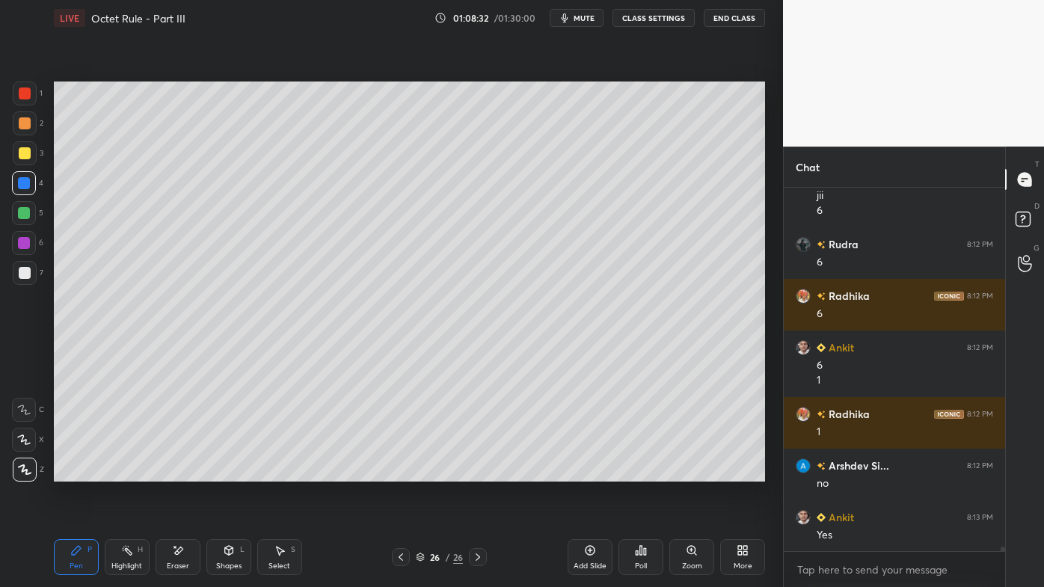
scroll to position [29320, 0]
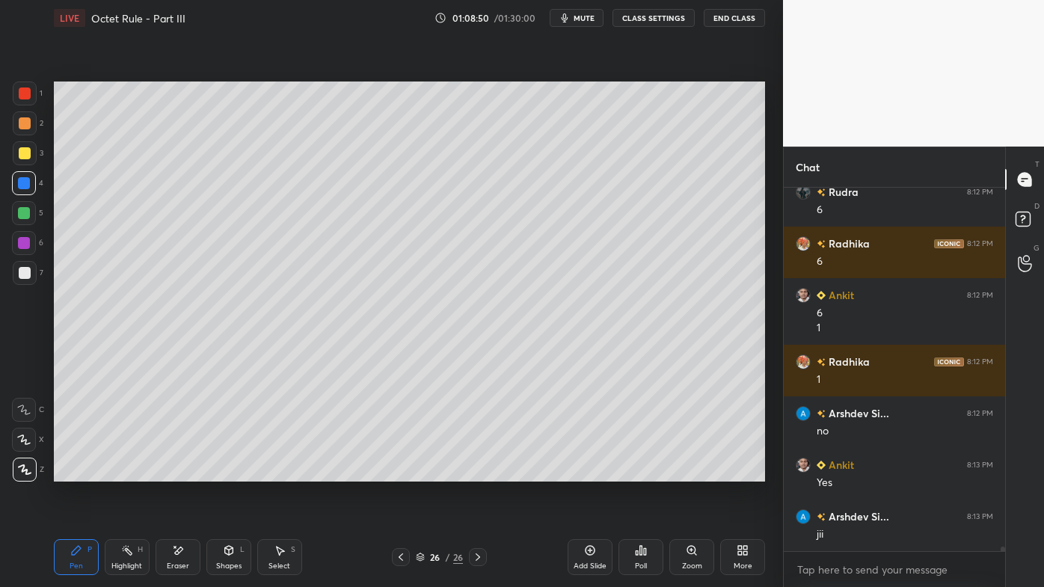
click at [121, 472] on icon at bounding box center [127, 550] width 12 height 12
drag, startPoint x: 399, startPoint y: 556, endPoint x: 401, endPoint y: 518, distance: 37.4
click at [399, 472] on icon at bounding box center [401, 557] width 12 height 12
drag, startPoint x: 22, startPoint y: 270, endPoint x: 37, endPoint y: 274, distance: 15.4
click at [25, 271] on div at bounding box center [25, 273] width 12 height 12
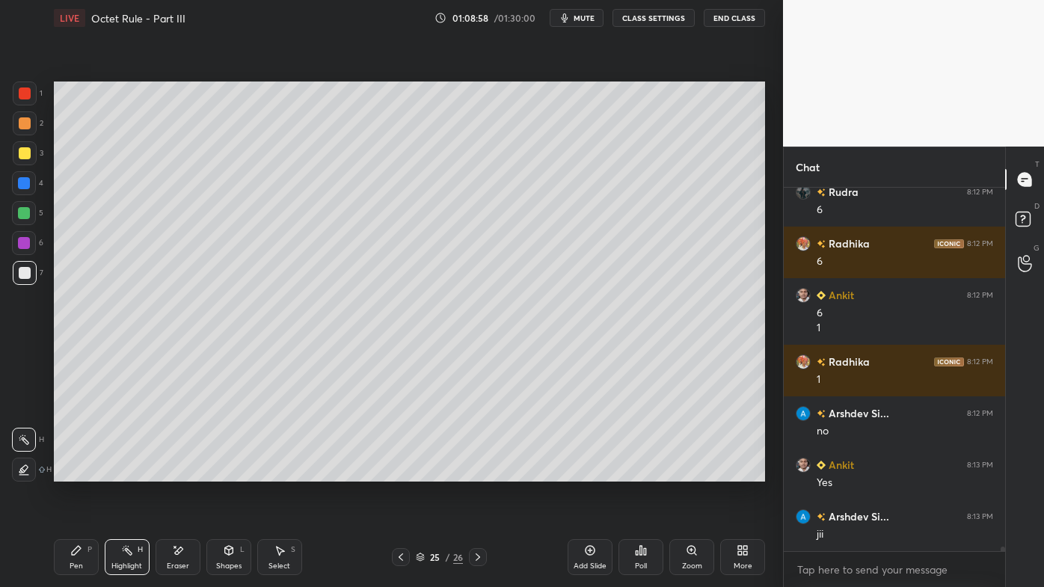
drag, startPoint x: 479, startPoint y: 552, endPoint x: 465, endPoint y: 560, distance: 15.8
click at [480, 472] on icon at bounding box center [478, 557] width 12 height 12
click at [592, 472] on icon at bounding box center [590, 550] width 4 height 4
click at [67, 472] on div "Pen P" at bounding box center [76, 557] width 45 height 36
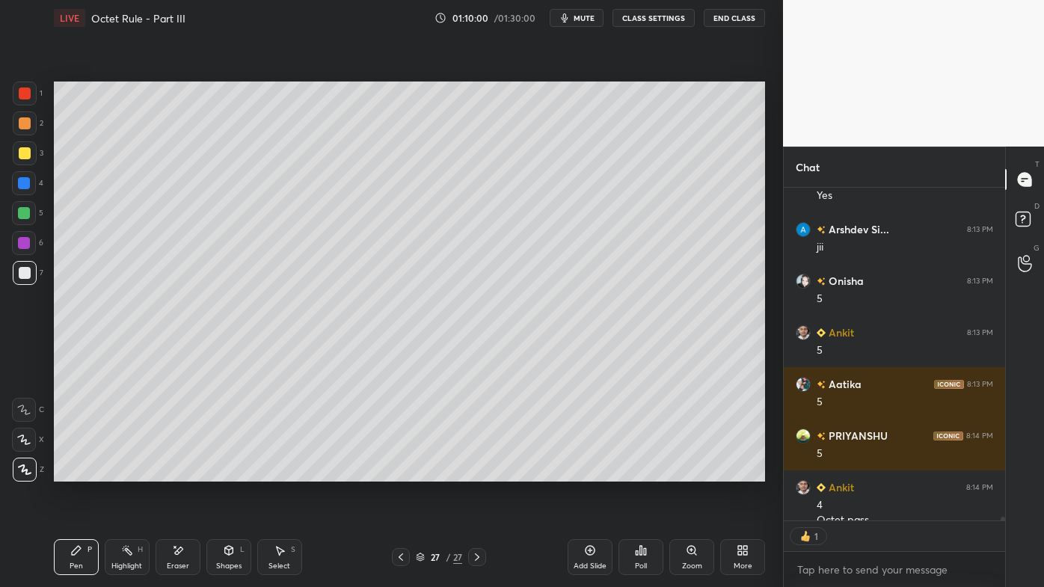
scroll to position [4, 4]
click at [121, 472] on icon at bounding box center [127, 550] width 12 height 12
click at [67, 472] on div "Pen P" at bounding box center [76, 557] width 45 height 36
drag, startPoint x: 25, startPoint y: 150, endPoint x: 39, endPoint y: 158, distance: 15.8
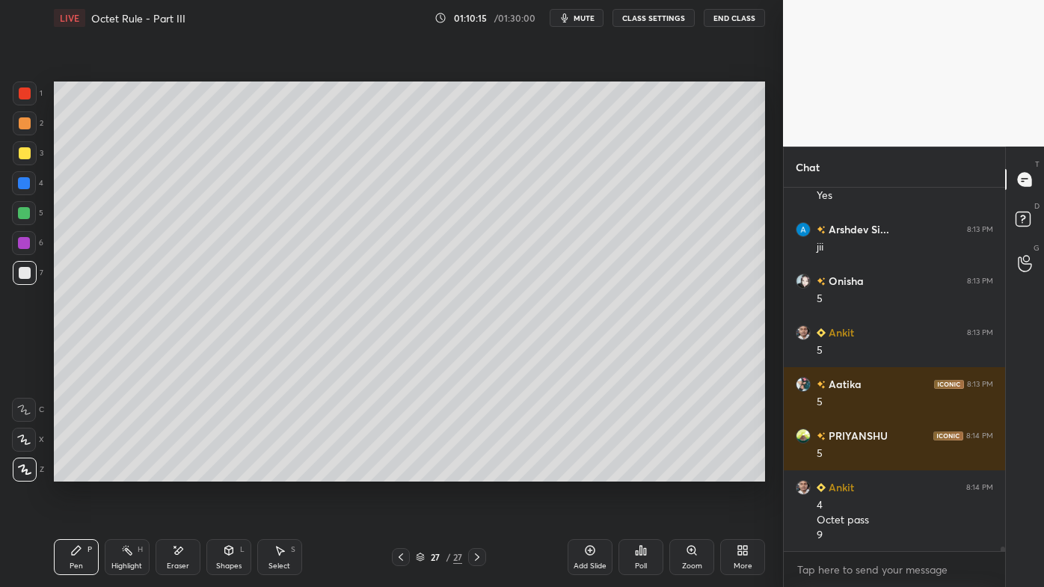
click at [26, 147] on div at bounding box center [25, 153] width 12 height 12
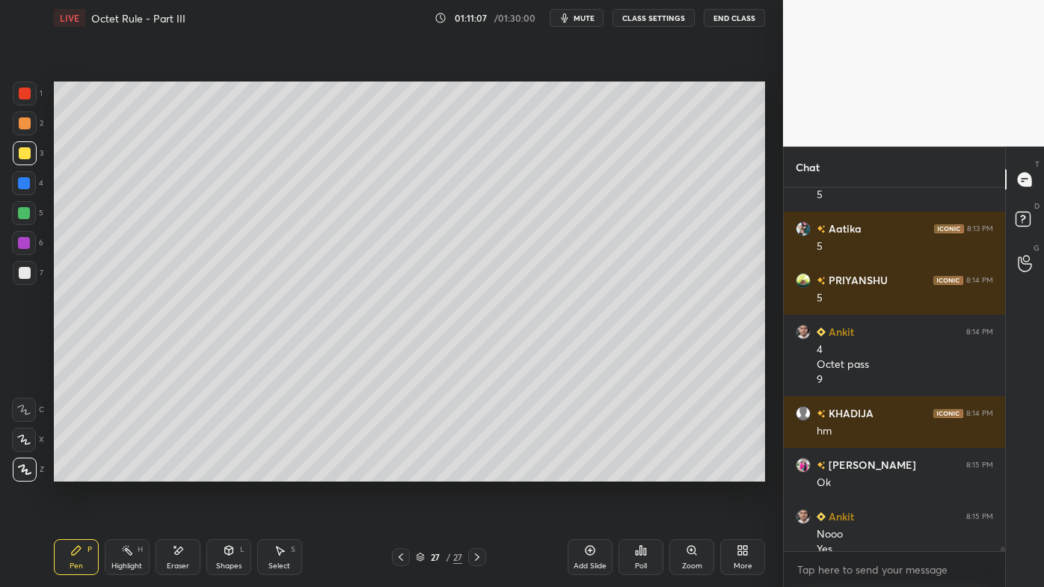
scroll to position [29777, 0]
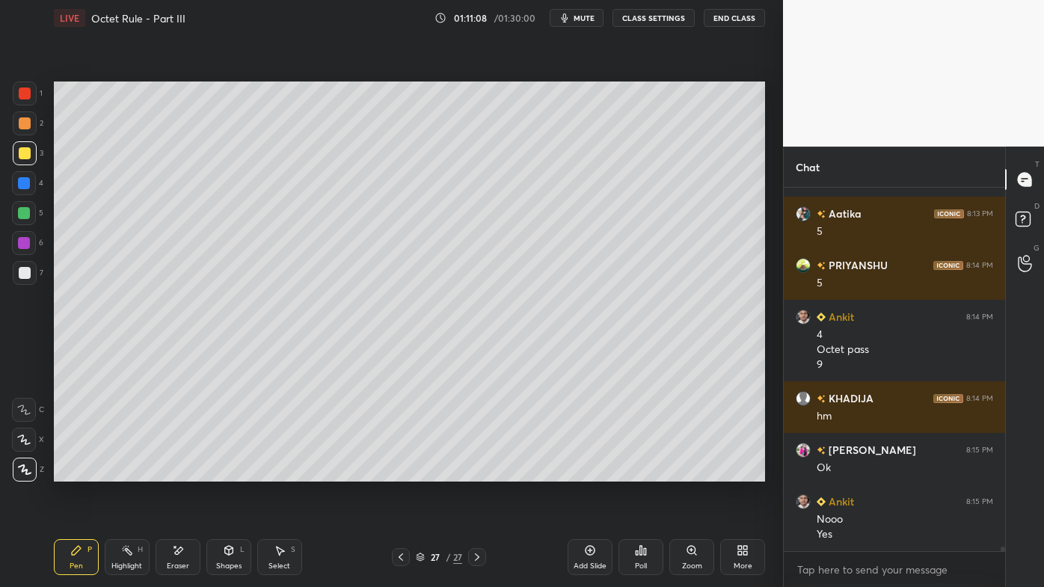
drag, startPoint x: 126, startPoint y: 547, endPoint x: 141, endPoint y: 498, distance: 50.9
click at [126, 472] on icon at bounding box center [127, 550] width 12 height 12
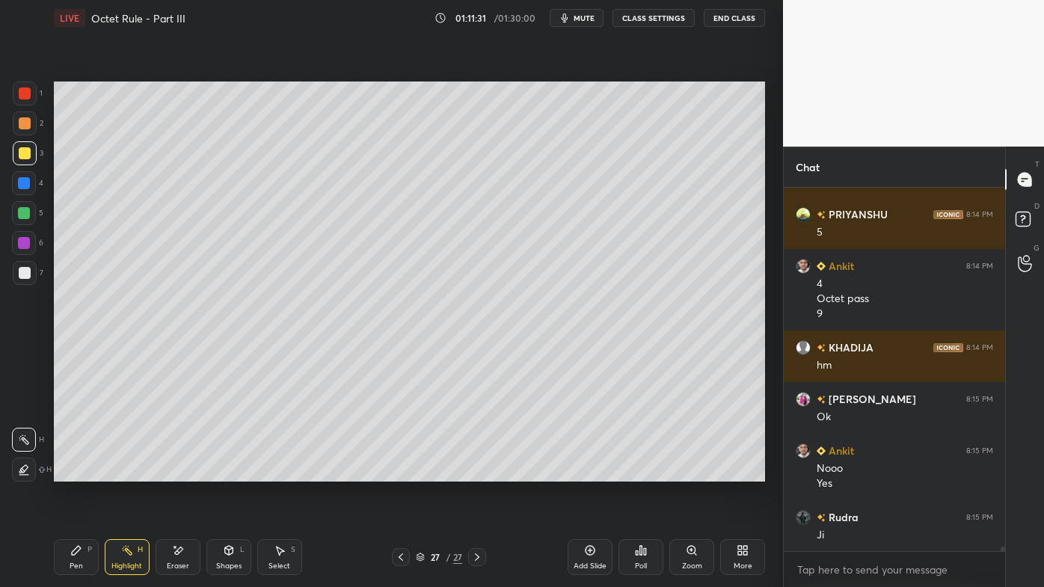
click at [590, 472] on icon at bounding box center [590, 550] width 4 height 4
drag, startPoint x: 73, startPoint y: 550, endPoint x: 129, endPoint y: 482, distance: 87.6
click at [72, 472] on icon at bounding box center [76, 550] width 12 height 12
click at [138, 472] on div "H" at bounding box center [140, 549] width 5 height 7
drag, startPoint x: 70, startPoint y: 555, endPoint x: 107, endPoint y: 533, distance: 43.2
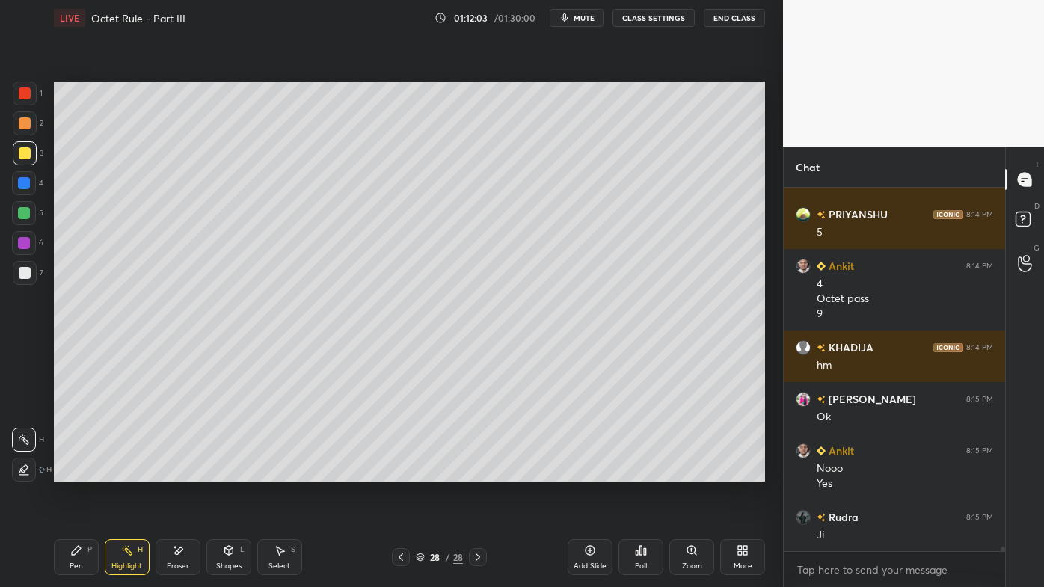
click at [73, 472] on icon at bounding box center [76, 550] width 12 height 12
click at [402, 472] on icon at bounding box center [401, 557] width 12 height 12
click at [399, 472] on icon at bounding box center [401, 557] width 12 height 12
click at [396, 472] on icon at bounding box center [401, 557] width 12 height 12
drag, startPoint x: 126, startPoint y: 555, endPoint x: 147, endPoint y: 484, distance: 74.3
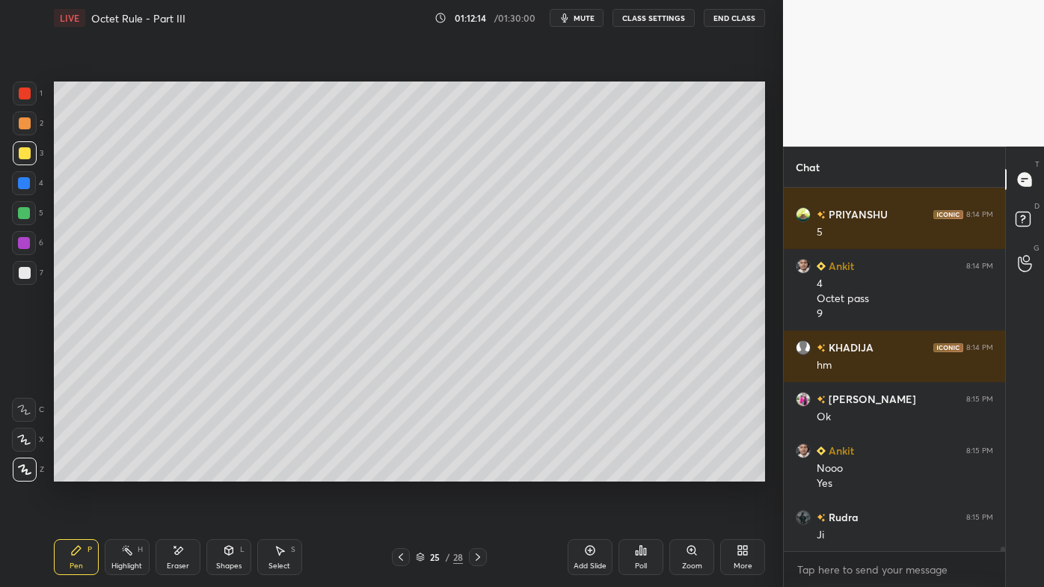
click at [126, 472] on icon at bounding box center [127, 550] width 12 height 12
drag, startPoint x: 476, startPoint y: 560, endPoint x: 468, endPoint y: 559, distance: 8.3
click at [476, 472] on icon at bounding box center [478, 557] width 12 height 12
drag, startPoint x: 473, startPoint y: 559, endPoint x: 470, endPoint y: 547, distance: 12.2
click at [475, 472] on icon at bounding box center [478, 557] width 12 height 12
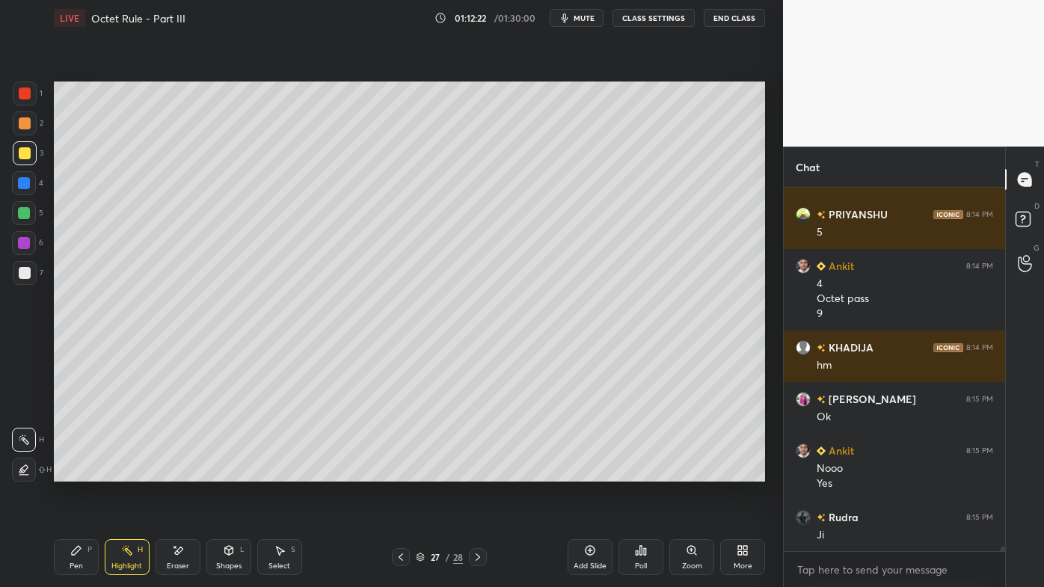
drag, startPoint x: 476, startPoint y: 552, endPoint x: 469, endPoint y: 556, distance: 8.1
click at [475, 472] on icon at bounding box center [478, 557] width 12 height 12
drag, startPoint x: 77, startPoint y: 551, endPoint x: 108, endPoint y: 497, distance: 62.0
click at [75, 472] on icon at bounding box center [76, 550] width 9 height 9
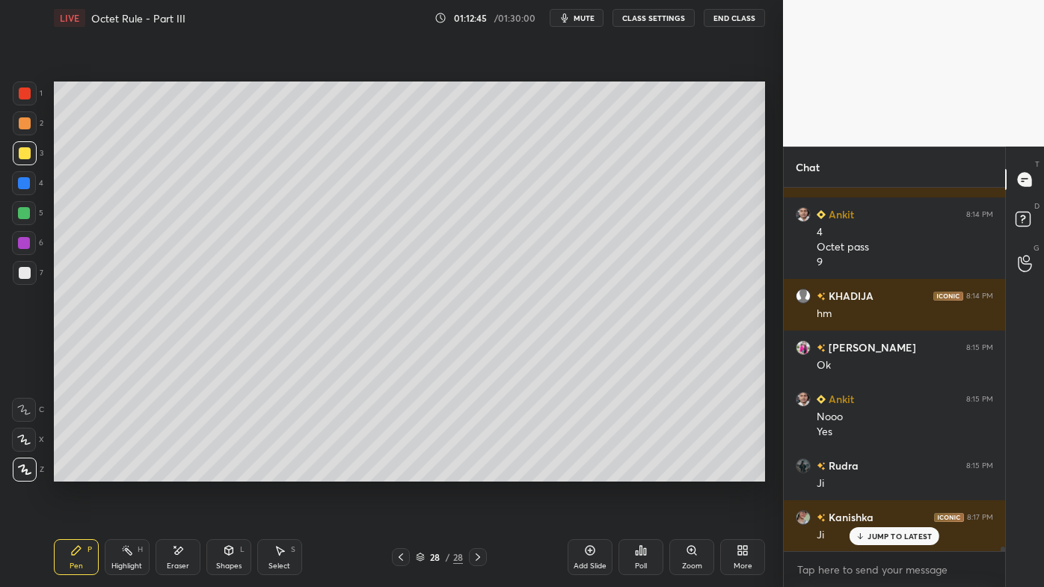
click at [591, 472] on icon at bounding box center [590, 550] width 12 height 12
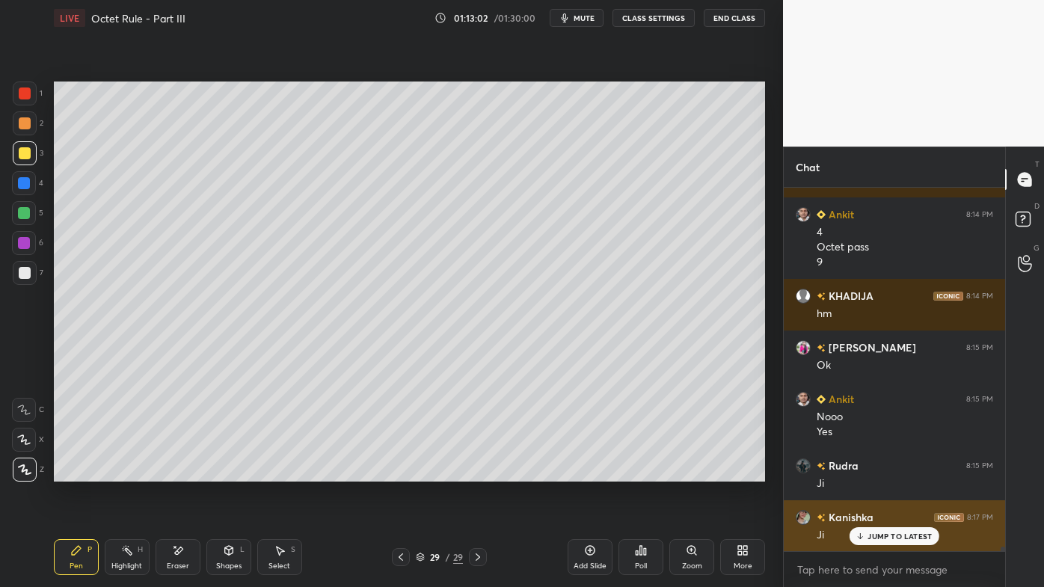
click at [873, 472] on p "JUMP TO LATEST" at bounding box center [899, 536] width 64 height 9
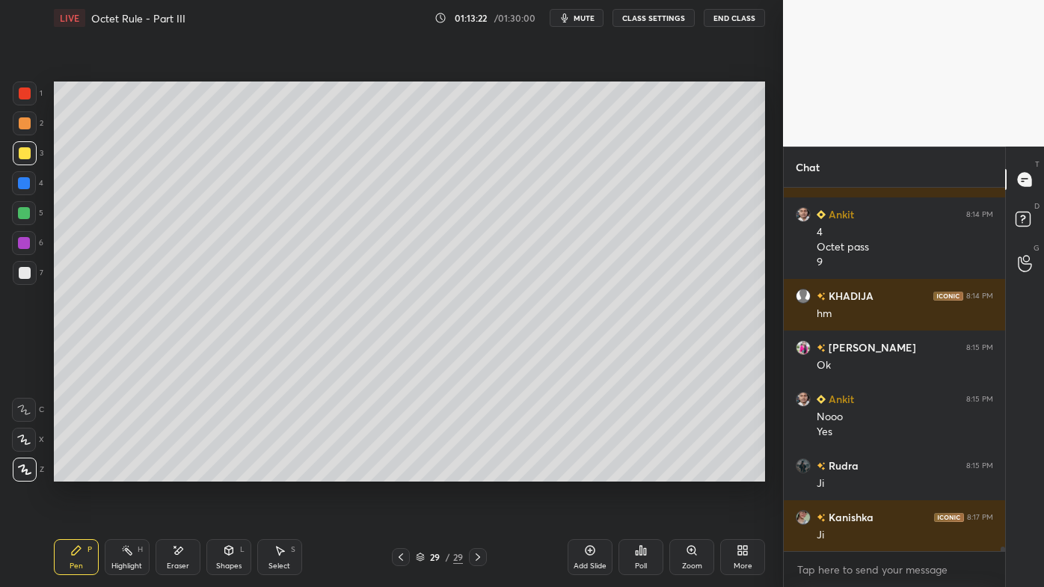
click at [31, 276] on div at bounding box center [25, 273] width 24 height 24
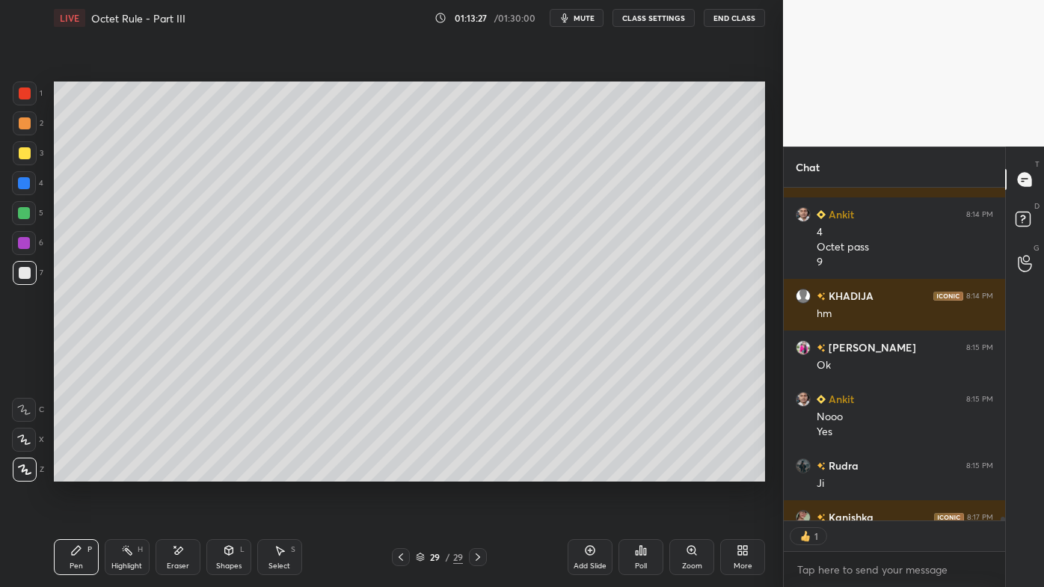
scroll to position [329, 217]
click at [178, 472] on icon at bounding box center [178, 550] width 12 height 13
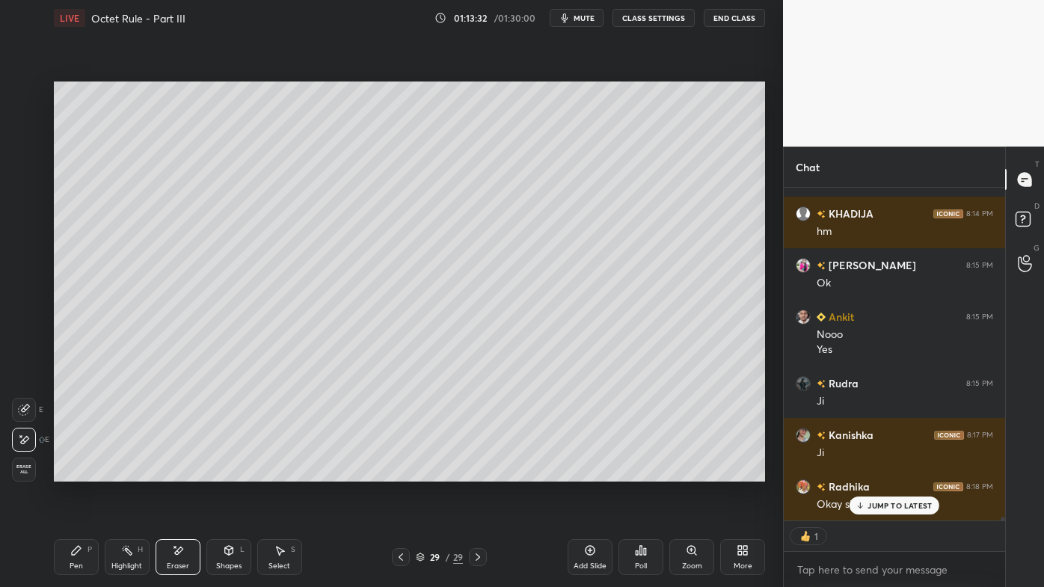
scroll to position [30014, 0]
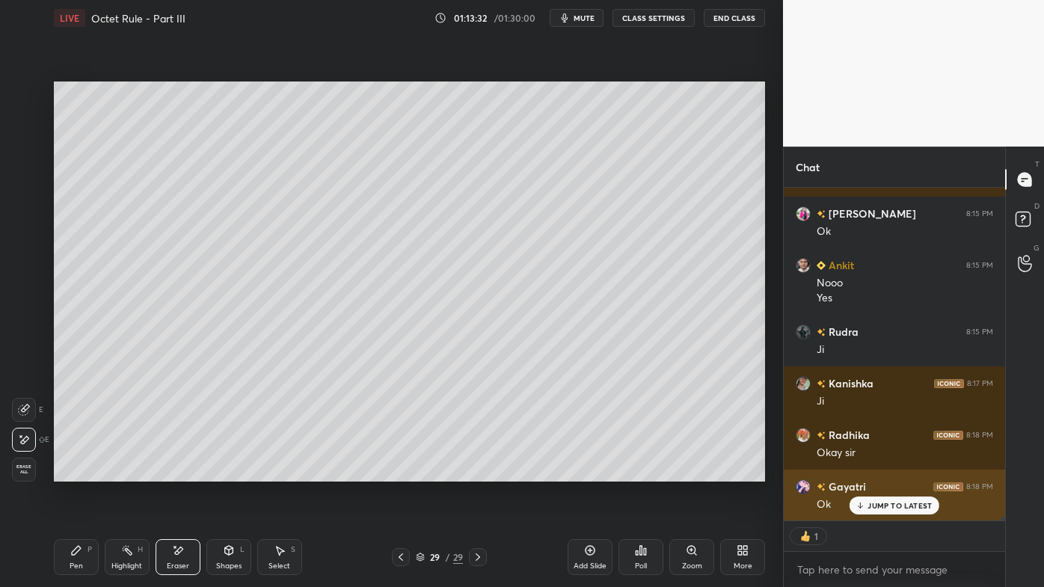
drag, startPoint x: 864, startPoint y: 500, endPoint x: 849, endPoint y: 503, distance: 14.4
click at [863, 472] on icon at bounding box center [860, 505] width 10 height 9
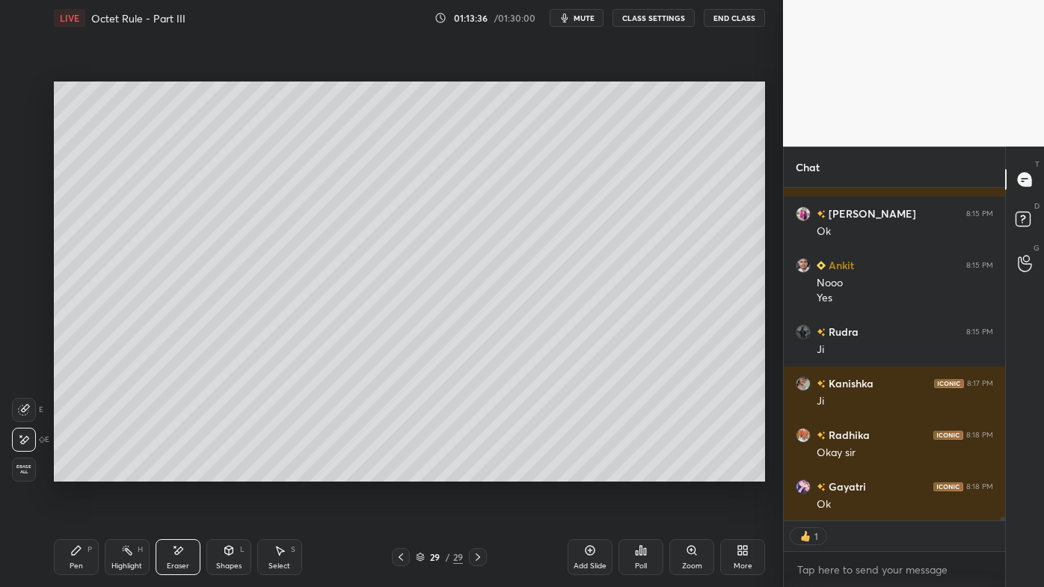
click at [742, 472] on icon at bounding box center [743, 550] width 12 height 12
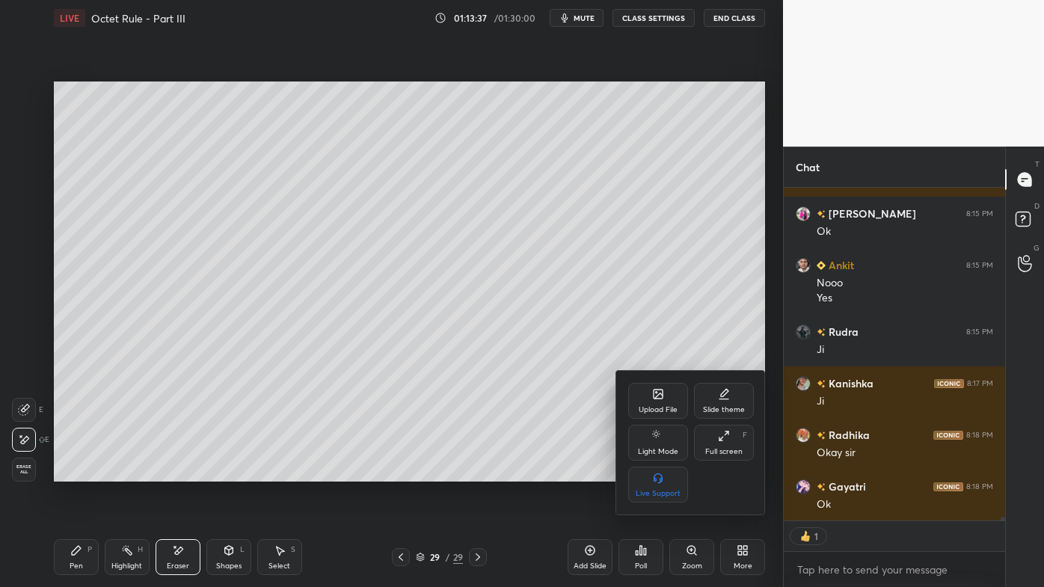
click at [658, 401] on div "Upload File" at bounding box center [658, 401] width 60 height 36
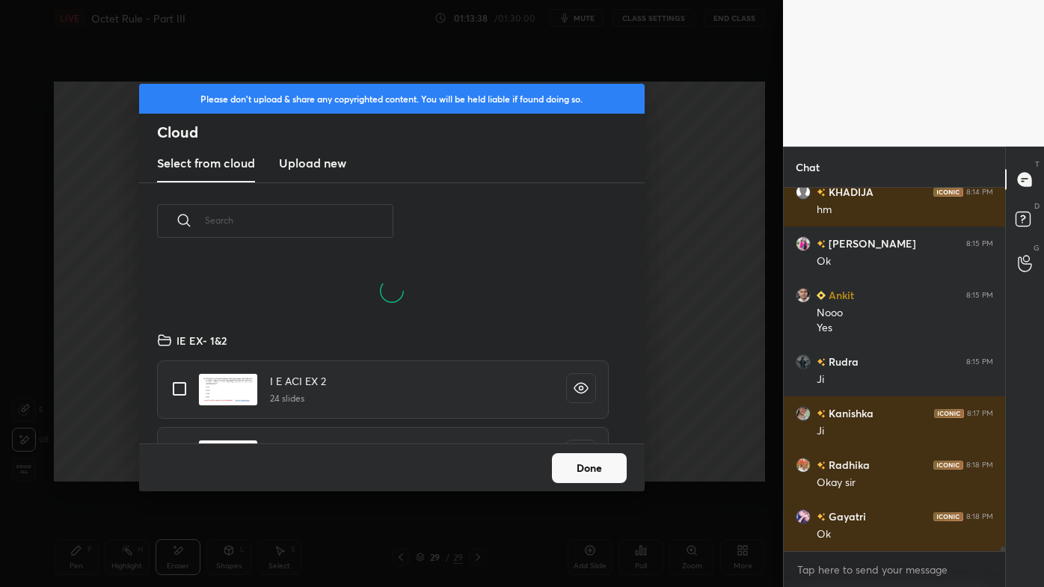
scroll to position [113, 480]
drag, startPoint x: 314, startPoint y: 163, endPoint x: 318, endPoint y: 180, distance: 17.6
click at [314, 165] on h3 "Upload new" at bounding box center [312, 163] width 67 height 18
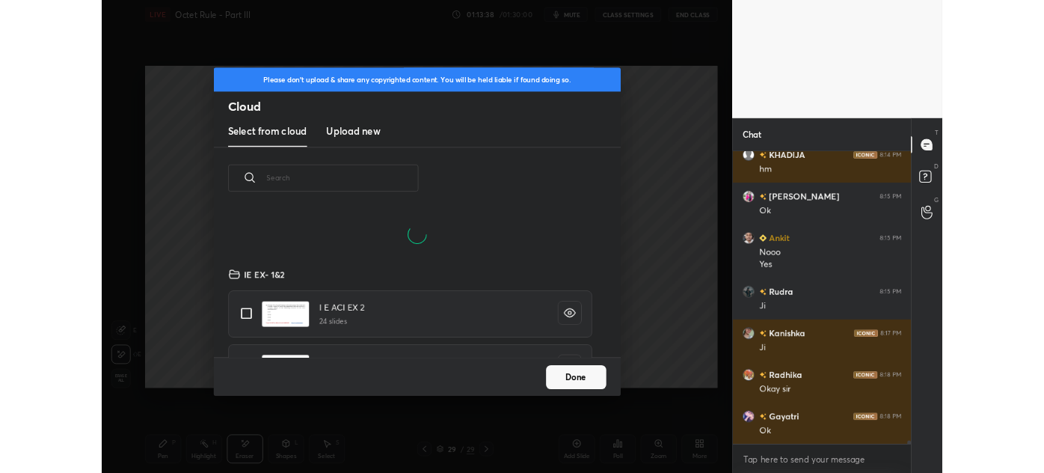
scroll to position [0, 0]
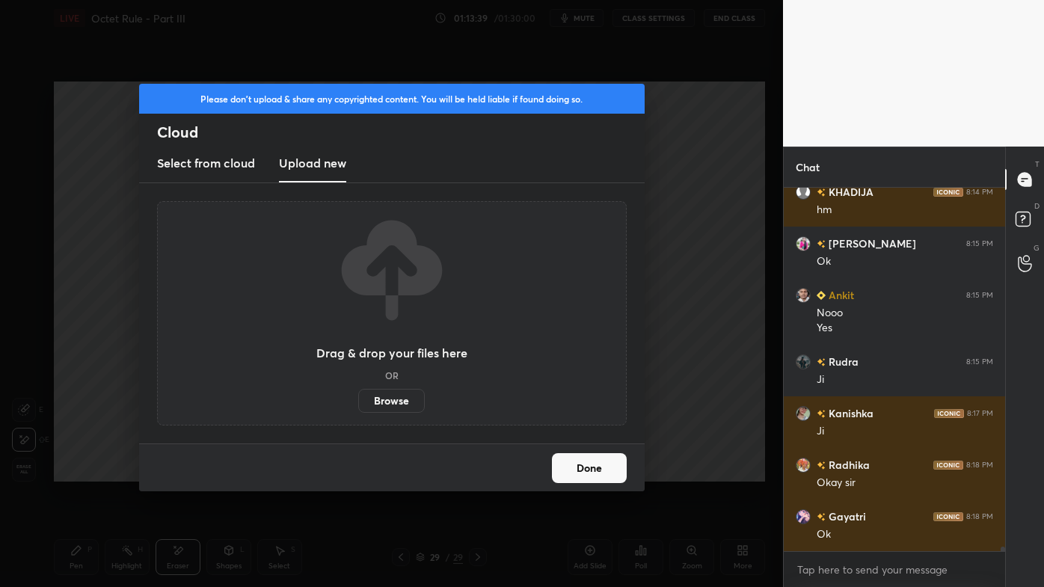
drag, startPoint x: 390, startPoint y: 407, endPoint x: 382, endPoint y: 323, distance: 84.1
click at [389, 407] on label "Browse" at bounding box center [391, 401] width 67 height 24
click at [358, 407] on input "Browse" at bounding box center [358, 401] width 0 height 24
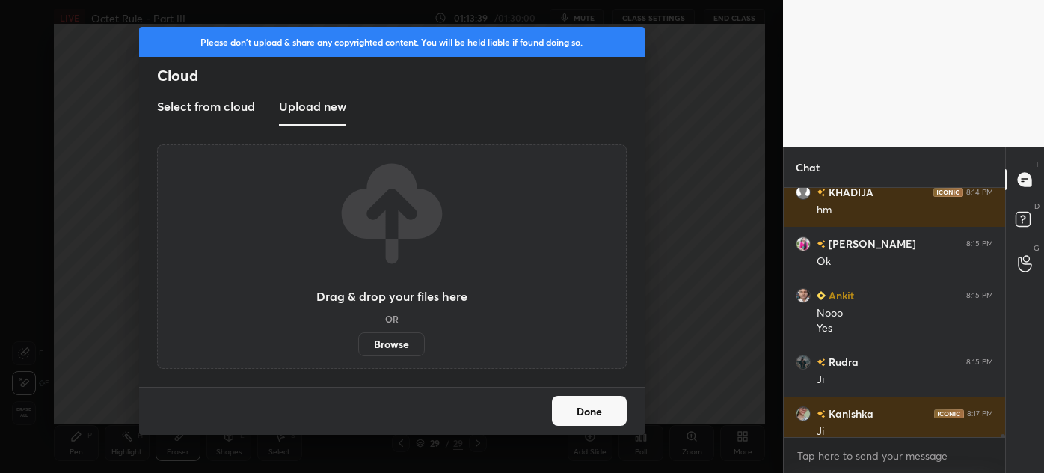
scroll to position [74403, 74056]
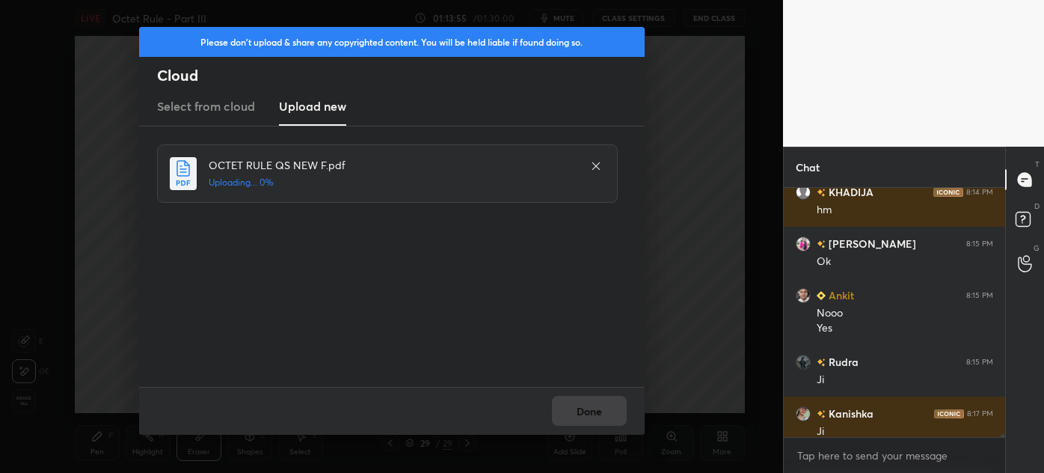
click at [583, 406] on div "Done" at bounding box center [392, 411] width 506 height 48
click at [593, 410] on div "Done" at bounding box center [392, 411] width 506 height 48
click at [594, 405] on div "Done" at bounding box center [392, 411] width 506 height 48
click at [592, 408] on div "Done" at bounding box center [392, 411] width 506 height 48
click at [589, 408] on div "Done" at bounding box center [392, 411] width 506 height 48
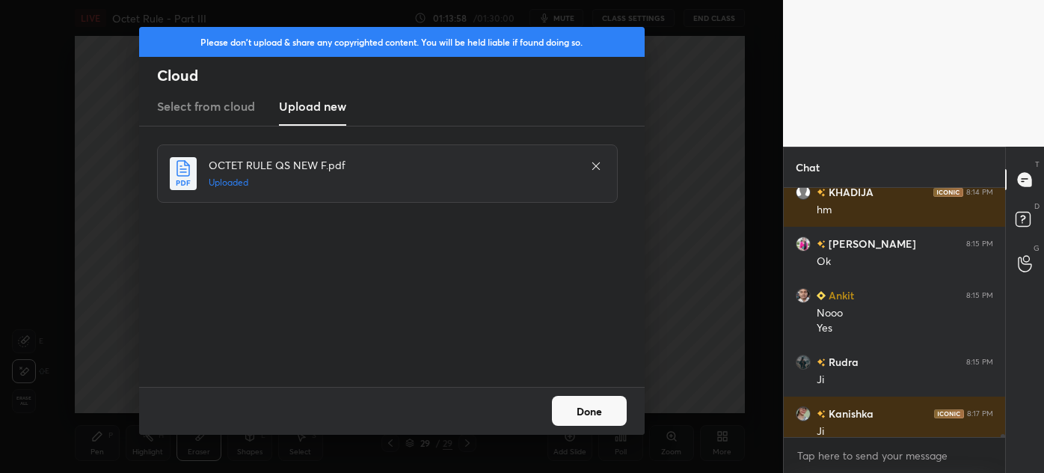
click at [589, 408] on button "Done" at bounding box center [589, 411] width 75 height 30
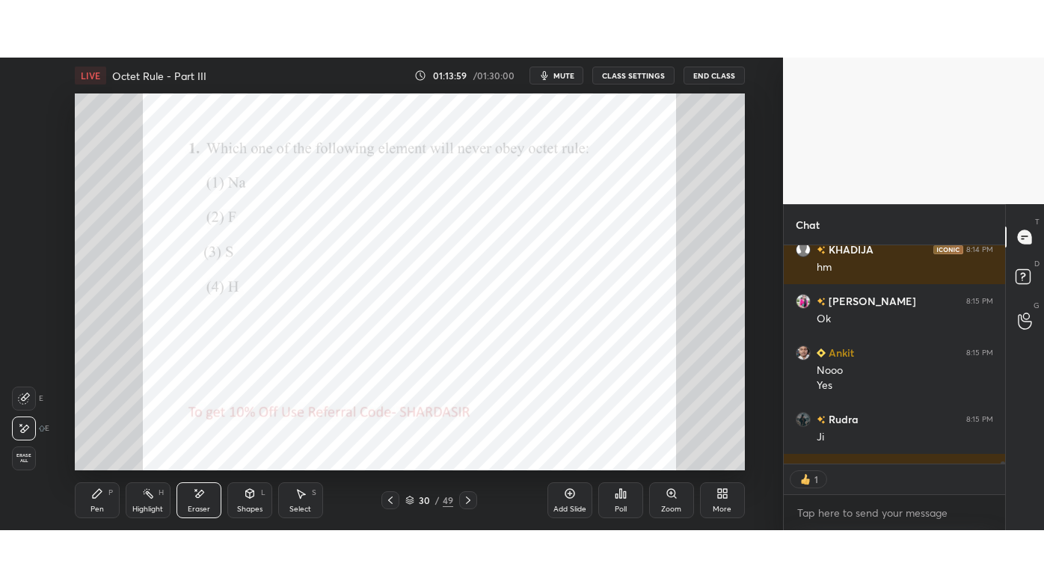
scroll to position [5, 4]
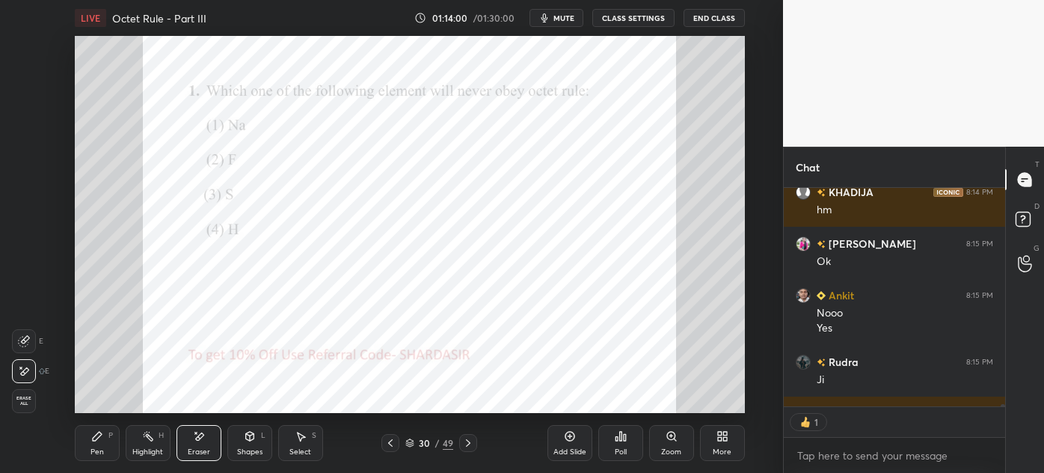
click at [730, 436] on div "More" at bounding box center [722, 443] width 45 height 36
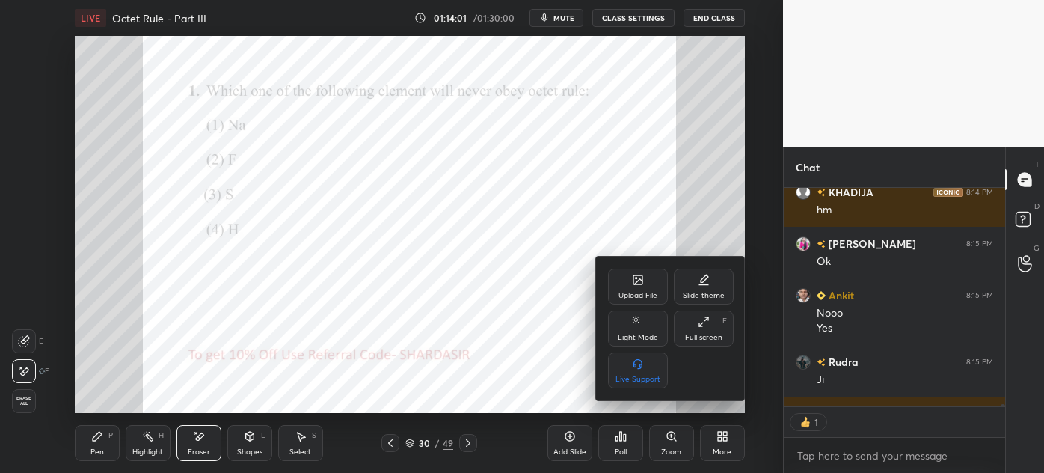
drag, startPoint x: 719, startPoint y: 317, endPoint x: 706, endPoint y: 405, distance: 88.5
click at [717, 319] on div "Full screen F" at bounding box center [704, 328] width 60 height 36
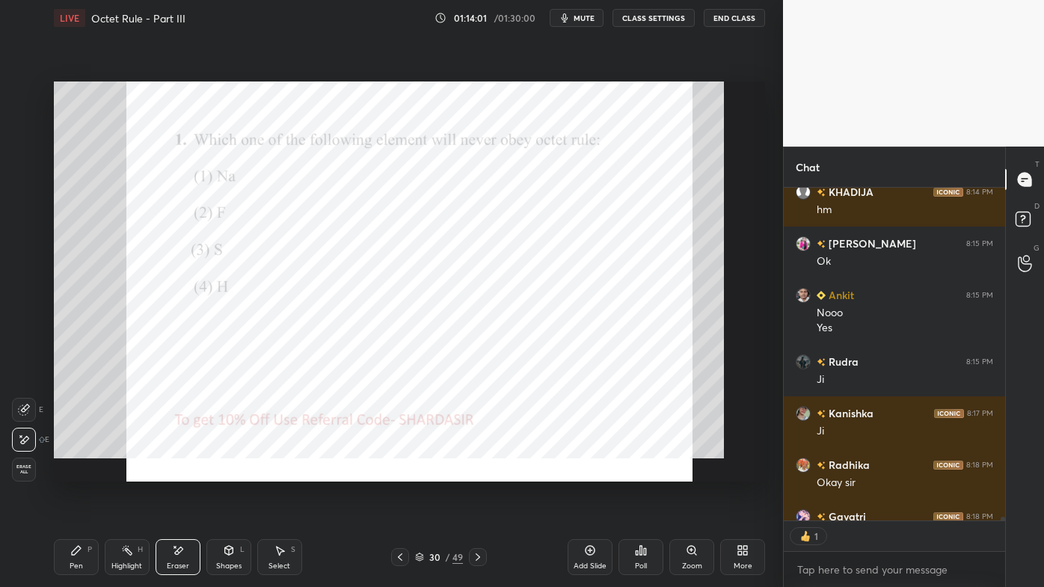
scroll to position [395, 217]
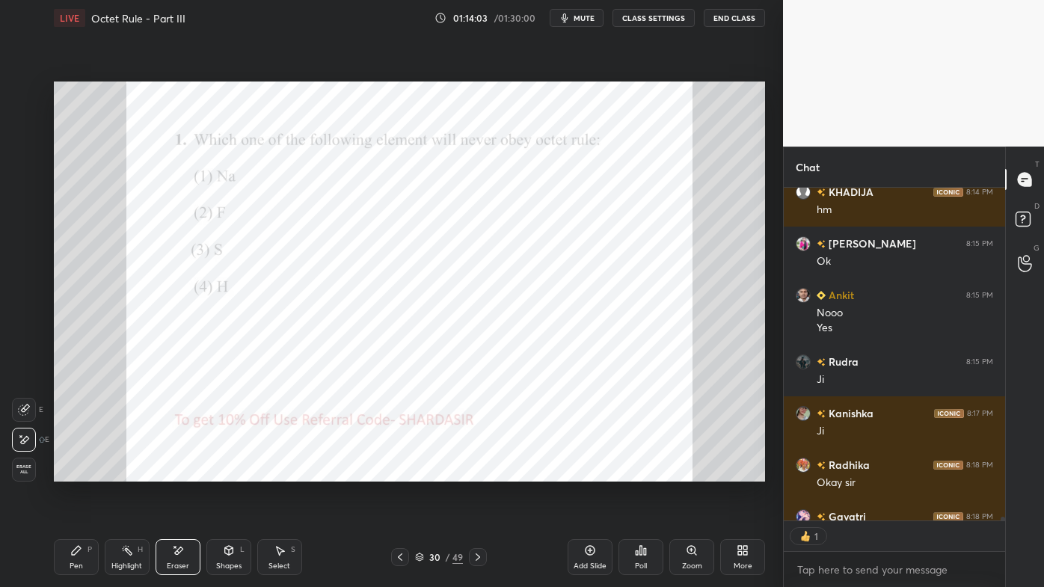
drag, startPoint x: 83, startPoint y: 552, endPoint x: 70, endPoint y: 551, distance: 12.7
click at [79, 472] on div "Pen P" at bounding box center [76, 557] width 45 height 36
click at [32, 91] on div at bounding box center [25, 94] width 24 height 24
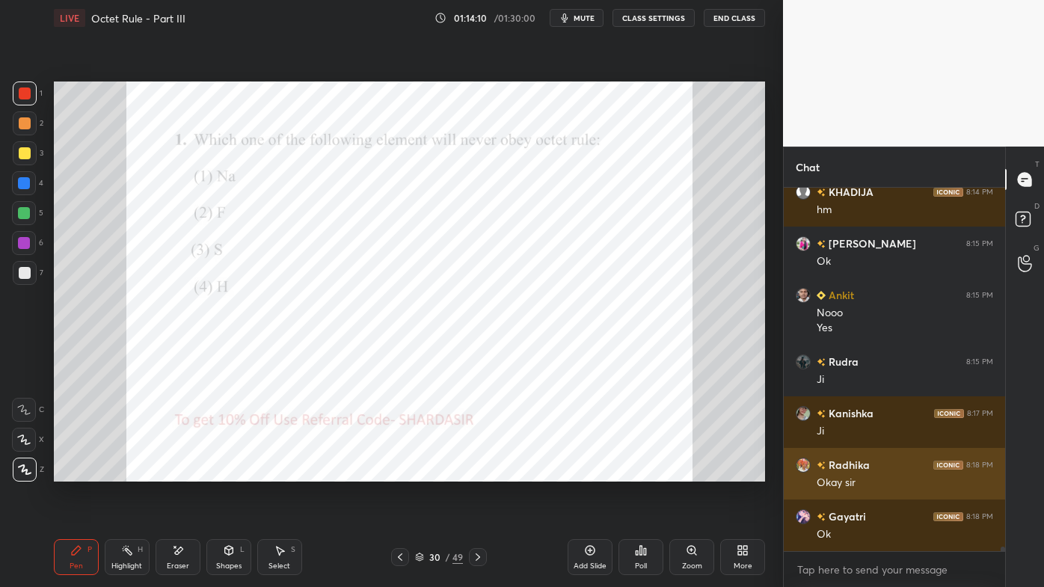
scroll to position [29984, 0]
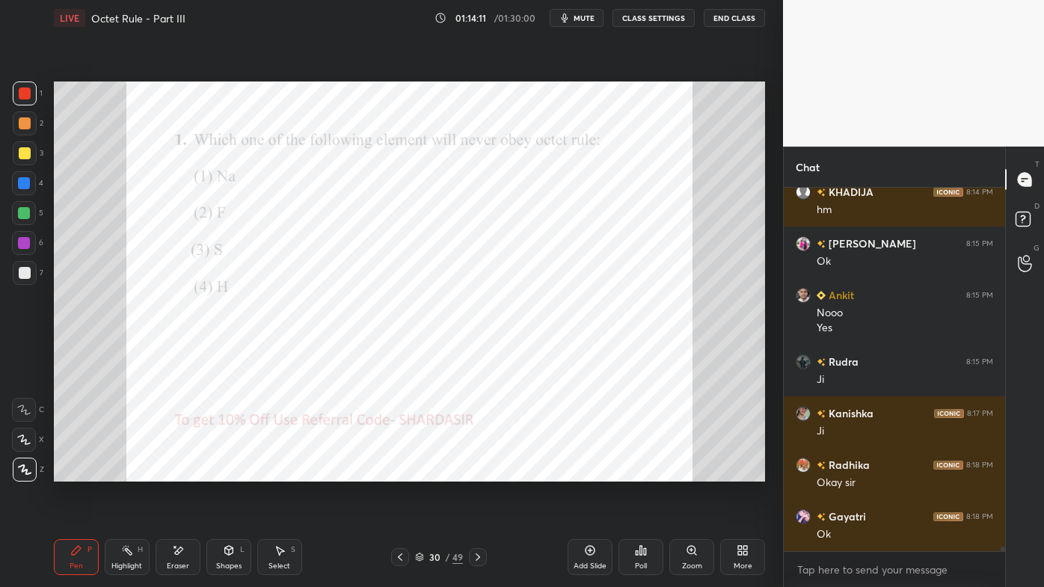
click at [647, 472] on div "Poll" at bounding box center [640, 557] width 45 height 36
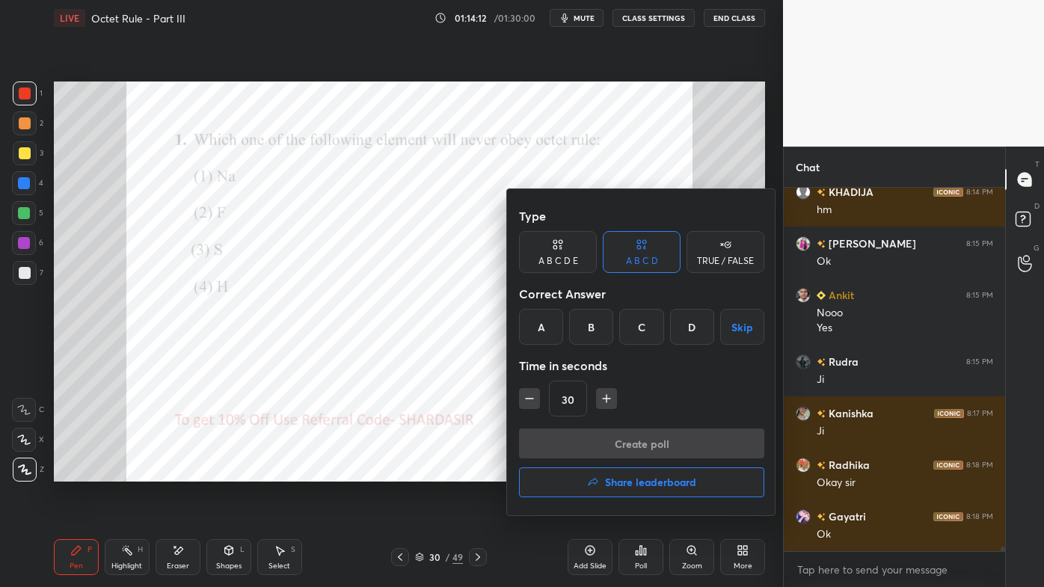
click at [683, 331] on div "D" at bounding box center [692, 327] width 44 height 36
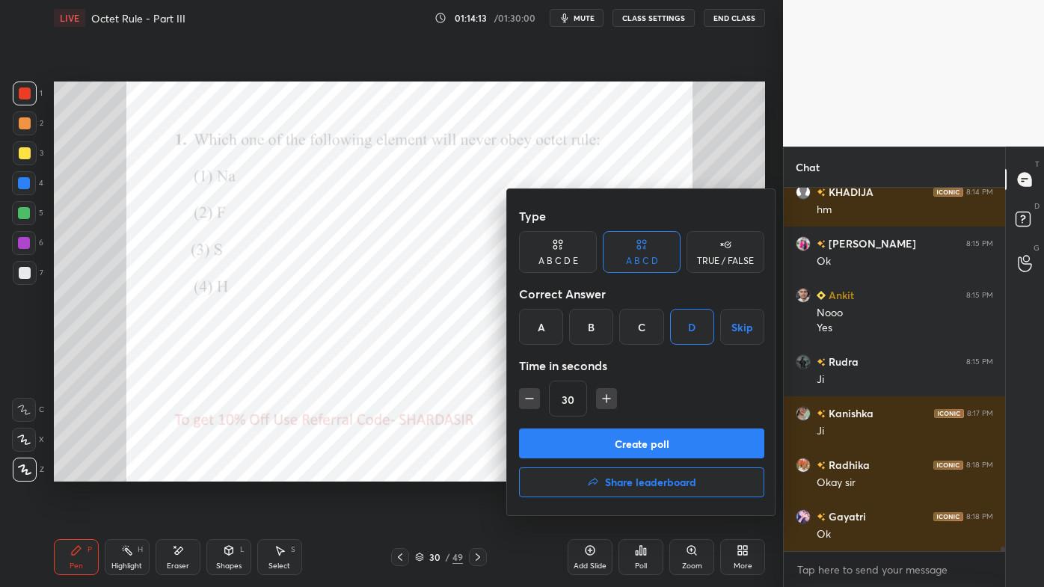
drag, startPoint x: 595, startPoint y: 394, endPoint x: 600, endPoint y: 417, distance: 23.0
click at [596, 396] on button "button" at bounding box center [606, 398] width 21 height 21
type input "45"
click at [602, 439] on button "Create poll" at bounding box center [641, 443] width 245 height 30
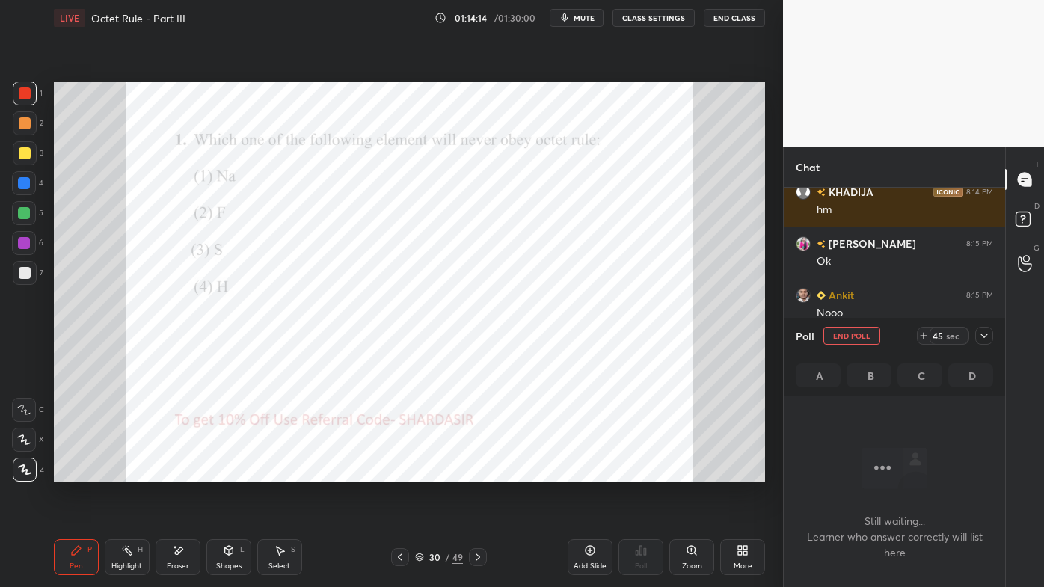
scroll to position [340, 217]
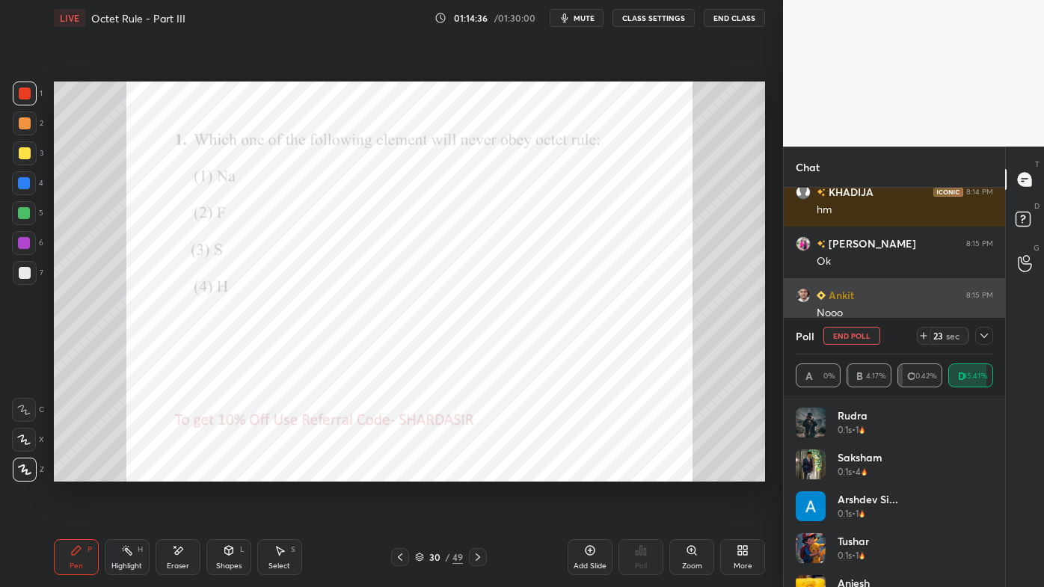
click at [989, 330] on icon at bounding box center [984, 336] width 12 height 12
click at [992, 331] on div "Chat Ankit 8:12 PM 6 1 Radhika 8:12 PM 1 [PERSON_NAME] Si... 8:12 PM no Ankit 8…" at bounding box center [894, 367] width 222 height 440
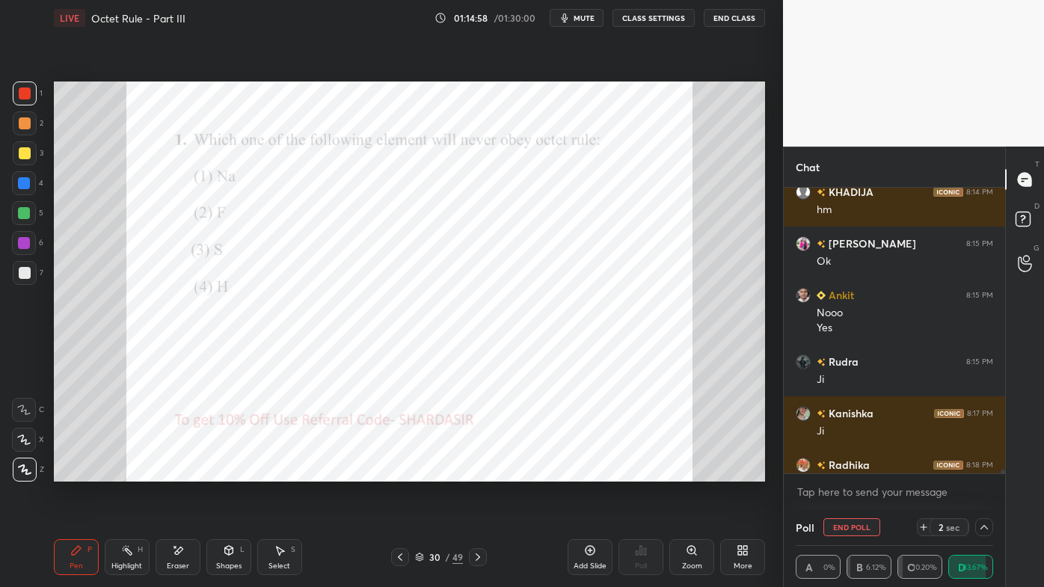
scroll to position [251, 217]
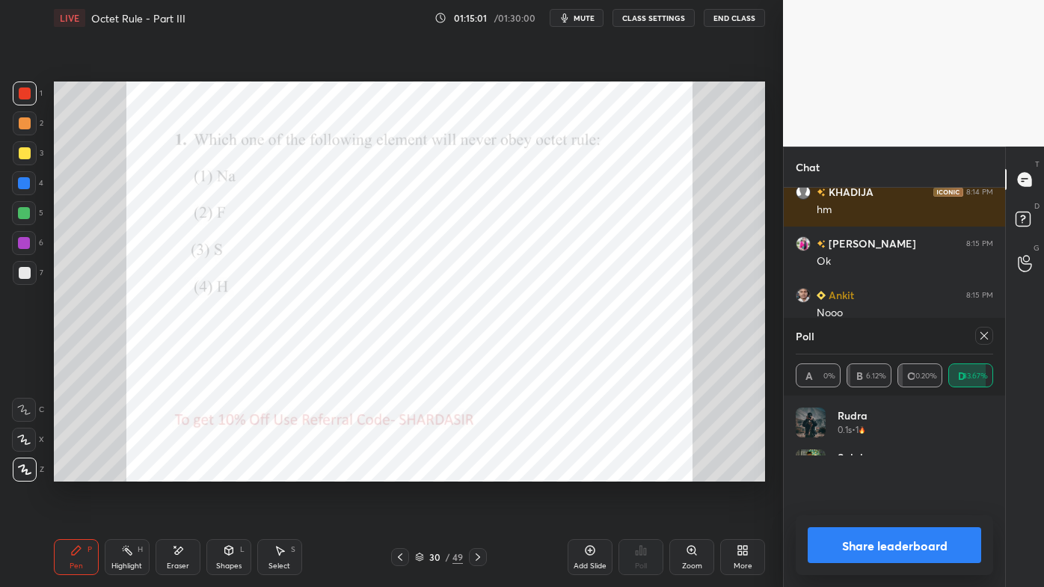
drag, startPoint x: 977, startPoint y: 339, endPoint x: 963, endPoint y: 353, distance: 20.1
click at [978, 341] on div at bounding box center [984, 336] width 18 height 18
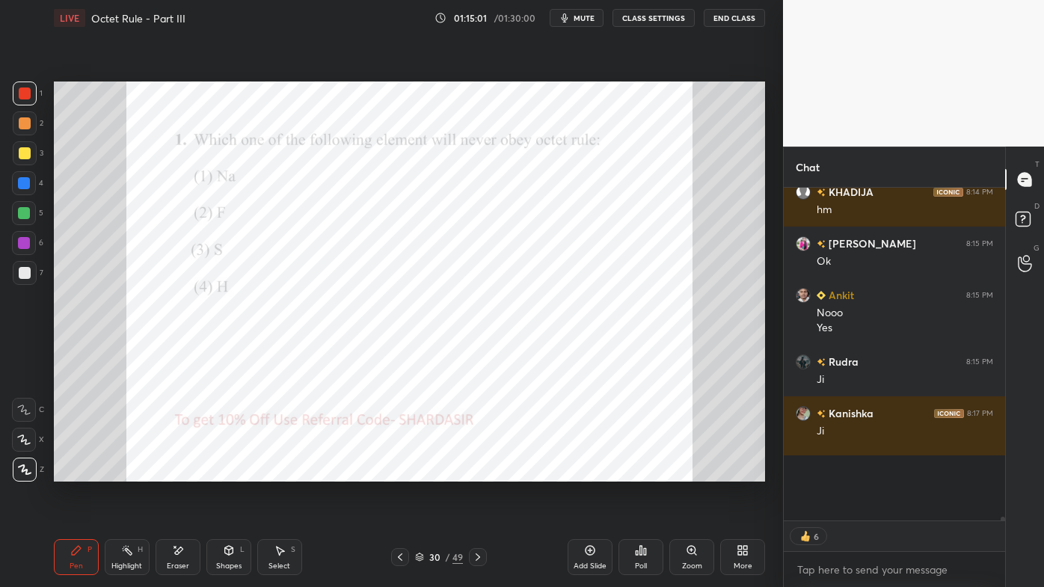
scroll to position [3, 4]
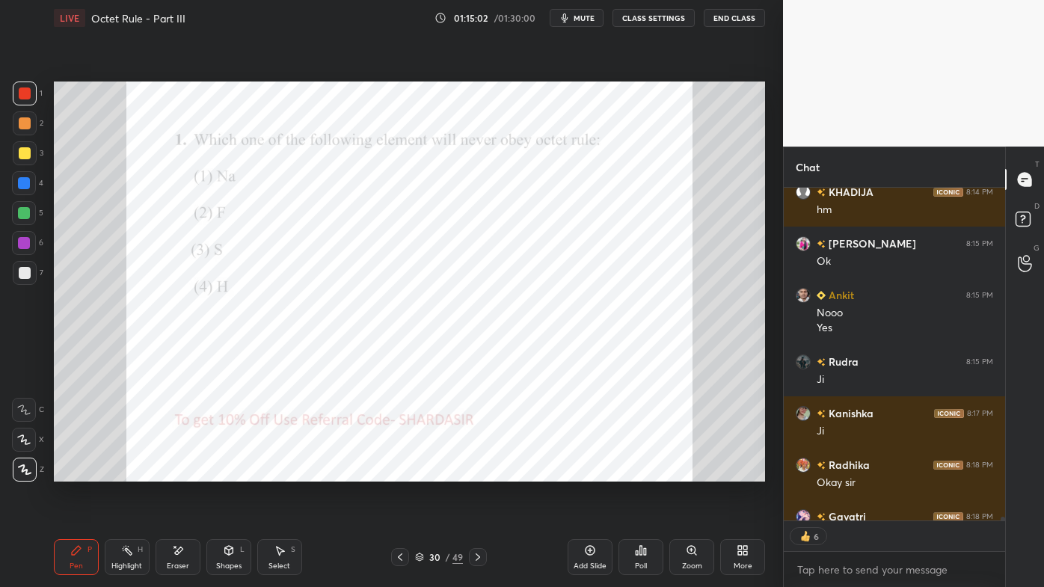
click at [123, 472] on icon at bounding box center [127, 550] width 12 height 12
drag, startPoint x: 73, startPoint y: 550, endPoint x: 71, endPoint y: 540, distance: 10.6
click at [73, 472] on icon at bounding box center [76, 550] width 12 height 12
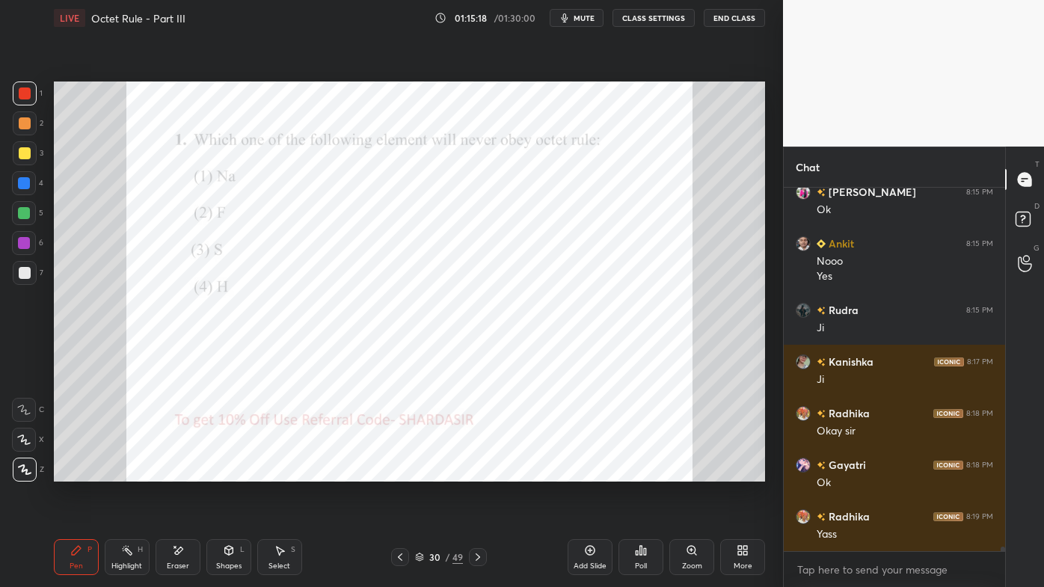
drag, startPoint x: 129, startPoint y: 545, endPoint x: 132, endPoint y: 514, distance: 30.7
click at [129, 472] on div "Highlight H" at bounding box center [127, 557] width 45 height 36
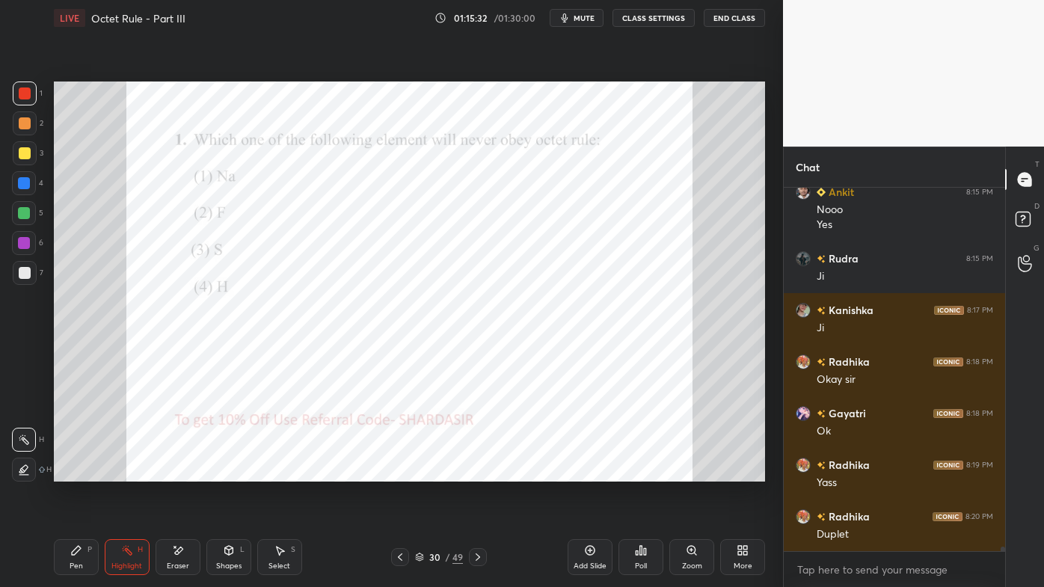
scroll to position [30138, 0]
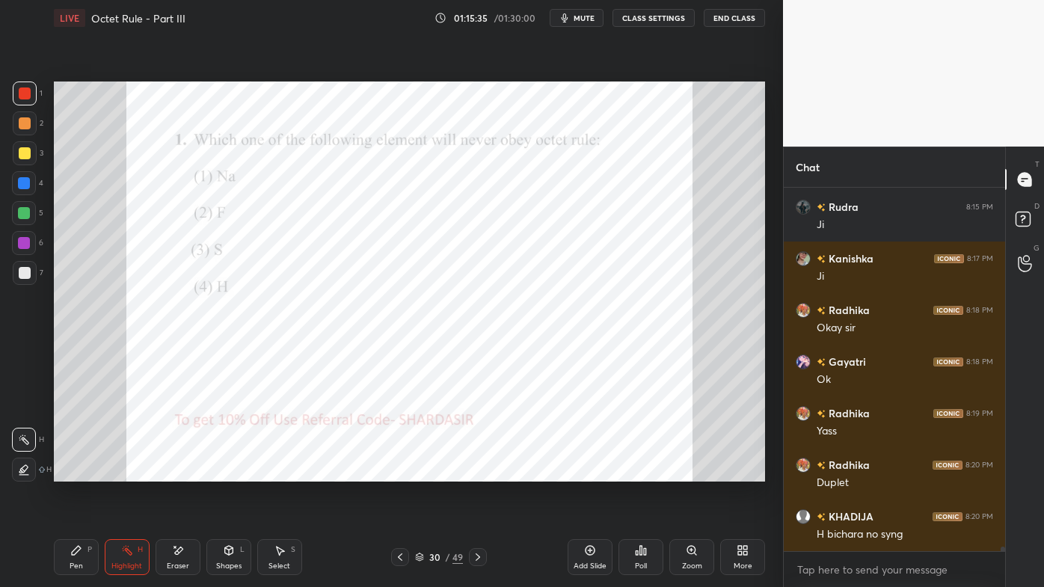
click at [476, 472] on icon at bounding box center [478, 556] width 4 height 7
click at [644, 472] on icon at bounding box center [641, 550] width 12 height 12
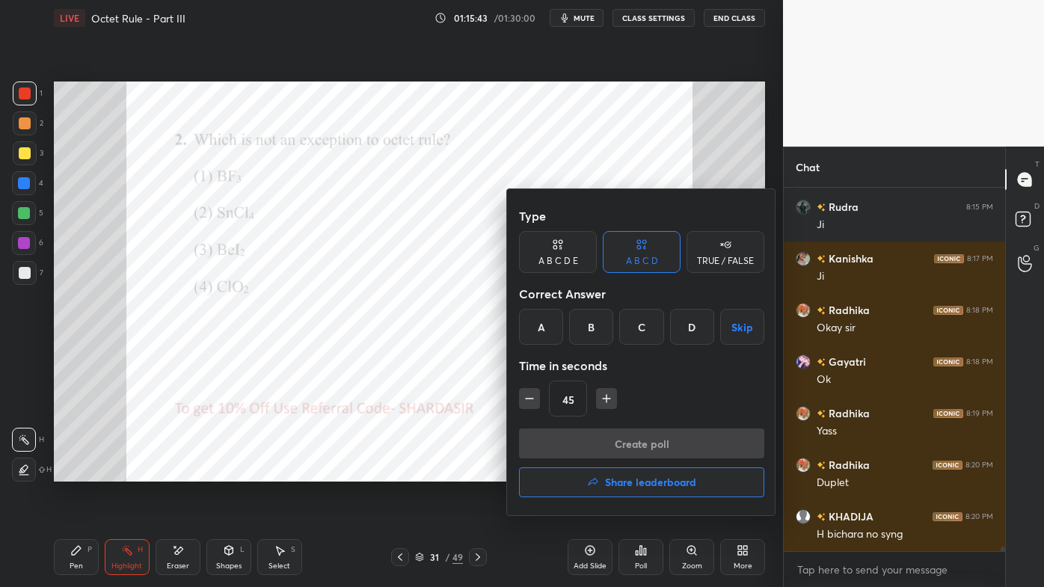
drag, startPoint x: 592, startPoint y: 329, endPoint x: 596, endPoint y: 366, distance: 37.6
click at [591, 331] on div "B" at bounding box center [591, 327] width 44 height 36
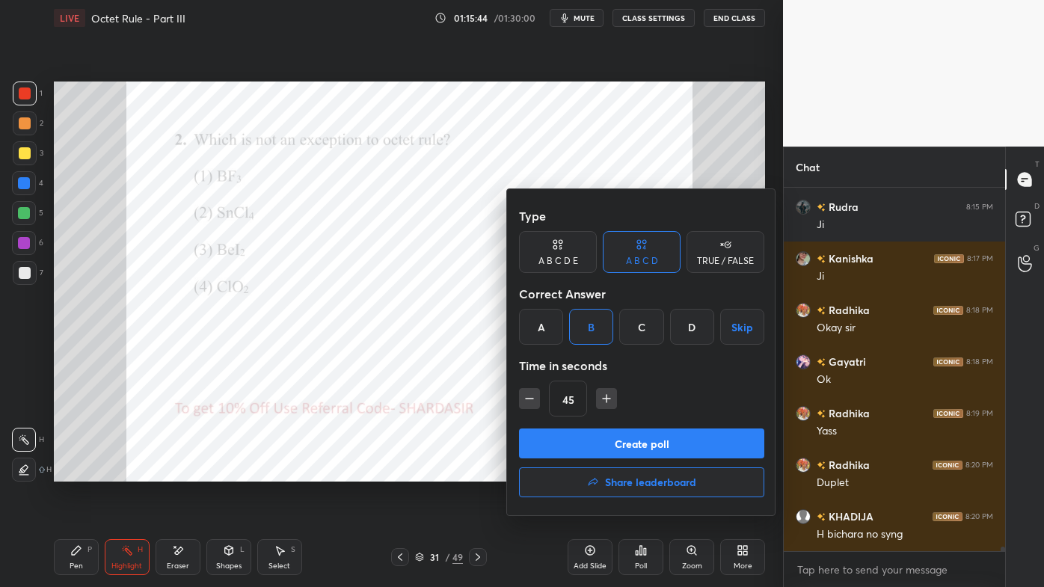
click at [594, 442] on button "Create poll" at bounding box center [641, 443] width 245 height 30
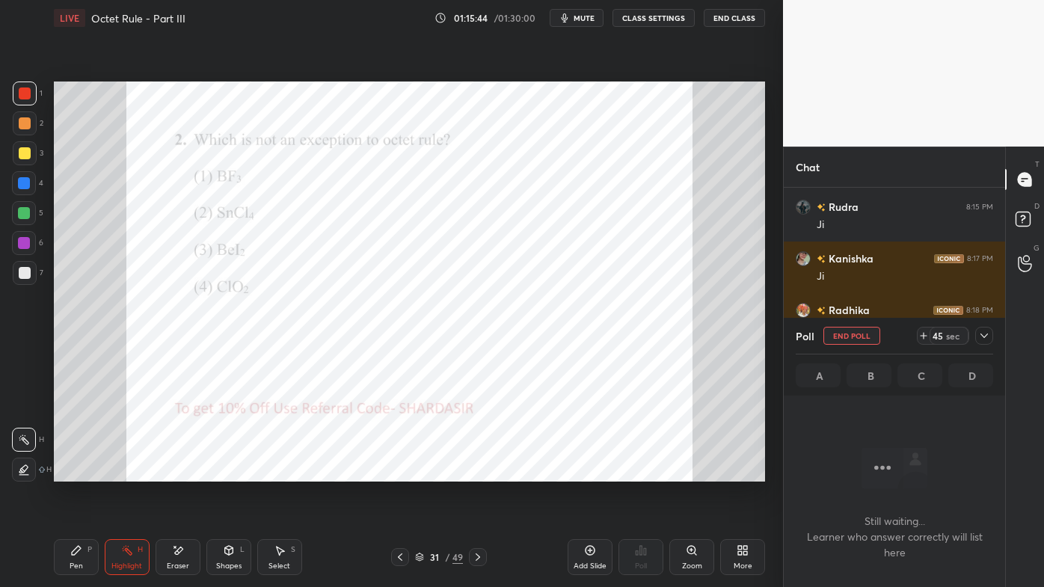
scroll to position [322, 217]
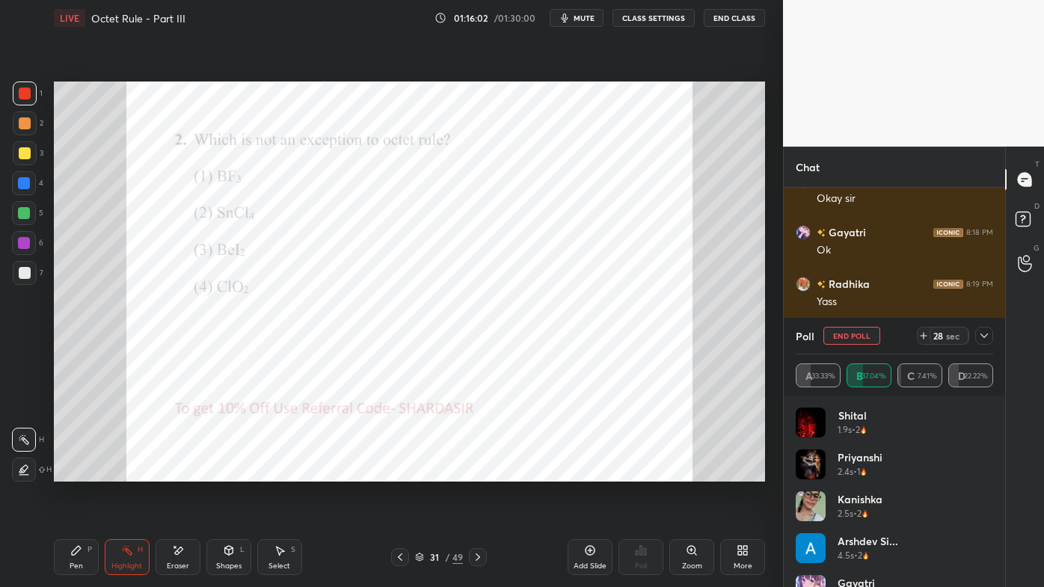
drag, startPoint x: 985, startPoint y: 335, endPoint x: 962, endPoint y: 347, distance: 26.1
click at [985, 337] on icon at bounding box center [984, 336] width 12 height 12
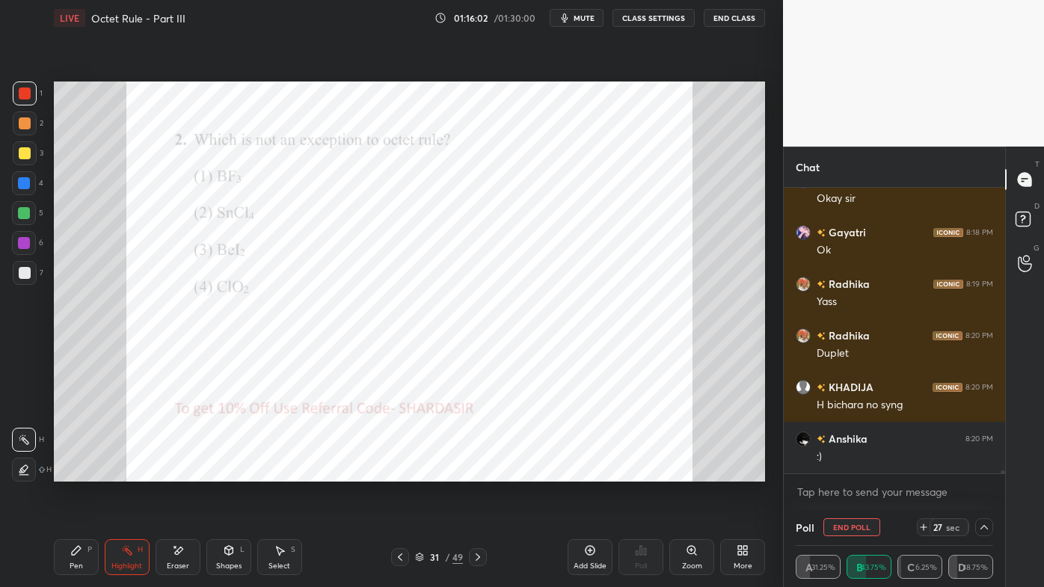
scroll to position [30319, 0]
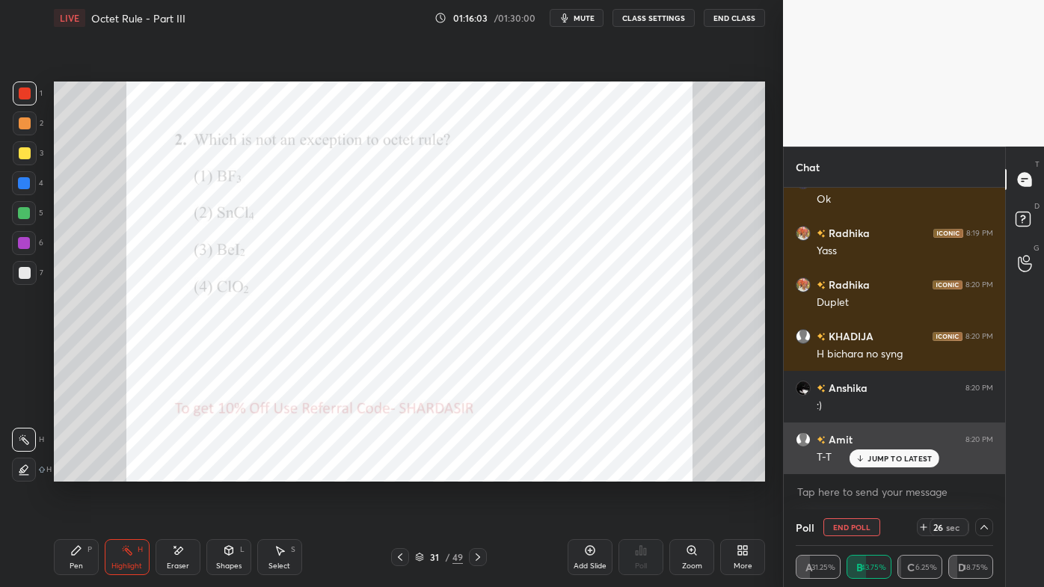
drag, startPoint x: 873, startPoint y: 458, endPoint x: 865, endPoint y: 461, distance: 8.5
click at [873, 460] on p "JUMP TO LATEST" at bounding box center [899, 458] width 64 height 9
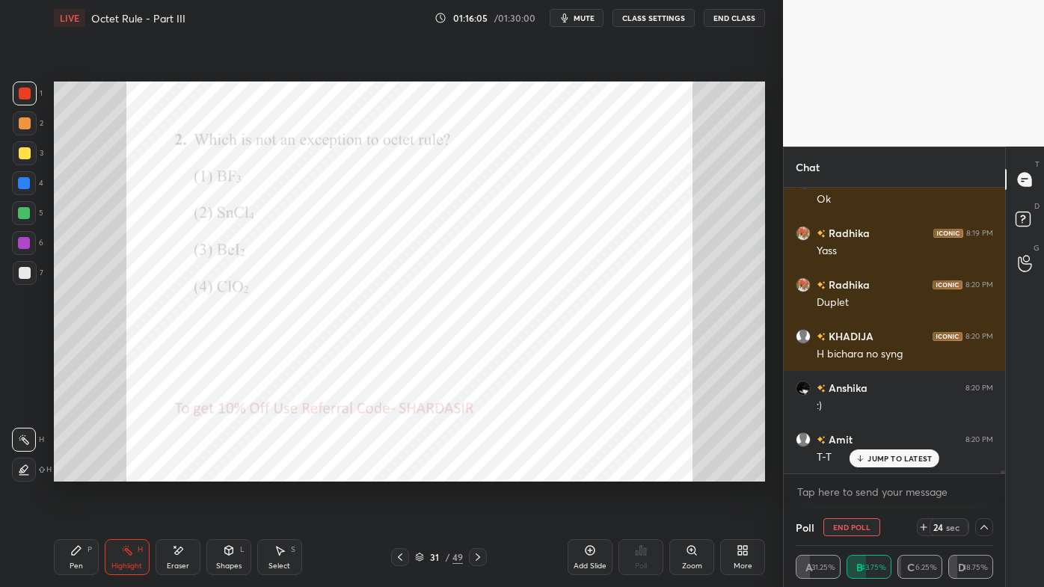
scroll to position [30370, 0]
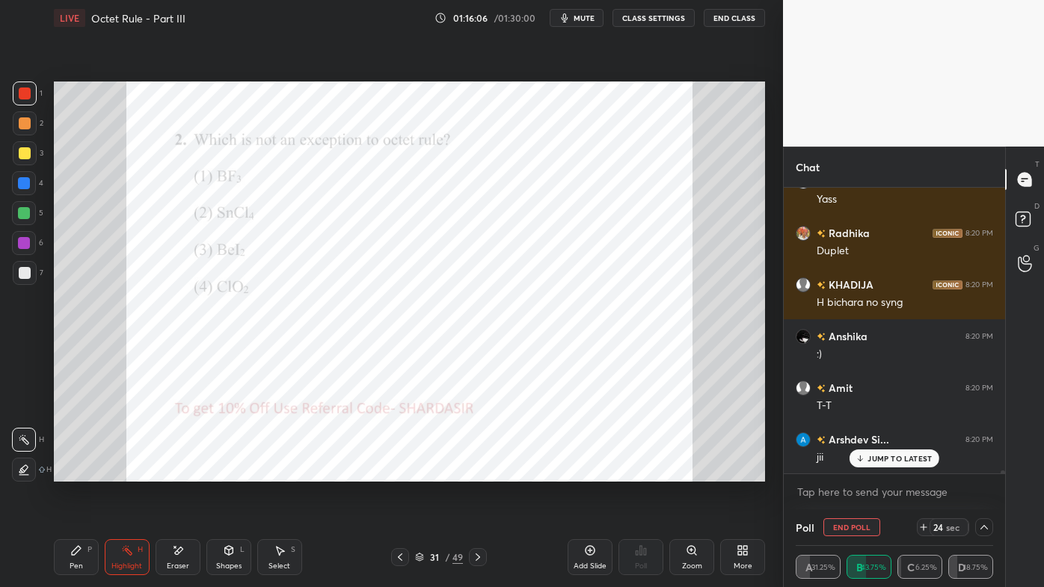
click at [74, 472] on icon at bounding box center [76, 550] width 9 height 9
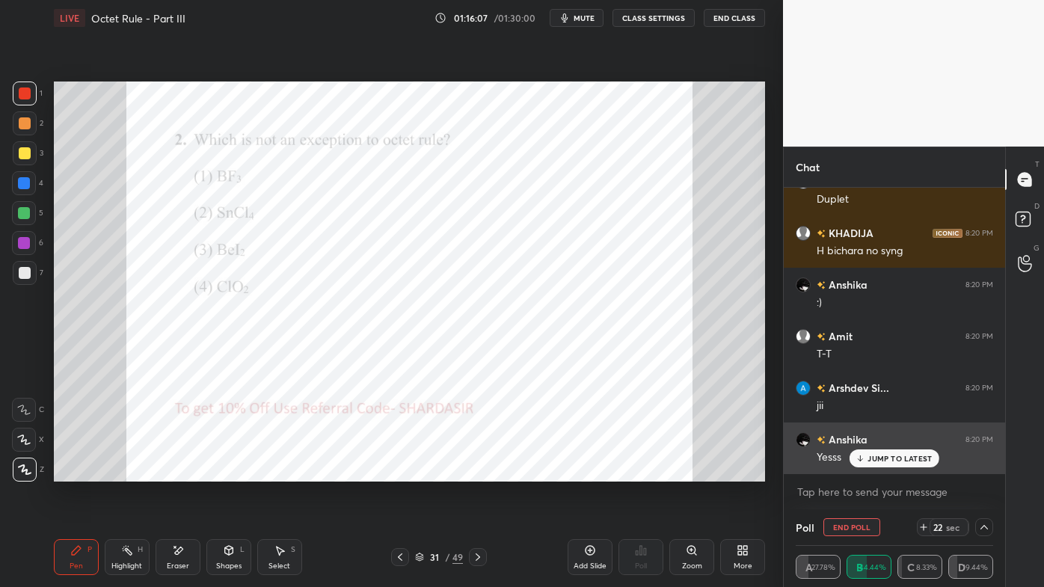
click at [879, 458] on p "JUMP TO LATEST" at bounding box center [899, 458] width 64 height 9
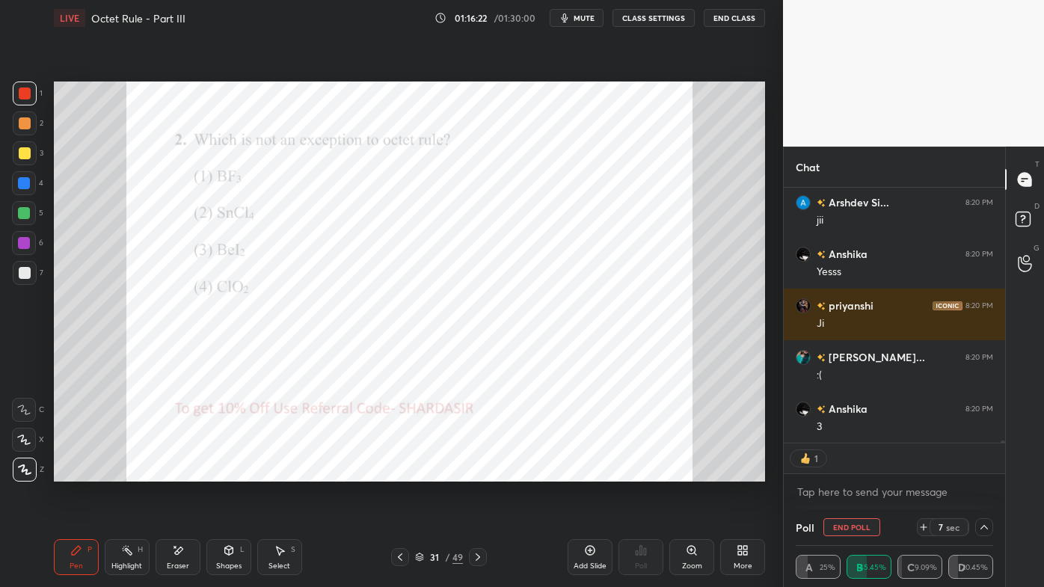
scroll to position [4, 4]
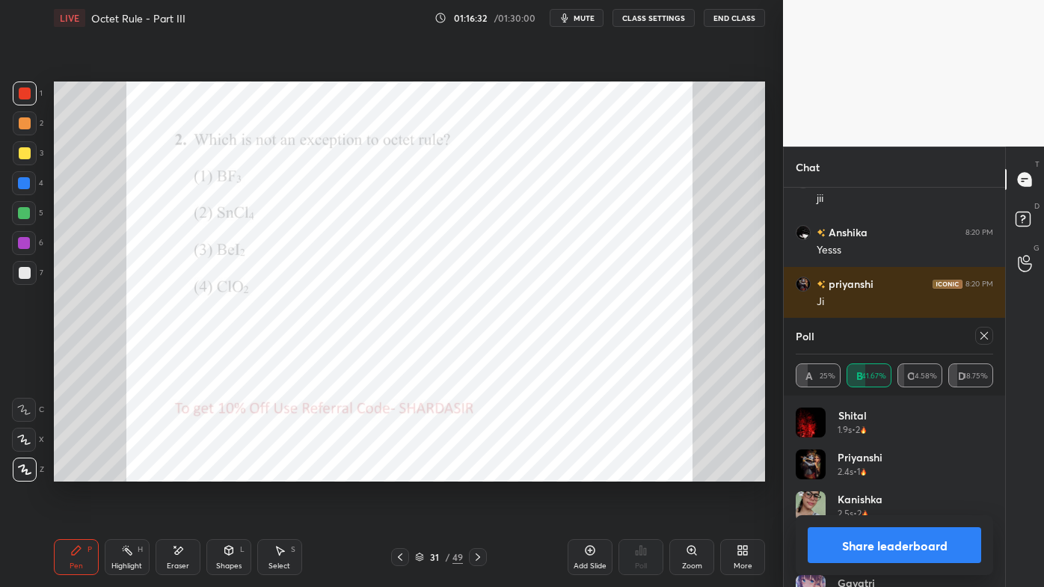
drag, startPoint x: 990, startPoint y: 335, endPoint x: 981, endPoint y: 339, distance: 9.7
click at [989, 337] on icon at bounding box center [984, 336] width 12 height 12
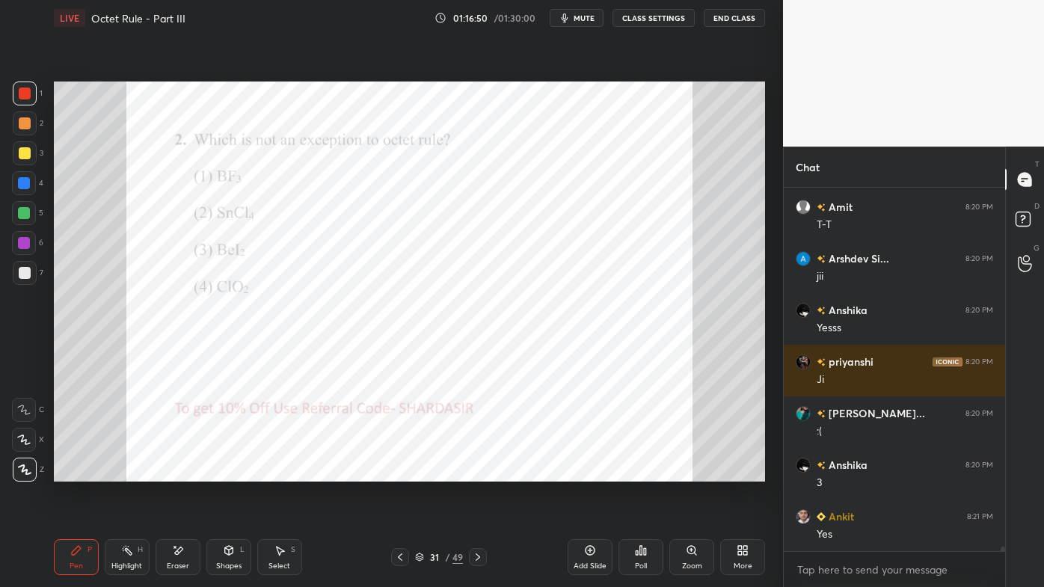
drag, startPoint x: 126, startPoint y: 547, endPoint x: 135, endPoint y: 524, distance: 24.2
click at [129, 472] on div "Highlight H" at bounding box center [127, 557] width 45 height 36
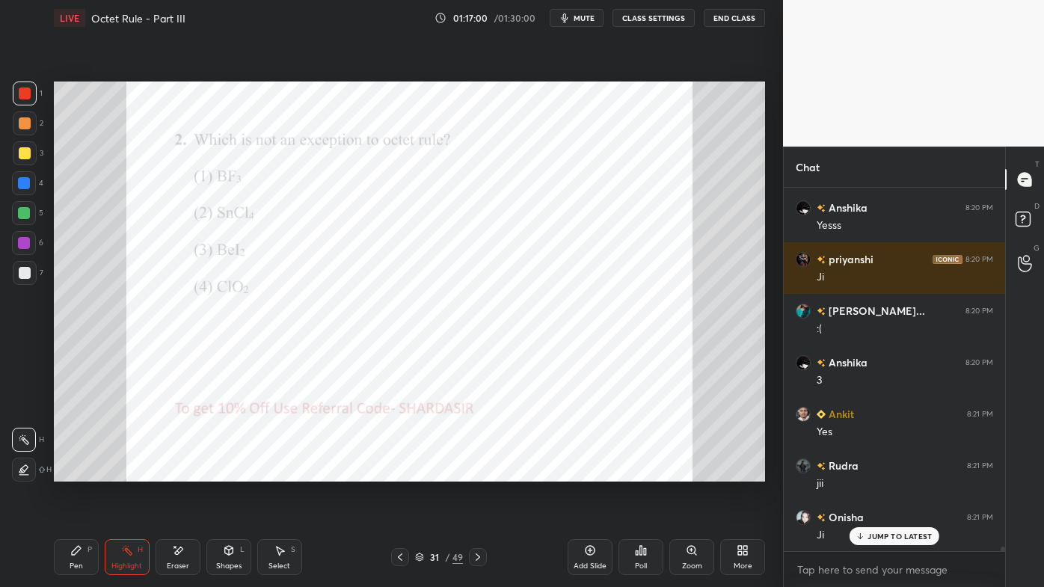
click at [78, 472] on icon at bounding box center [76, 550] width 12 height 12
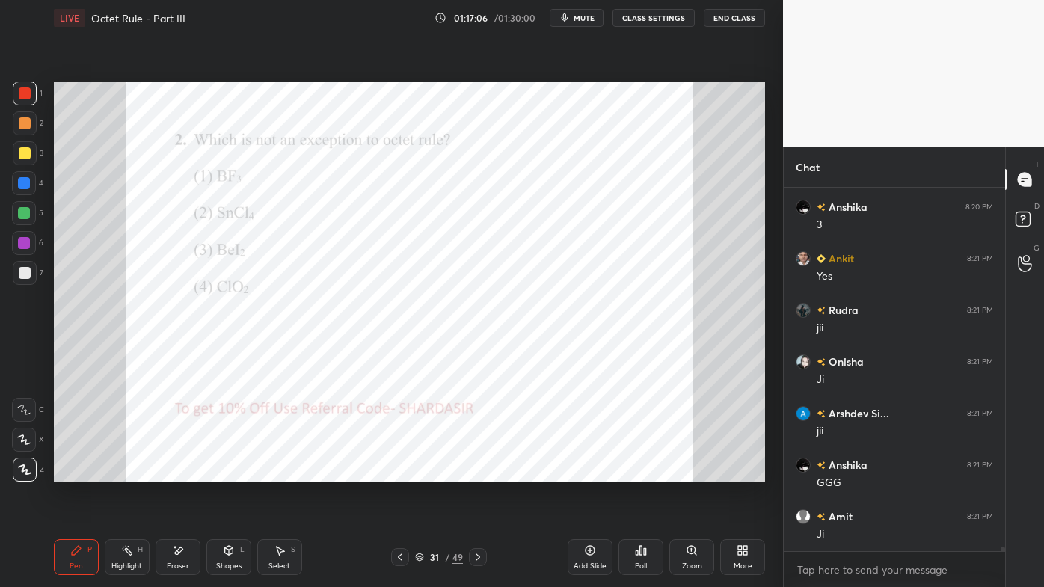
drag, startPoint x: 127, startPoint y: 545, endPoint x: 181, endPoint y: 496, distance: 73.0
click at [132, 472] on div "Highlight H" at bounding box center [127, 557] width 45 height 36
click at [482, 472] on icon at bounding box center [478, 557] width 12 height 12
click at [651, 472] on div "Poll" at bounding box center [640, 557] width 45 height 36
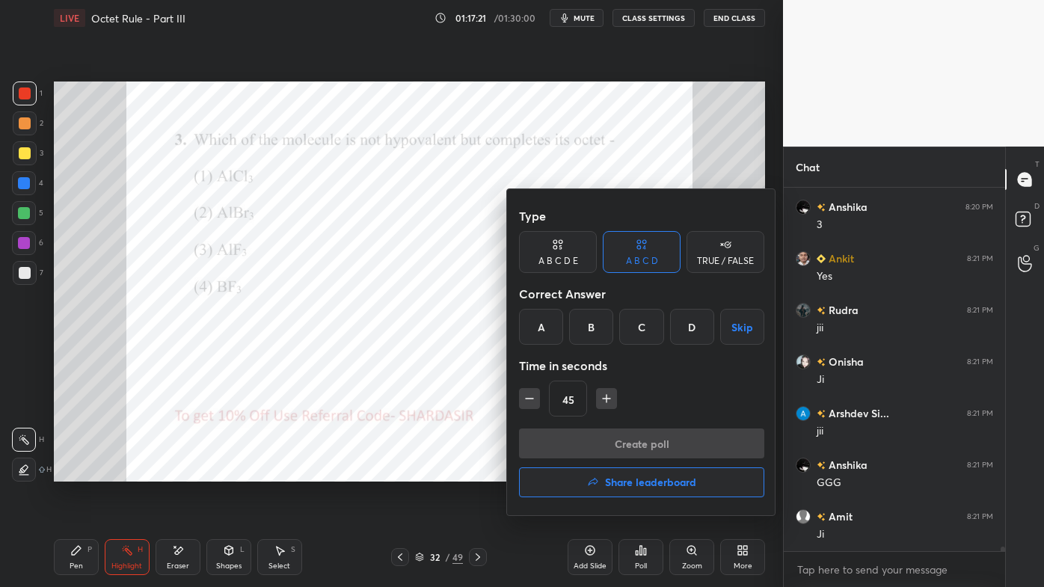
click at [628, 326] on div "C" at bounding box center [641, 327] width 44 height 36
click at [612, 444] on button "Create poll" at bounding box center [641, 443] width 245 height 30
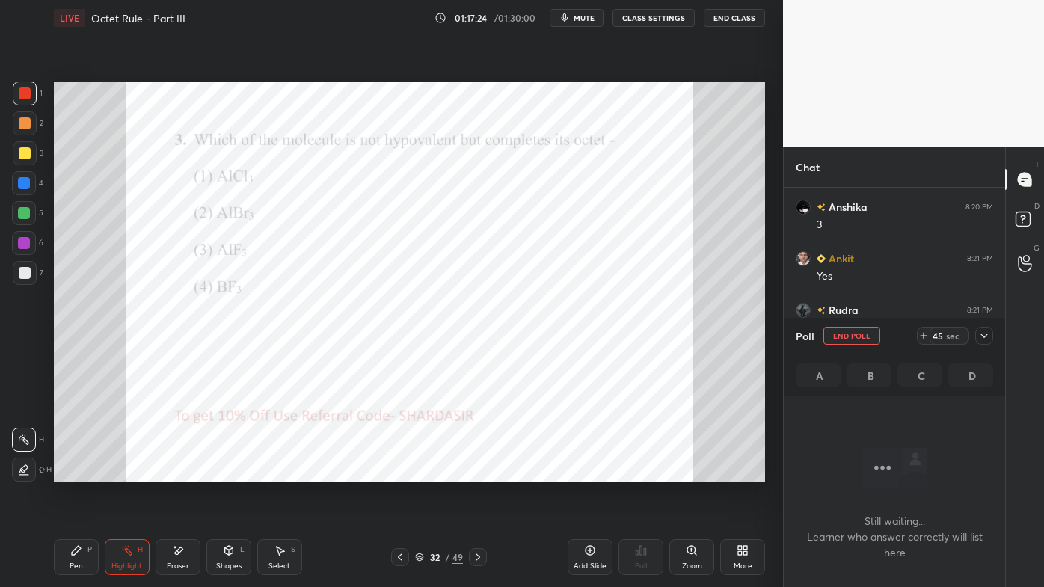
scroll to position [299, 217]
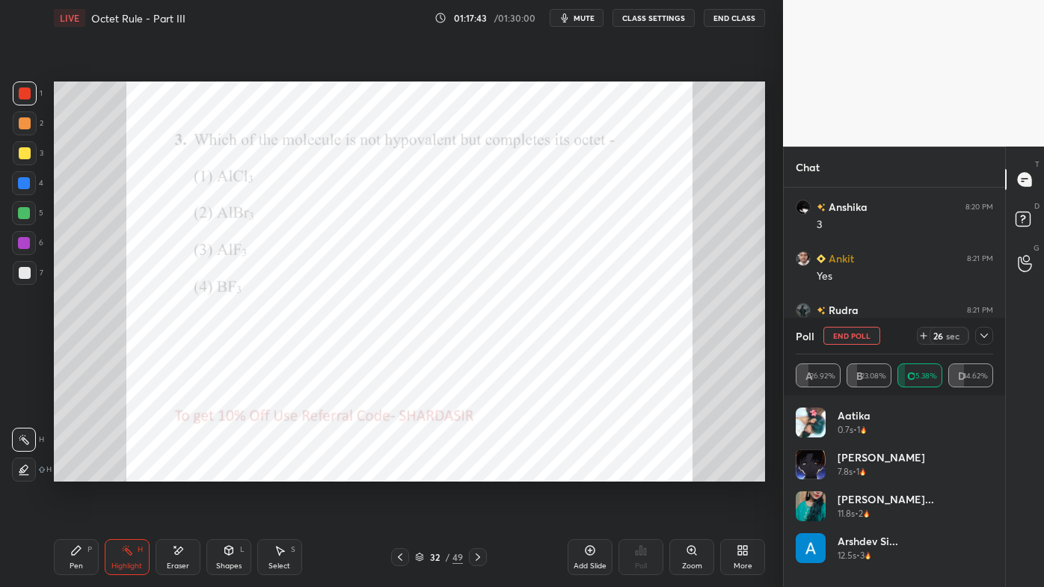
click at [984, 333] on icon at bounding box center [984, 336] width 12 height 12
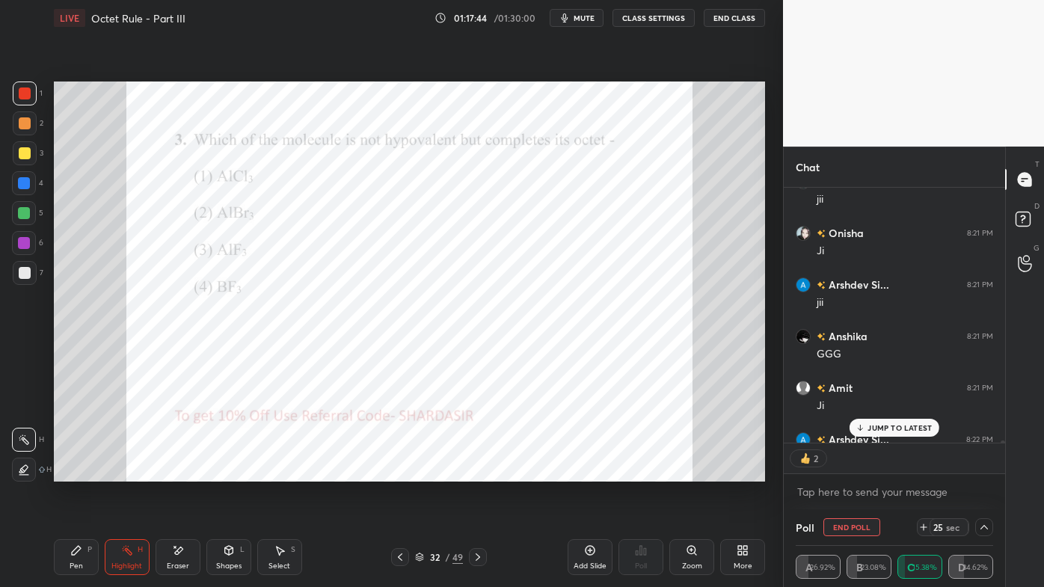
scroll to position [251, 217]
click at [903, 426] on p "JUMP TO LATEST" at bounding box center [899, 427] width 64 height 9
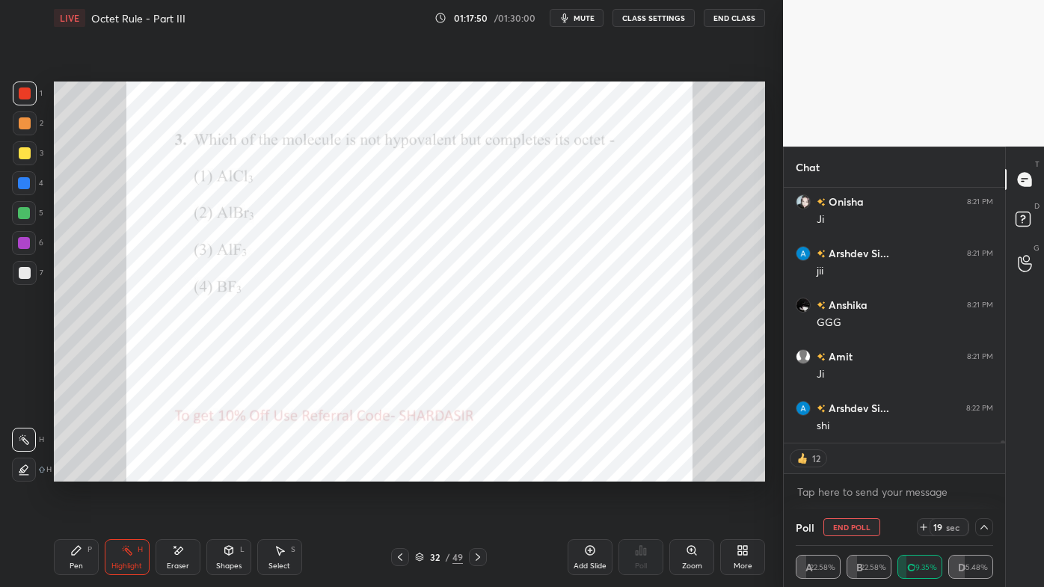
scroll to position [30076, 0]
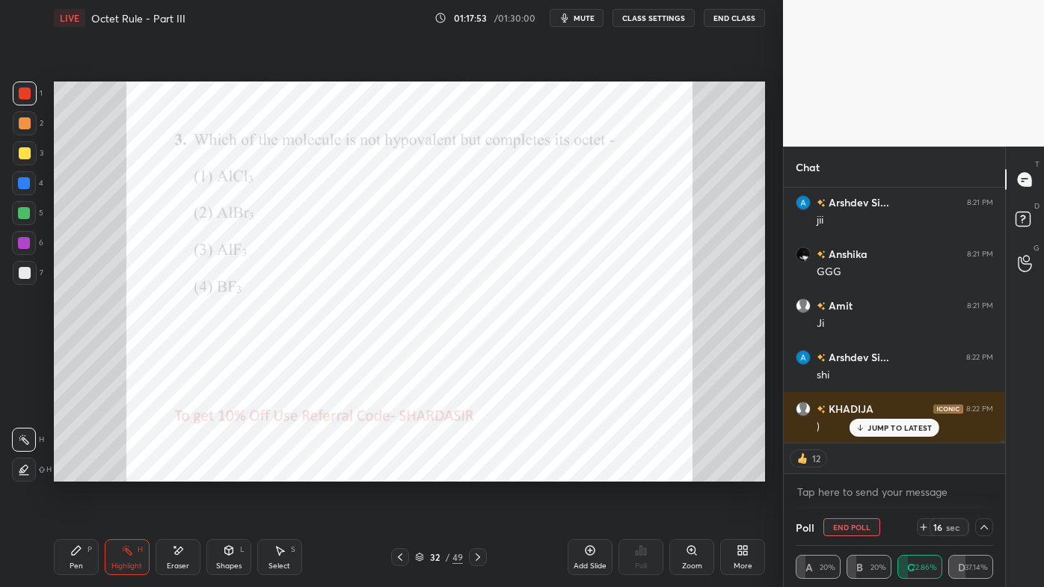
click at [70, 472] on div "Pen P" at bounding box center [76, 557] width 45 height 36
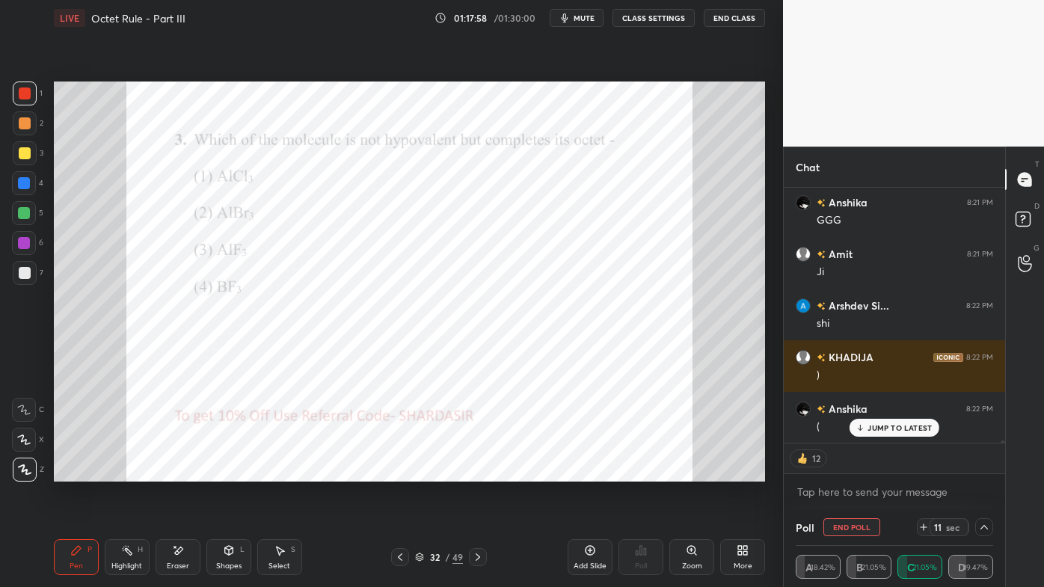
click at [901, 433] on div "JUMP TO LATEST" at bounding box center [894, 428] width 90 height 18
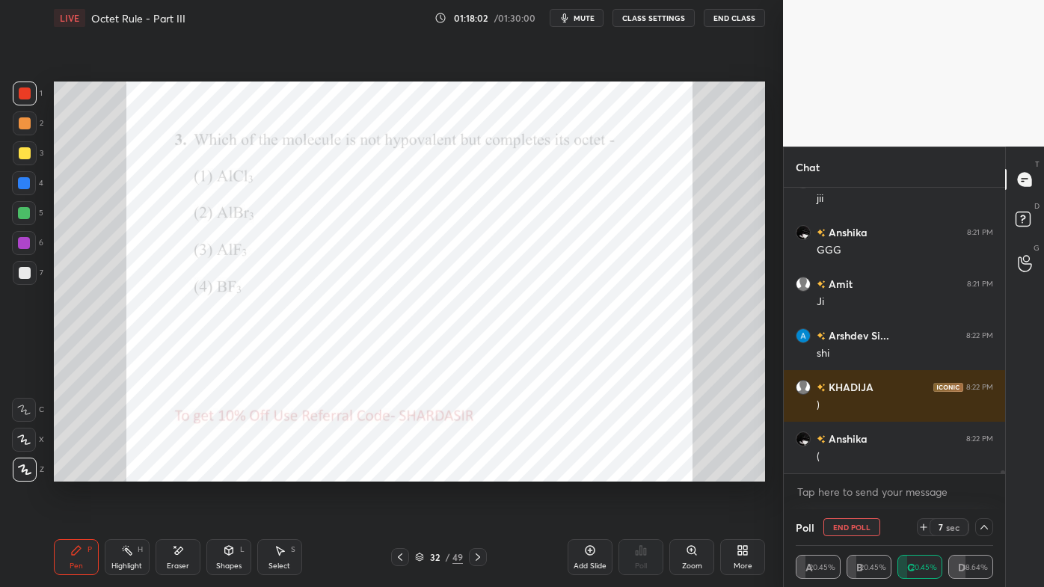
drag, startPoint x: 126, startPoint y: 550, endPoint x: 120, endPoint y: 540, distance: 12.1
click at [123, 472] on icon at bounding box center [127, 550] width 12 height 12
click at [839, 472] on button "End Poll" at bounding box center [851, 527] width 57 height 18
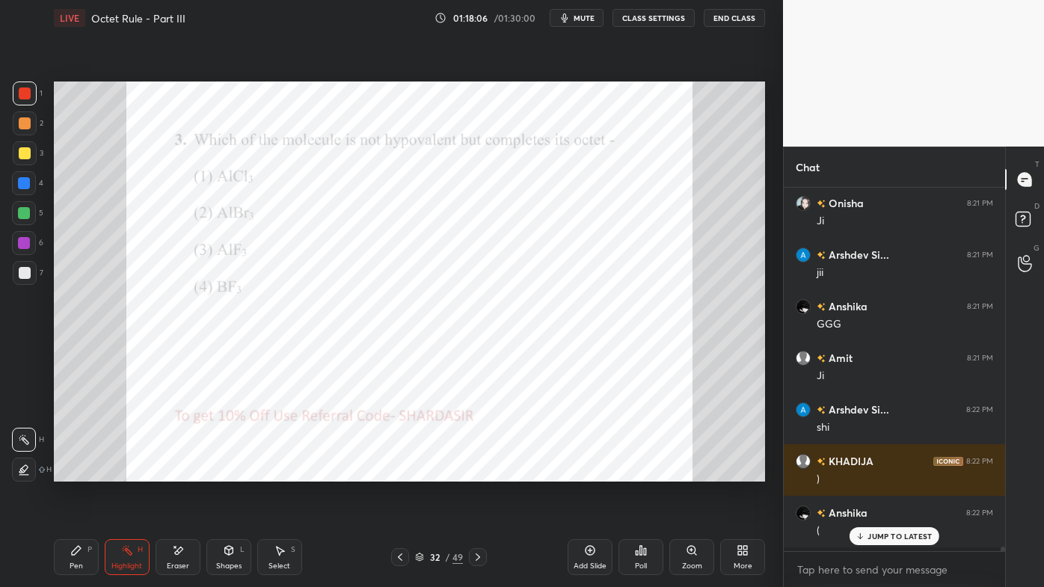
scroll to position [395, 217]
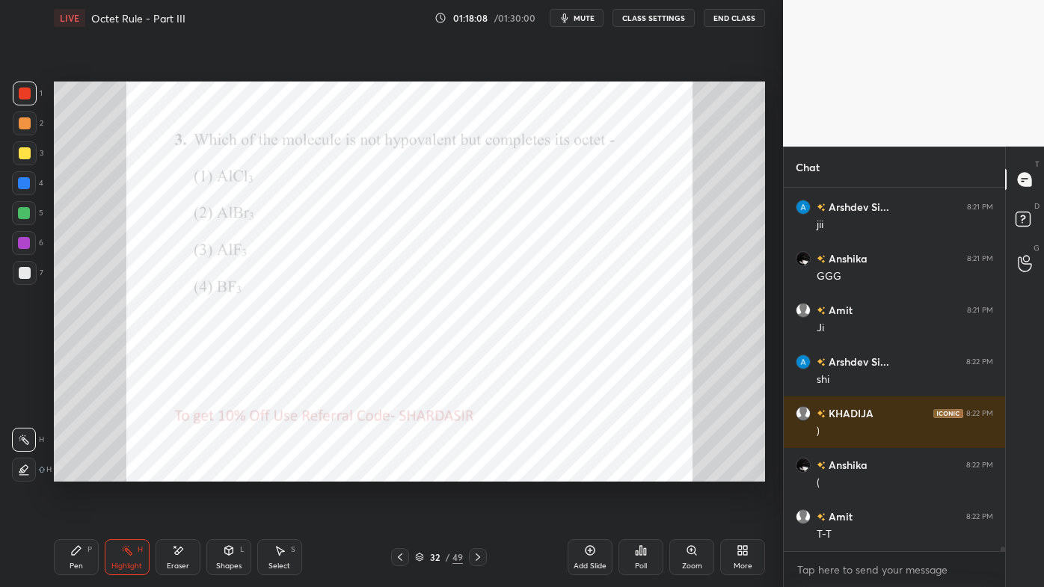
click at [74, 472] on icon at bounding box center [76, 550] width 9 height 9
click at [79, 472] on icon at bounding box center [76, 550] width 12 height 12
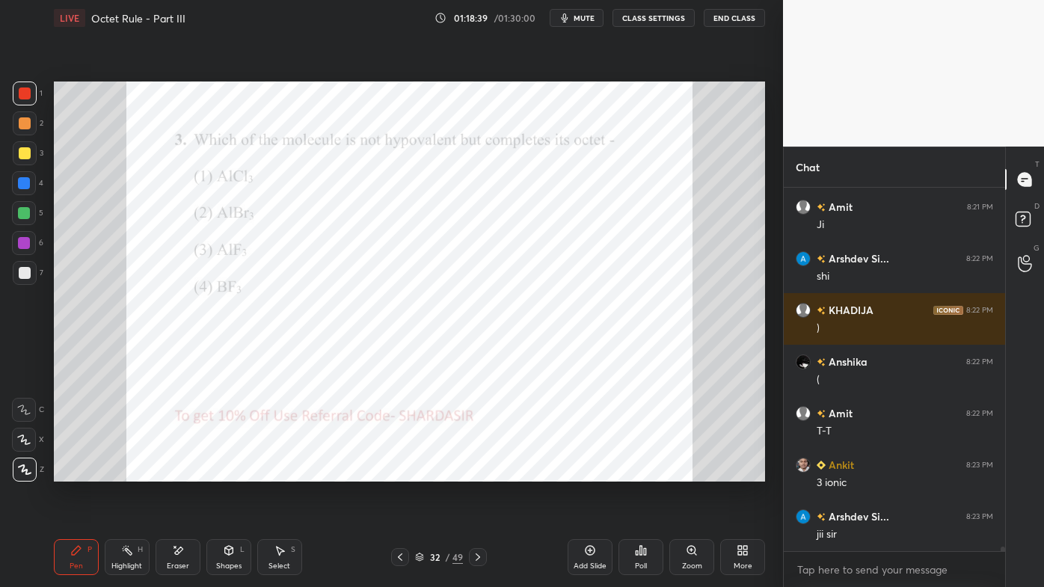
scroll to position [30226, 0]
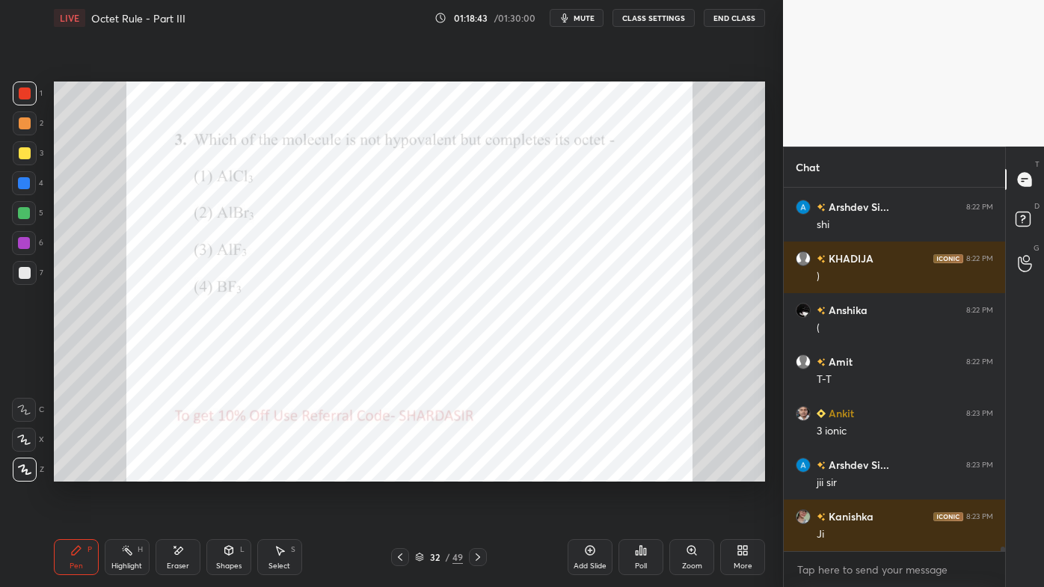
drag, startPoint x: 129, startPoint y: 550, endPoint x: 129, endPoint y: 491, distance: 59.1
click at [129, 472] on icon at bounding box center [127, 550] width 12 height 12
click at [69, 472] on div "Pen P" at bounding box center [76, 557] width 45 height 36
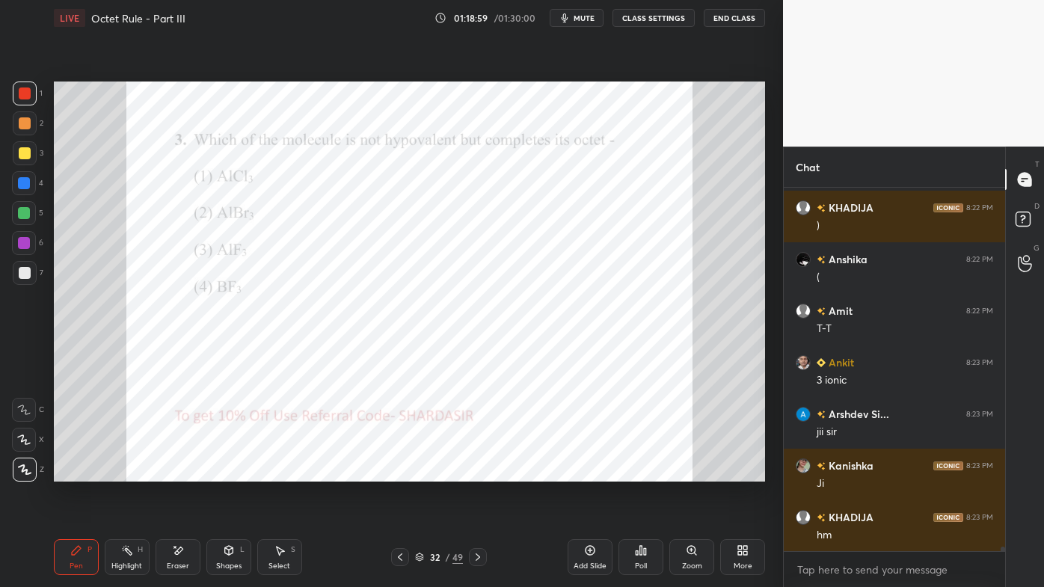
click at [128, 472] on icon at bounding box center [127, 550] width 12 height 12
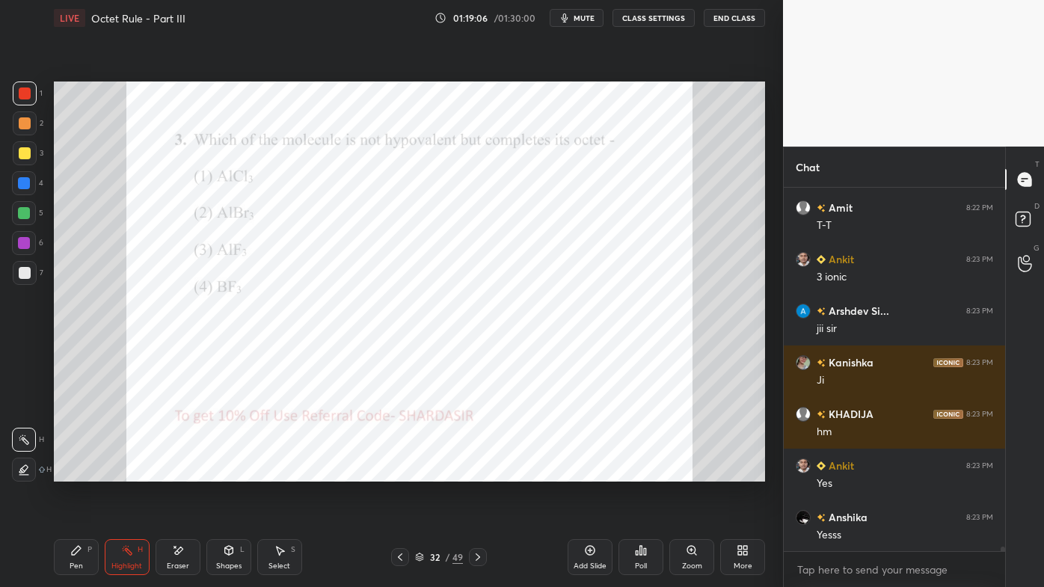
scroll to position [30432, 0]
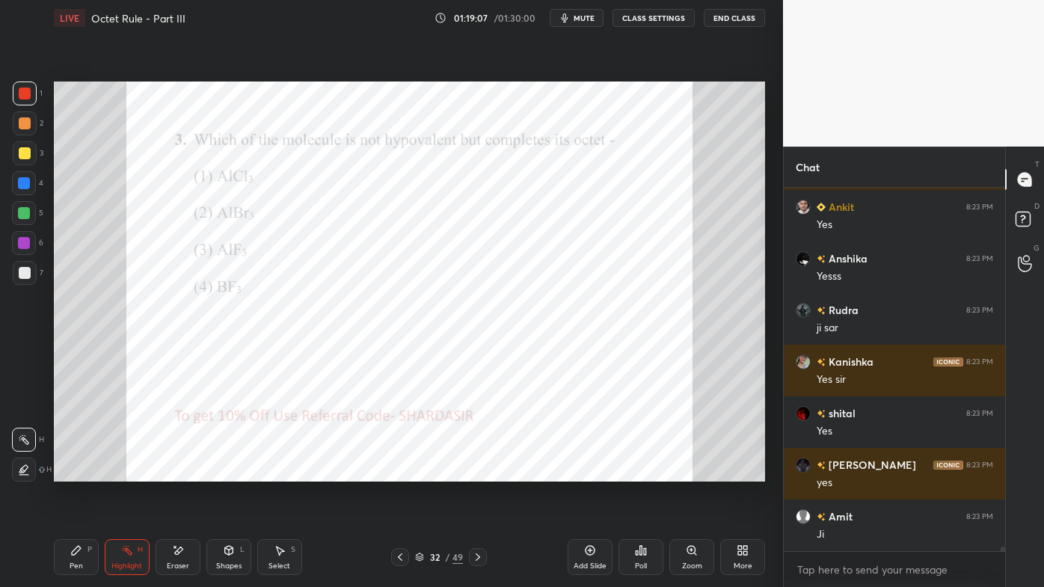
click at [387, 472] on div "Setting up your live class Poll for secs No correct answer Start poll" at bounding box center [409, 281] width 723 height 491
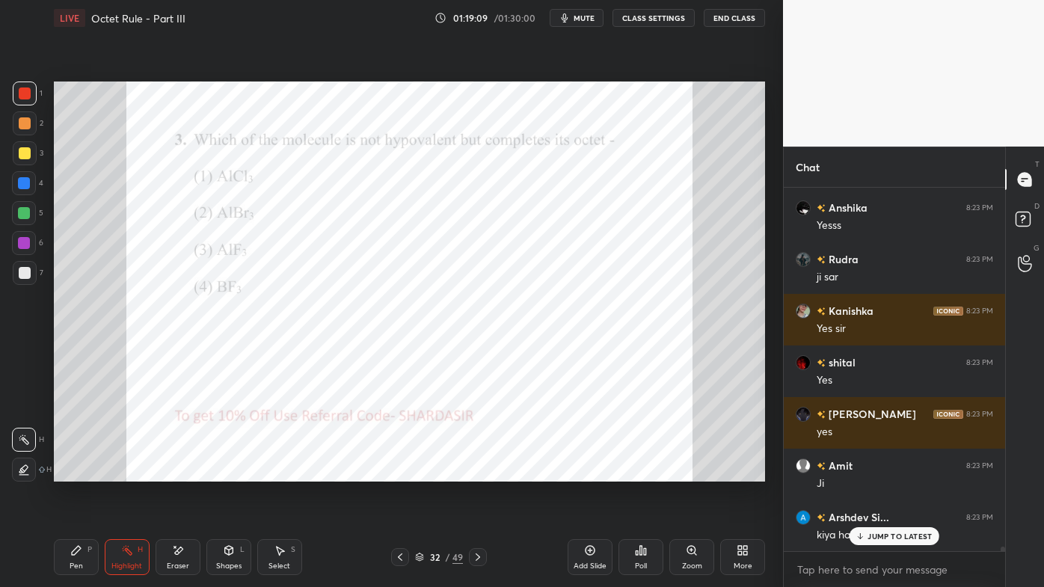
click at [859, 472] on icon at bounding box center [860, 536] width 10 height 9
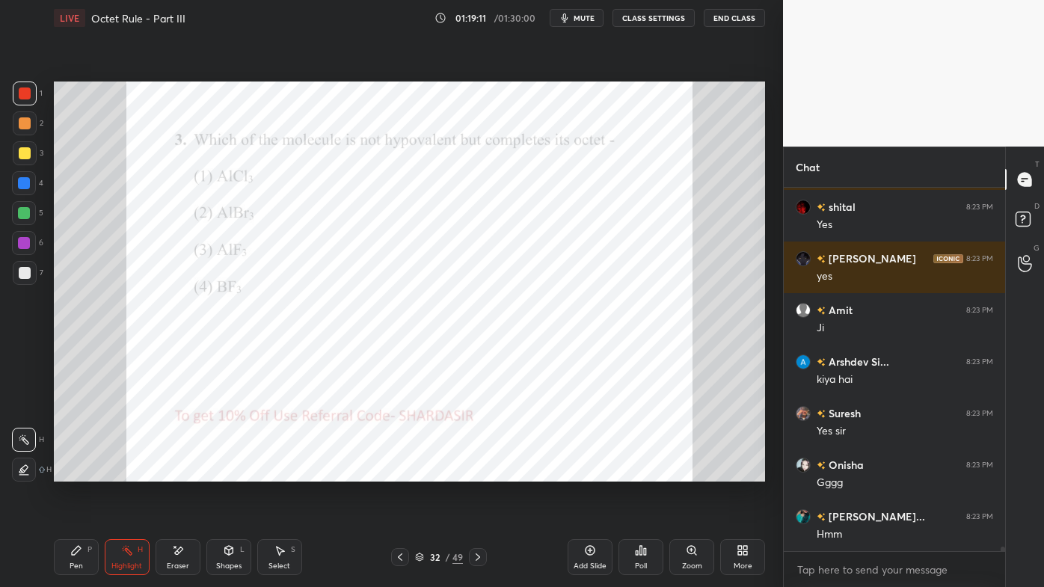
scroll to position [4, 4]
drag, startPoint x: 75, startPoint y: 555, endPoint x: 62, endPoint y: 564, distance: 15.6
click at [76, 472] on icon at bounding box center [76, 550] width 12 height 12
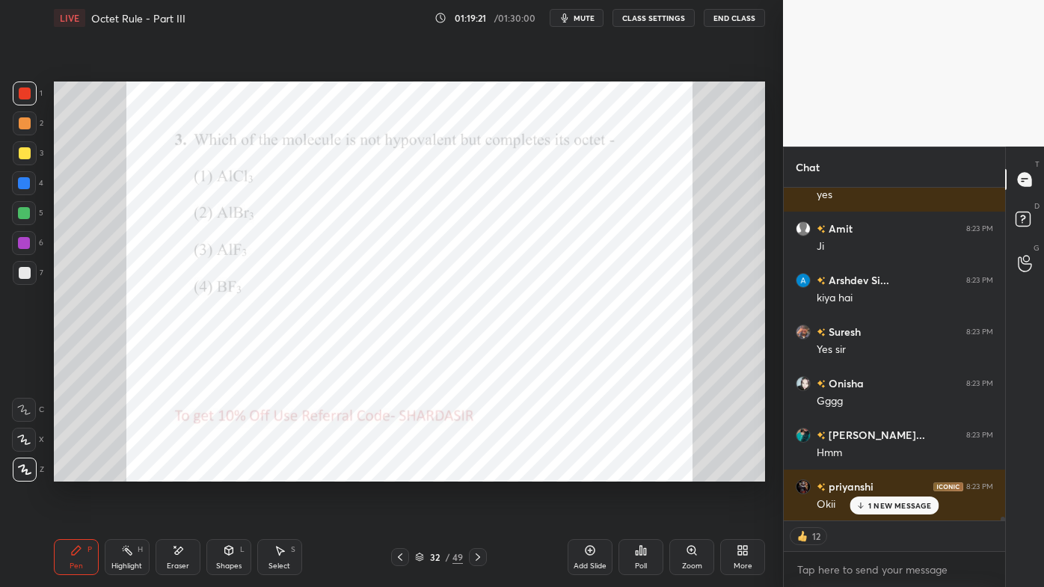
scroll to position [30978, 0]
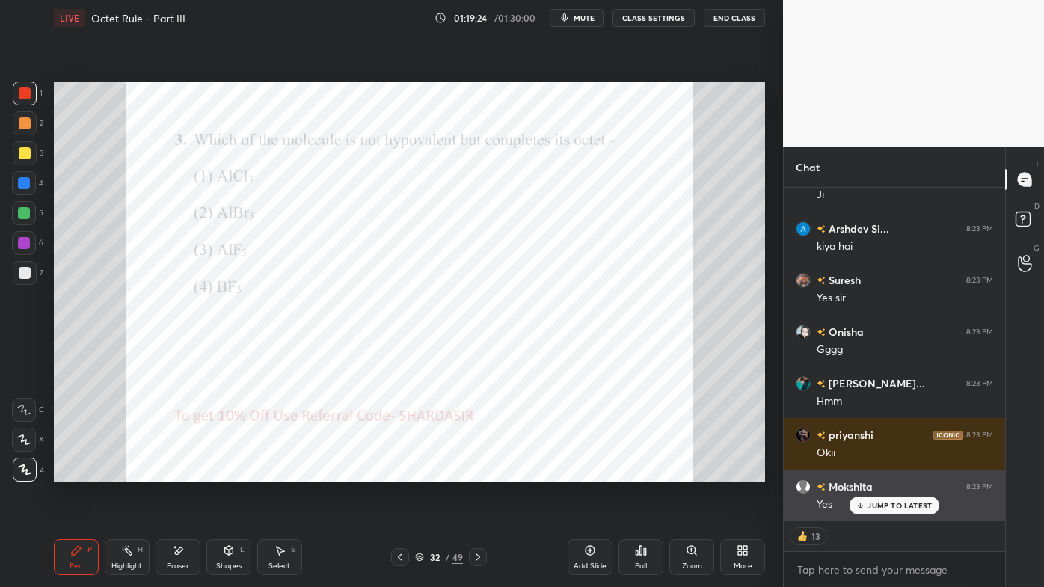
click at [868, 472] on p "JUMP TO LATEST" at bounding box center [899, 505] width 64 height 9
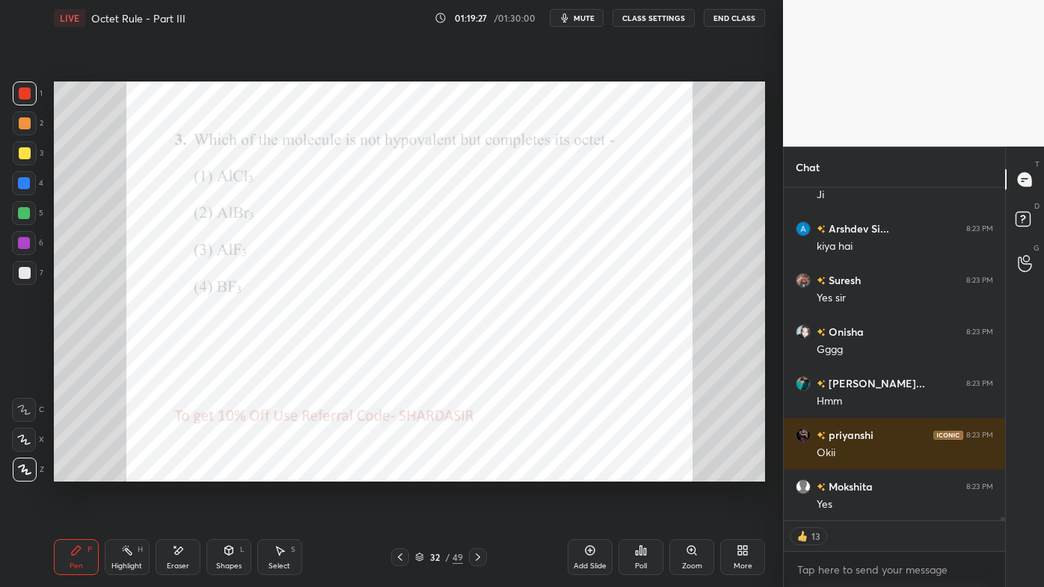
drag, startPoint x: 479, startPoint y: 555, endPoint x: 467, endPoint y: 565, distance: 15.4
click at [479, 472] on icon at bounding box center [478, 557] width 12 height 12
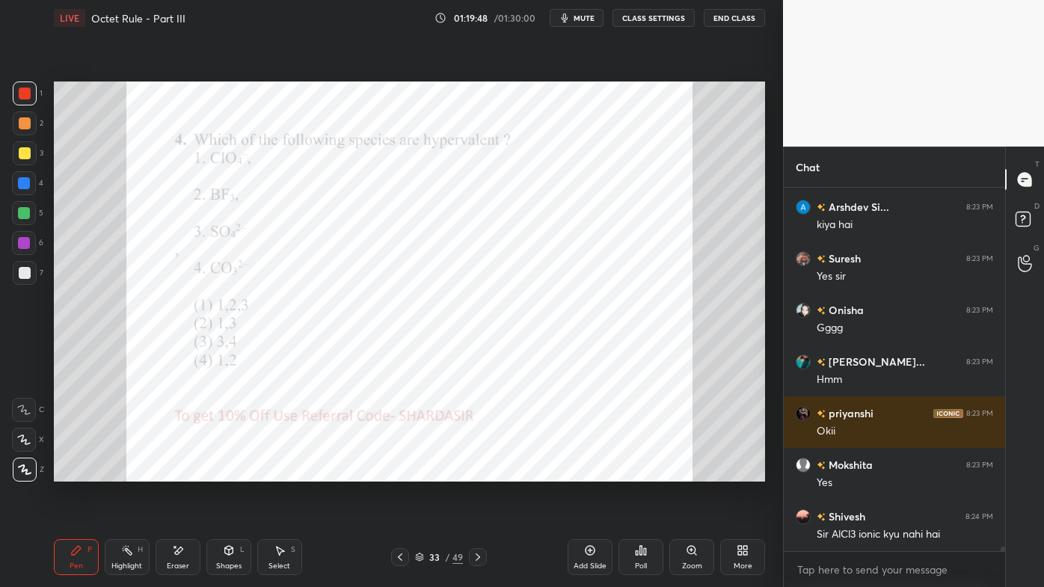
scroll to position [31014, 0]
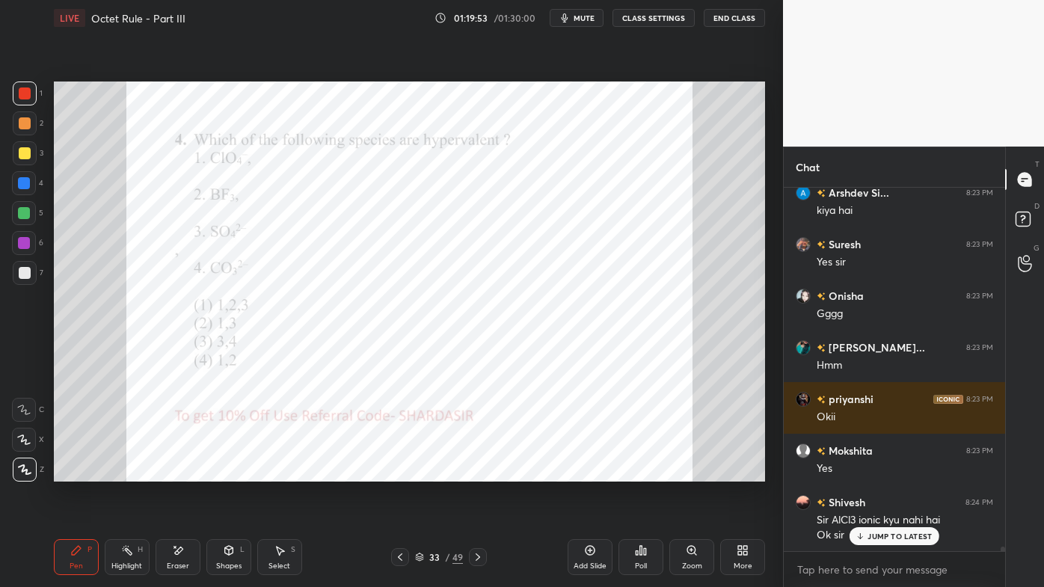
drag, startPoint x: 82, startPoint y: 544, endPoint x: 85, endPoint y: 532, distance: 12.3
click at [82, 472] on div "Pen P" at bounding box center [76, 557] width 45 height 36
click at [637, 472] on icon at bounding box center [641, 550] width 12 height 12
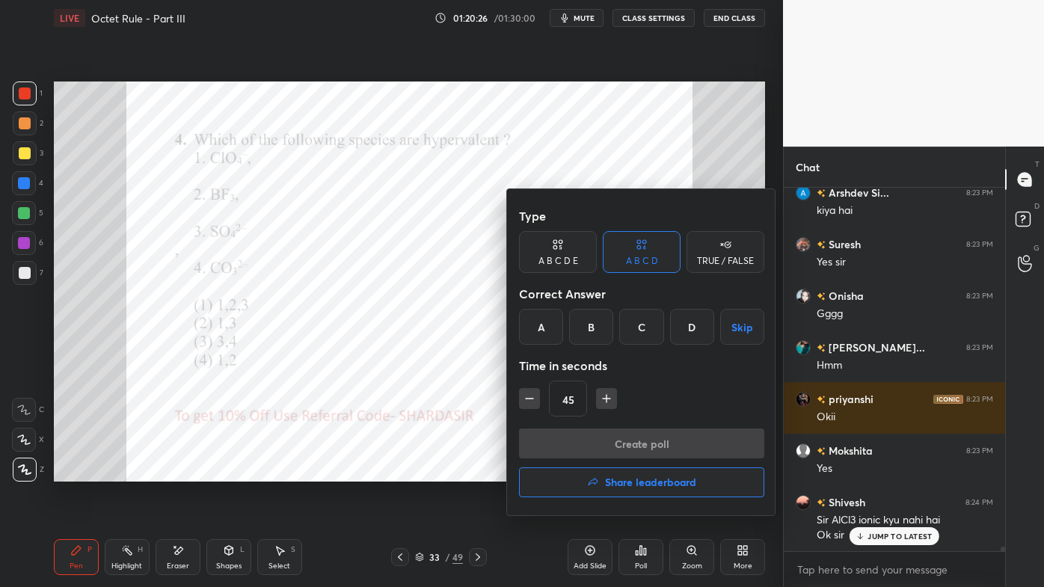
click at [592, 334] on div "B" at bounding box center [591, 327] width 44 height 36
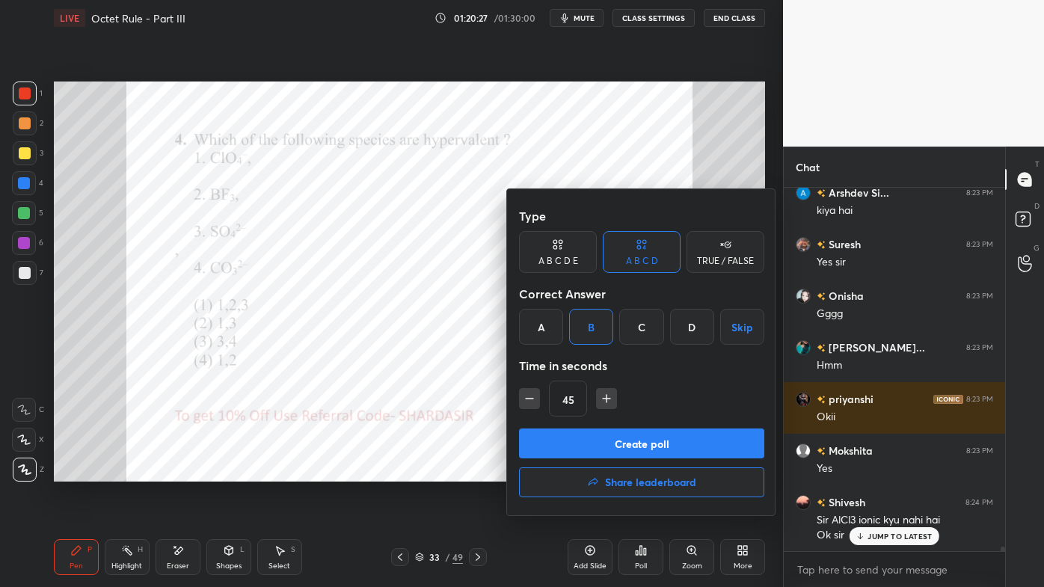
drag, startPoint x: 605, startPoint y: 396, endPoint x: 600, endPoint y: 418, distance: 23.0
click at [606, 396] on icon "button" at bounding box center [606, 398] width 0 height 7
type input "60"
click at [586, 437] on button "Create poll" at bounding box center [641, 443] width 245 height 30
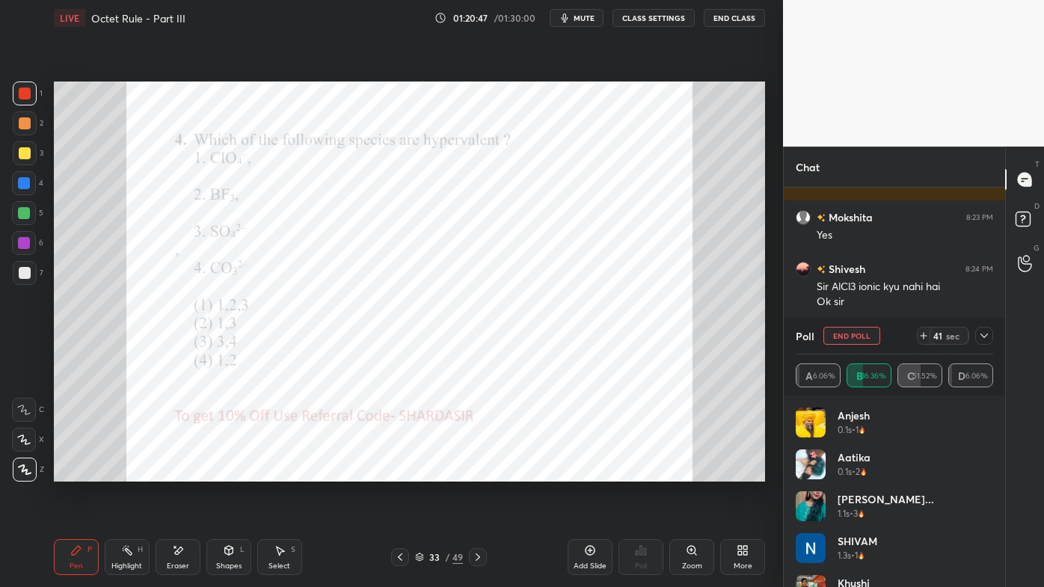
scroll to position [31299, 0]
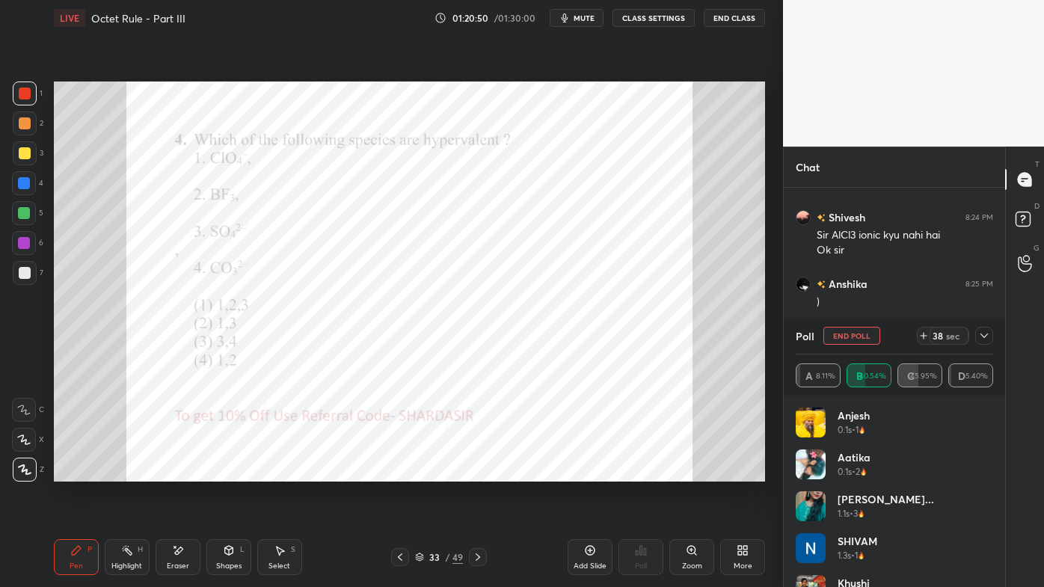
click at [984, 336] on icon at bounding box center [984, 336] width 12 height 12
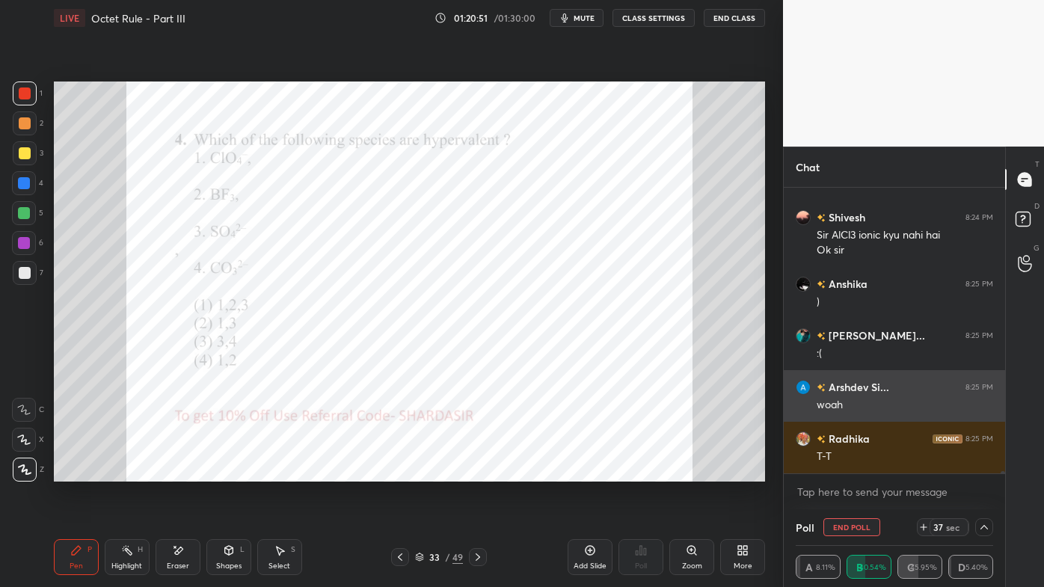
scroll to position [31351, 0]
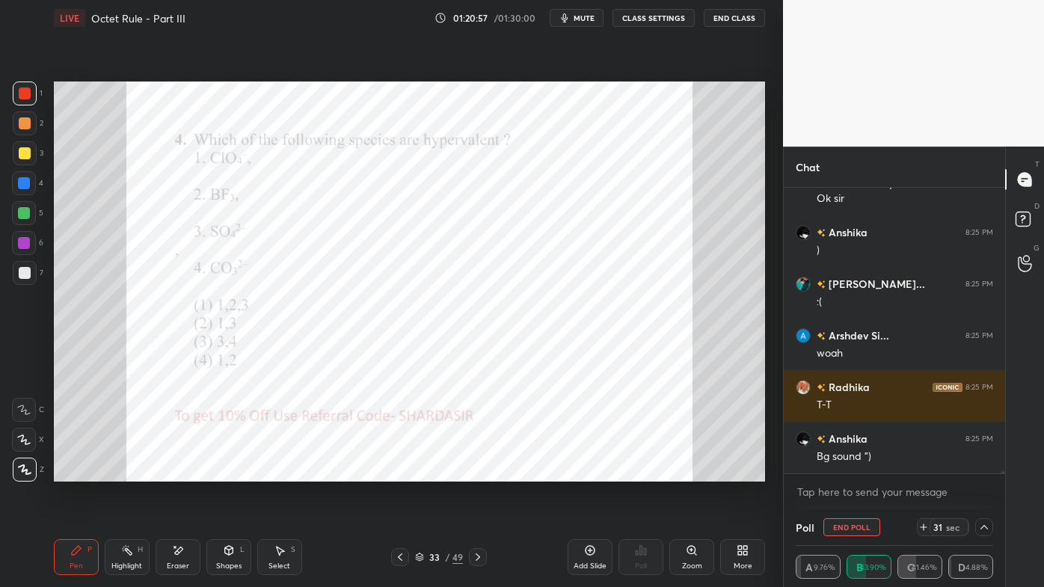
click at [78, 472] on div "Pen" at bounding box center [76, 565] width 13 height 7
click at [854, 472] on button "End Poll" at bounding box center [851, 527] width 57 height 18
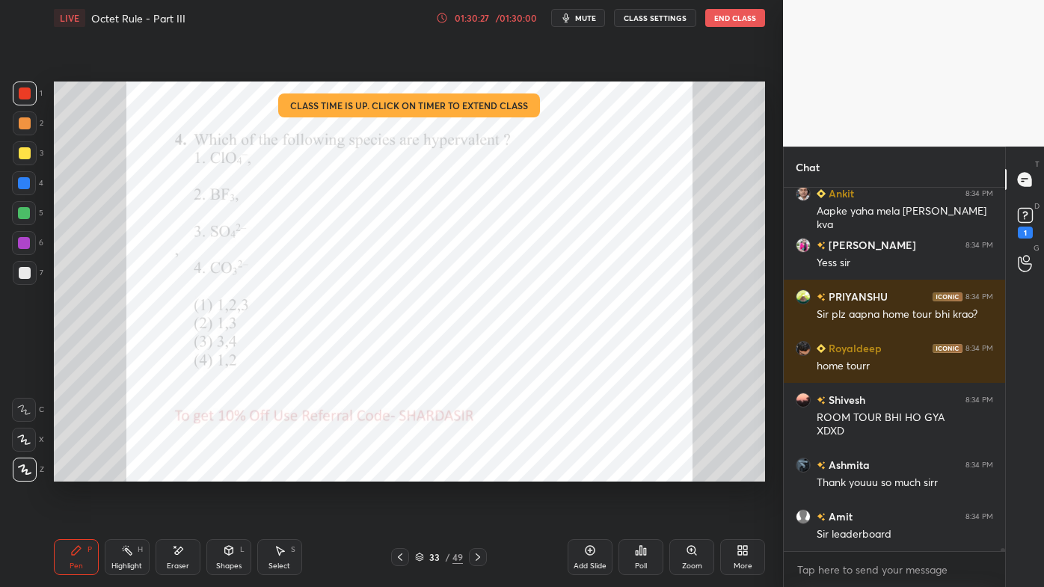
scroll to position [43196, 0]
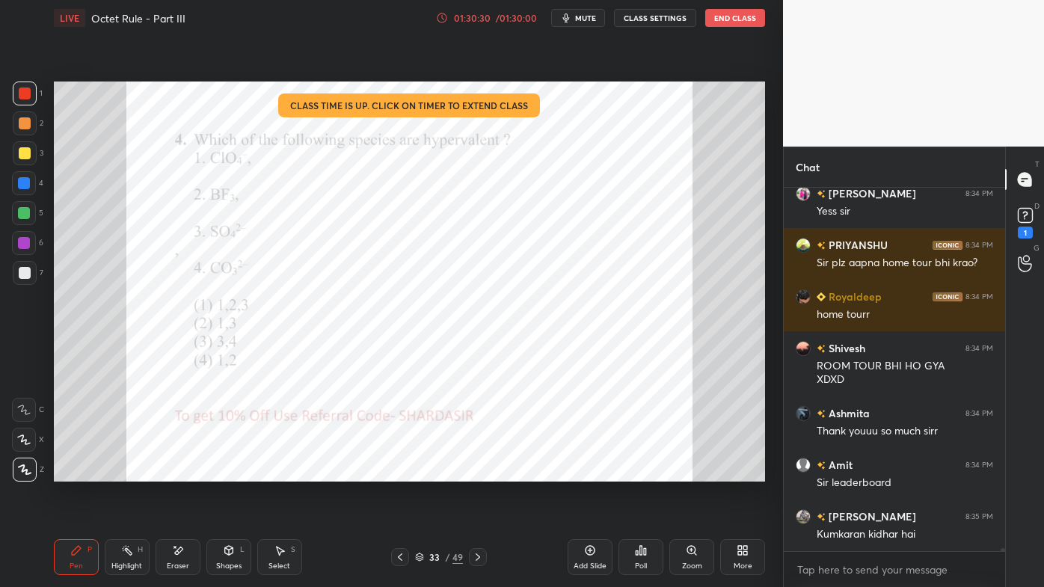
click at [636, 472] on icon at bounding box center [637, 553] width 2 height 4
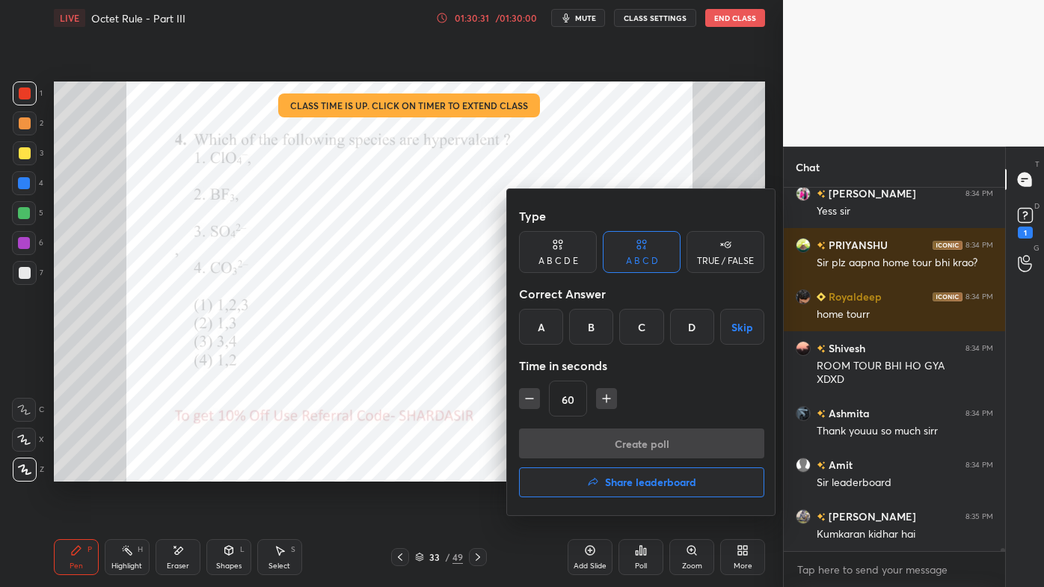
click at [624, 472] on h4 "Share leaderboard" at bounding box center [650, 482] width 91 height 10
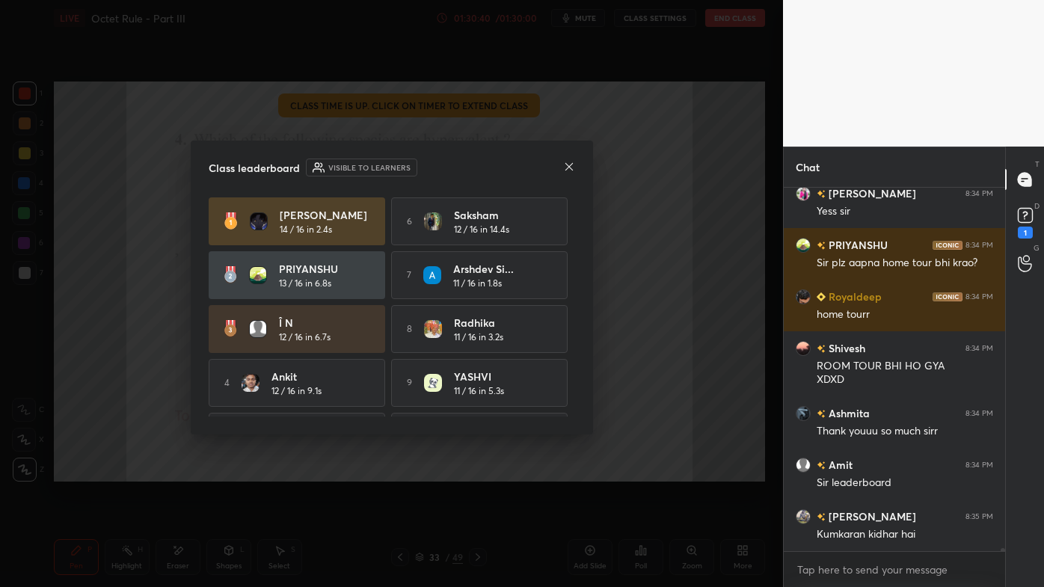
click at [566, 162] on div at bounding box center [569, 168] width 12 height 16
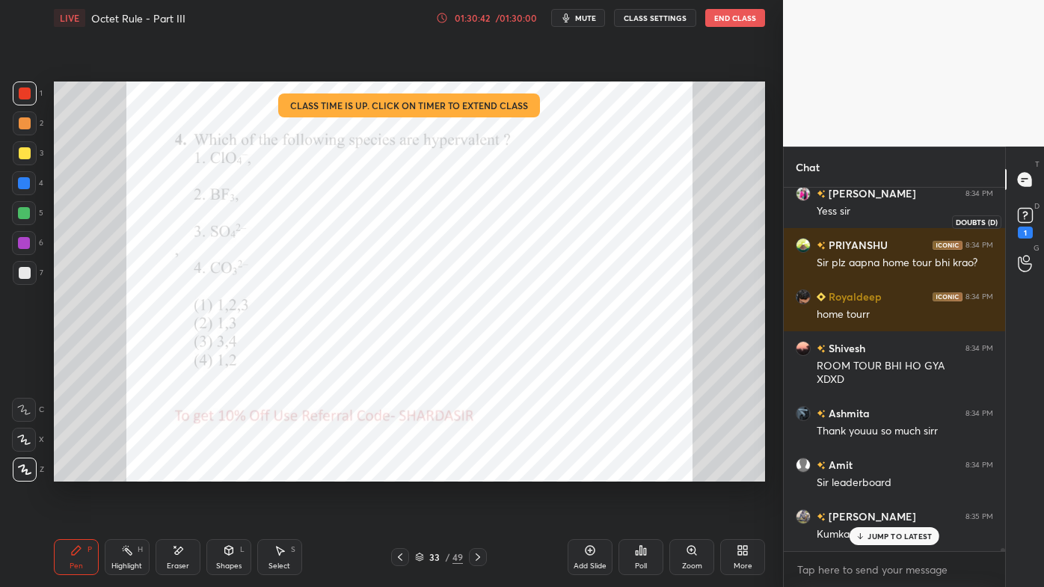
scroll to position [43247, 0]
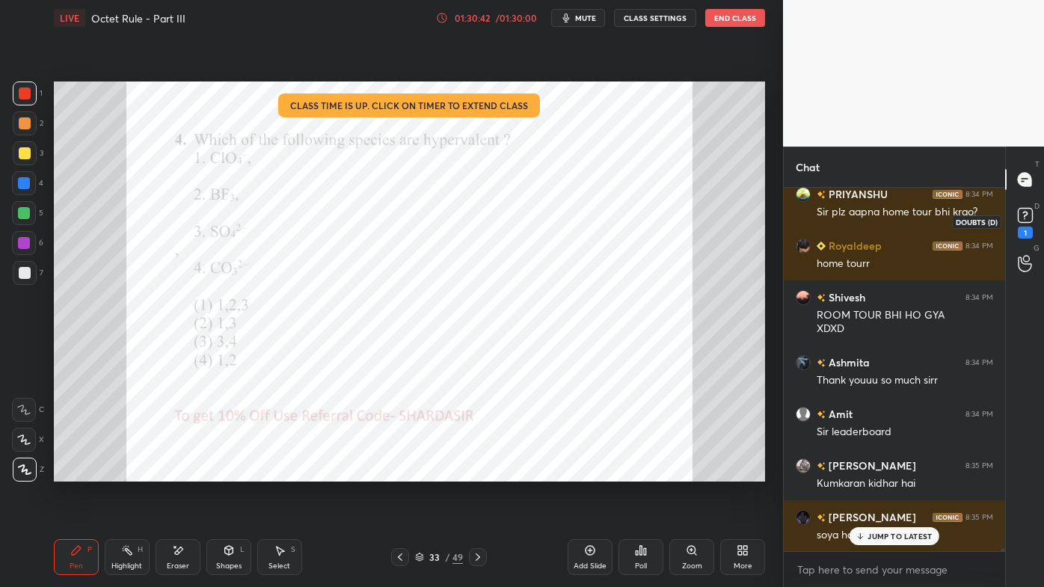
click at [1025, 233] on div "1" at bounding box center [1025, 233] width 15 height 12
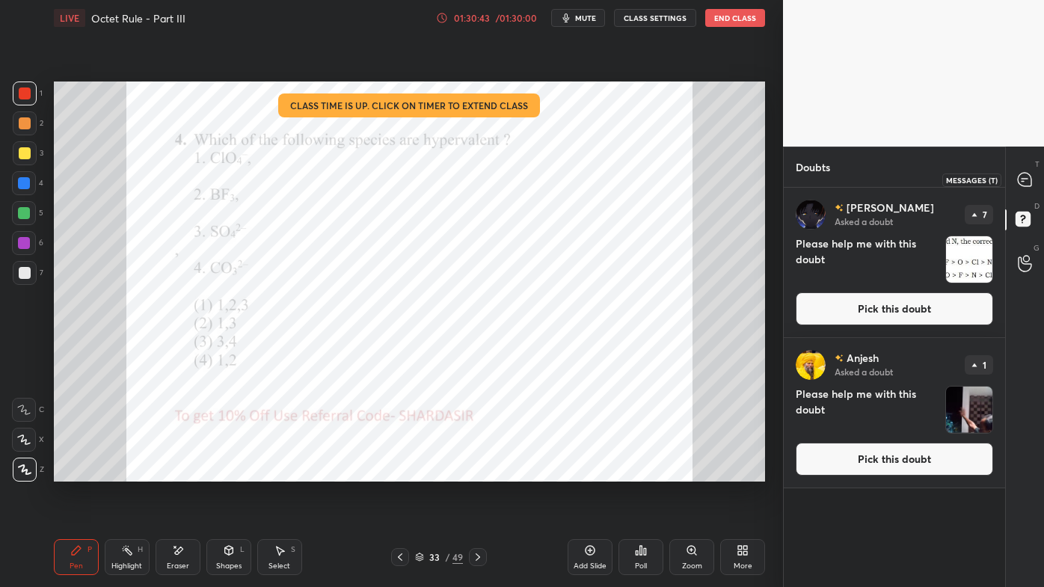
drag, startPoint x: 1030, startPoint y: 191, endPoint x: 1023, endPoint y: 202, distance: 13.5
click at [1030, 191] on div at bounding box center [1025, 179] width 30 height 27
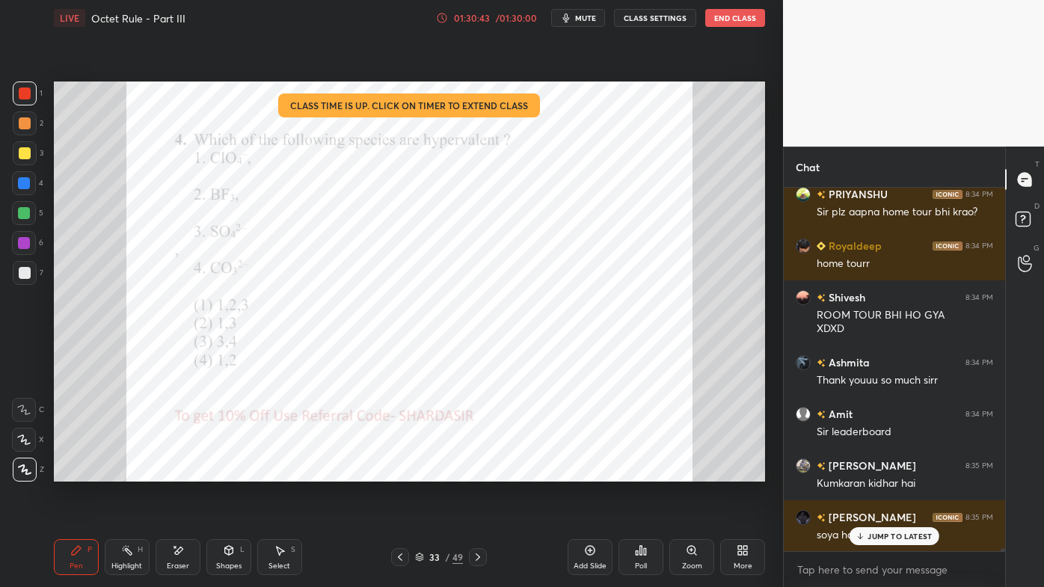
scroll to position [359, 217]
click at [1023, 223] on rect at bounding box center [1023, 219] width 14 height 14
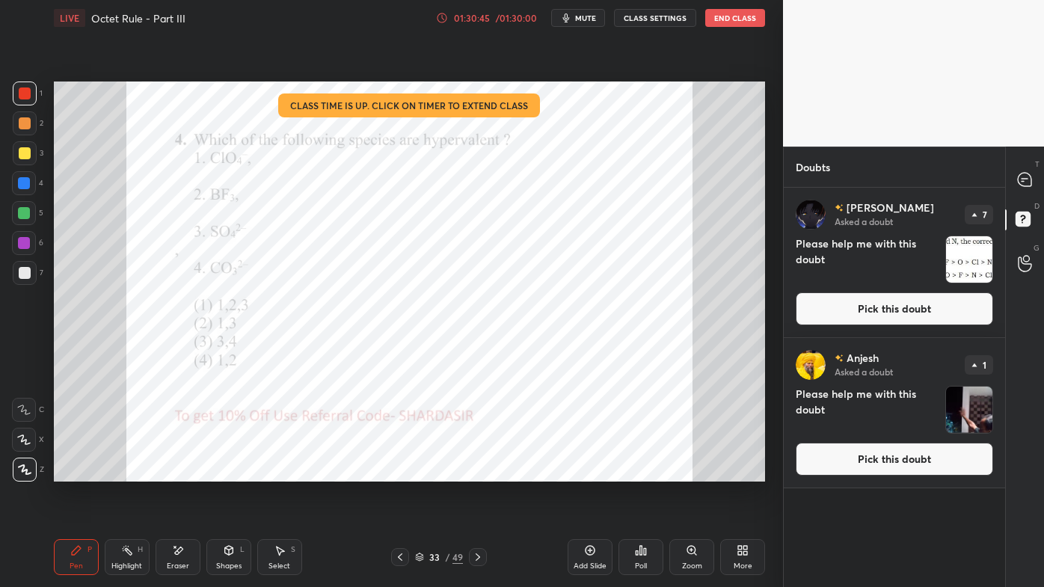
click at [902, 450] on button "Pick this doubt" at bounding box center [894, 459] width 197 height 33
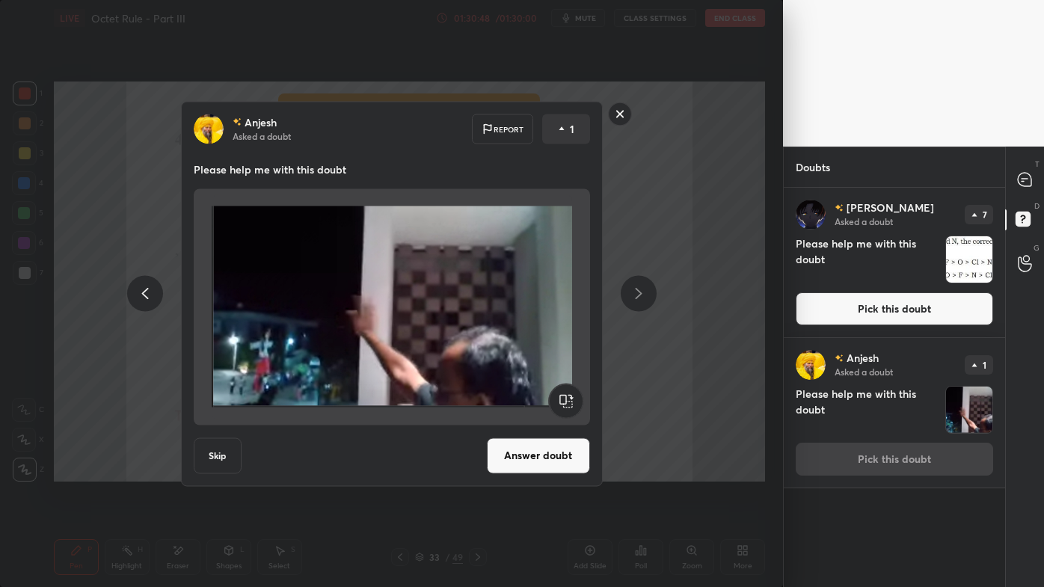
click at [623, 115] on rect at bounding box center [619, 113] width 23 height 23
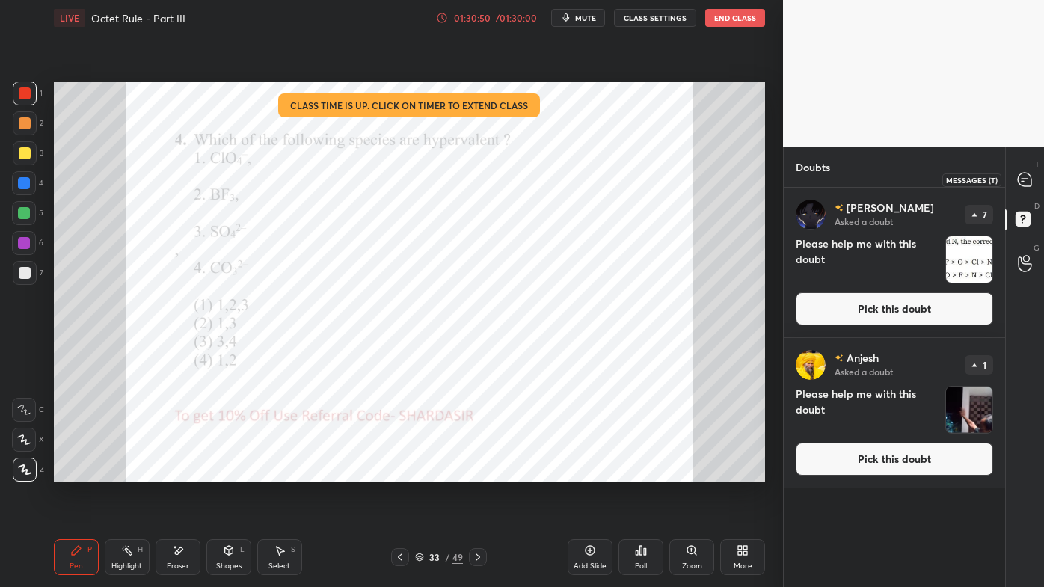
drag, startPoint x: 1027, startPoint y: 176, endPoint x: 1012, endPoint y: 200, distance: 27.6
click at [1027, 178] on icon at bounding box center [1025, 180] width 16 height 16
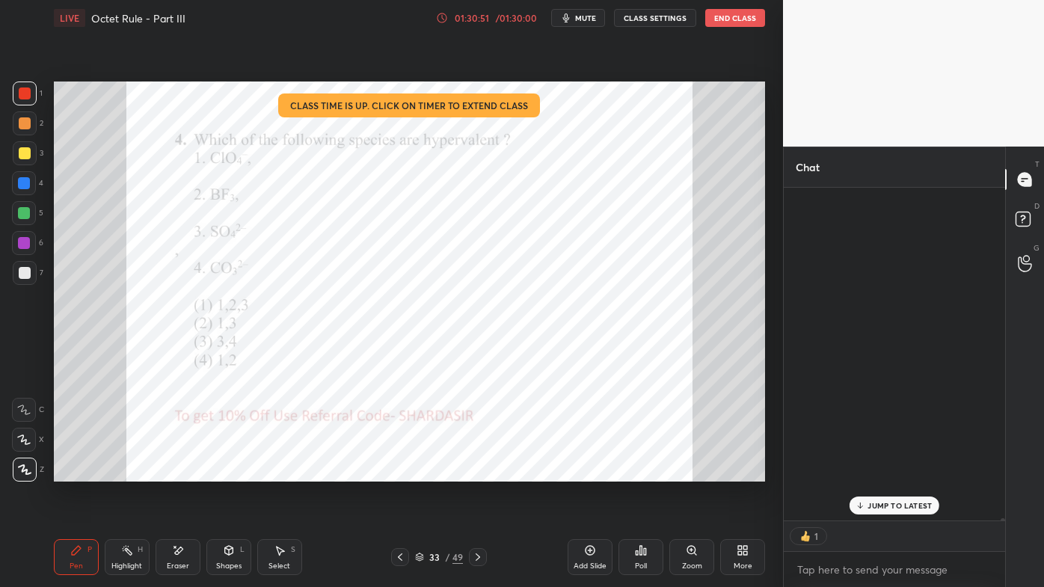
scroll to position [329, 217]
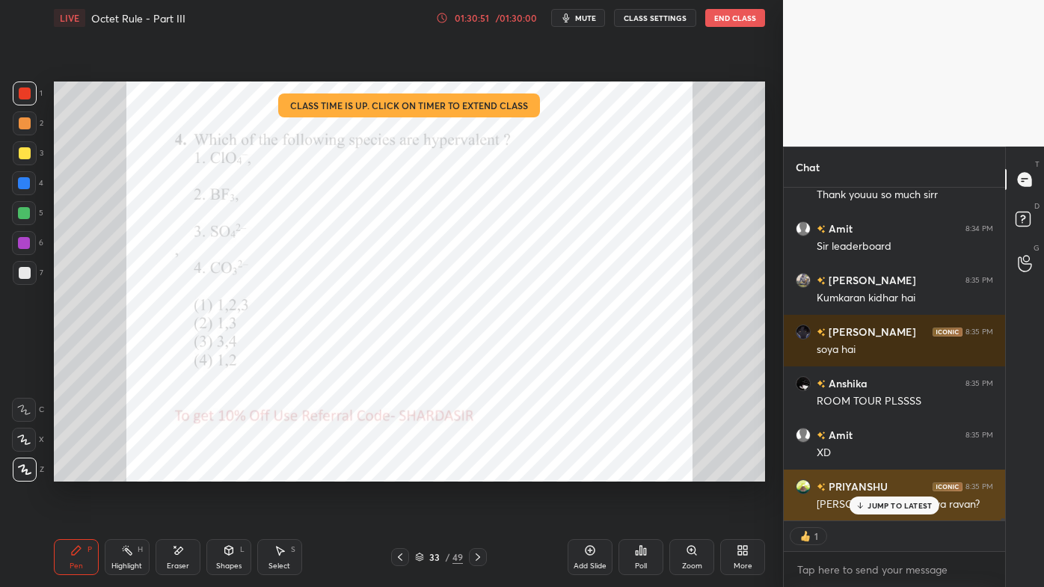
click at [875, 472] on p "JUMP TO LATEST" at bounding box center [899, 505] width 64 height 9
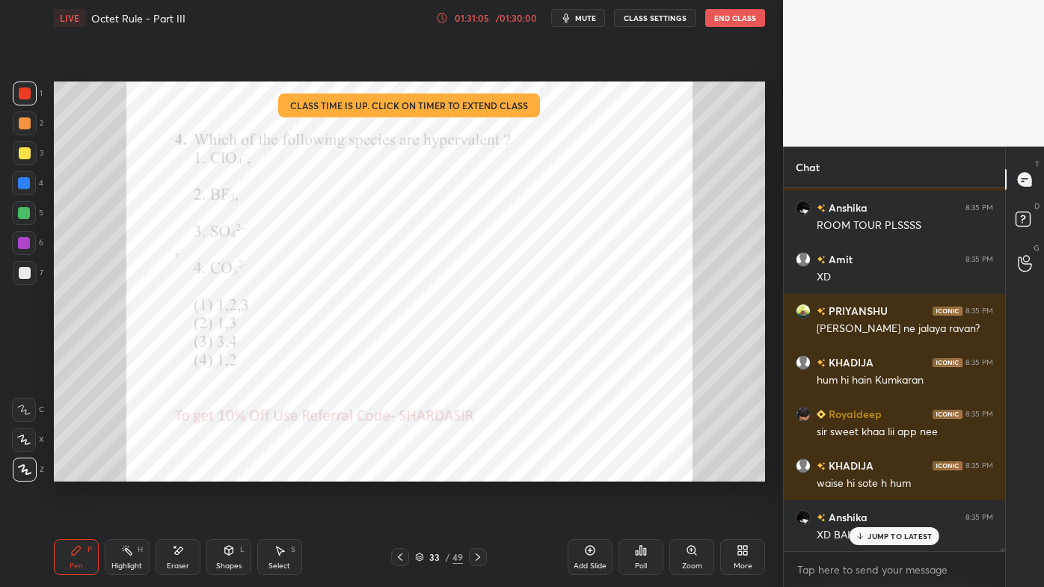
scroll to position [43990, 0]
click at [867, 472] on p "JUMP TO LATEST" at bounding box center [899, 536] width 64 height 9
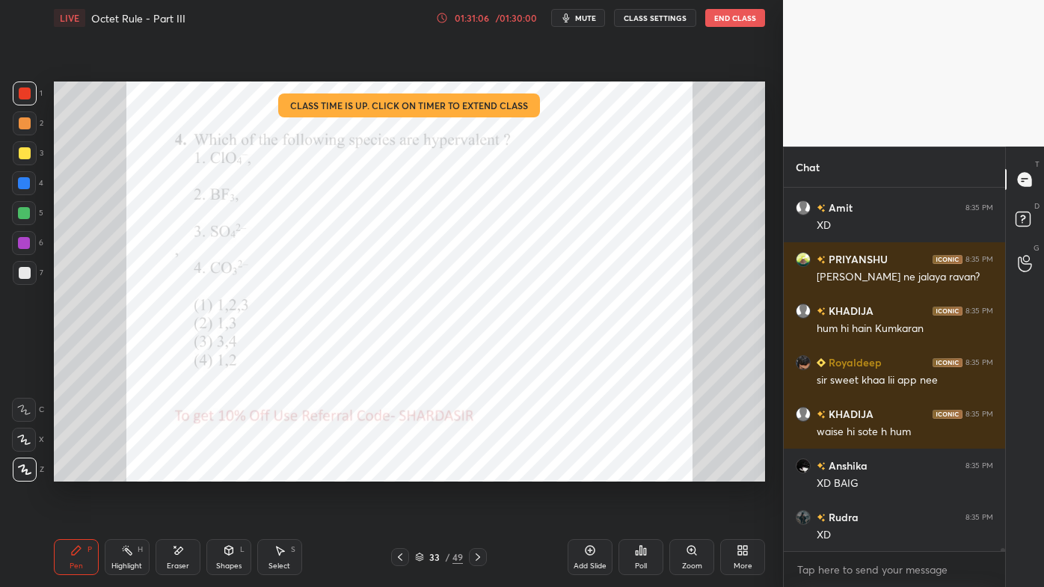
scroll to position [44042, 0]
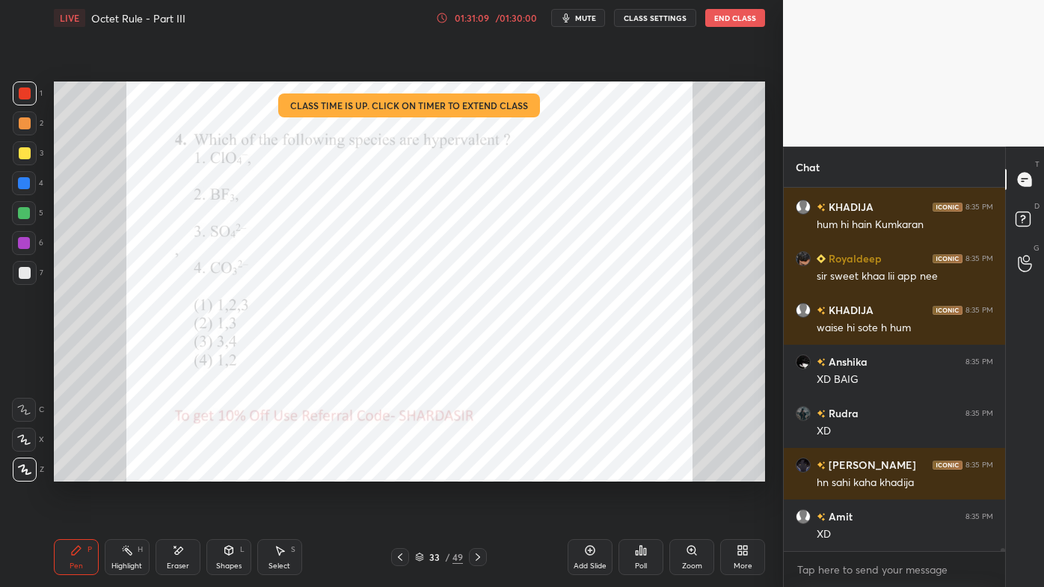
drag, startPoint x: 132, startPoint y: 550, endPoint x: 159, endPoint y: 506, distance: 52.1
click at [129, 472] on icon at bounding box center [127, 550] width 12 height 12
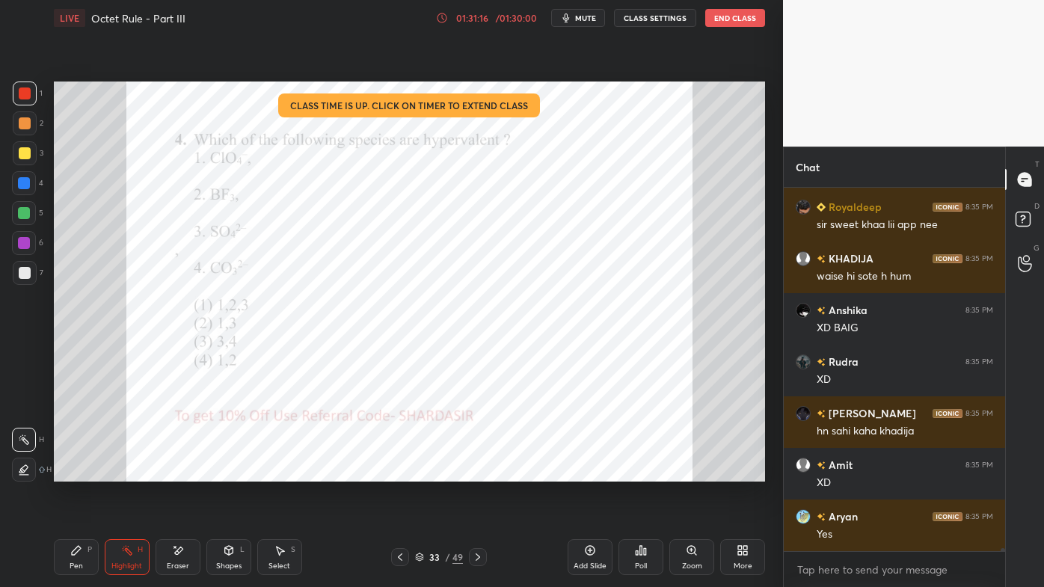
click at [476, 472] on icon at bounding box center [478, 557] width 12 height 12
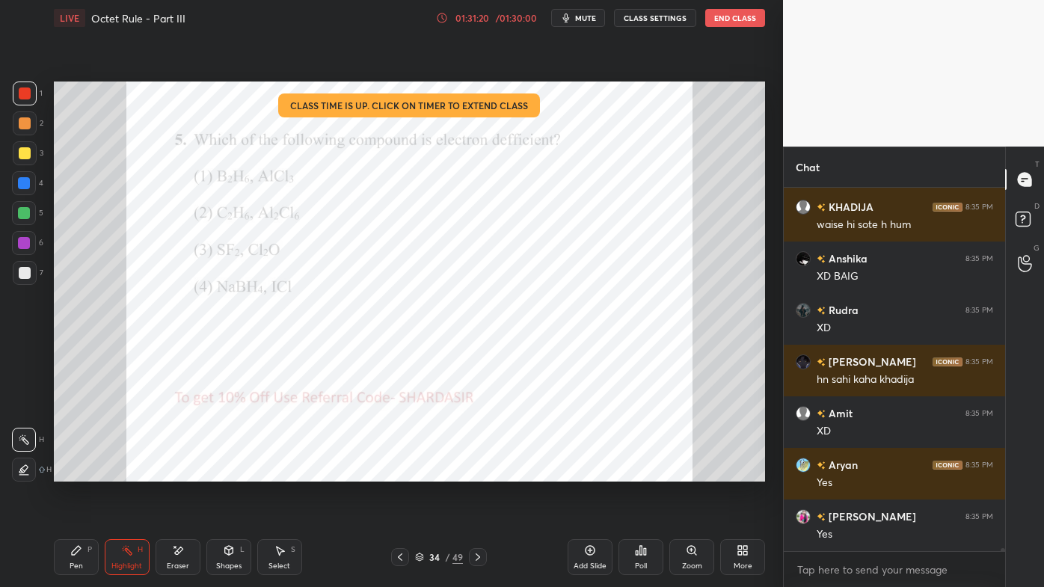
scroll to position [44249, 0]
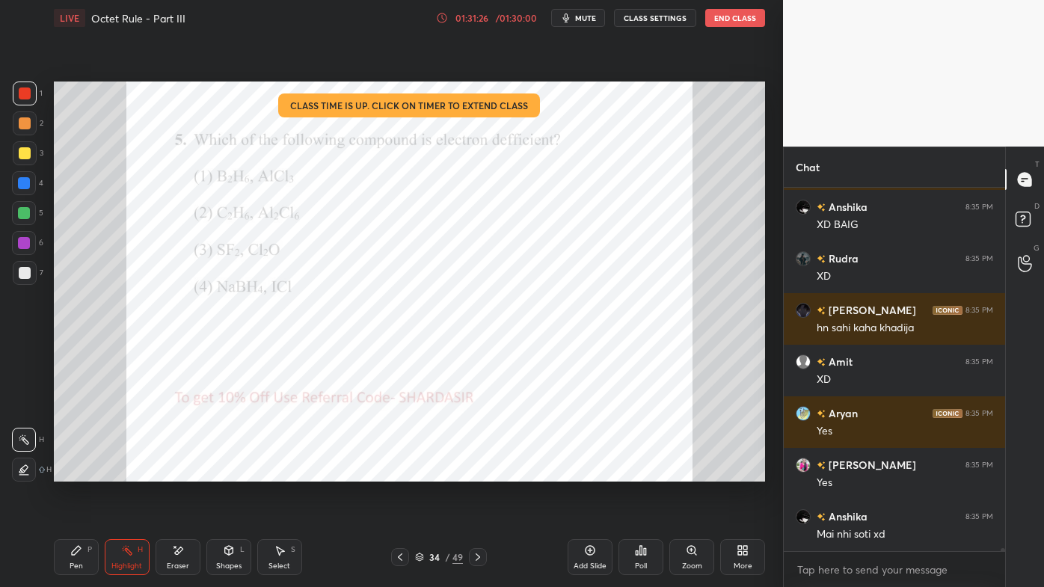
click at [74, 472] on icon at bounding box center [76, 550] width 12 height 12
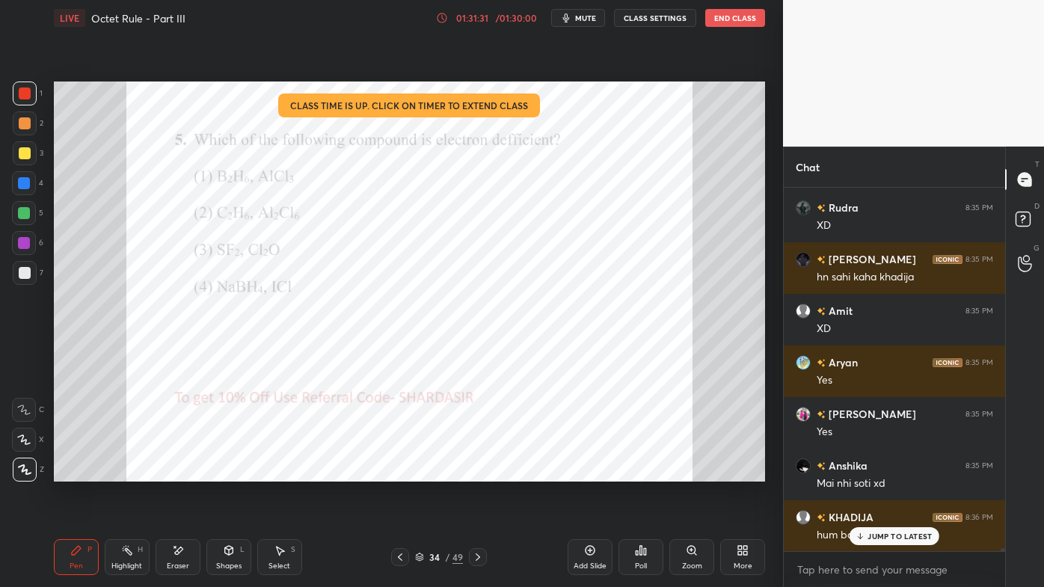
drag, startPoint x: 129, startPoint y: 545, endPoint x: 125, endPoint y: 528, distance: 17.6
click at [128, 472] on div "Highlight H" at bounding box center [127, 557] width 45 height 36
click at [638, 472] on icon at bounding box center [641, 550] width 12 height 12
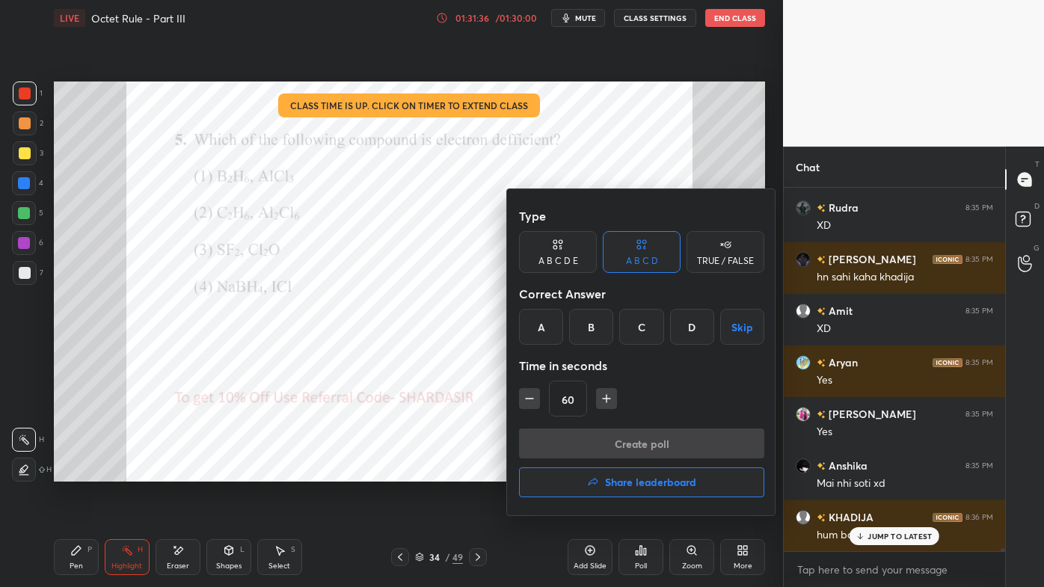
click at [704, 262] on div "TRUE / FALSE" at bounding box center [725, 260] width 57 height 9
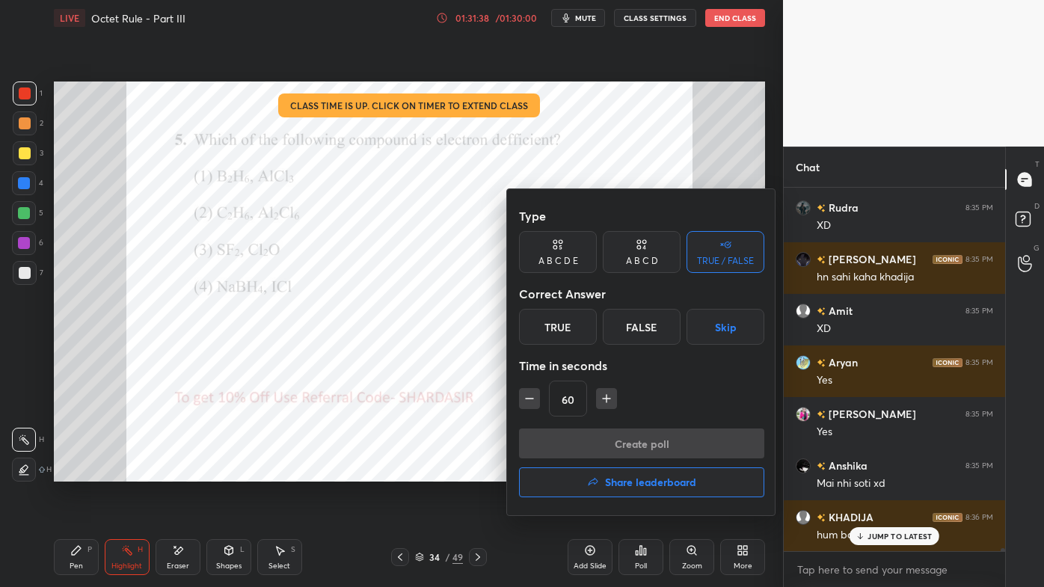
click at [639, 329] on div "False" at bounding box center [642, 327] width 78 height 36
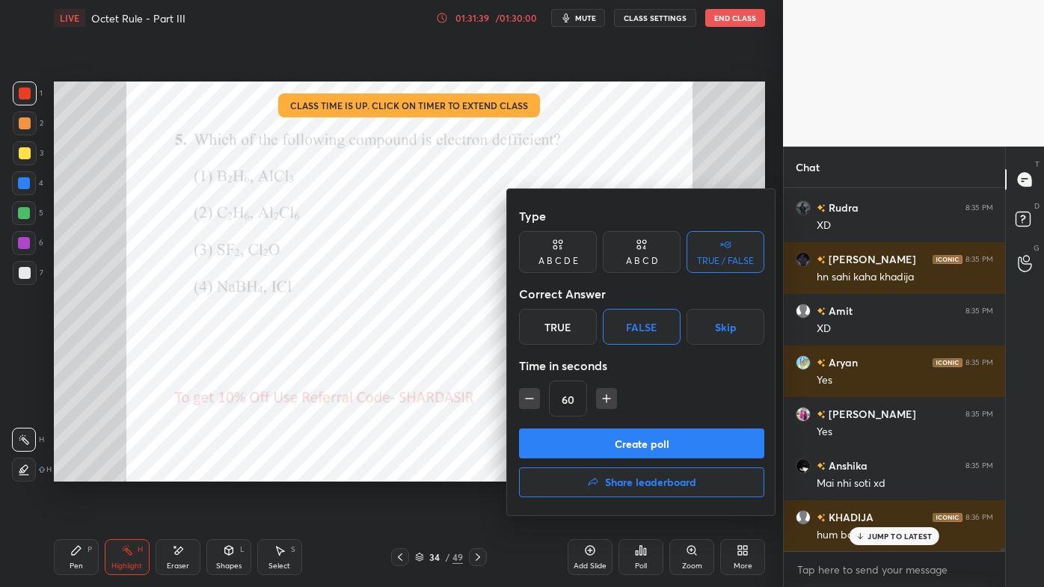
click at [533, 397] on icon "button" at bounding box center [529, 398] width 15 height 15
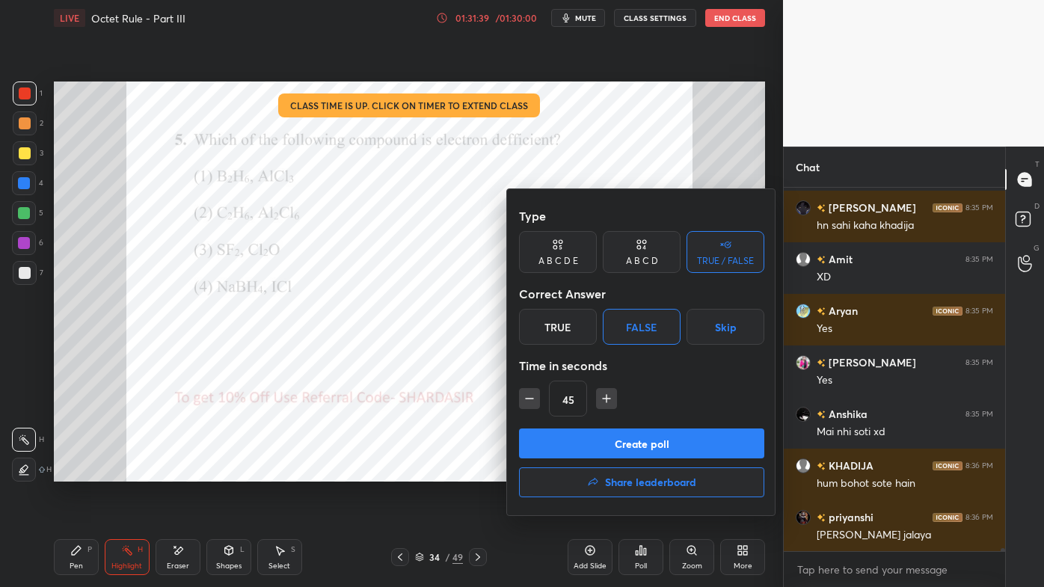
drag, startPoint x: 532, startPoint y: 401, endPoint x: 541, endPoint y: 402, distance: 8.4
click at [530, 402] on icon "button" at bounding box center [529, 398] width 15 height 15
type input "30"
click at [575, 443] on button "Create poll" at bounding box center [641, 443] width 245 height 30
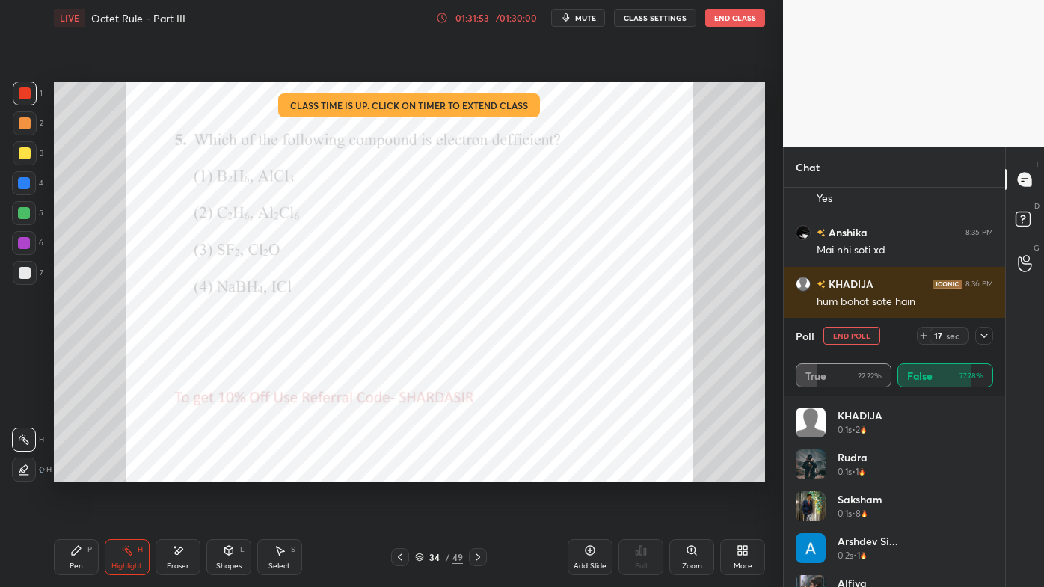
scroll to position [44584, 0]
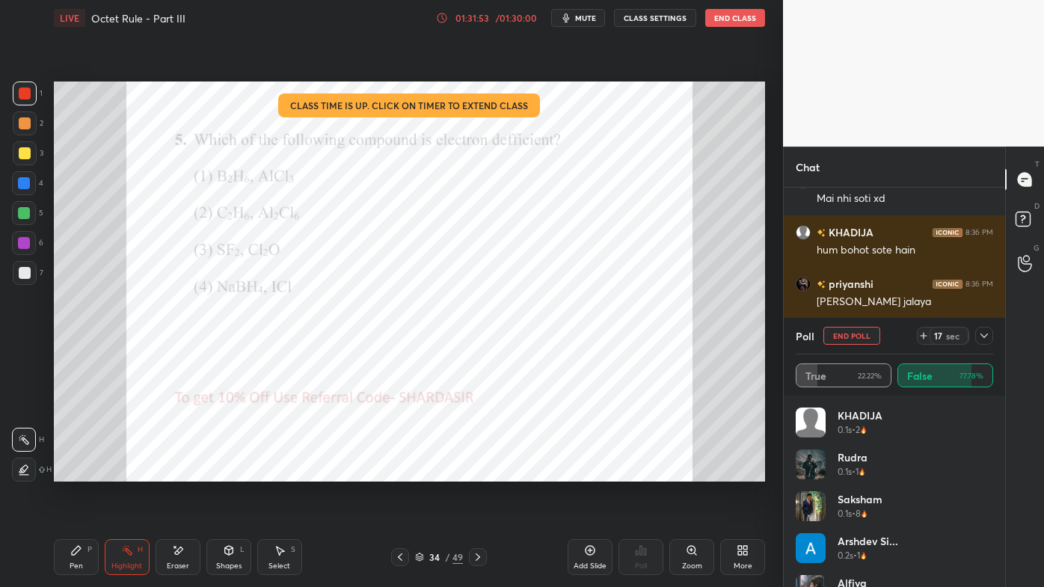
drag, startPoint x: 985, startPoint y: 334, endPoint x: 977, endPoint y: 331, distance: 9.0
click at [985, 335] on icon at bounding box center [984, 336] width 12 height 12
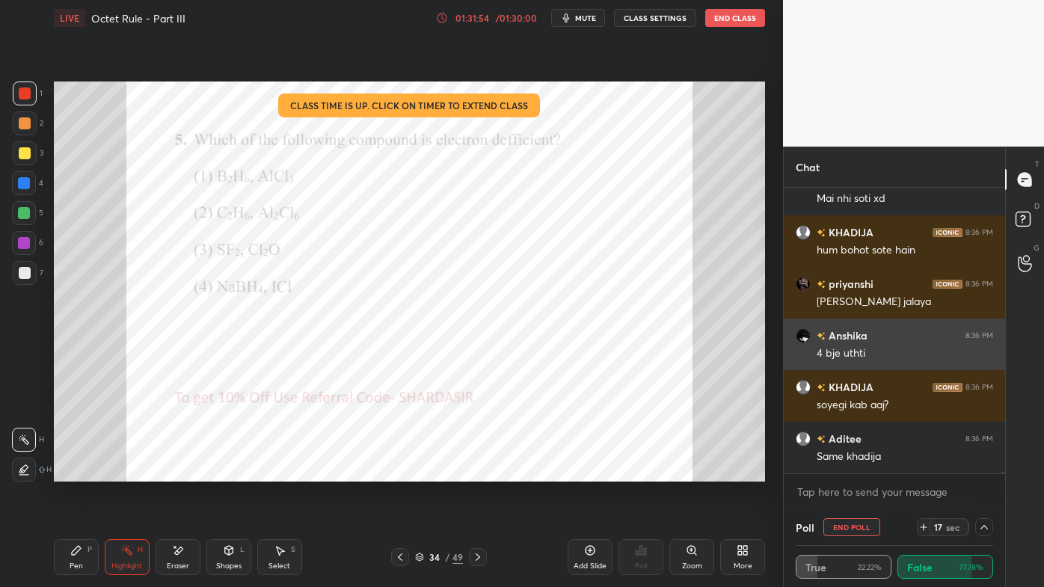
scroll to position [0, 0]
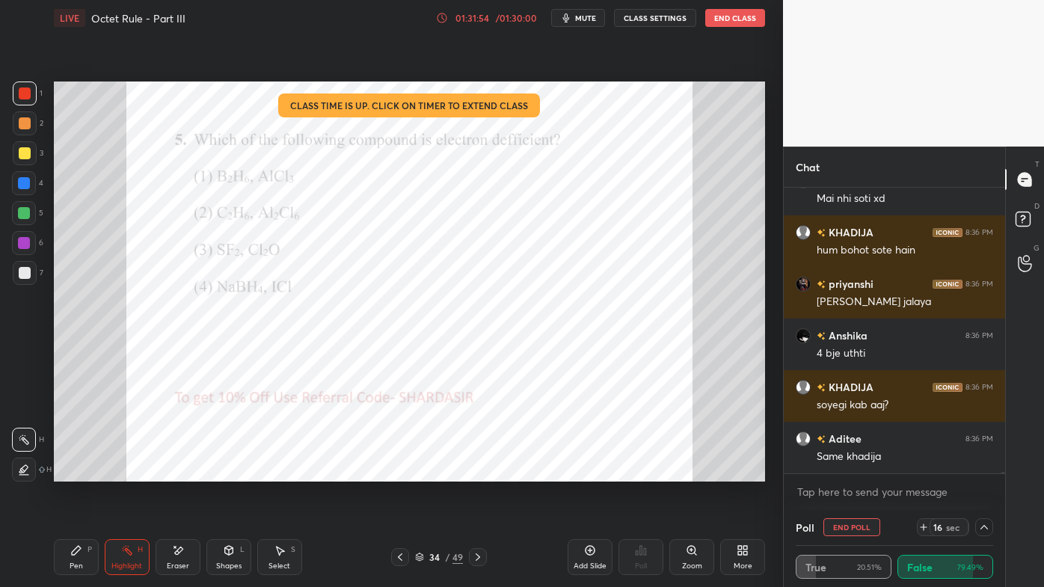
click at [73, 472] on icon at bounding box center [76, 550] width 12 height 12
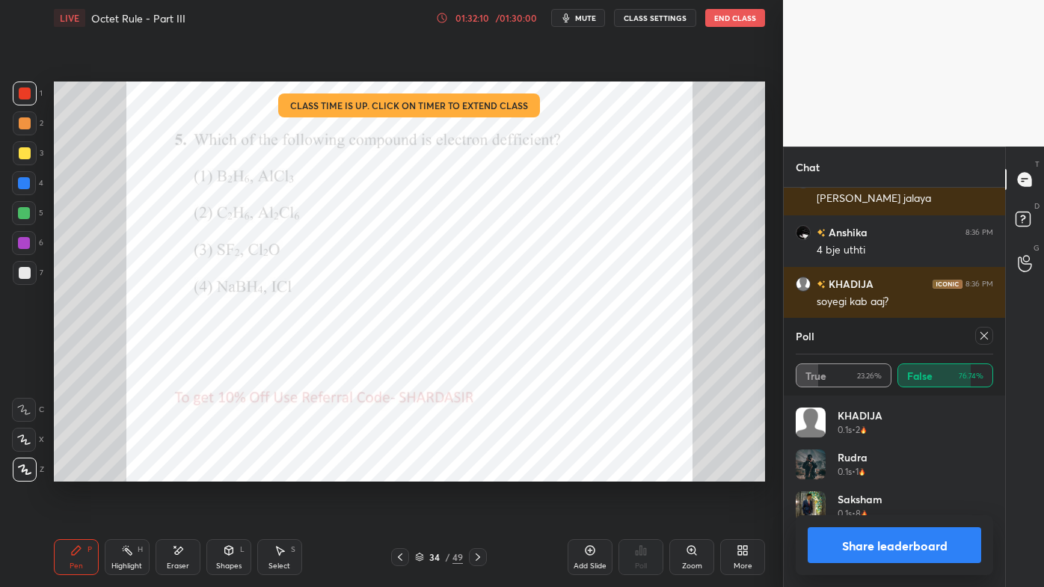
scroll to position [175, 193]
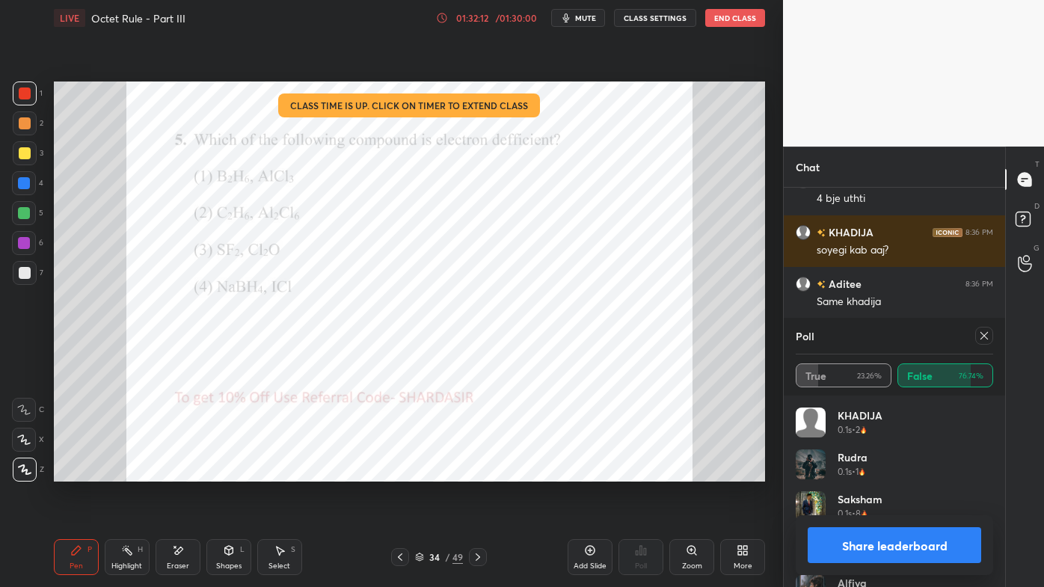
click at [983, 336] on icon at bounding box center [984, 336] width 12 height 12
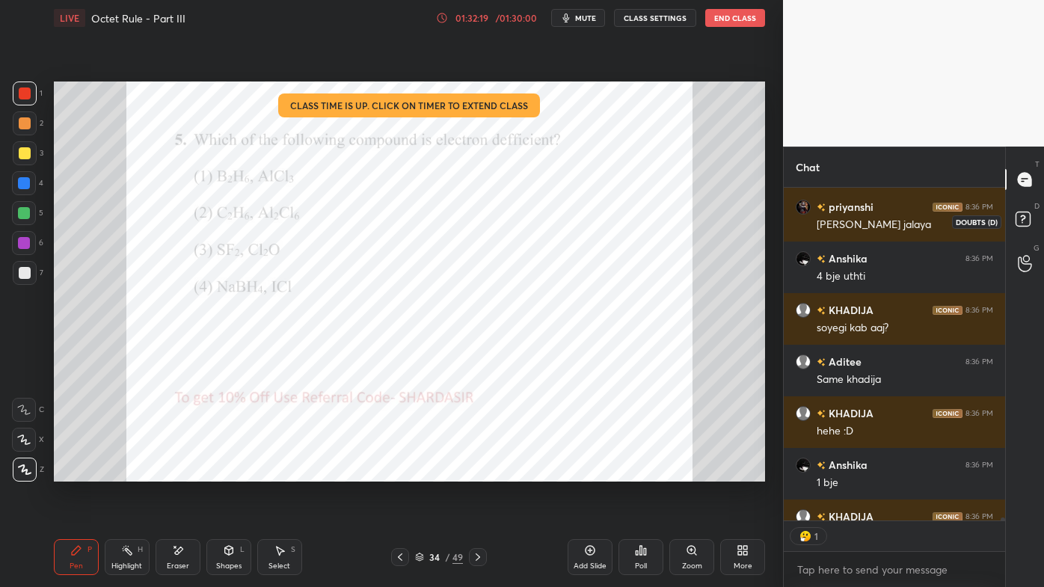
click at [1020, 223] on icon at bounding box center [1025, 221] width 27 height 27
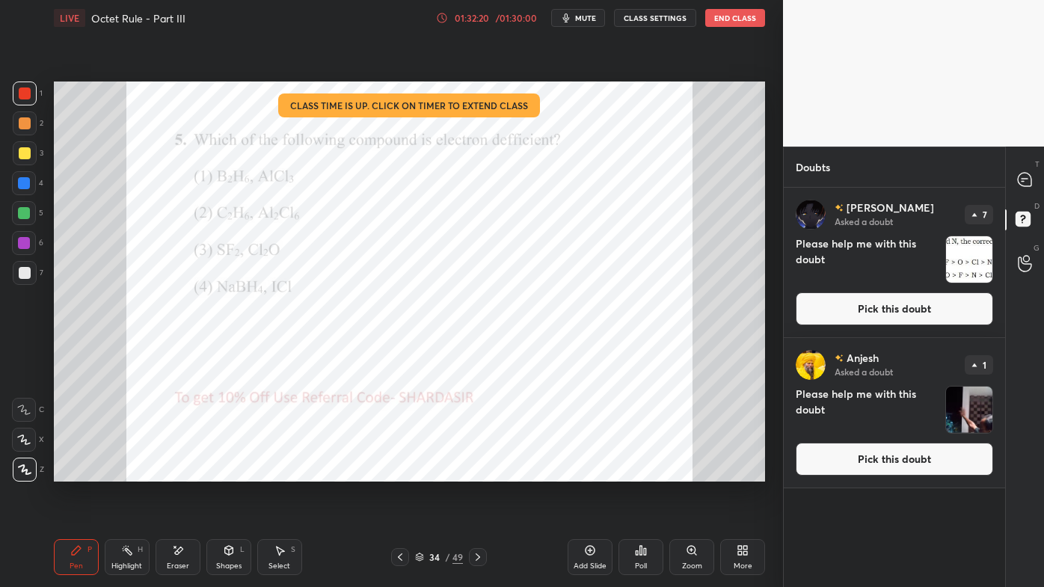
click at [1023, 191] on div at bounding box center [1025, 179] width 30 height 27
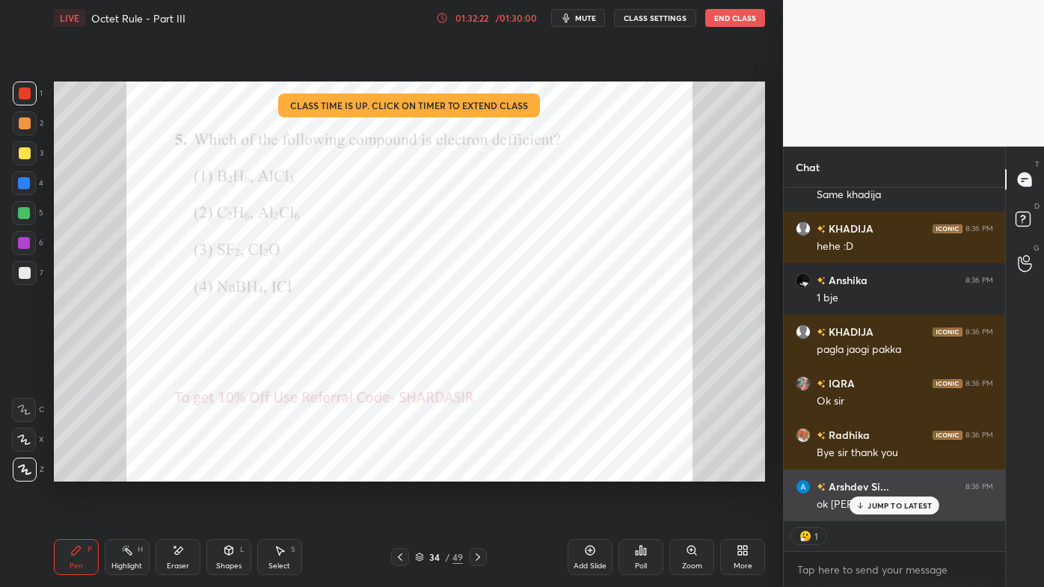
drag, startPoint x: 870, startPoint y: 504, endPoint x: 844, endPoint y: 520, distance: 30.5
click at [869, 472] on p "JUMP TO LATEST" at bounding box center [899, 505] width 64 height 9
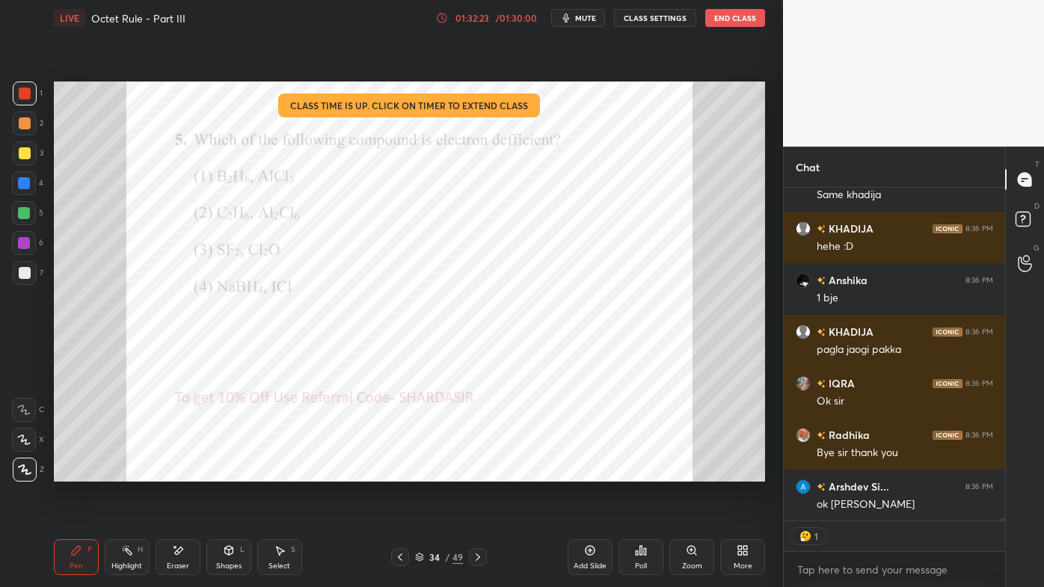
click at [645, 472] on icon at bounding box center [645, 551] width 2 height 7
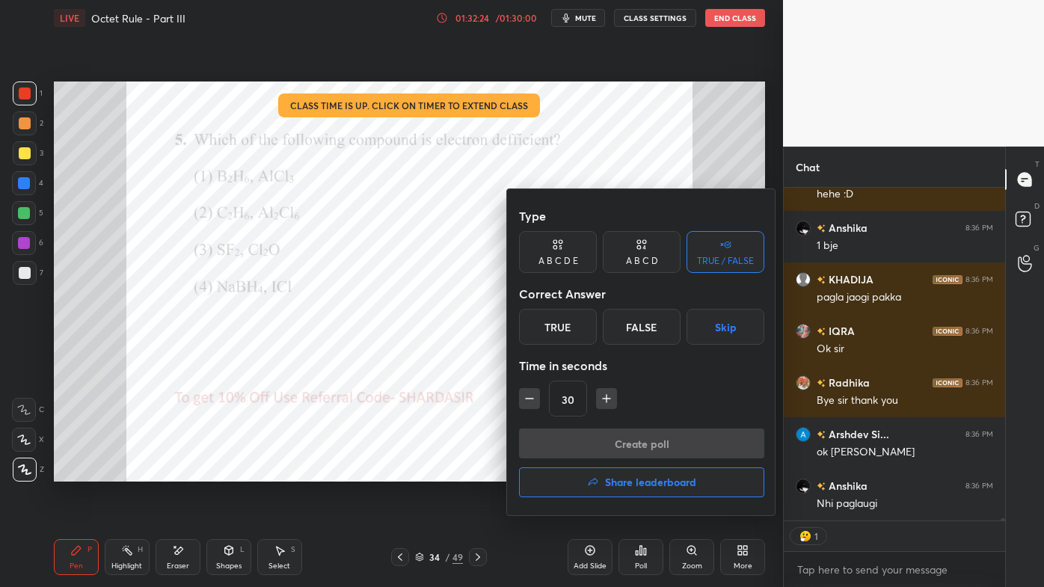
click at [623, 472] on h4 "Share leaderboard" at bounding box center [650, 482] width 91 height 10
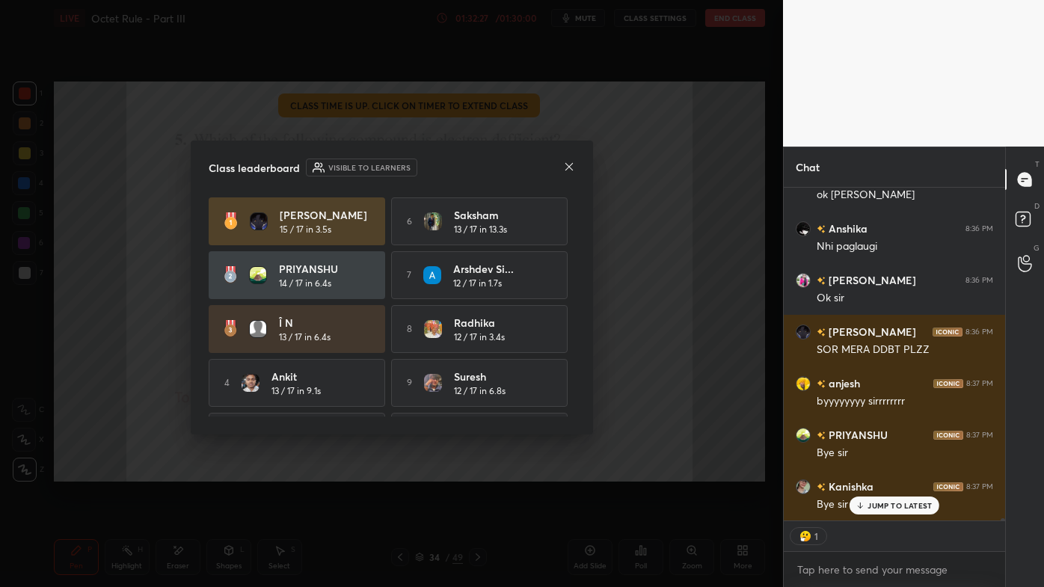
click at [568, 169] on icon at bounding box center [569, 167] width 12 height 12
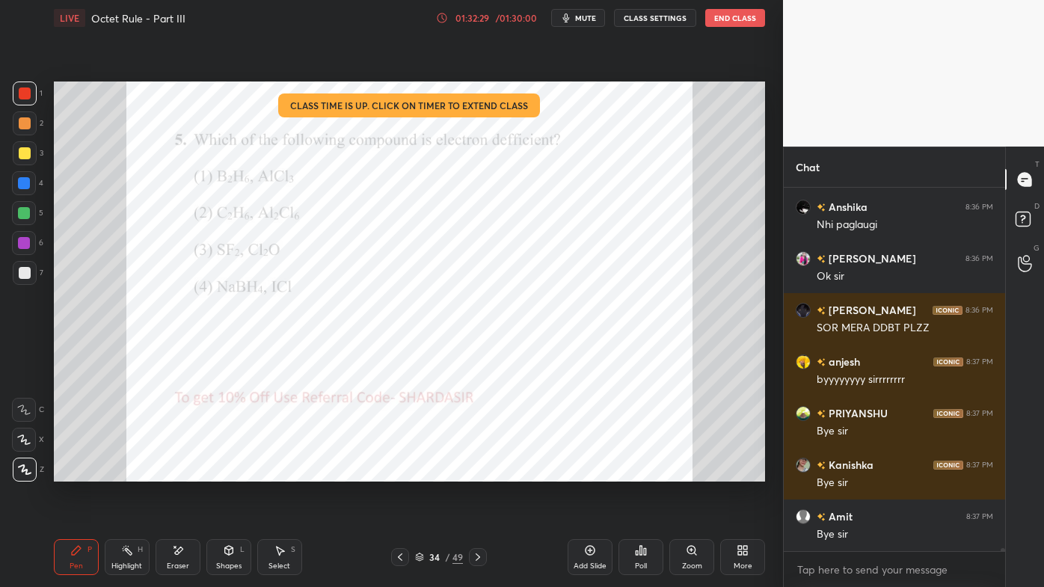
click at [721, 22] on button "End Class" at bounding box center [735, 18] width 60 height 18
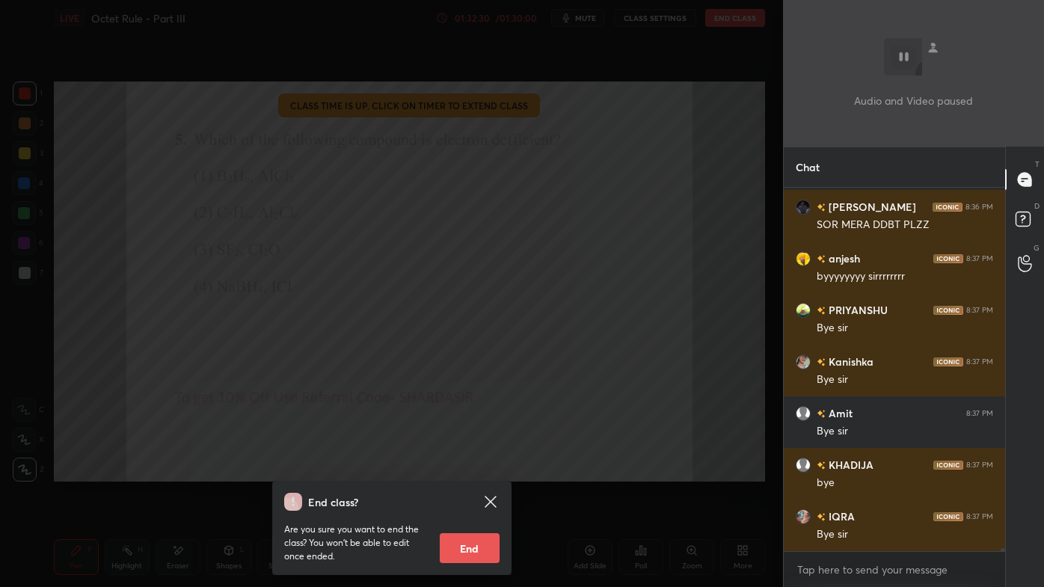
click at [469, 472] on button "End" at bounding box center [470, 548] width 60 height 30
